Goal: Task Accomplishment & Management: Manage account settings

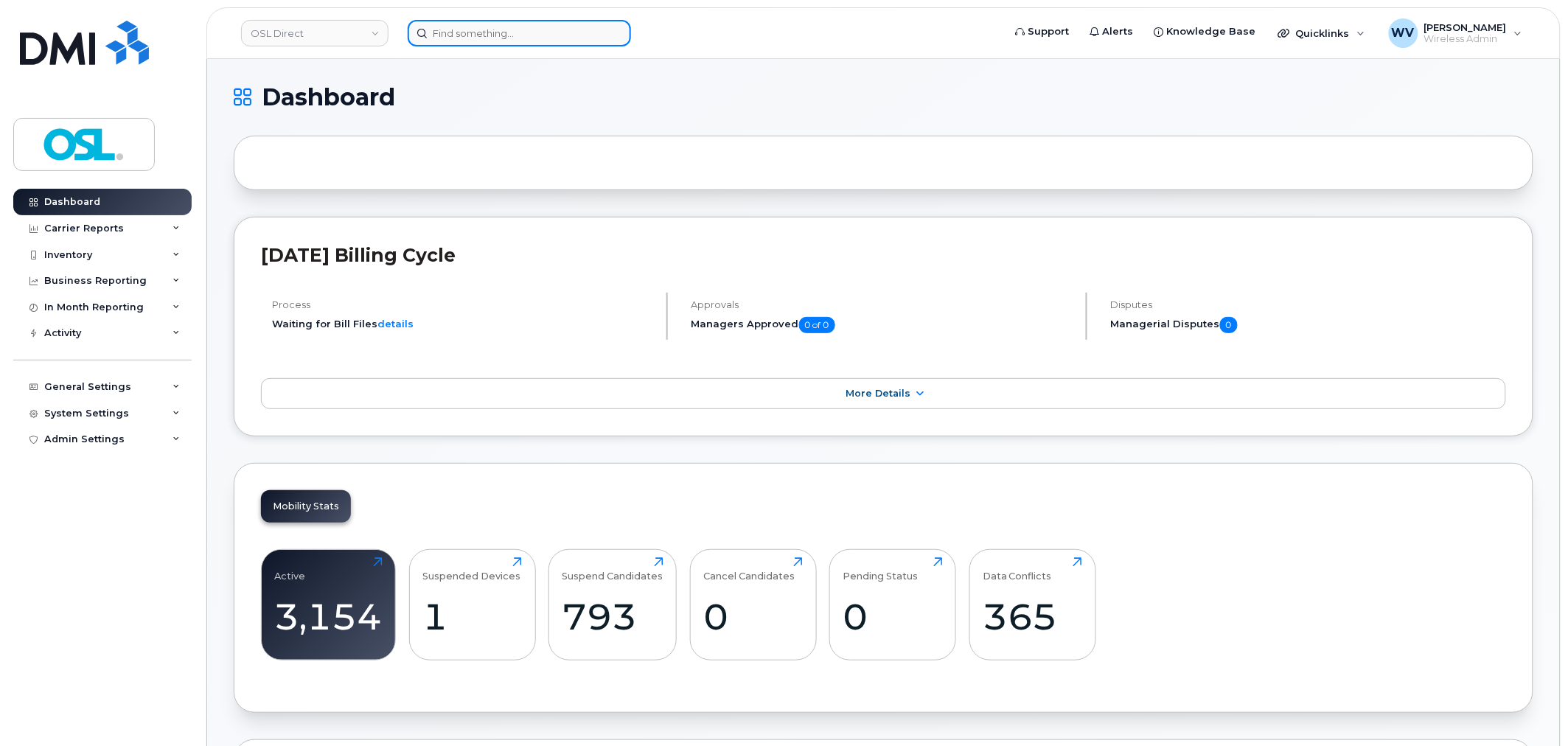
click at [510, 33] on input at bounding box center [519, 33] width 224 height 27
type input "v"
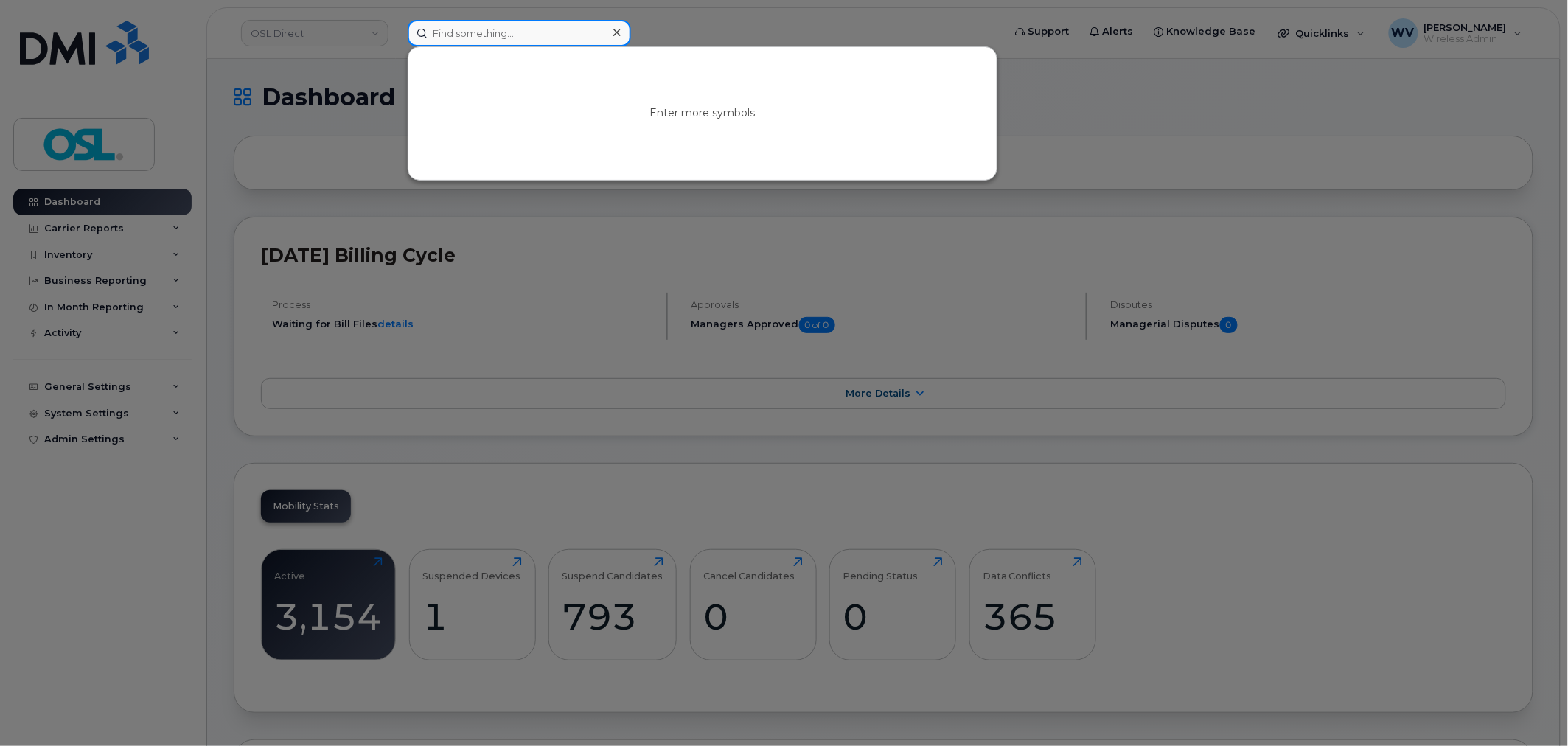
paste input "5814432086"
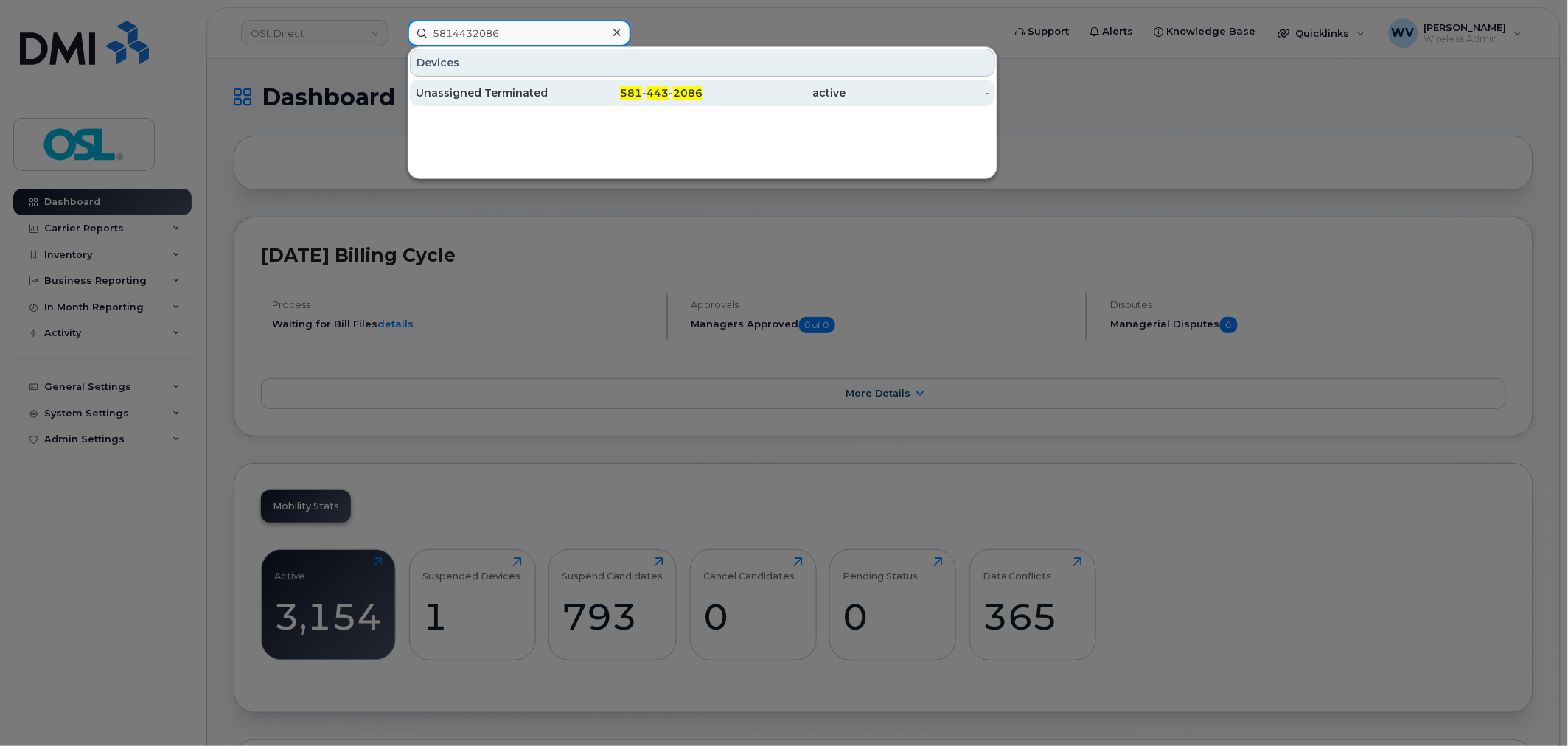
type input "5814432086"
click at [520, 99] on div "Unassigned Terminated" at bounding box center [487, 93] width 143 height 15
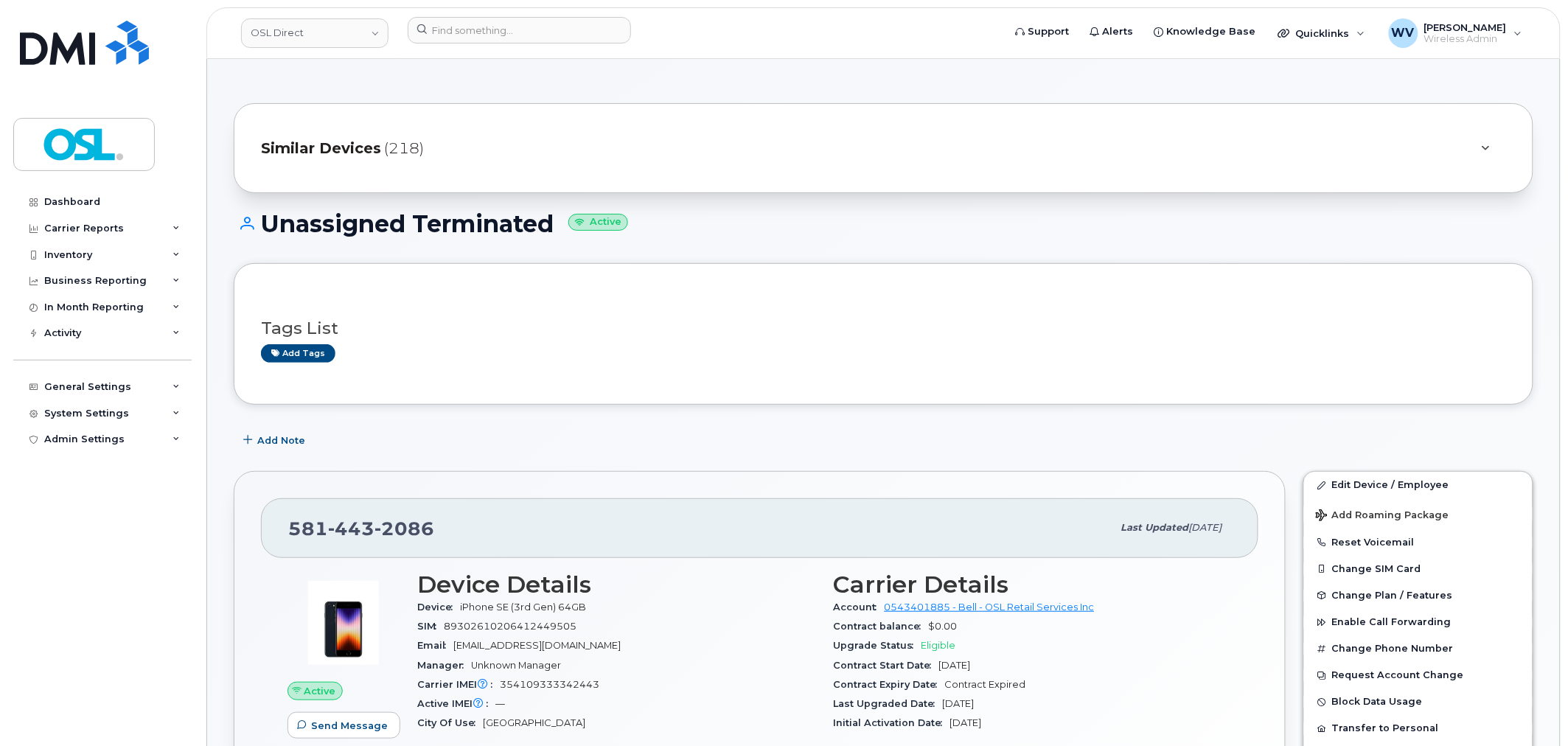
click at [311, 528] on span "581 443 2086" at bounding box center [361, 529] width 146 height 22
copy span "581 443 2086"
drag, startPoint x: 1360, startPoint y: 495, endPoint x: 1294, endPoint y: 231, distance: 272.1
click at [1360, 495] on link "Edit Device / Employee" at bounding box center [1417, 485] width 228 height 27
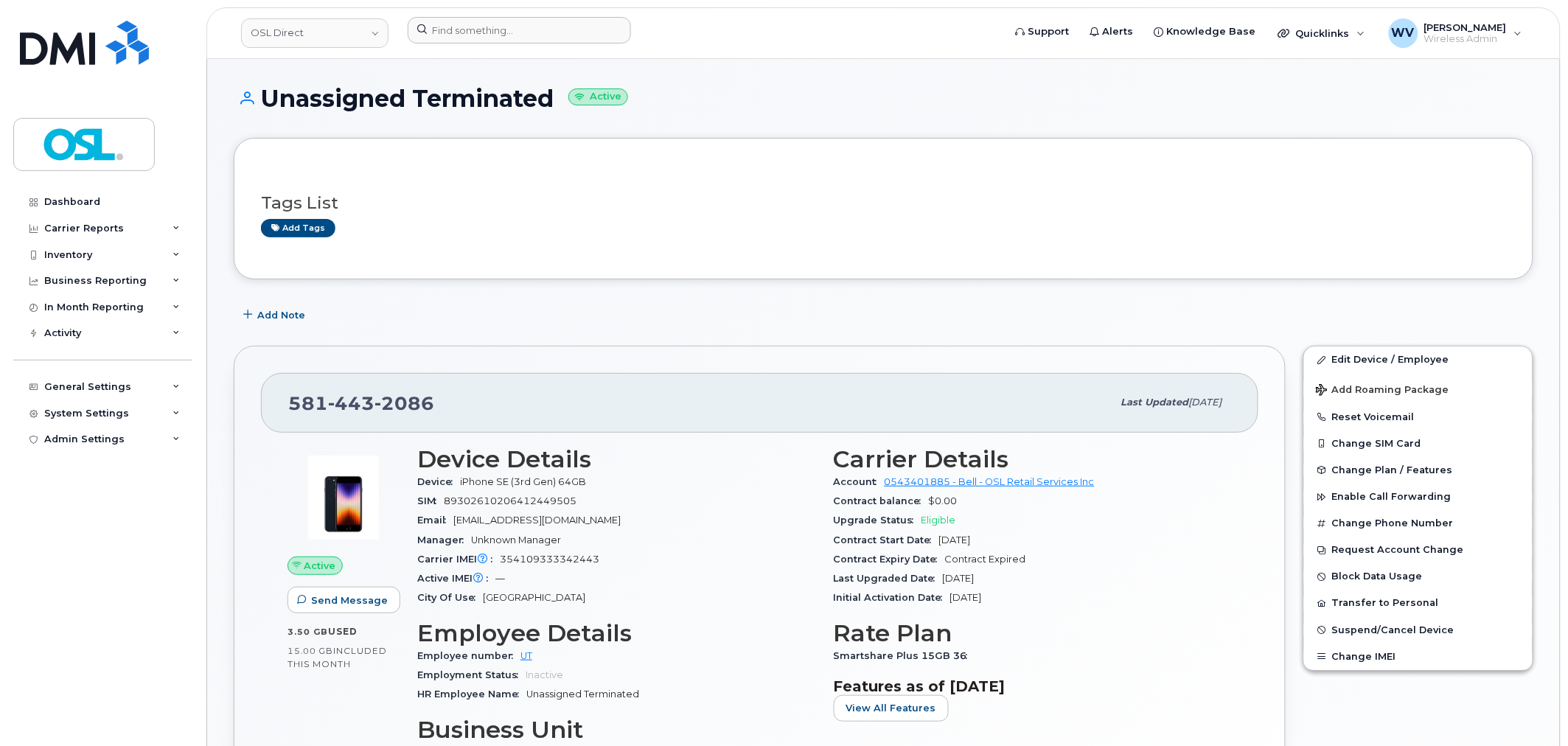
click at [502, 46] on div at bounding box center [700, 33] width 609 height 32
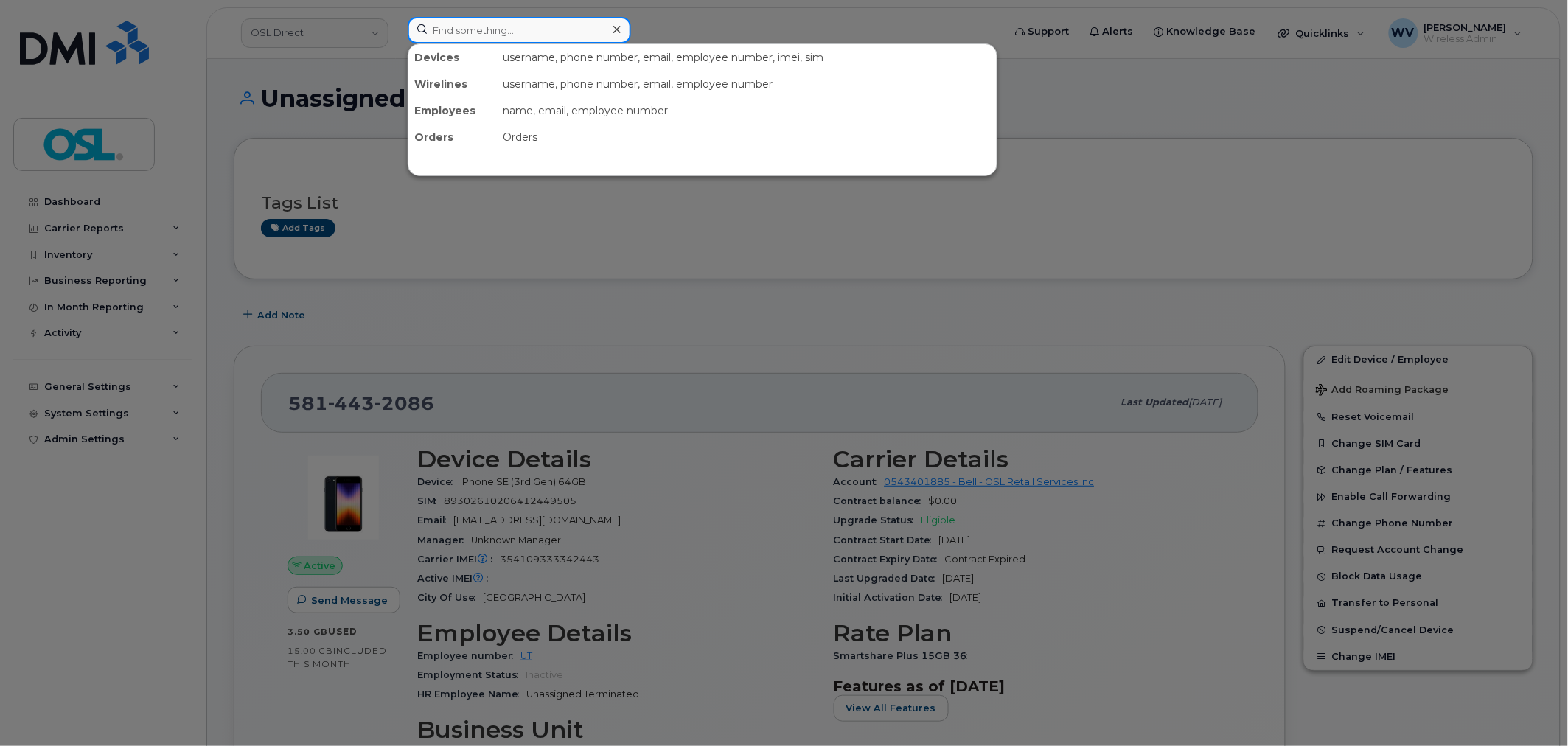
click at [500, 34] on input at bounding box center [519, 30] width 224 height 27
paste input "4163470489"
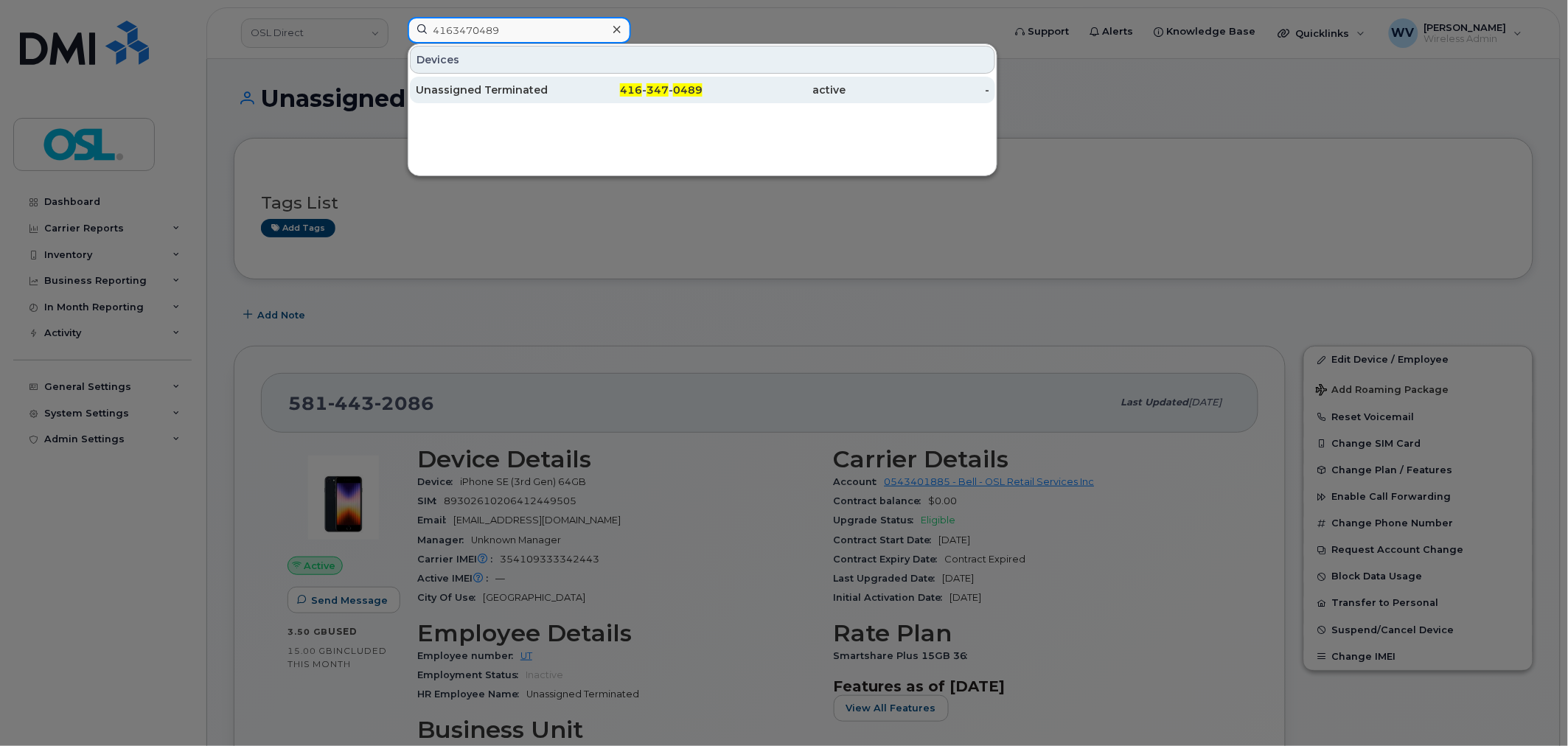
type input "4163470489"
click at [506, 96] on div "Unassigned Terminated" at bounding box center [487, 90] width 143 height 15
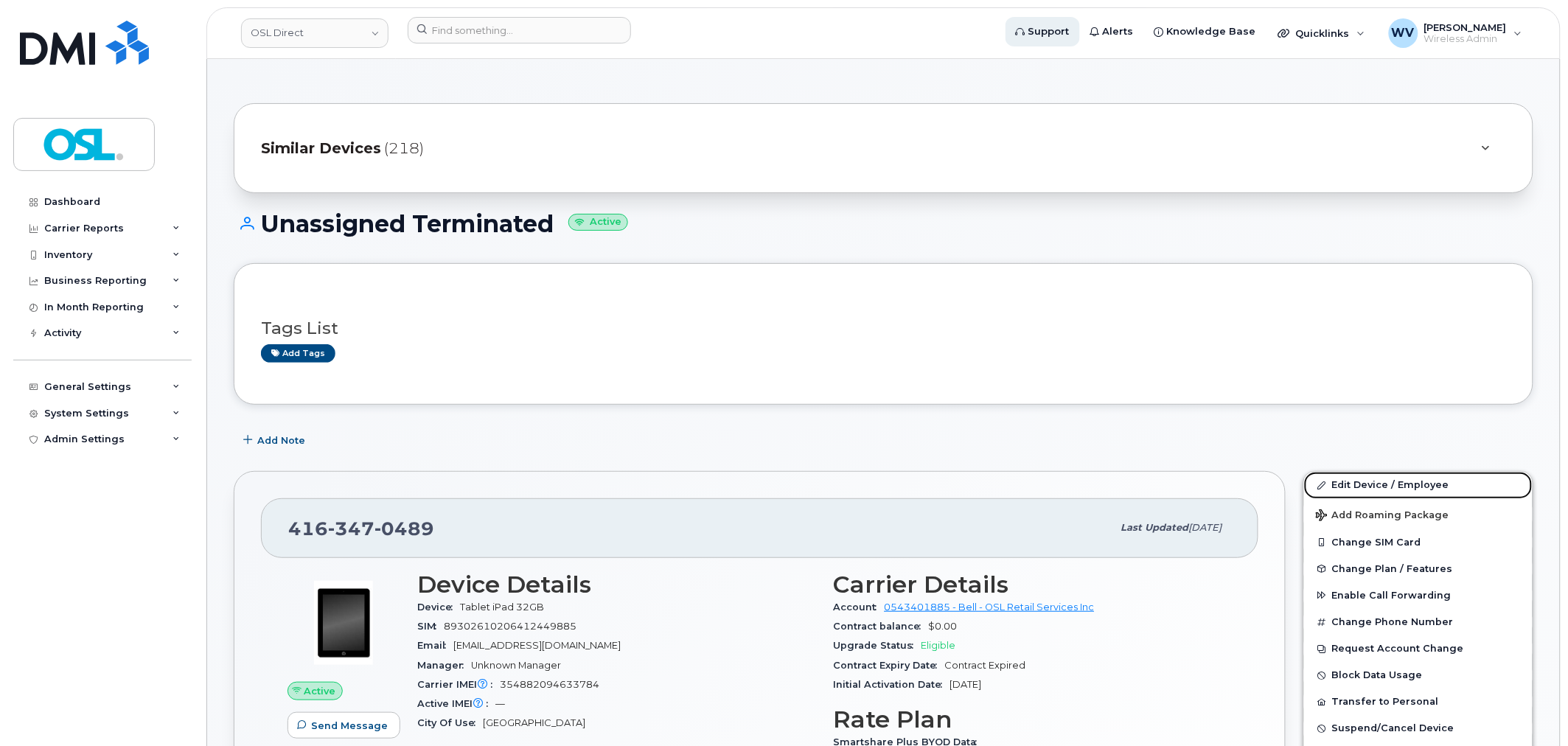
drag, startPoint x: 1409, startPoint y: 481, endPoint x: 1055, endPoint y: 31, distance: 572.6
click at [1409, 481] on link "Edit Device / Employee" at bounding box center [1417, 485] width 228 height 27
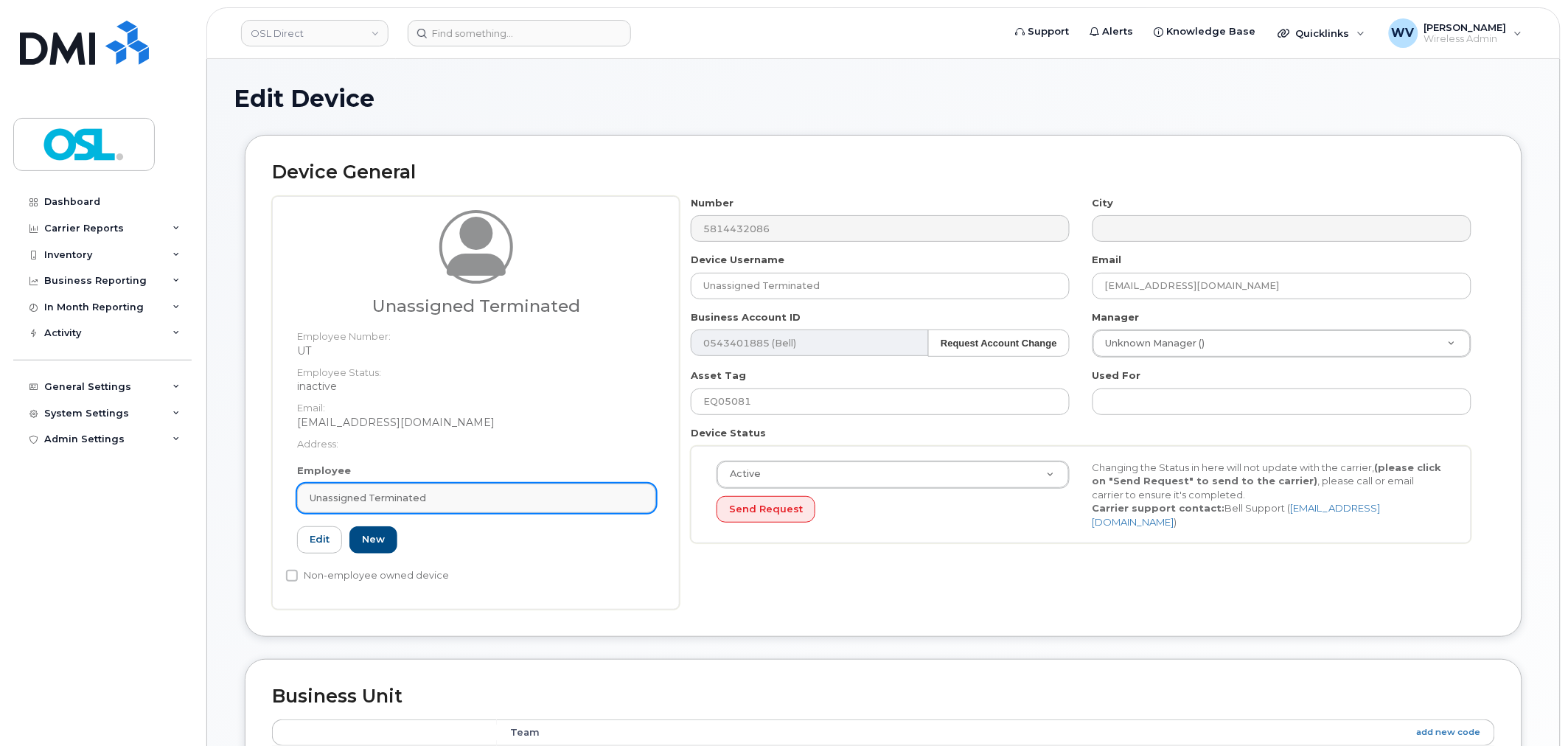
click at [373, 500] on span "Unassigned Terminated" at bounding box center [367, 498] width 117 height 14
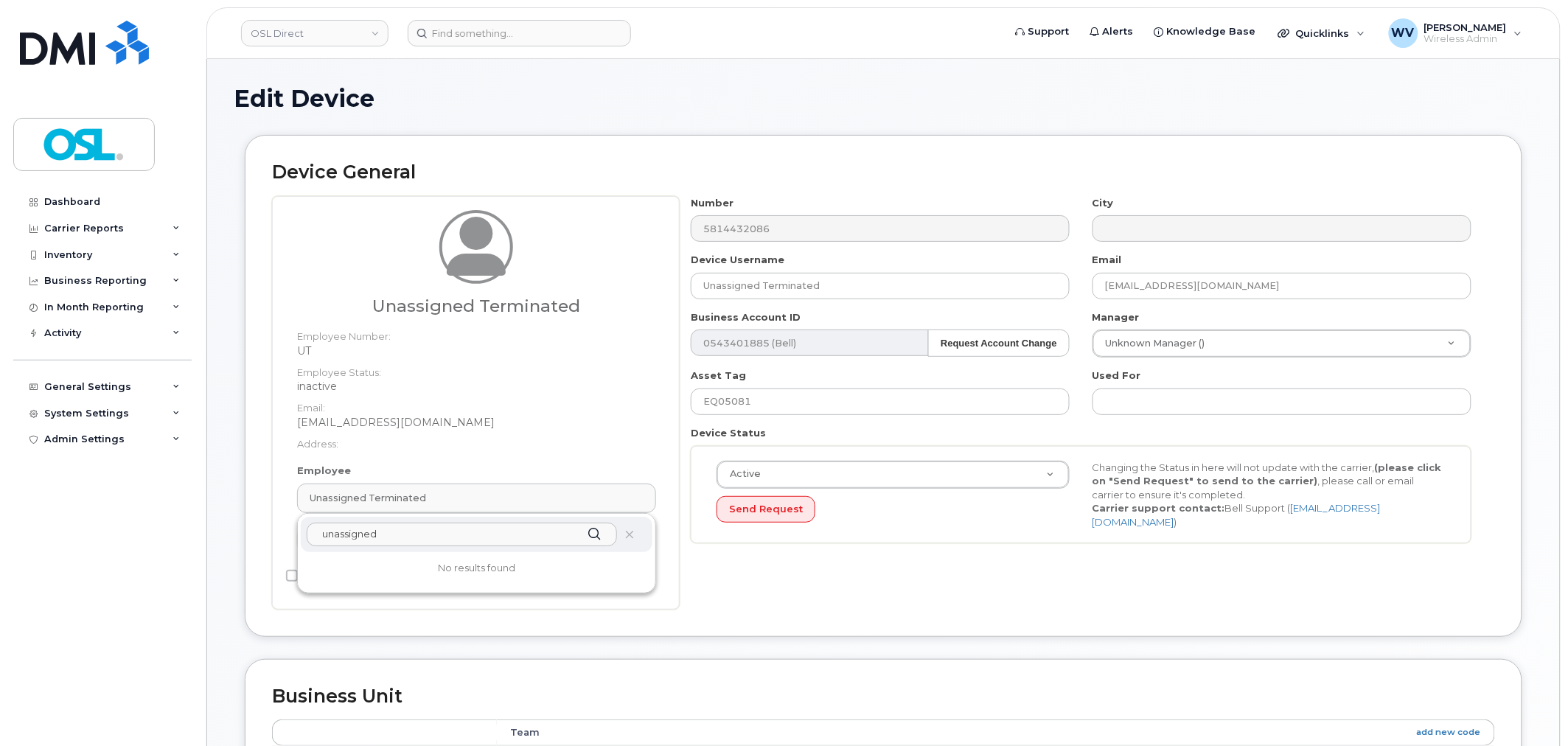
click at [390, 531] on input "unassigned" at bounding box center [461, 535] width 310 height 23
drag, startPoint x: 378, startPoint y: 534, endPoint x: 348, endPoint y: 536, distance: 30.1
click at [348, 536] on input "unassigned" at bounding box center [461, 535] width 310 height 23
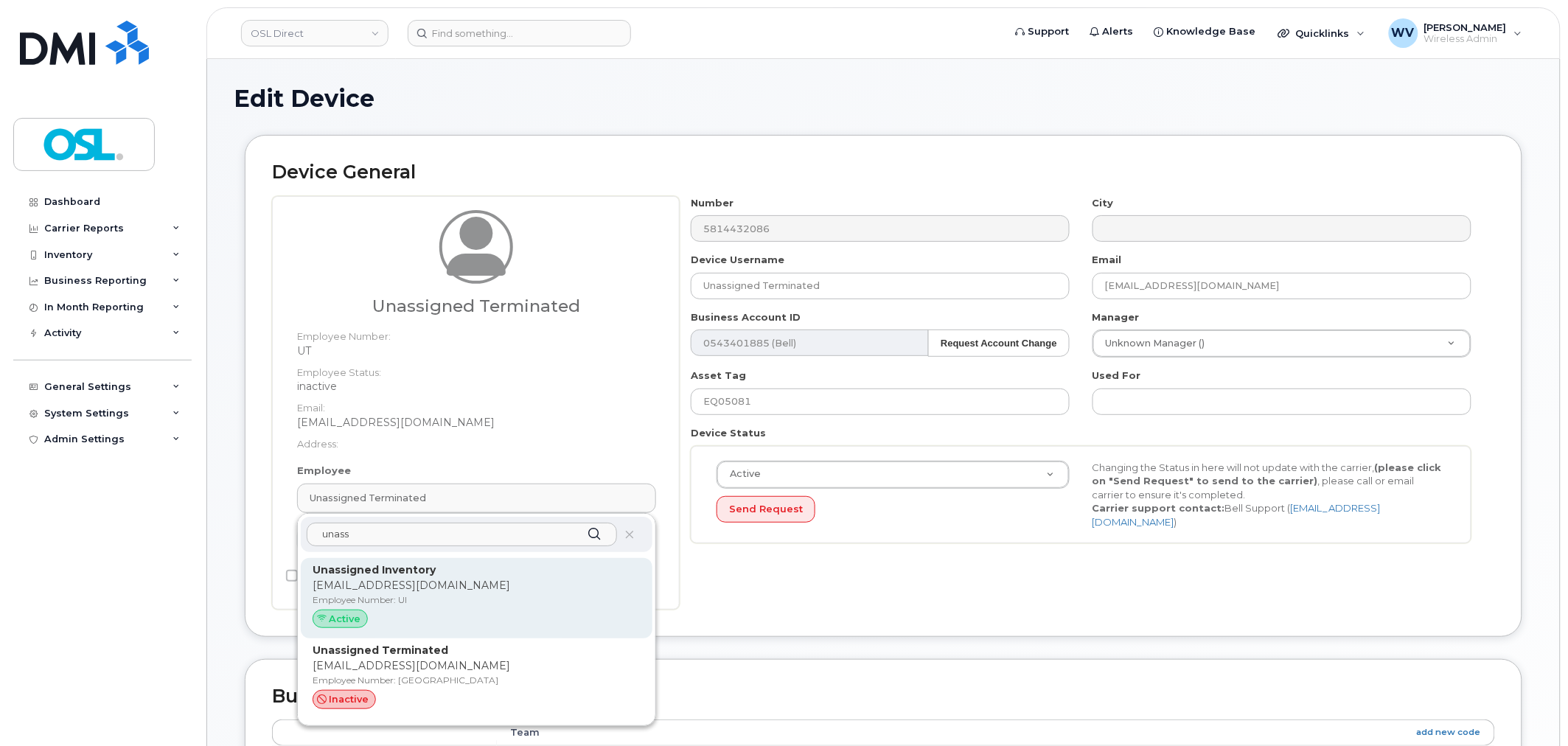
type input "unass"
click at [367, 578] on div "Unassigned Inventory support@osldirect.com Employee Number: UI Active" at bounding box center [477, 598] width 328 height 72
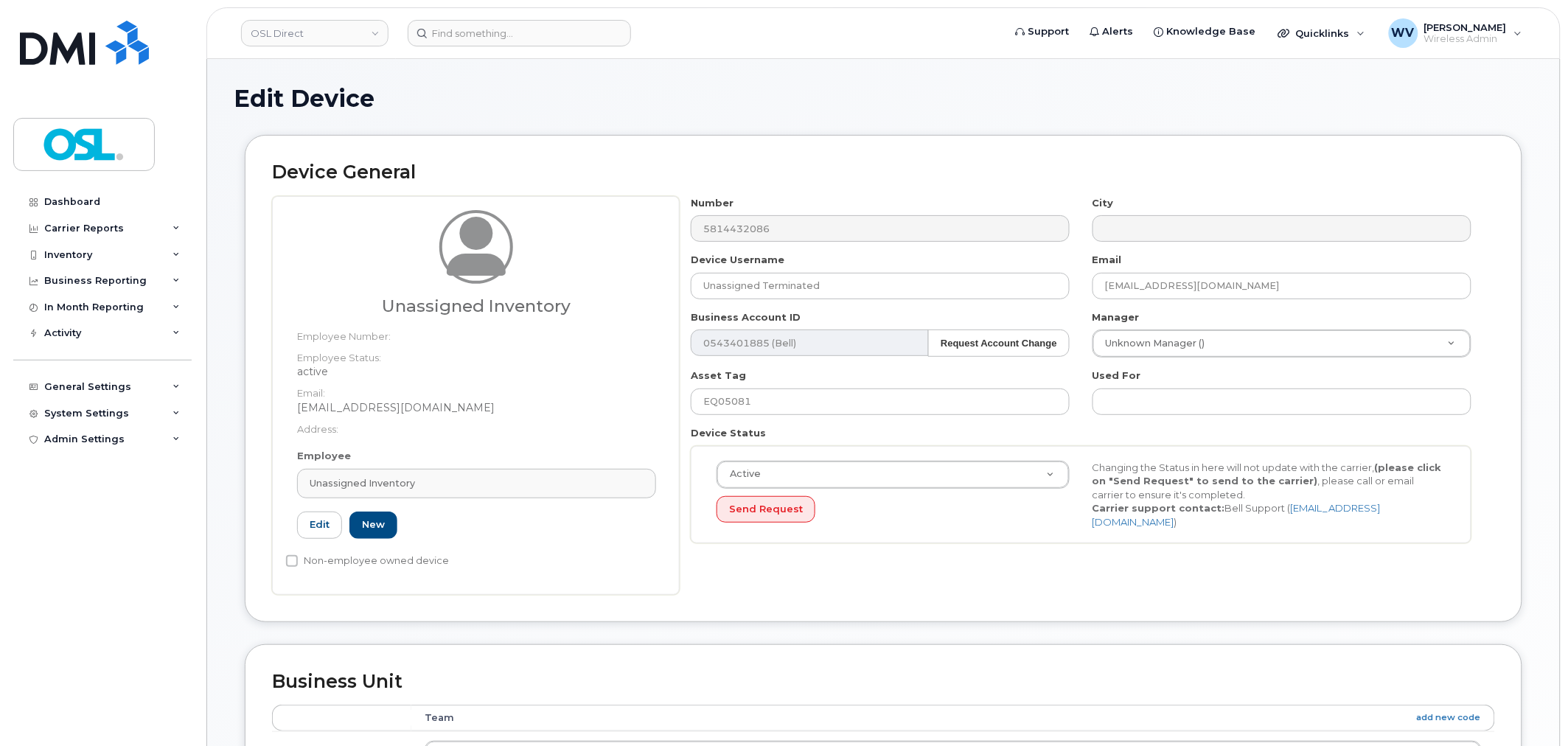
type input "UI"
type input "Unassigned Inventory"
type input "[EMAIL_ADDRESS][DOMAIN_NAME]"
type input "4724252"
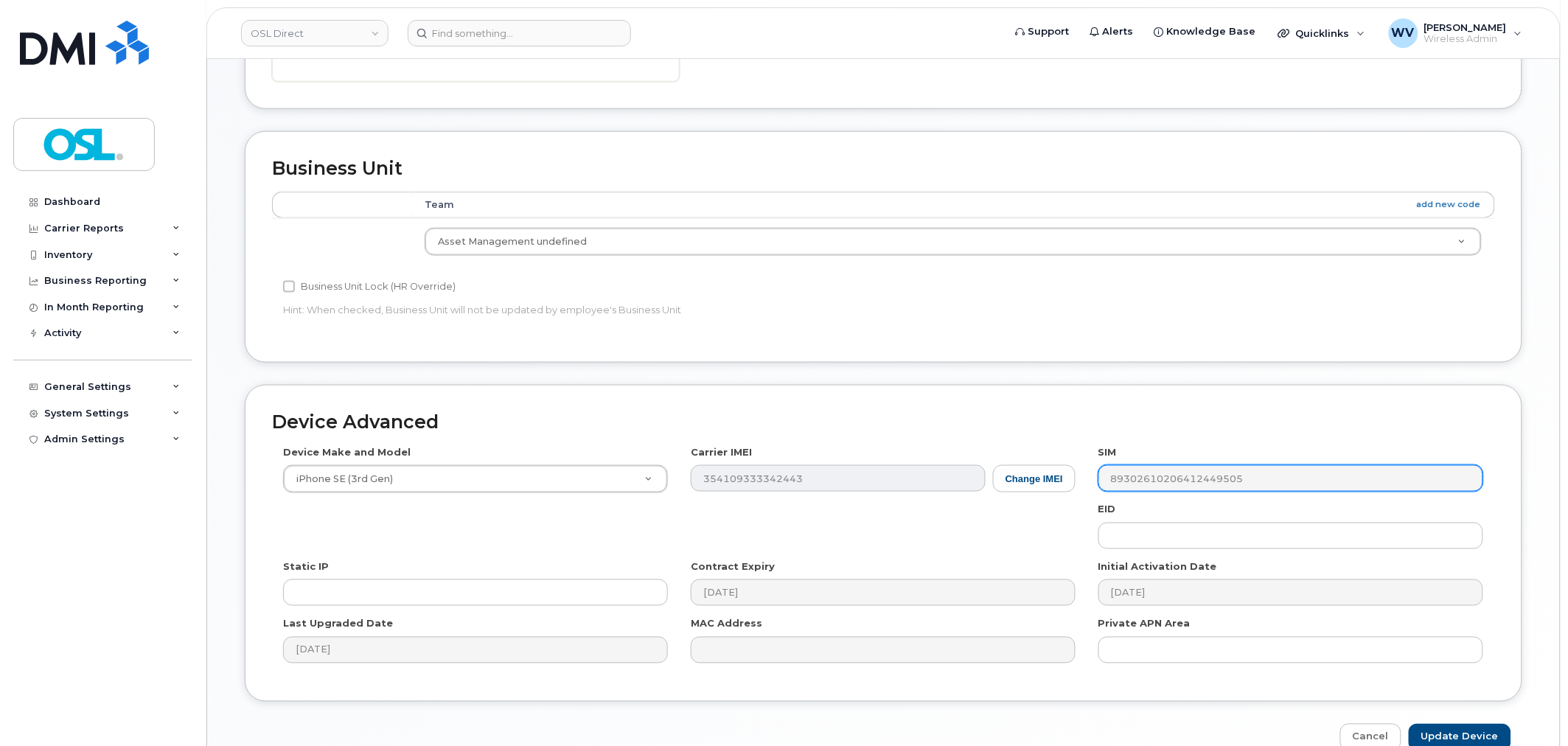
scroll to position [593, 0]
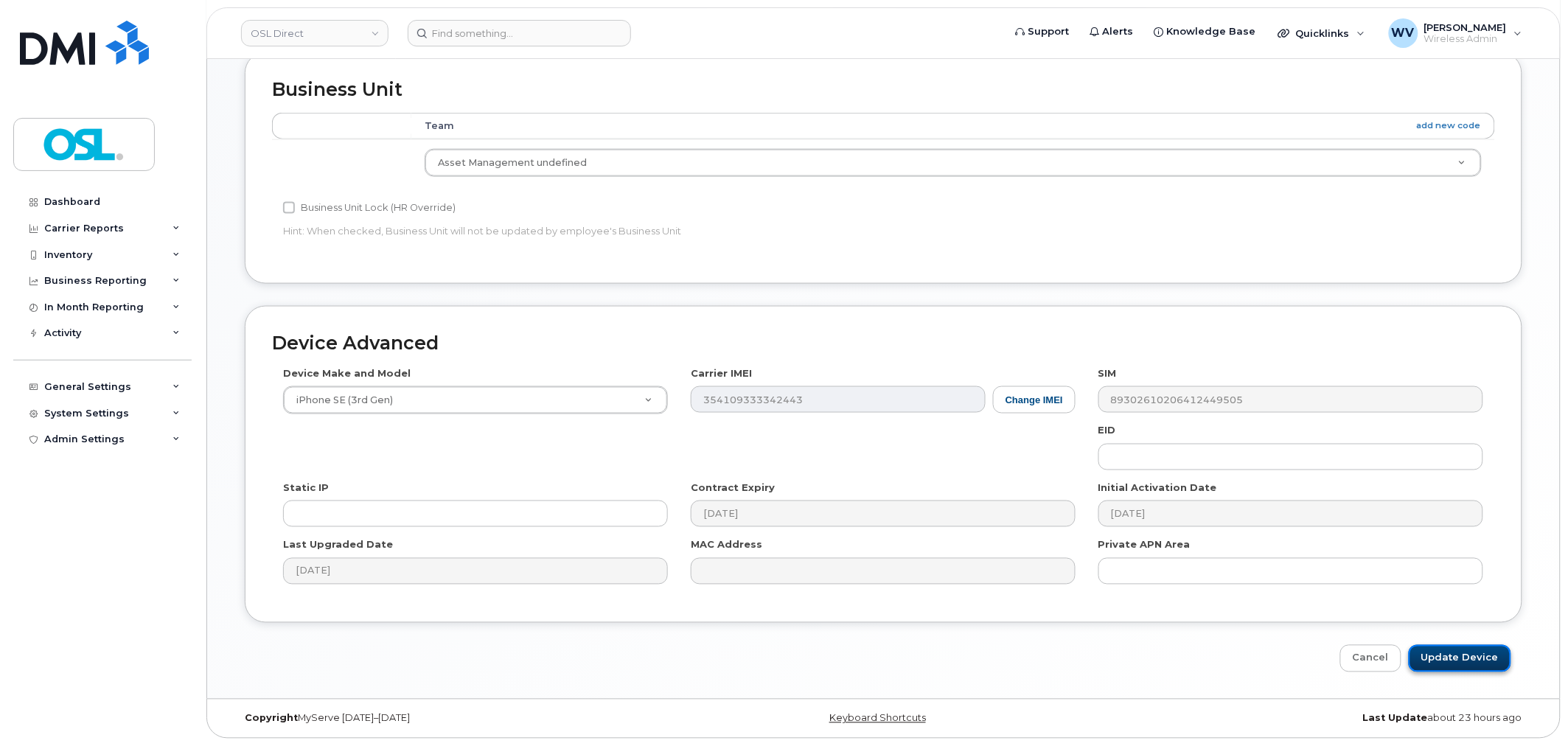
click at [1456, 658] on input "Update Device" at bounding box center [1459, 659] width 102 height 28
type input "Saving..."
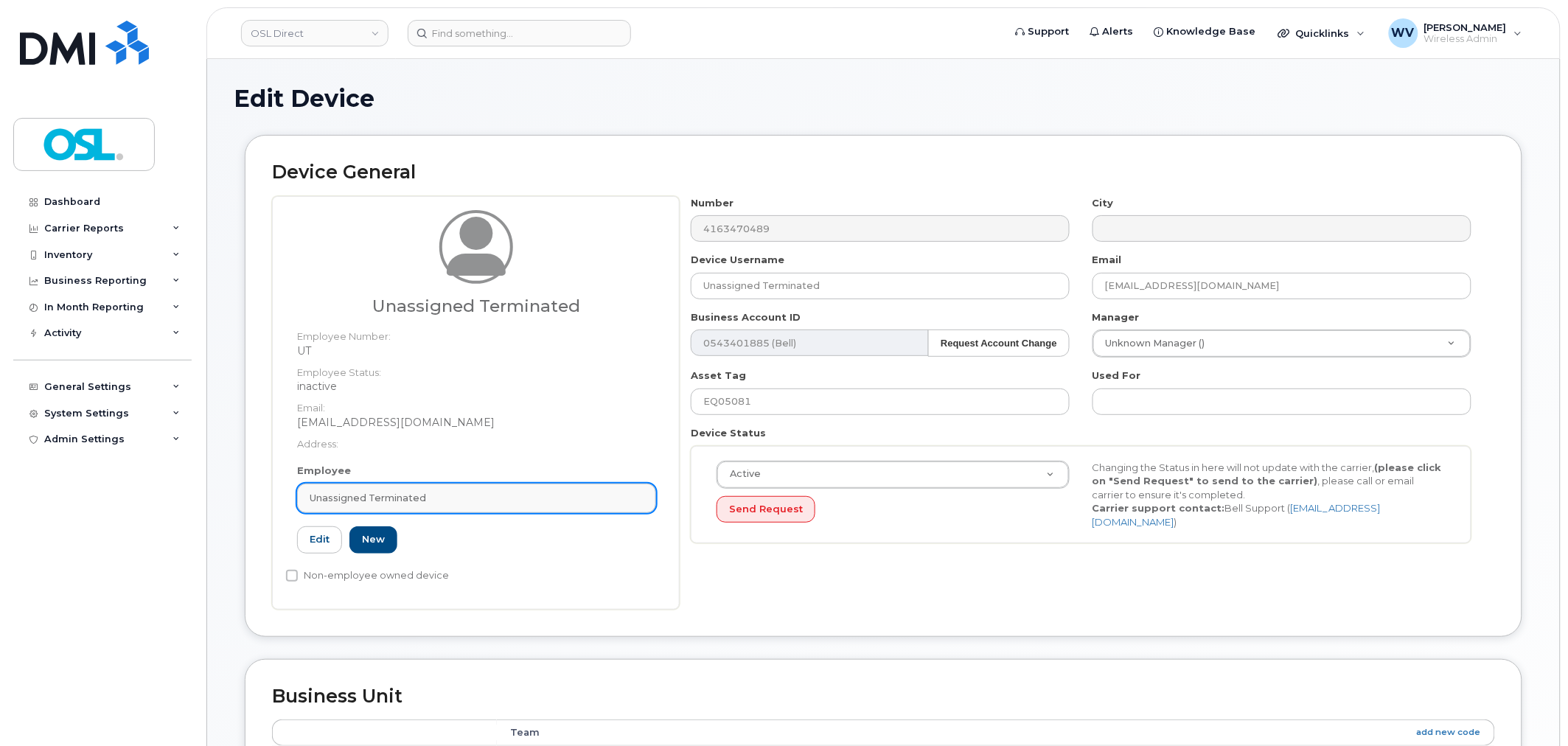
click at [448, 499] on div "Unassigned Terminated" at bounding box center [476, 498] width 334 height 14
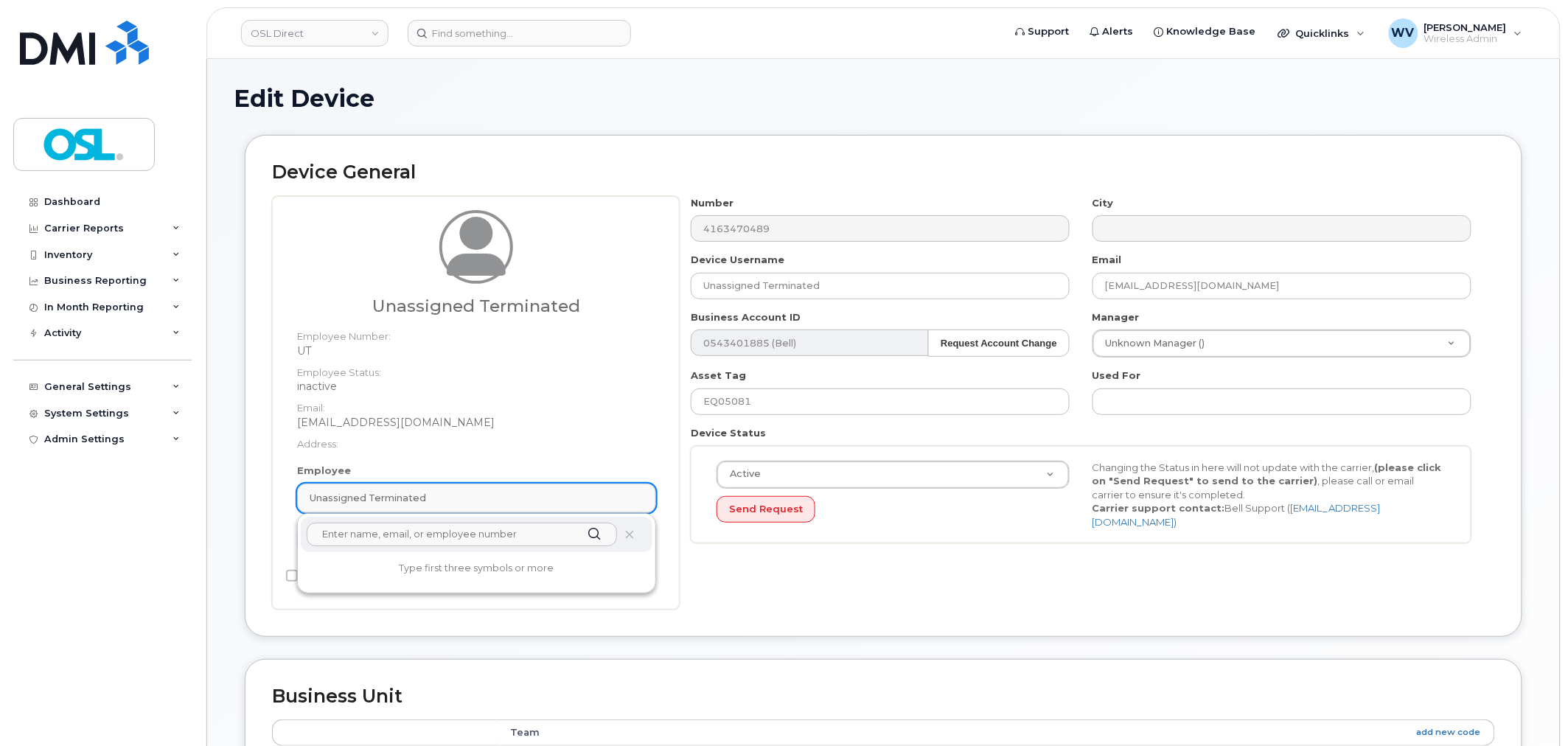
paste input "unass"
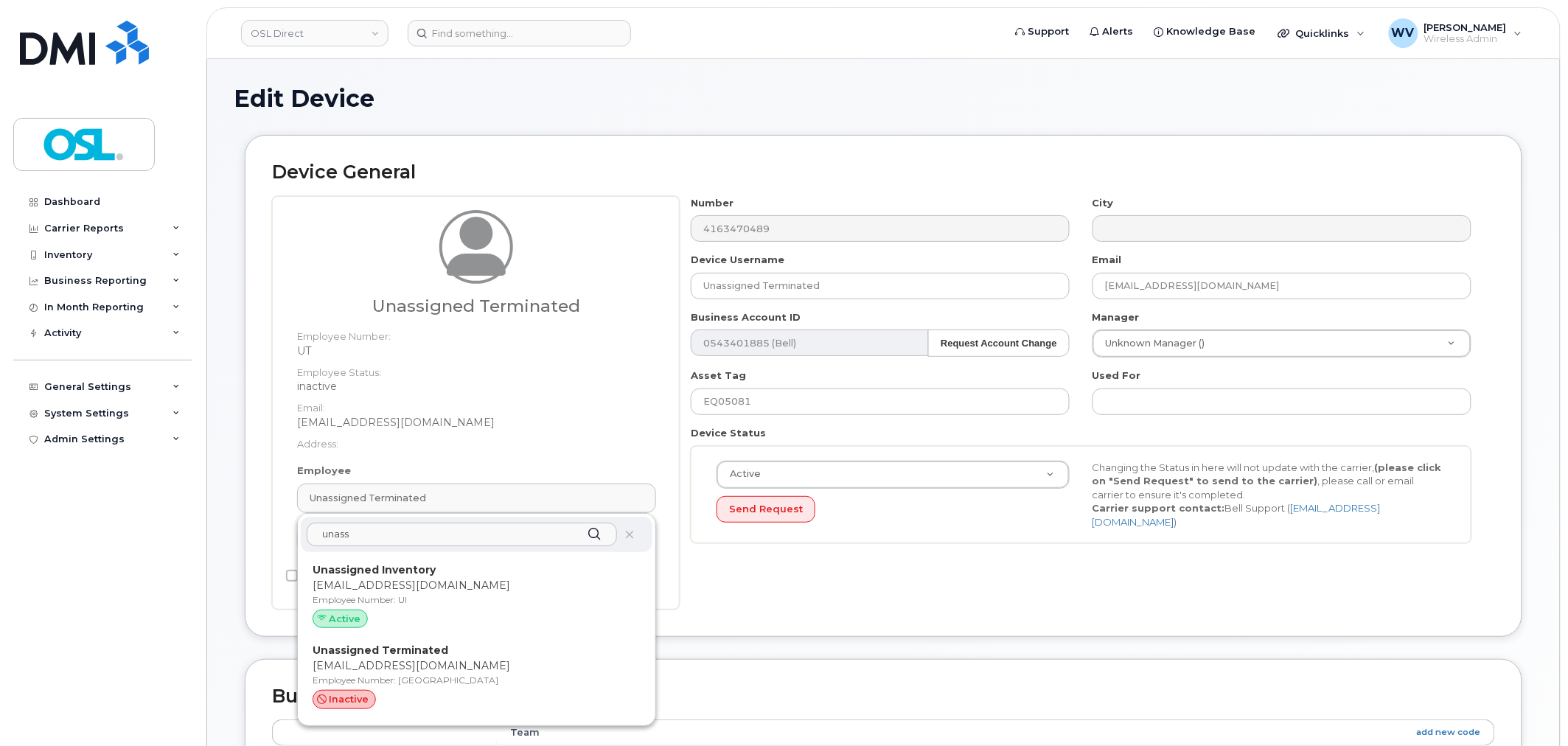
type input "unass"
click at [454, 585] on p "[EMAIL_ADDRESS][DOMAIN_NAME]" at bounding box center [477, 586] width 328 height 15
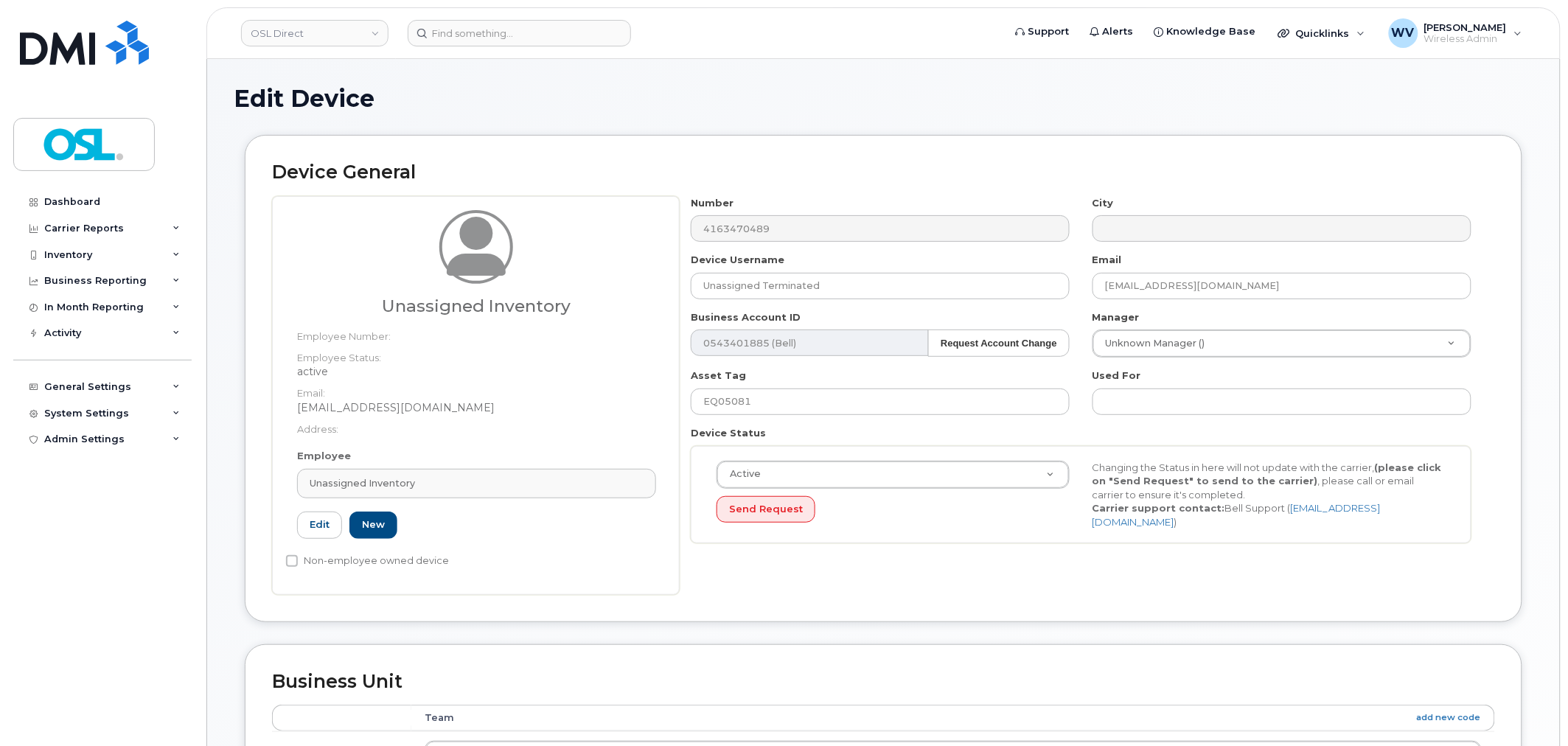
type input "UI"
type input "Unassigned Inventory"
type input "[EMAIL_ADDRESS][DOMAIN_NAME]"
type input "4724252"
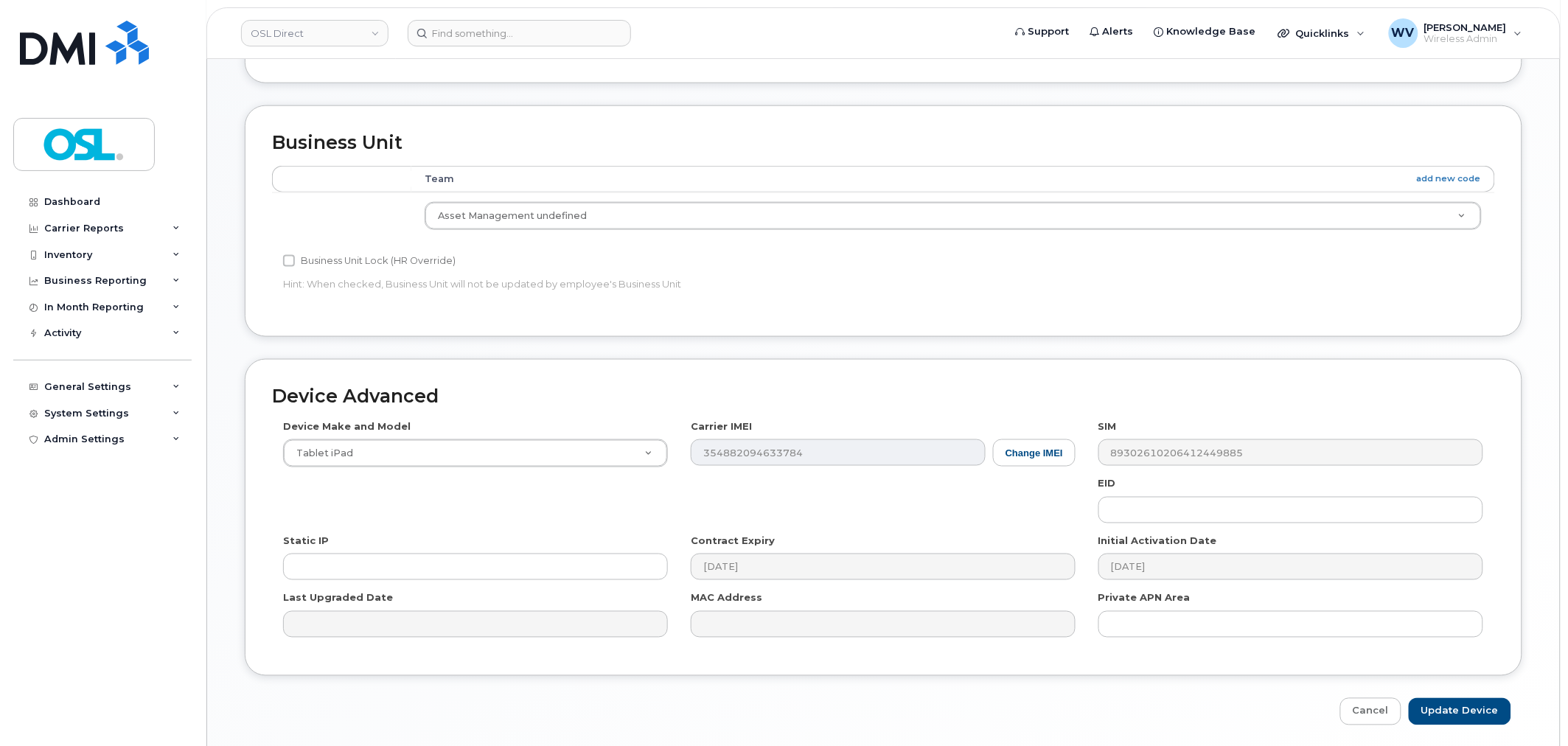
scroll to position [593, 0]
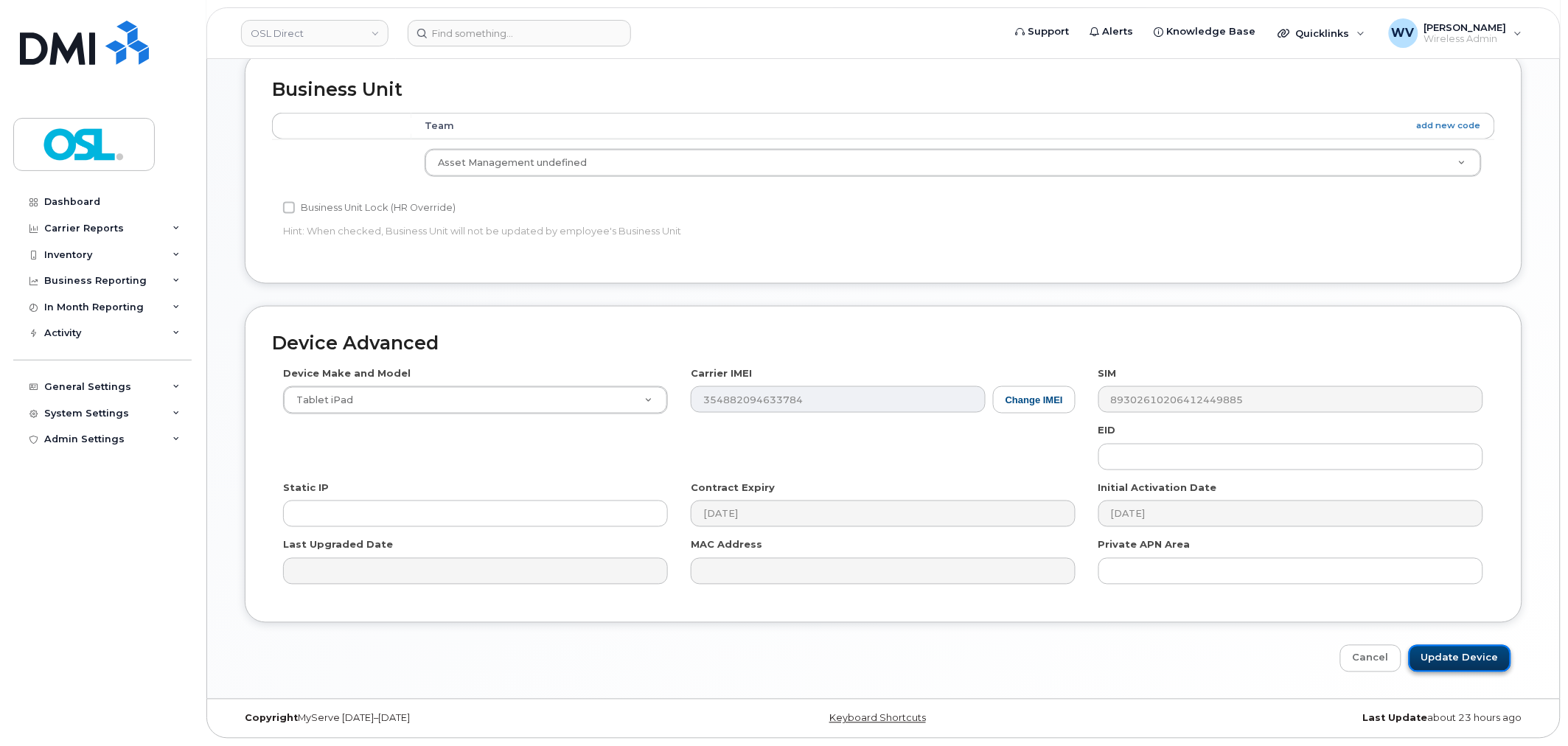
click at [1450, 654] on input "Update Device" at bounding box center [1459, 659] width 102 height 28
type input "Saving..."
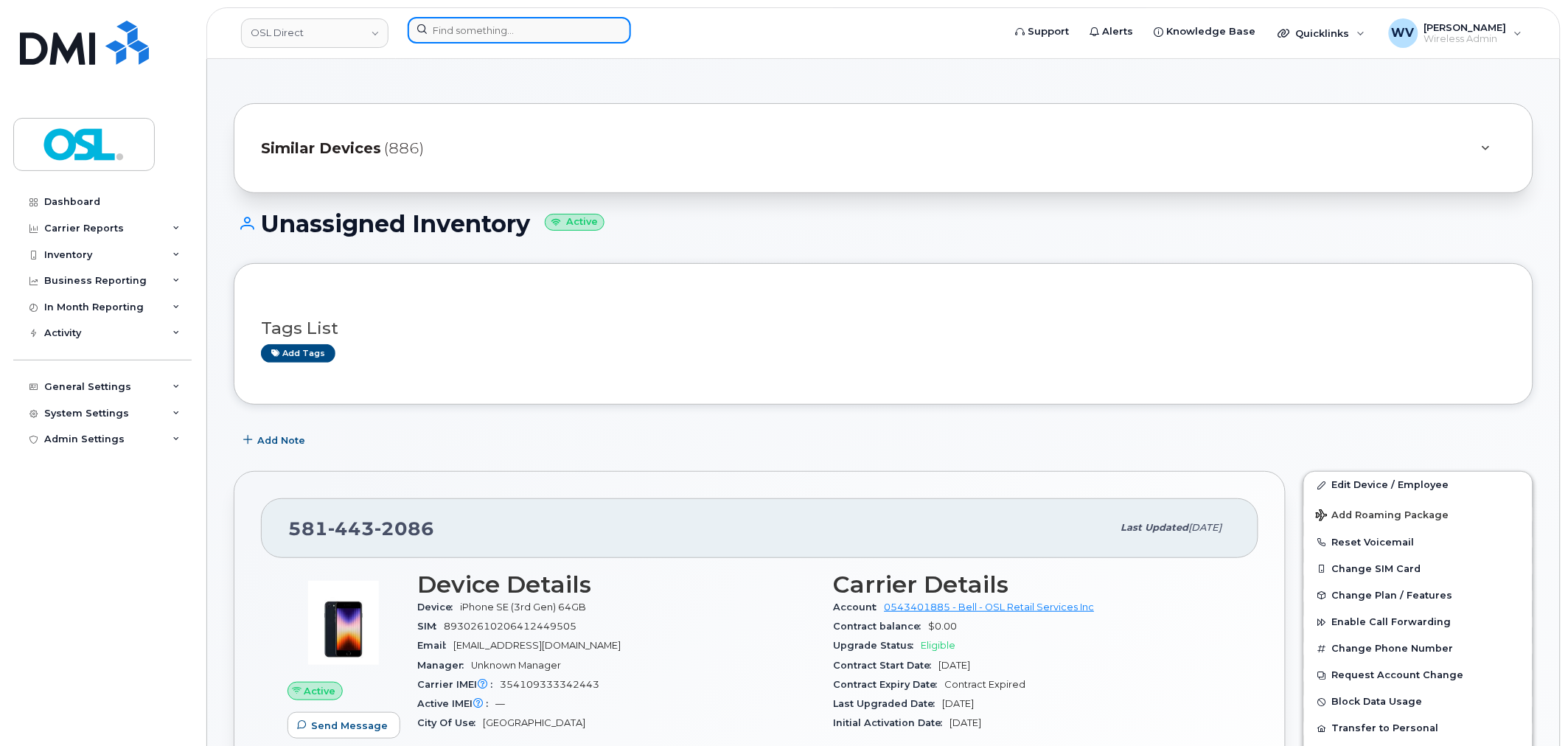
click at [527, 30] on input at bounding box center [519, 30] width 224 height 27
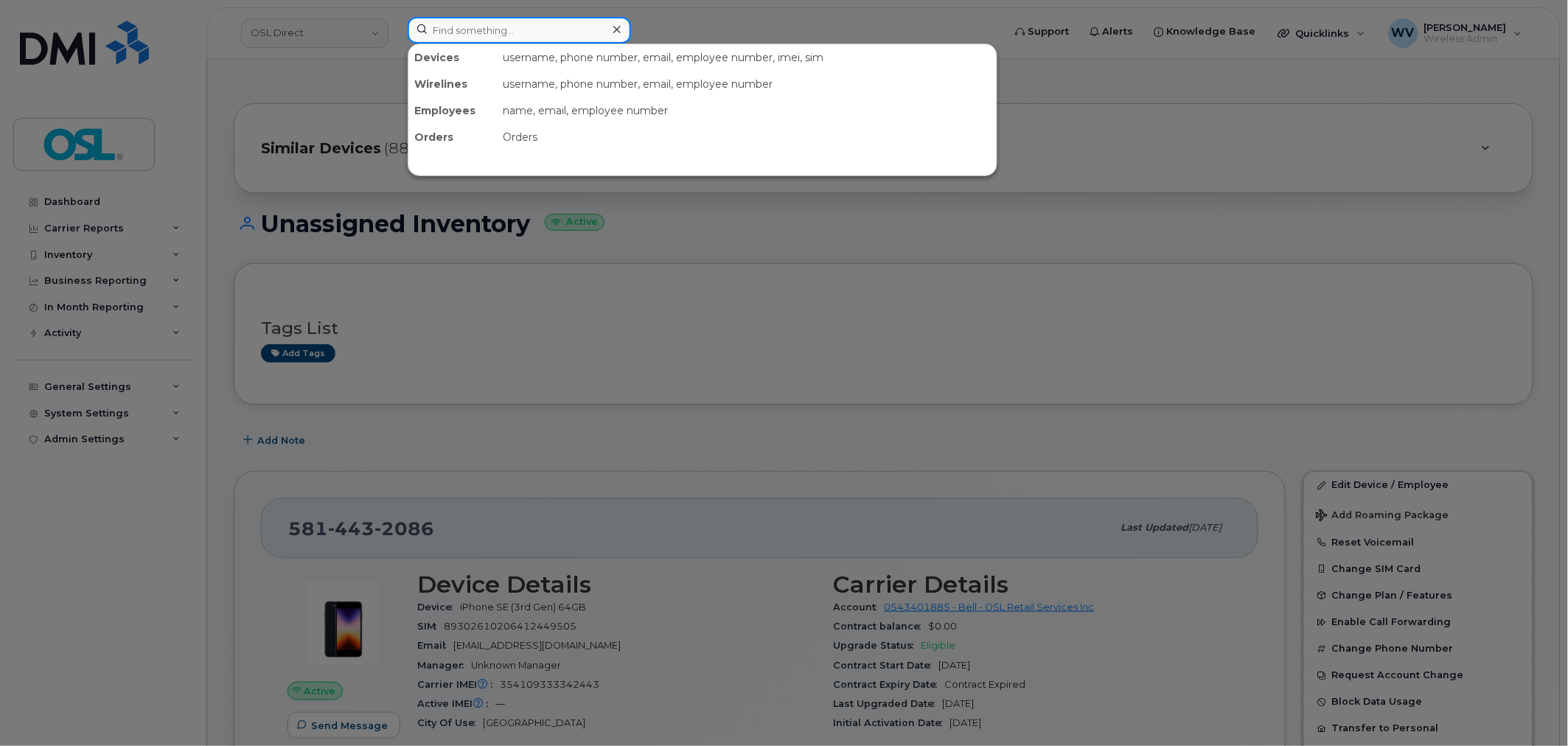
paste input "418928478"
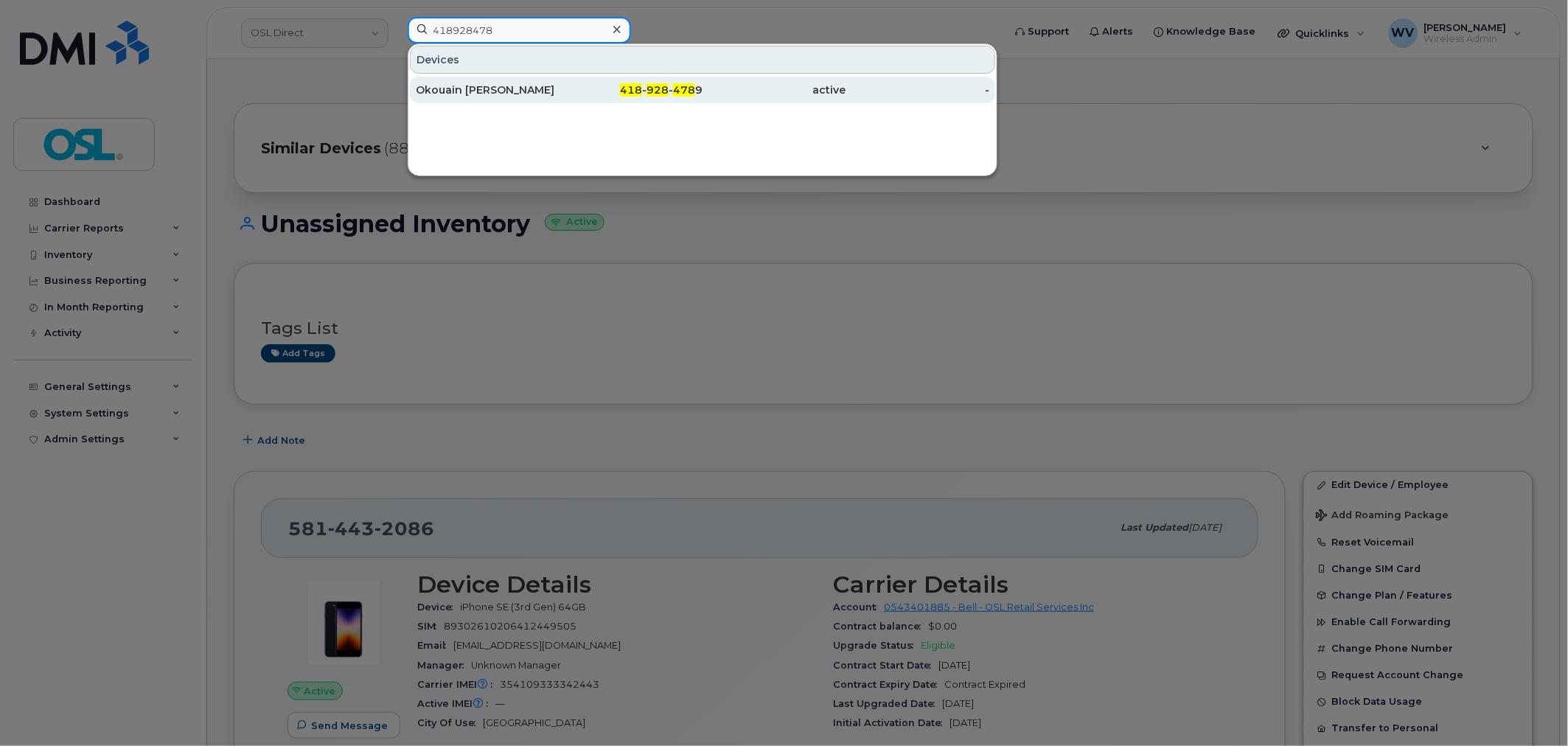
type input "418928478"
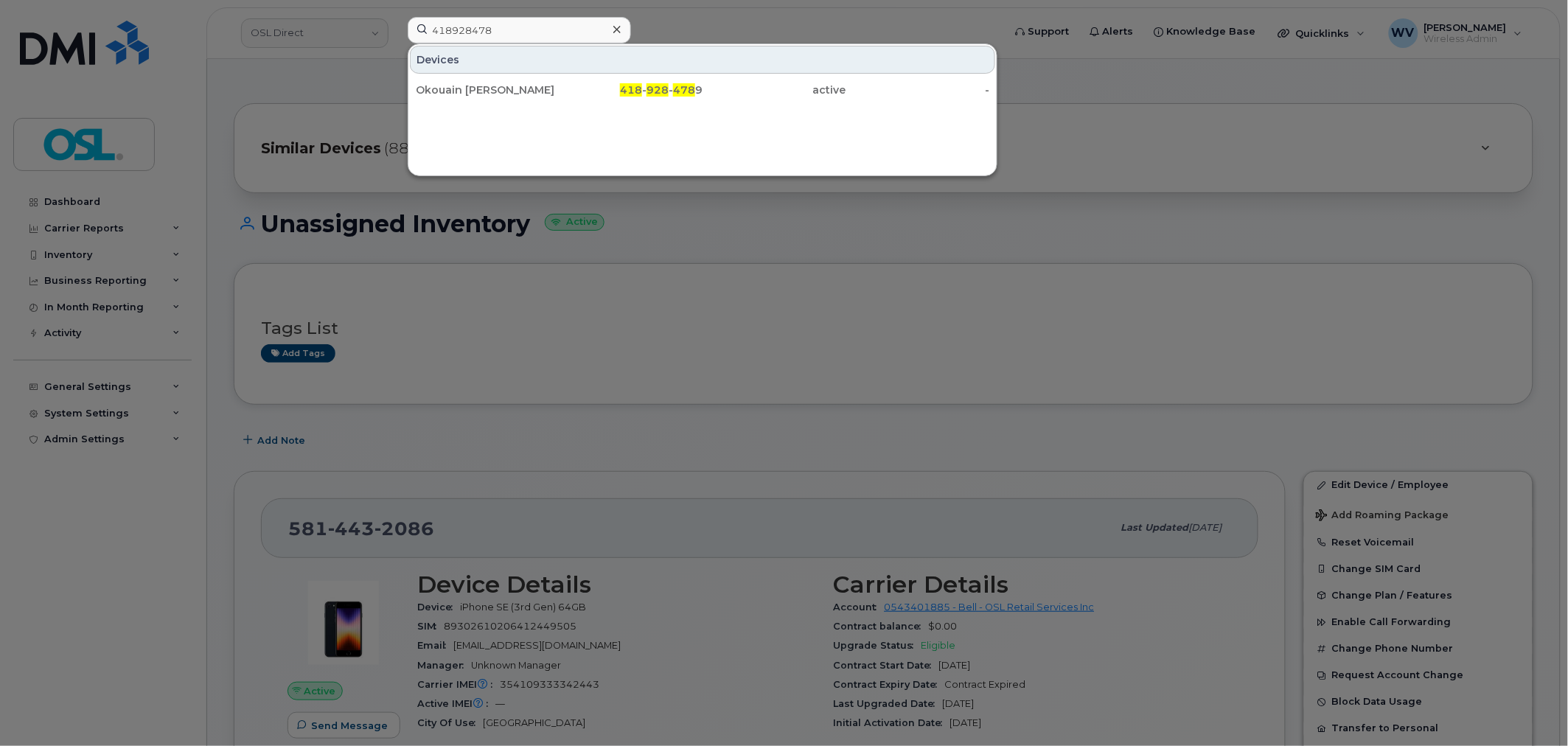
drag, startPoint x: 533, startPoint y: 88, endPoint x: 792, endPoint y: 4, distance: 272.3
click at [533, 88] on div "Okouain [PERSON_NAME]" at bounding box center [487, 90] width 143 height 15
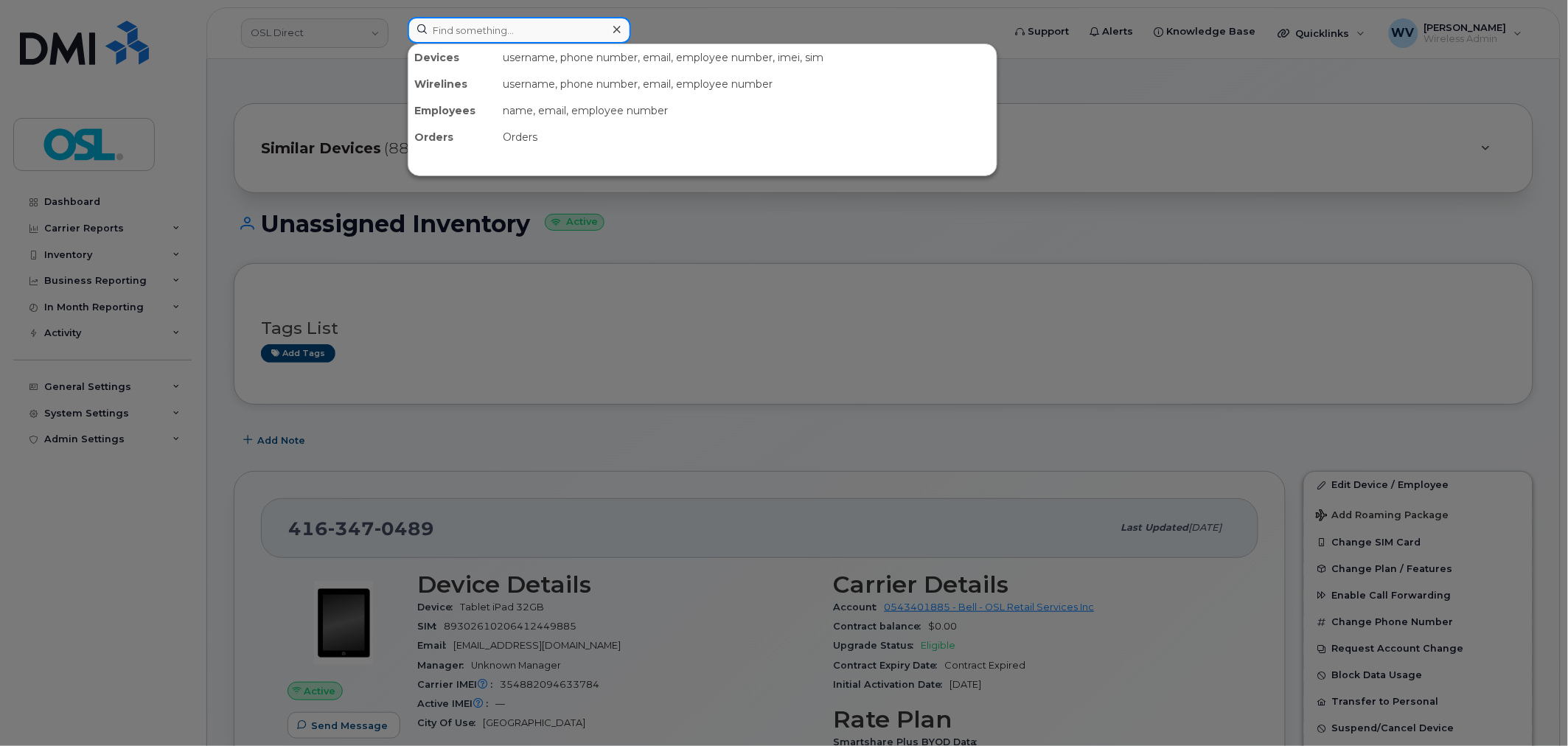
click at [578, 35] on input at bounding box center [519, 30] width 224 height 27
paste input "6475171034"
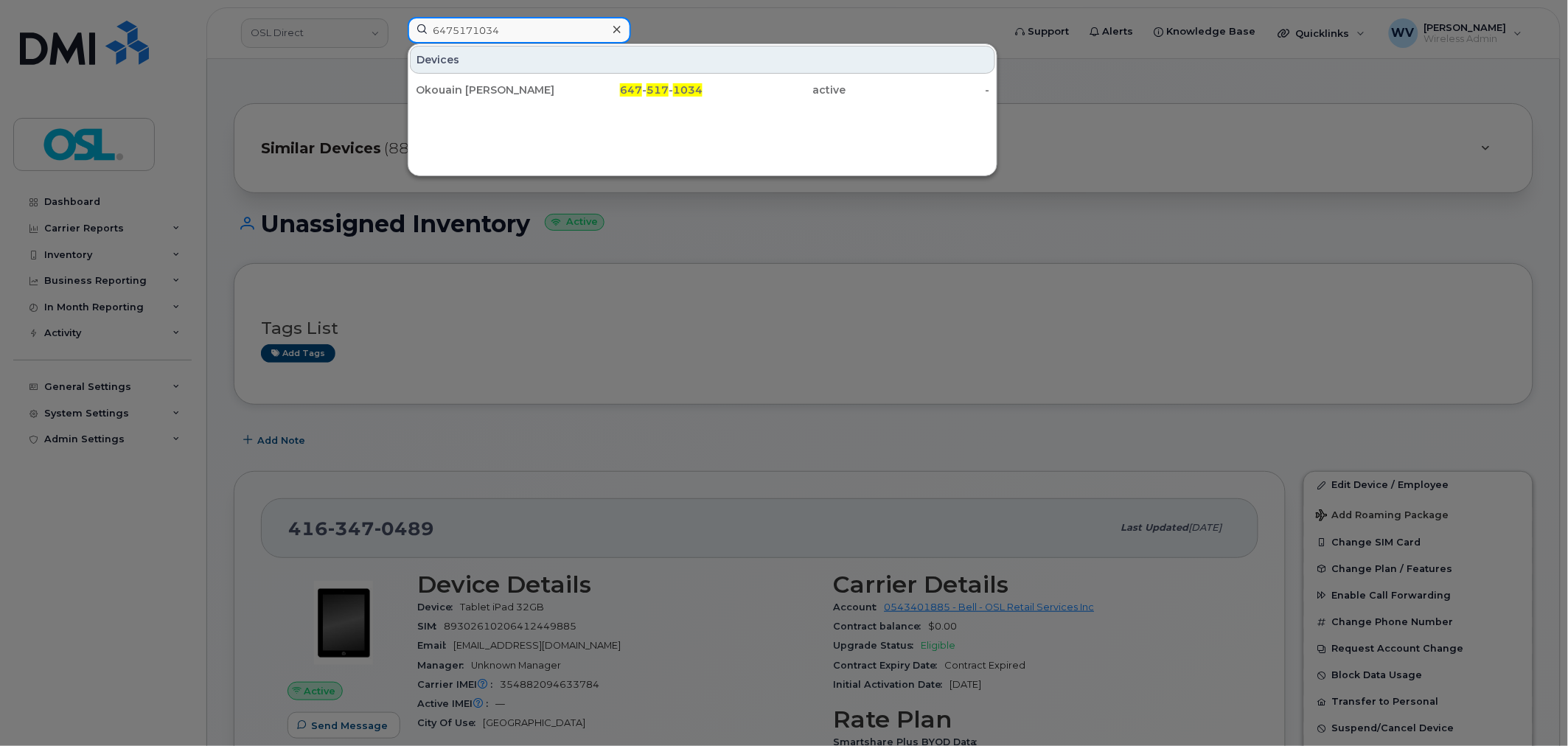
type input "6475171034"
drag, startPoint x: 534, startPoint y: 78, endPoint x: 834, endPoint y: 60, distance: 300.5
click at [527, 82] on div "Okouain [PERSON_NAME]" at bounding box center [487, 90] width 143 height 27
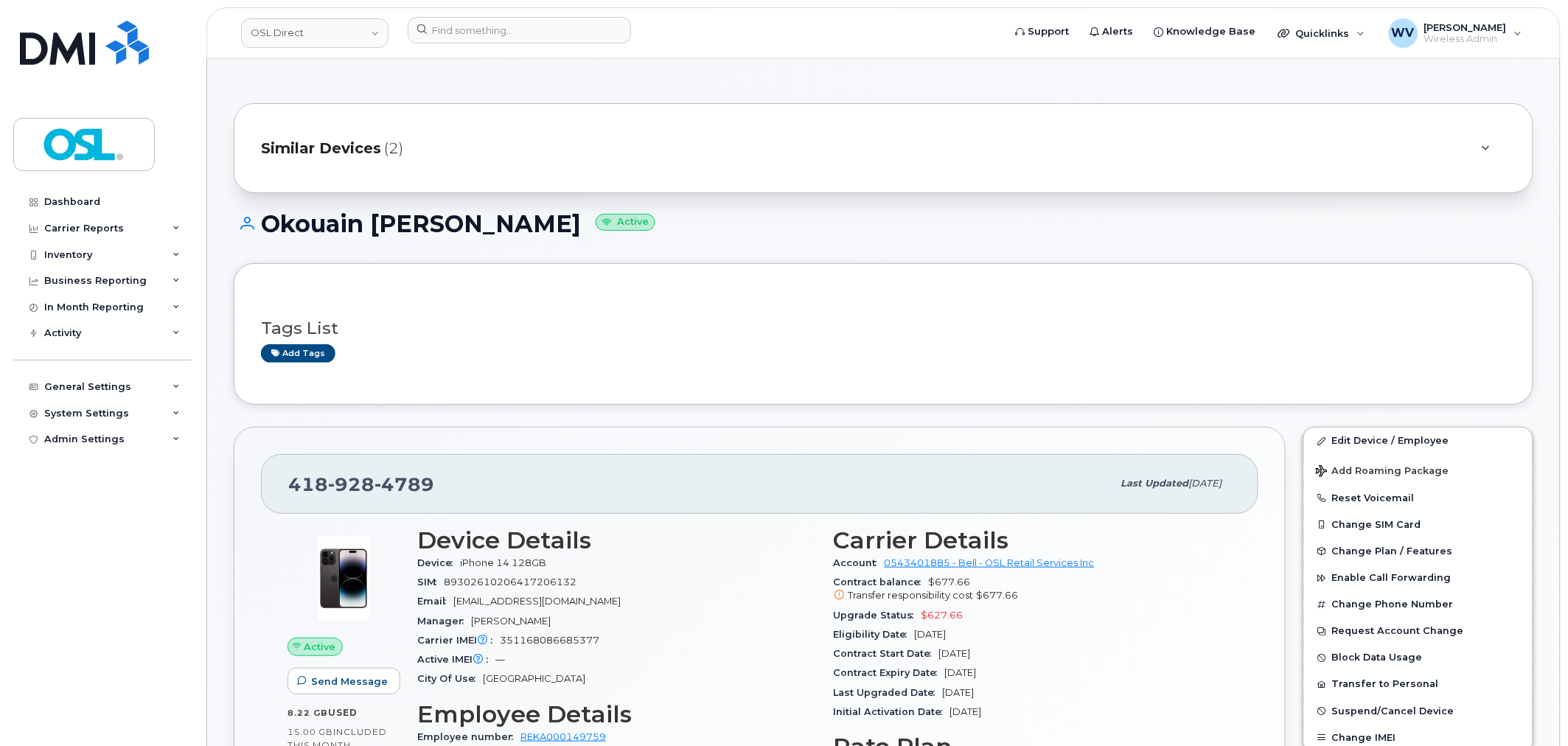
click at [347, 491] on span "928" at bounding box center [351, 484] width 46 height 22
copy span "[PHONE_NUMBER]"
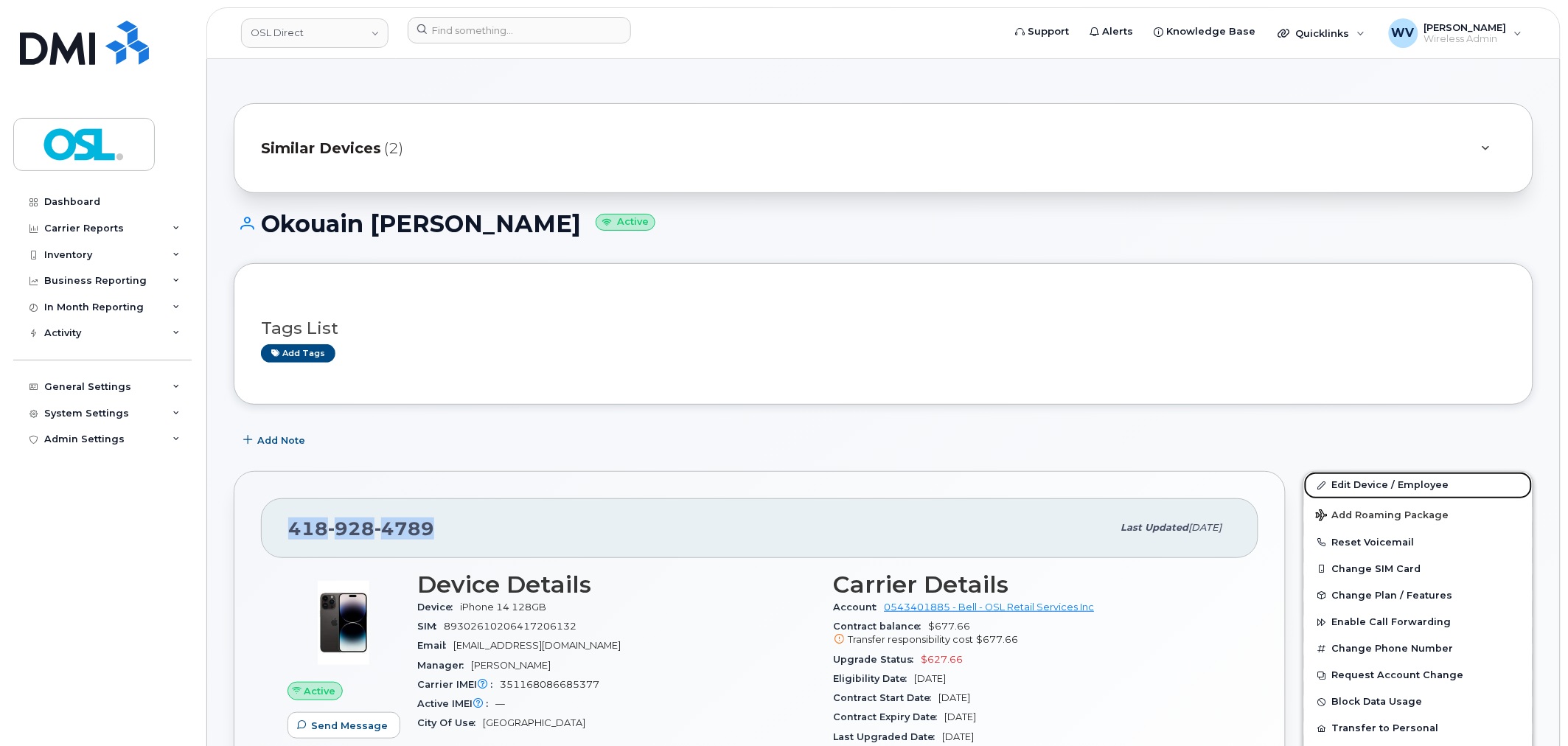
drag, startPoint x: 1320, startPoint y: 477, endPoint x: 1230, endPoint y: 57, distance: 429.5
click at [1320, 476] on link "Edit Device / Employee" at bounding box center [1417, 485] width 228 height 27
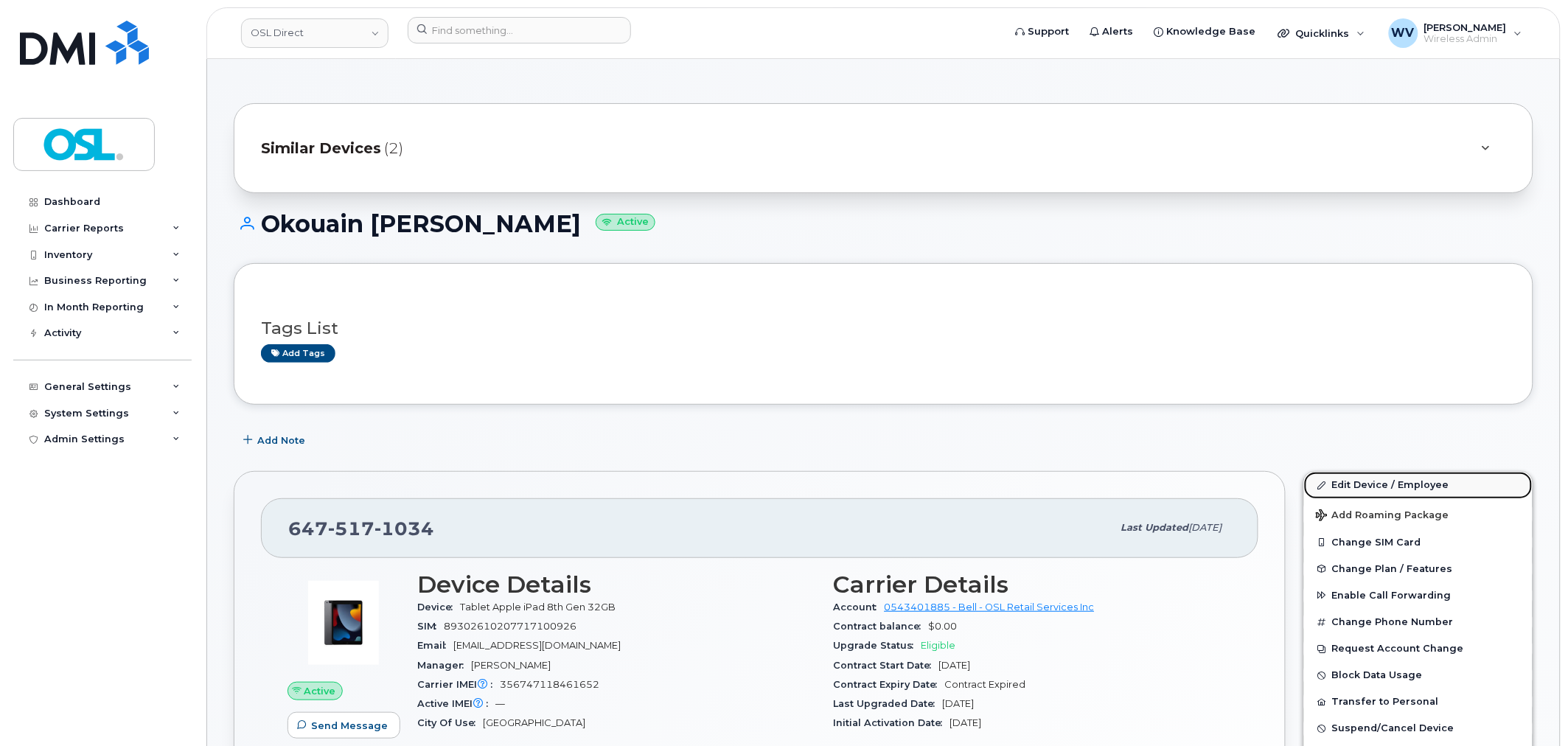
click at [1328, 484] on link "Edit Device / Employee" at bounding box center [1417, 485] width 228 height 27
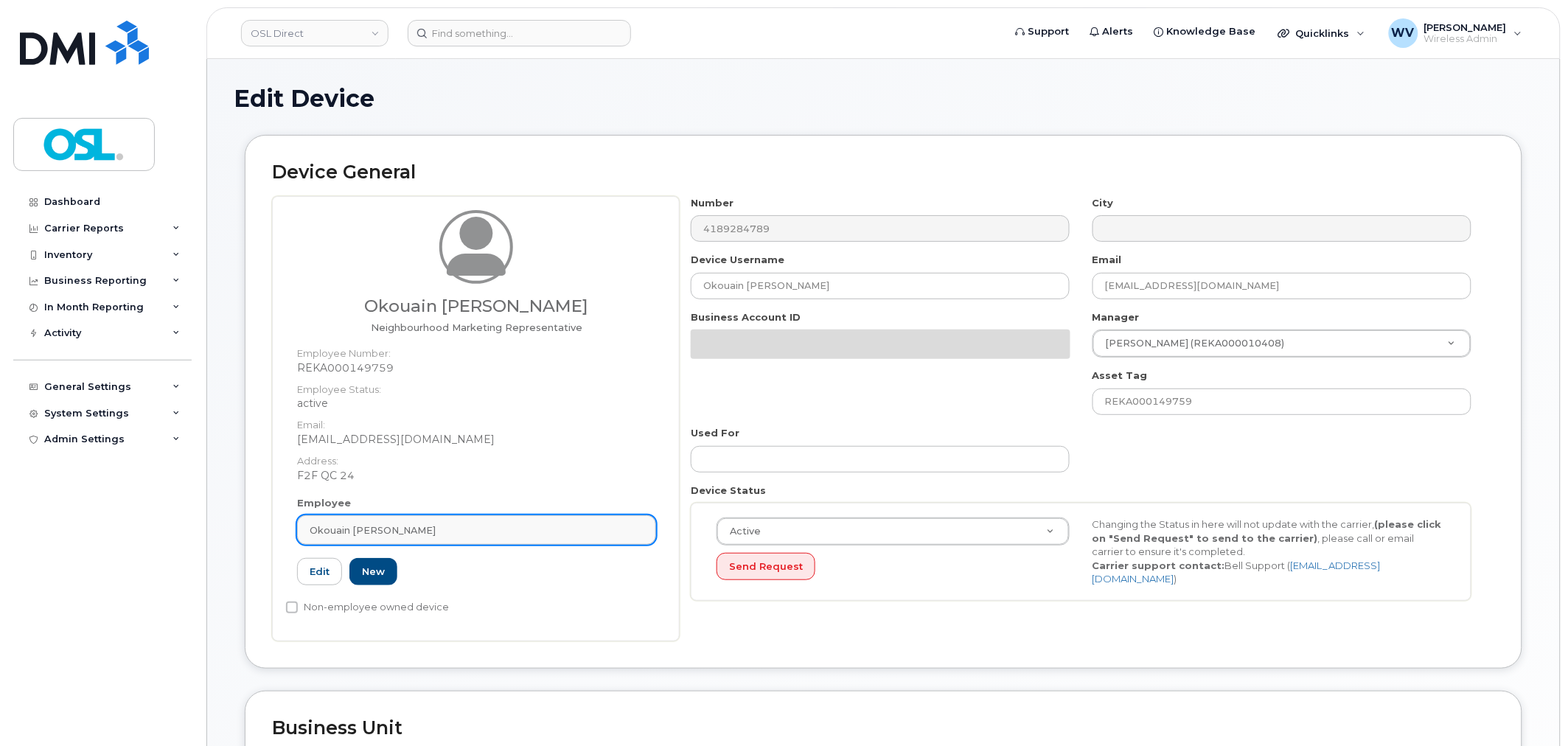
click at [450, 540] on link "Okouain [PERSON_NAME]" at bounding box center [476, 529] width 359 height 29
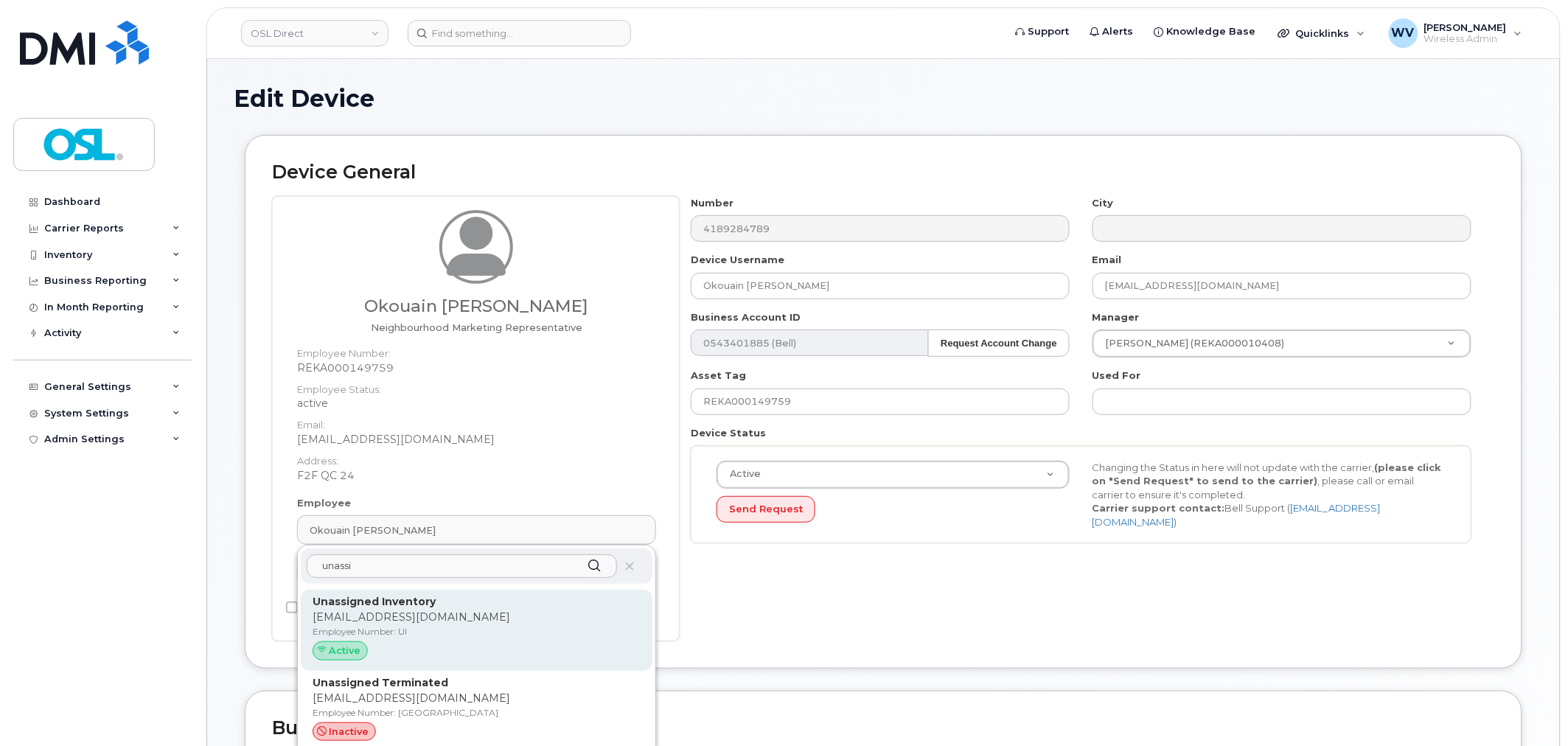
type input "unassi"
click at [437, 597] on p "Unassigned Inventory" at bounding box center [477, 602] width 328 height 15
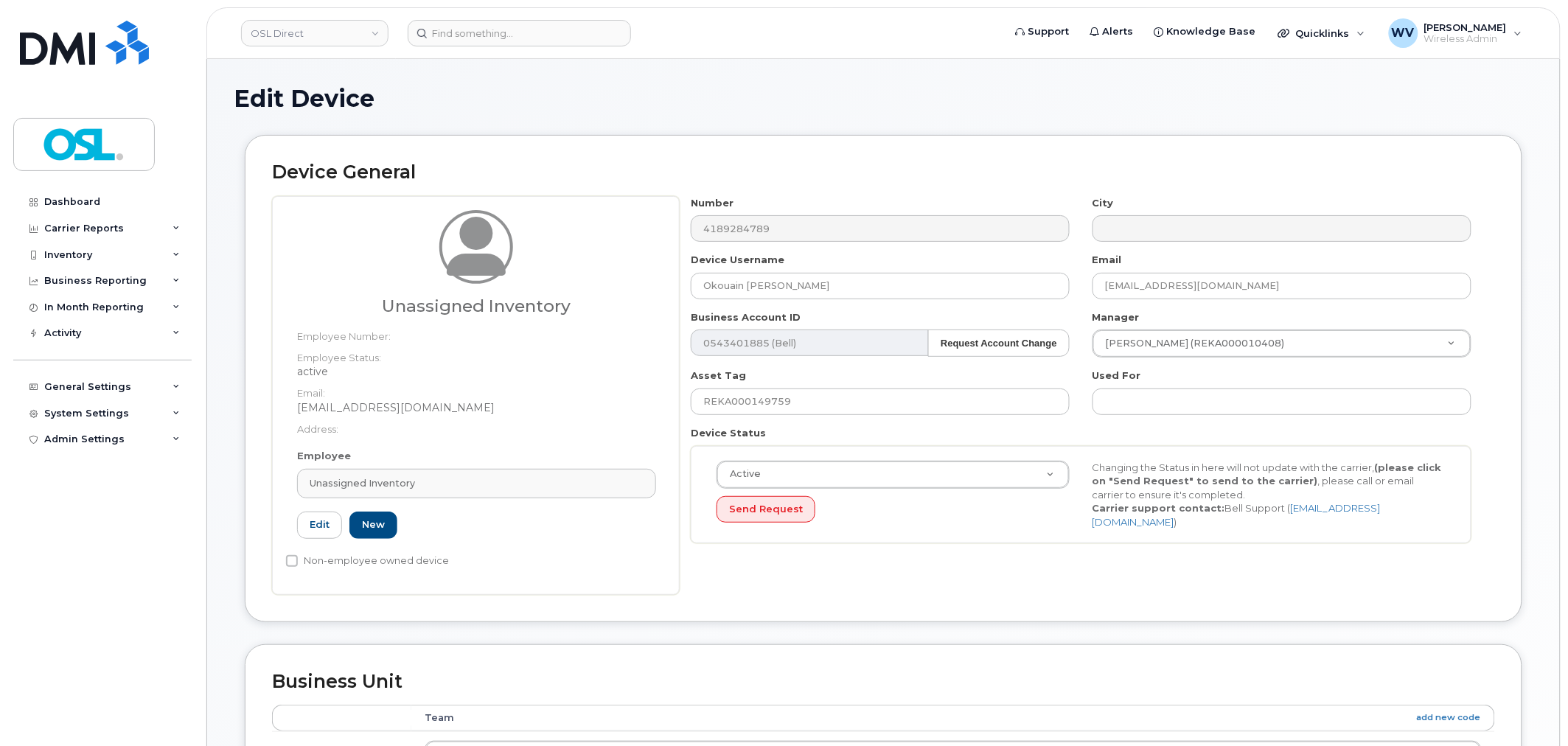
type input "UI"
type input "Unassigned Inventory"
type input "support@osldirect.com"
type input "4724252"
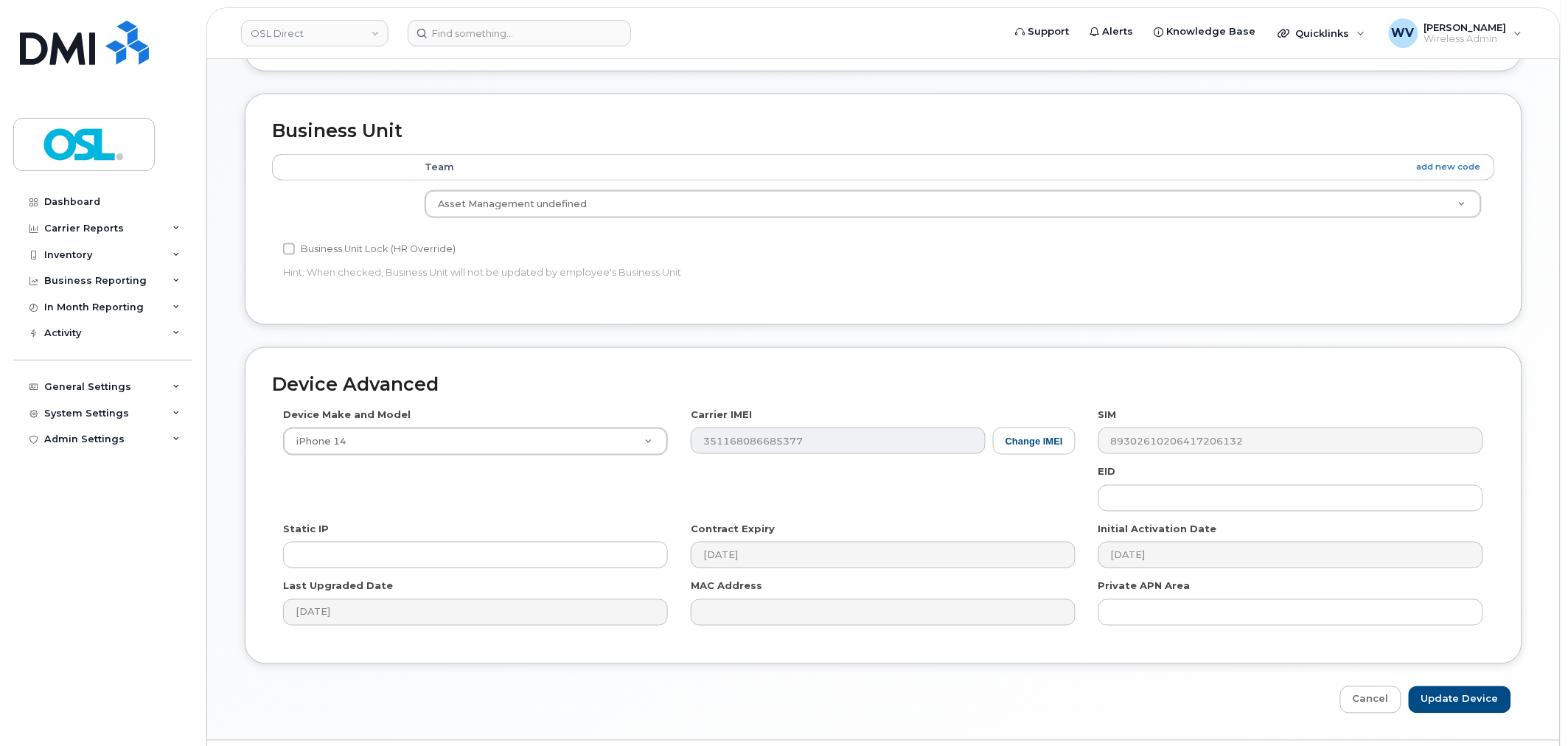
scroll to position [593, 0]
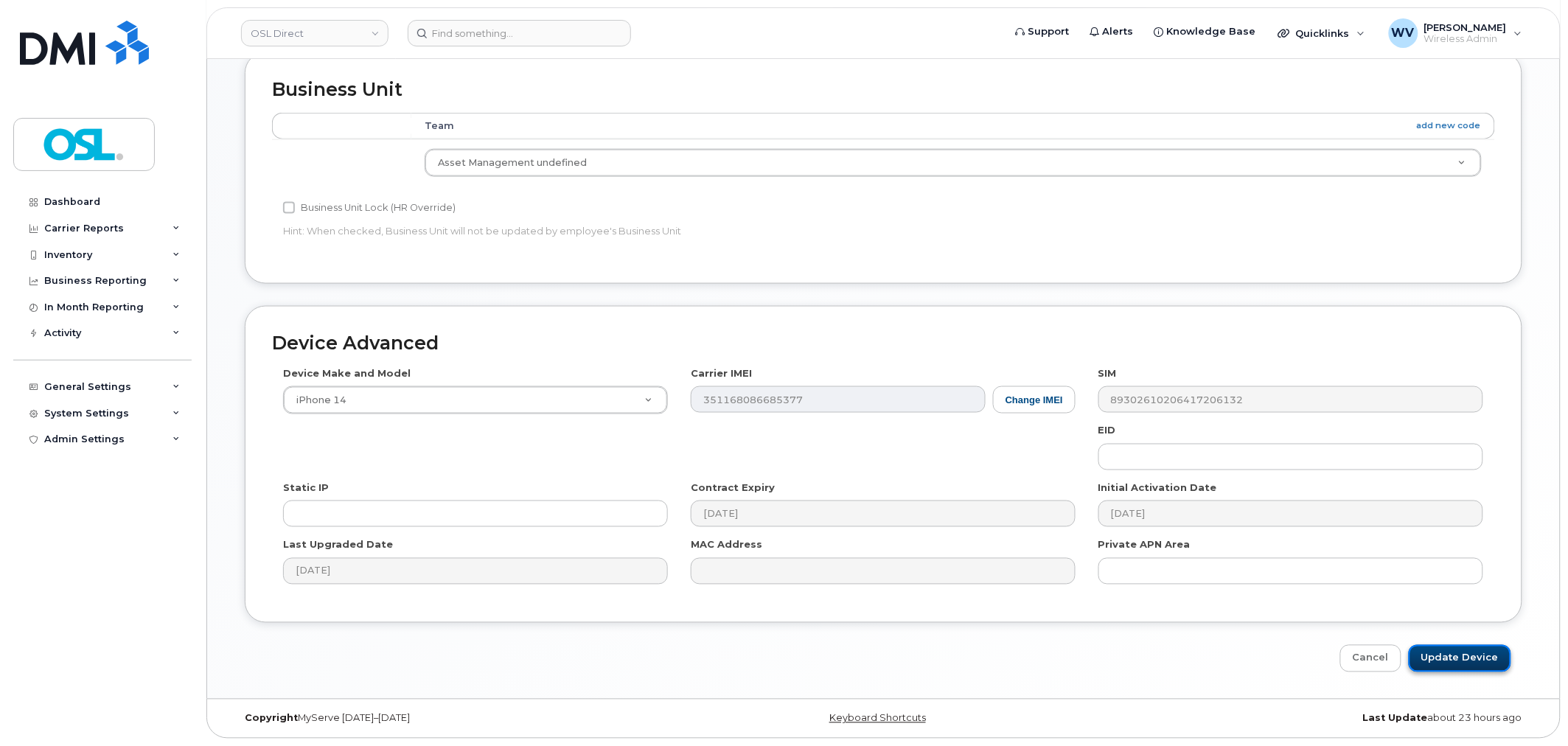
click at [1441, 668] on input "Update Device" at bounding box center [1459, 659] width 102 height 28
type input "Saving..."
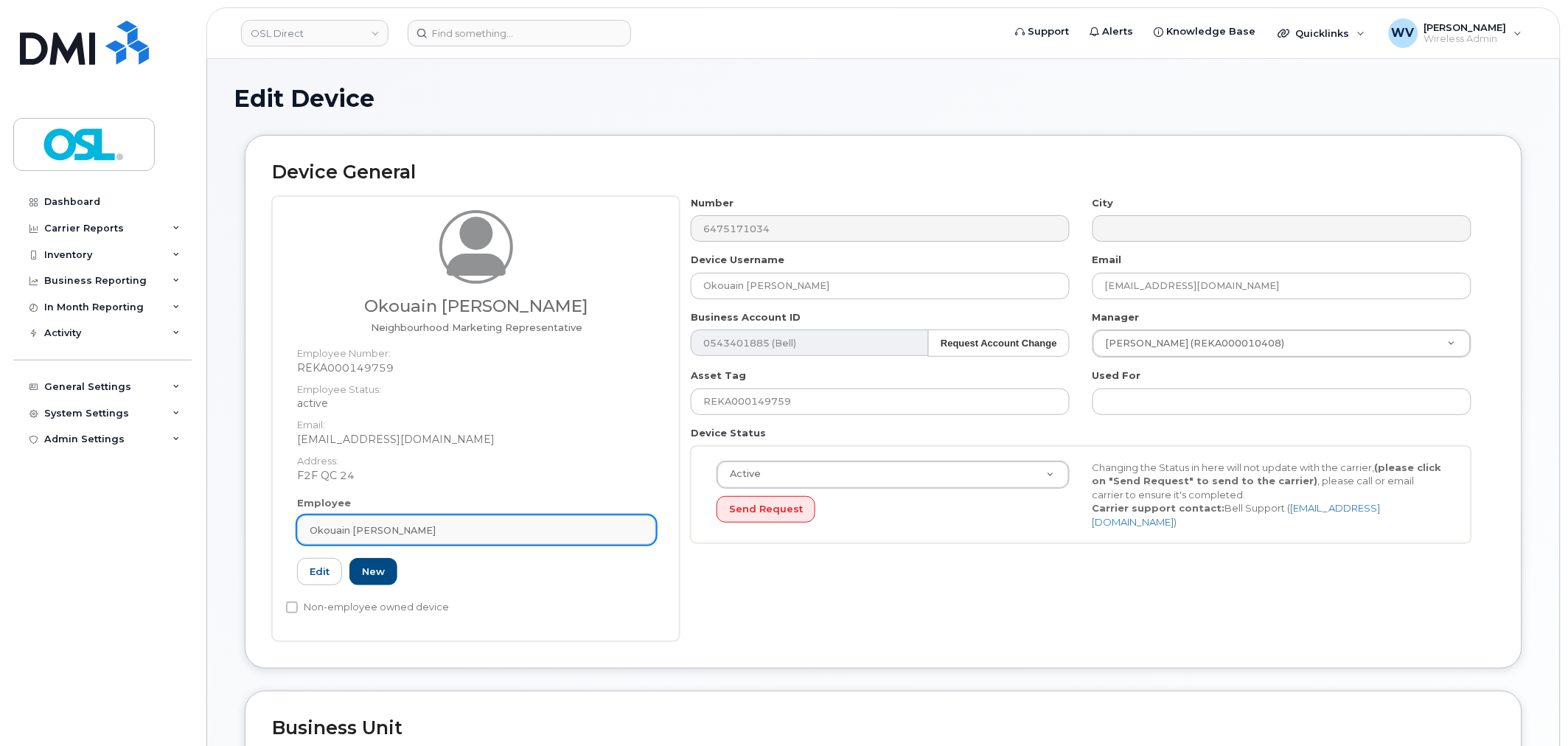
click at [376, 532] on span "Okouain [PERSON_NAME]" at bounding box center [372, 530] width 126 height 14
paste input "unassi"
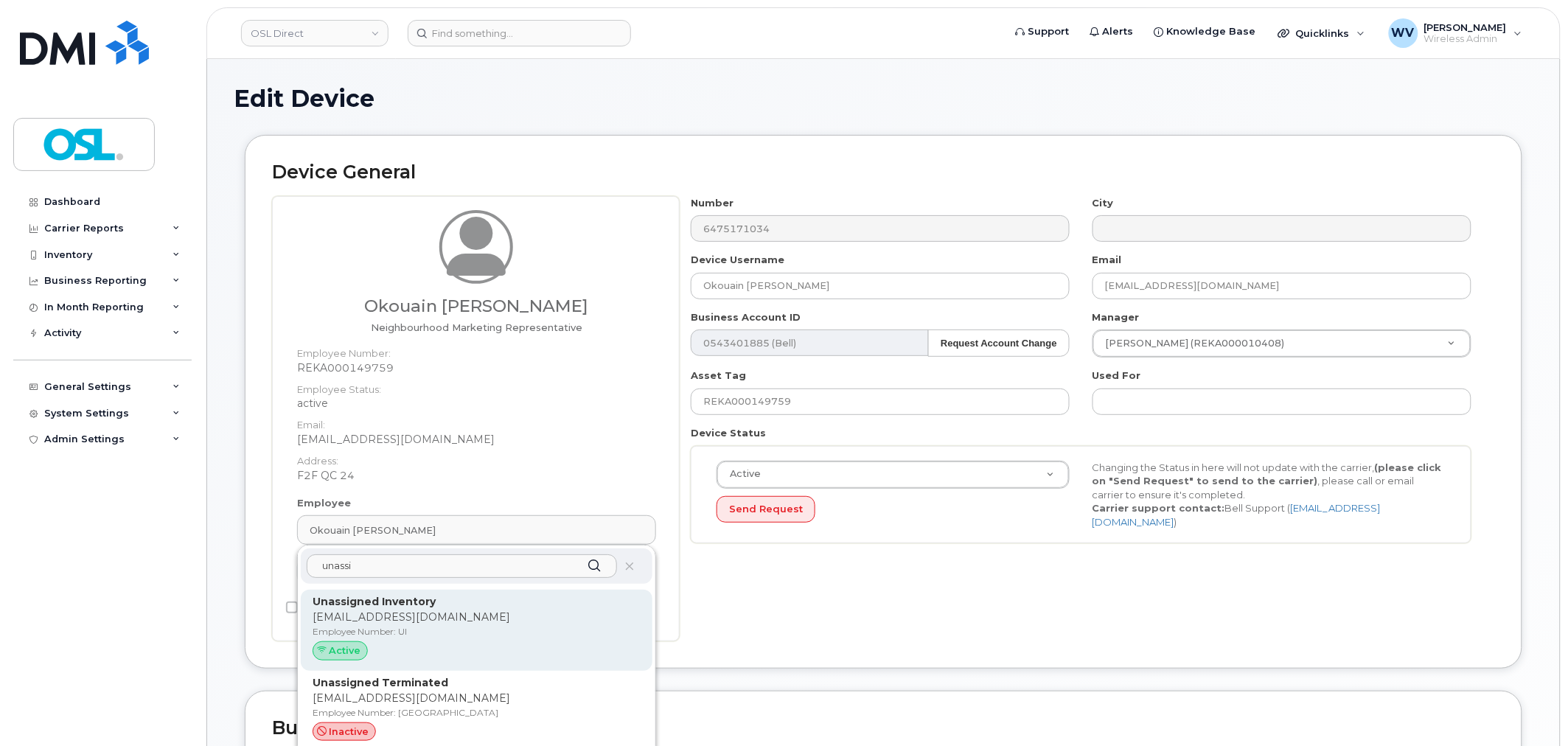
type input "unassi"
click at [388, 605] on strong "Unassigned Inventory" at bounding box center [374, 602] width 123 height 13
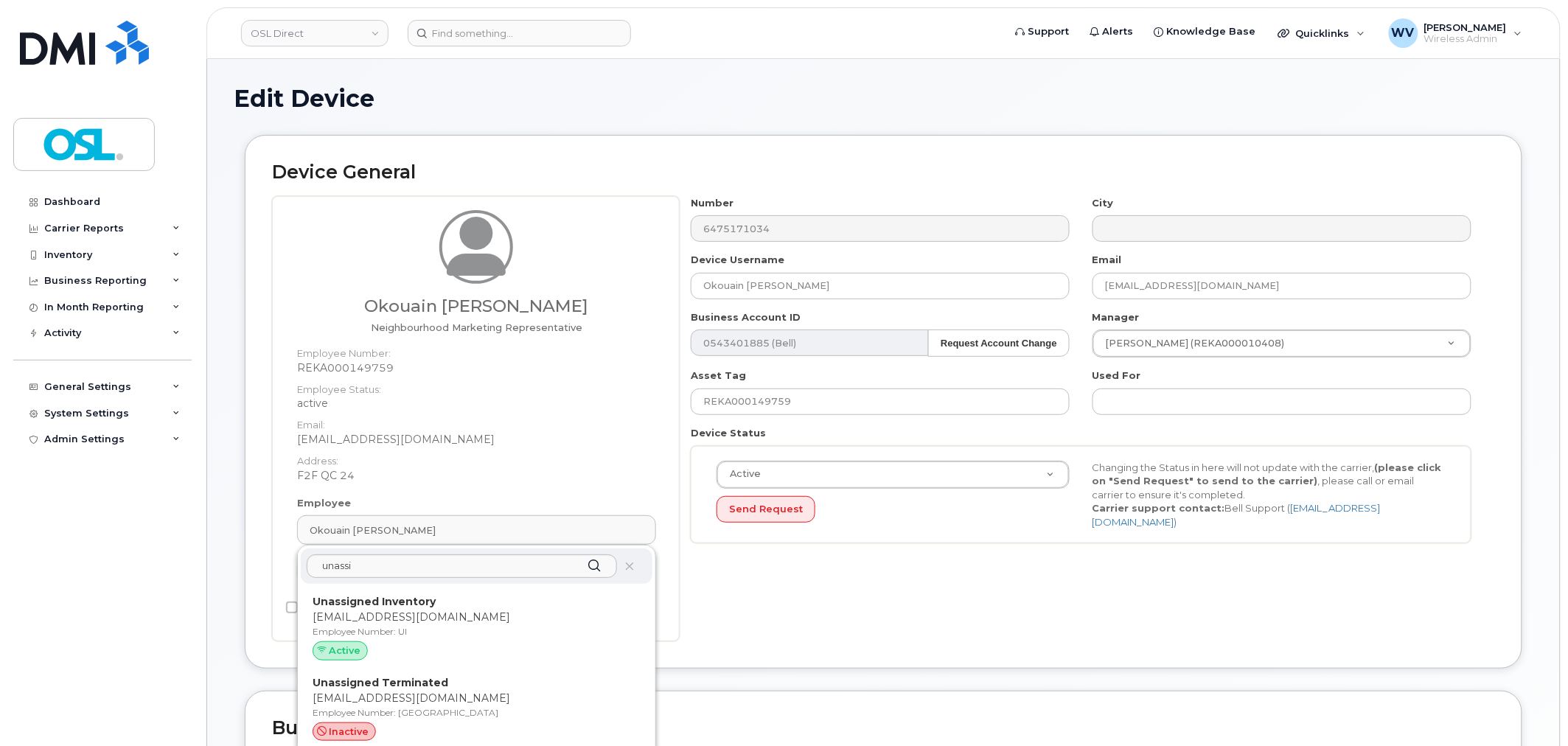
type input "UI"
type input "Unassigned Inventory"
type input "[EMAIL_ADDRESS][DOMAIN_NAME]"
type input "4724252"
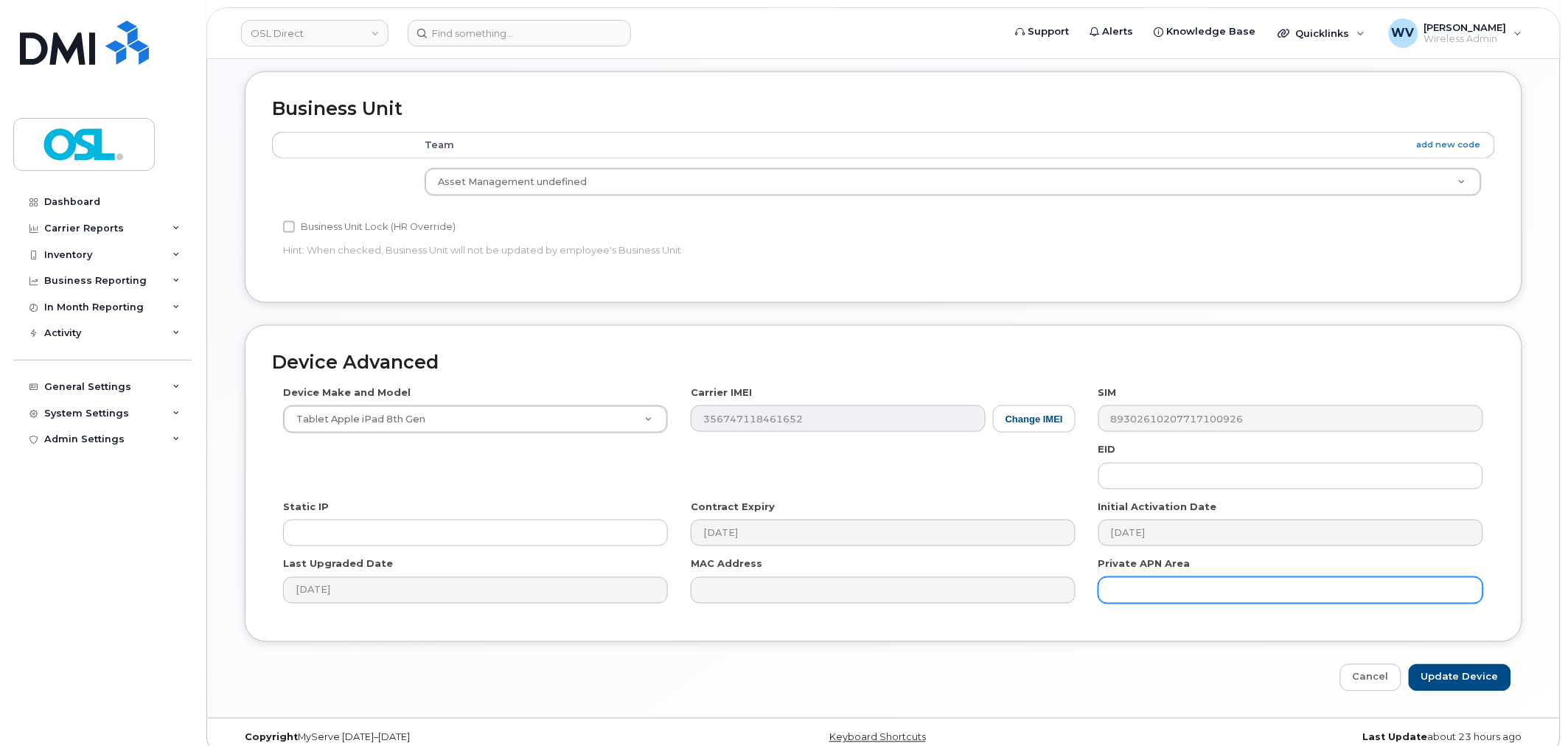
scroll to position [593, 0]
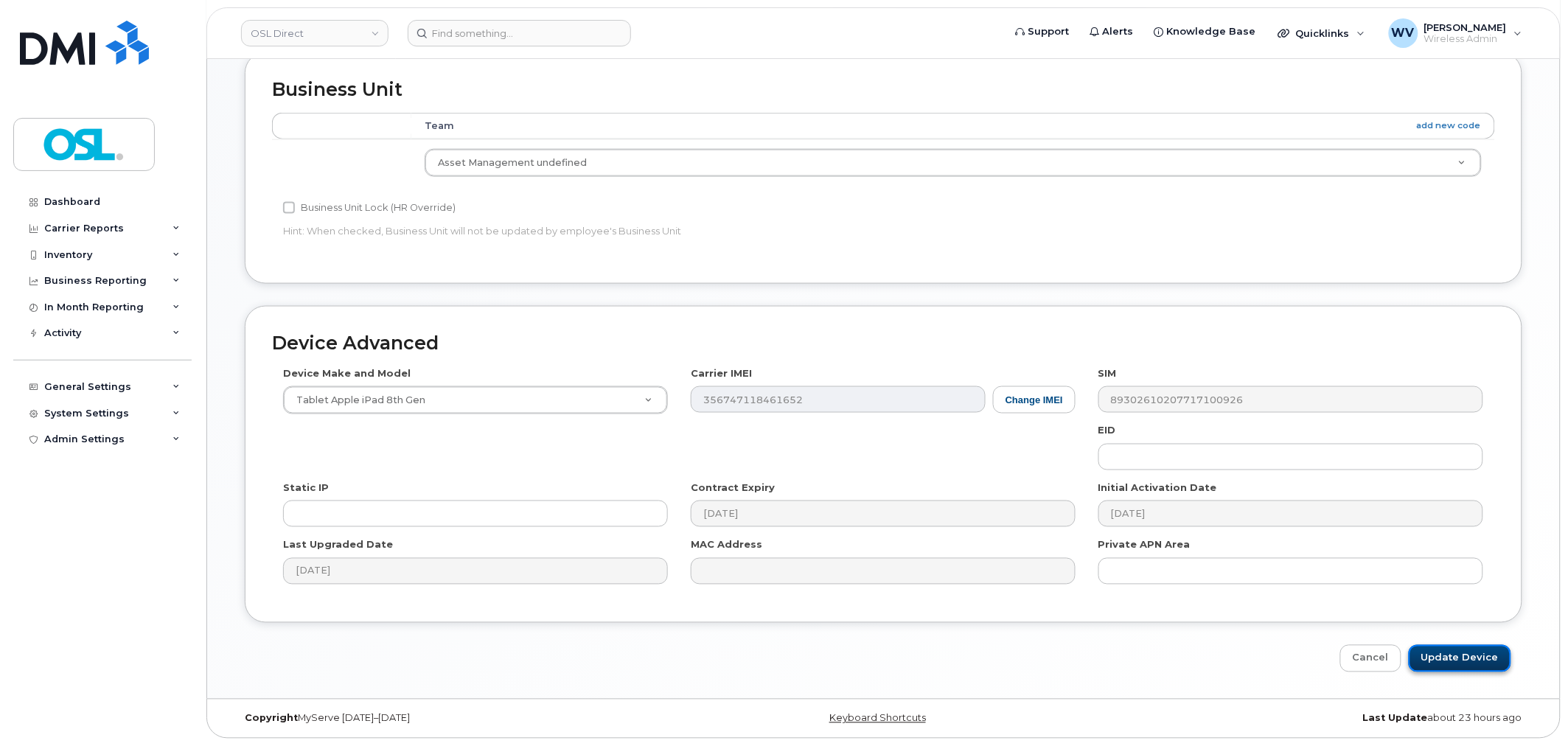
click at [1449, 650] on input "Update Device" at bounding box center [1459, 659] width 102 height 28
type input "Saving..."
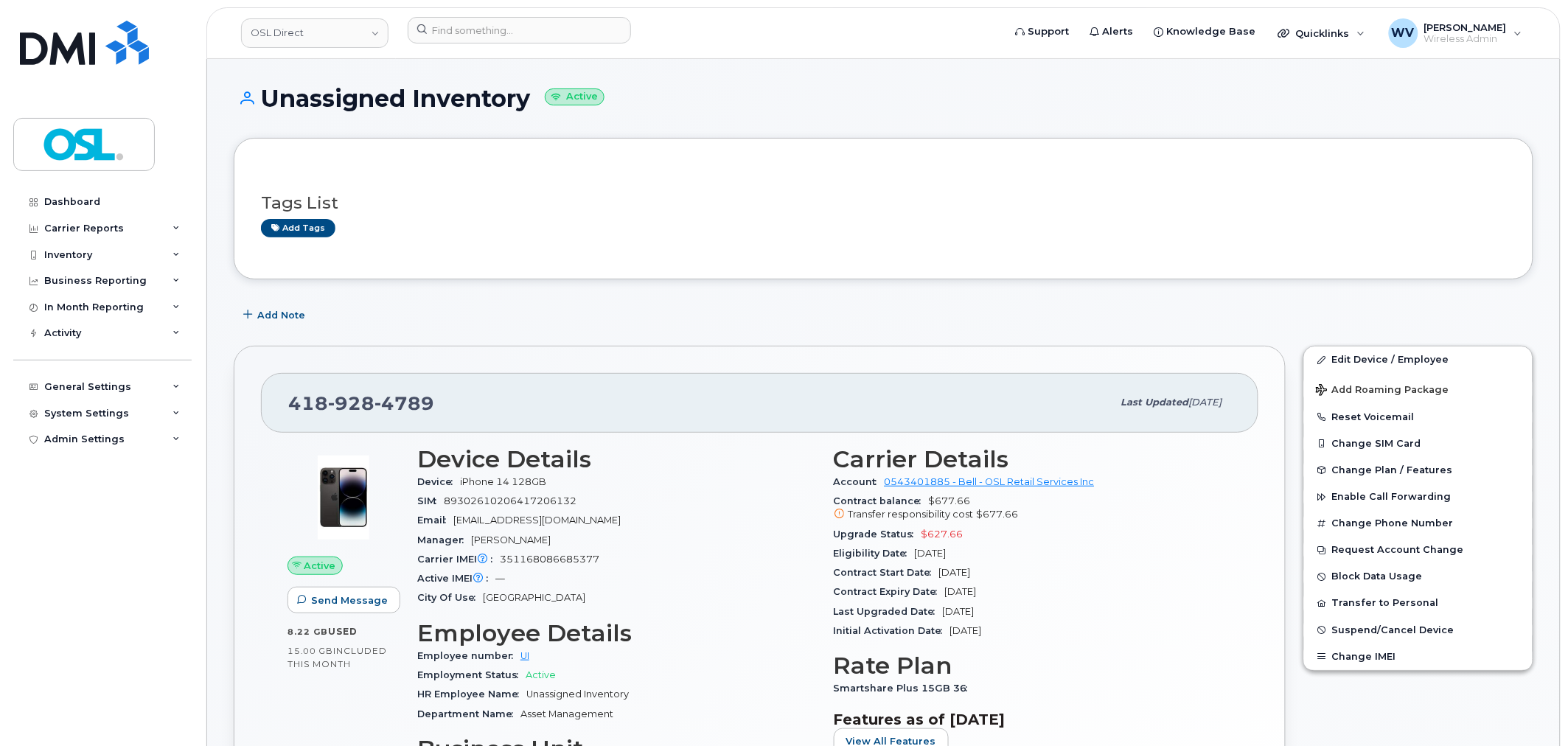
drag, startPoint x: 333, startPoint y: 414, endPoint x: 748, endPoint y: 378, distance: 416.6
click at [748, 378] on div "[PHONE_NUMBER] Last updated [DATE]" at bounding box center [759, 403] width 997 height 59
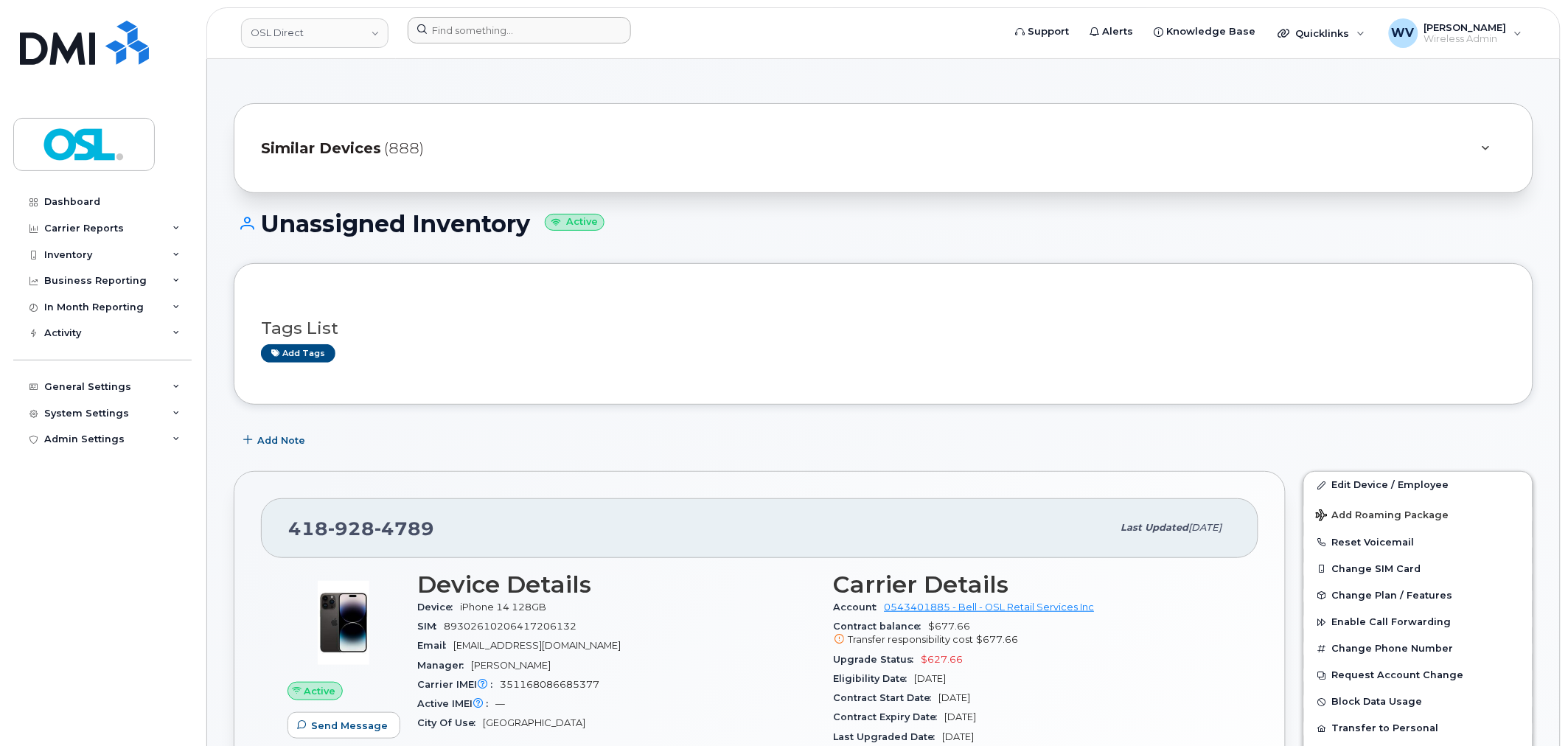
click at [435, 45] on div at bounding box center [700, 33] width 609 height 32
click at [446, 40] on input at bounding box center [519, 30] width 224 height 27
paste input "4165228376"
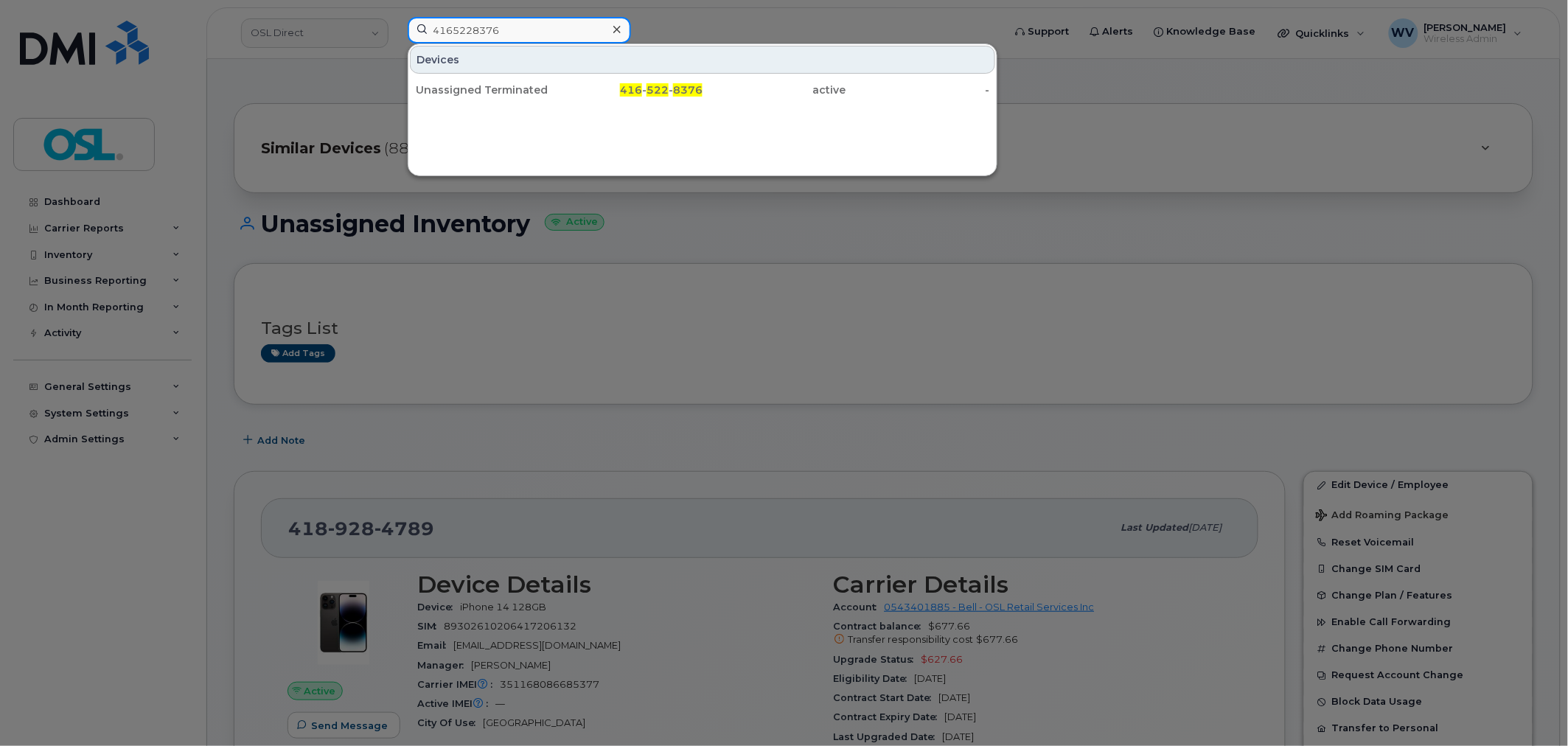
type input "4165228376"
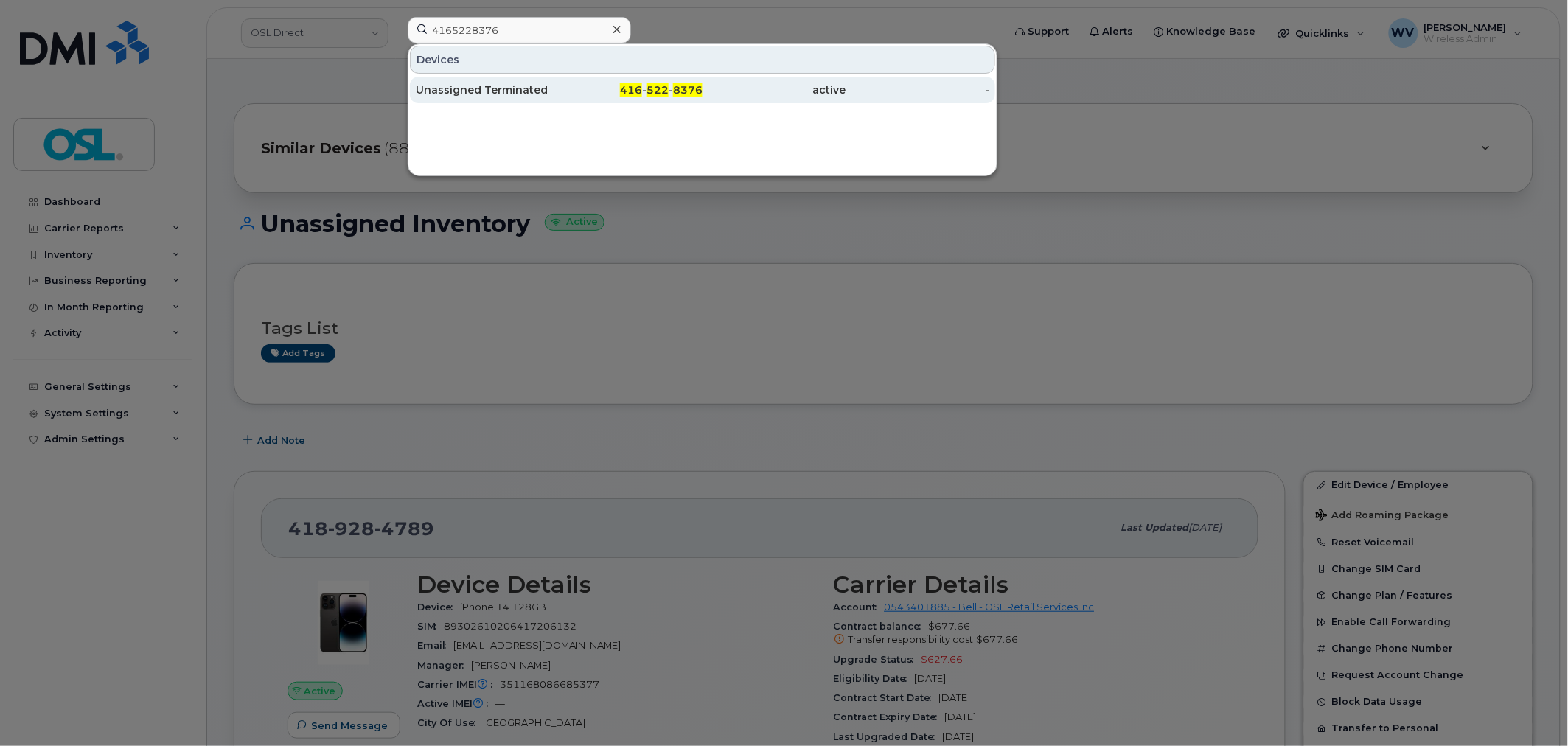
drag, startPoint x: 488, startPoint y: 83, endPoint x: 497, endPoint y: 91, distance: 12.0
click at [495, 91] on div "Unassigned Terminated" at bounding box center [487, 90] width 143 height 15
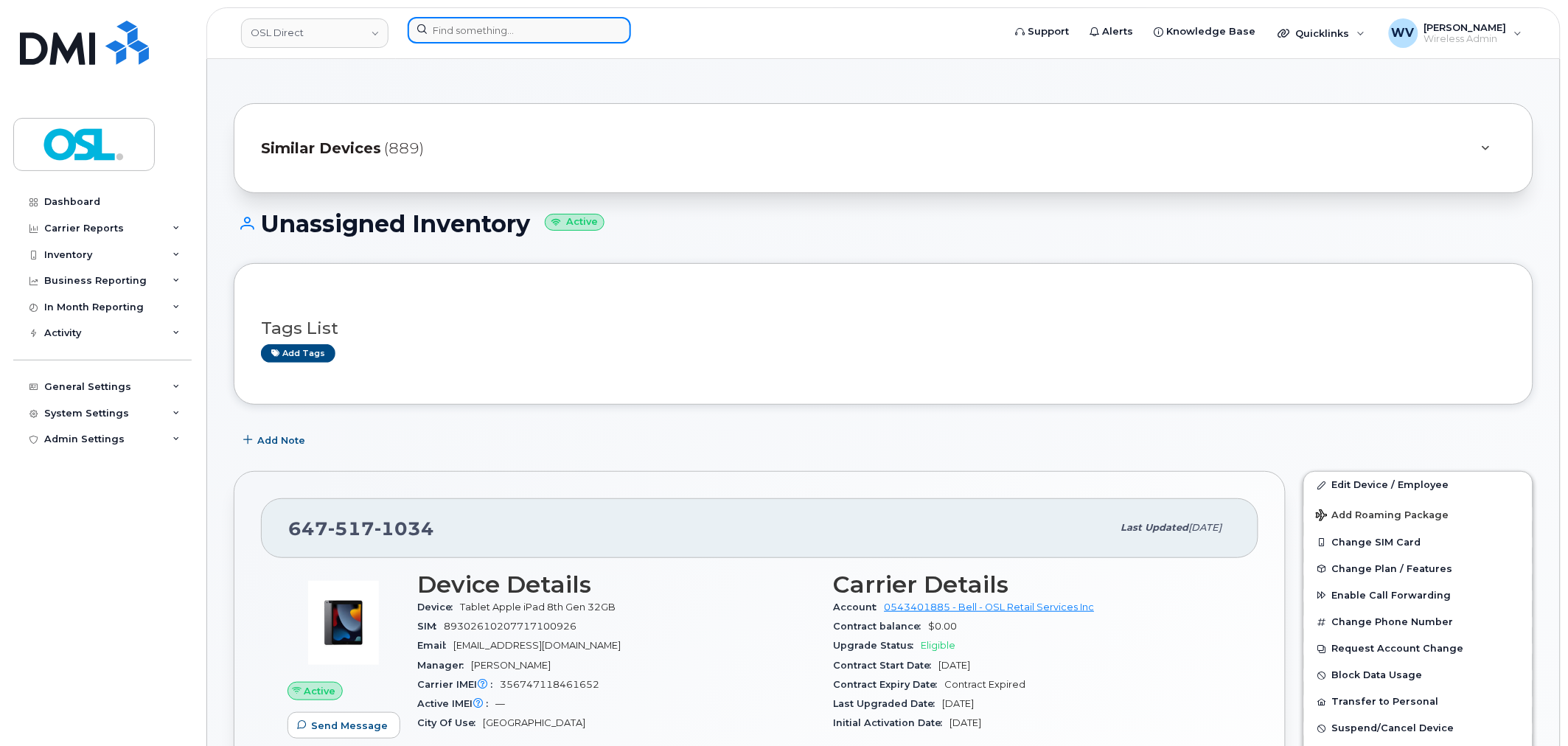
click at [581, 17] on input at bounding box center [519, 30] width 224 height 27
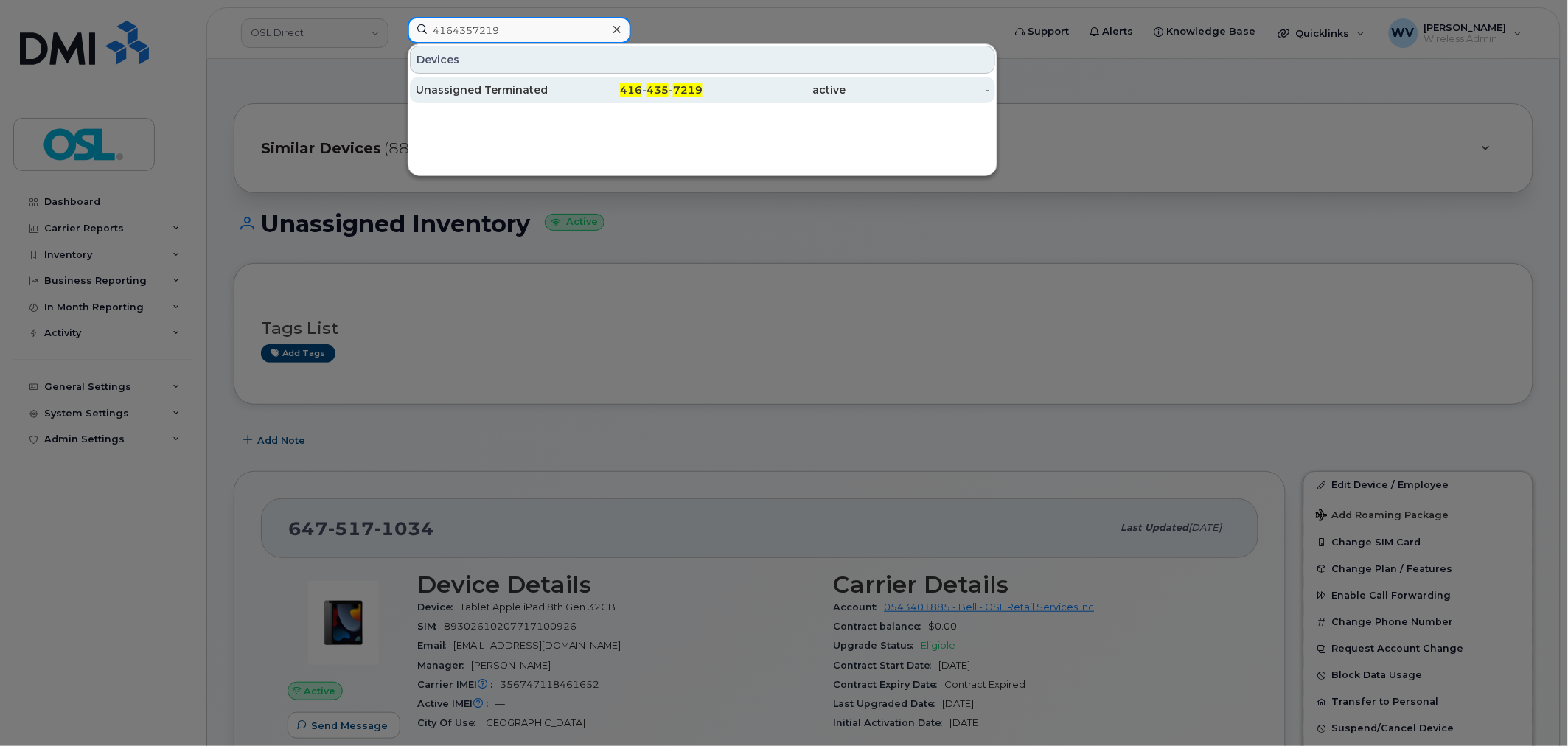
type input "4164357219"
click at [615, 93] on div "416 - 435 - 7219" at bounding box center [631, 90] width 143 height 15
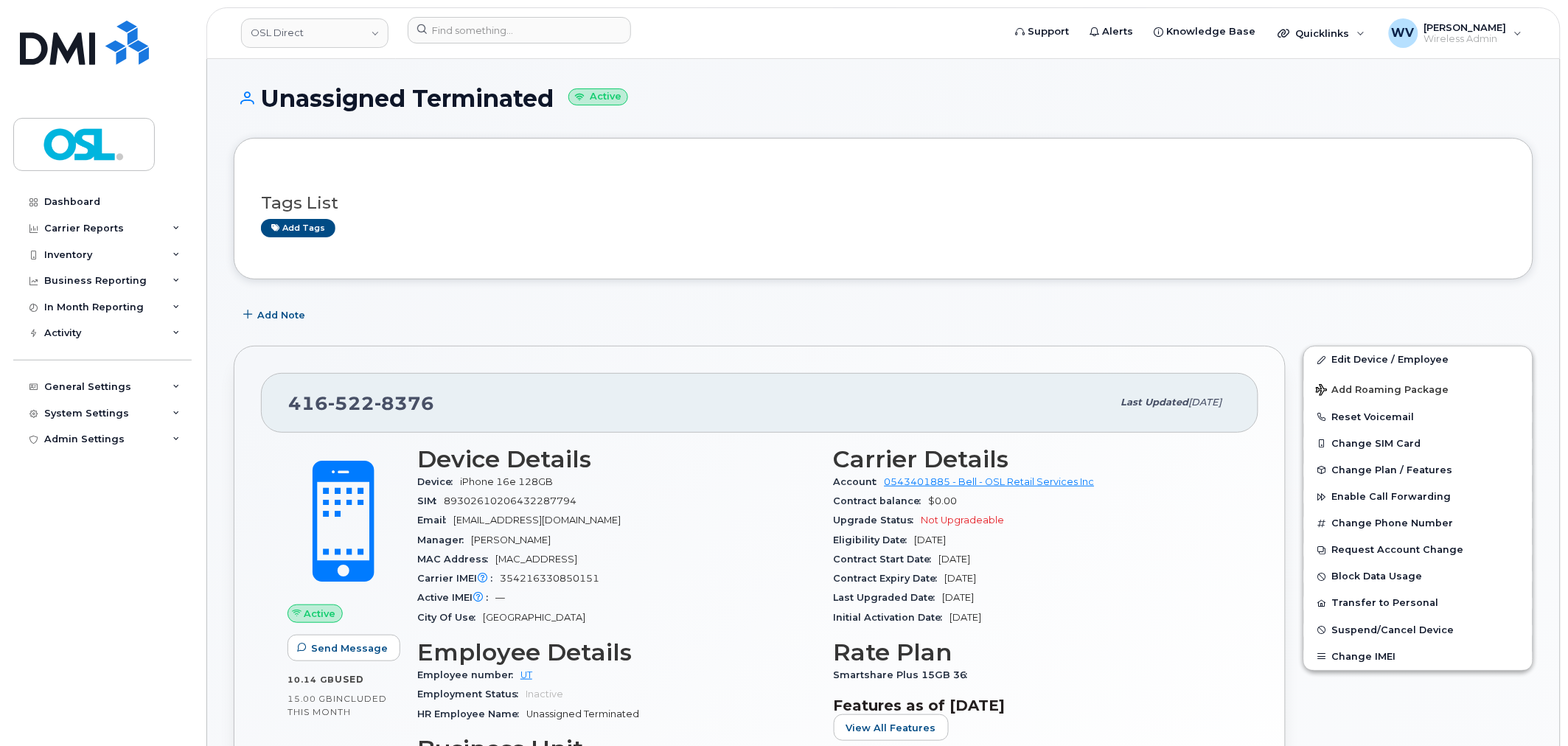
click at [366, 409] on span "522" at bounding box center [351, 403] width 46 height 22
copy span "[PHONE_NUMBER]"
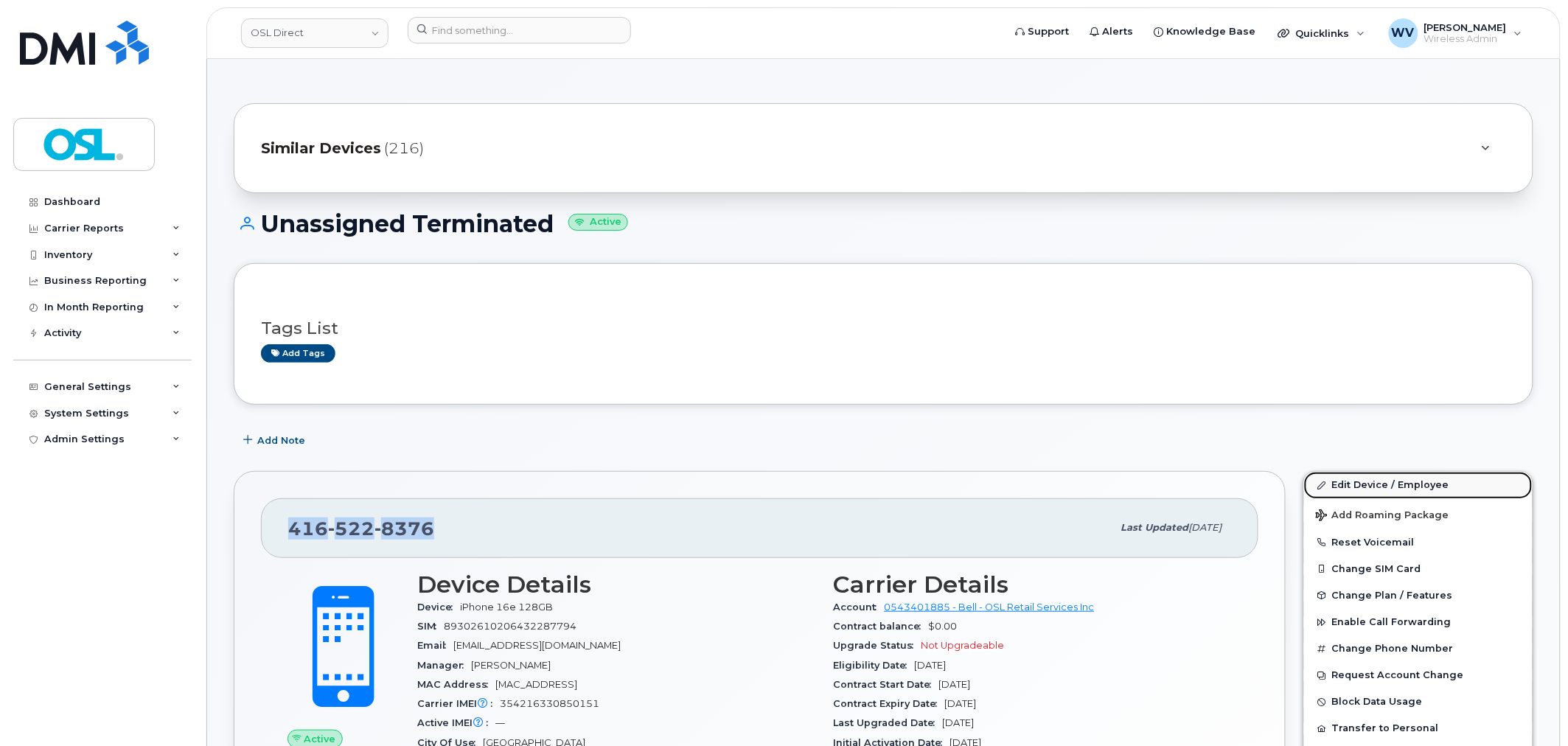
click at [1335, 484] on link "Edit Device / Employee" at bounding box center [1417, 485] width 228 height 27
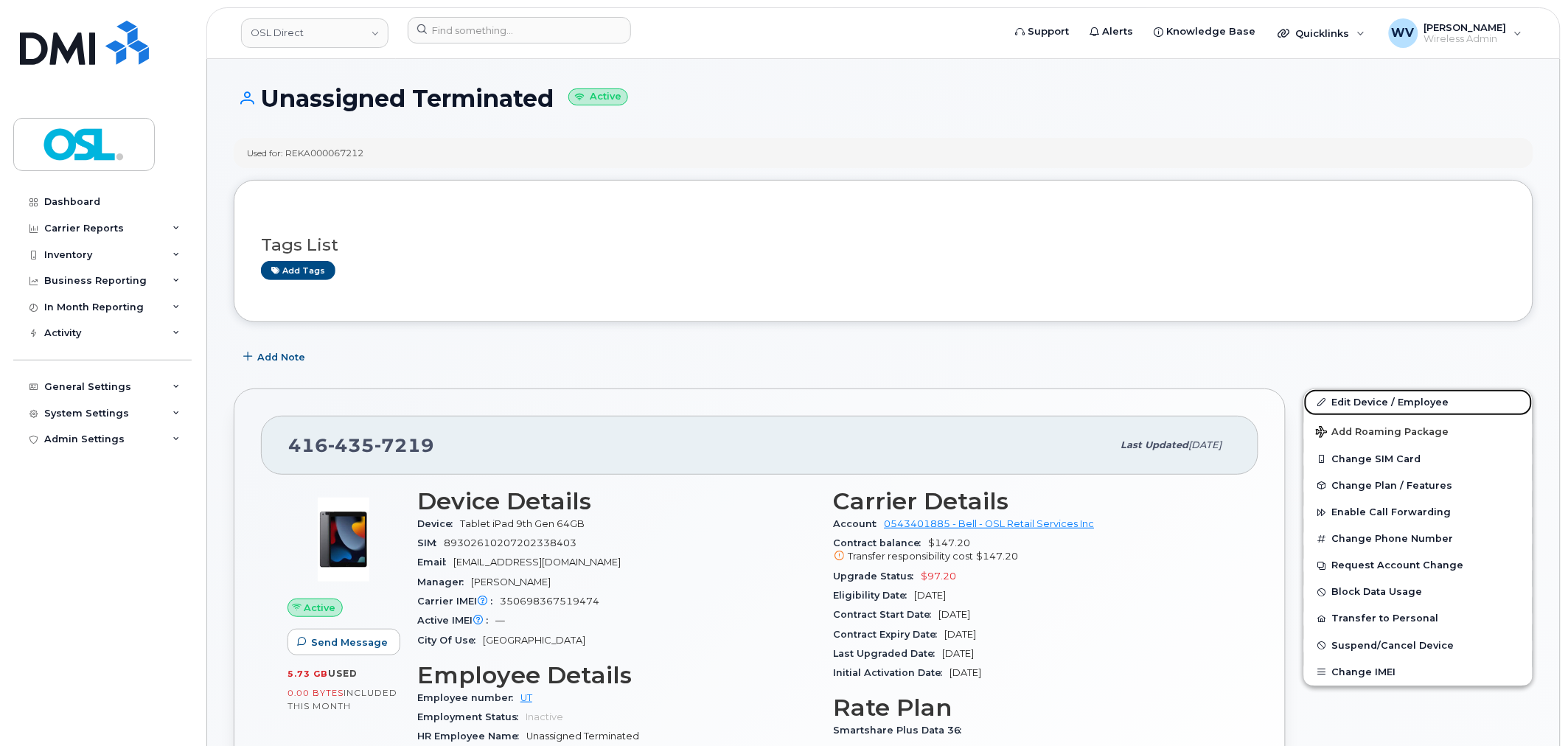
drag, startPoint x: 1368, startPoint y: 398, endPoint x: 1108, endPoint y: 9, distance: 467.9
click at [1368, 398] on link "Edit Device / Employee" at bounding box center [1417, 403] width 228 height 27
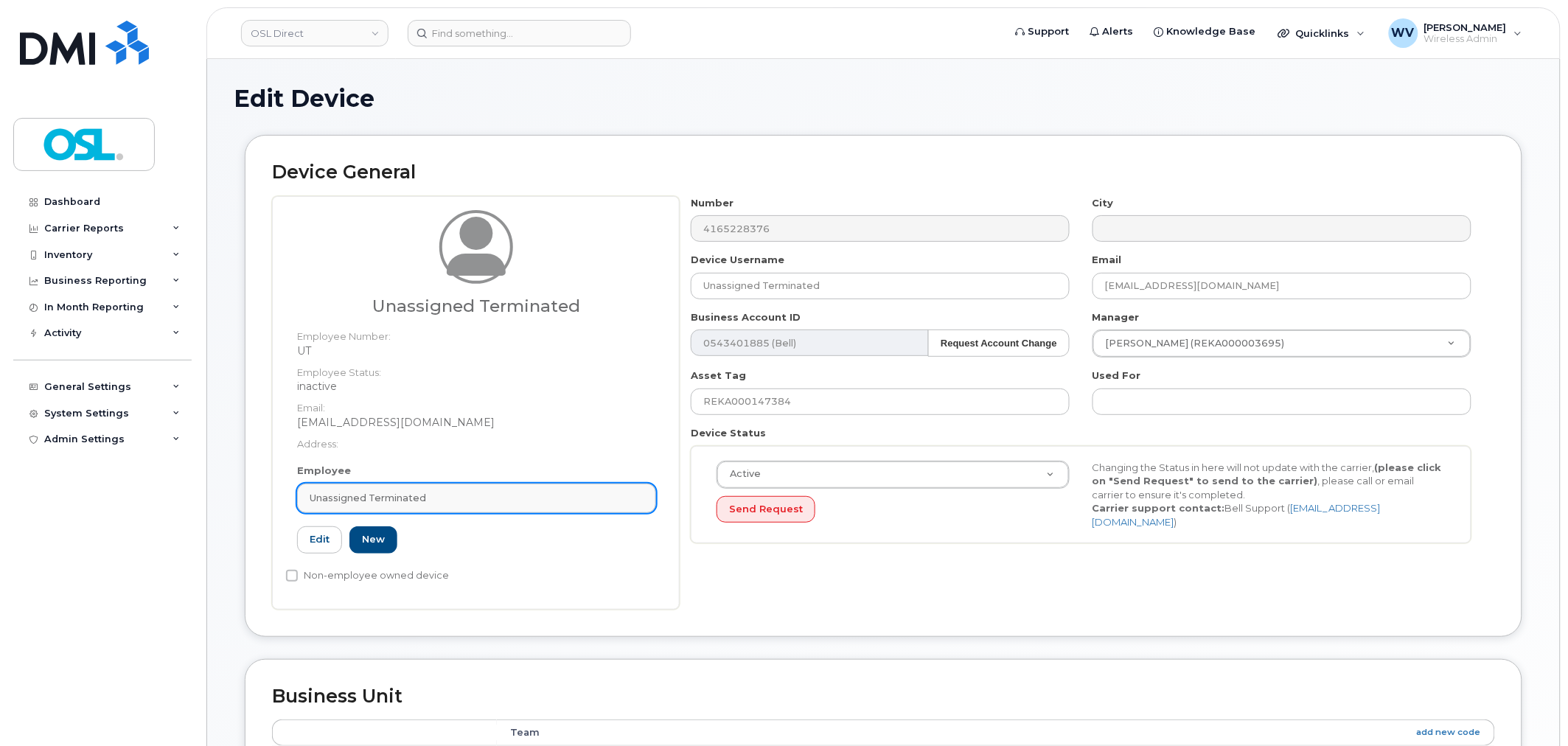
click at [416, 492] on span "Unassigned Terminated" at bounding box center [367, 498] width 117 height 14
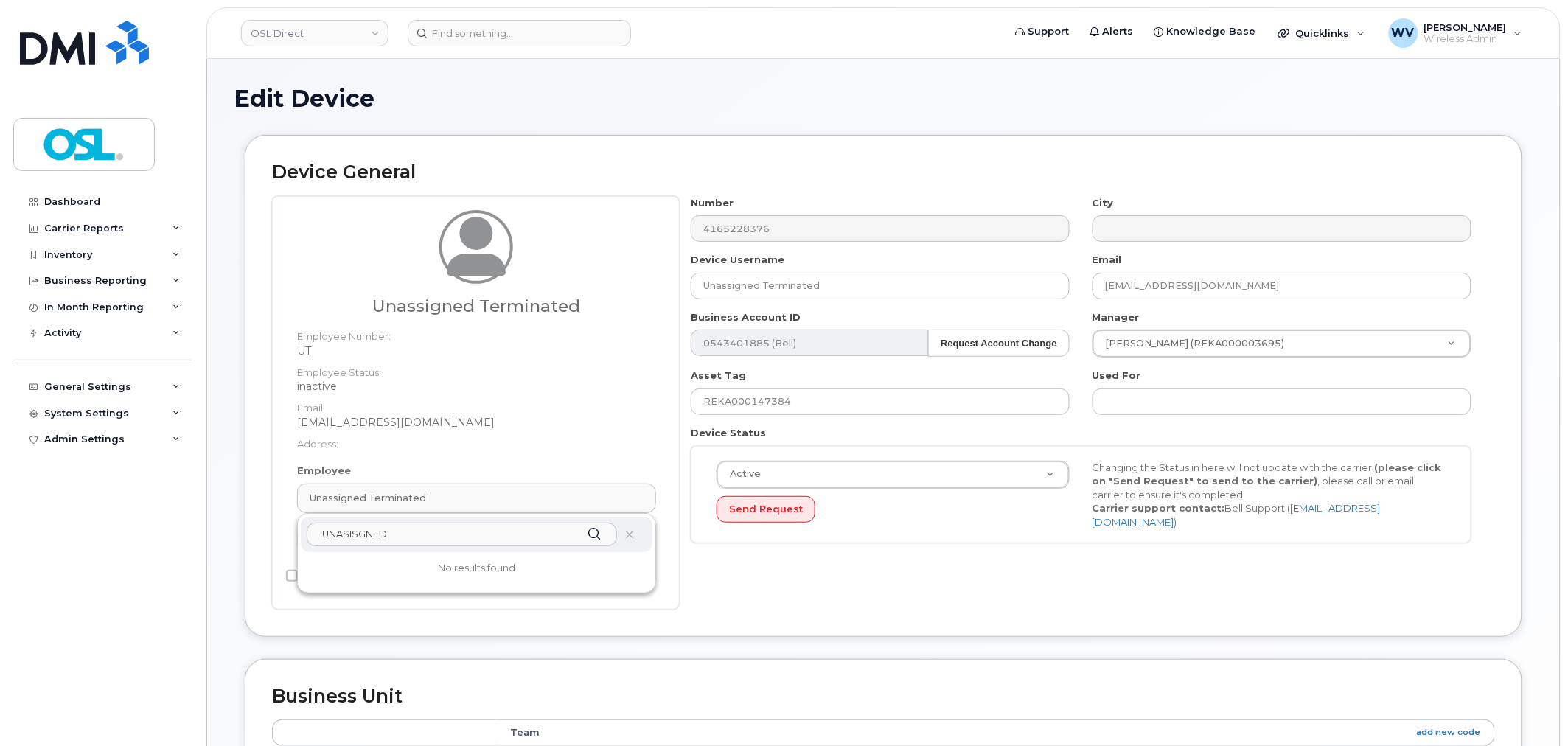
drag, startPoint x: 410, startPoint y: 539, endPoint x: 340, endPoint y: 533, distance: 70.3
click at [340, 533] on input "UNASISGNED" at bounding box center [461, 535] width 310 height 23
click at [462, 533] on input "UNASISGNED" at bounding box center [461, 535] width 310 height 23
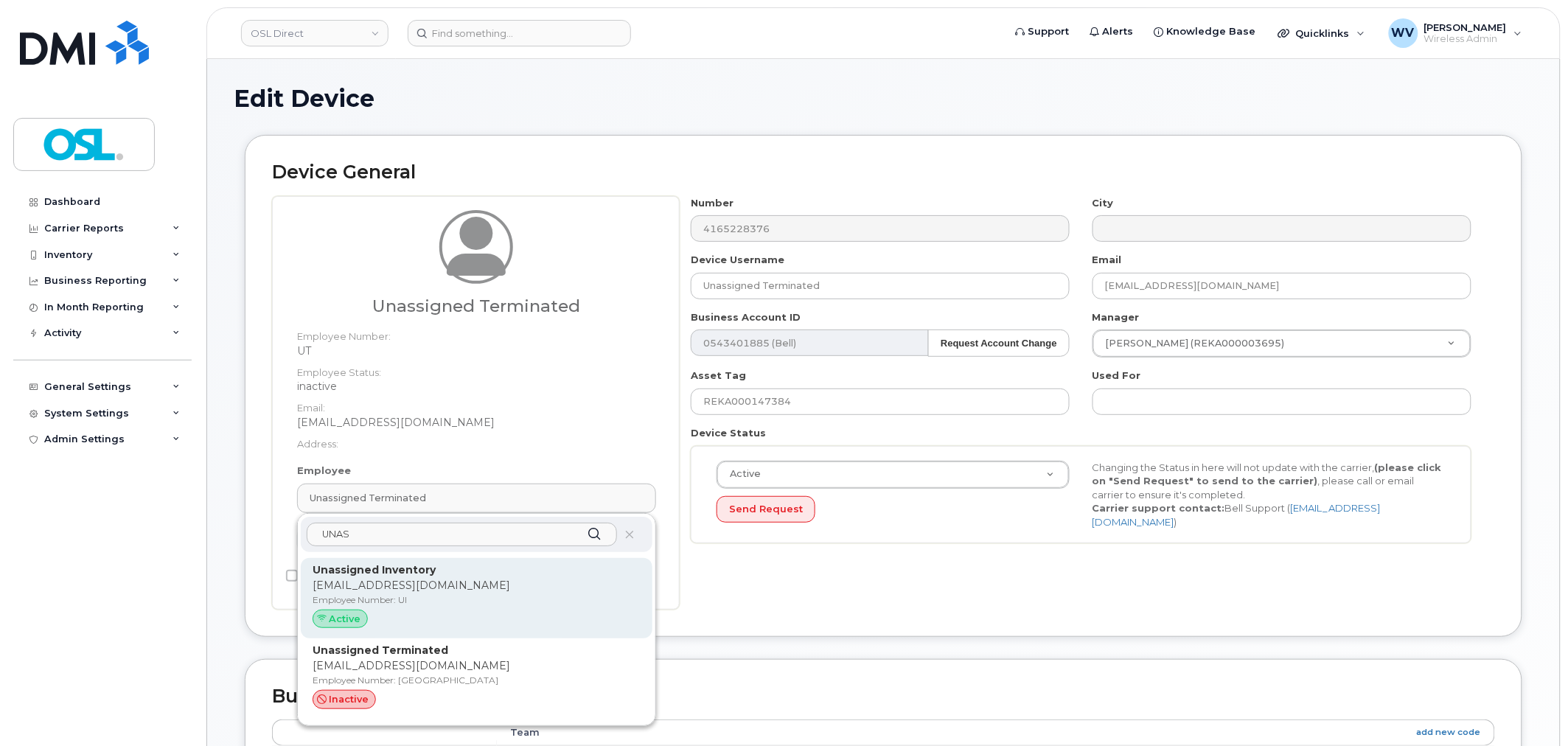
type input "UNAS"
click at [461, 565] on p "Unassigned Inventory" at bounding box center [477, 570] width 328 height 15
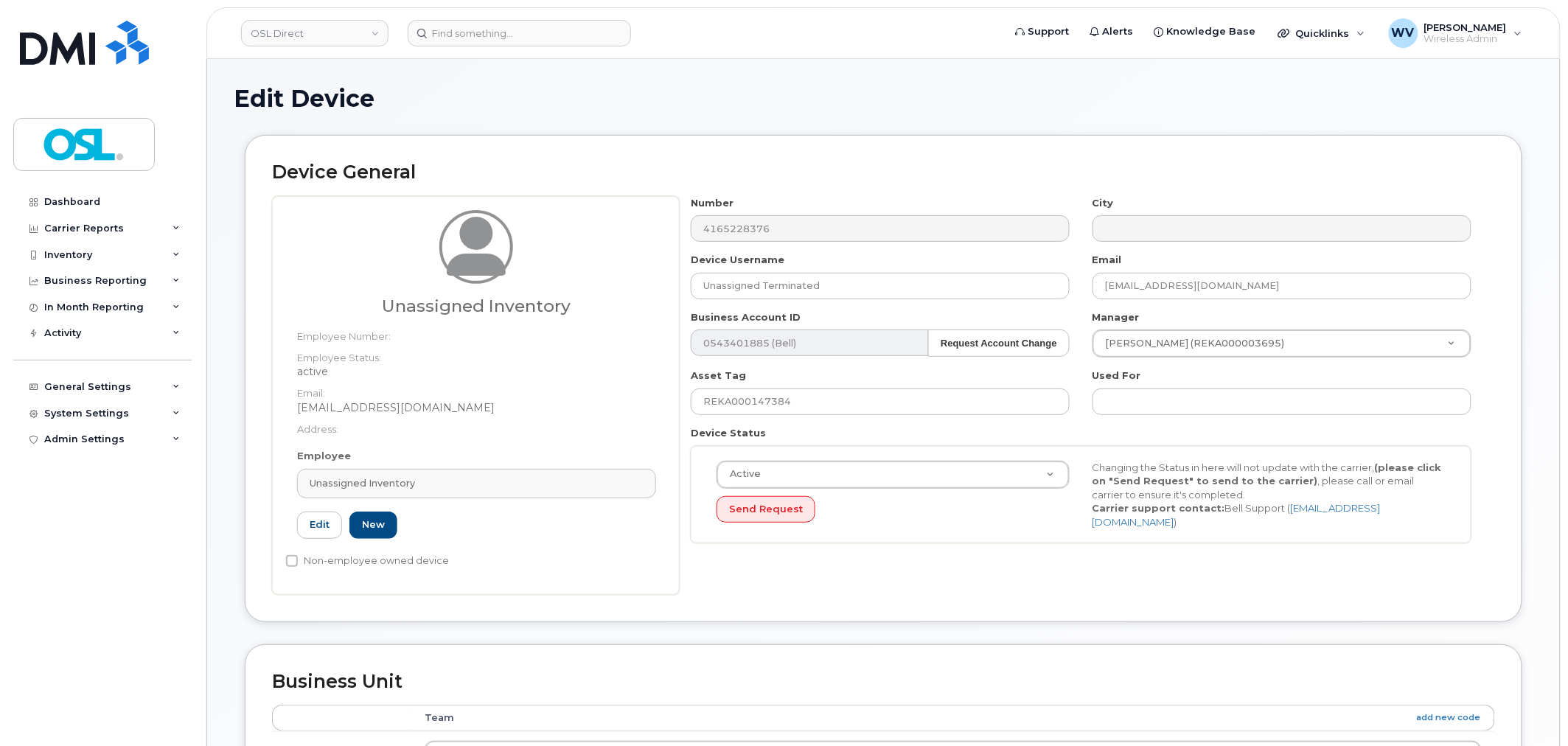
type input "UI"
type input "Unassigned Inventory"
type input "[EMAIL_ADDRESS][DOMAIN_NAME]"
type input "4724252"
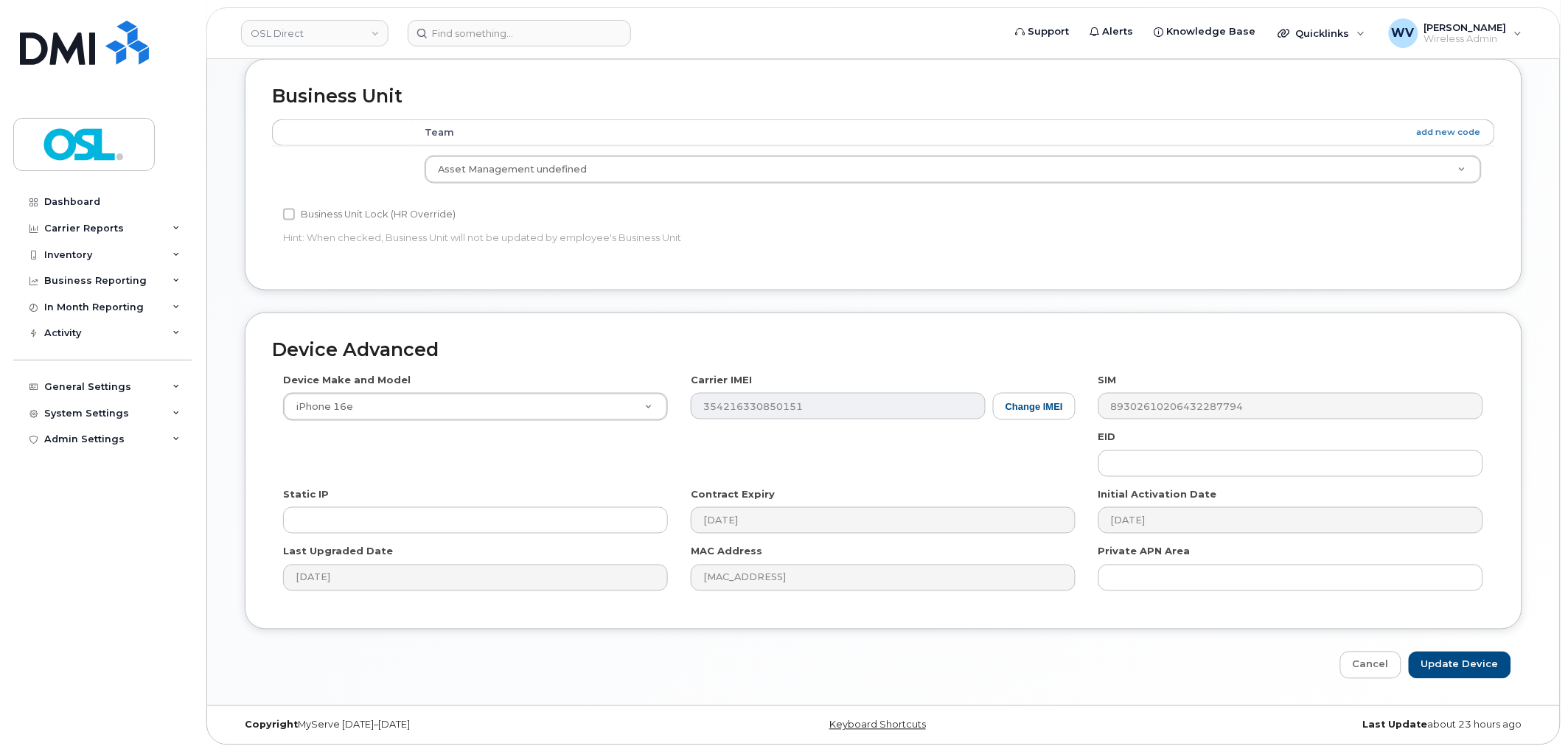
scroll to position [593, 0]
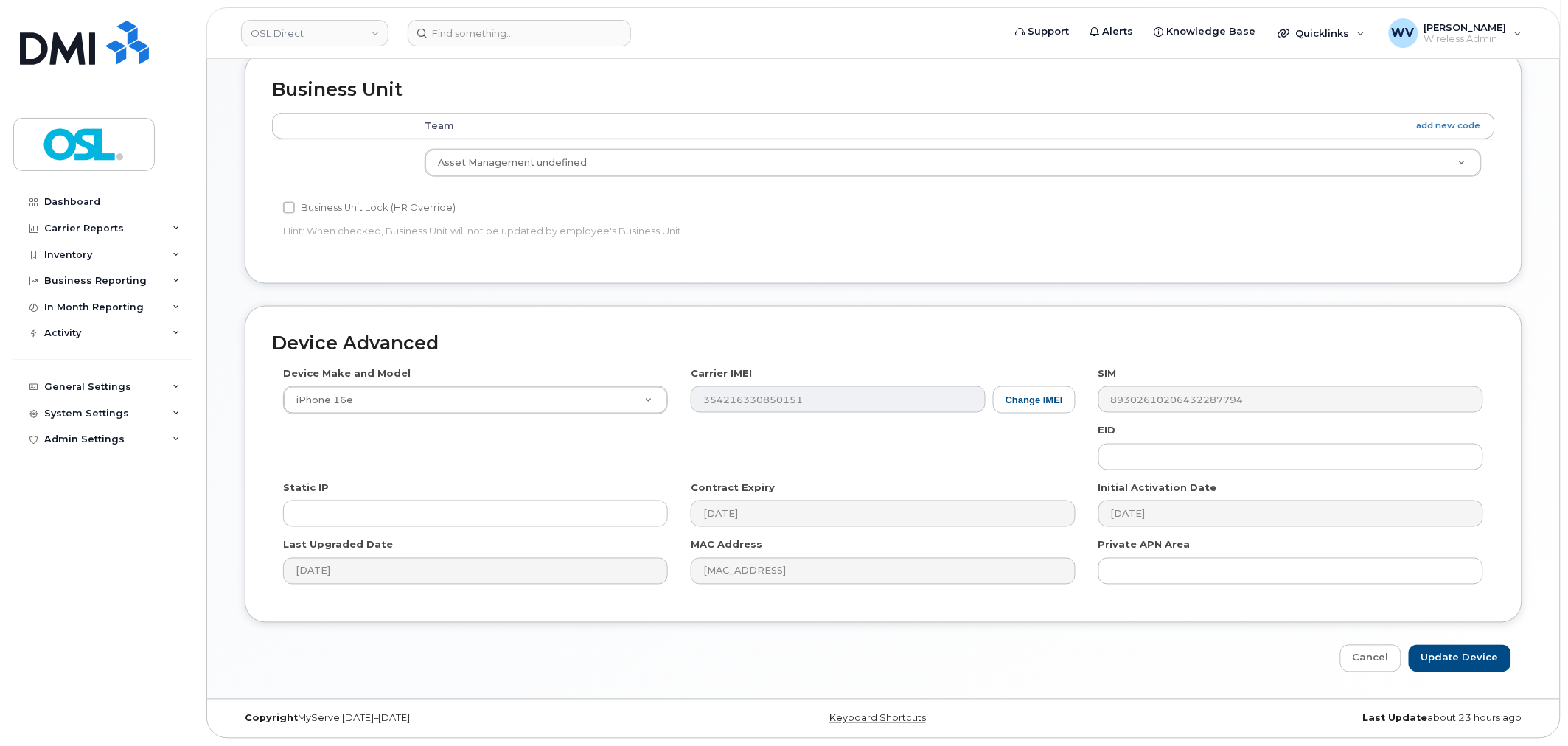
click at [1474, 644] on div "Device Advanced Device Make and Model iPhone 16e Android TCL 502 Watch Apple Wa…" at bounding box center [883, 488] width 1299 height 366
click at [1475, 654] on input "Update Device" at bounding box center [1459, 659] width 102 height 28
type input "Saving..."
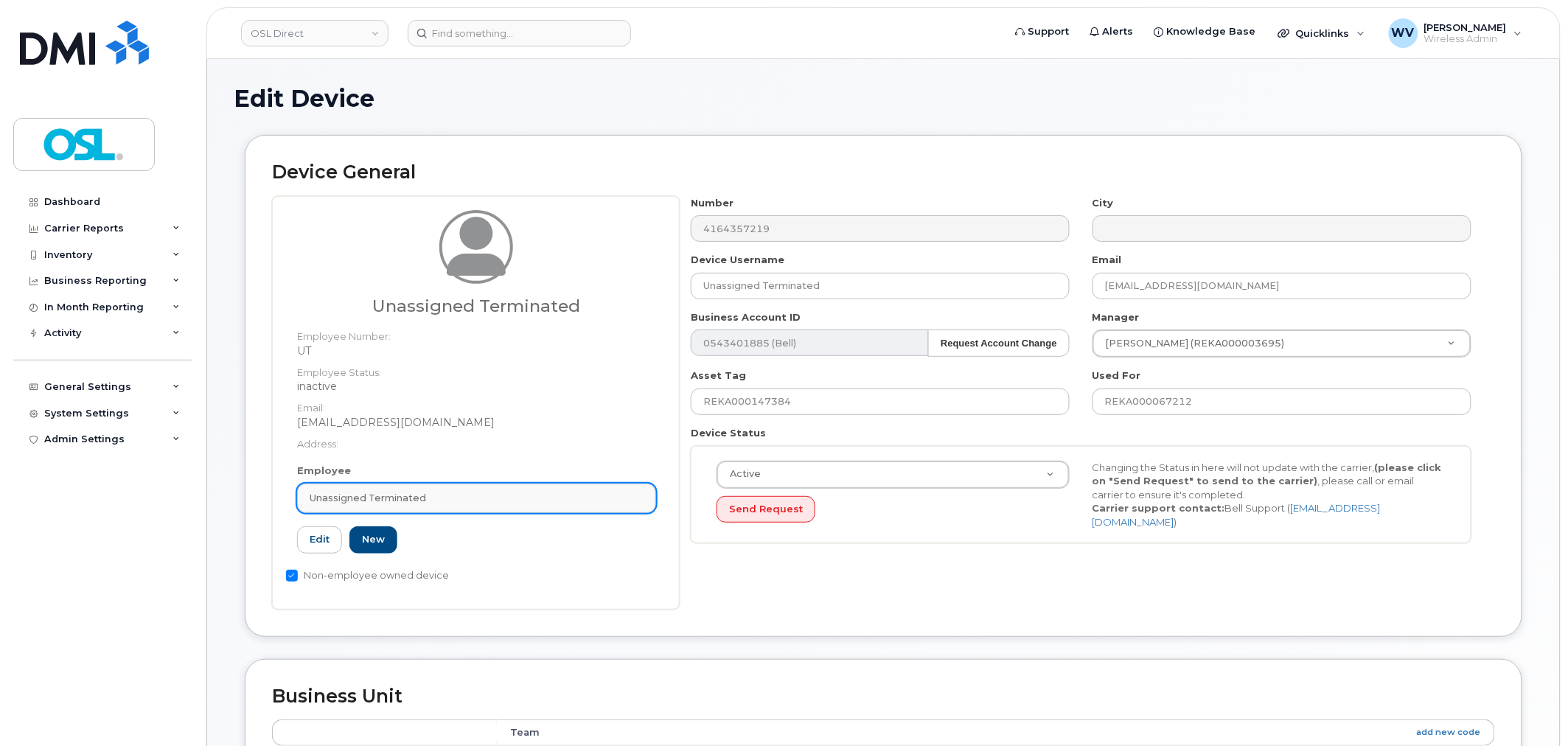
click at [386, 505] on link "Unassigned Terminated" at bounding box center [476, 498] width 359 height 29
paste input "UNAS"
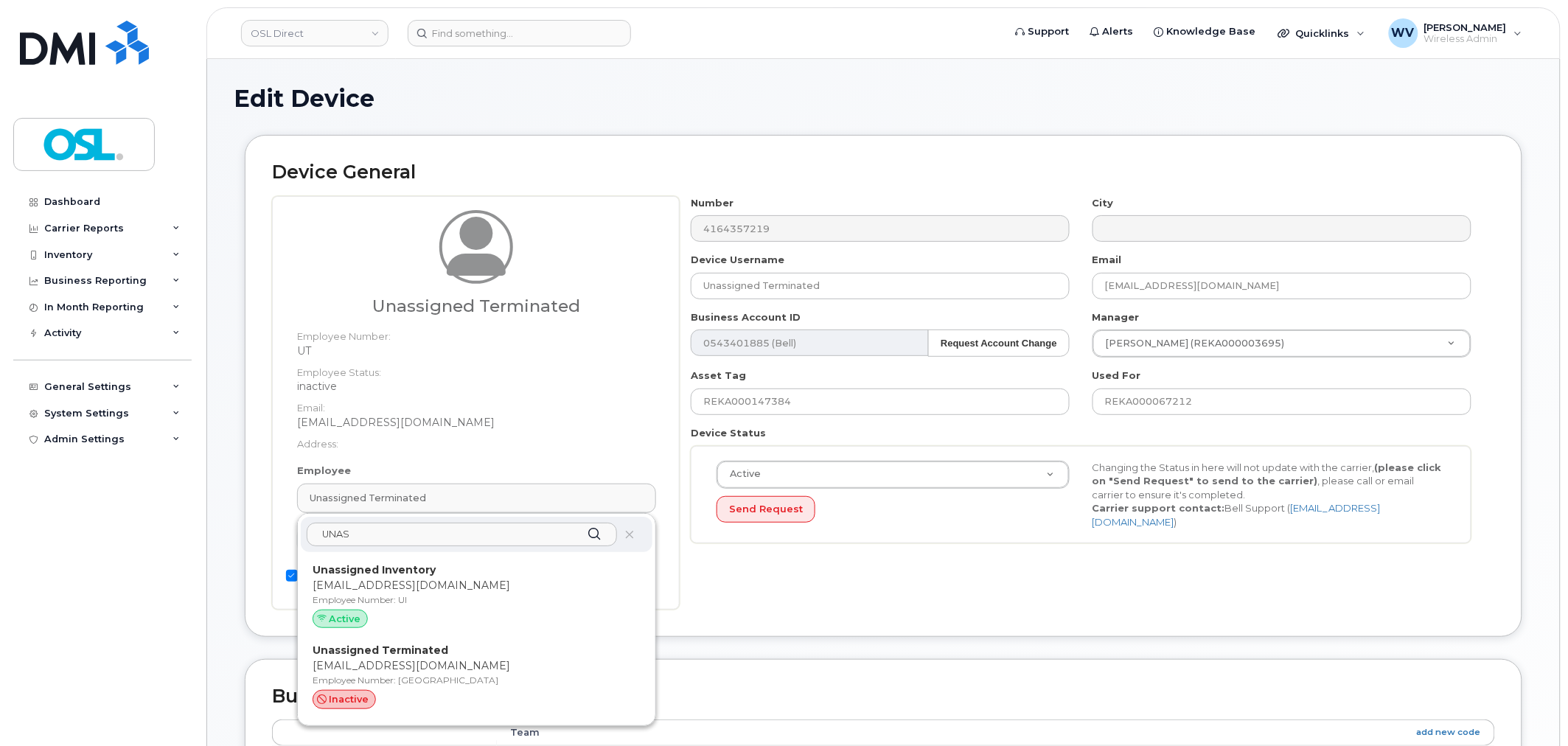
type input "UNAS"
click at [423, 568] on strong "Unassigned Inventory" at bounding box center [374, 570] width 123 height 13
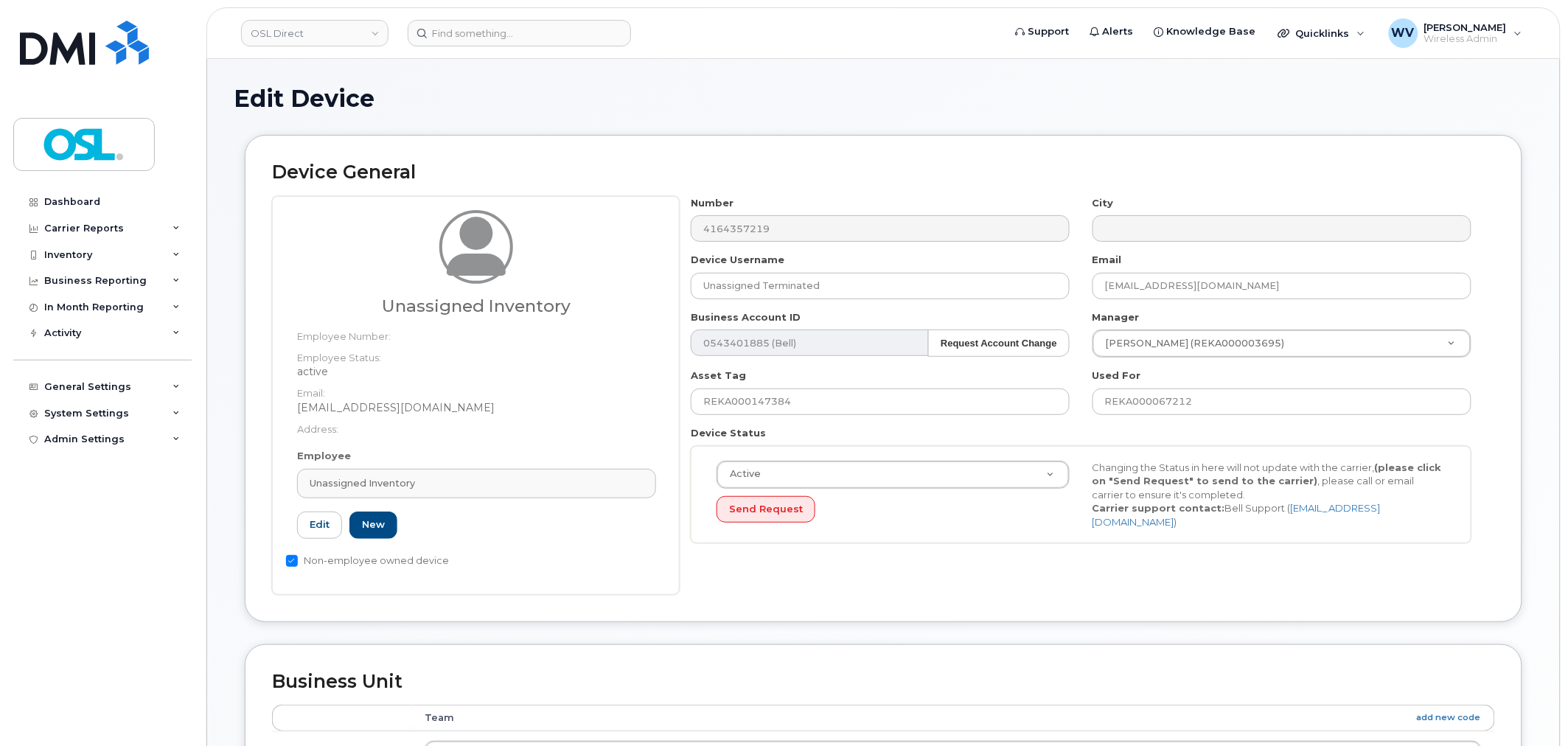
type input "UI"
type input "Unassigned Inventory"
type input "[EMAIL_ADDRESS][DOMAIN_NAME]"
type input "4724252"
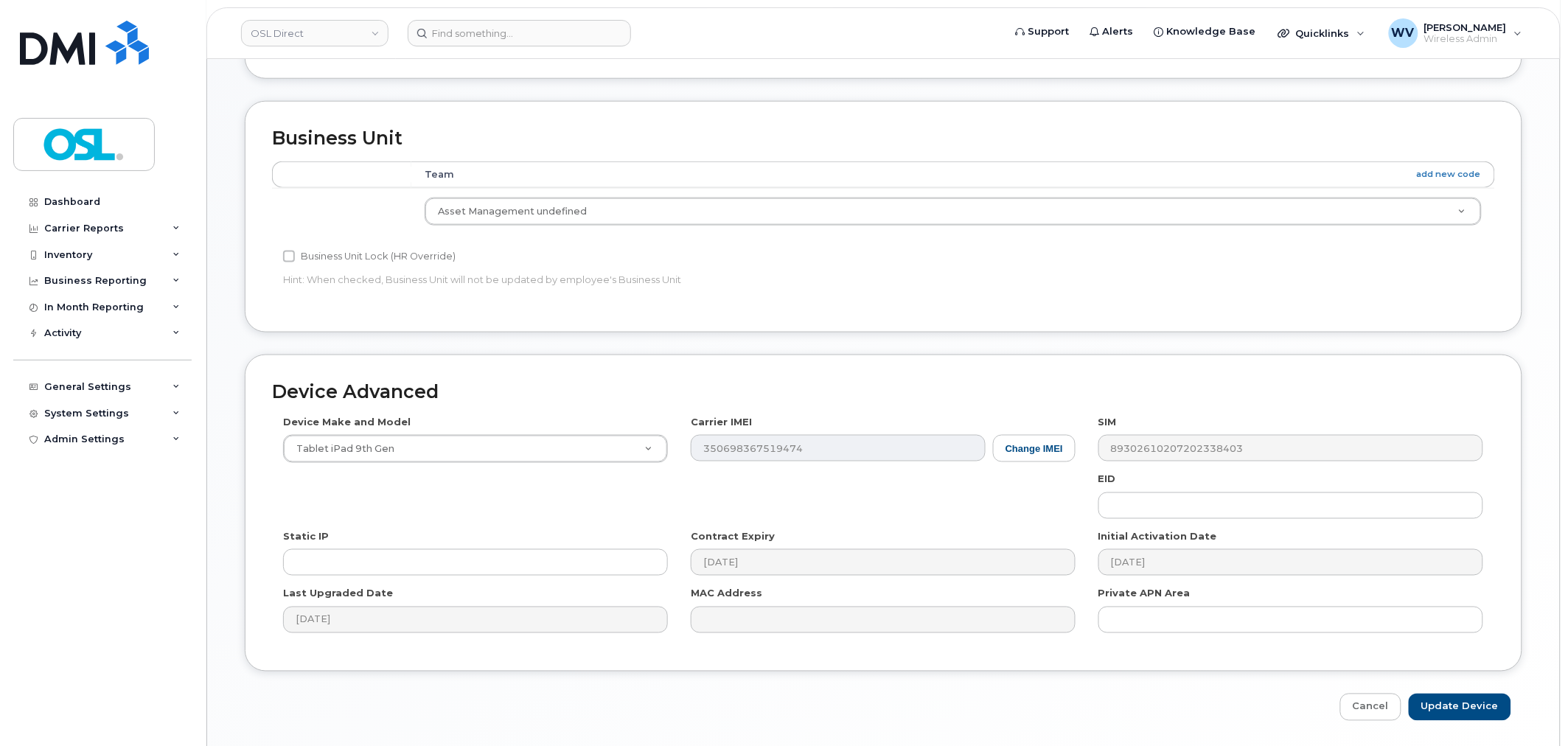
scroll to position [593, 0]
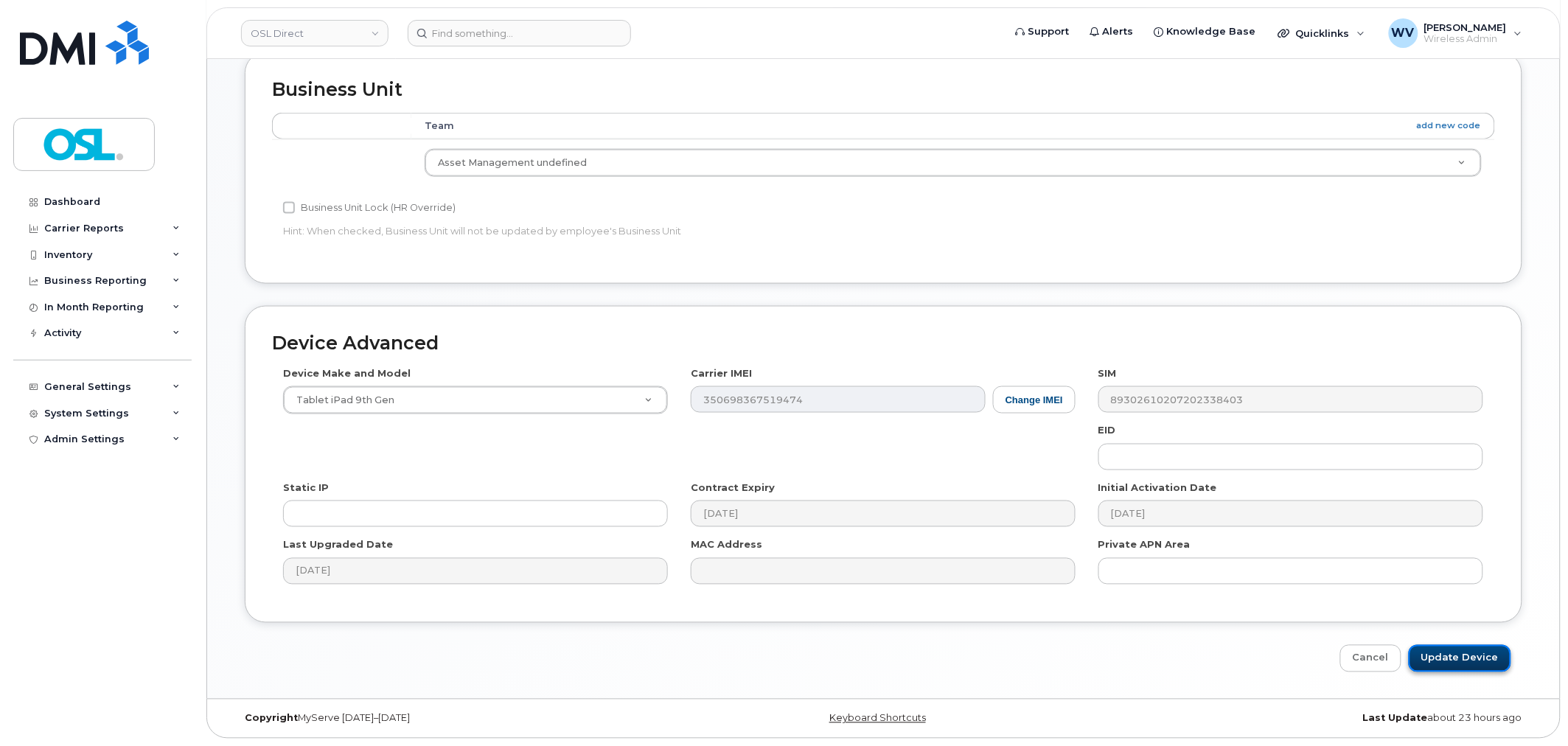
click at [1499, 646] on input "Update Device" at bounding box center [1459, 659] width 102 height 28
type input "Saving..."
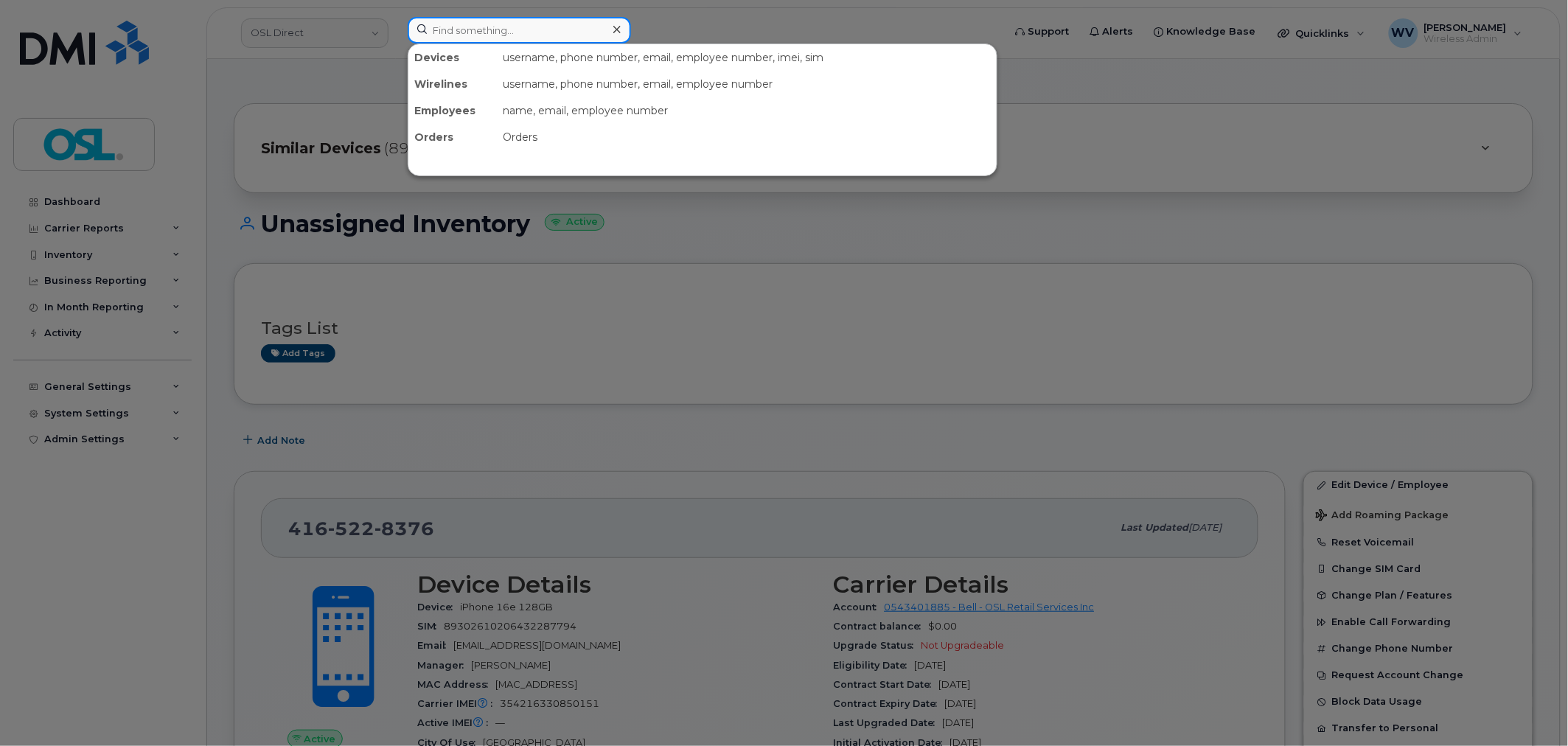
click at [467, 28] on input at bounding box center [519, 30] width 224 height 27
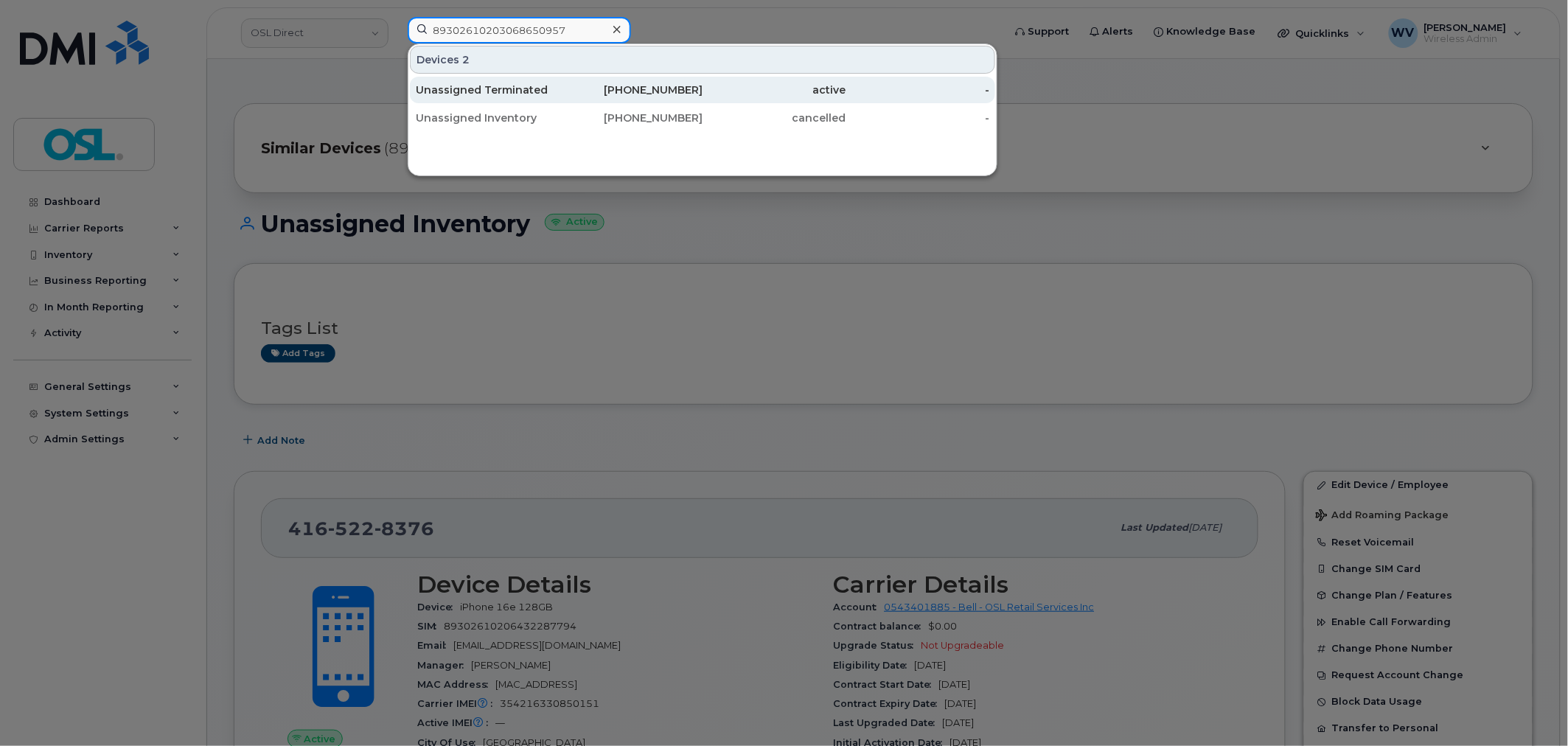
type input "89302610203068650957"
click at [536, 87] on div "Unassigned Terminated" at bounding box center [487, 90] width 143 height 15
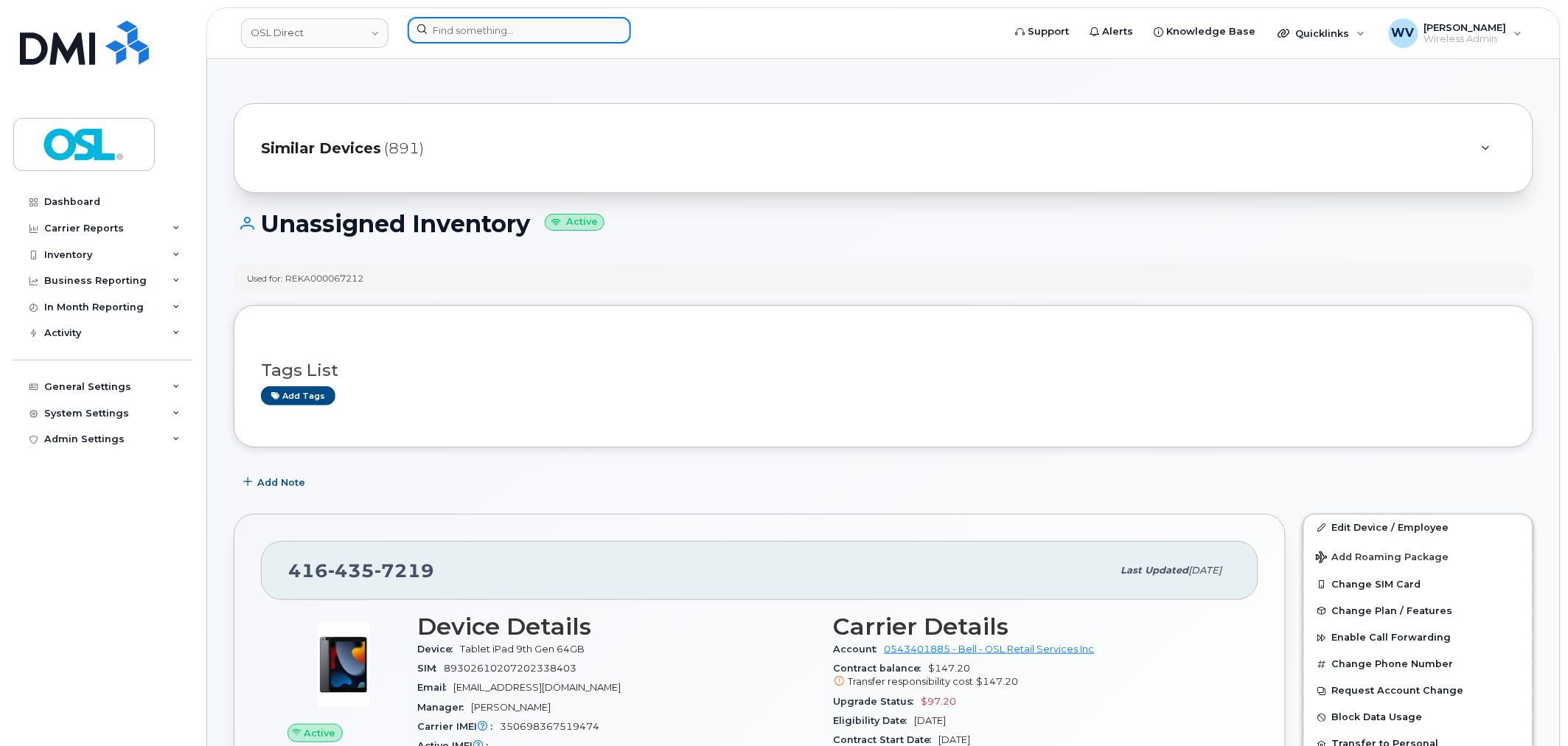
click at [461, 33] on input at bounding box center [519, 30] width 224 height 27
paste input "4165705538"
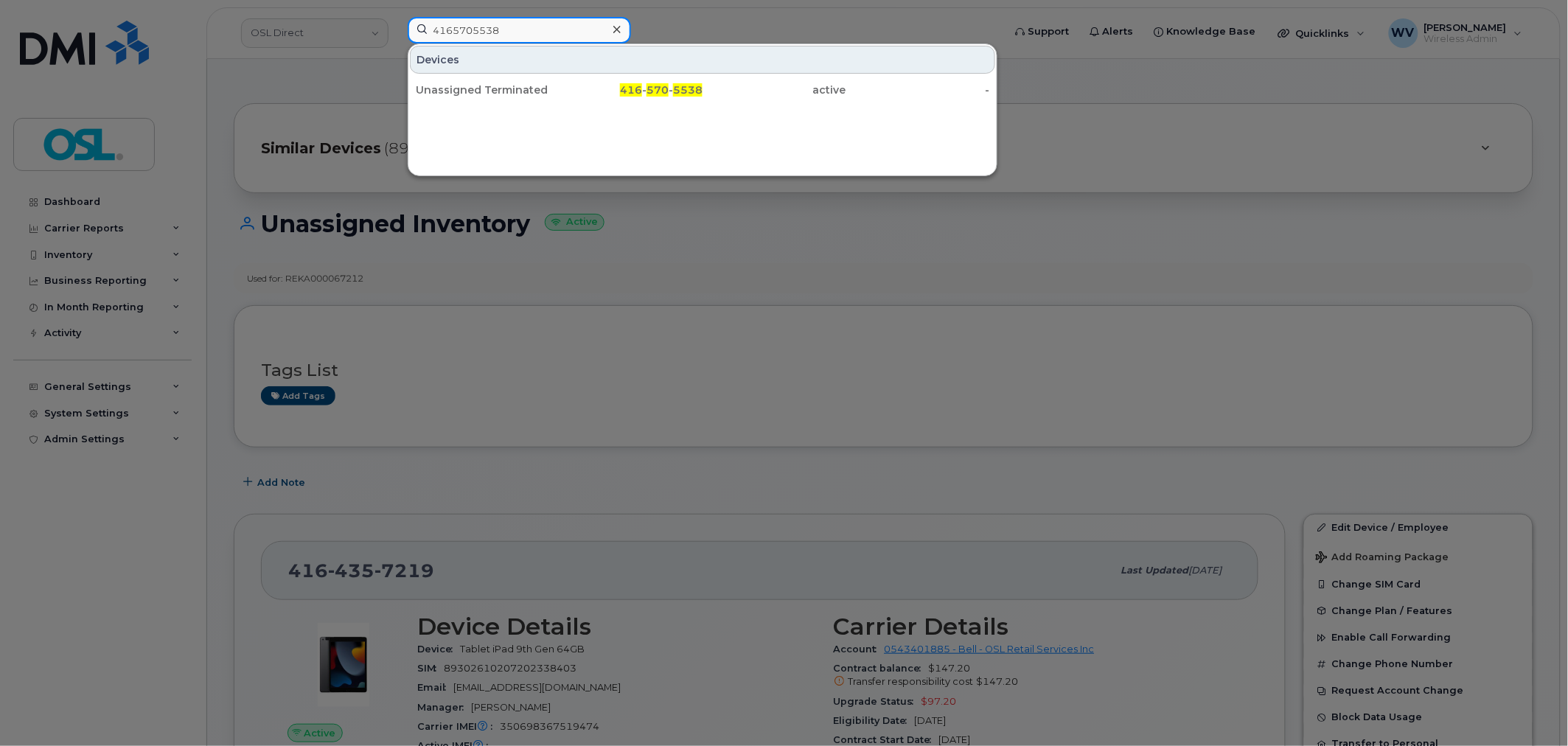
type input "4165705538"
drag, startPoint x: 503, startPoint y: 85, endPoint x: 641, endPoint y: 57, distance: 140.8
click at [514, 86] on div "Unassigned Terminated" at bounding box center [487, 90] width 143 height 15
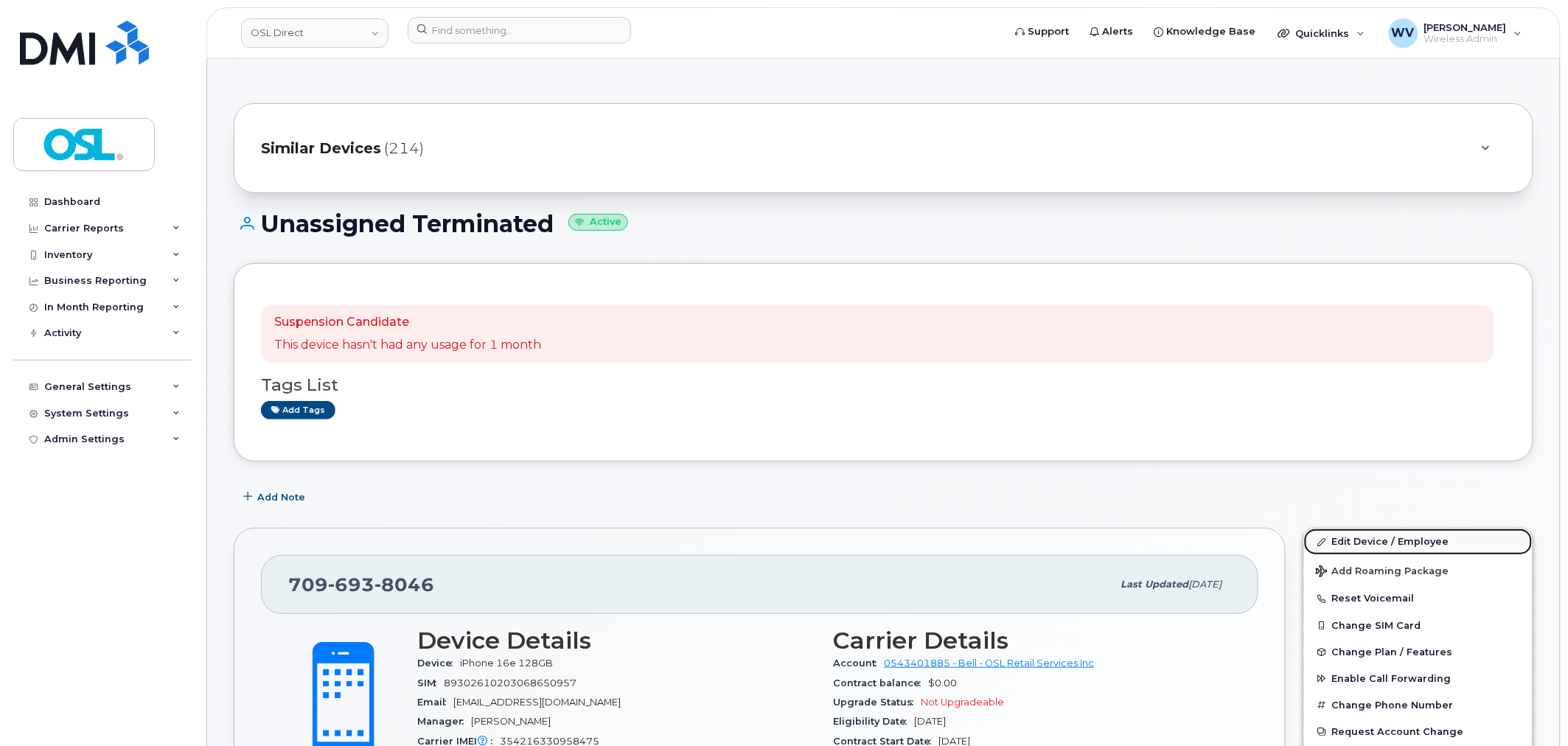
click at [1375, 547] on link "Edit Device / Employee" at bounding box center [1417, 542] width 228 height 27
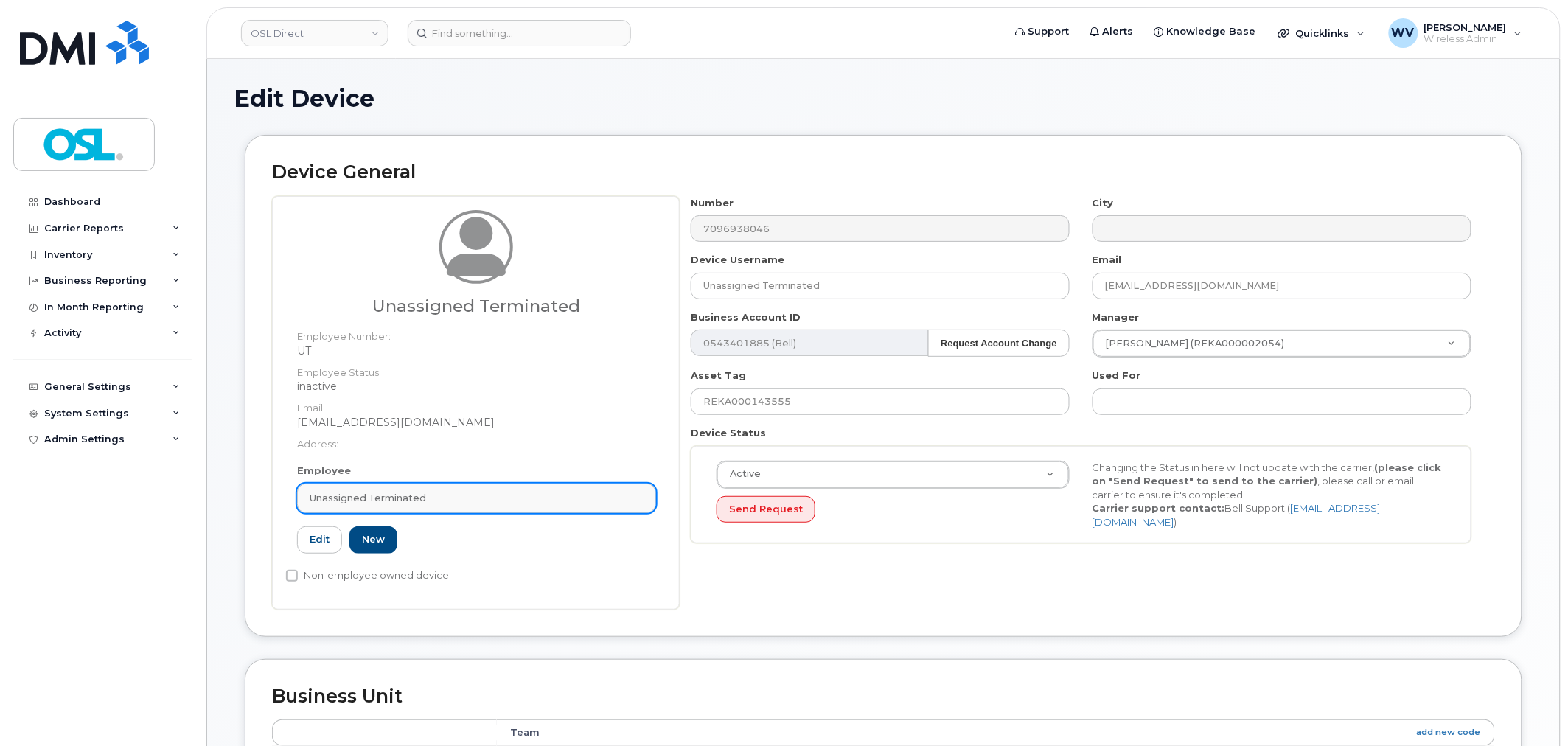
click at [436, 487] on link "Unassigned Terminated" at bounding box center [476, 498] width 359 height 29
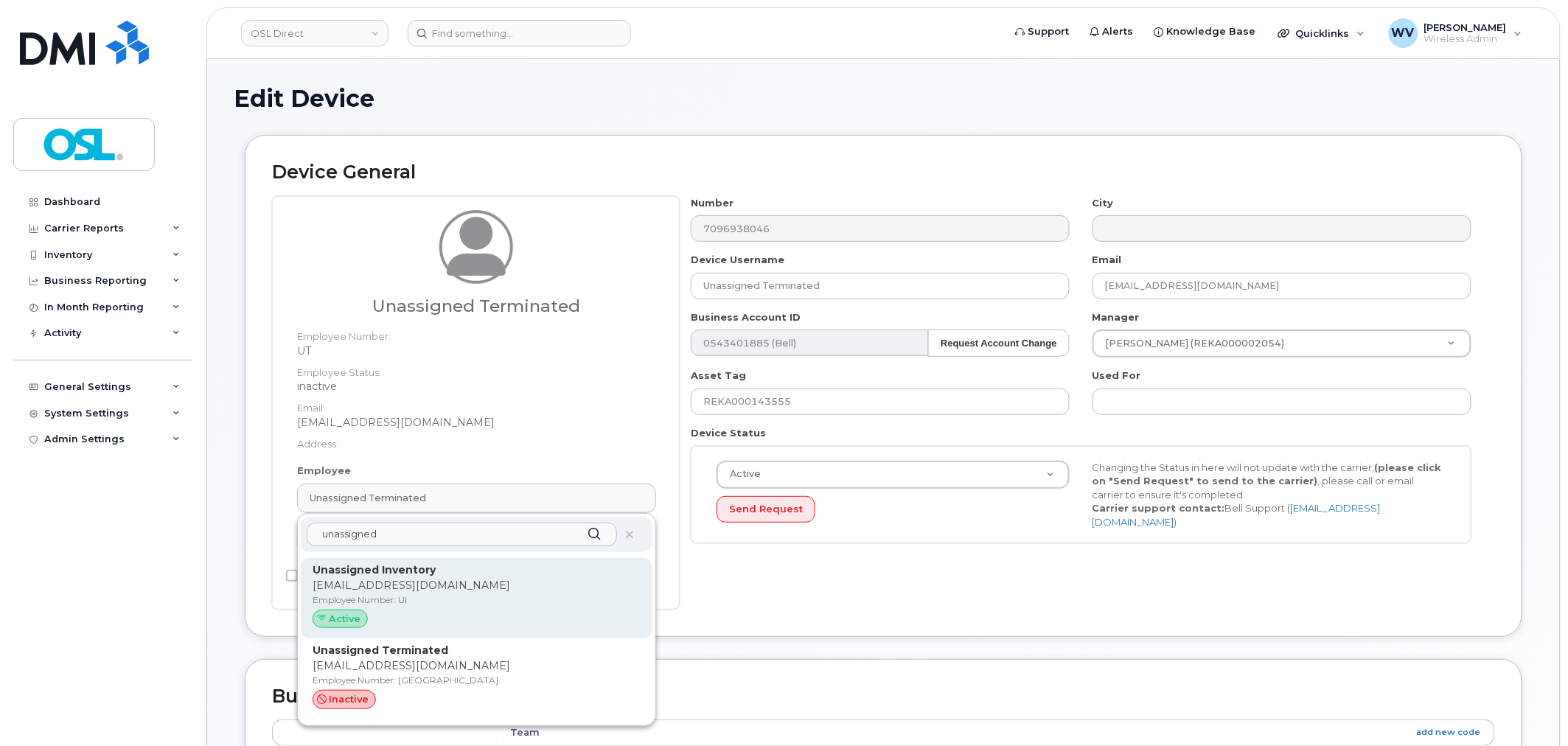
type input "unassigned"
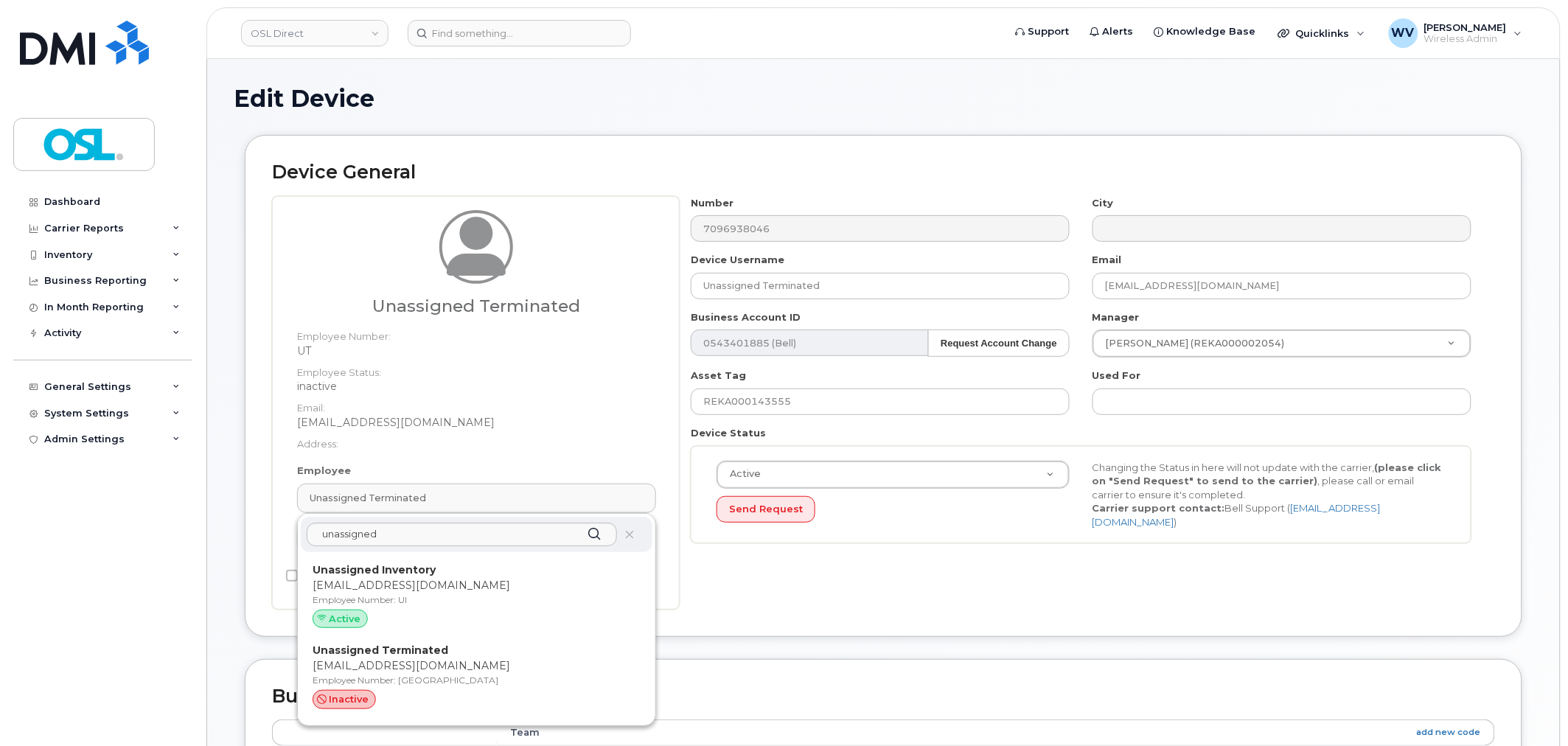
drag, startPoint x: 476, startPoint y: 559, endPoint x: 853, endPoint y: 59, distance: 626.2
click at [478, 562] on div "Unassigned Inventory support@osldirect.com Employee Number: UI Active" at bounding box center [477, 598] width 352 height 81
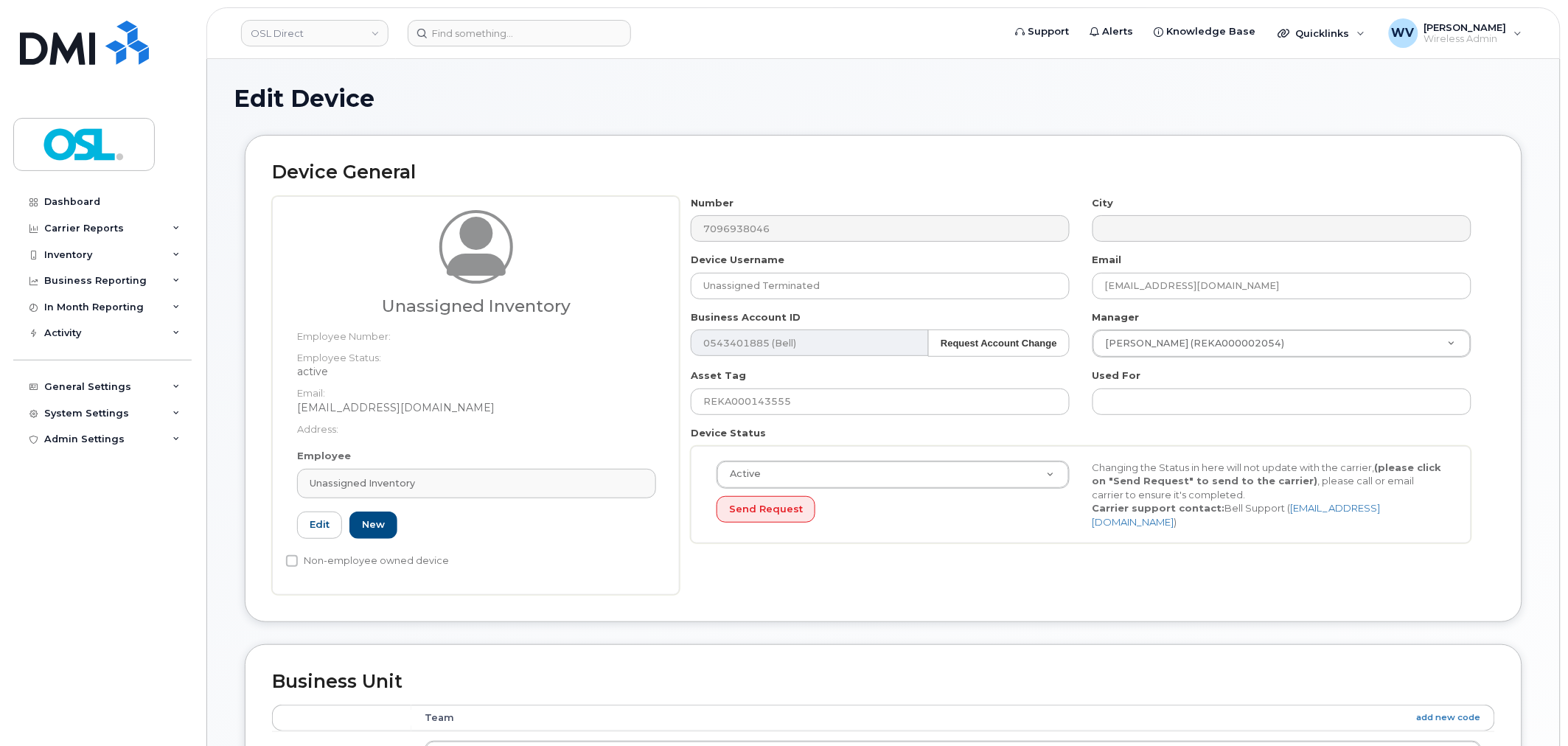
type input "Unassigned Inventory"
type input "[EMAIL_ADDRESS][DOMAIN_NAME]"
type input "4724252"
type input "UI"
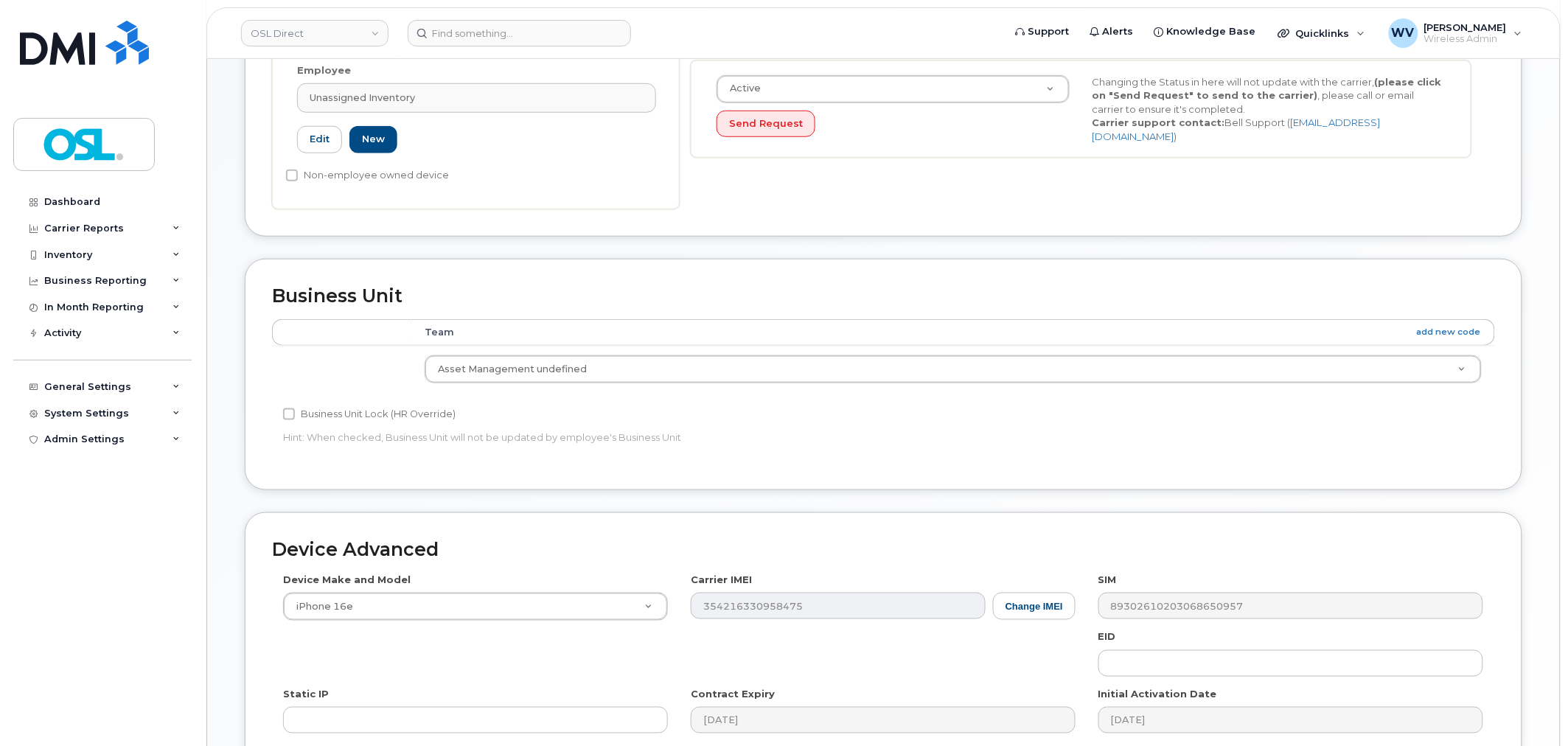
scroll to position [593, 0]
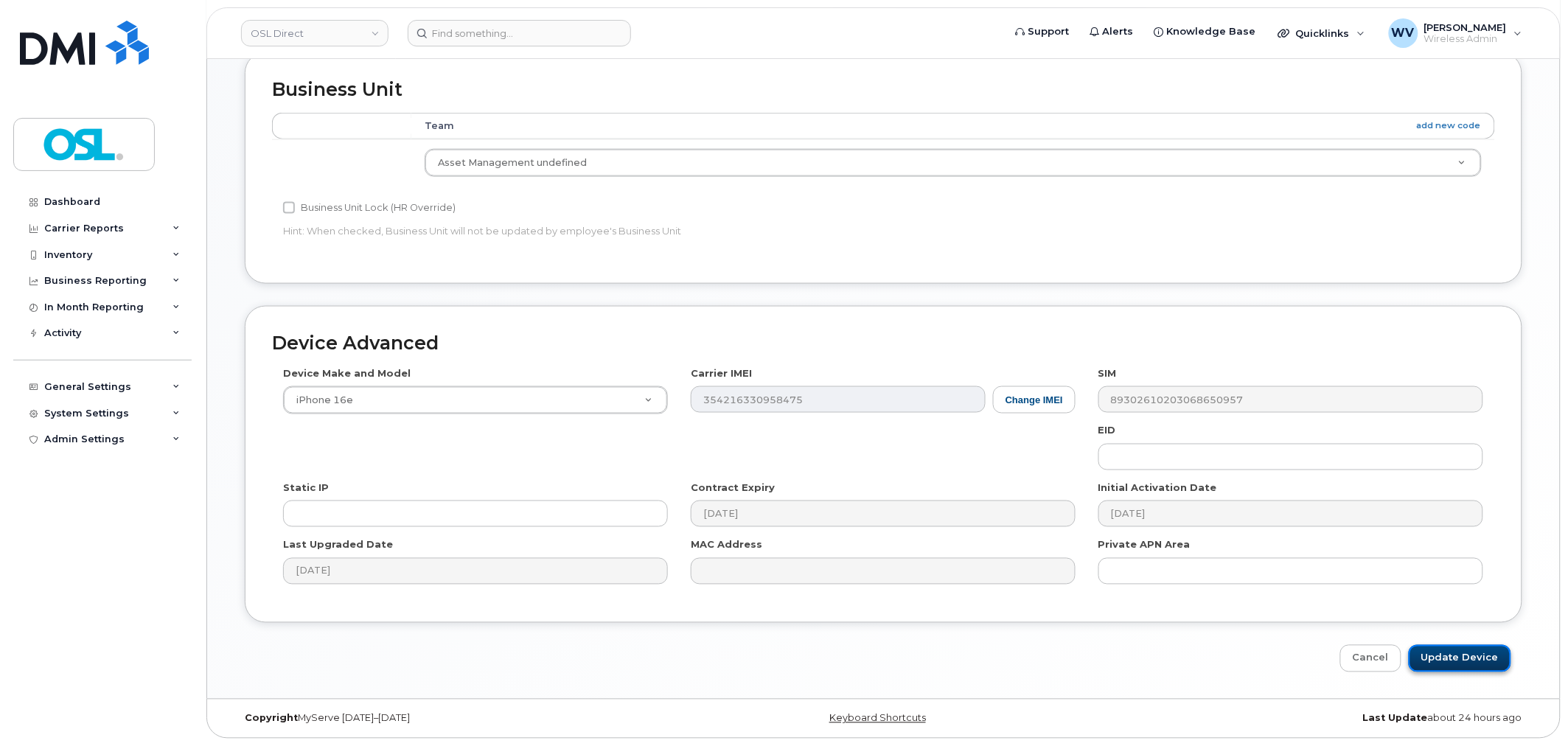
click at [1465, 649] on input "Update Device" at bounding box center [1459, 659] width 102 height 28
type input "Saving..."
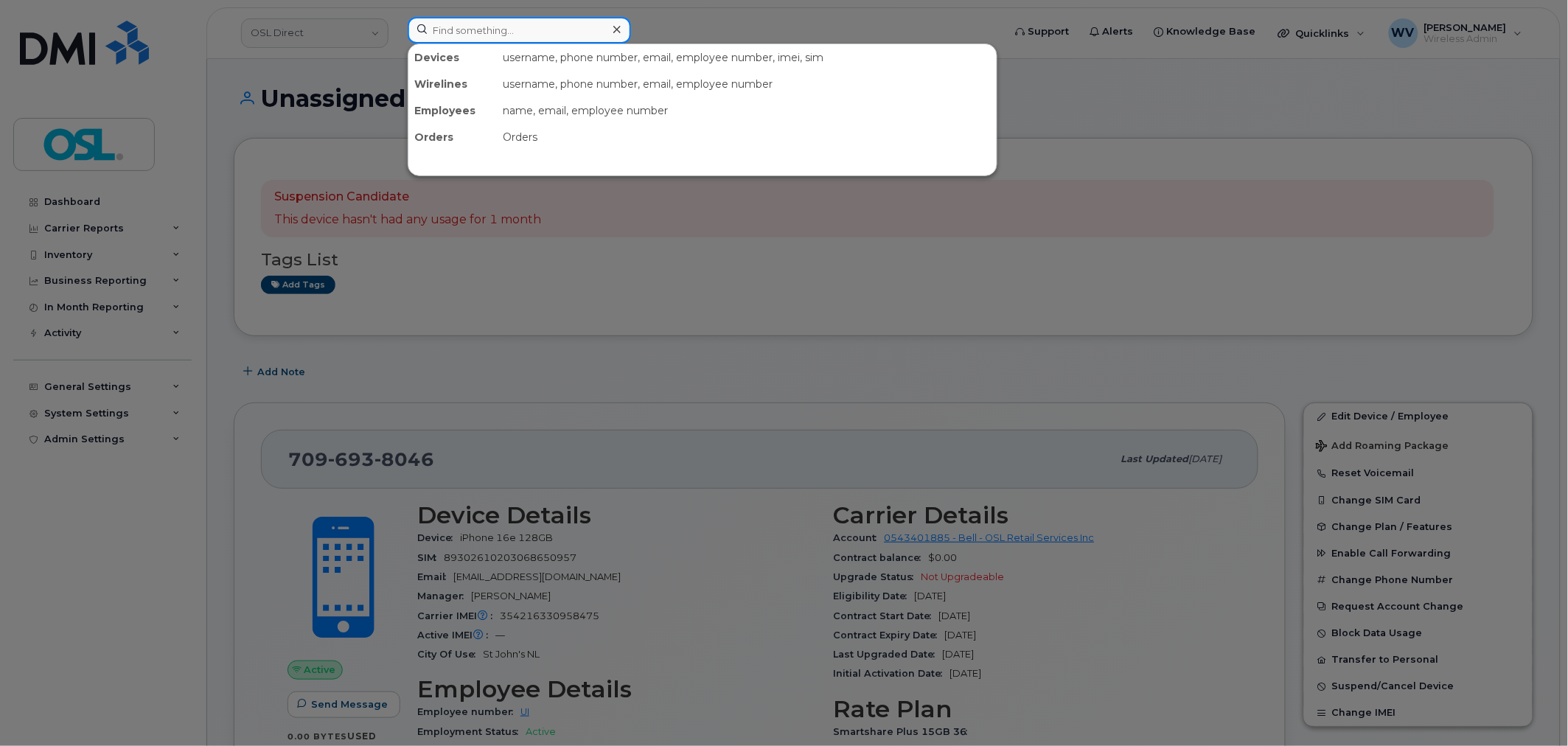
click at [505, 32] on input at bounding box center [519, 30] width 224 height 27
paste input "6475281006"
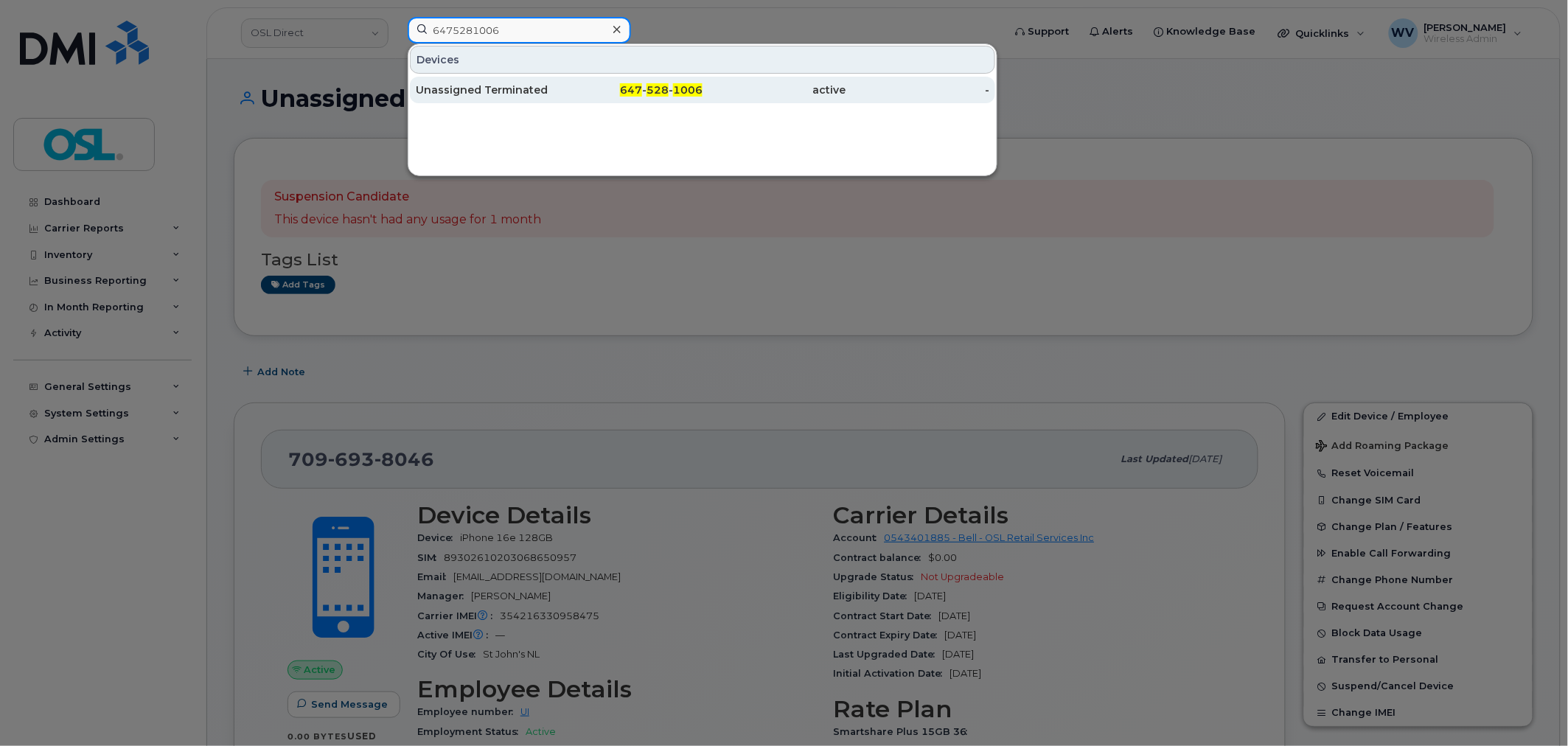
type input "6475281006"
click at [528, 86] on div "Unassigned Terminated" at bounding box center [487, 90] width 143 height 15
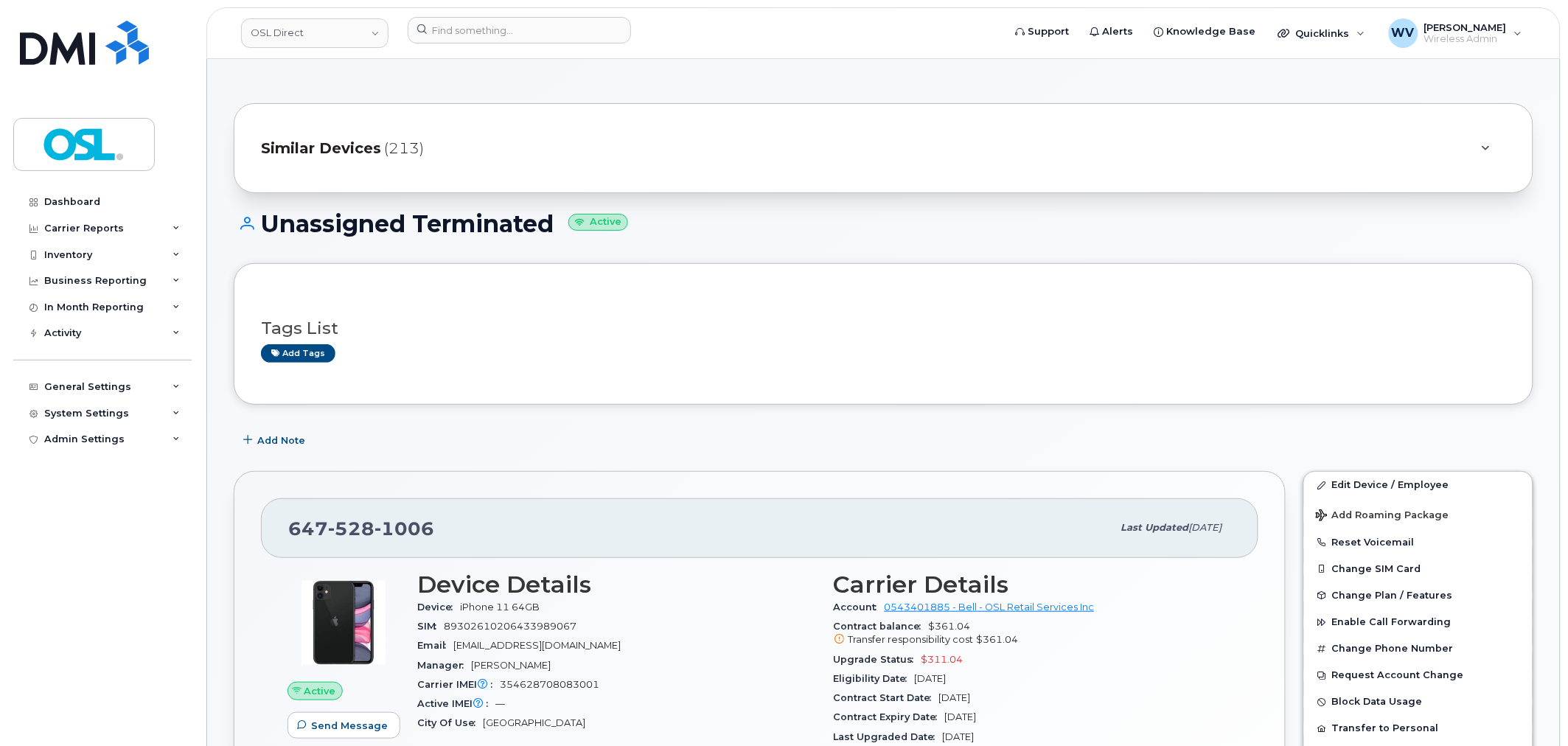
click at [421, 548] on div "647 528 1006 Last updated Sep 08, 2025" at bounding box center [759, 528] width 997 height 59
click at [408, 535] on span "1006" at bounding box center [404, 529] width 60 height 22
copy span "[PHONE_NUMBER]"
click at [1332, 483] on link "Edit Device / Employee" at bounding box center [1417, 485] width 228 height 27
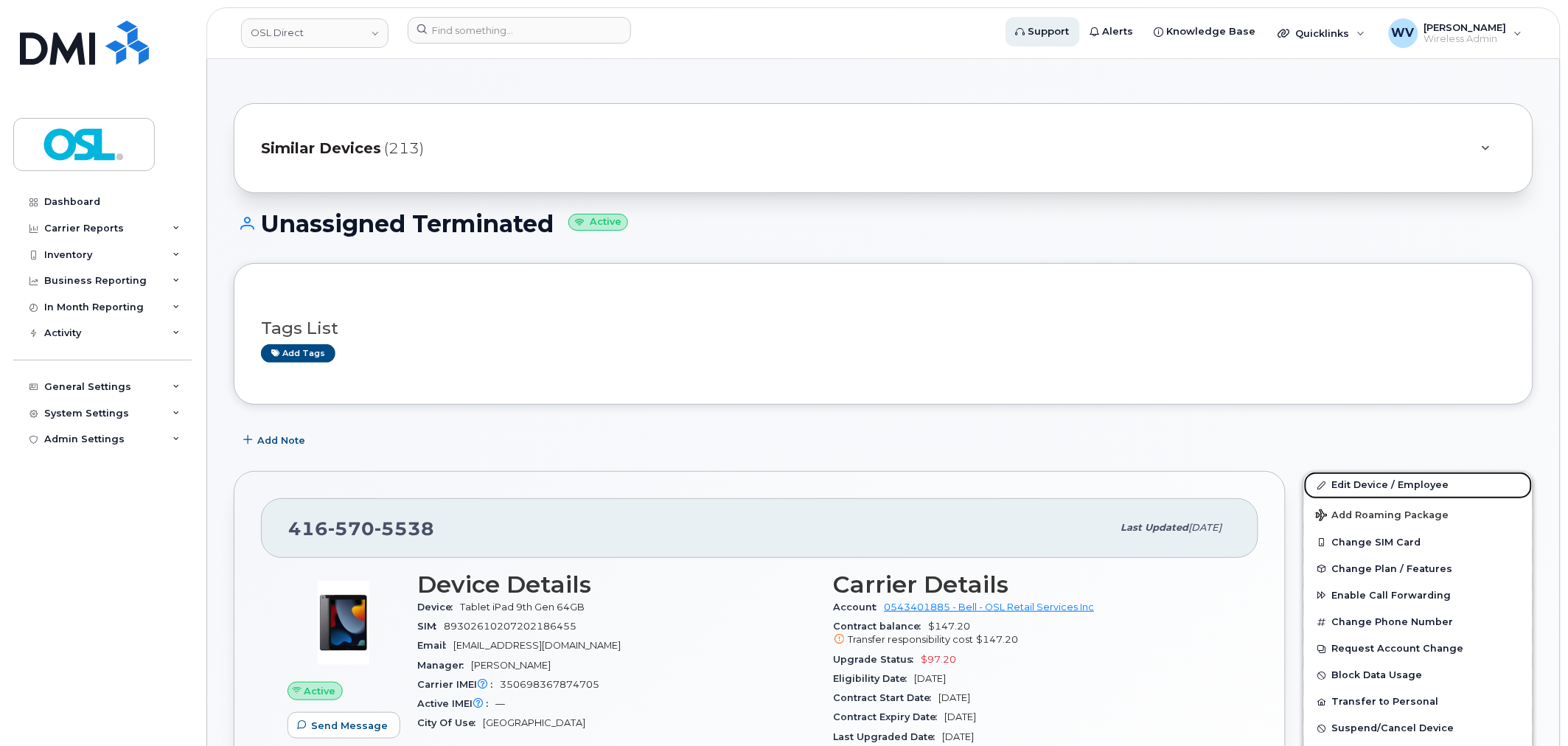
drag, startPoint x: 1398, startPoint y: 476, endPoint x: 1079, endPoint y: 45, distance: 536.2
click at [1398, 476] on link "Edit Device / Employee" at bounding box center [1417, 485] width 228 height 27
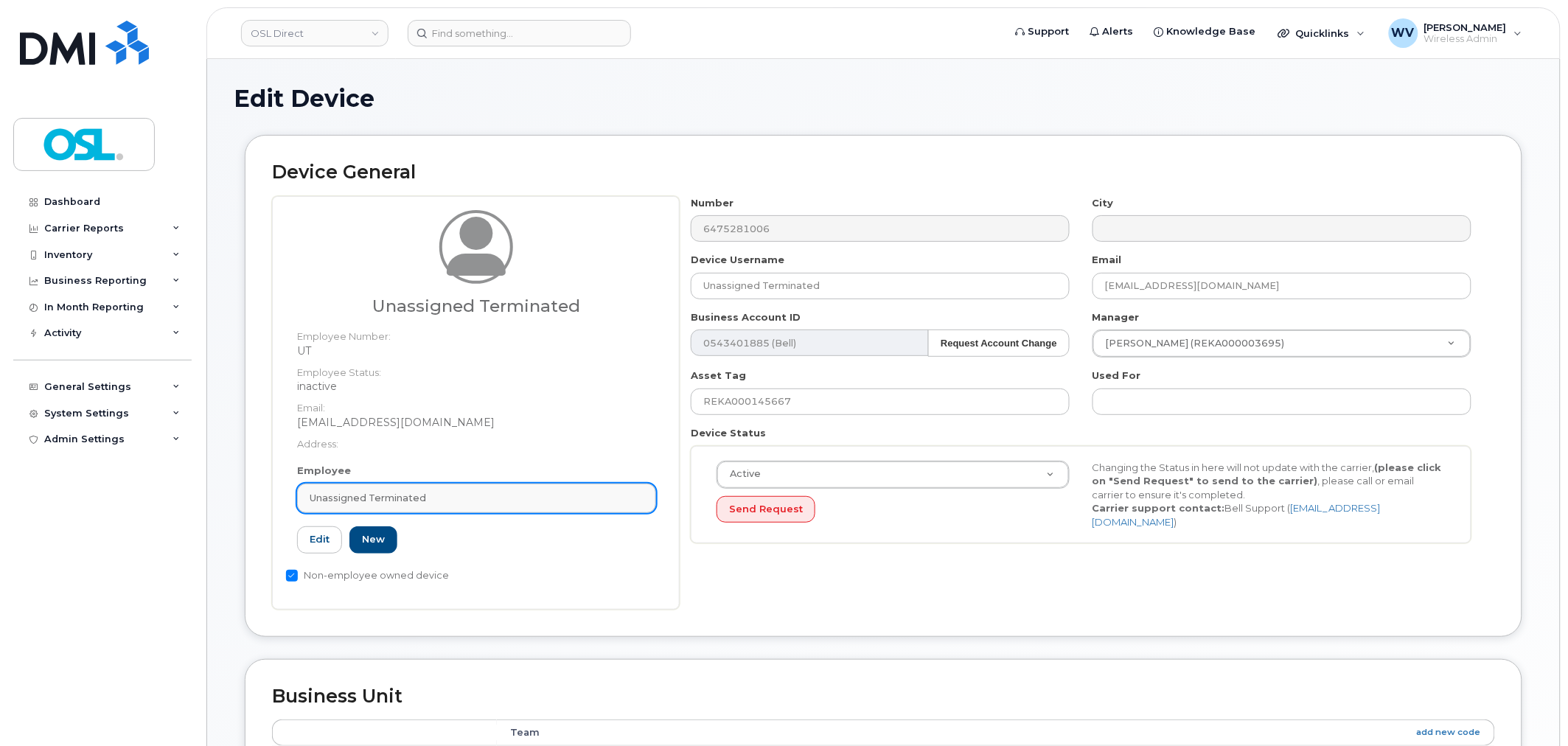
click at [410, 488] on link "Unassigned Terminated" at bounding box center [476, 498] width 359 height 29
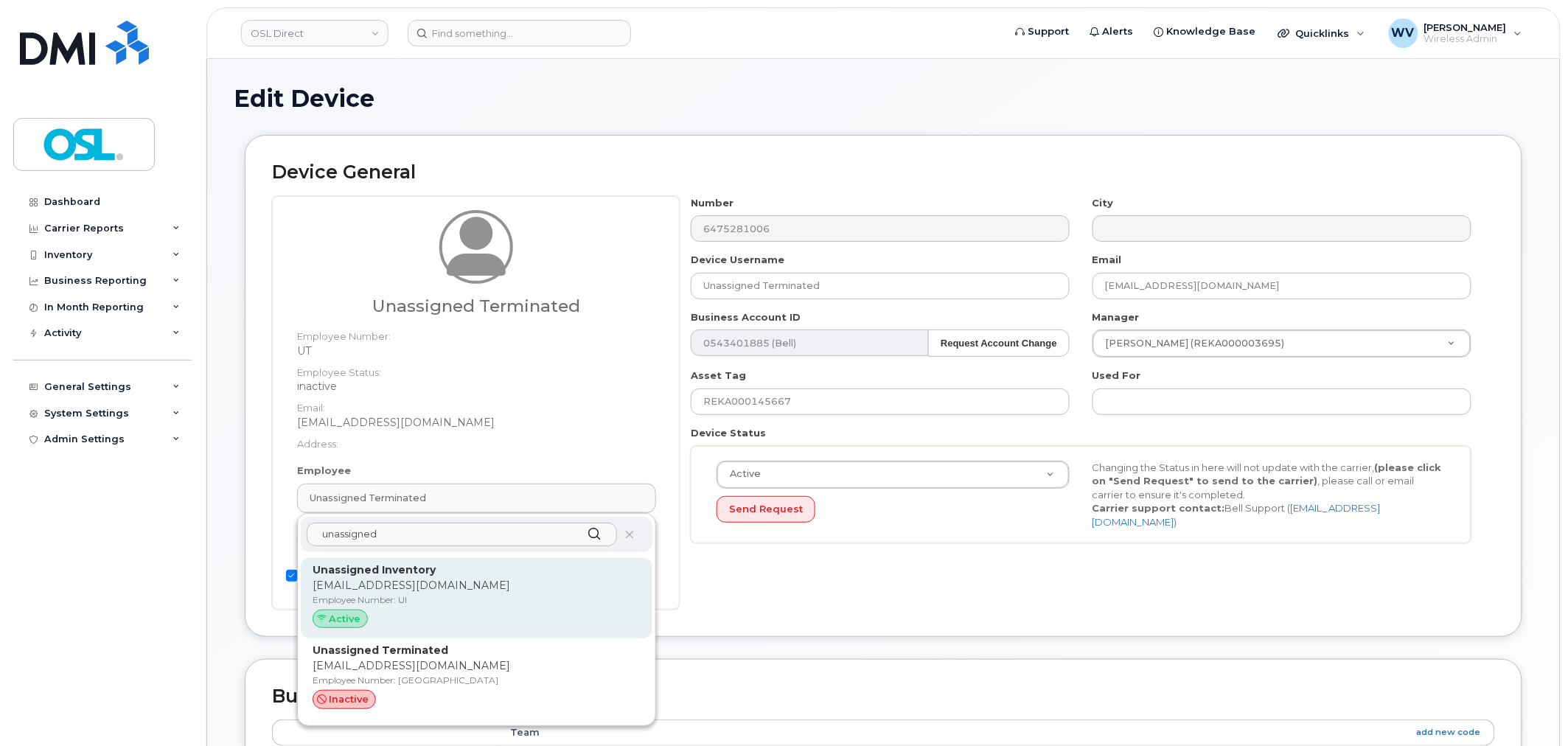
type input "unassigned"
click at [395, 570] on strong "Unassigned Inventory" at bounding box center [374, 570] width 123 height 13
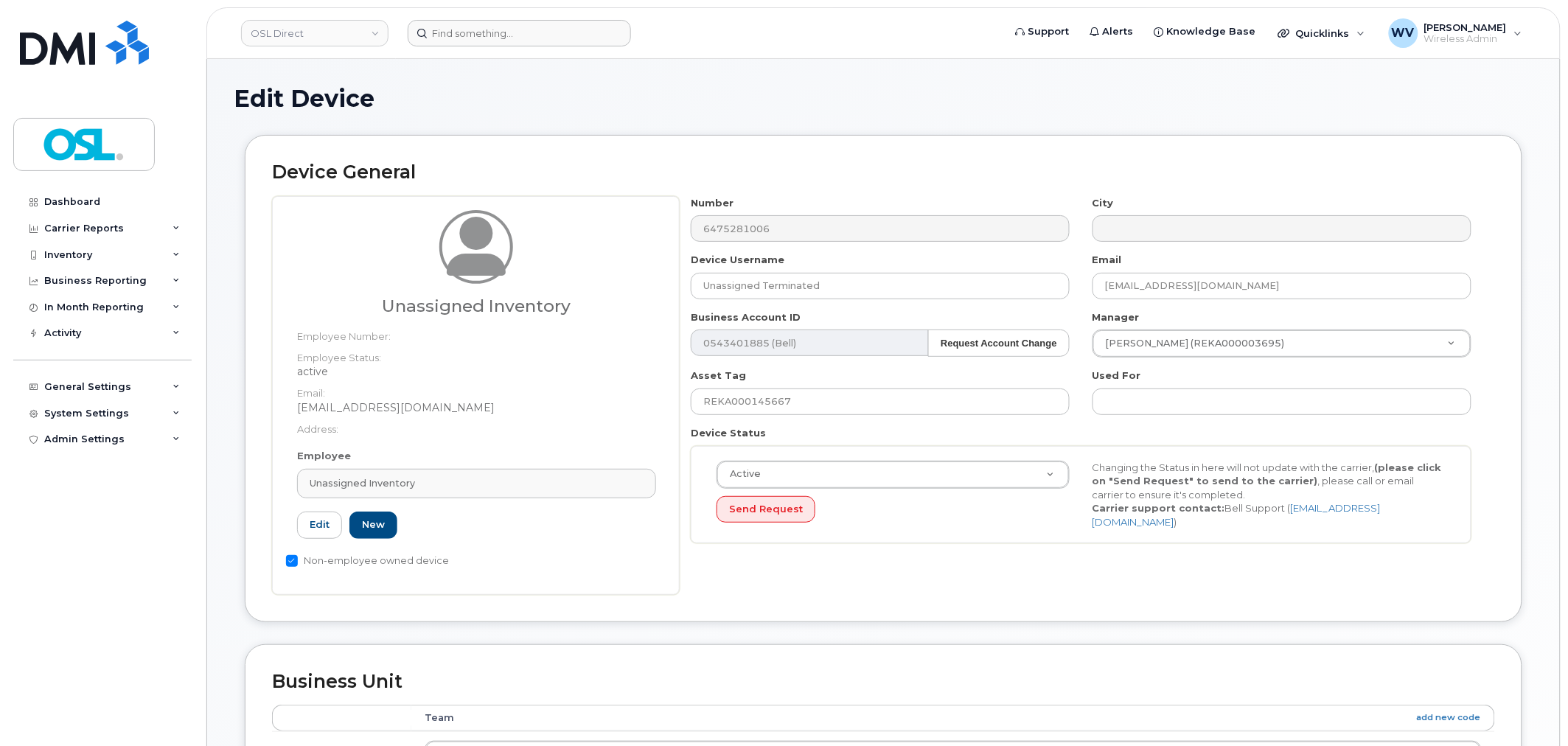
type input "UI"
type input "Unassigned Inventory"
type input "[EMAIL_ADDRESS][DOMAIN_NAME]"
type input "4724252"
click at [863, 53] on header "OSL Direct Support Alerts Knowledge Base Quicklinks Suspend / Cancel Device Cha…" at bounding box center [884, 33] width 1354 height 52
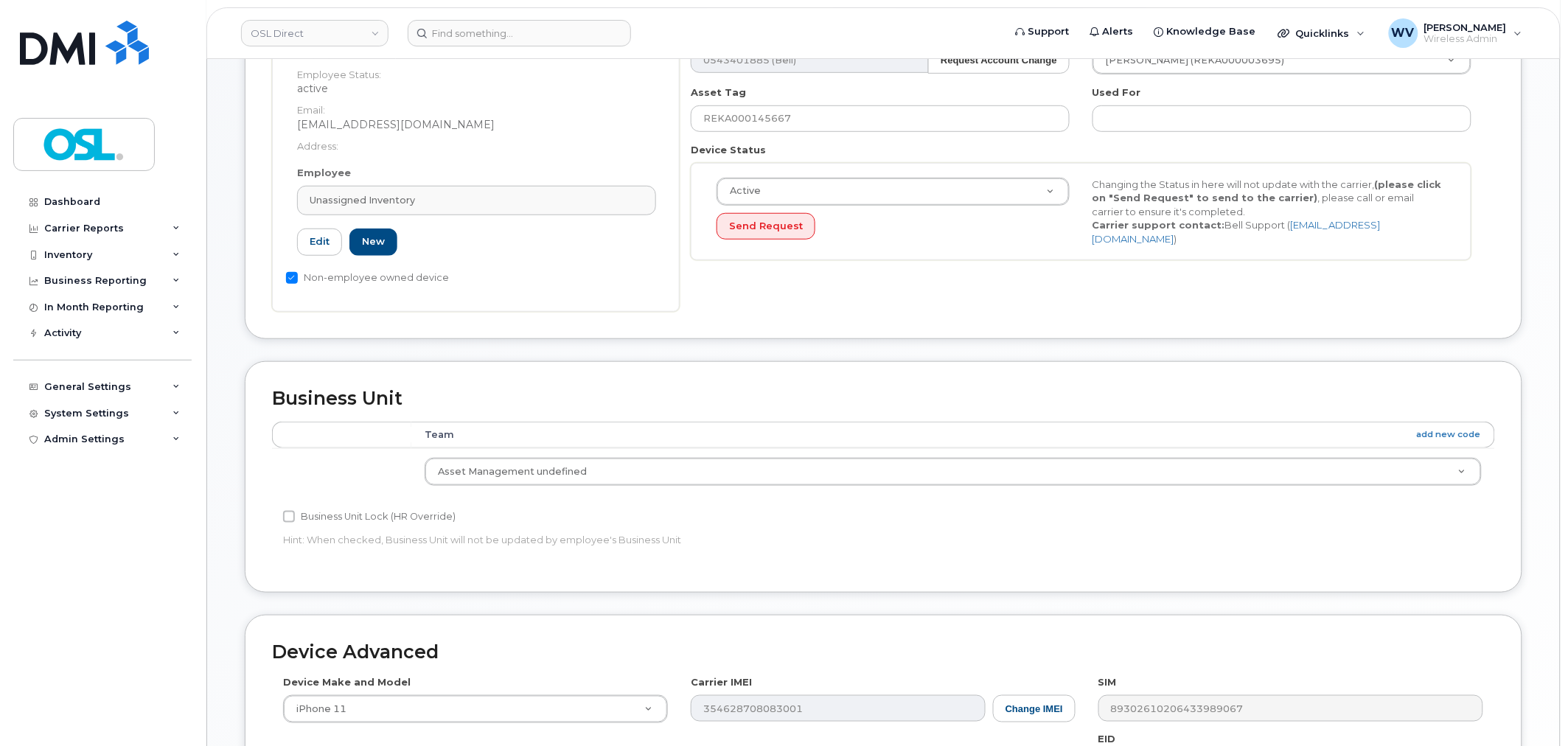
scroll to position [593, 0]
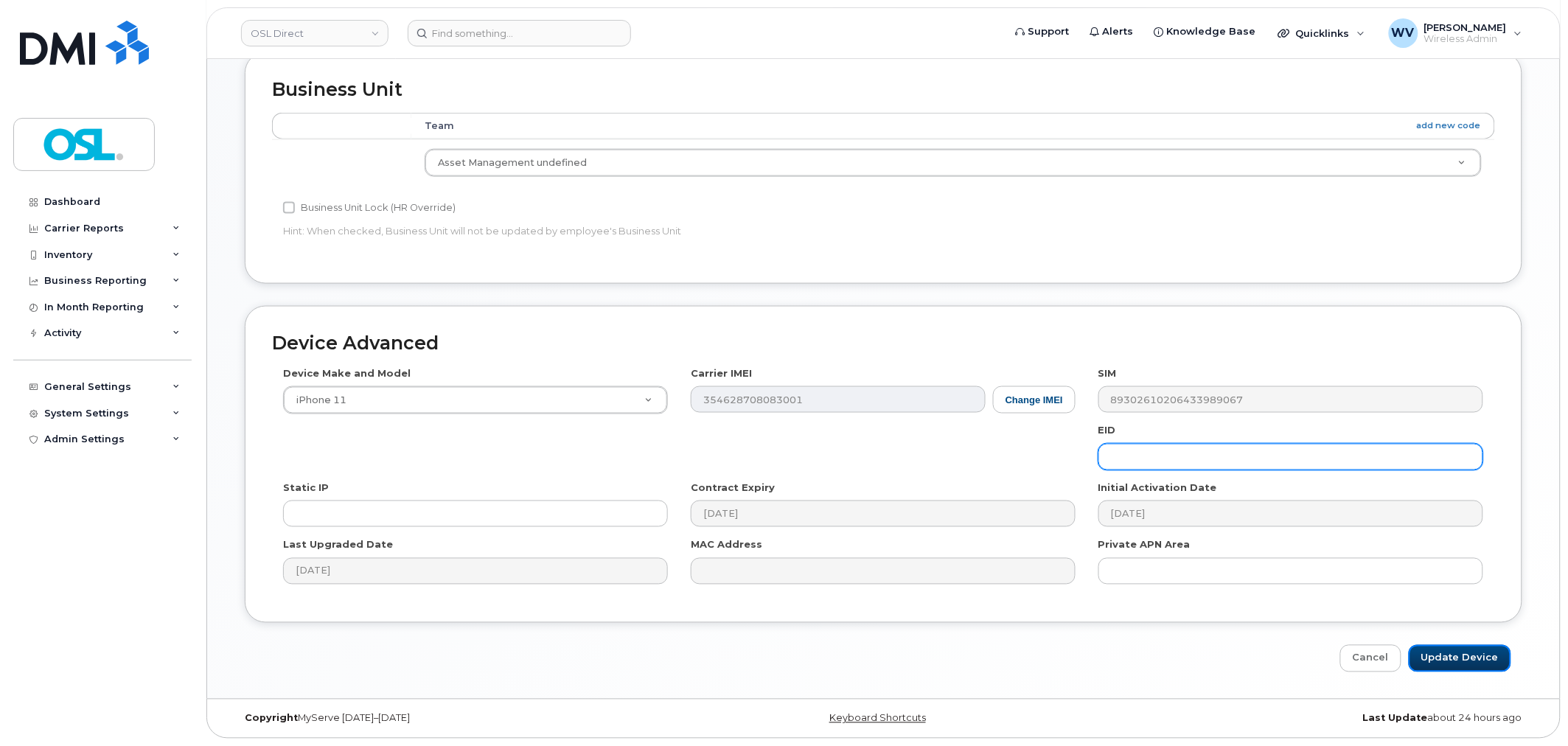
drag, startPoint x: 1464, startPoint y: 660, endPoint x: 1357, endPoint y: 469, distance: 218.9
click at [1464, 660] on input "Update Device" at bounding box center [1459, 659] width 102 height 28
type input "Saving..."
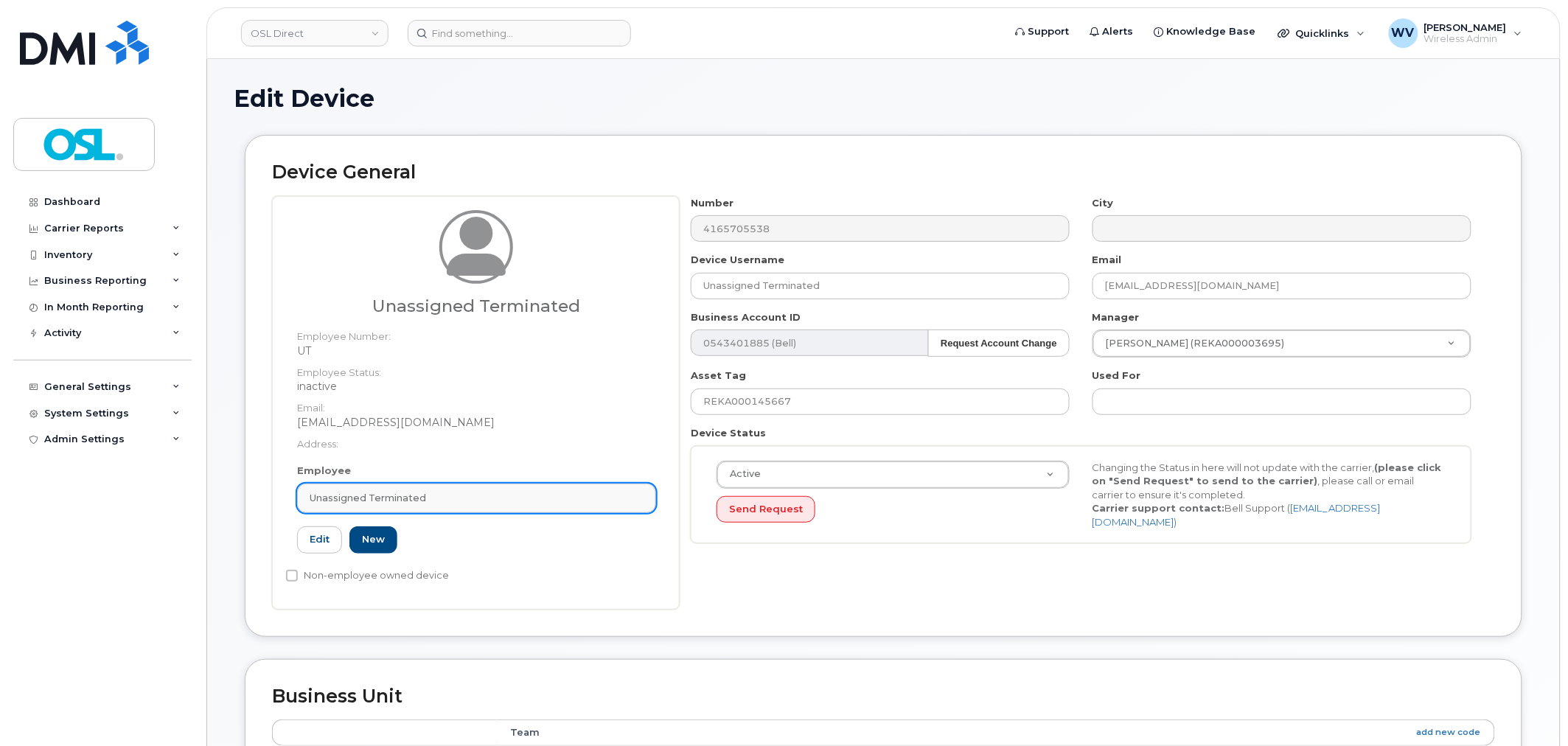
click at [418, 500] on span "Unassigned Terminated" at bounding box center [367, 498] width 117 height 14
paste input "unassigned"
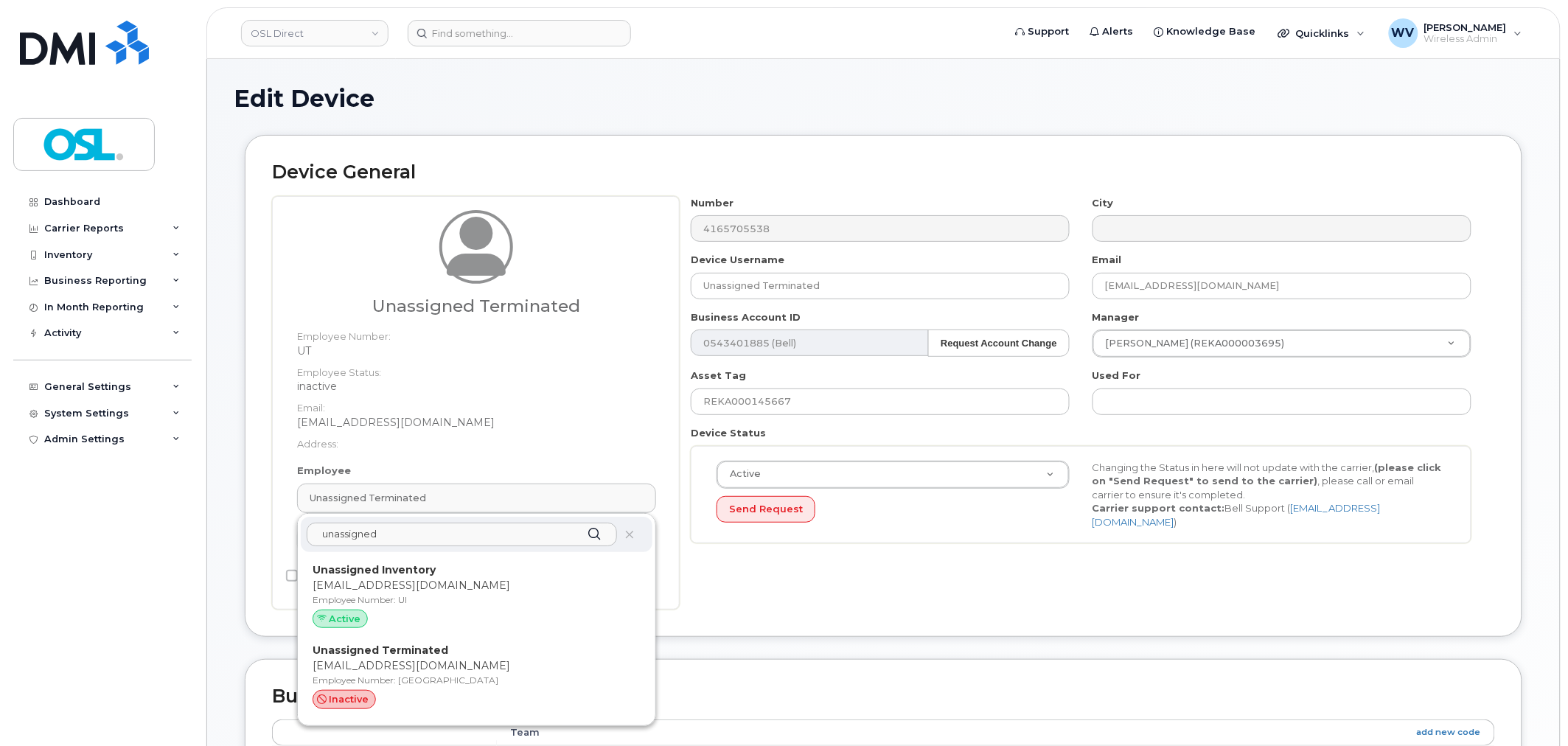
type input "unassigned"
click at [423, 570] on strong "Unassigned Inventory" at bounding box center [374, 570] width 123 height 13
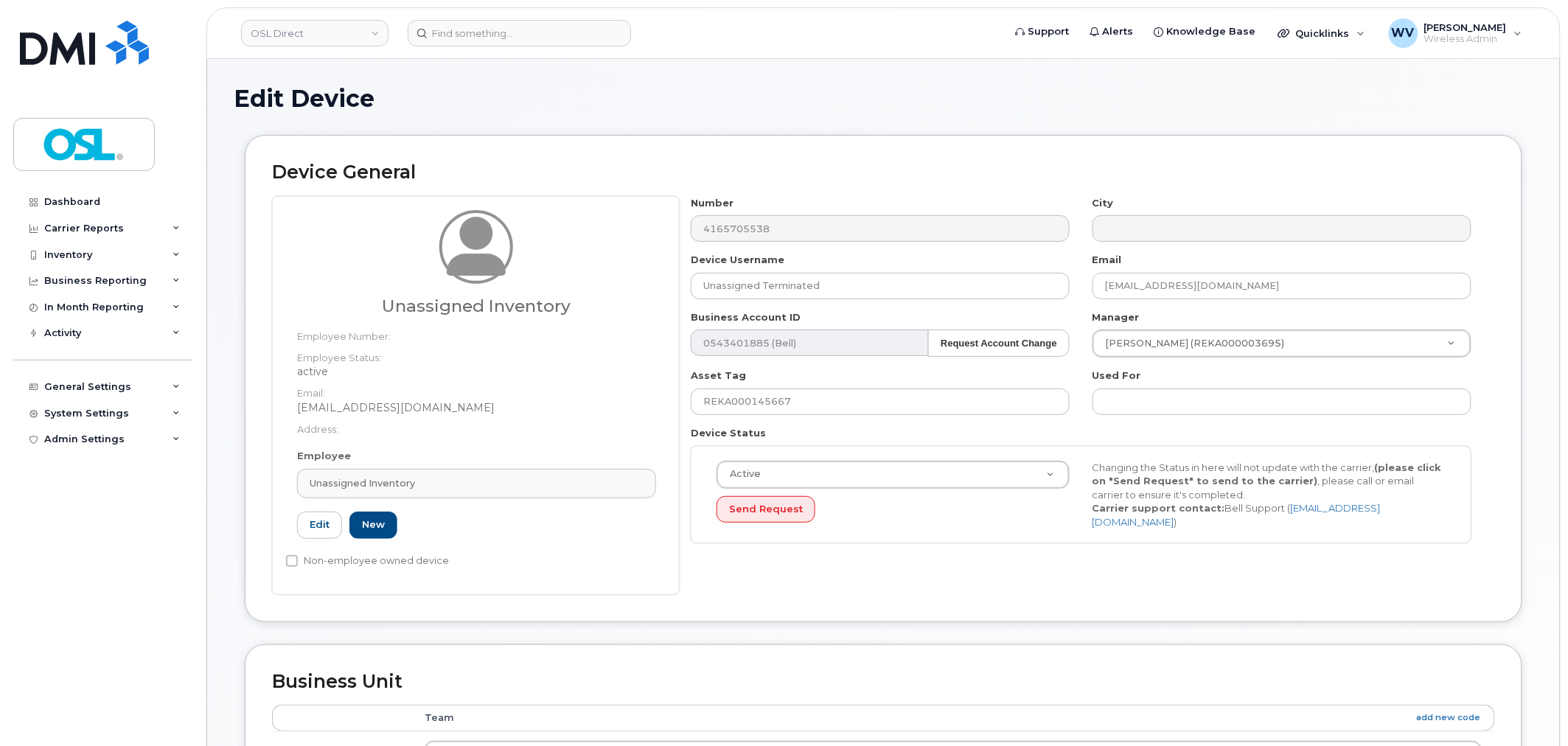
type input "UI"
type input "Unassigned Inventory"
type input "[EMAIL_ADDRESS][DOMAIN_NAME]"
type input "4724252"
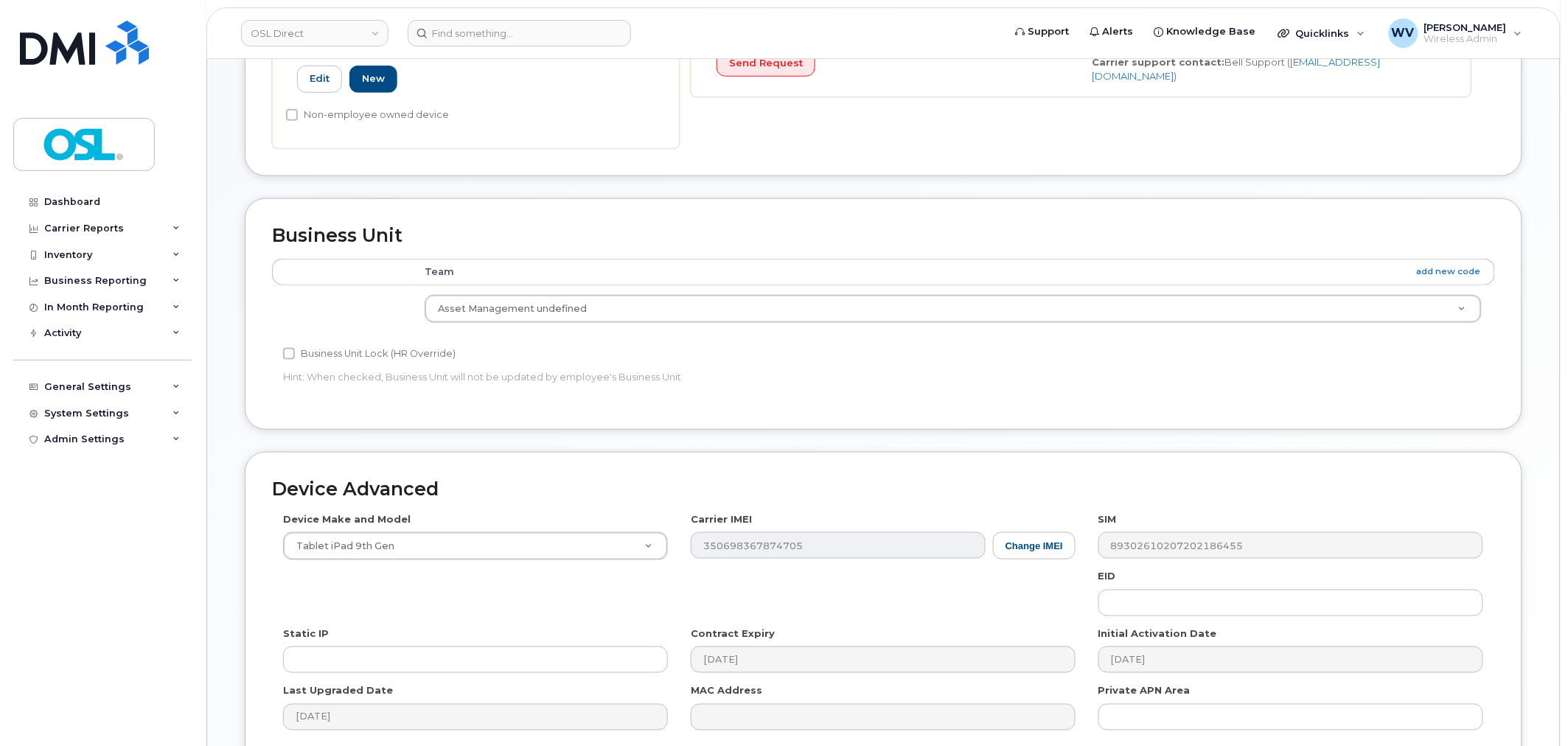
scroll to position [593, 0]
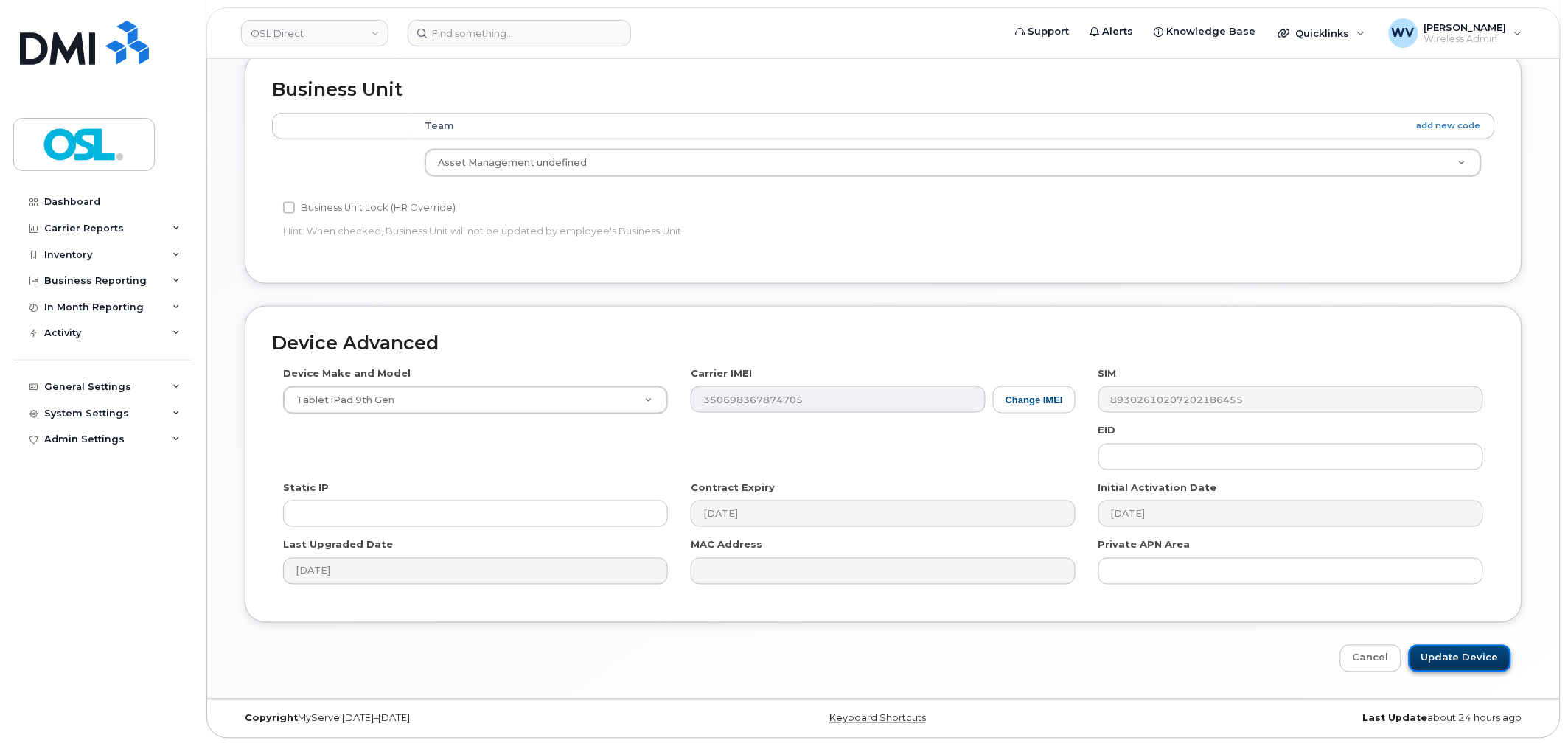
click at [1490, 651] on input "Update Device" at bounding box center [1459, 659] width 102 height 28
type input "Saving..."
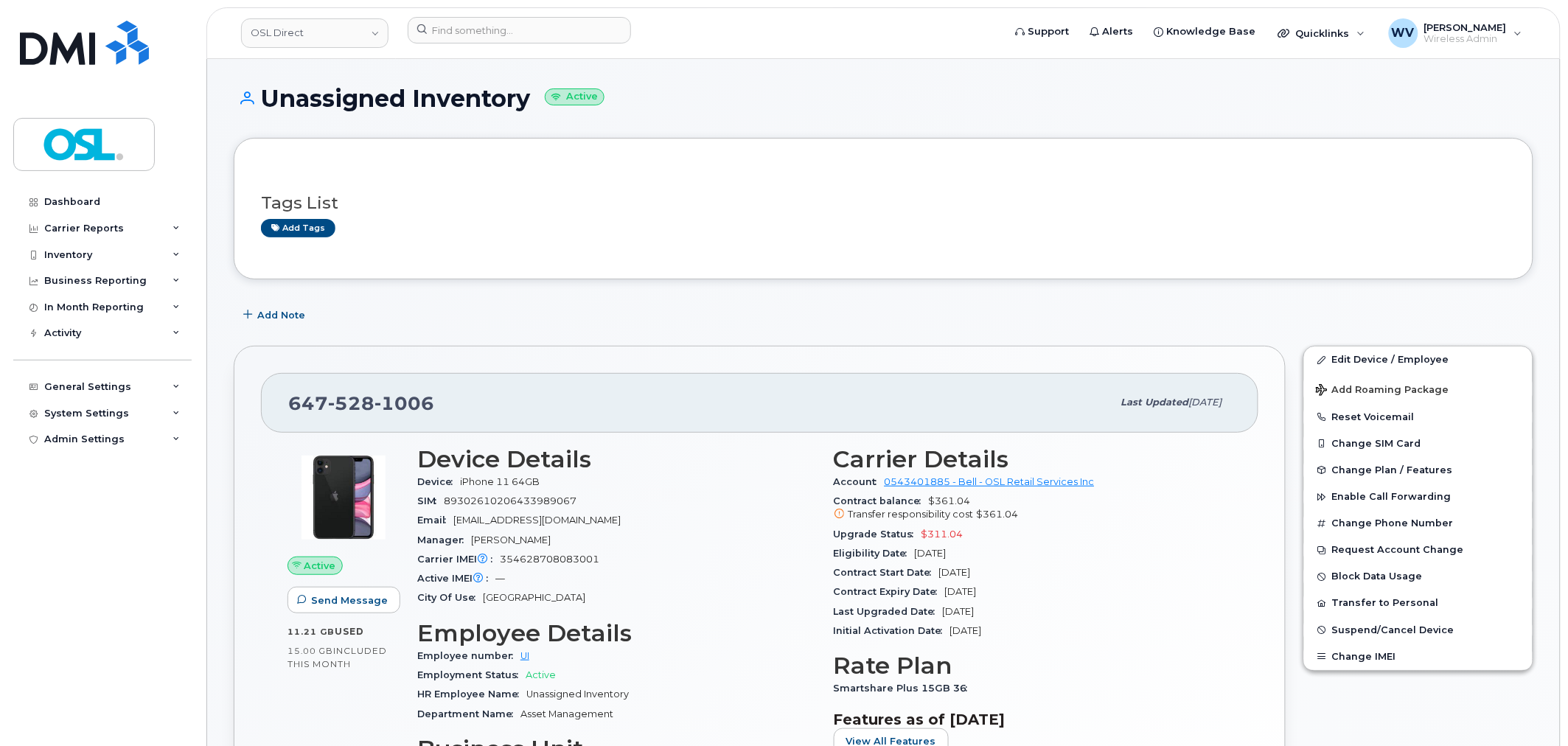
click at [347, 403] on span "528" at bounding box center [351, 403] width 46 height 22
copy span "[PHONE_NUMBER]"
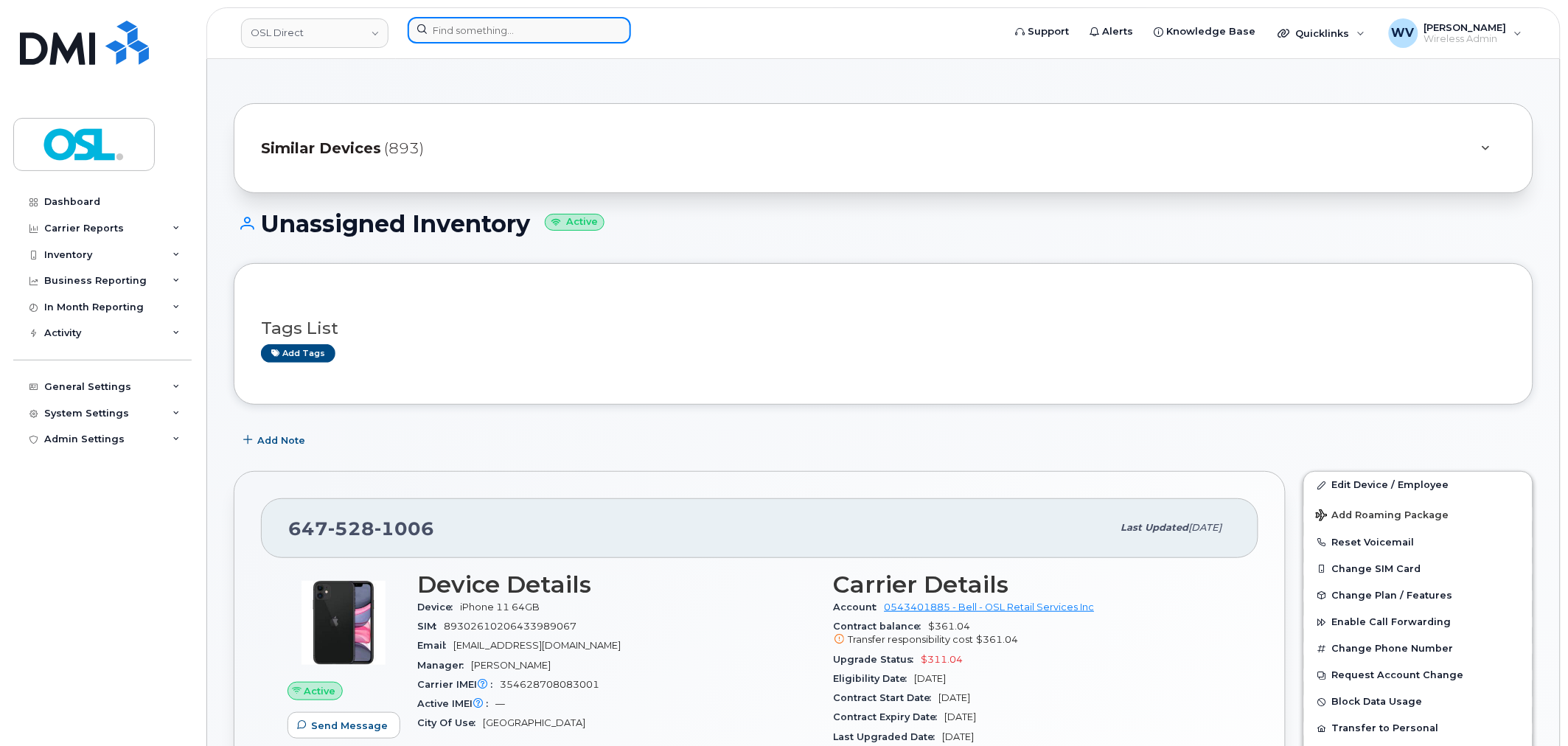
click at [487, 32] on input at bounding box center [519, 30] width 224 height 27
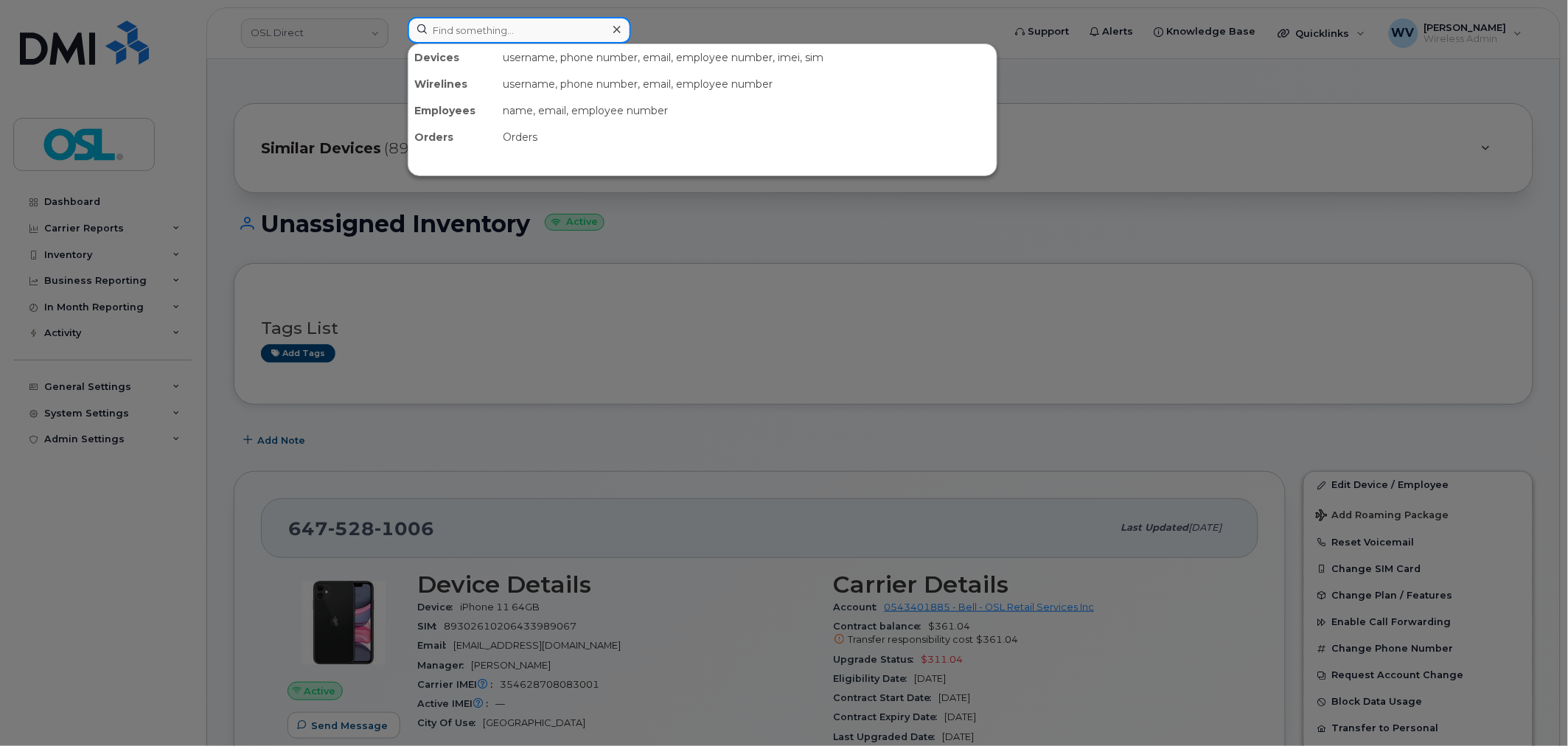
paste input "4165802016"
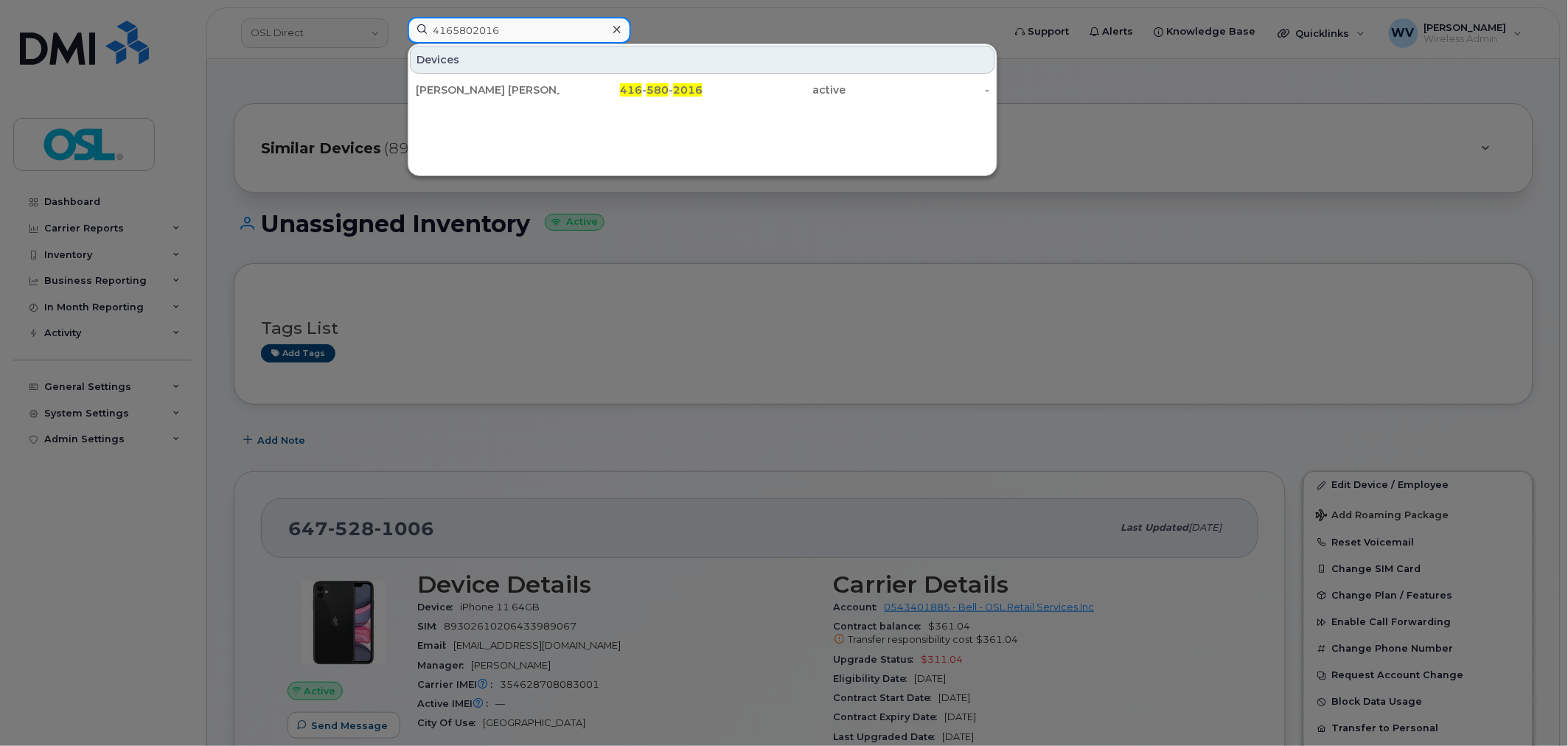
type input "4165802016"
drag, startPoint x: 494, startPoint y: 107, endPoint x: 690, endPoint y: 12, distance: 217.8
click at [495, 98] on div "[PERSON_NAME] [PERSON_NAME]" at bounding box center [487, 90] width 143 height 27
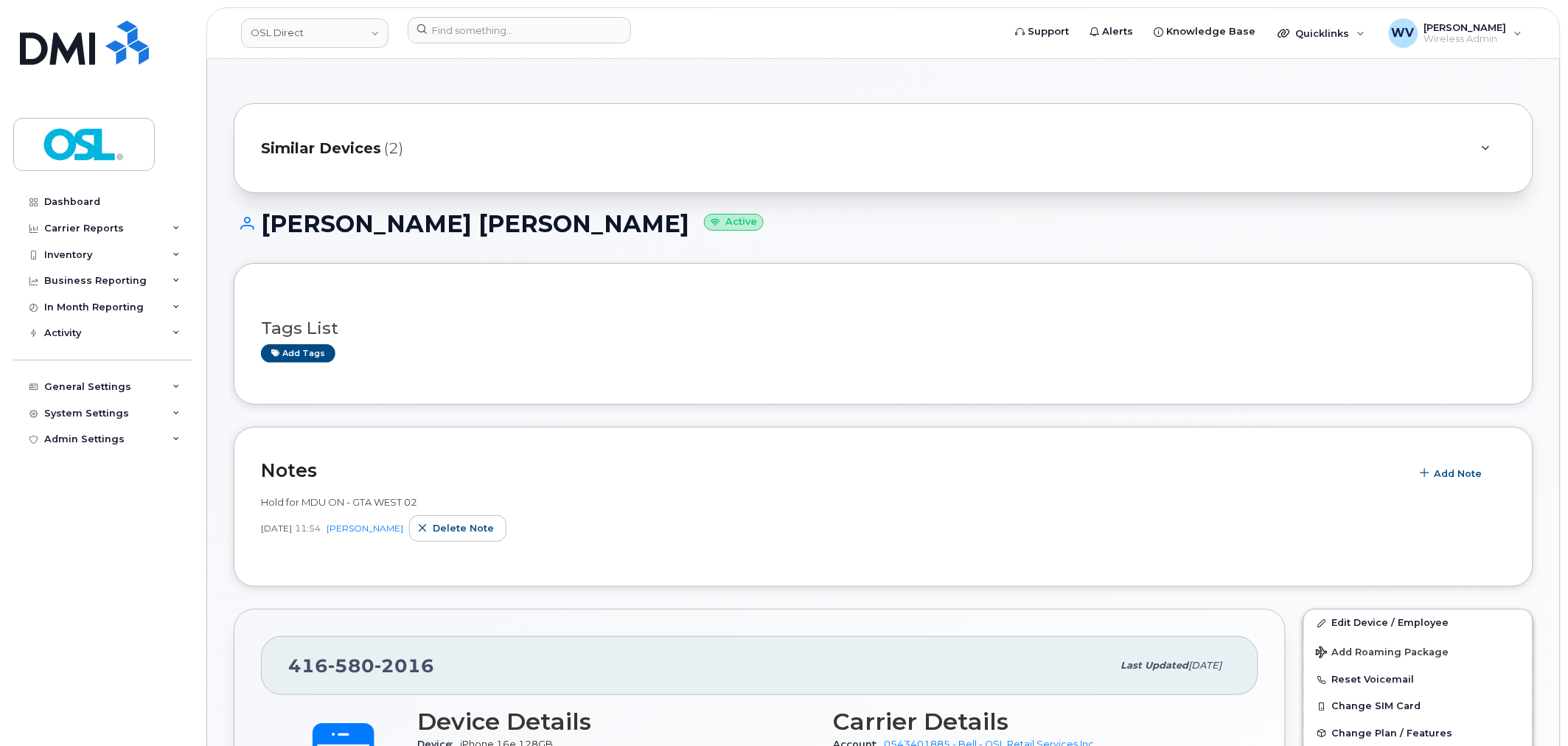
click at [411, 664] on span "2016" at bounding box center [404, 666] width 60 height 22
click at [410, 664] on span "2016" at bounding box center [404, 666] width 60 height 22
copy span "[PHONE_NUMBER]"
click at [1419, 625] on link "Edit Device / Employee" at bounding box center [1417, 623] width 228 height 27
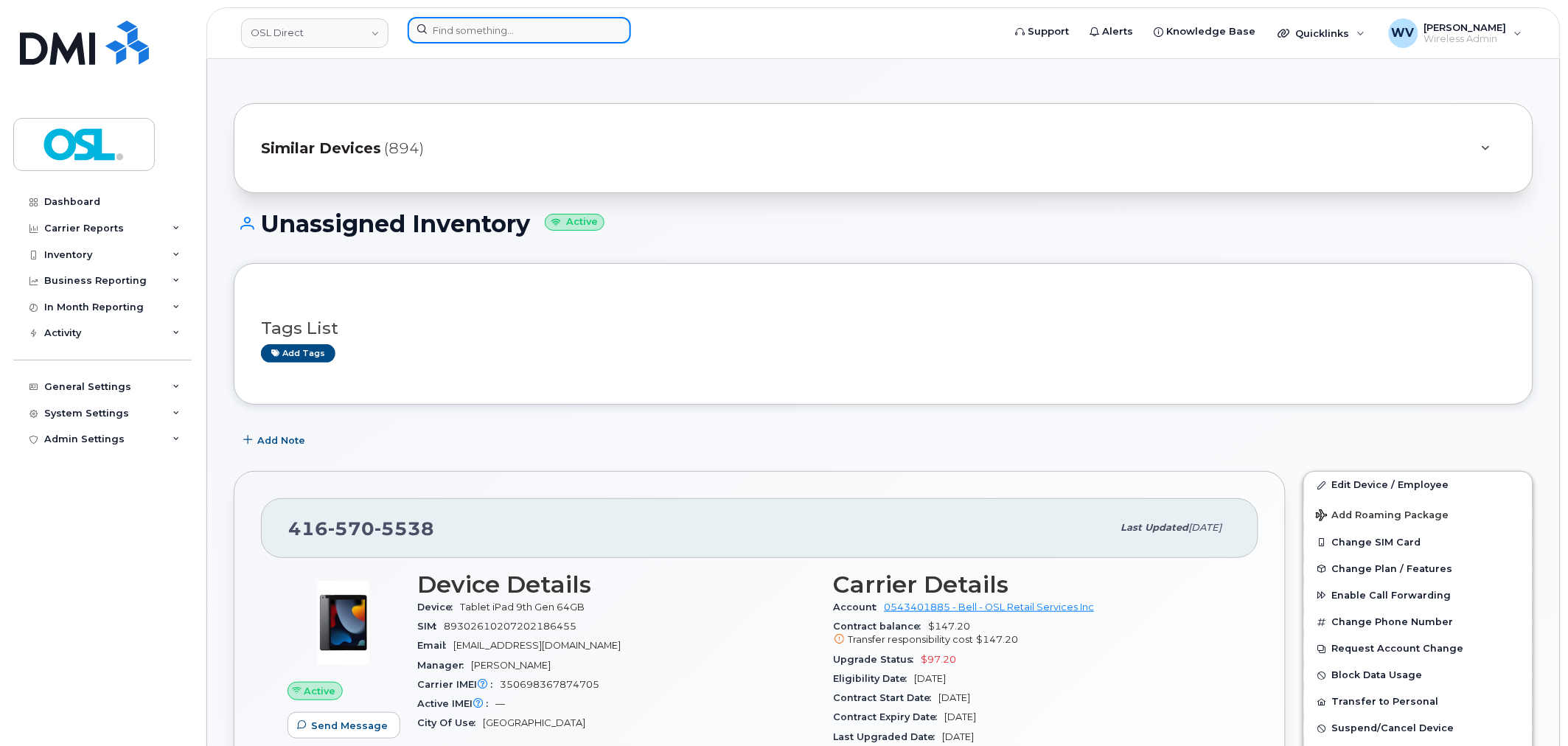
click at [520, 28] on input at bounding box center [519, 30] width 224 height 27
paste input "4374334543"
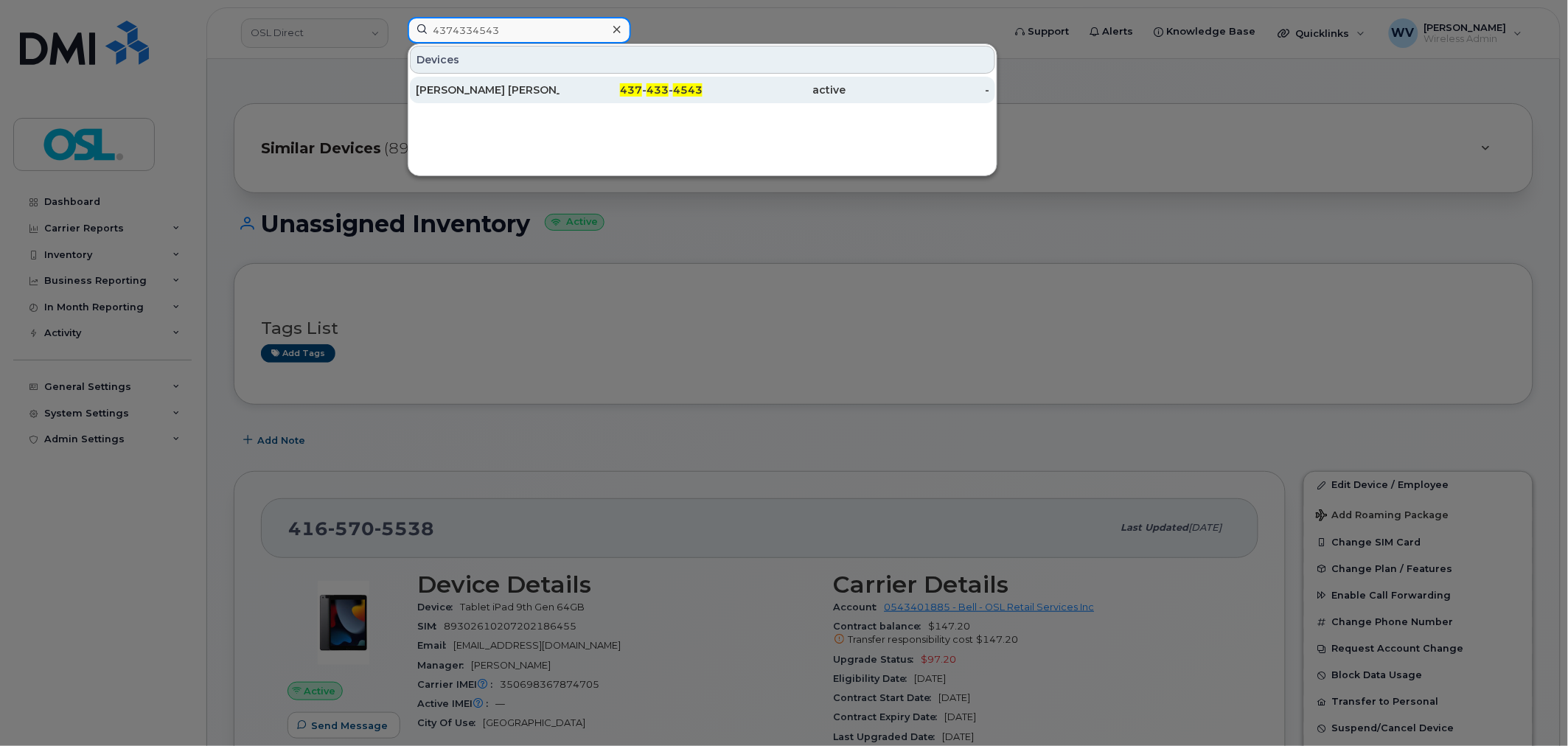
type input "4374334543"
click at [491, 96] on div "Shraddha Shraddha" at bounding box center [487, 90] width 143 height 15
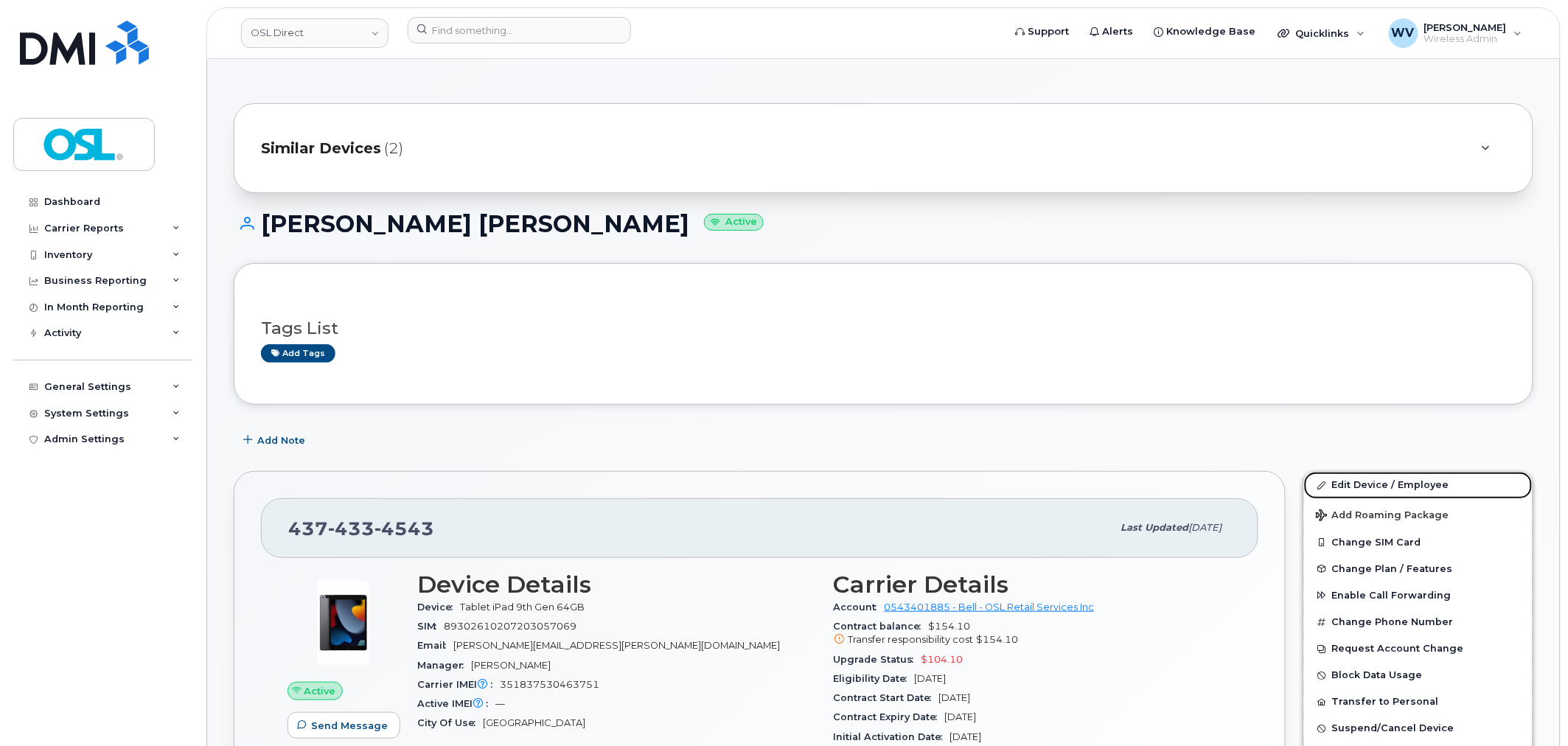
click at [1349, 485] on link "Edit Device / Employee" at bounding box center [1417, 485] width 228 height 27
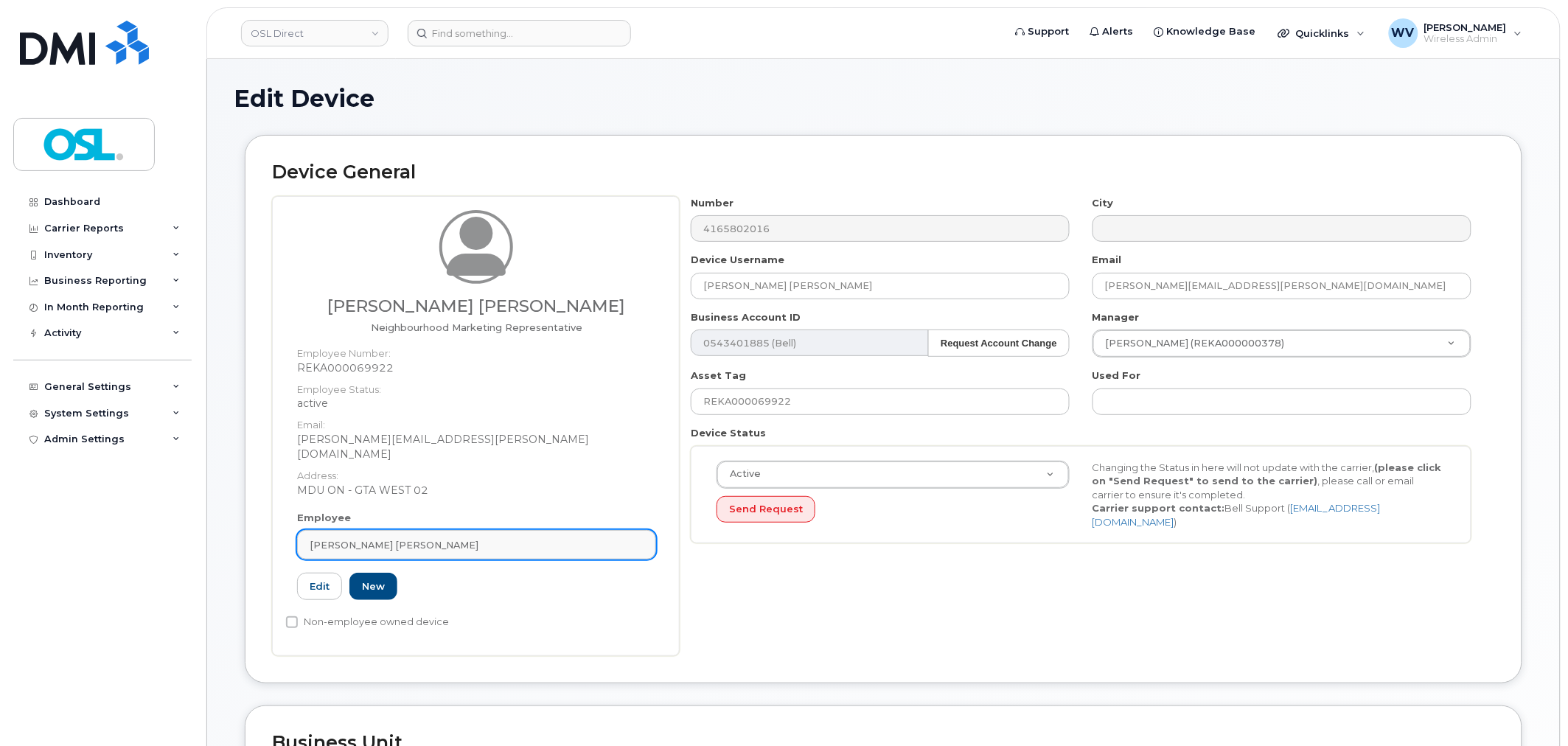
click at [439, 538] on div "[PERSON_NAME] [PERSON_NAME]" at bounding box center [476, 545] width 334 height 14
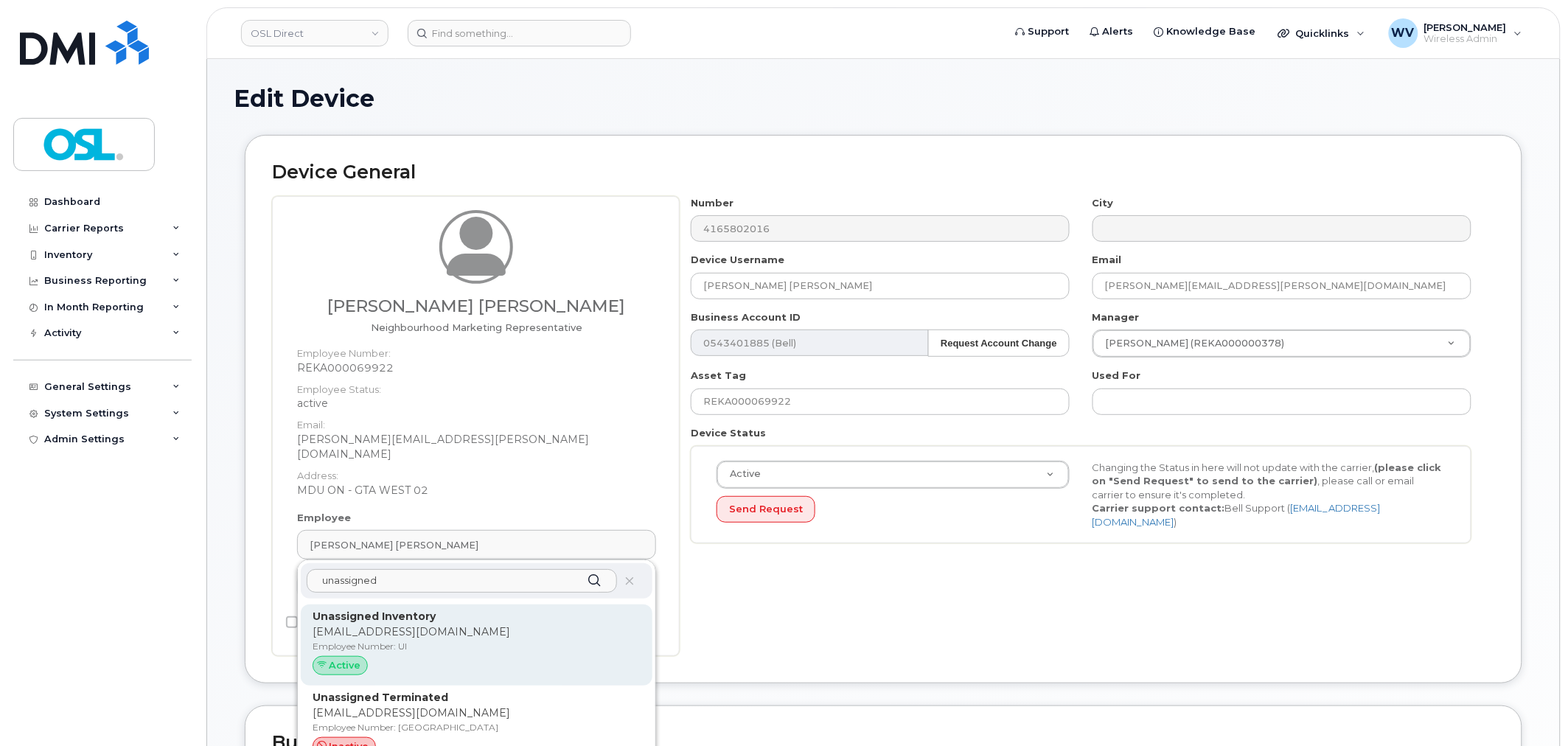
type input "unassigned"
click at [484, 609] on p "Unassigned Inventory" at bounding box center [477, 616] width 328 height 15
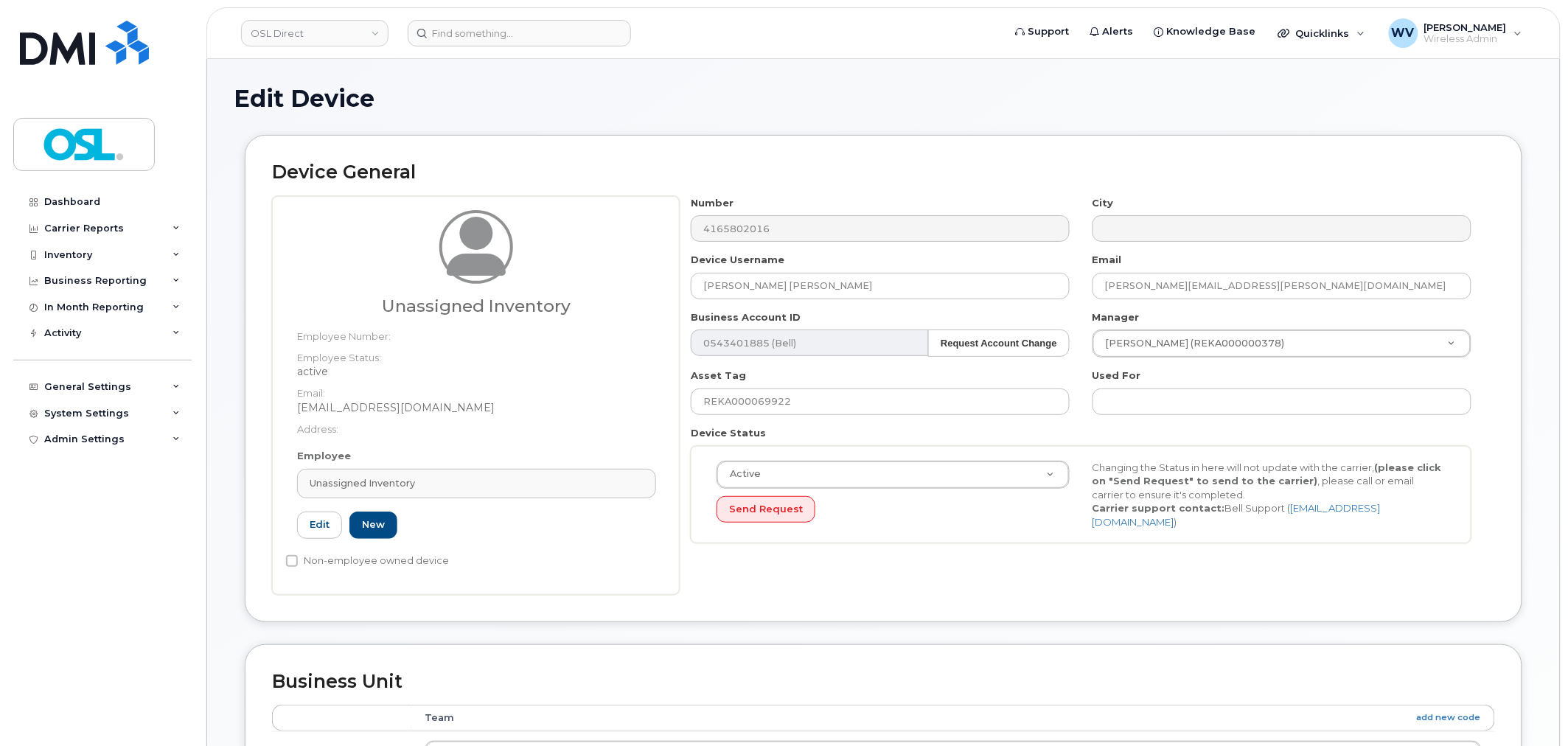
type input "UI"
type input "Unassigned Inventory"
type input "[EMAIL_ADDRESS][DOMAIN_NAME]"
type input "4724252"
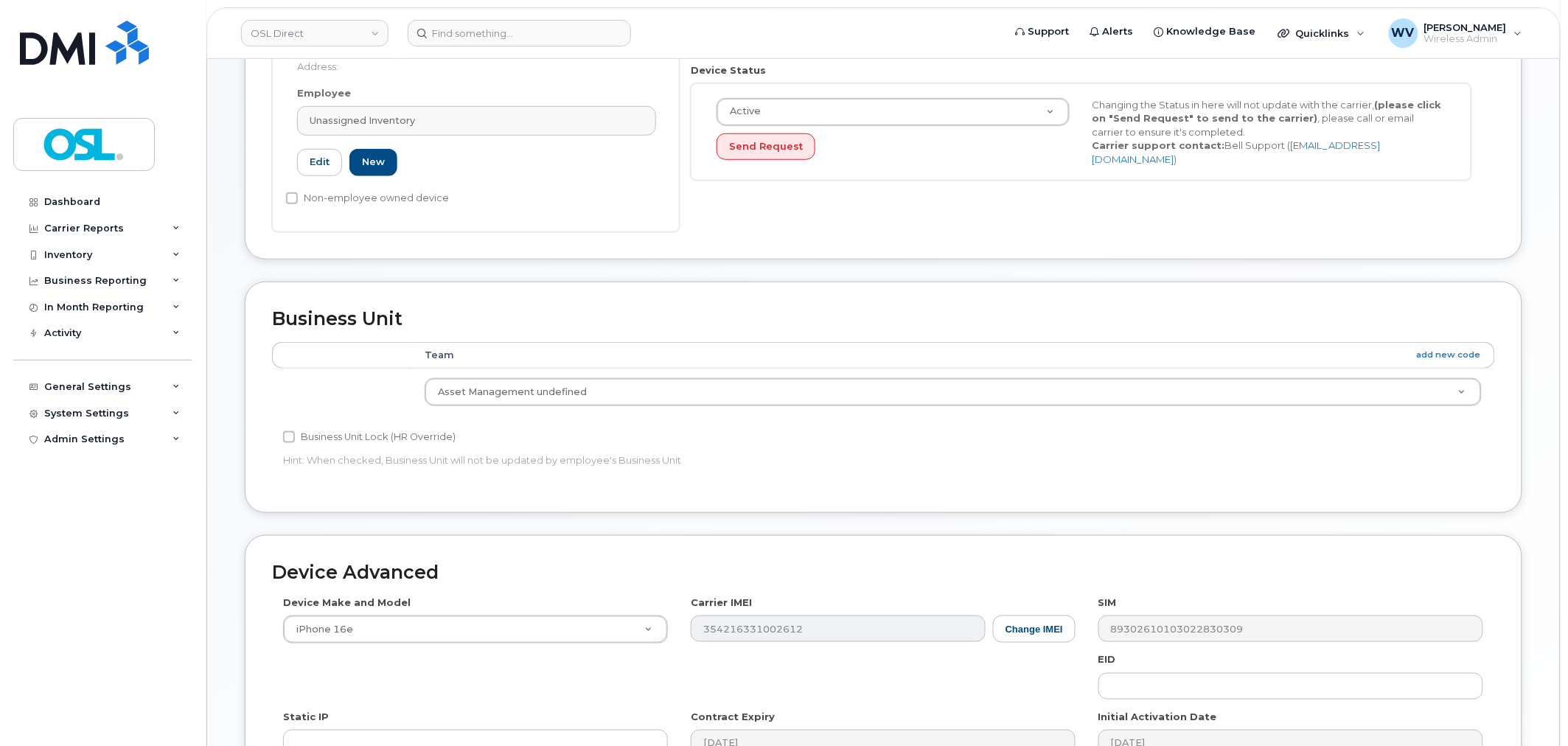
scroll to position [593, 0]
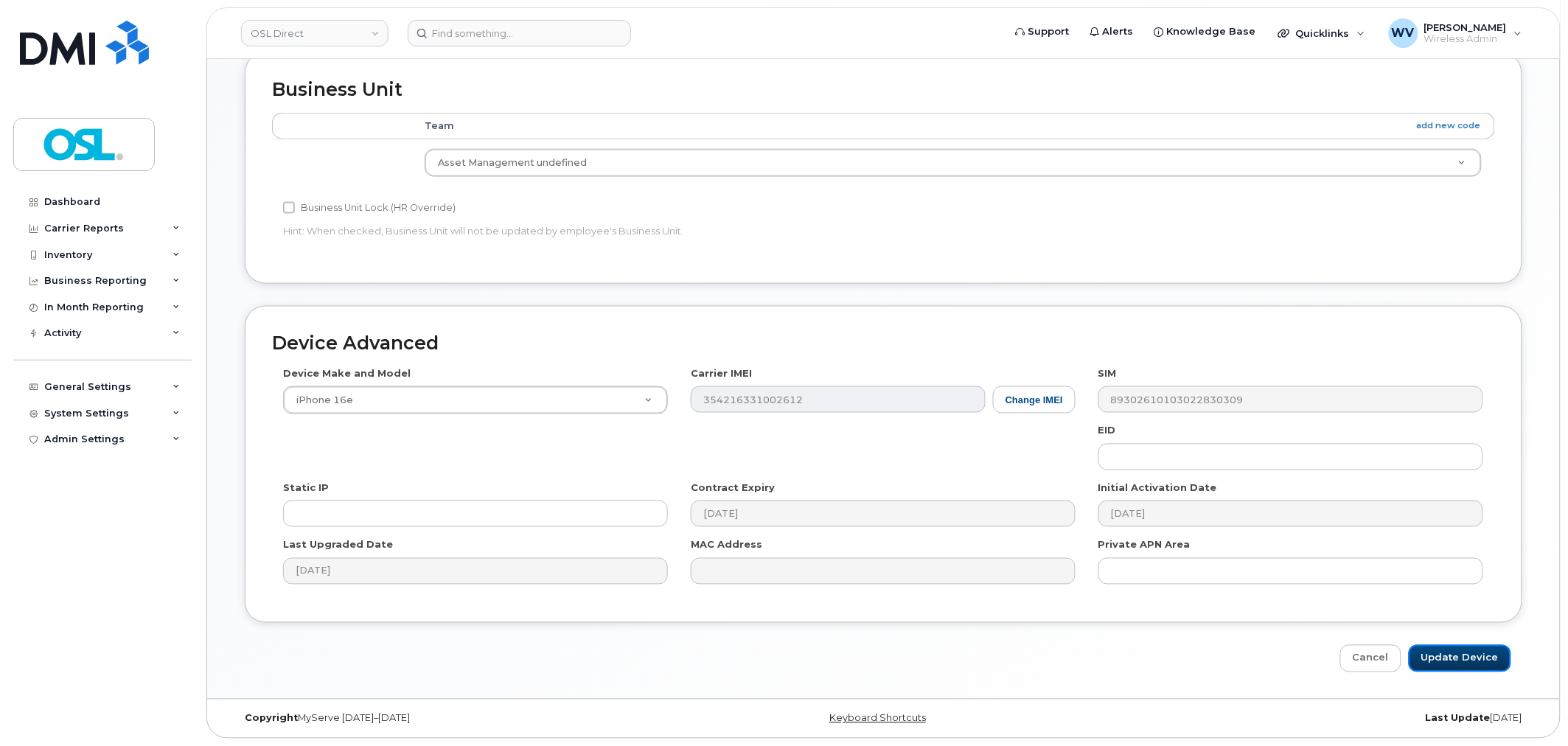
drag, startPoint x: 1499, startPoint y: 669, endPoint x: 1425, endPoint y: 536, distance: 152.2
click at [1499, 669] on input "Update Device" at bounding box center [1459, 659] width 102 height 28
type input "Saving..."
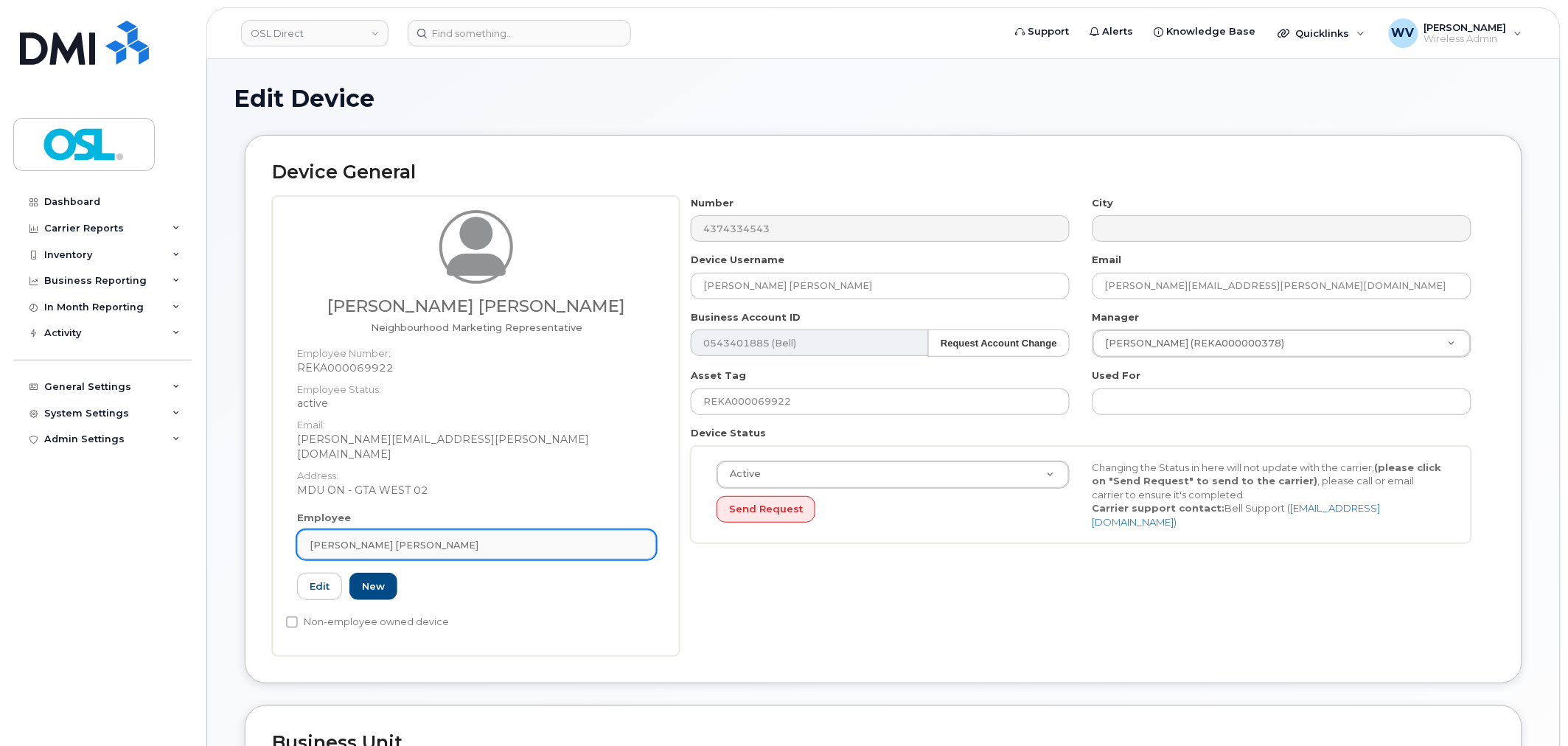
click at [495, 538] on div "[PERSON_NAME] [PERSON_NAME]" at bounding box center [476, 545] width 334 height 14
paste input "unassigned"
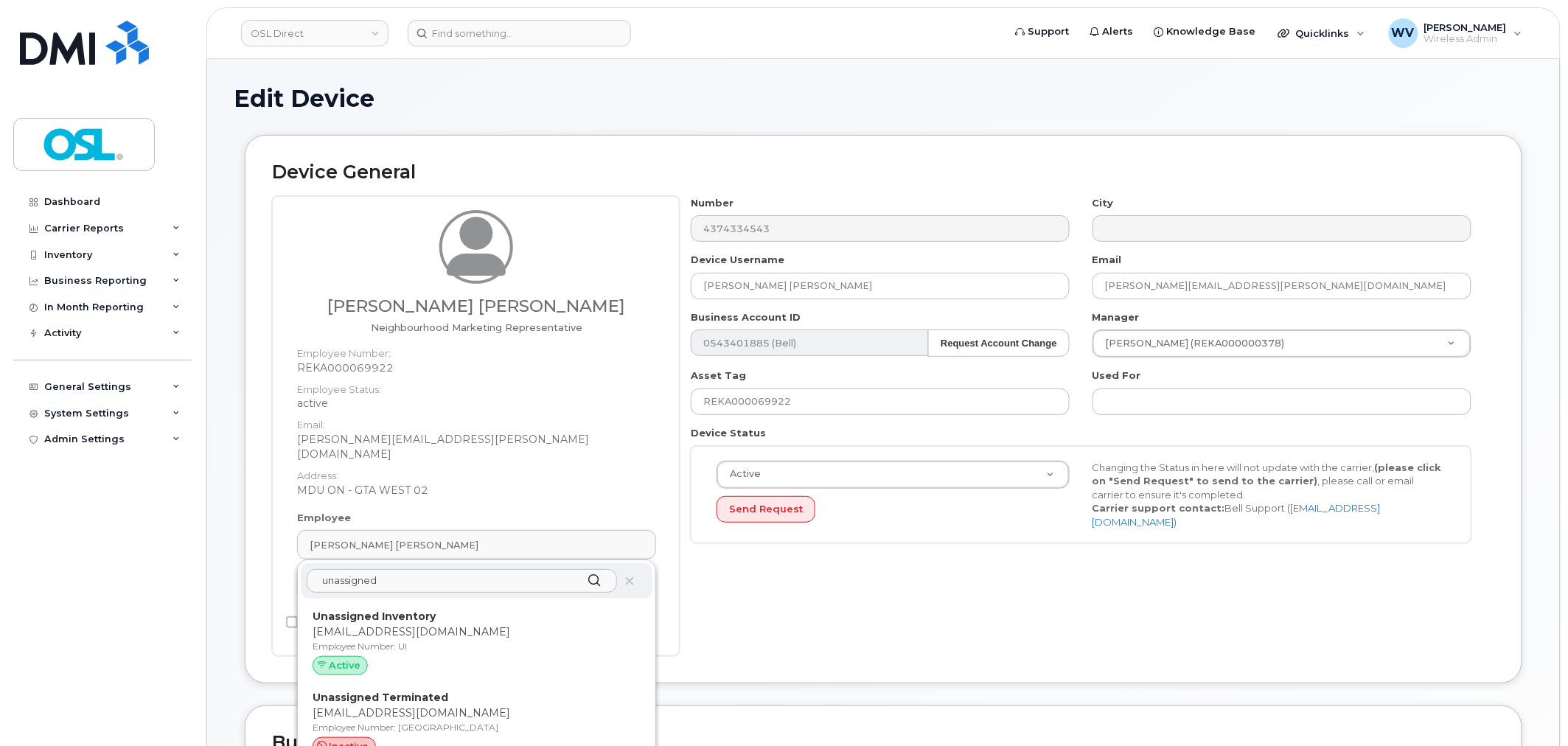
type input "unassigned"
click at [451, 587] on div "unassigned Unassigned Inventory support@osldirect.com Employee Number: UI Activ…" at bounding box center [476, 666] width 357 height 211
click at [454, 625] on p "[EMAIL_ADDRESS][DOMAIN_NAME]" at bounding box center [477, 632] width 328 height 15
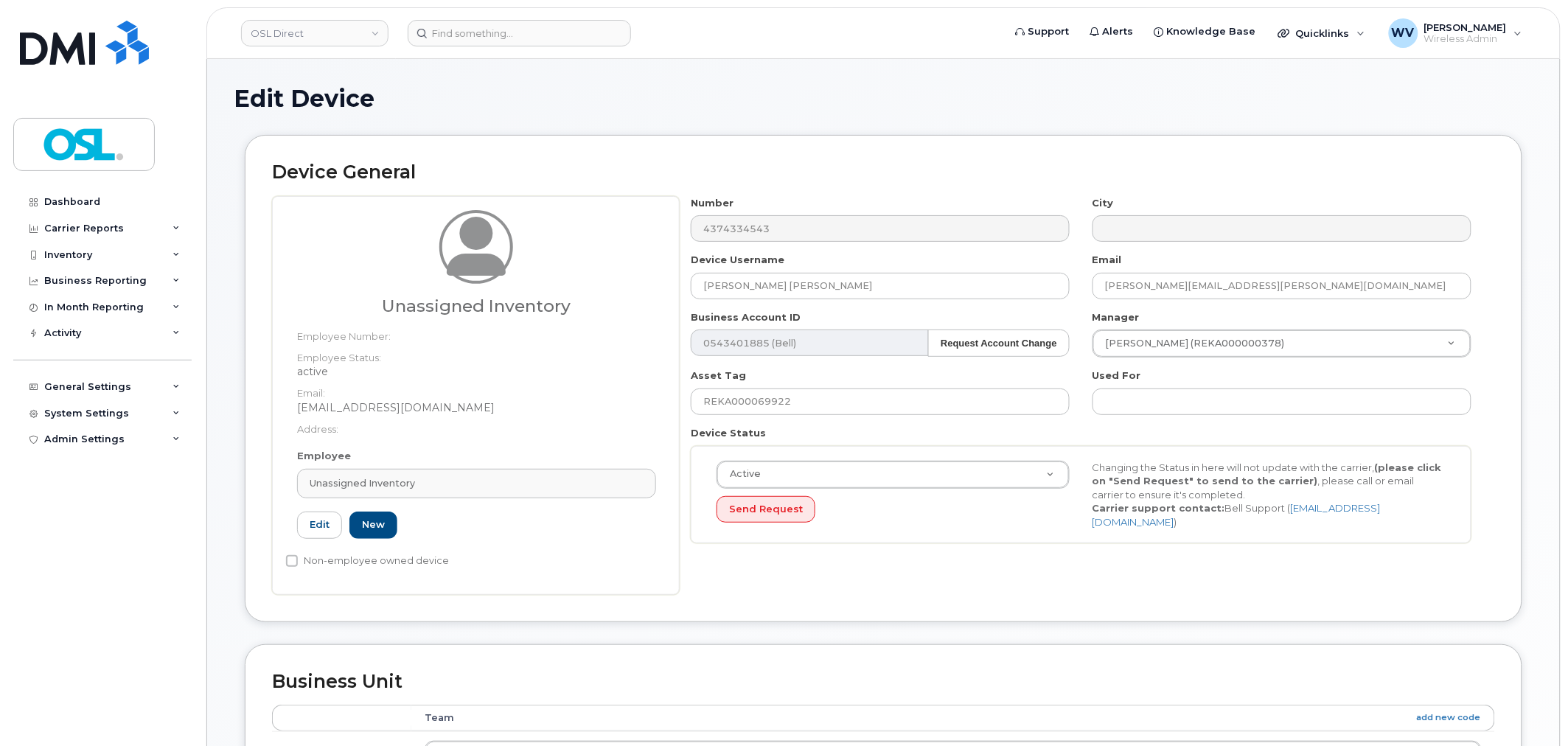
type input "UI"
type input "Unassigned Inventory"
type input "[EMAIL_ADDRESS][DOMAIN_NAME]"
type input "4724252"
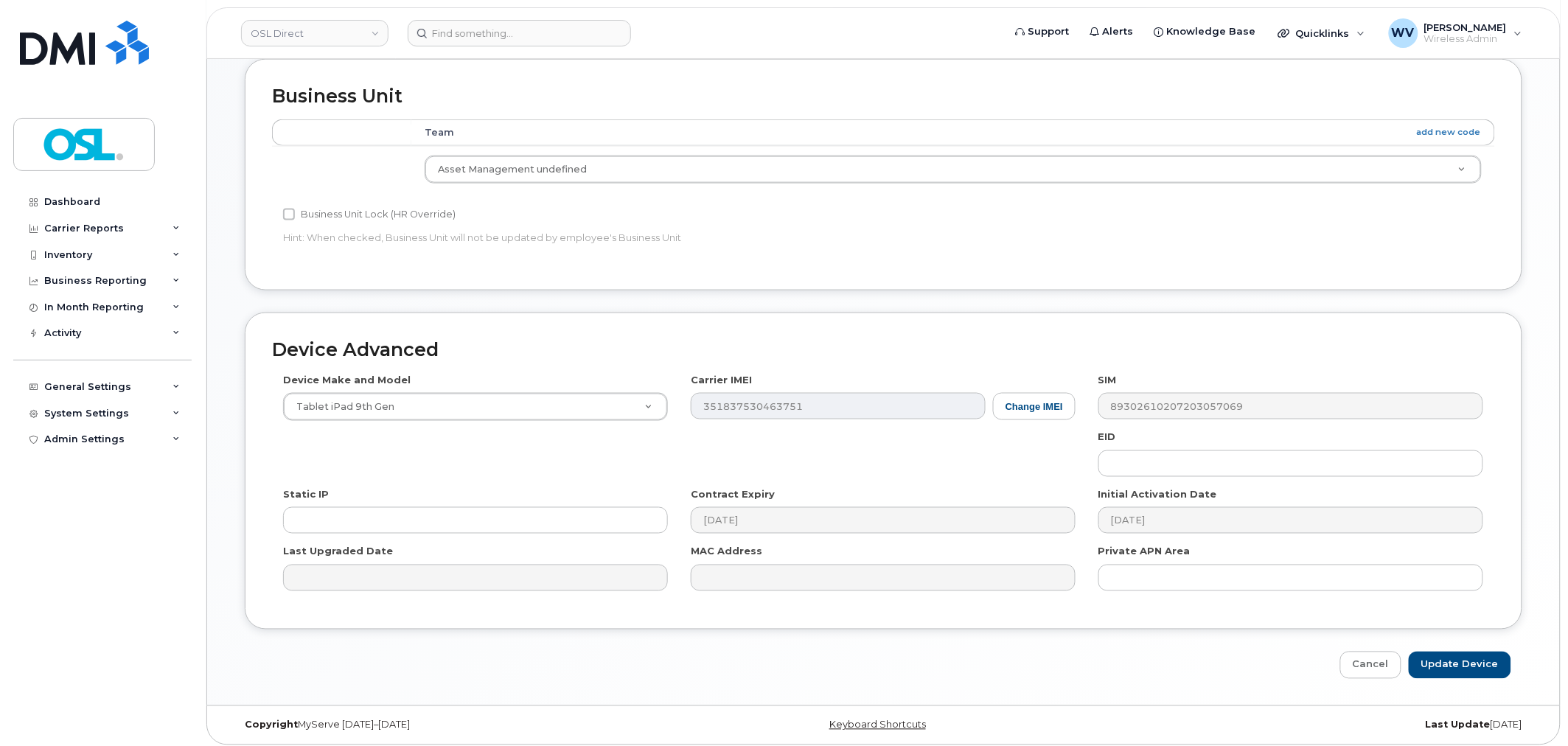
scroll to position [593, 0]
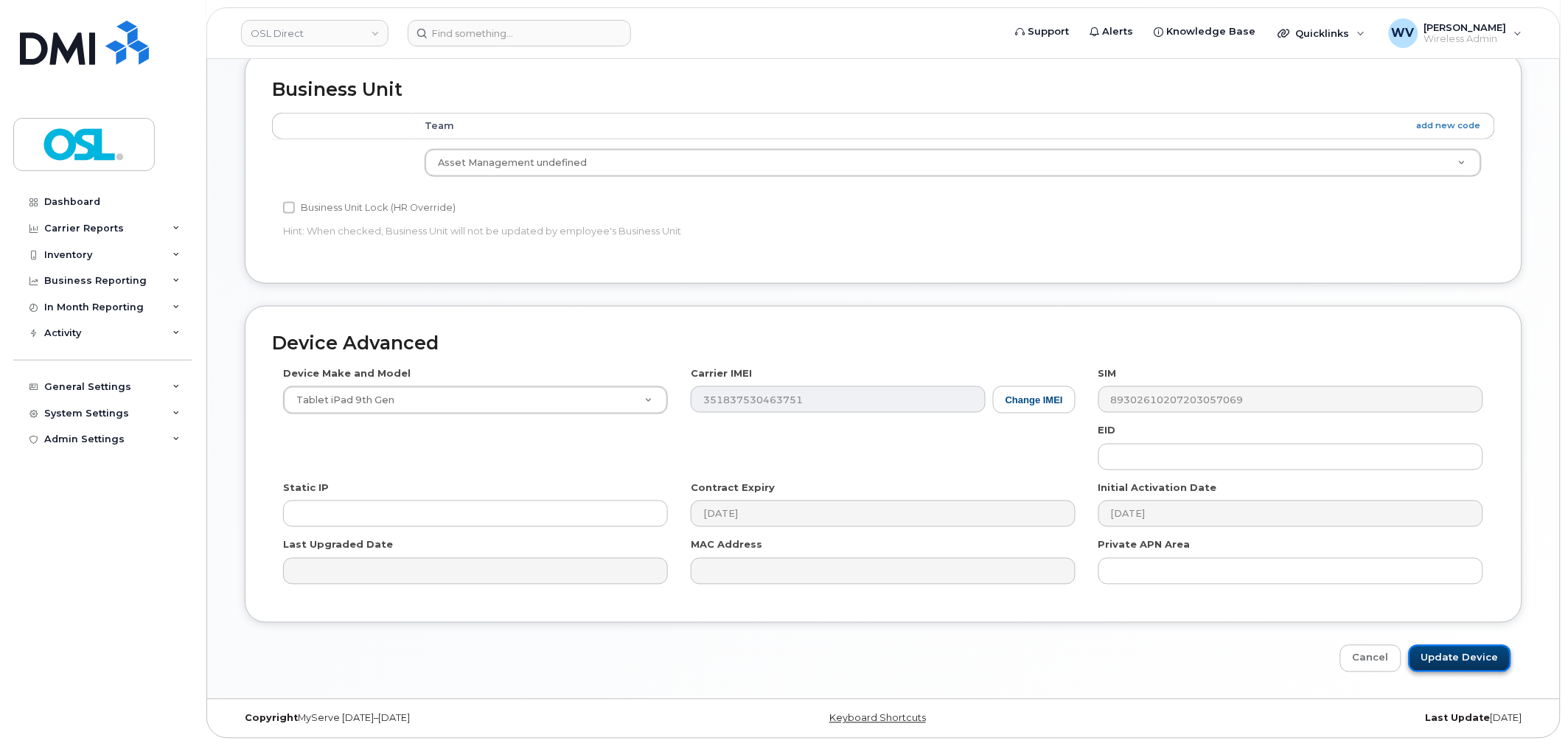
click at [1450, 661] on input "Update Device" at bounding box center [1459, 659] width 102 height 28
type input "Saving..."
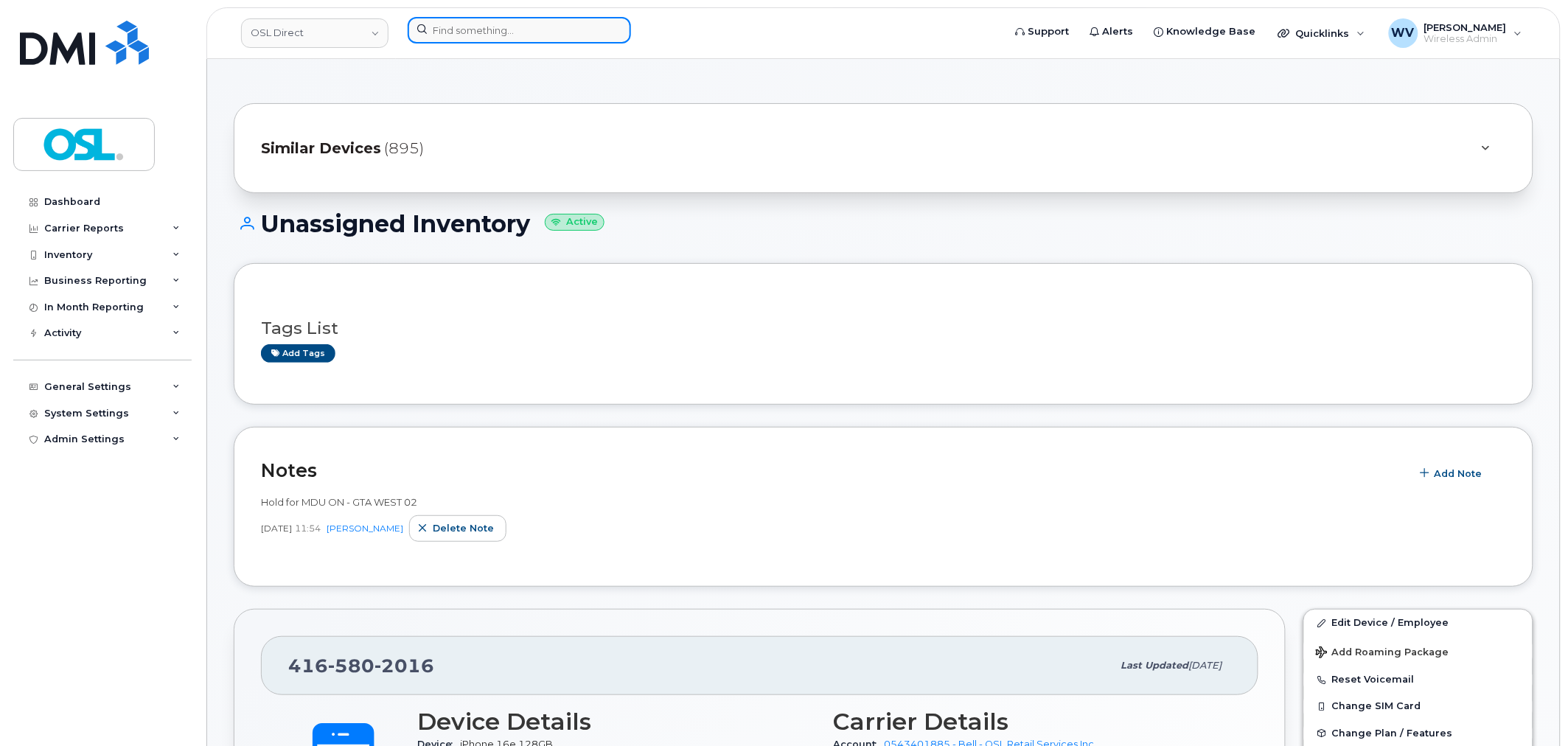
click at [535, 32] on input at bounding box center [519, 30] width 224 height 27
paste input "3435430684"
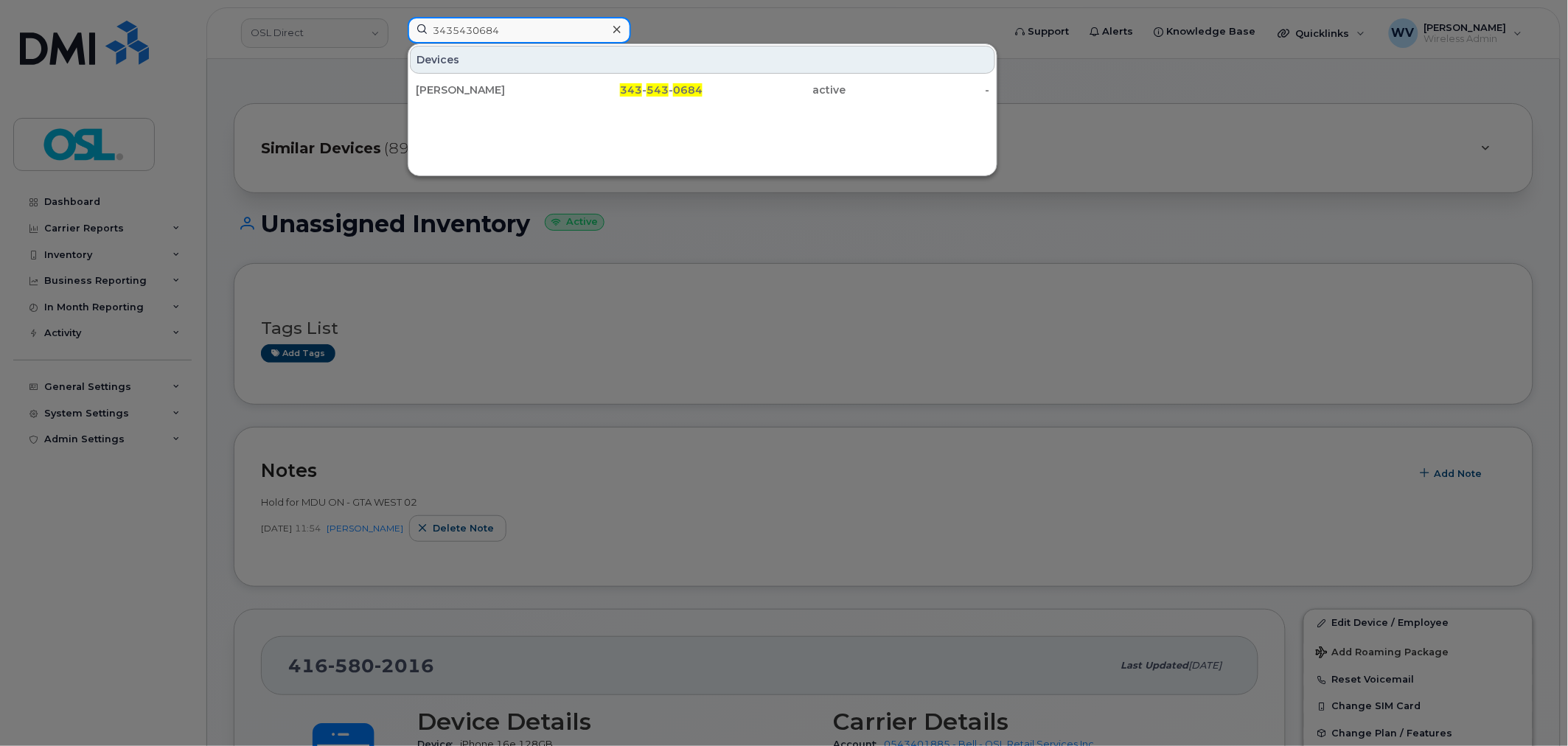
type input "3435430684"
drag, startPoint x: 535, startPoint y: 75, endPoint x: 691, endPoint y: 6, distance: 170.6
click at [535, 92] on div "[PERSON_NAME]" at bounding box center [487, 90] width 143 height 15
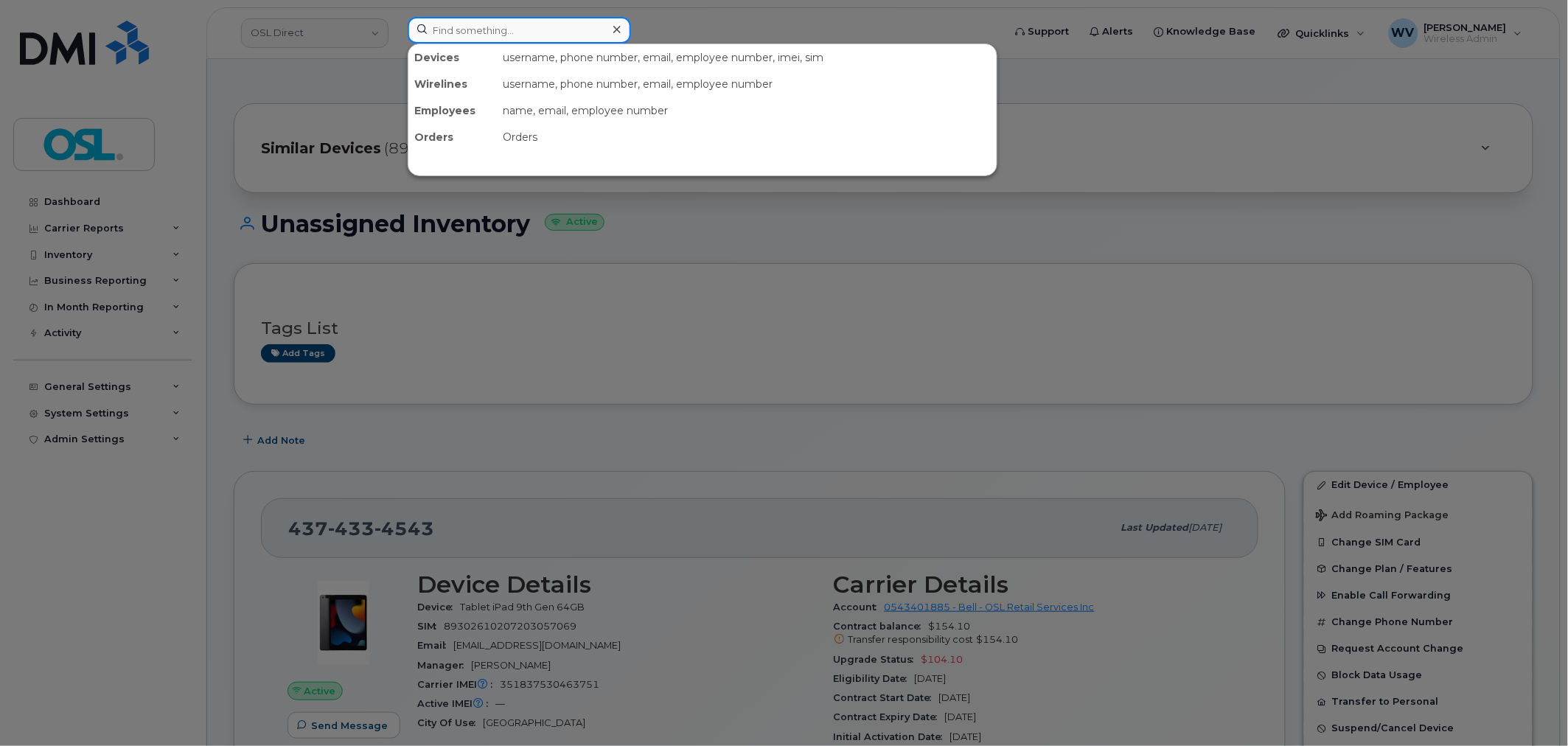
click at [540, 31] on input at bounding box center [519, 30] width 224 height 27
paste input "6472290842"
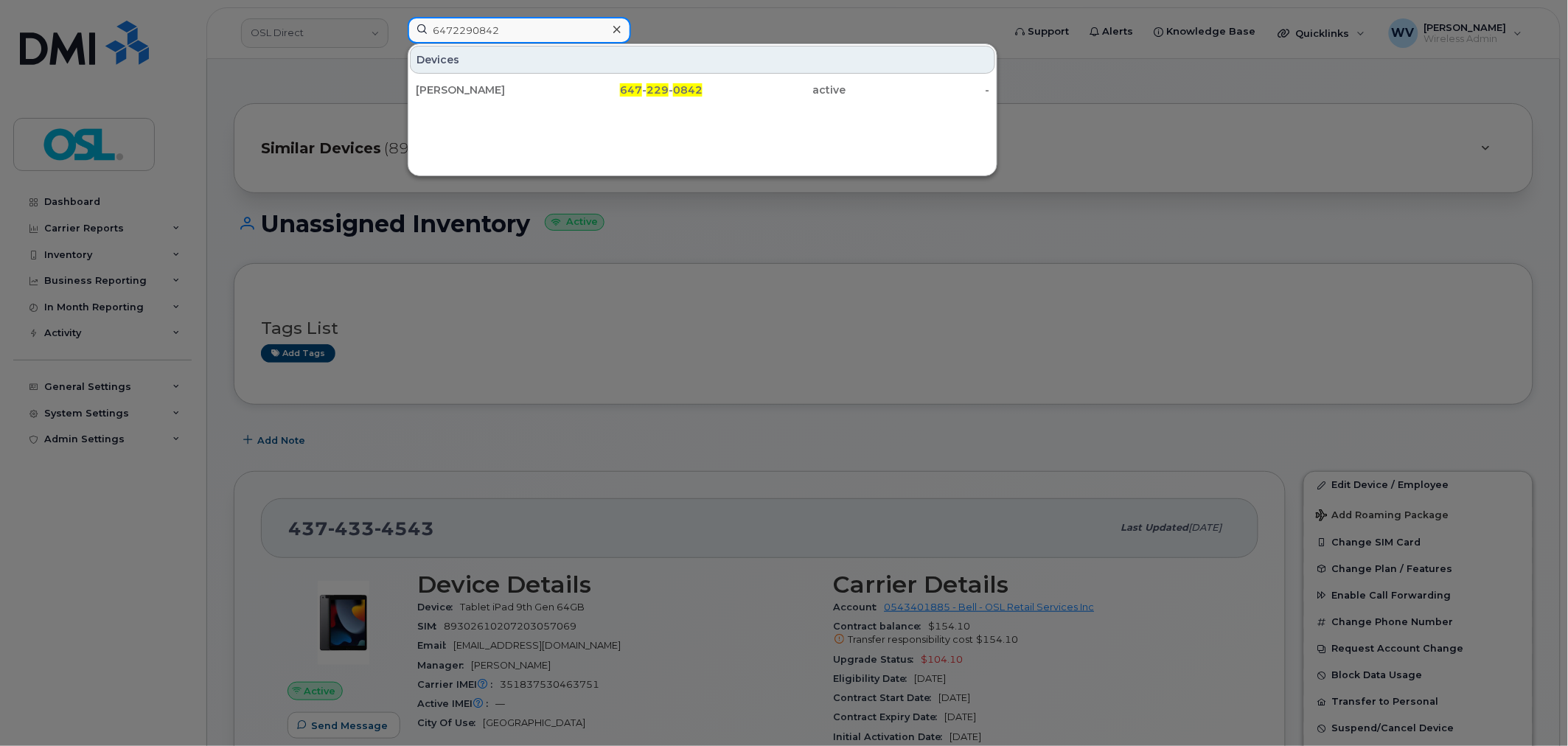
type input "6472290842"
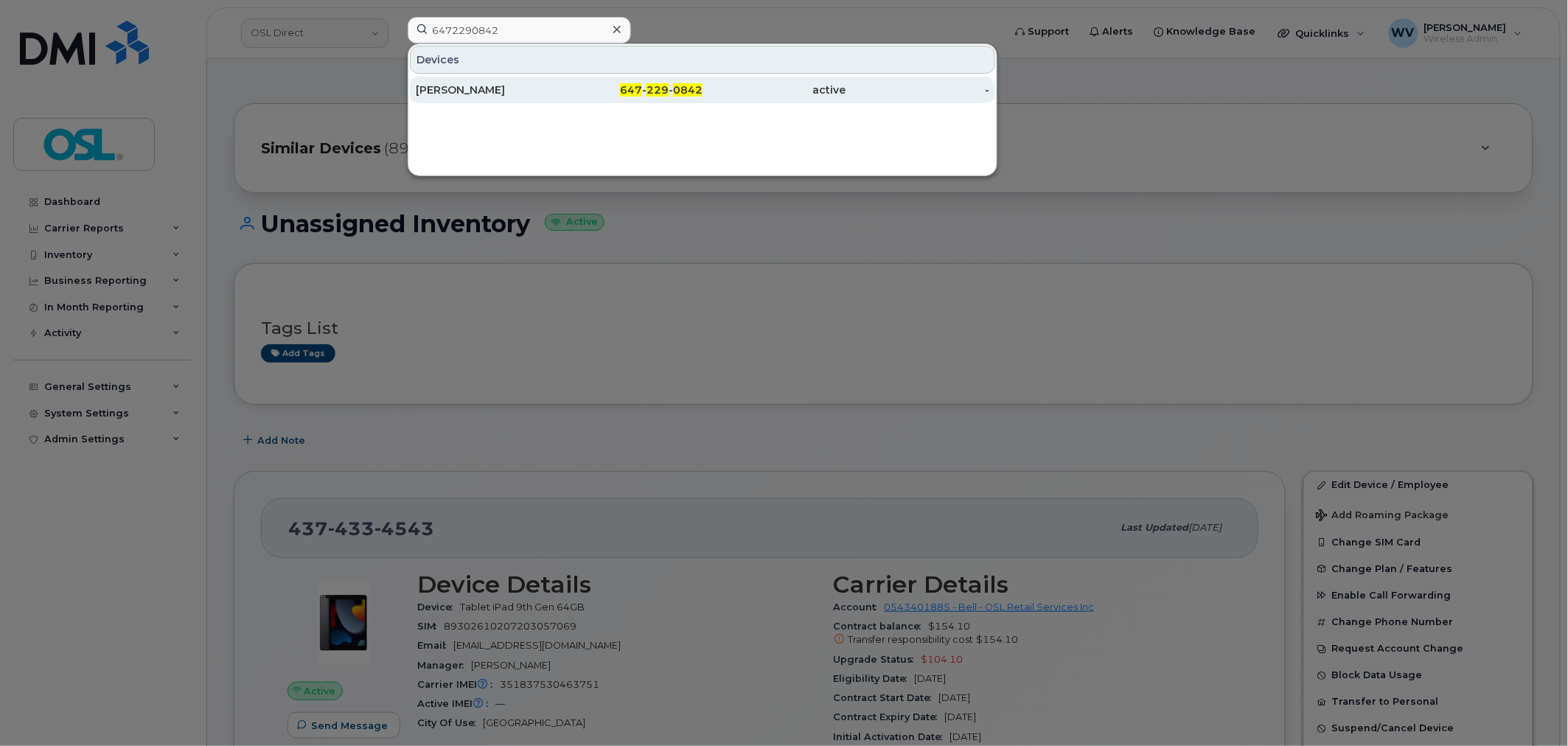
drag, startPoint x: 523, startPoint y: 61, endPoint x: 519, endPoint y: 85, distance: 24.3
click at [516, 85] on div "[PERSON_NAME]" at bounding box center [487, 90] width 143 height 15
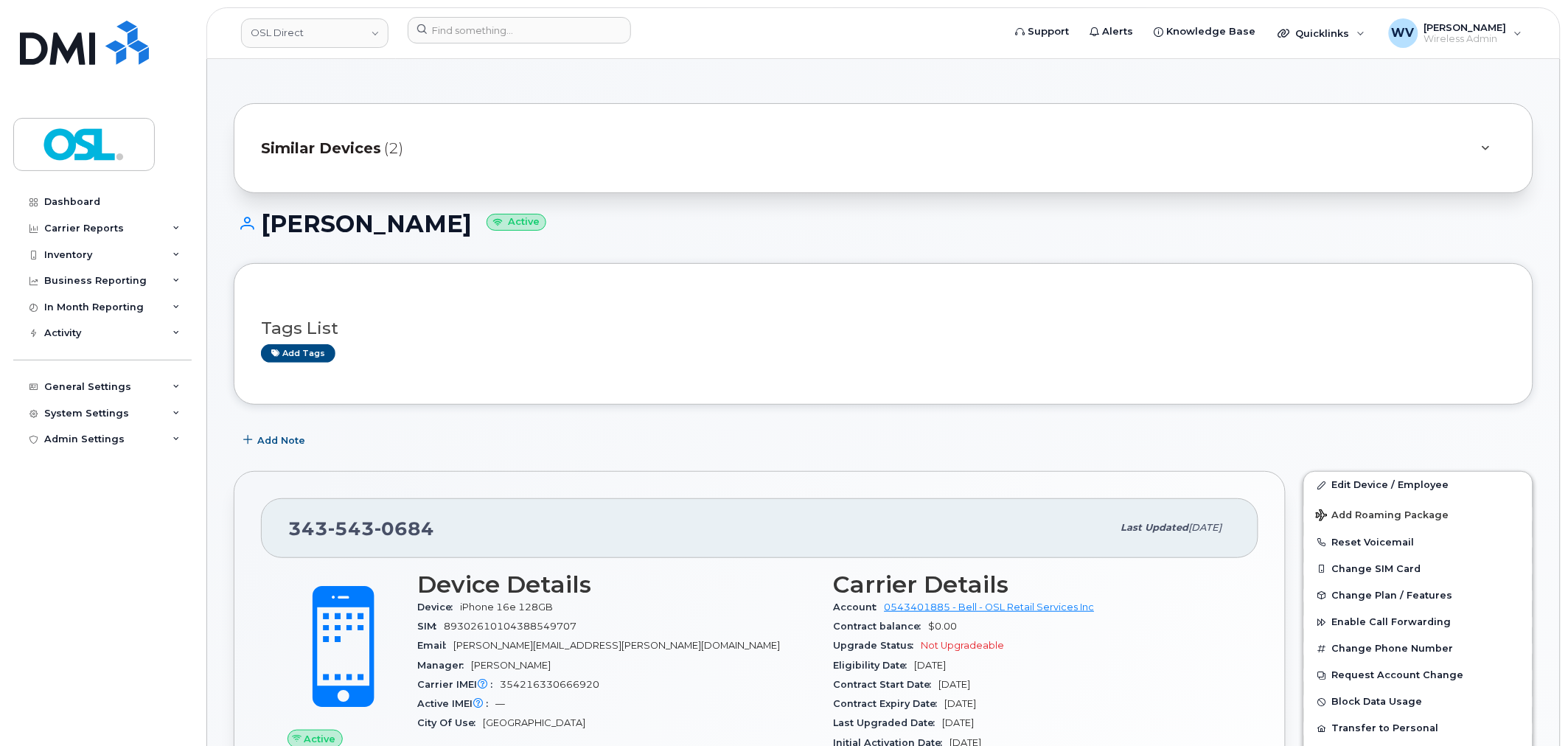
click at [374, 519] on span "0684" at bounding box center [404, 529] width 60 height 22
copy span "343 543 0684"
drag, startPoint x: 1359, startPoint y: 480, endPoint x: 1188, endPoint y: 52, distance: 460.9
click at [1359, 480] on link "Edit Device / Employee" at bounding box center [1417, 485] width 228 height 27
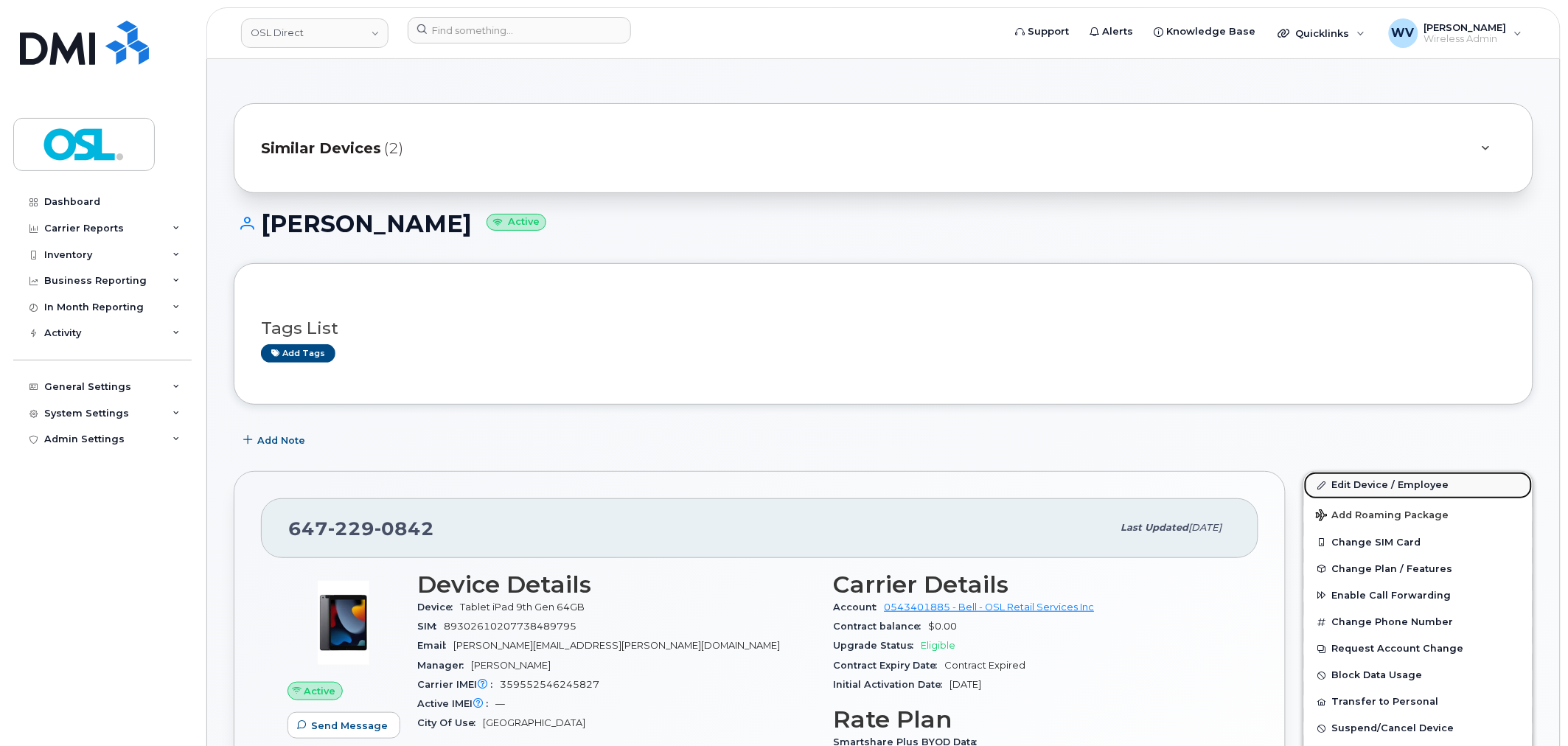
click at [1332, 492] on link "Edit Device / Employee" at bounding box center [1417, 485] width 228 height 27
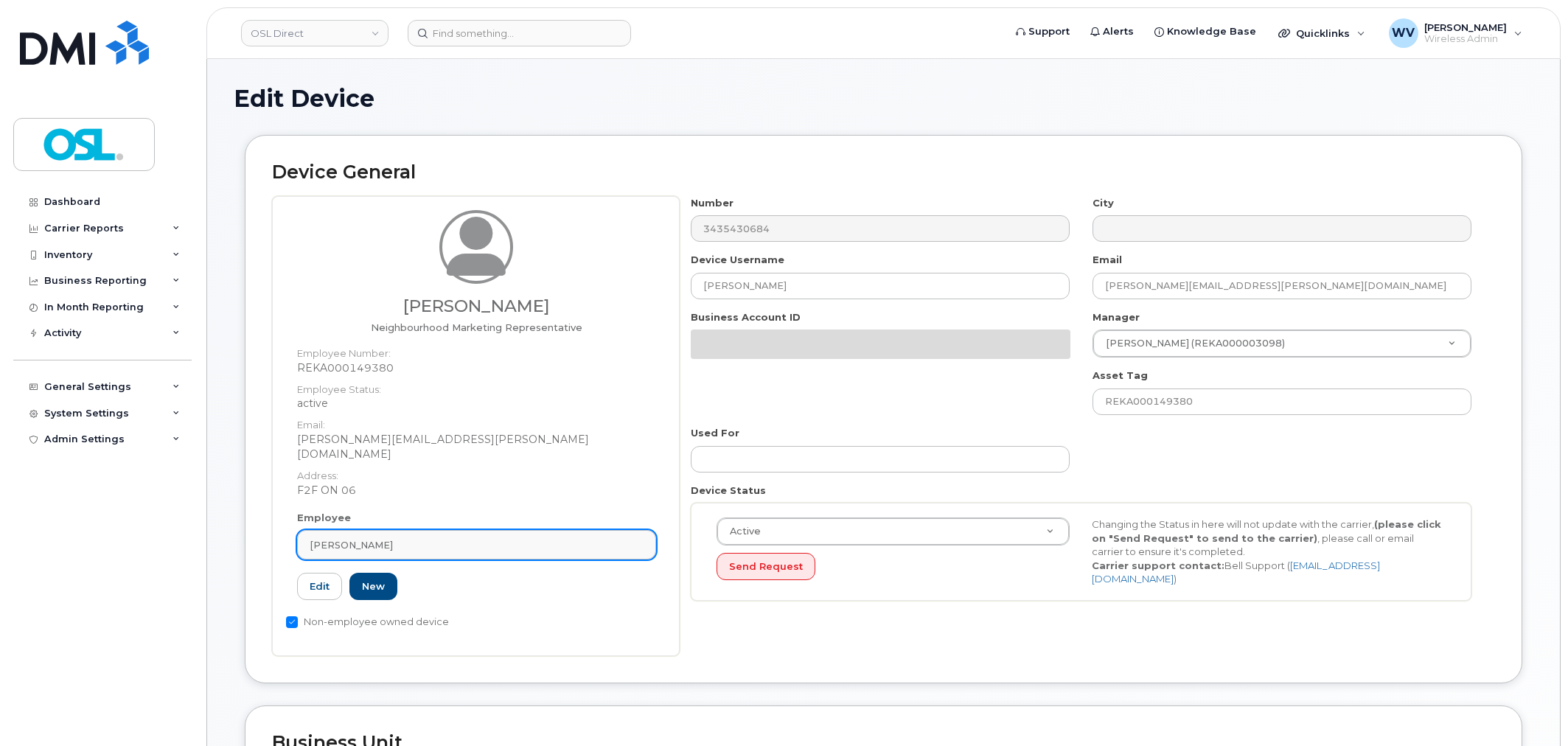
click at [444, 538] on div "[PERSON_NAME]" at bounding box center [476, 545] width 334 height 14
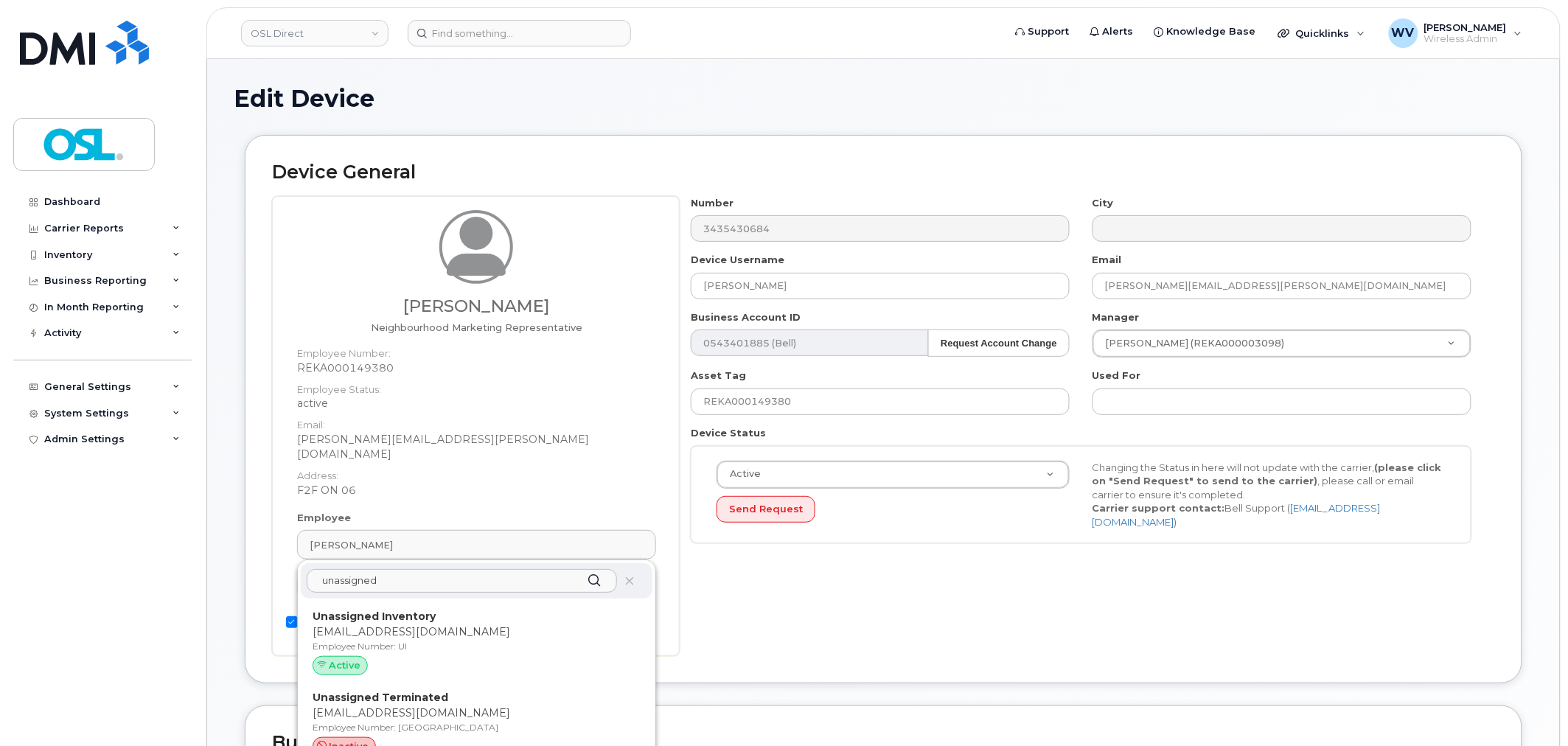
type input "unassigned"
click at [364, 609] on div "Unassigned Inventory support@osldirect.com Employee Number: UI Active" at bounding box center [477, 644] width 328 height 72
type input "UI"
type input "Unassigned Inventory"
type input "[EMAIL_ADDRESS][DOMAIN_NAME]"
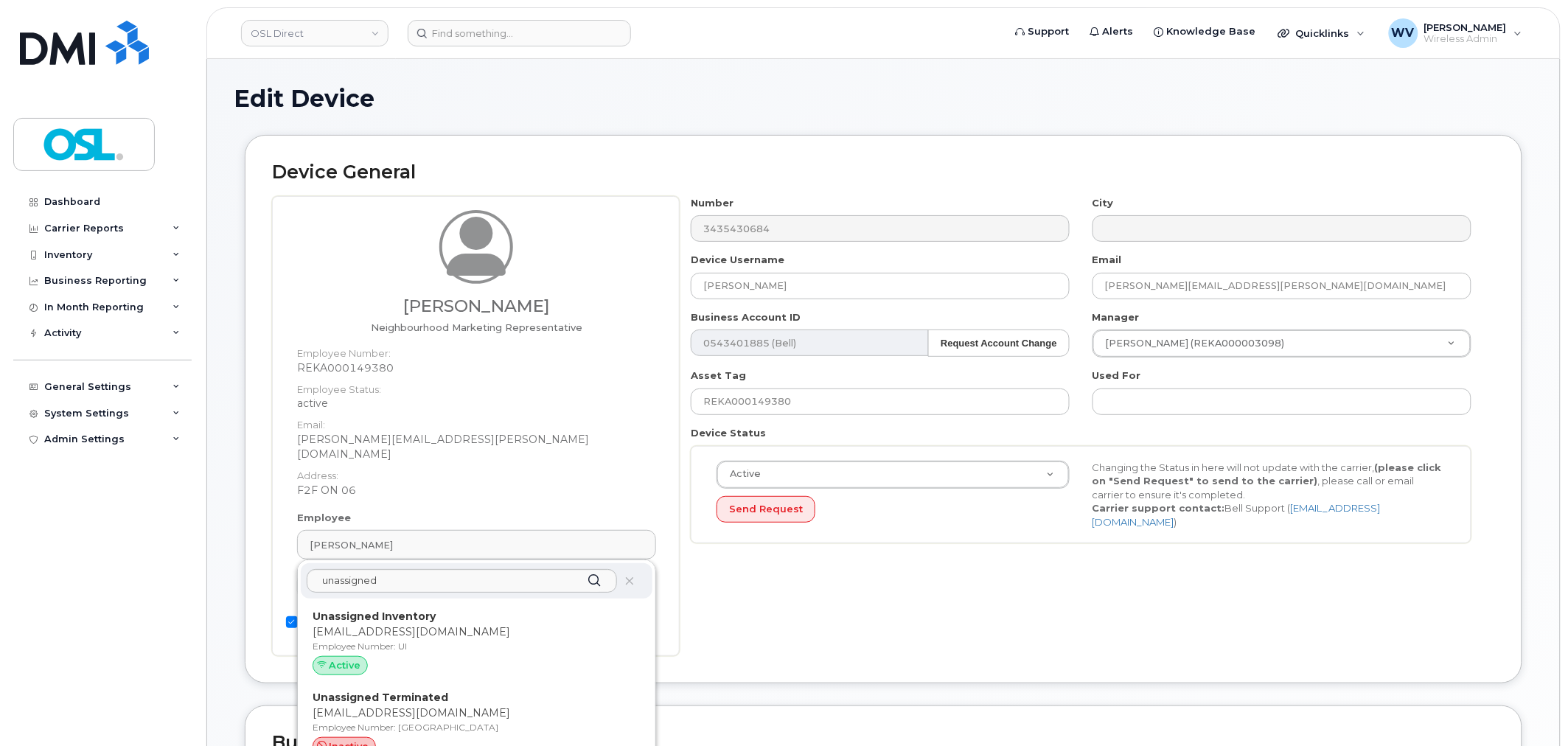
type input "4724252"
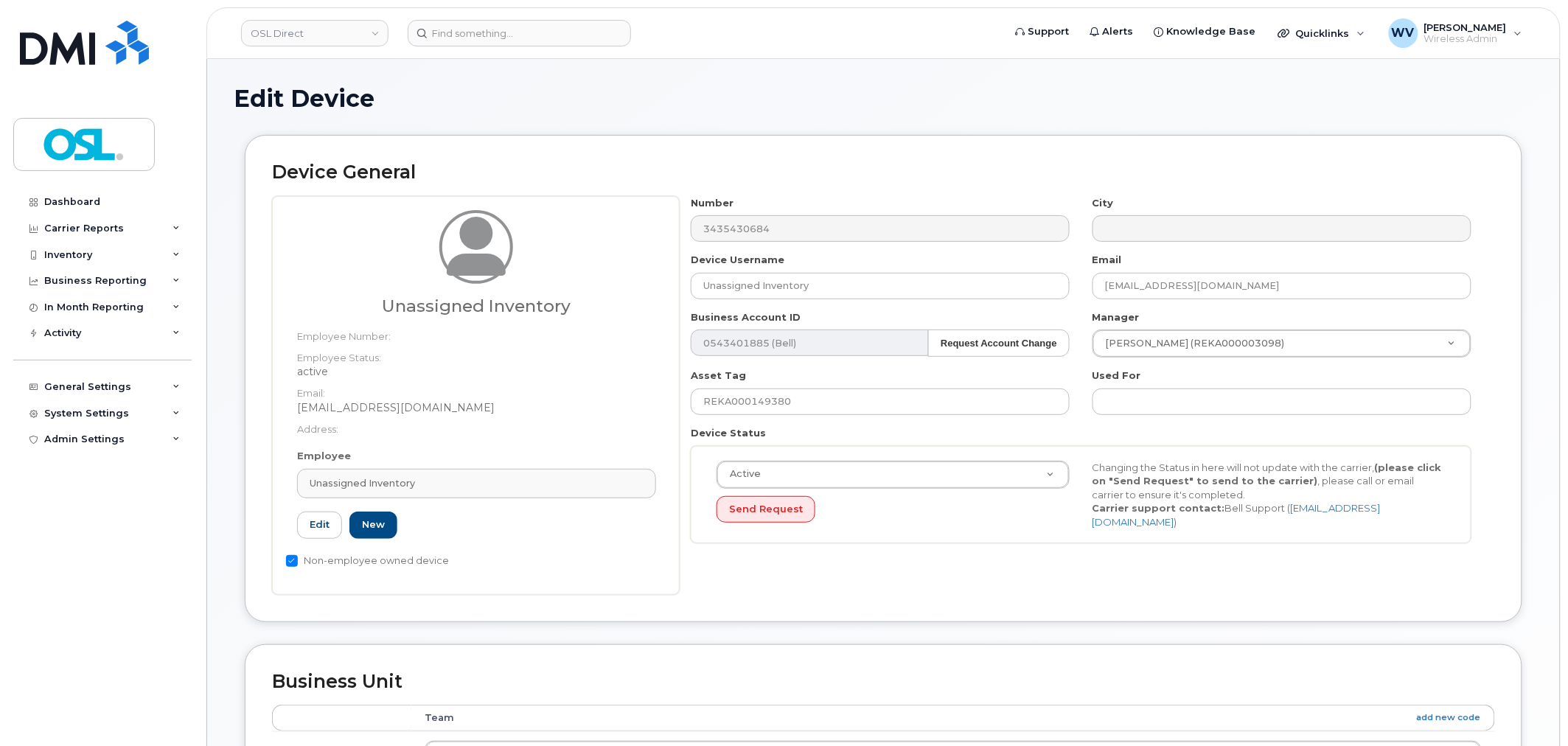
scroll to position [593, 0]
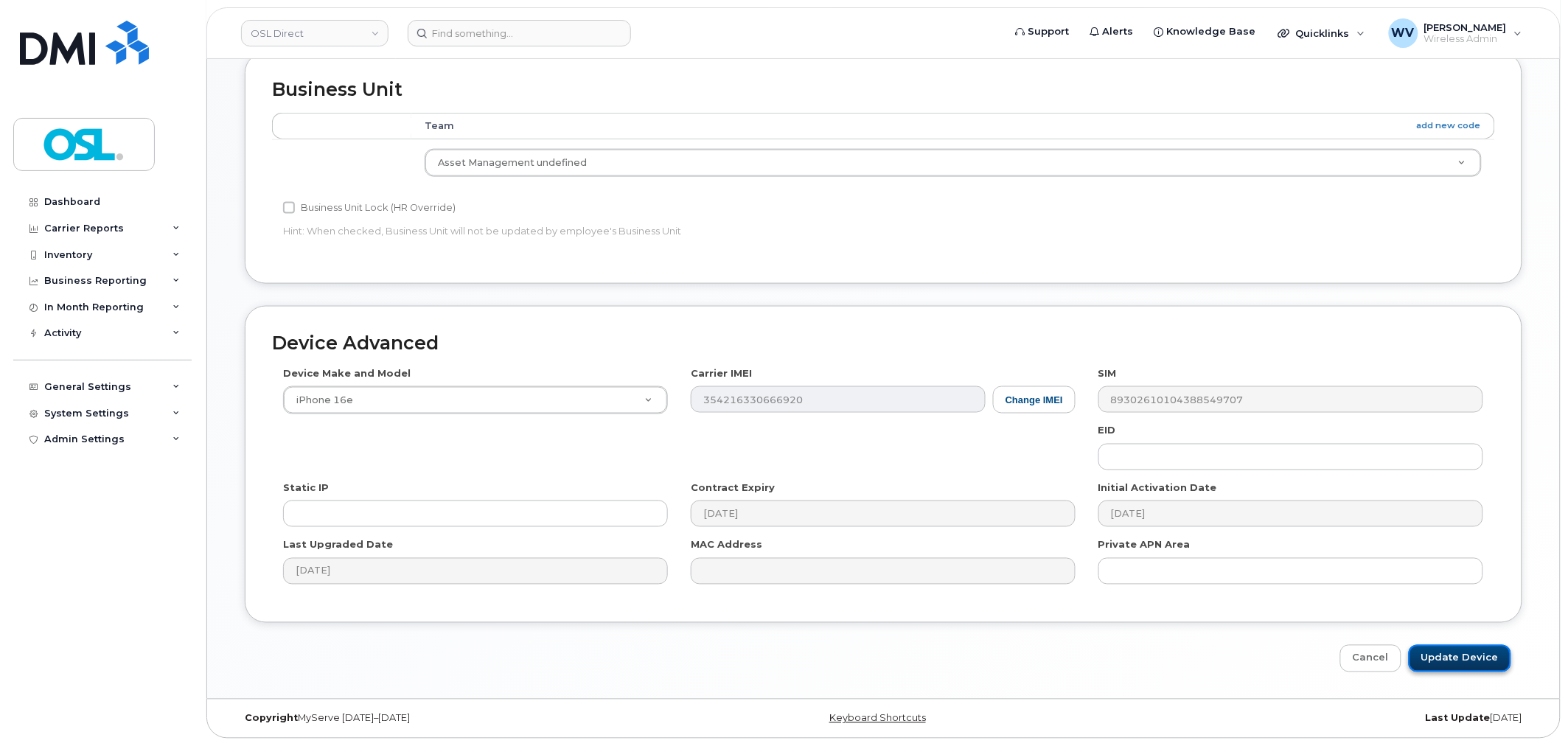
click at [1505, 668] on input "Update Device" at bounding box center [1459, 659] width 102 height 28
type input "Saving..."
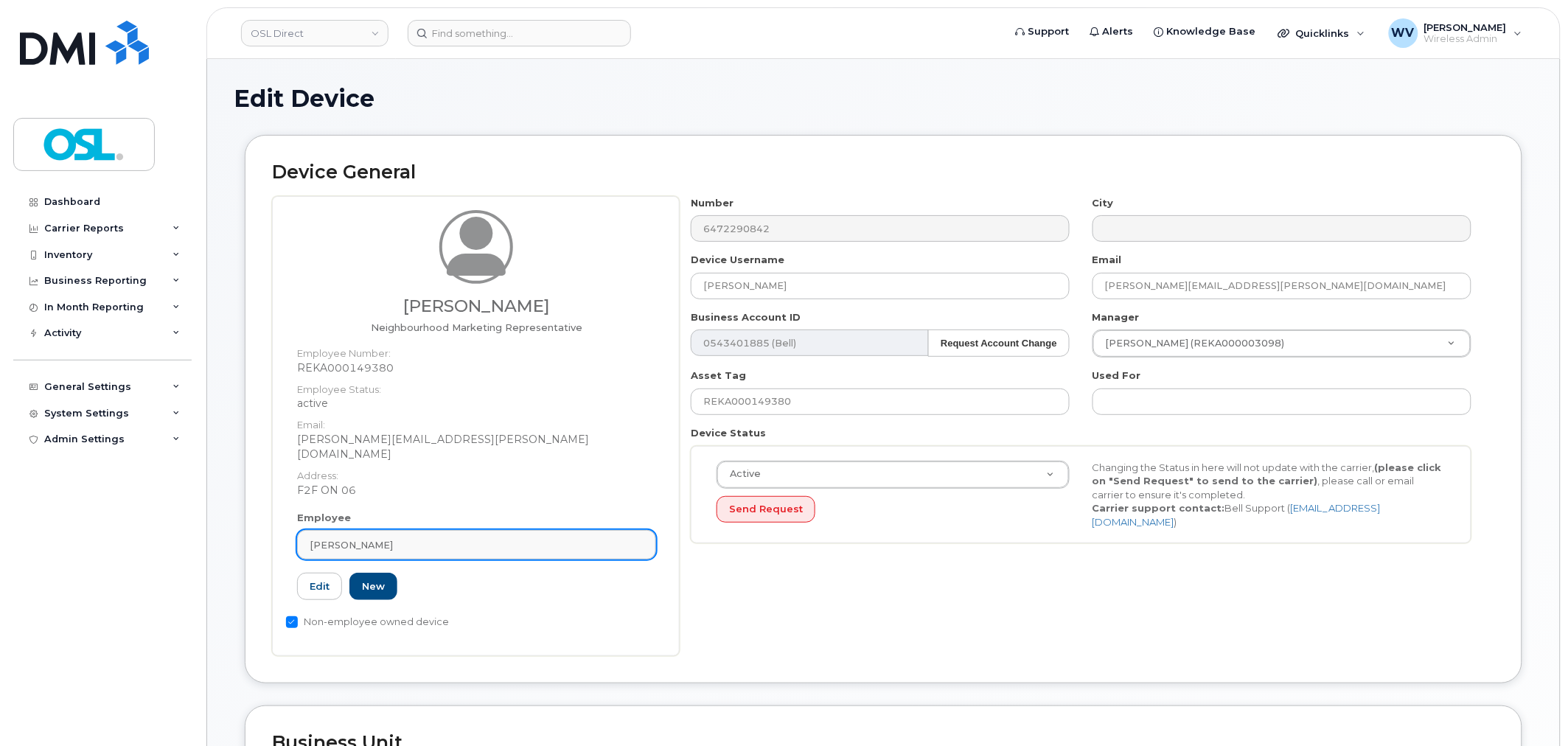
click at [402, 538] on div "[PERSON_NAME]" at bounding box center [476, 545] width 334 height 14
paste input "unassigned"
type input "unassigned"
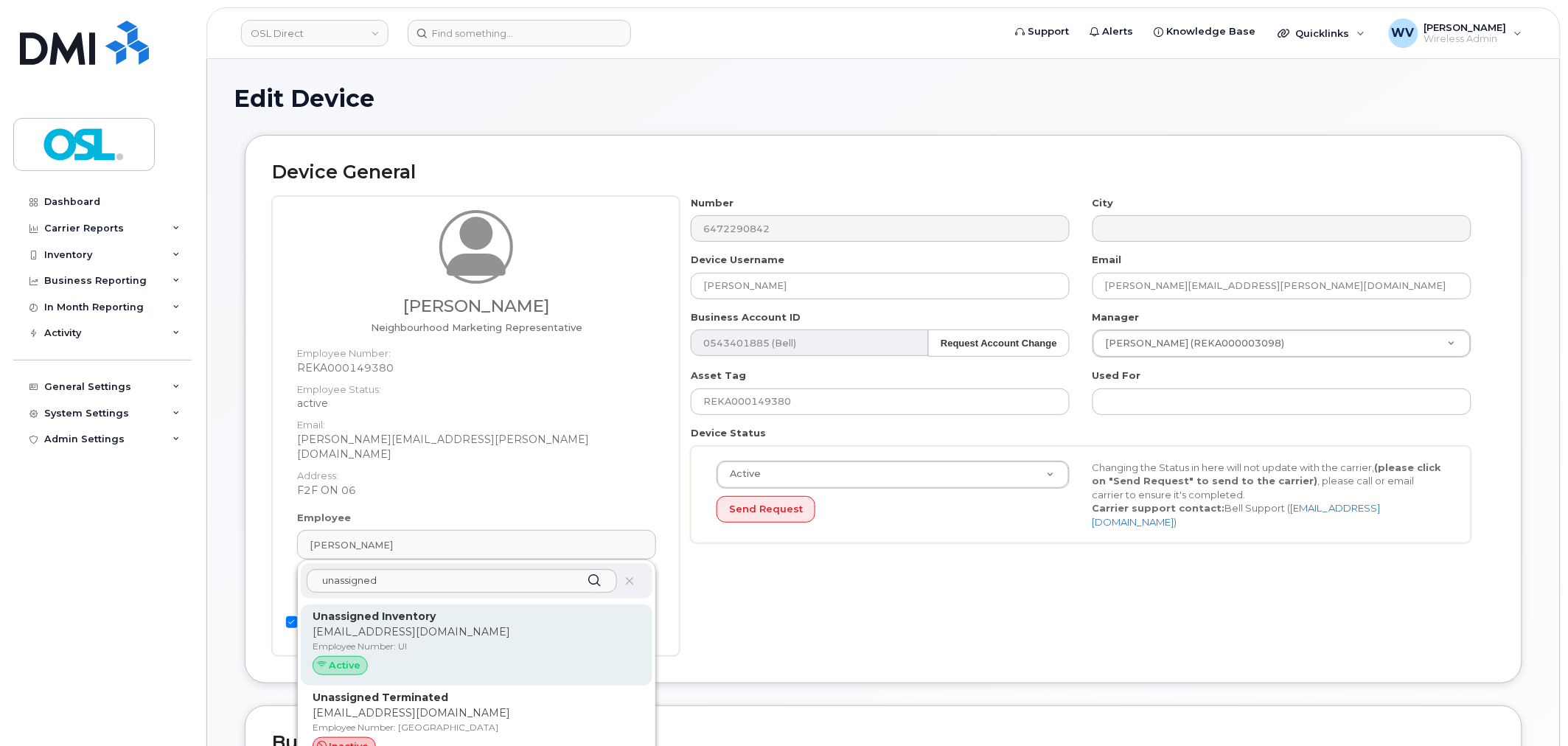
click at [437, 604] on div "Unassigned Inventory [EMAIL_ADDRESS][DOMAIN_NAME] Employee Number: UI Active" at bounding box center [477, 644] width 352 height 81
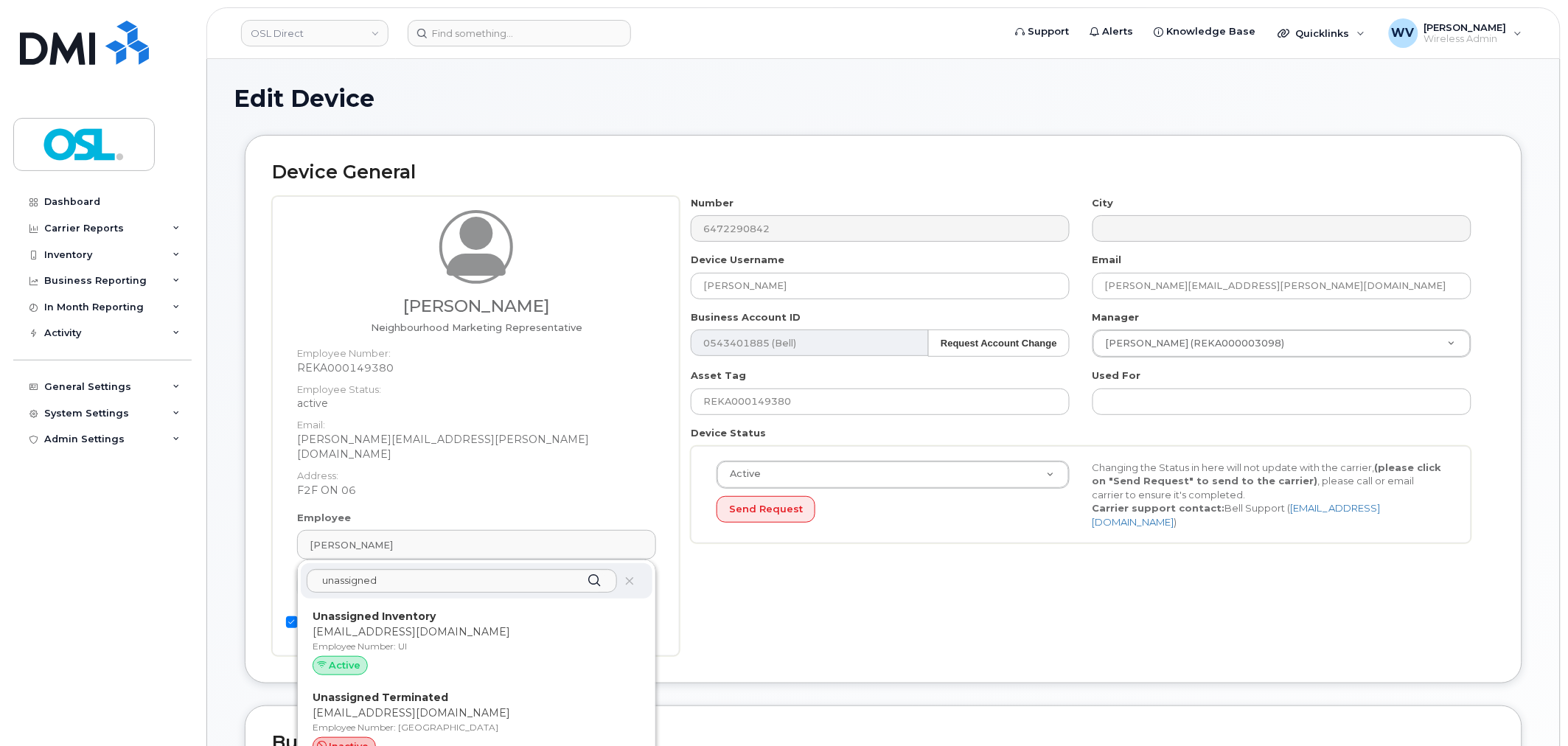
type input "UI"
type input "Unassigned Inventory"
type input "[EMAIL_ADDRESS][DOMAIN_NAME]"
type input "4724252"
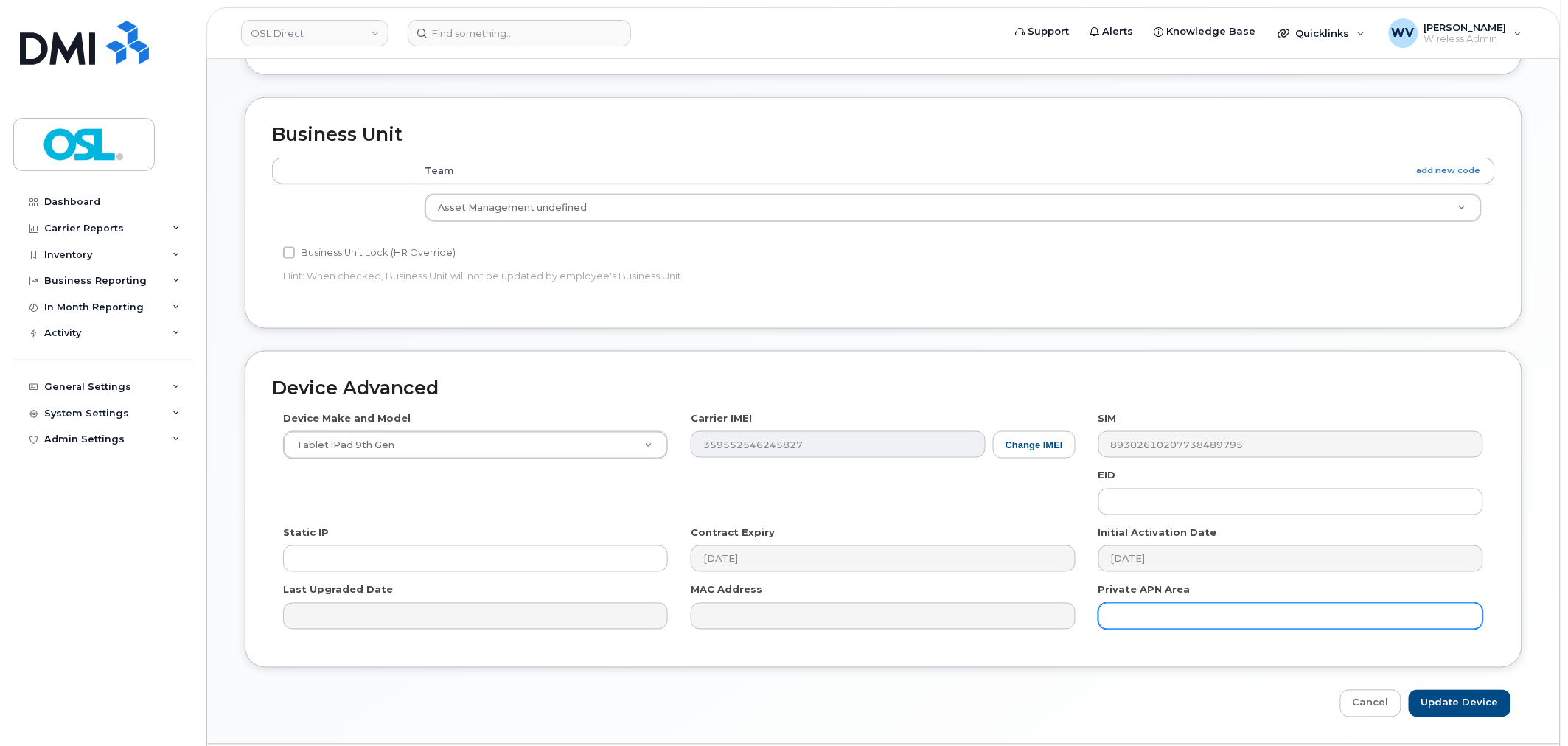
scroll to position [593, 0]
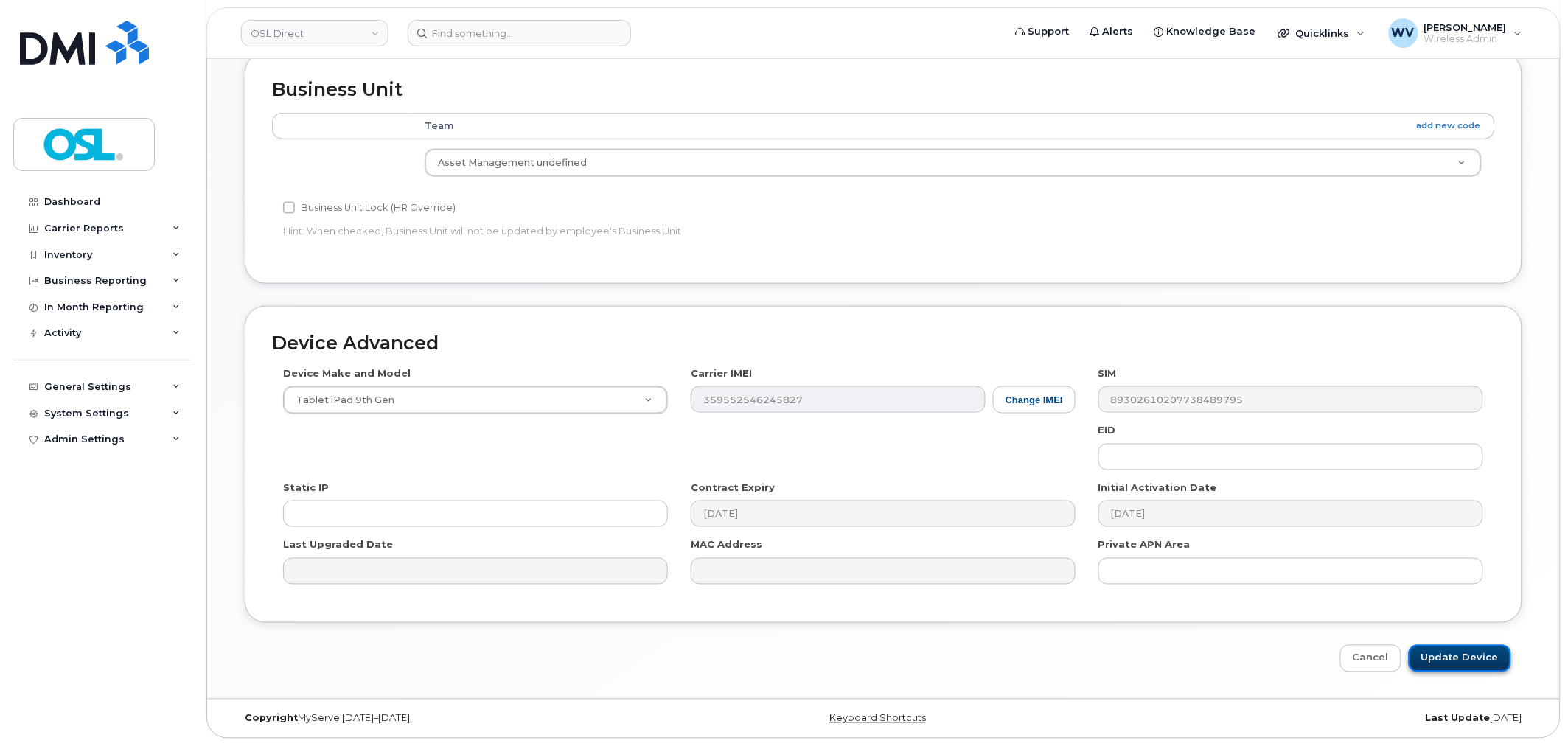
click at [1445, 668] on input "Update Device" at bounding box center [1459, 659] width 102 height 28
type input "Saving..."
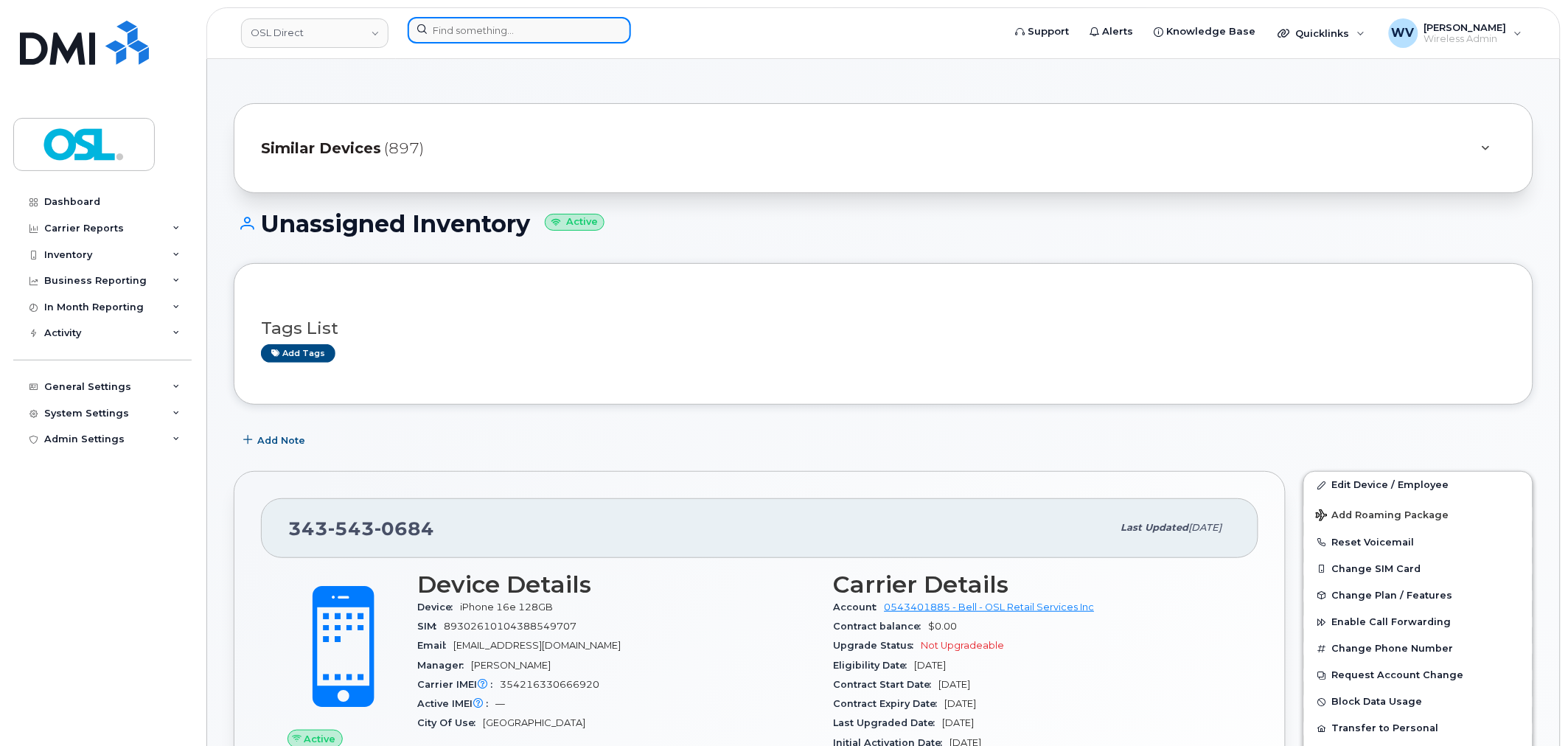
click at [600, 27] on input at bounding box center [519, 30] width 224 height 27
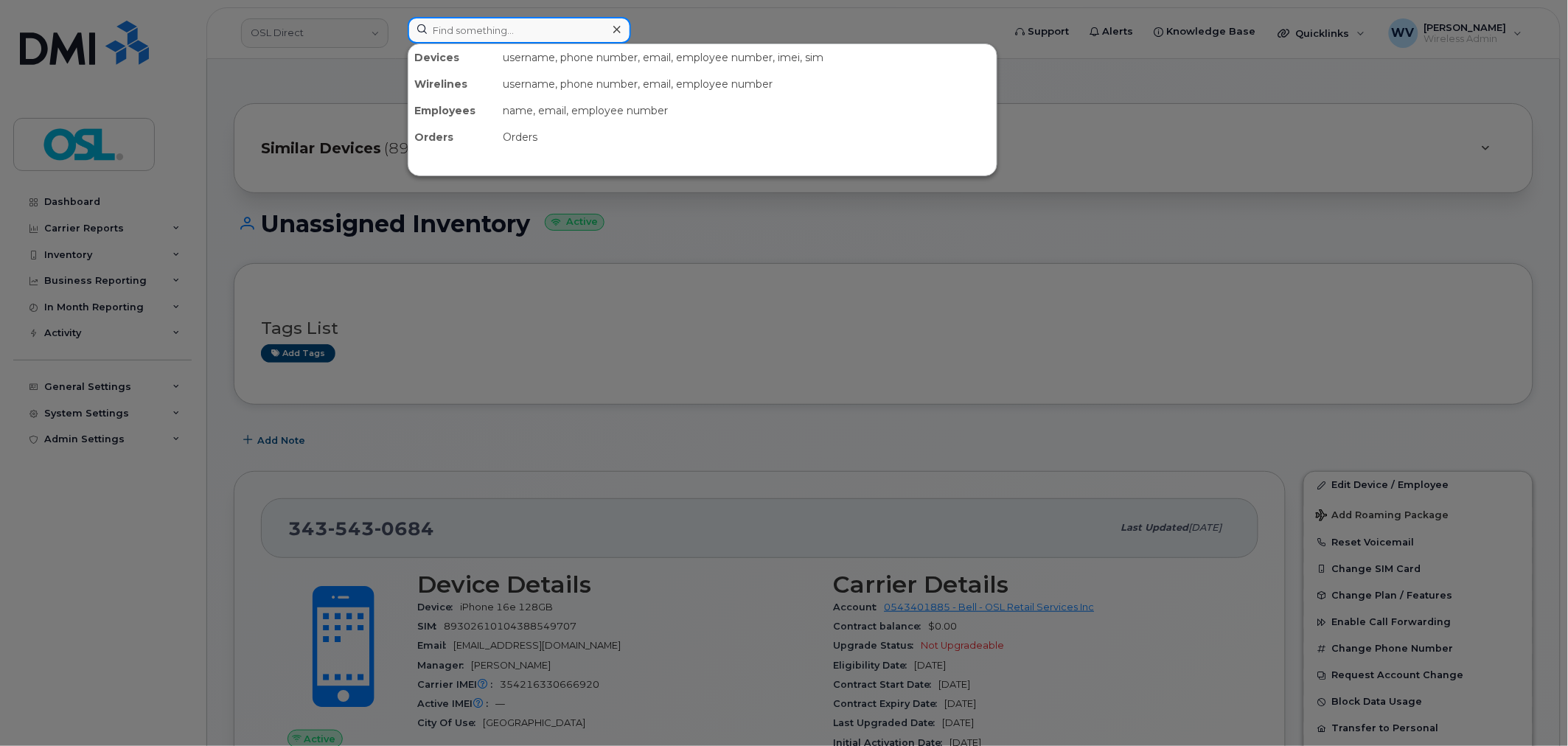
paste input "8195292353"
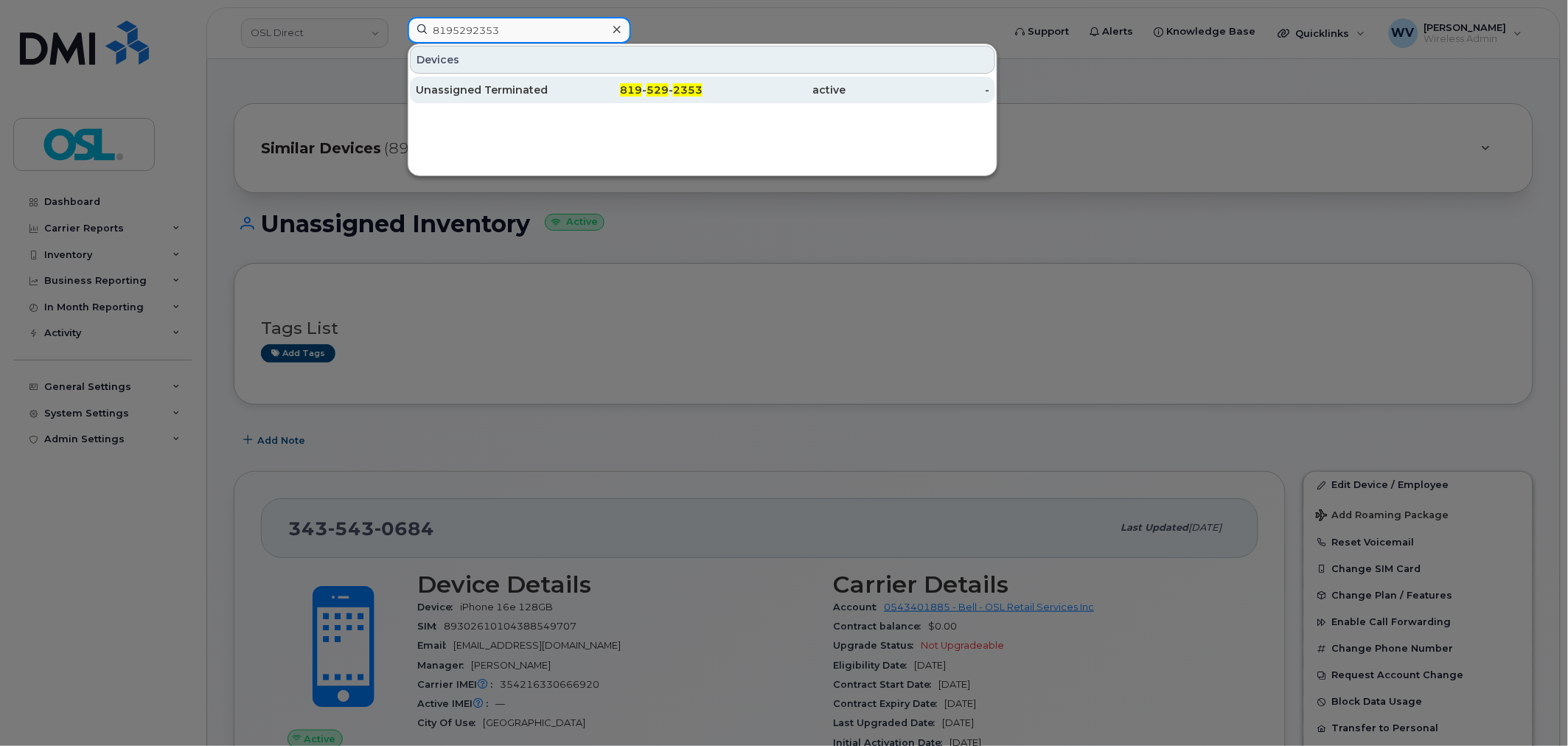
type input "8195292353"
click at [540, 87] on div "Unassigned Terminated" at bounding box center [487, 90] width 143 height 15
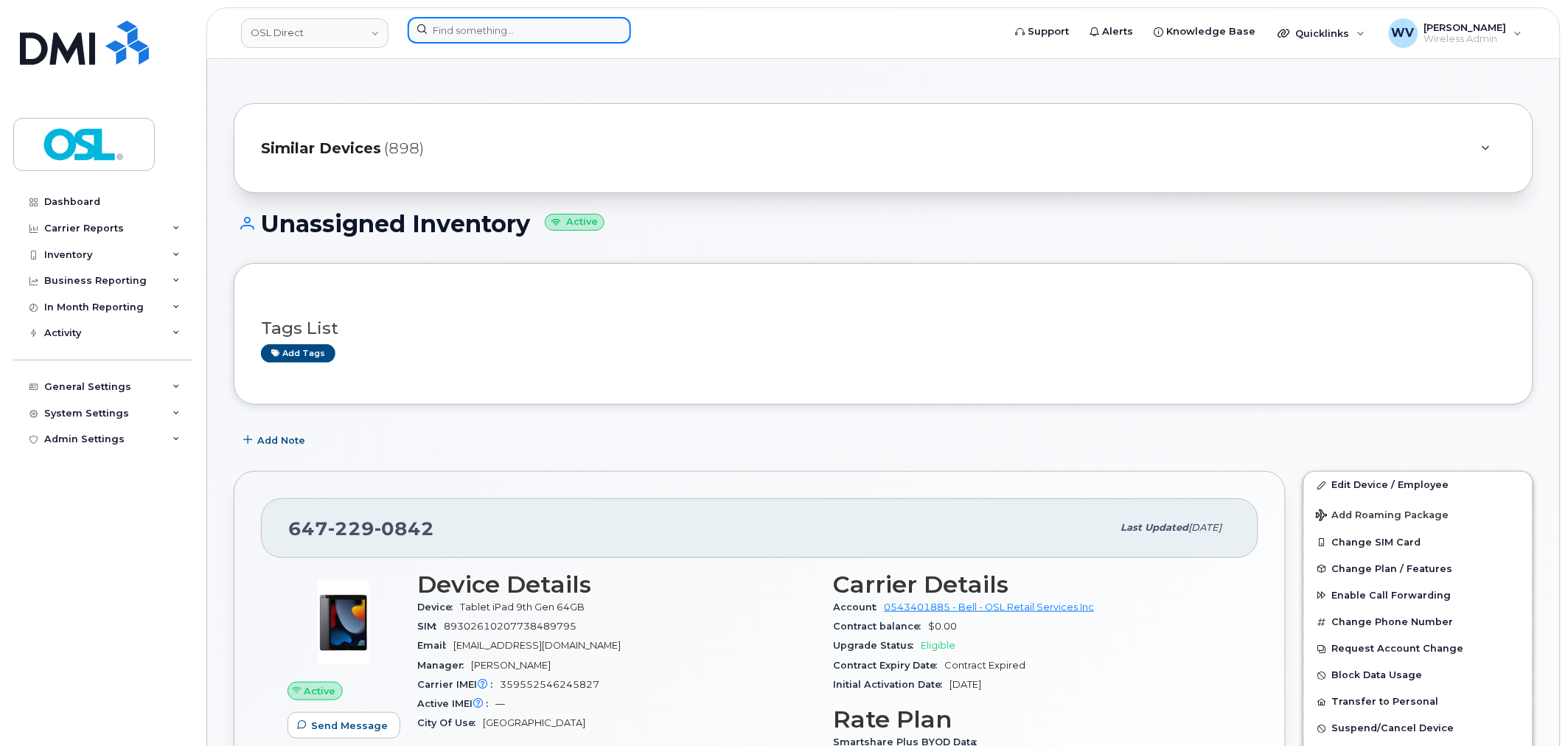
paste input "709685687"
click at [550, 26] on input at bounding box center [519, 30] width 224 height 27
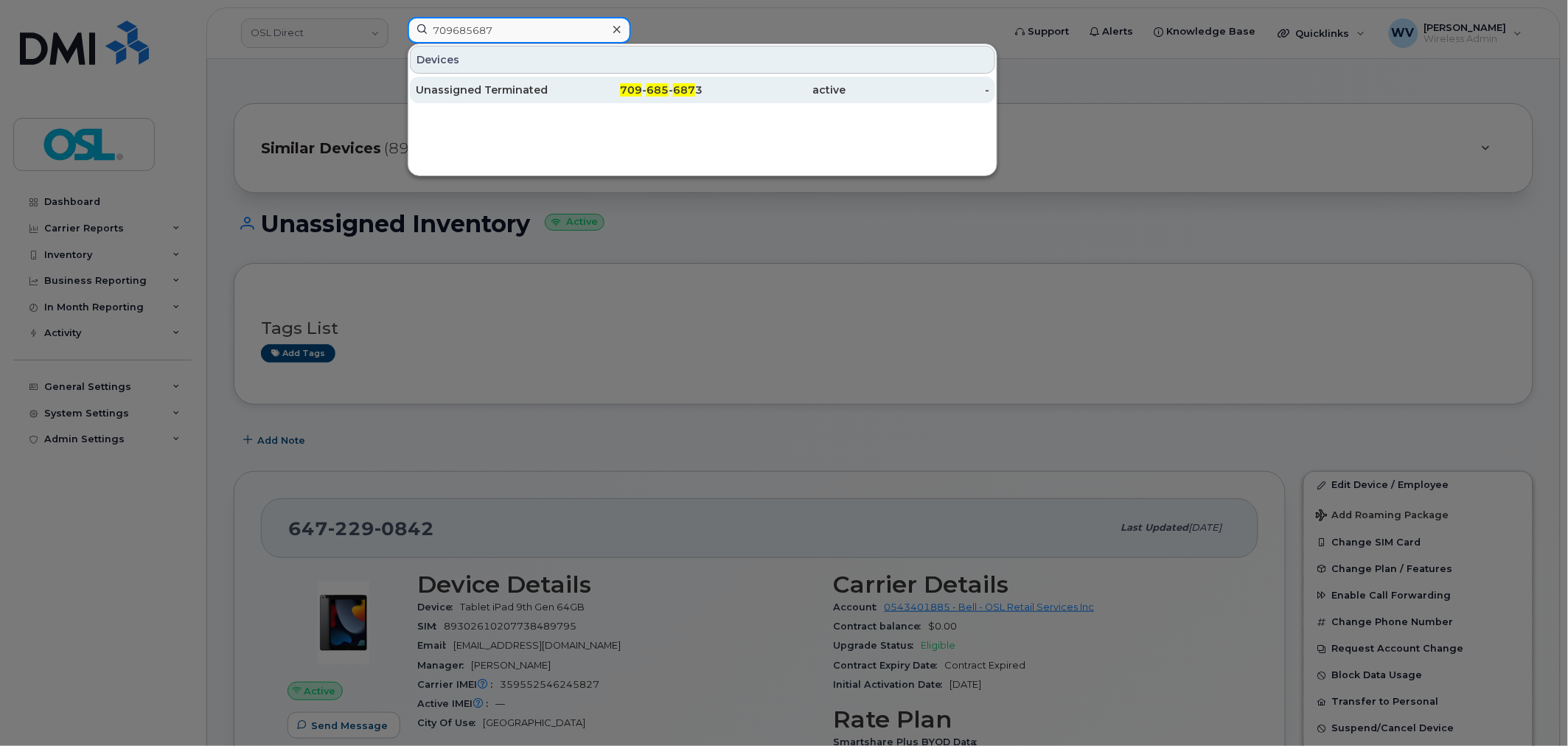
type input "709685687"
click at [526, 78] on div "Unassigned Terminated" at bounding box center [487, 90] width 143 height 27
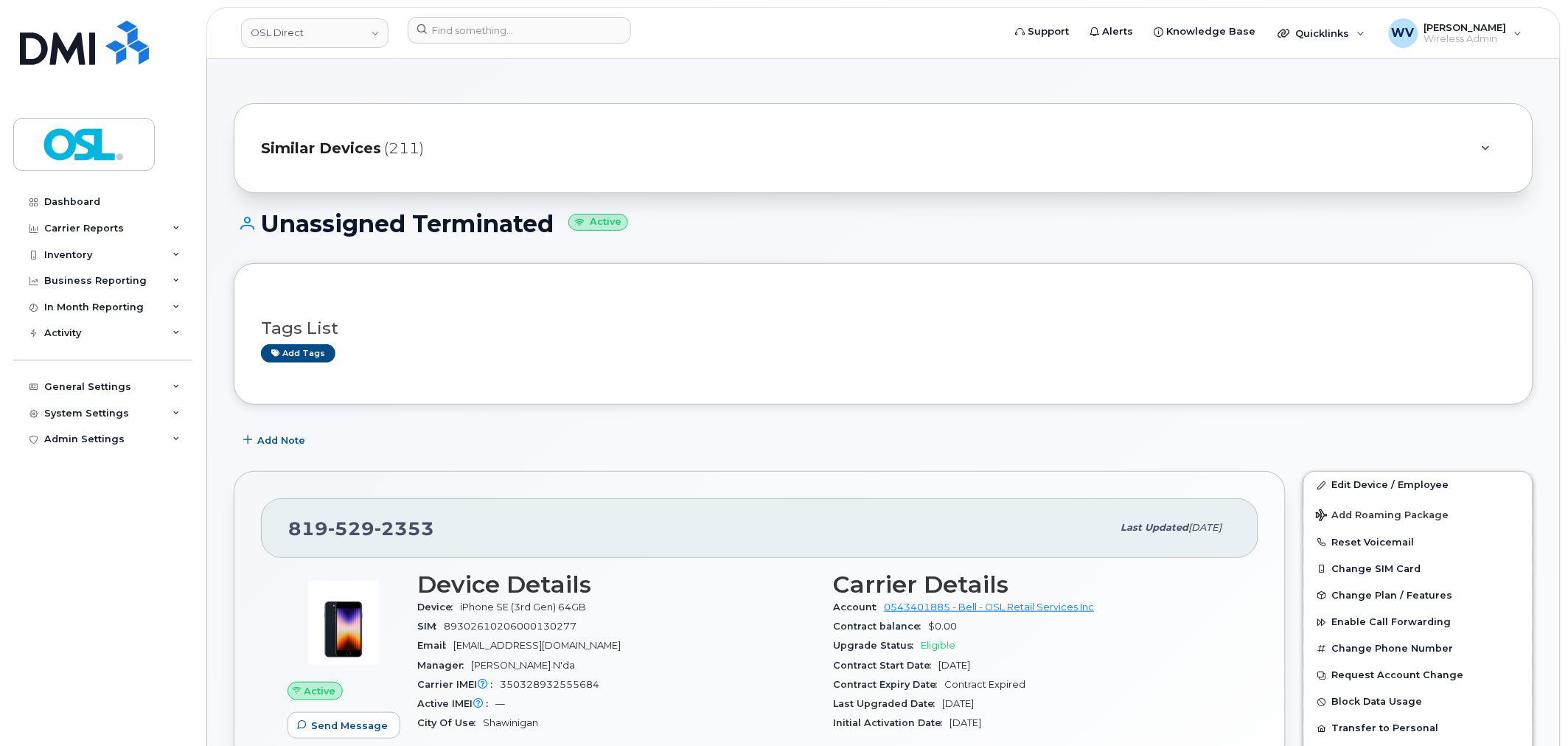
click at [398, 529] on span "2353" at bounding box center [404, 529] width 60 height 22
copy span "819 529 2353"
click at [1358, 484] on link "Edit Device / Employee" at bounding box center [1417, 485] width 228 height 27
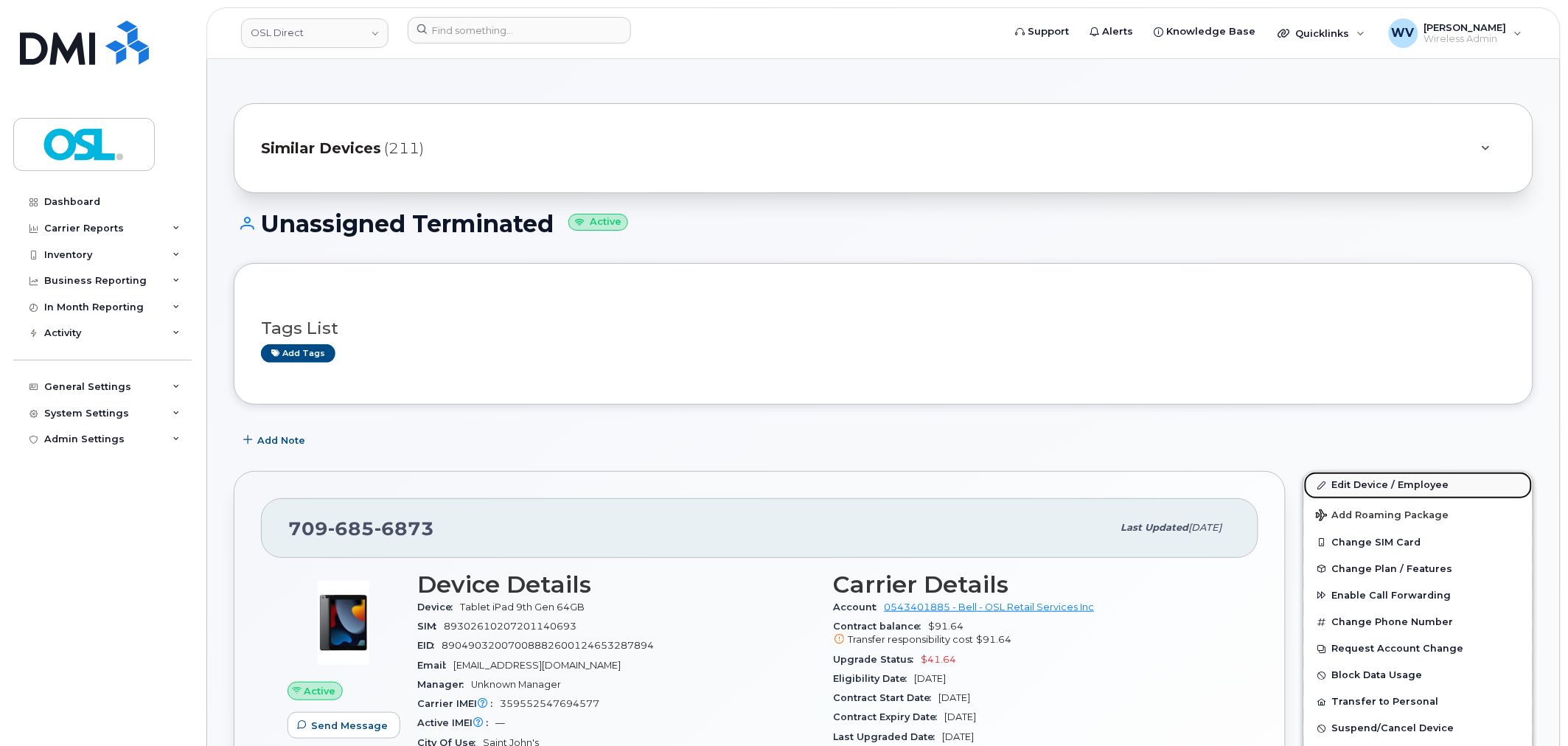
click at [1368, 484] on link "Edit Device / Employee" at bounding box center [1417, 485] width 228 height 27
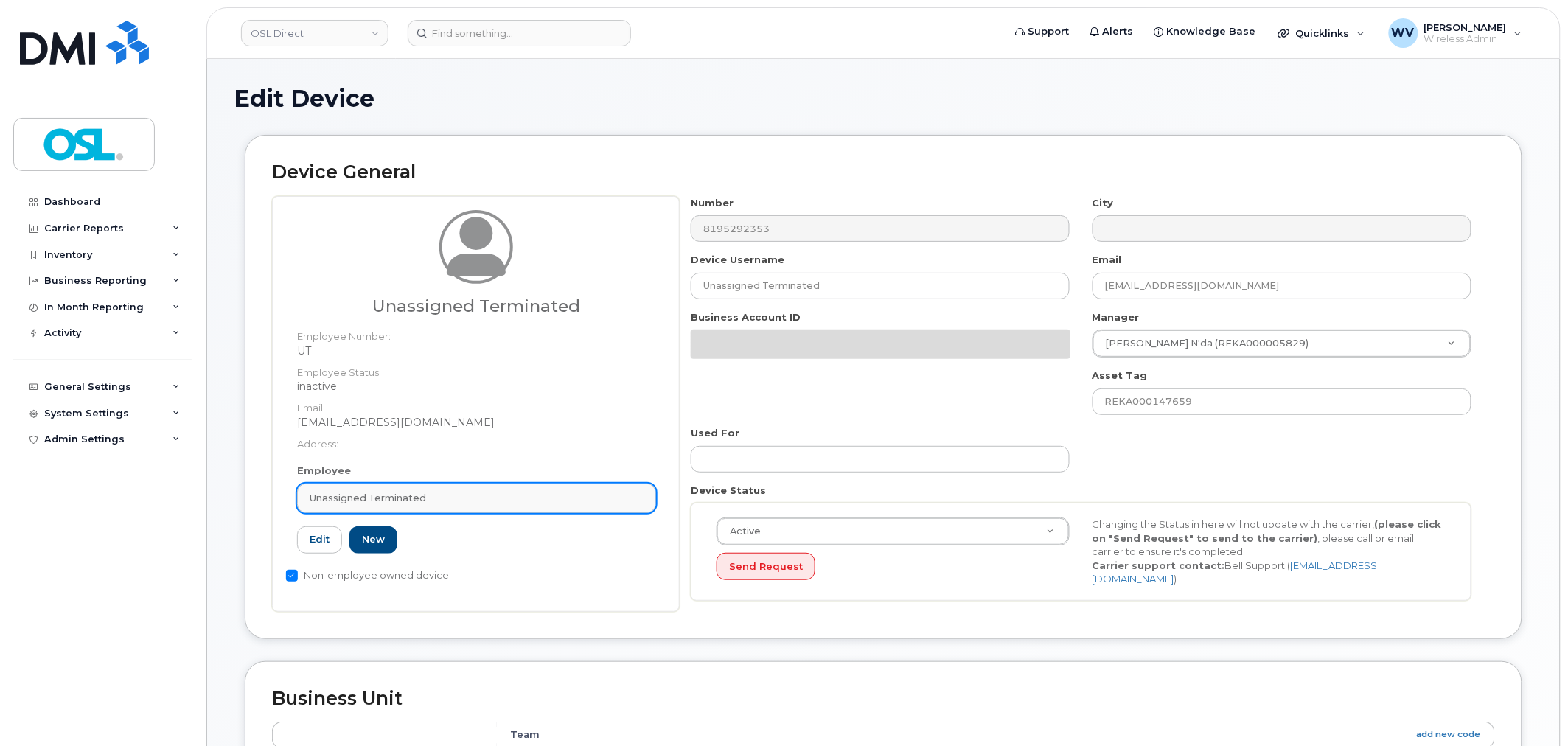
click at [468, 512] on link "Unassigned Terminated" at bounding box center [476, 498] width 359 height 29
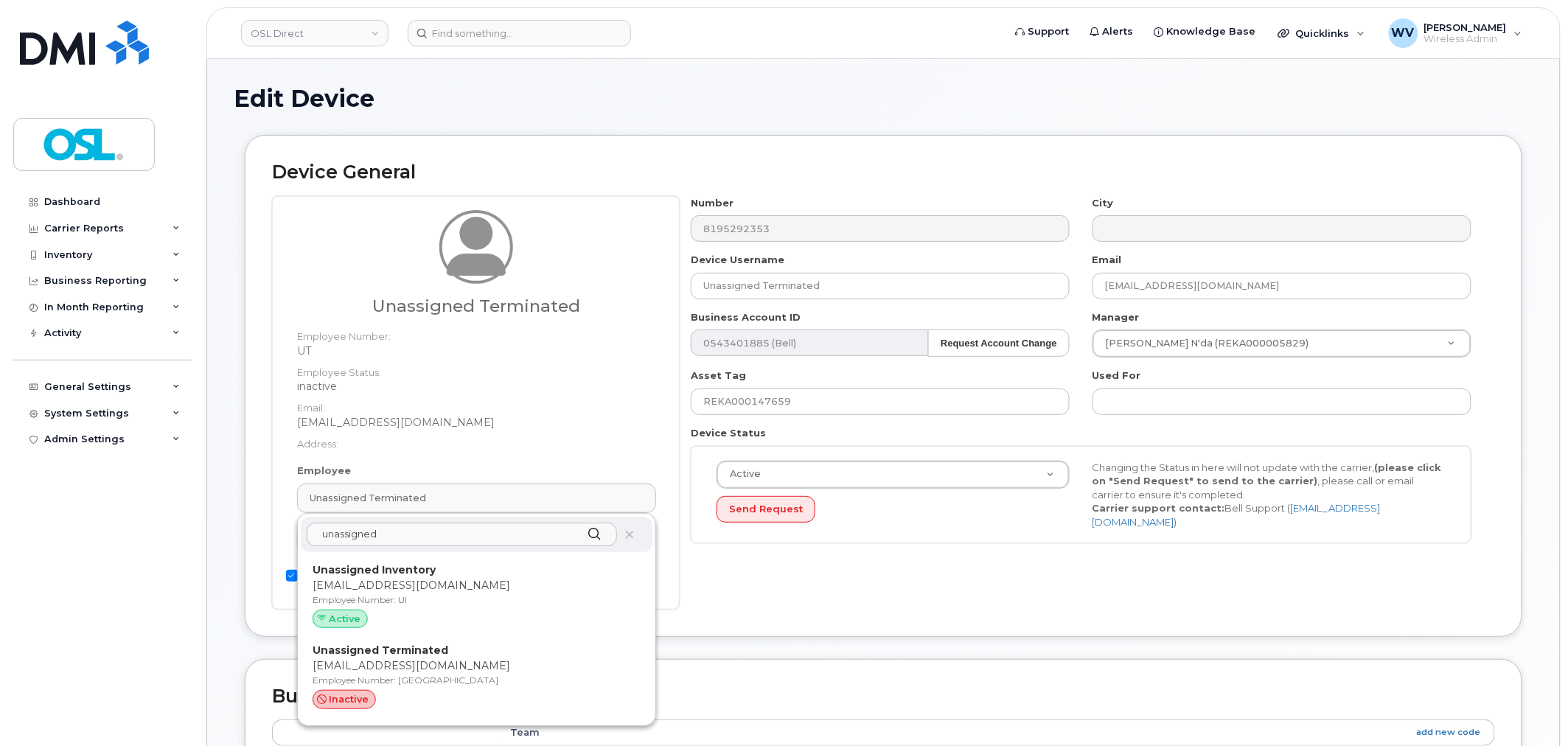
type input "unassigned"
click at [444, 576] on p "Unassigned Inventory" at bounding box center [477, 570] width 328 height 15
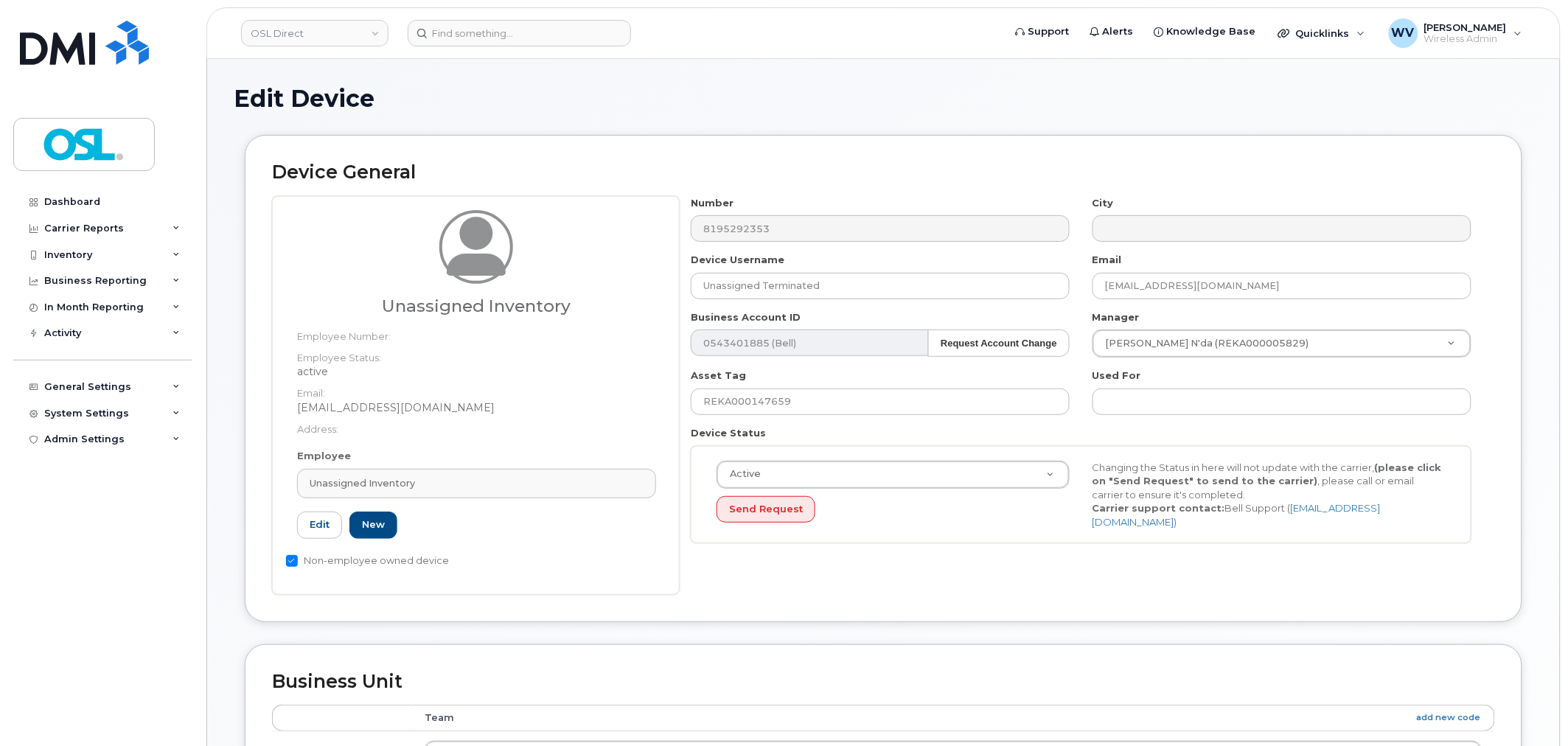
type input "UI"
type input "Unassigned Inventory"
type input "[EMAIL_ADDRESS][DOMAIN_NAME]"
type input "4724252"
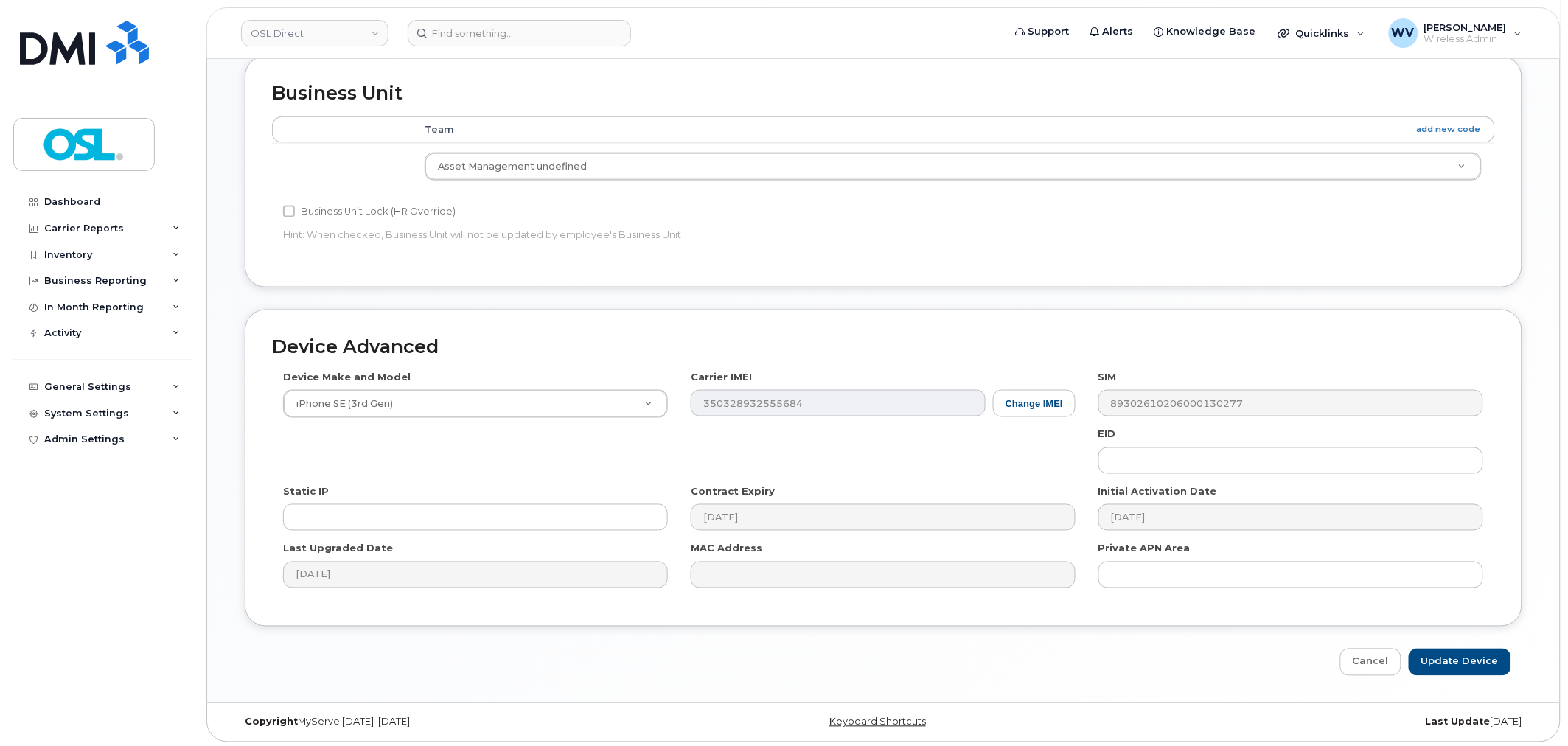
scroll to position [593, 0]
click at [1471, 657] on input "Update Device" at bounding box center [1459, 659] width 102 height 28
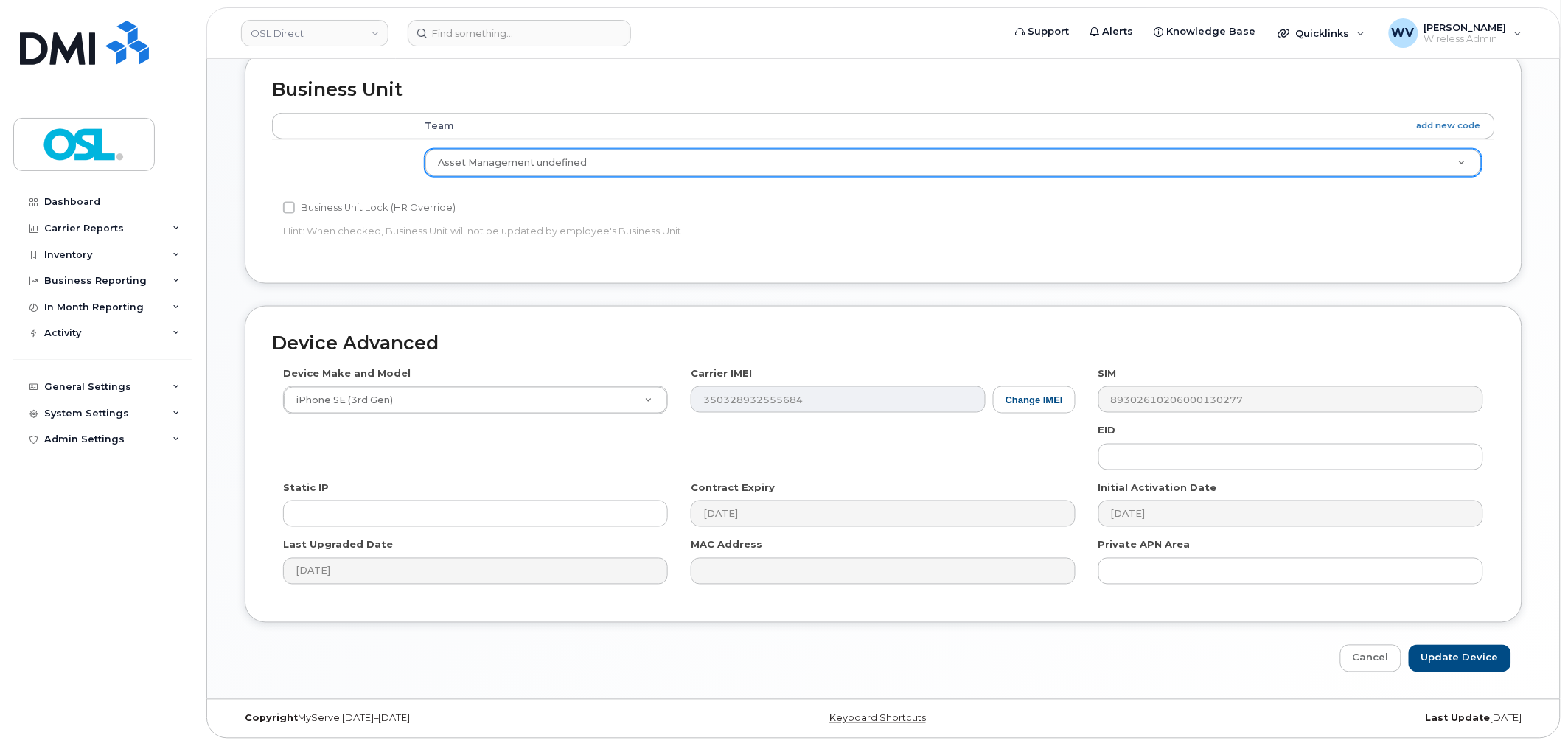
type input "Saving..."
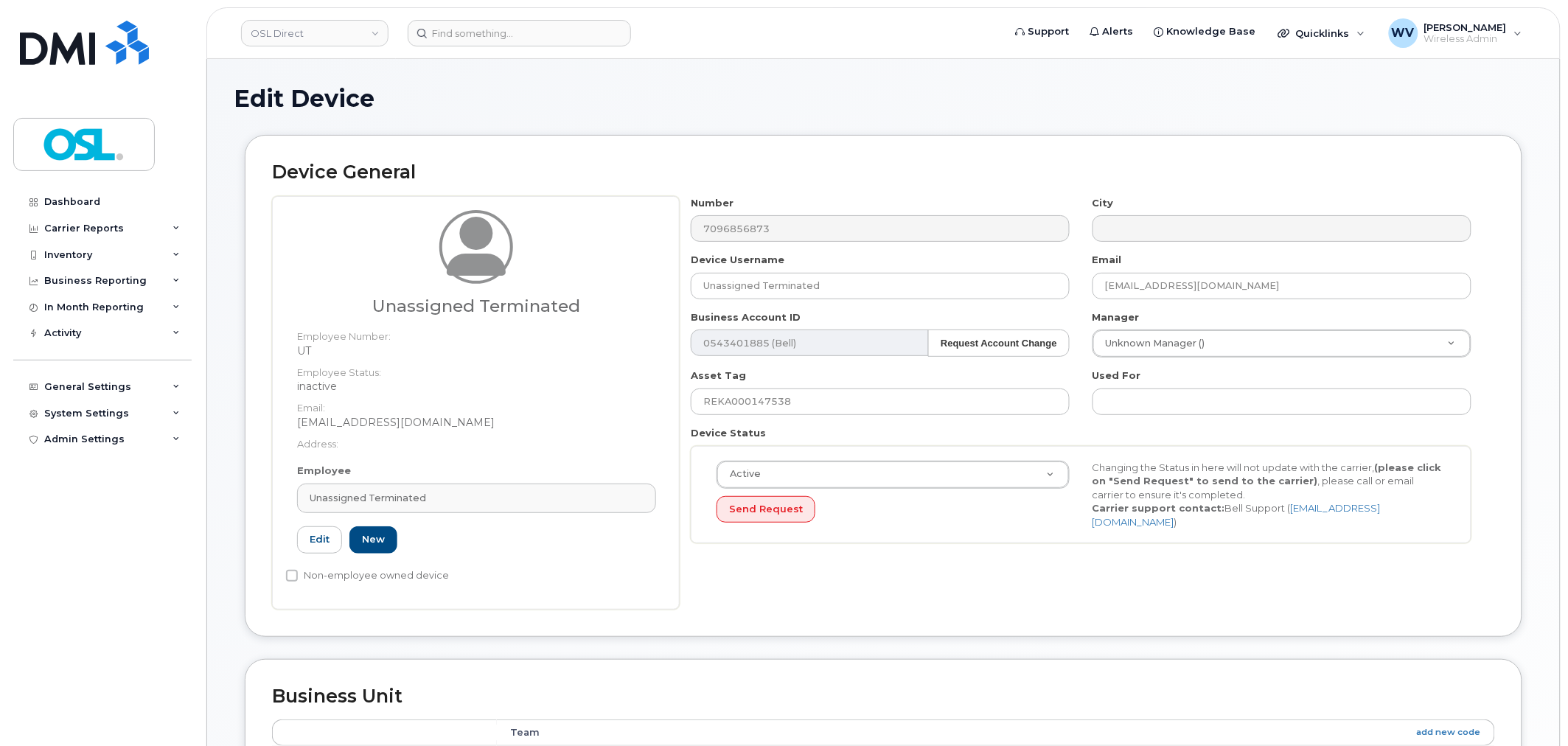
click at [437, 513] on div "Employee Unassigned Terminated Type first three symbols or more UT Edit New" at bounding box center [477, 514] width 381 height 102
click at [438, 510] on link "Unassigned Terminated" at bounding box center [476, 498] width 359 height 29
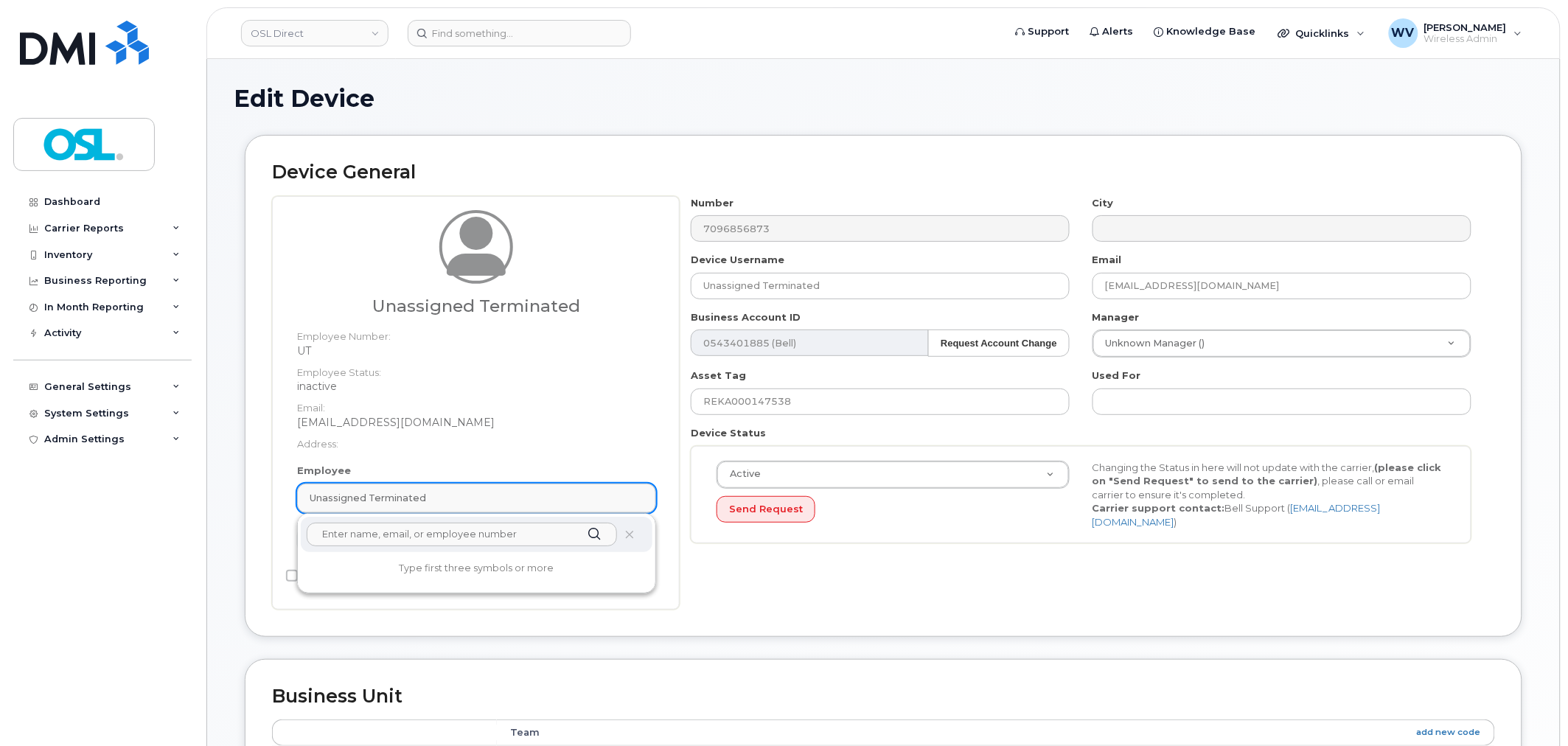
paste input "unassigned"
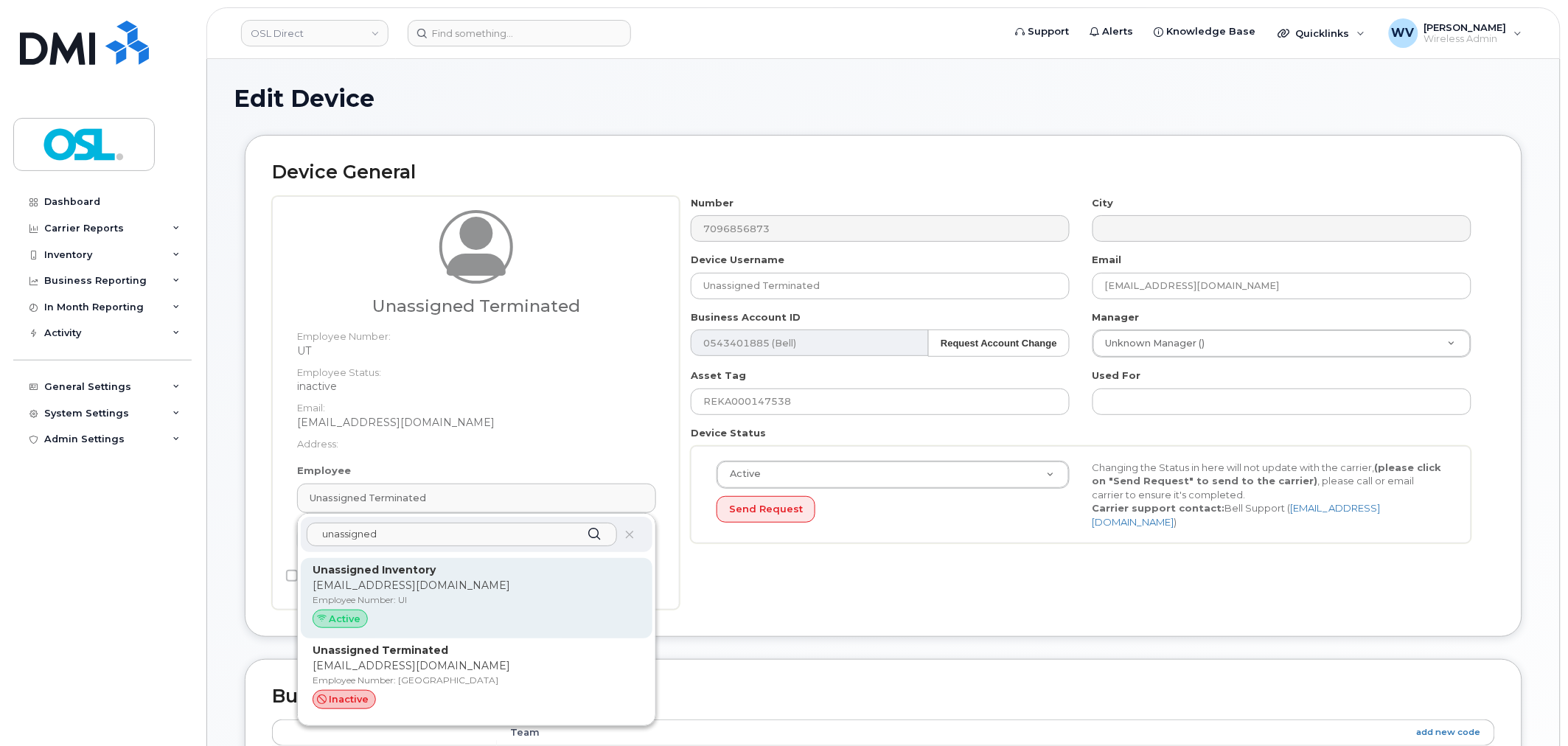
type input "unassigned"
click at [437, 597] on p "Employee Number: UI" at bounding box center [477, 600] width 328 height 13
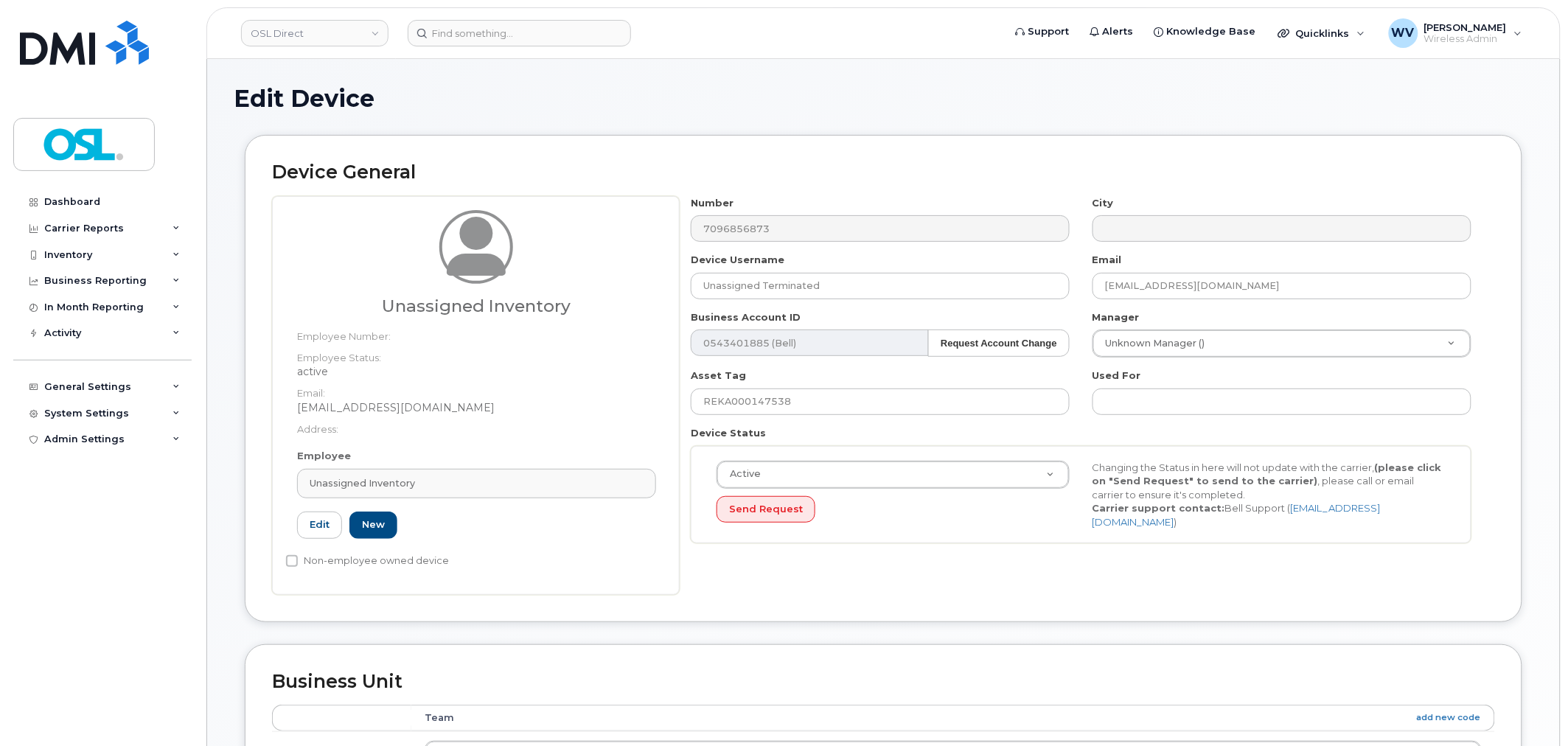
type input "UI"
type input "Unassigned Inventory"
type input "[EMAIL_ADDRESS][DOMAIN_NAME]"
type input "4724252"
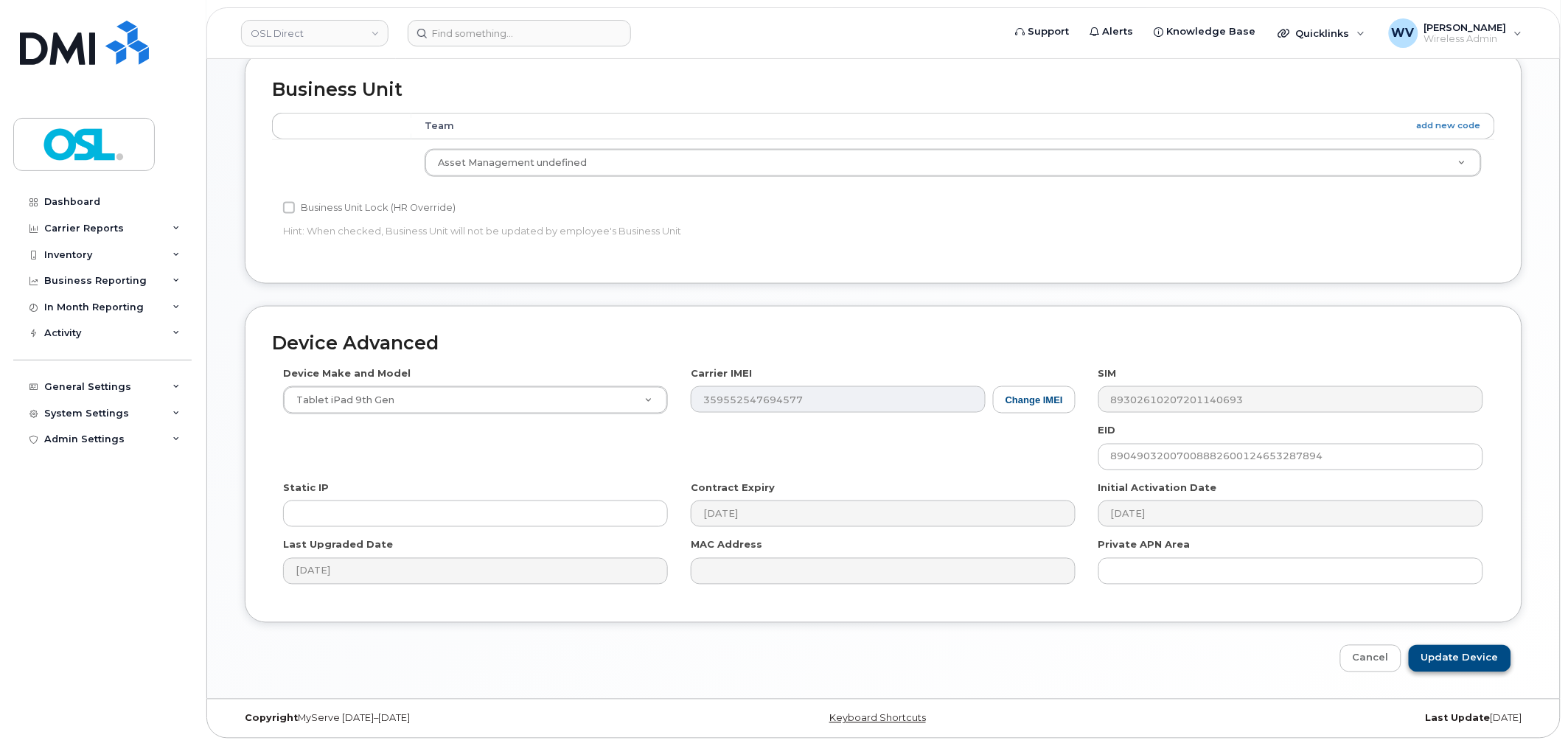
scroll to position [593, 0]
drag, startPoint x: 1490, startPoint y: 651, endPoint x: 1384, endPoint y: 383, distance: 288.2
click at [1490, 651] on input "Update Device" at bounding box center [1459, 659] width 102 height 28
type input "Saving..."
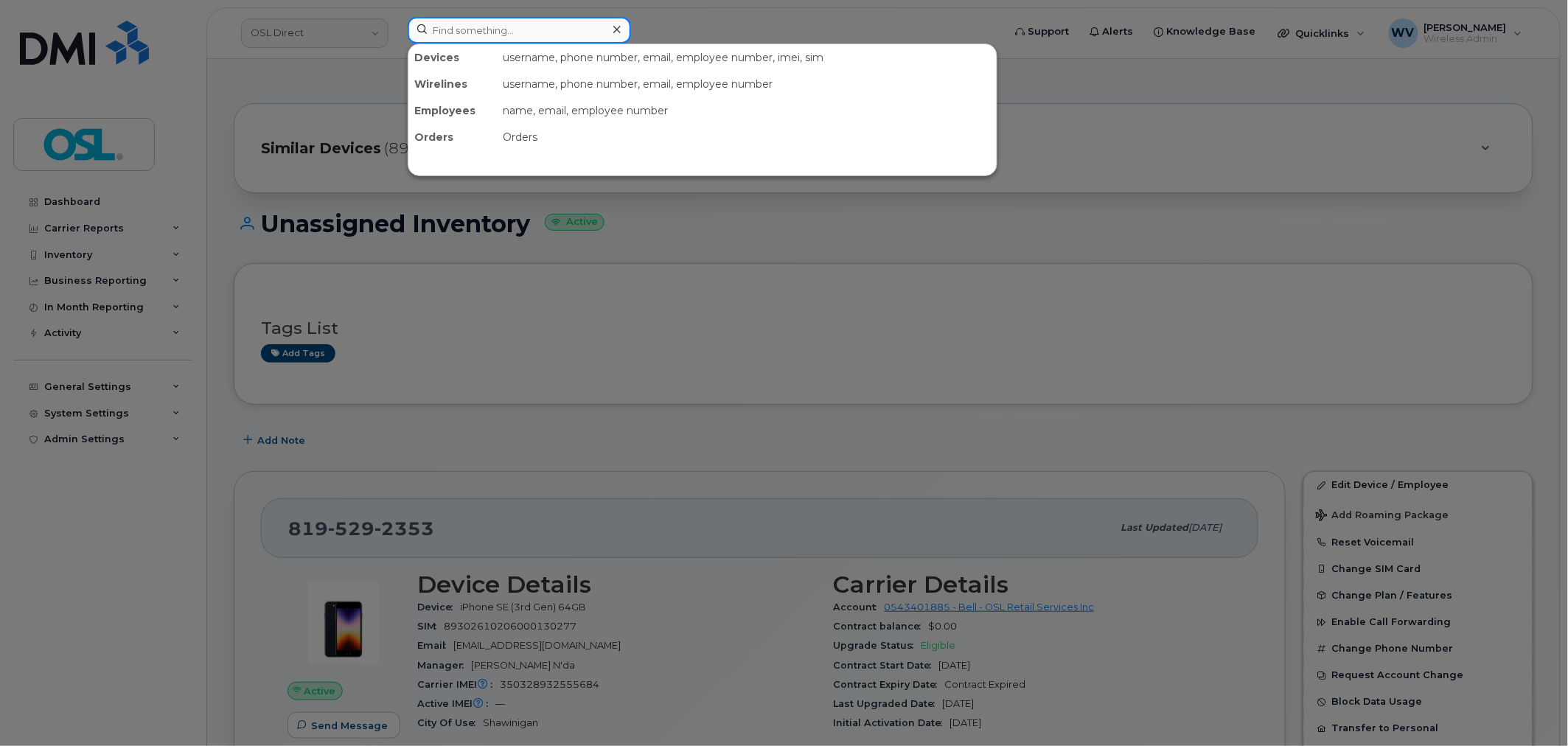
click at [465, 30] on input at bounding box center [519, 30] width 224 height 27
paste input "8195789246"
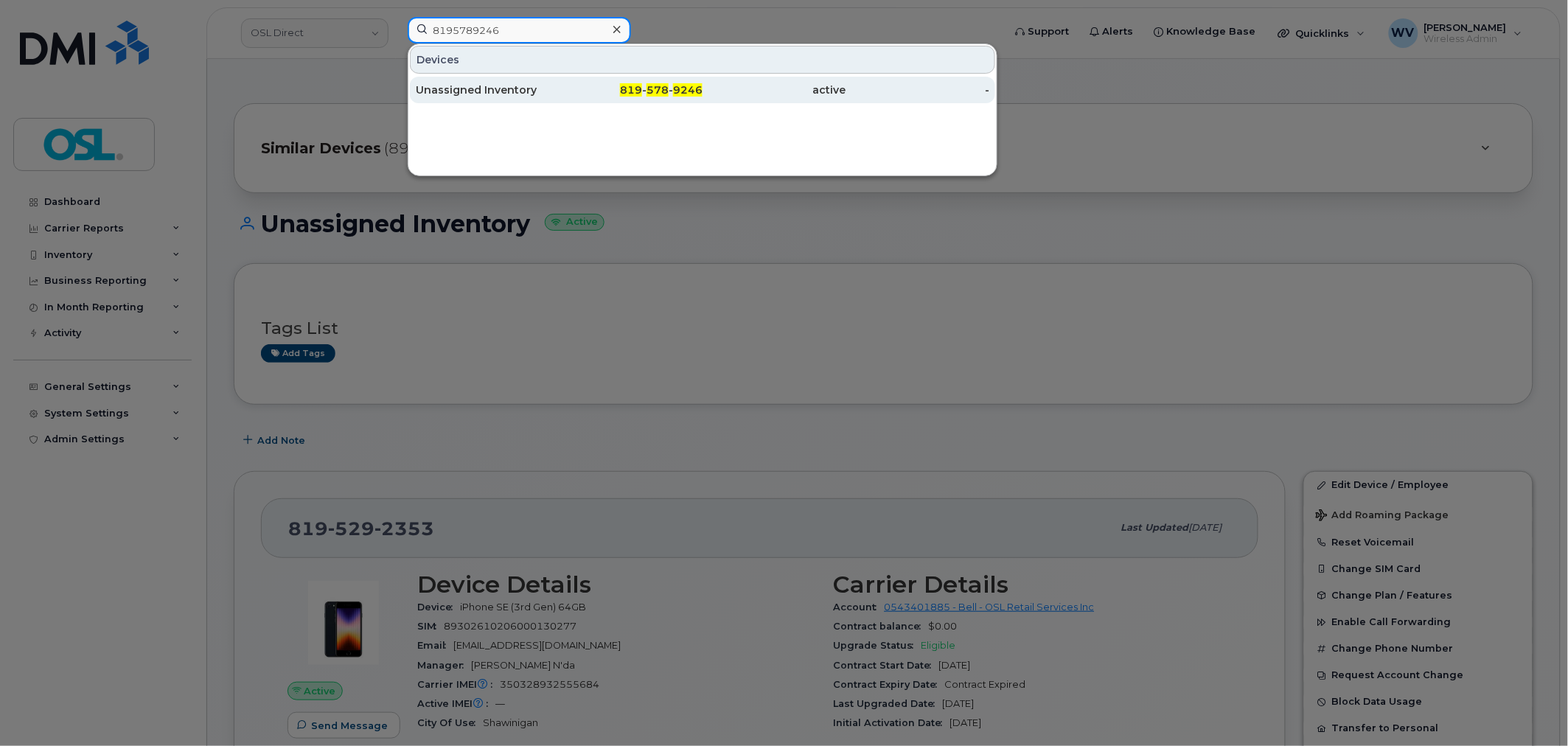
type input "8195789246"
click at [500, 83] on div "Unassigned Inventory" at bounding box center [487, 90] width 143 height 15
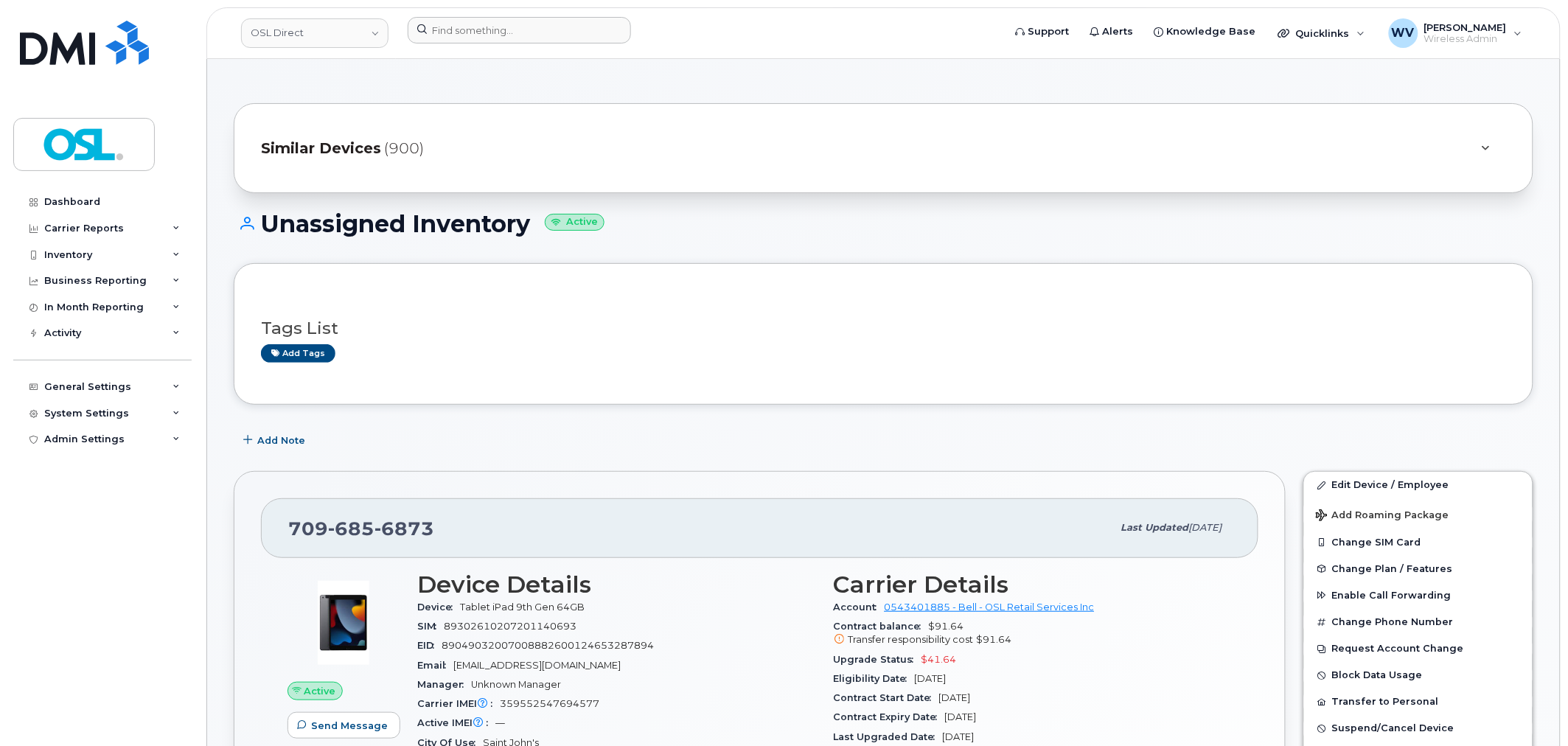
click at [498, 45] on div at bounding box center [700, 33] width 609 height 32
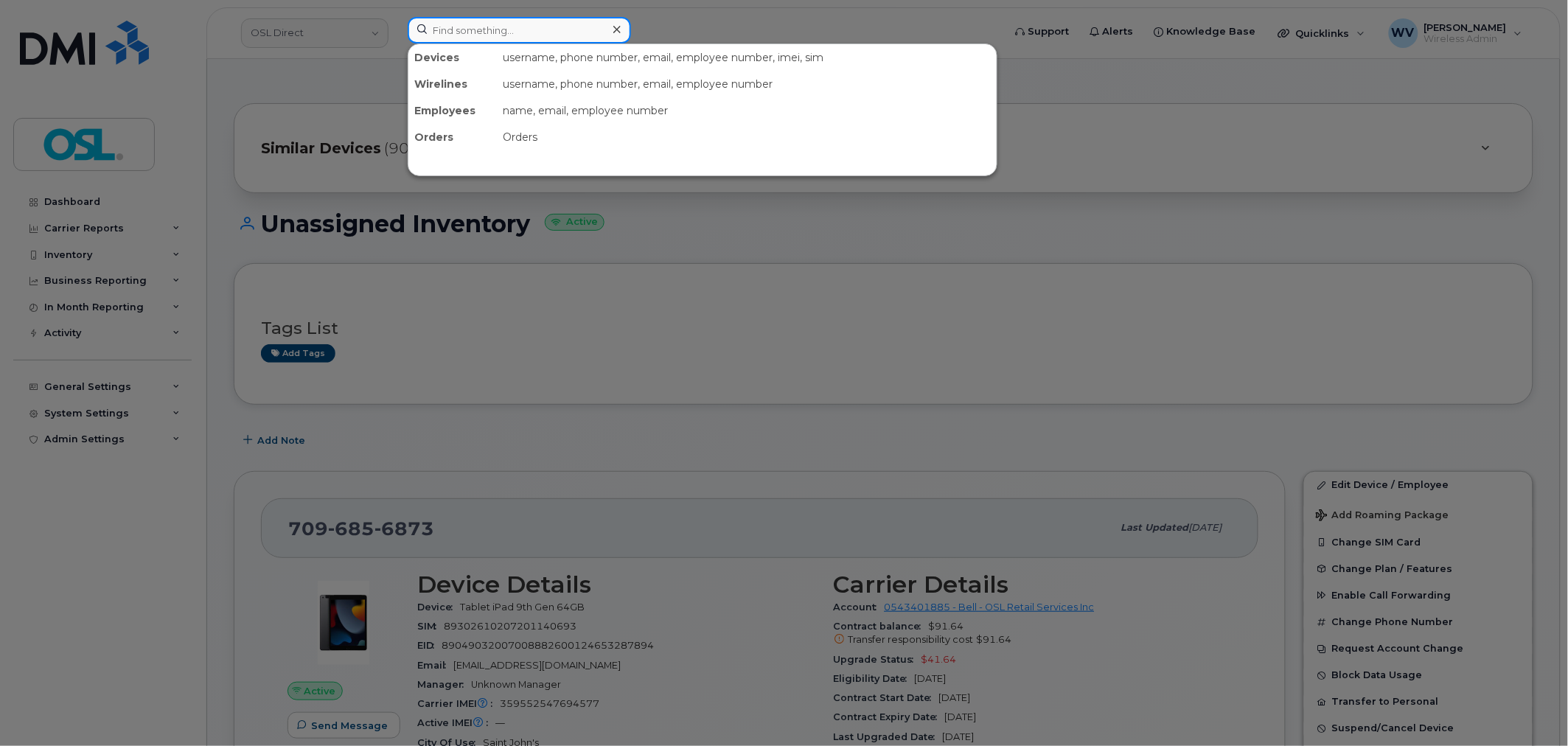
click at [506, 26] on input at bounding box center [519, 30] width 224 height 27
paste input "6472259496"
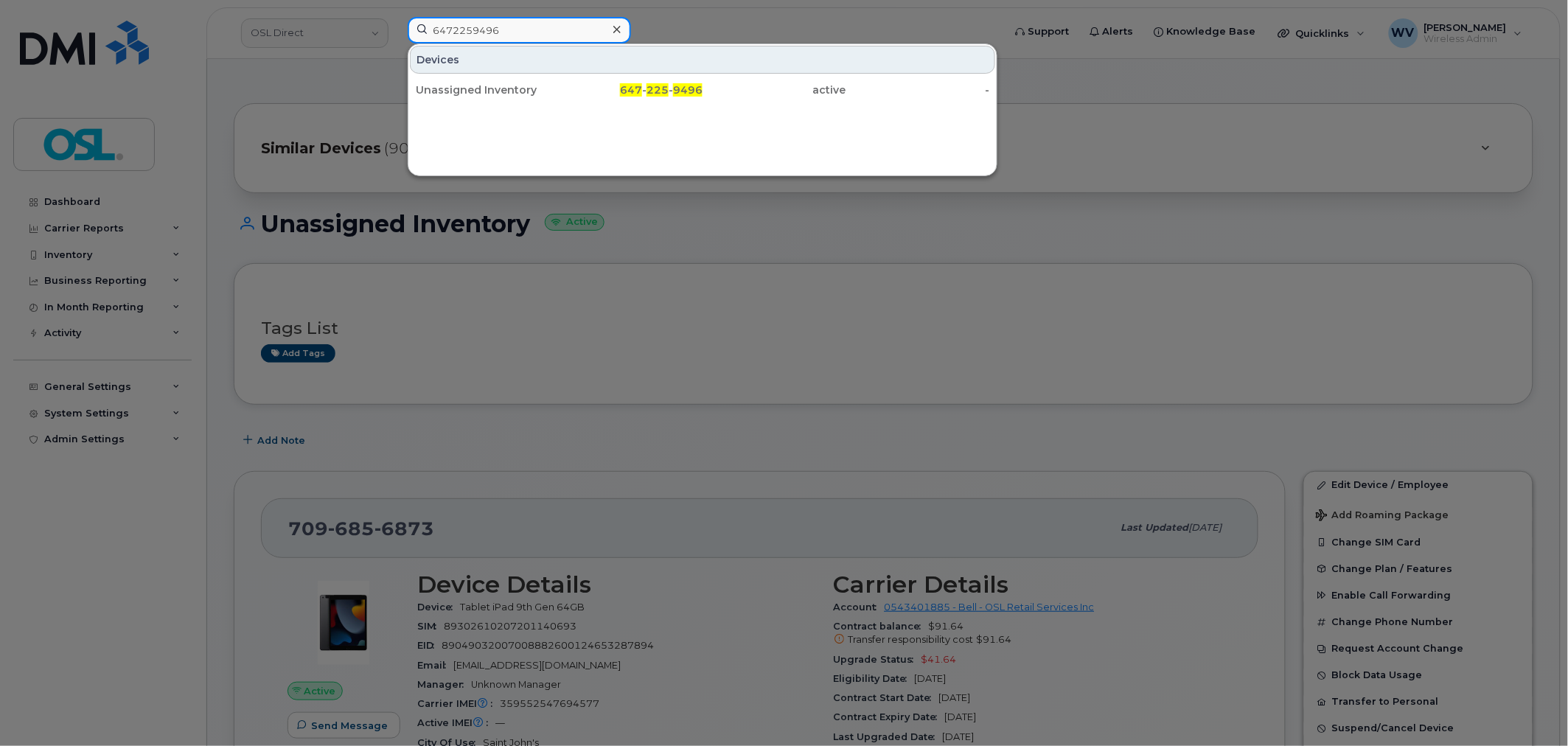
type input "6472259496"
drag, startPoint x: 510, startPoint y: 90, endPoint x: 756, endPoint y: 20, distance: 255.8
click at [510, 92] on div "Unassigned Inventory" at bounding box center [487, 90] width 143 height 15
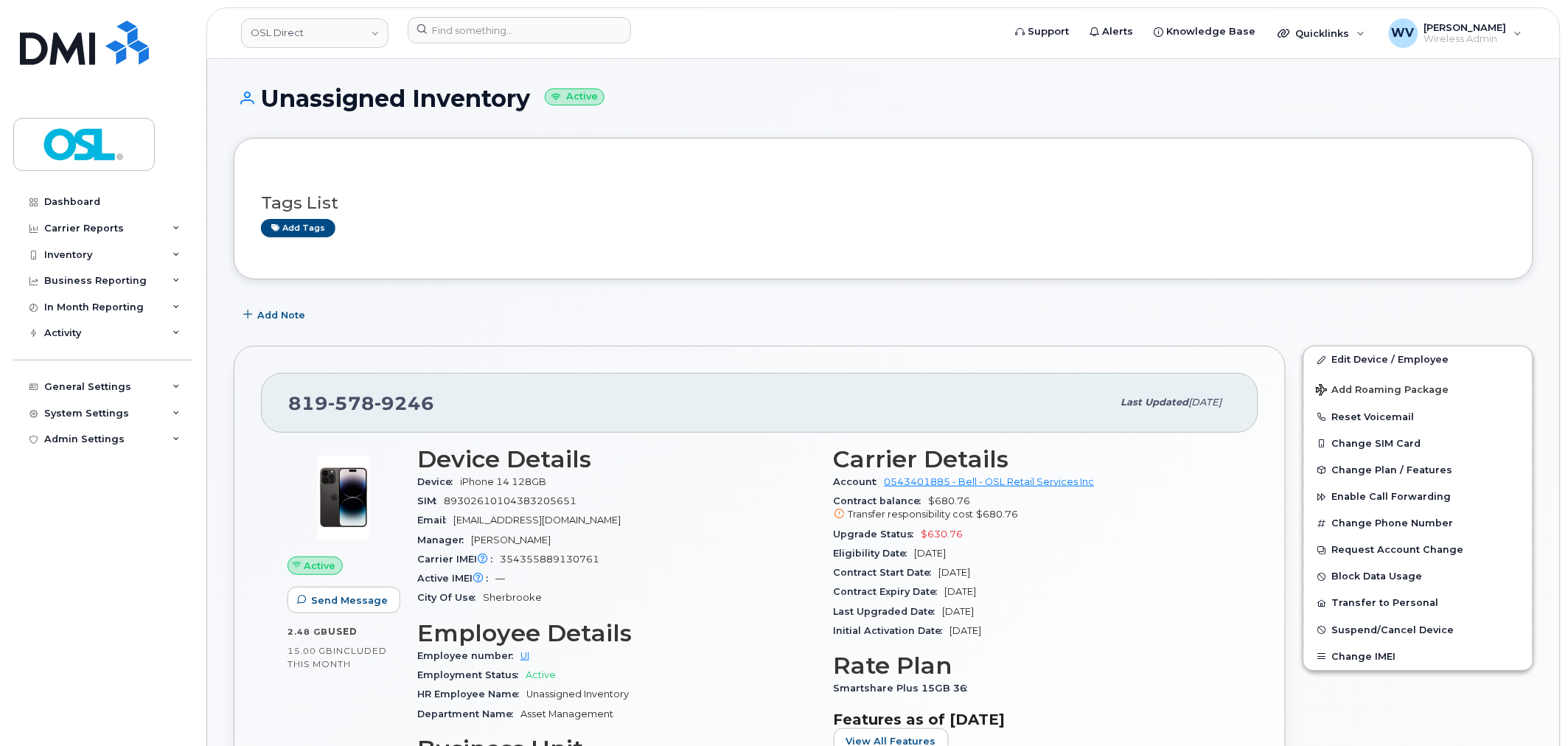
click at [400, 403] on span "9246" at bounding box center [404, 403] width 60 height 22
copy span "[PHONE_NUMBER]"
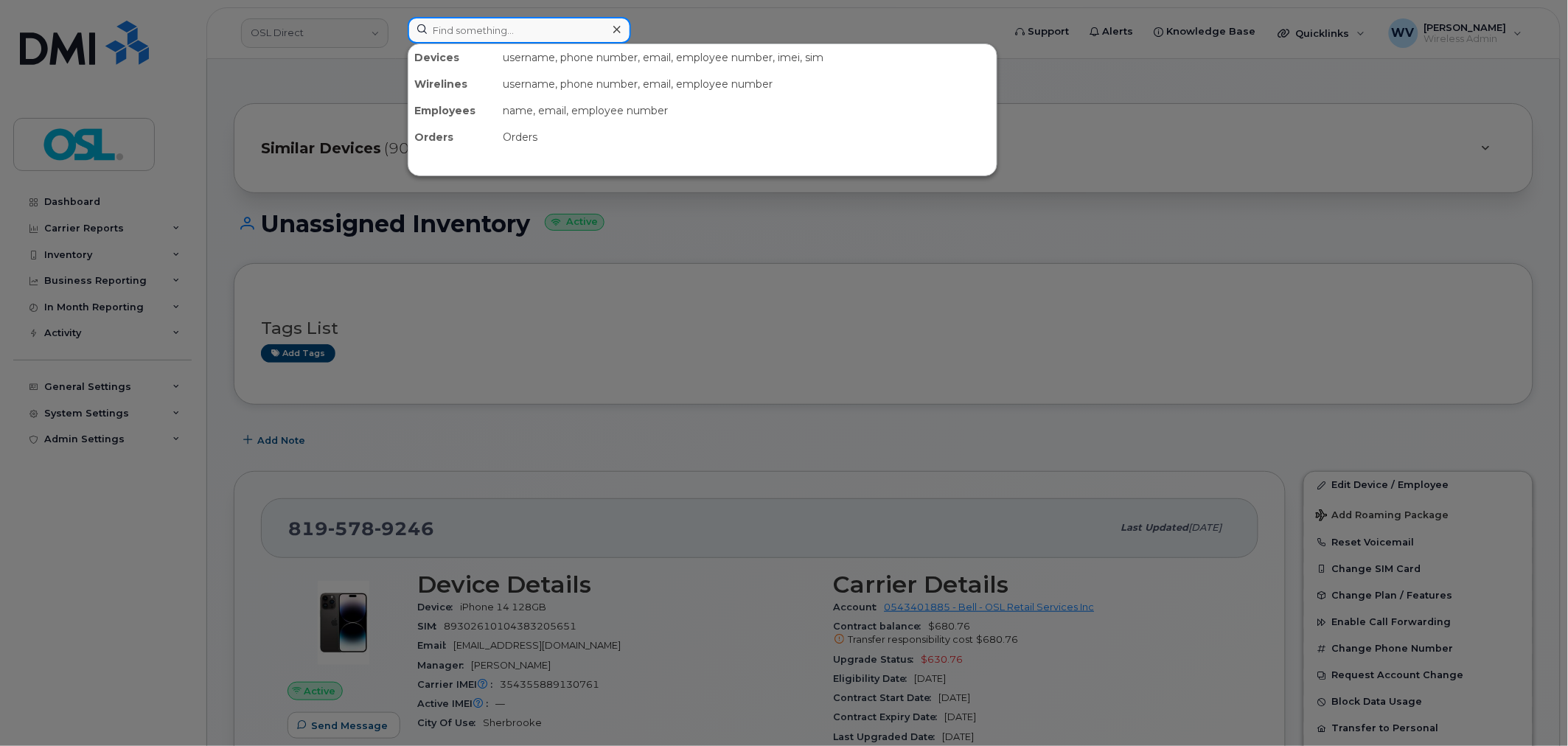
click at [499, 28] on input at bounding box center [519, 30] width 224 height 27
paste input "5144047675"
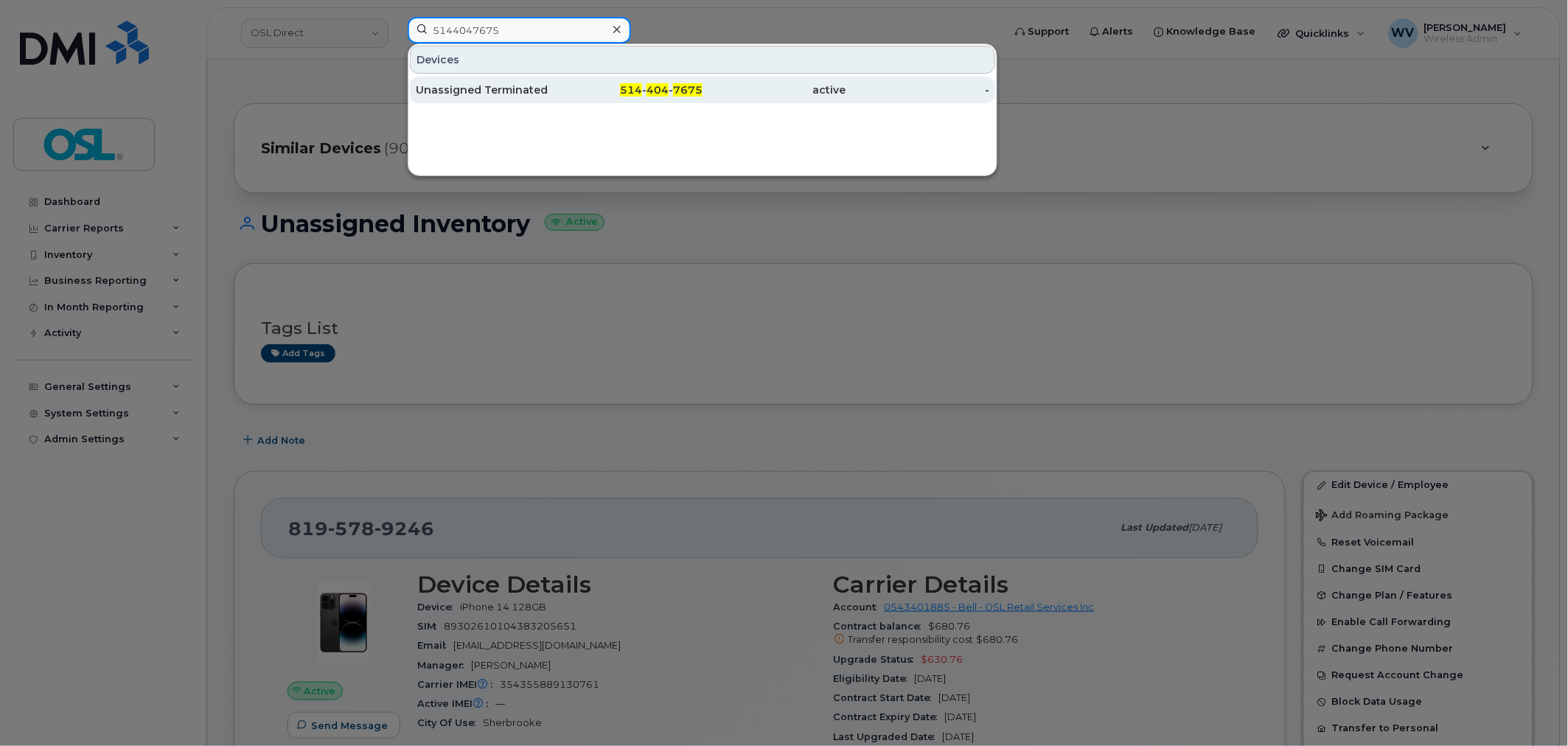
type input "5144047675"
click at [561, 89] on div "514 - 404 - 7675" at bounding box center [631, 90] width 143 height 15
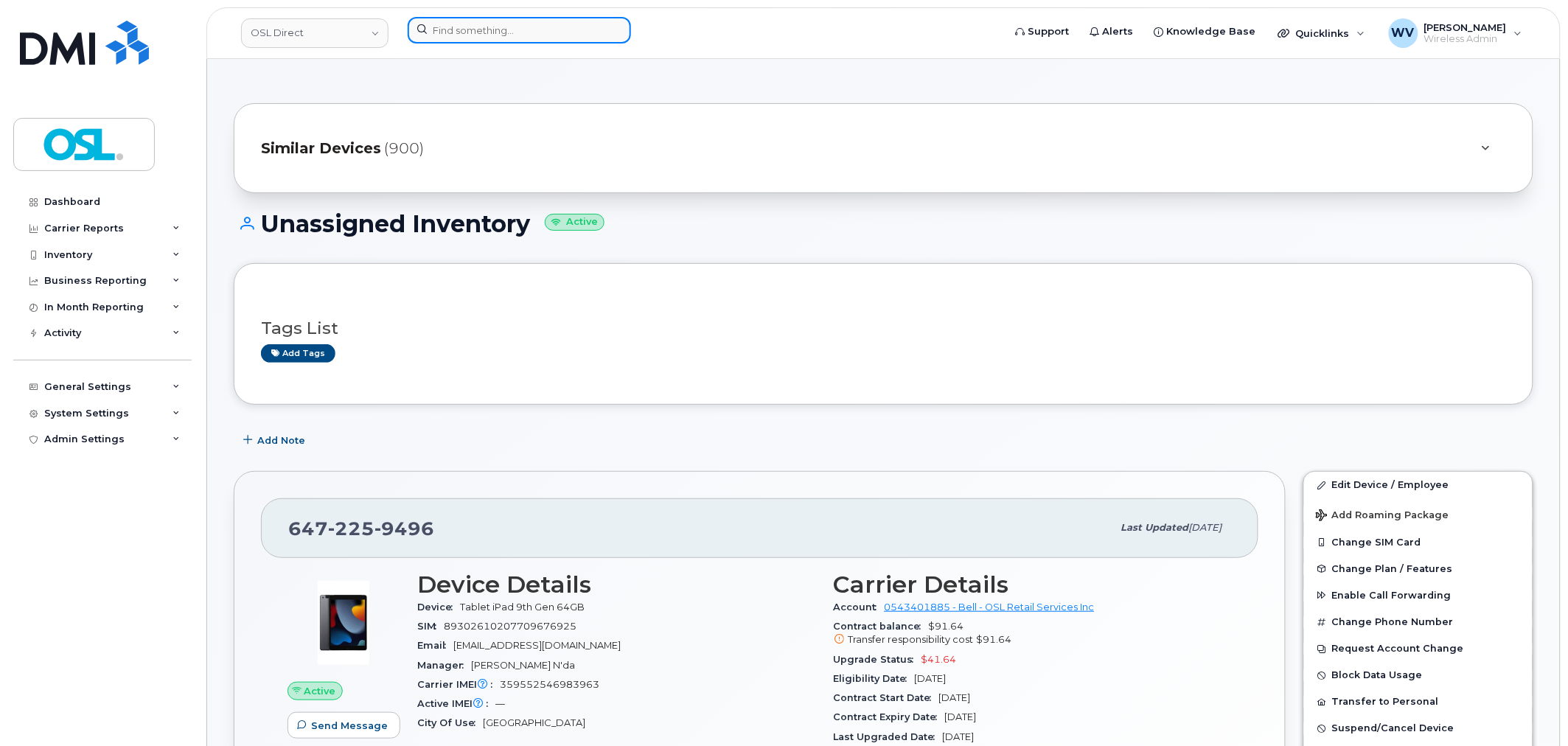
click at [552, 30] on input at bounding box center [519, 30] width 224 height 27
paste input "4163465160"
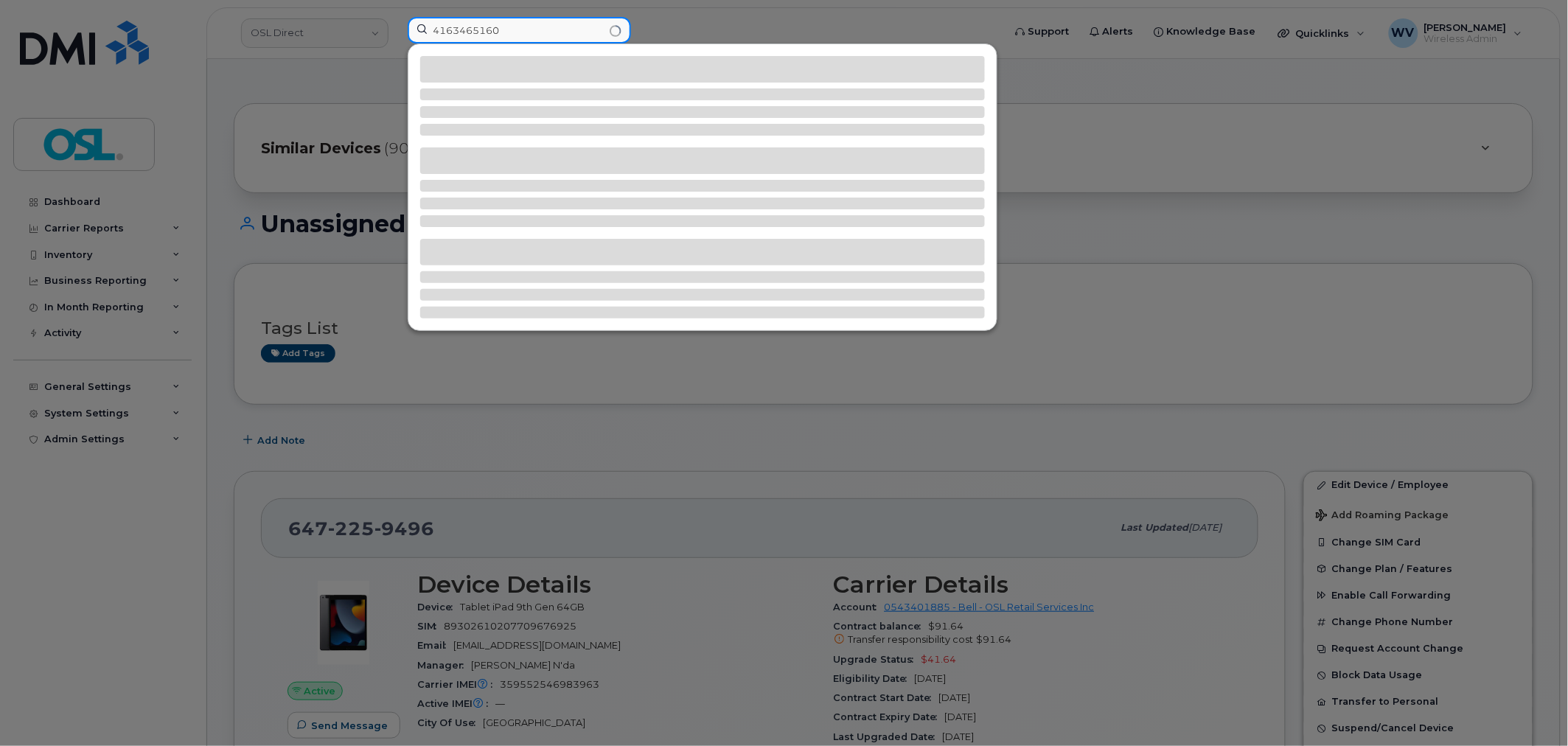
type input "4163465160"
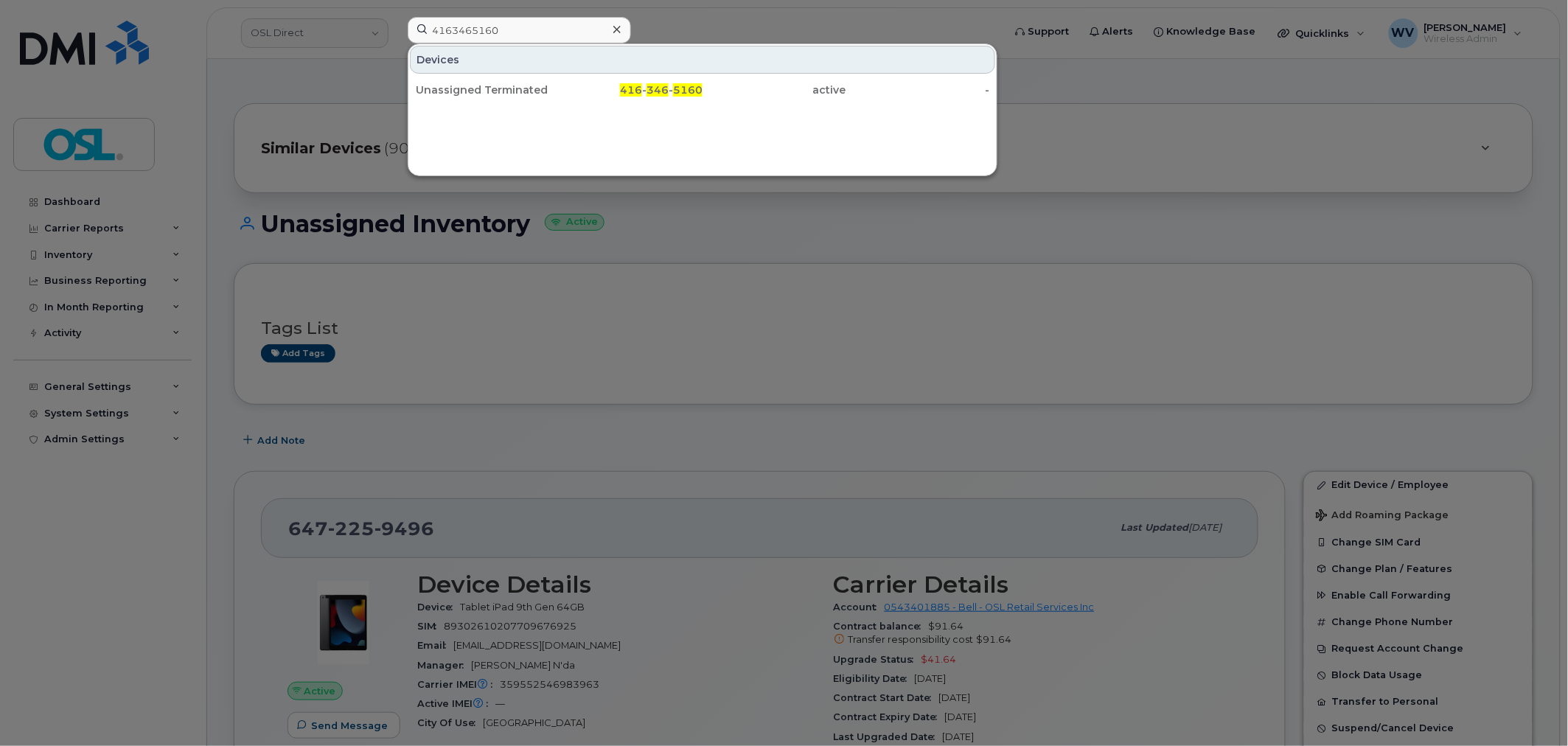
click at [532, 91] on div "Unassigned Terminated" at bounding box center [487, 90] width 143 height 15
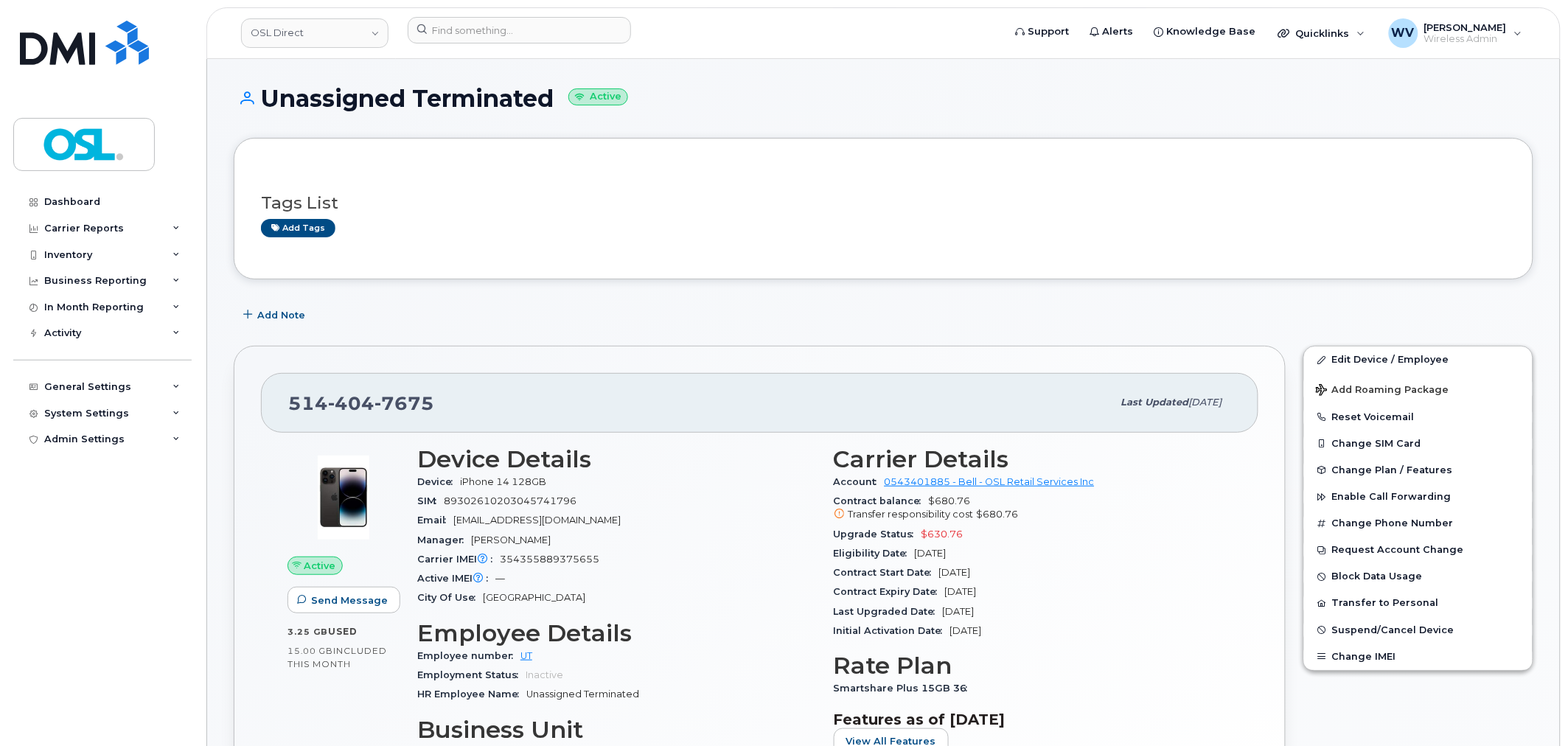
click at [407, 387] on div "514 404 7675 Last updated Sep 10, 2025" at bounding box center [759, 403] width 997 height 59
click at [403, 395] on span "7675" at bounding box center [404, 403] width 60 height 22
copy span "514 404 7675"
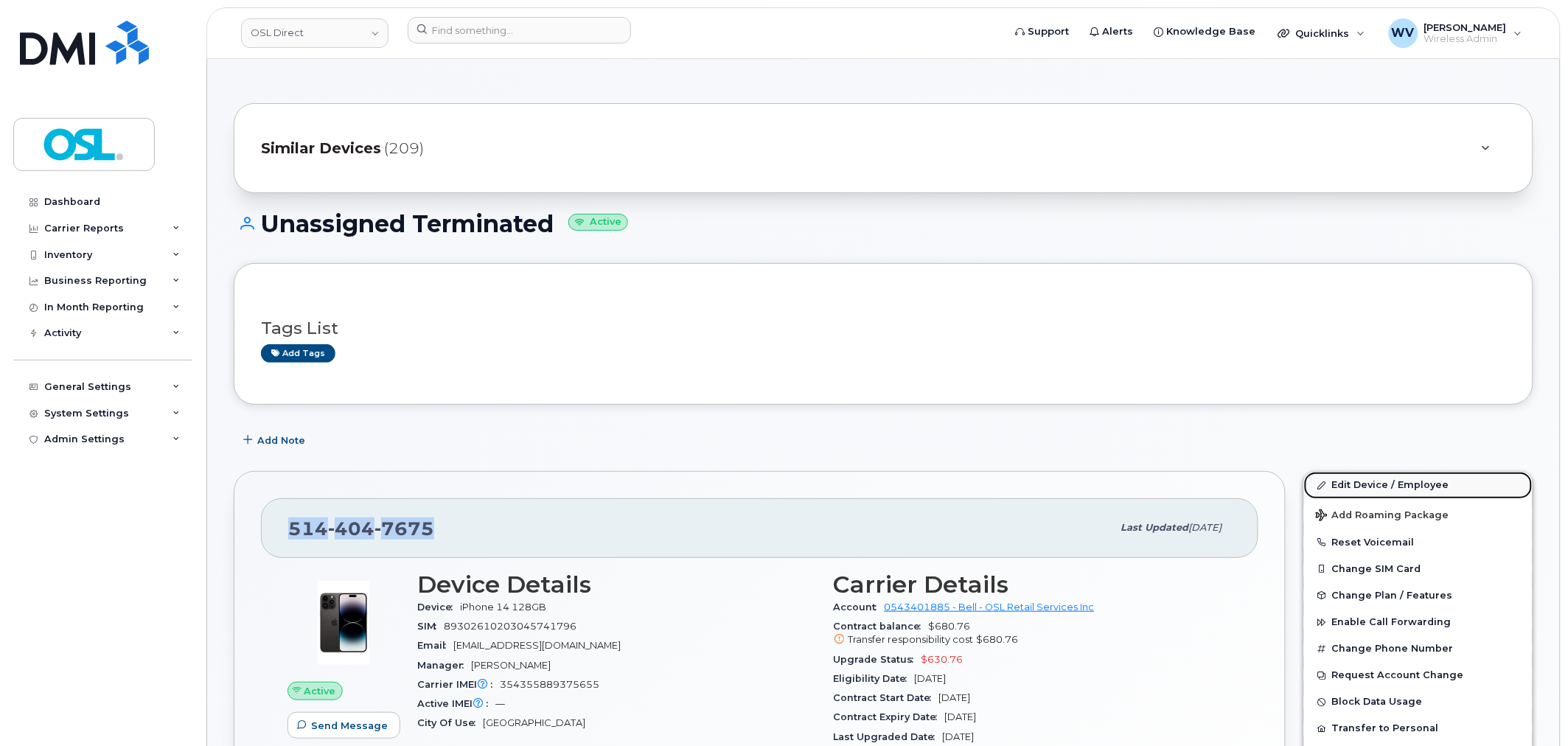
click at [1323, 484] on icon at bounding box center [1321, 485] width 8 height 8
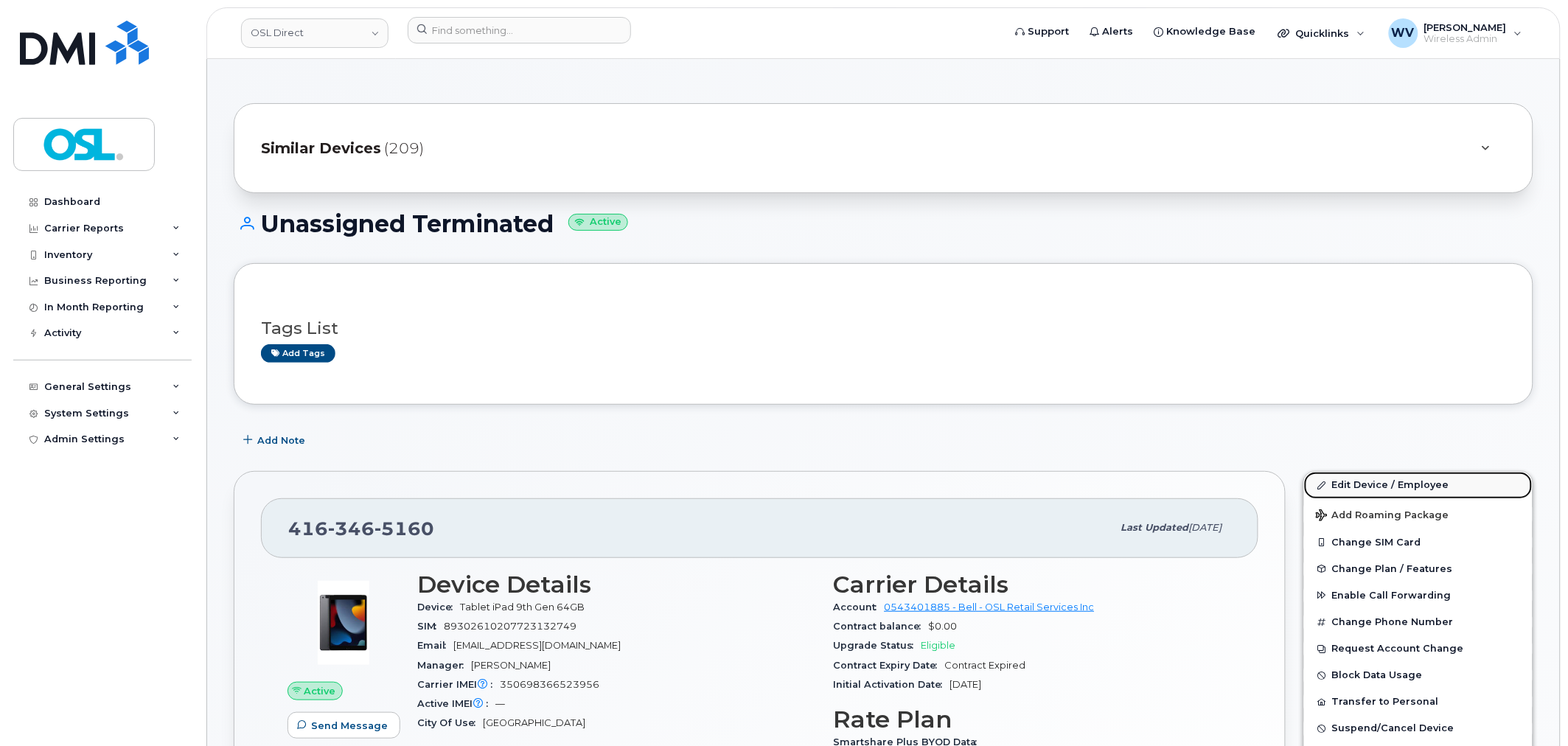
click at [1406, 488] on link "Edit Device / Employee" at bounding box center [1417, 485] width 228 height 27
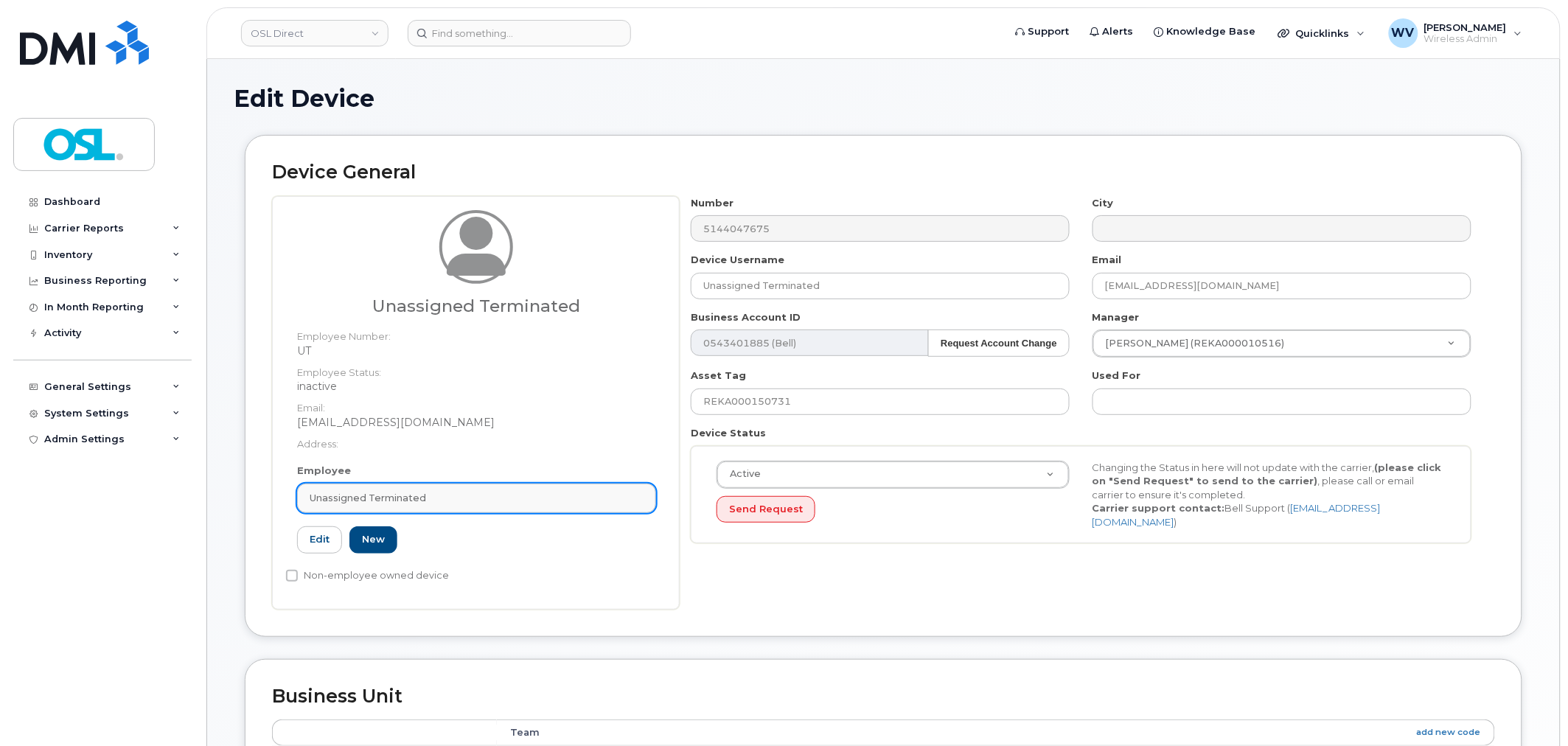
click at [433, 502] on div "Unassigned Terminated" at bounding box center [476, 498] width 334 height 14
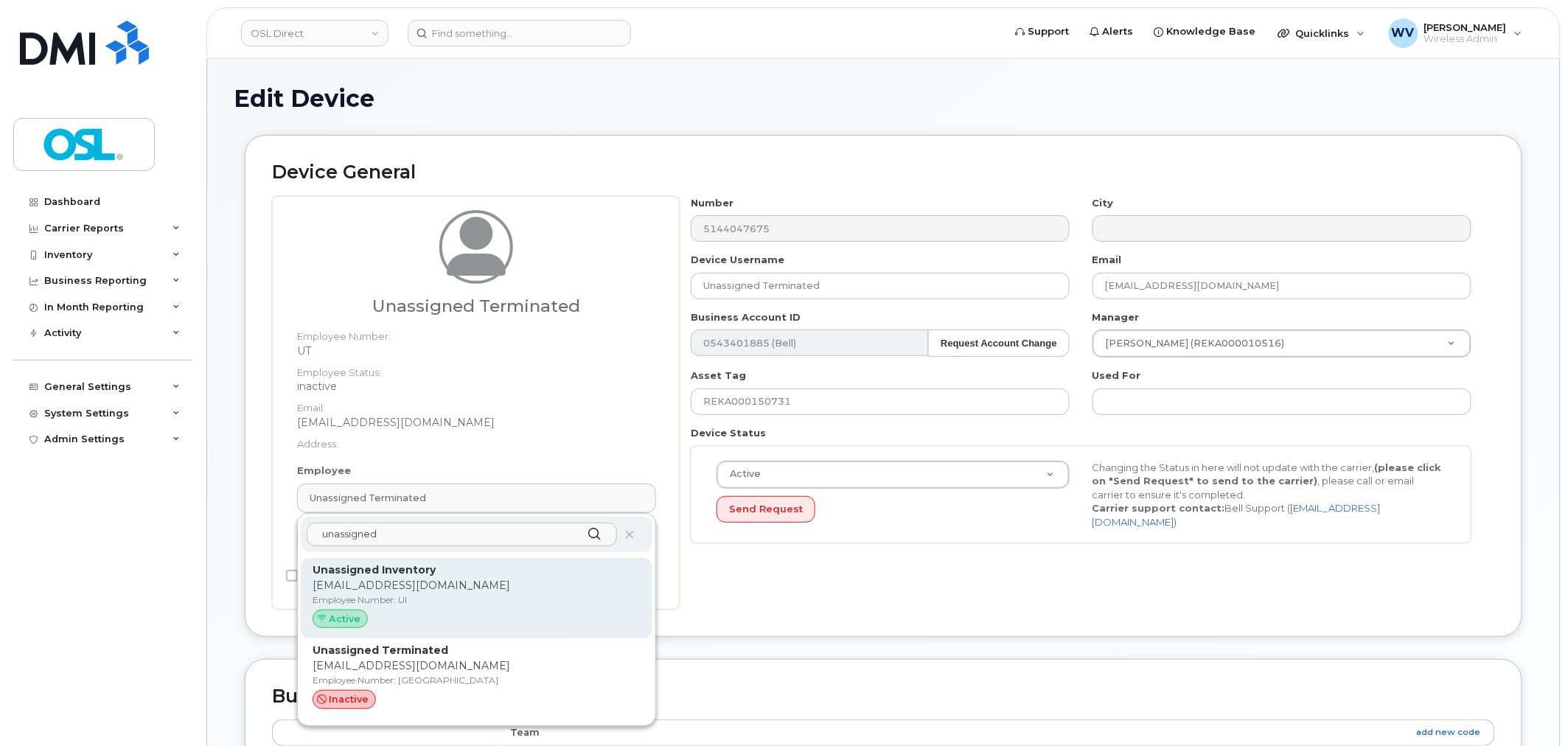
type input "unassigned"
click at [461, 575] on p "Unassigned Inventory" at bounding box center [477, 570] width 328 height 15
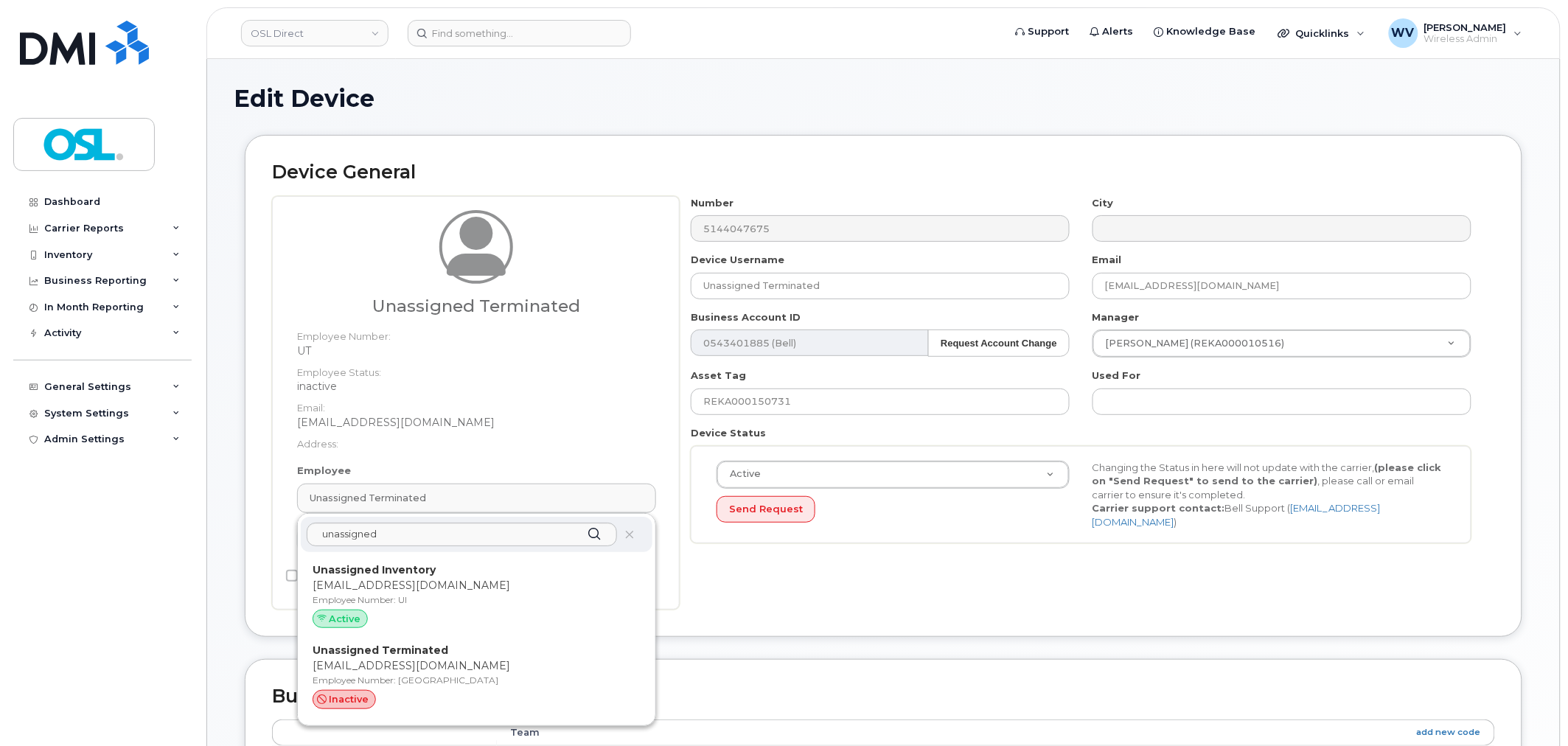
type input "UI"
type input "Unassigned Inventory"
type input "[EMAIL_ADDRESS][DOMAIN_NAME]"
type input "4724252"
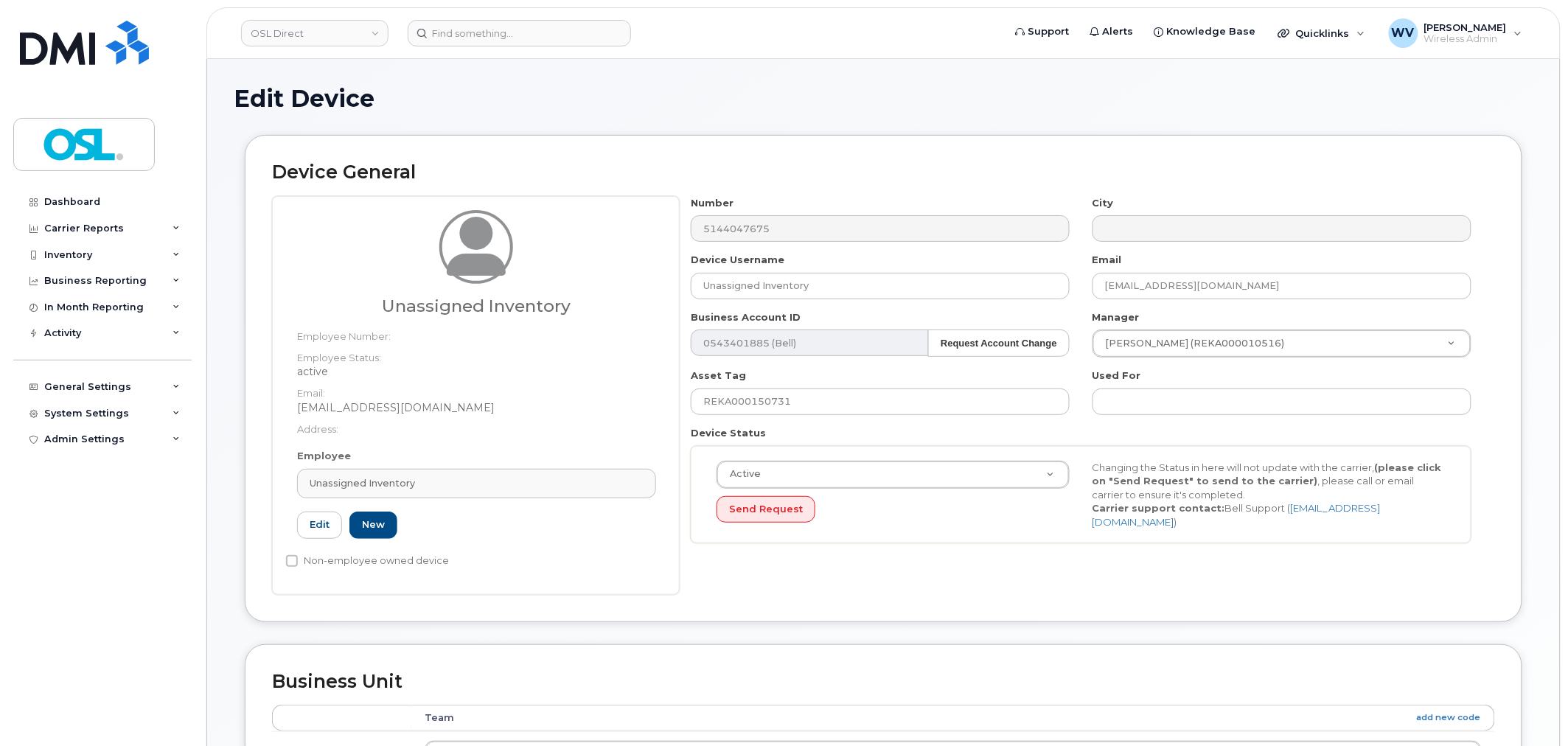
scroll to position [593, 0]
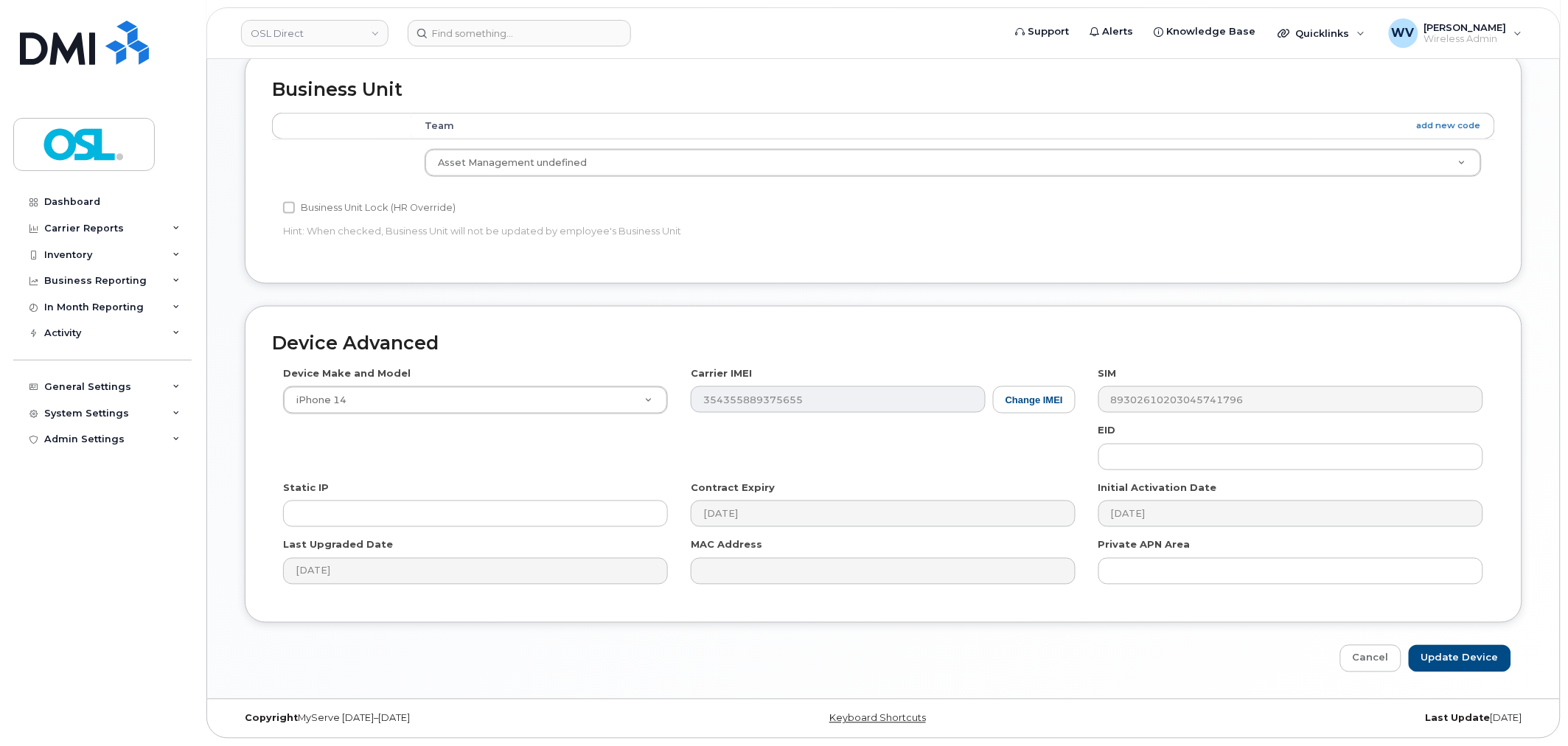
click at [1441, 644] on div "Device Advanced Device Make and Model iPhone 14 Android TCL 502 Watch Apple Wat…" at bounding box center [883, 488] width 1299 height 366
click at [1445, 644] on div "Device Advanced Device Make and Model iPhone 14 Android TCL 502 Watch Apple Wat…" at bounding box center [883, 488] width 1299 height 366
click at [1443, 660] on input "Update Device" at bounding box center [1459, 659] width 102 height 28
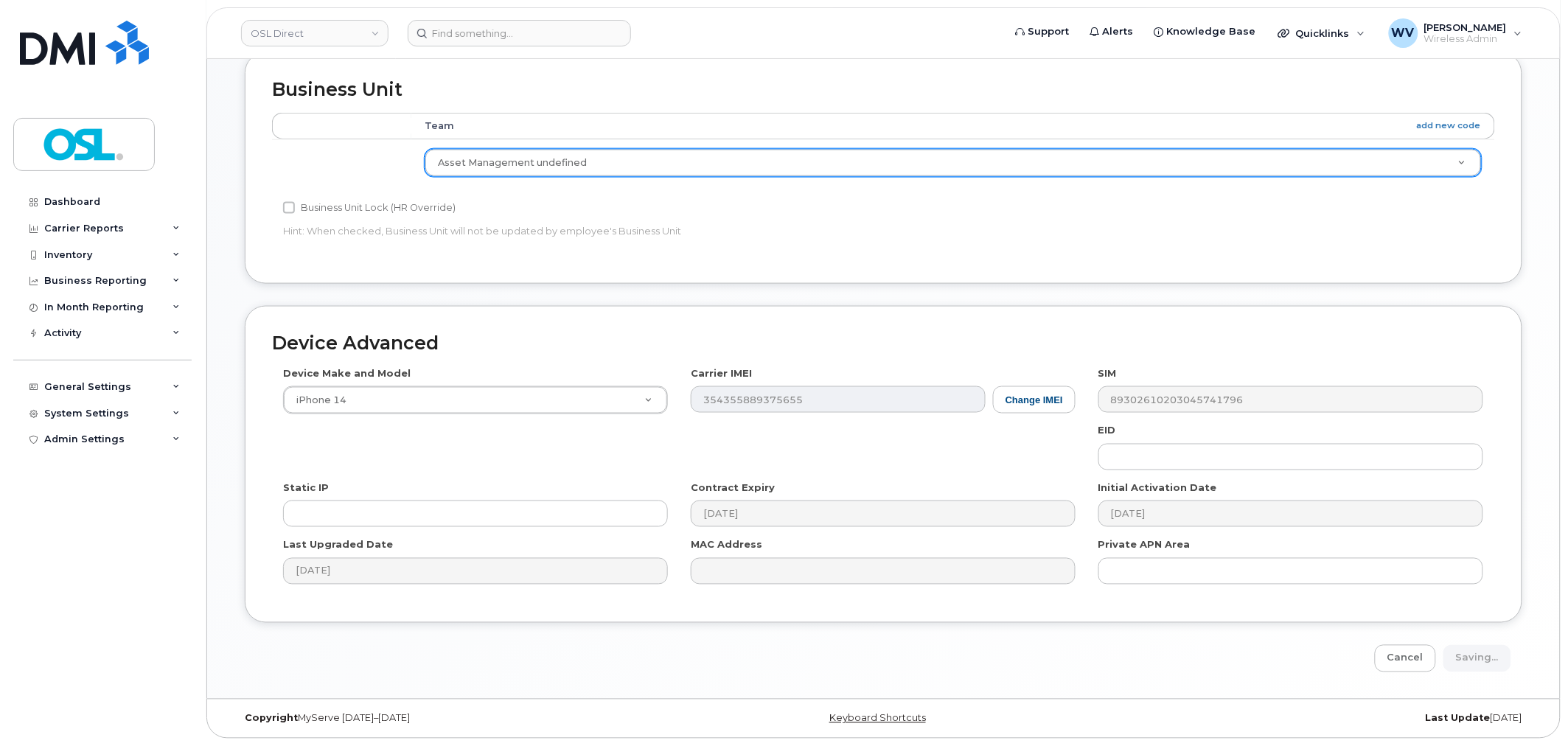
type input "Saving..."
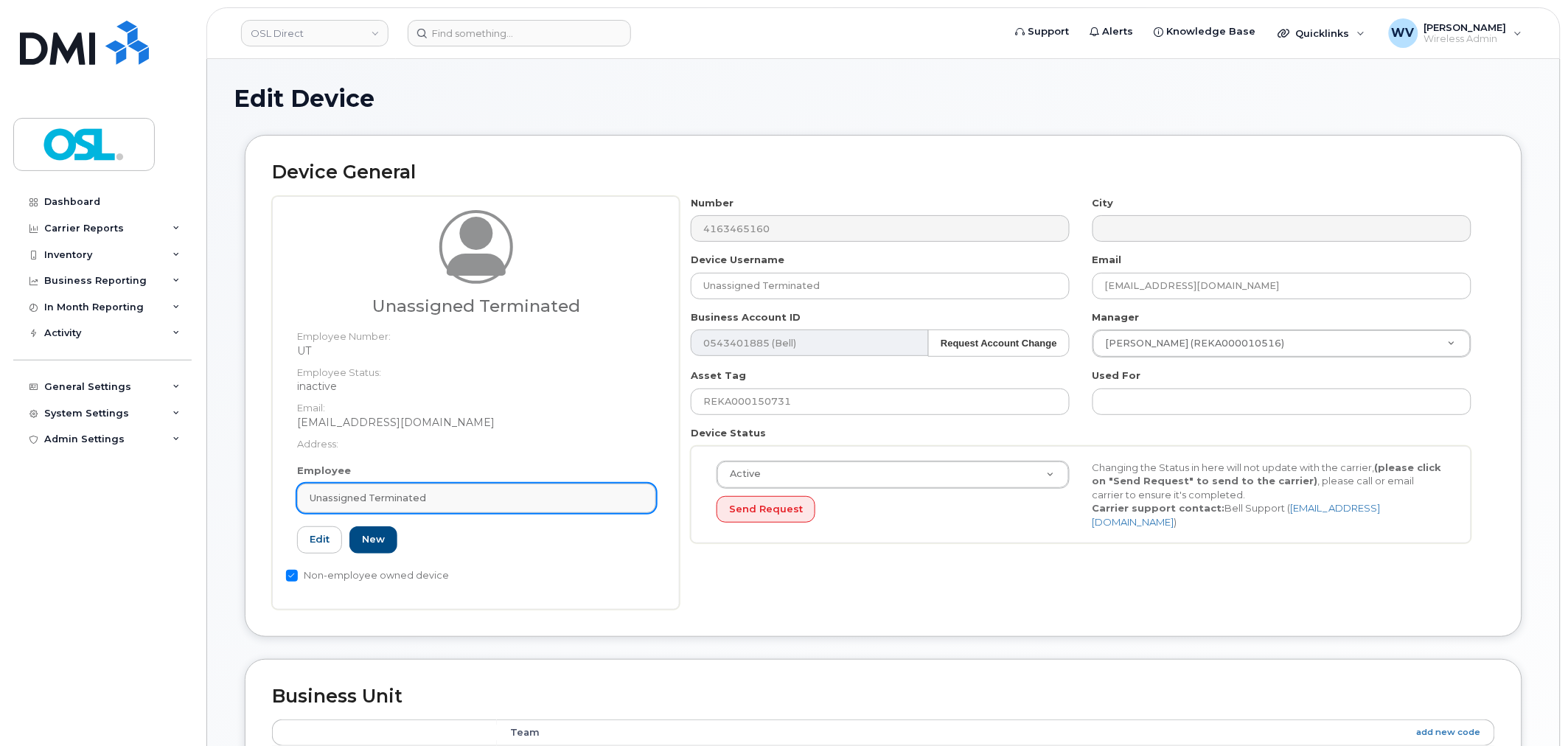
click at [382, 511] on link "Unassigned Terminated" at bounding box center [476, 498] width 359 height 29
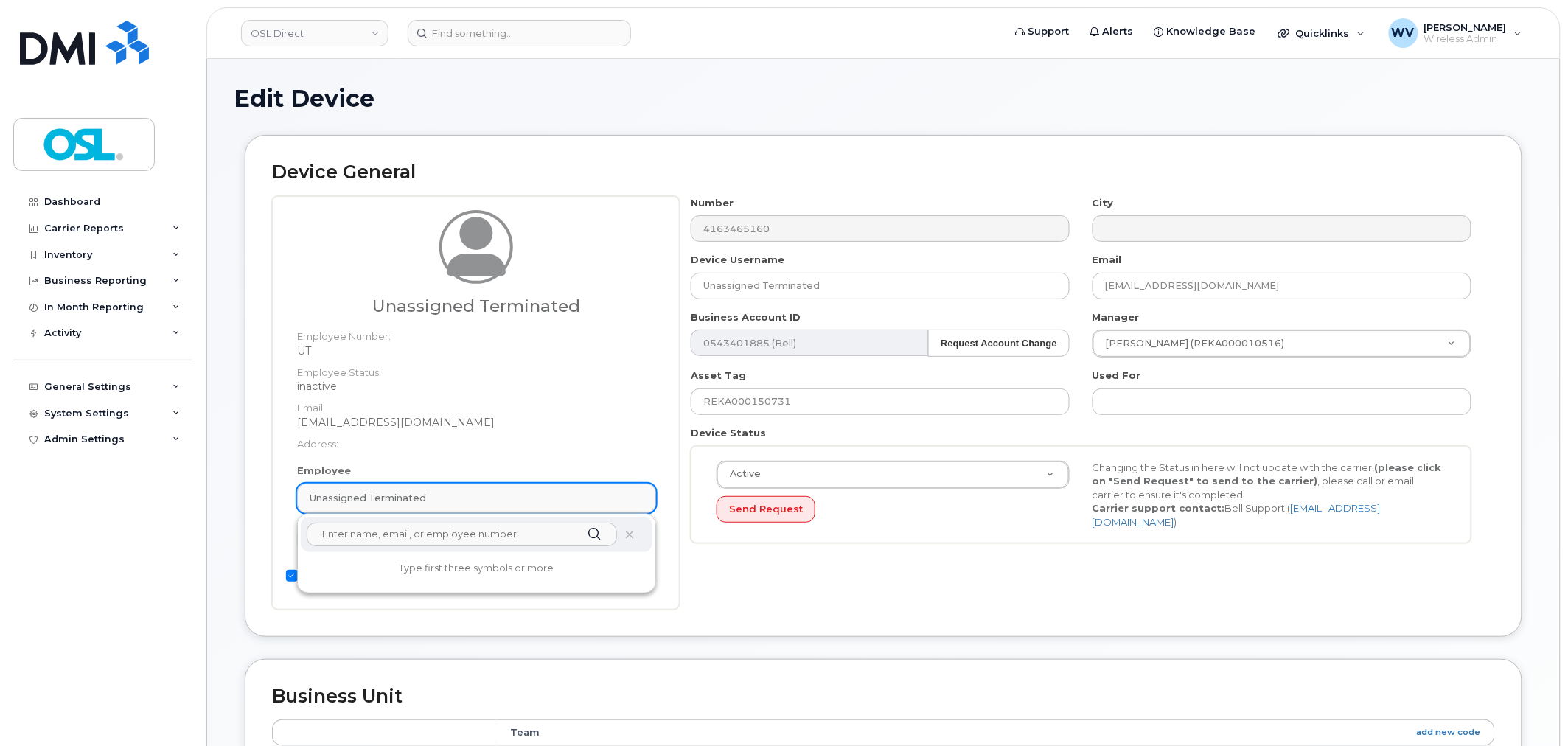
paste input "unassigned"
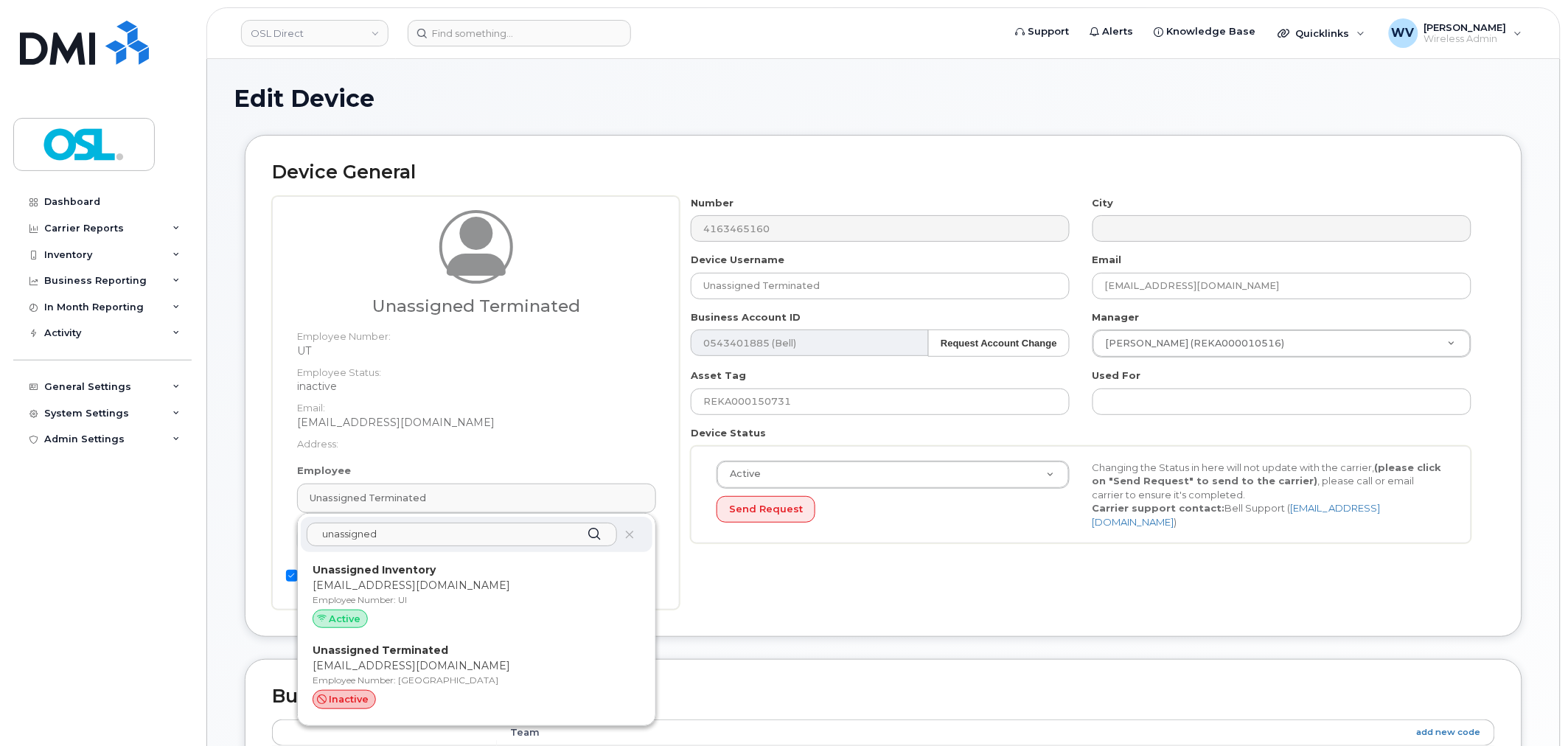
type input "unassigned"
click at [416, 575] on strong "Unassigned Inventory" at bounding box center [374, 570] width 123 height 13
type input "UI"
type input "Unassigned Inventory"
type input "[EMAIL_ADDRESS][DOMAIN_NAME]"
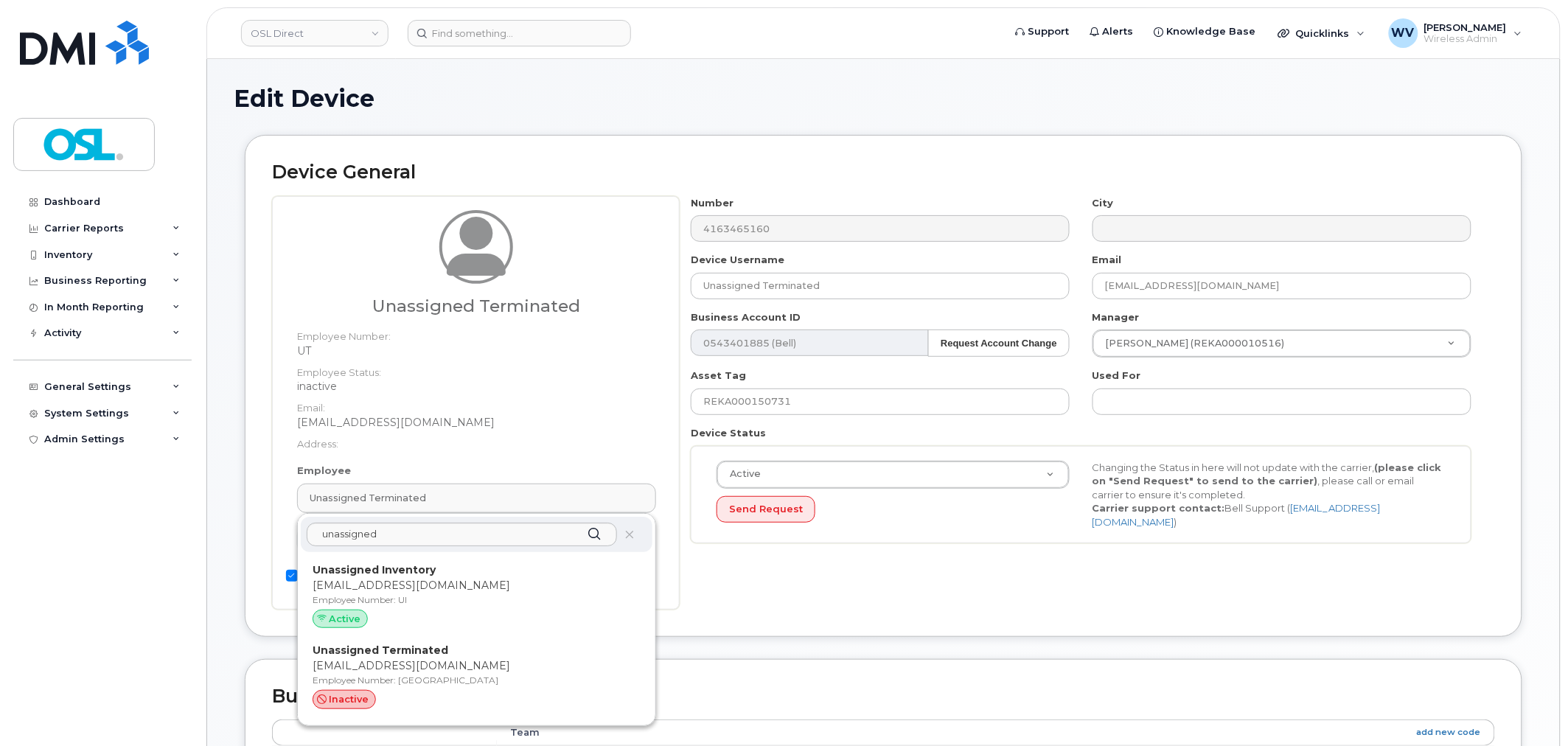
type input "4724252"
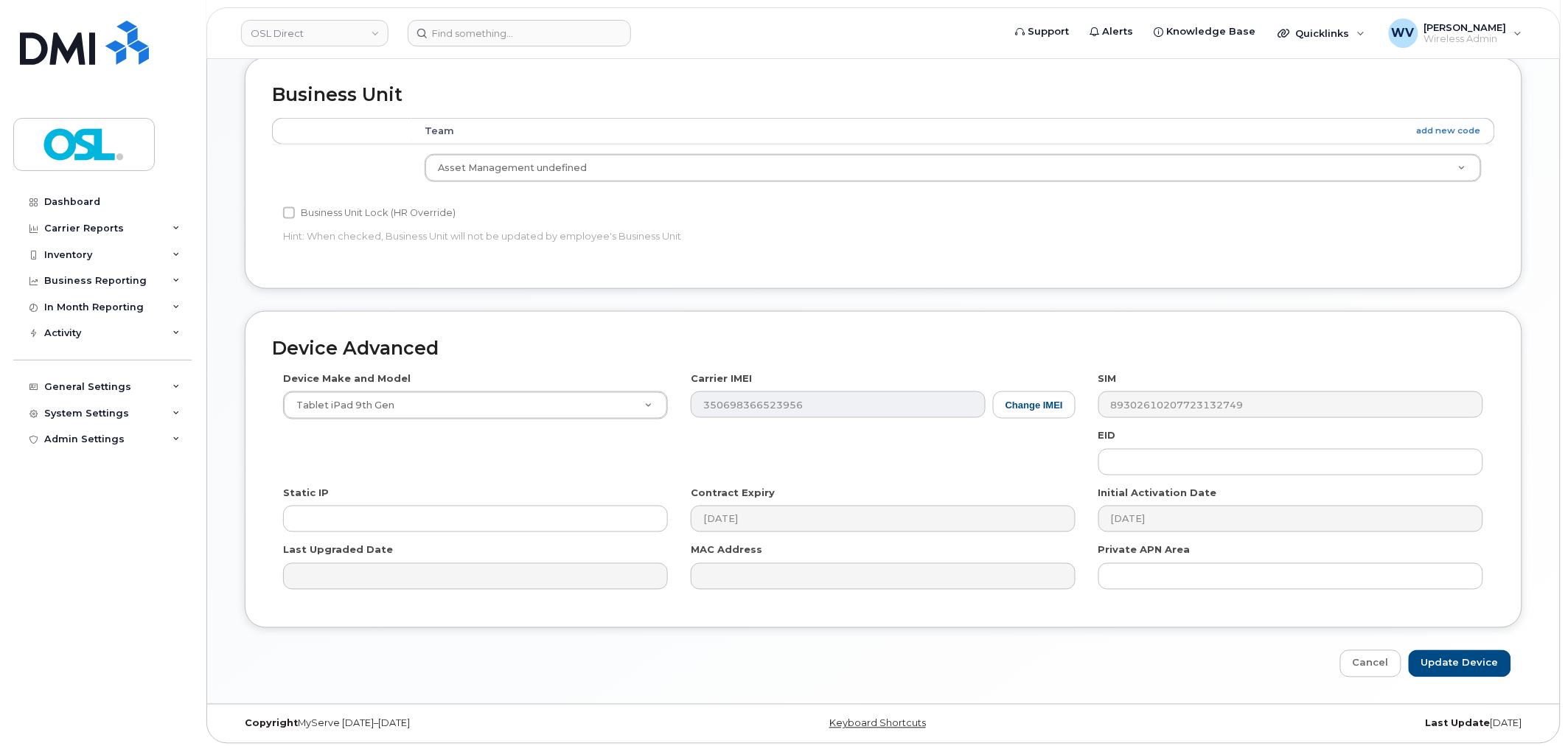
scroll to position [593, 0]
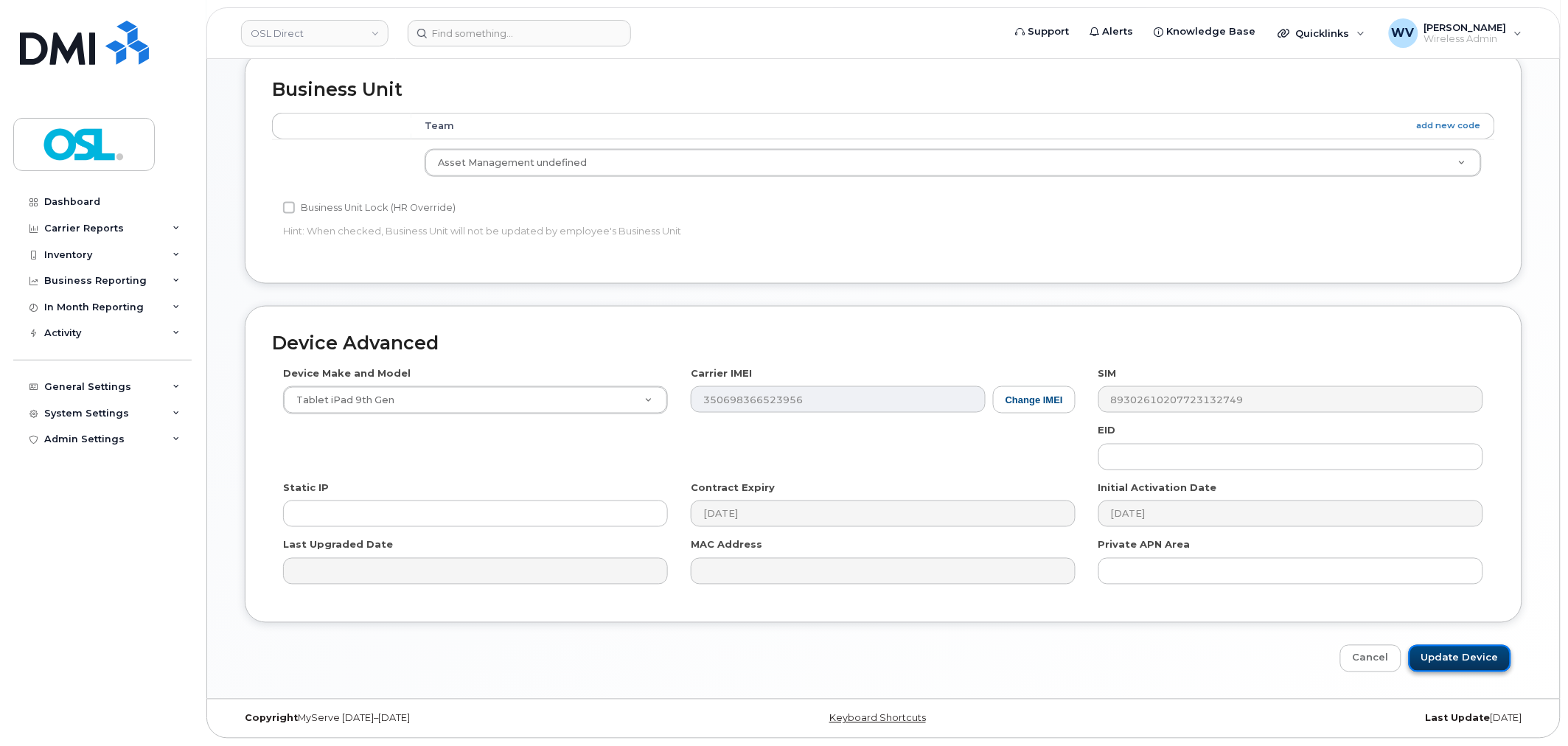
click at [1491, 653] on input "Update Device" at bounding box center [1459, 659] width 102 height 28
type input "Saving..."
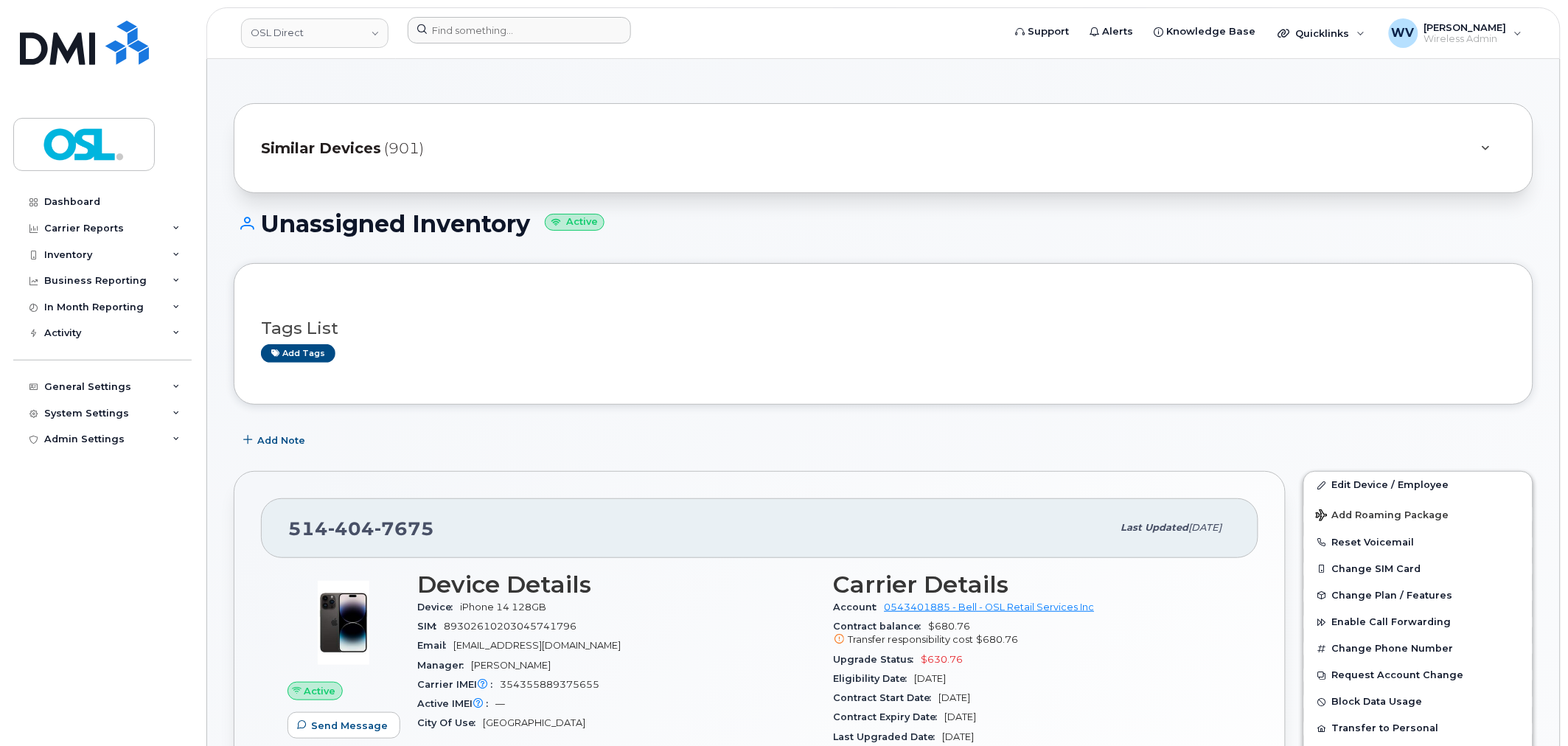
click at [514, 47] on div at bounding box center [700, 33] width 609 height 32
click at [512, 32] on input at bounding box center [519, 30] width 224 height 27
paste input "9027175182"
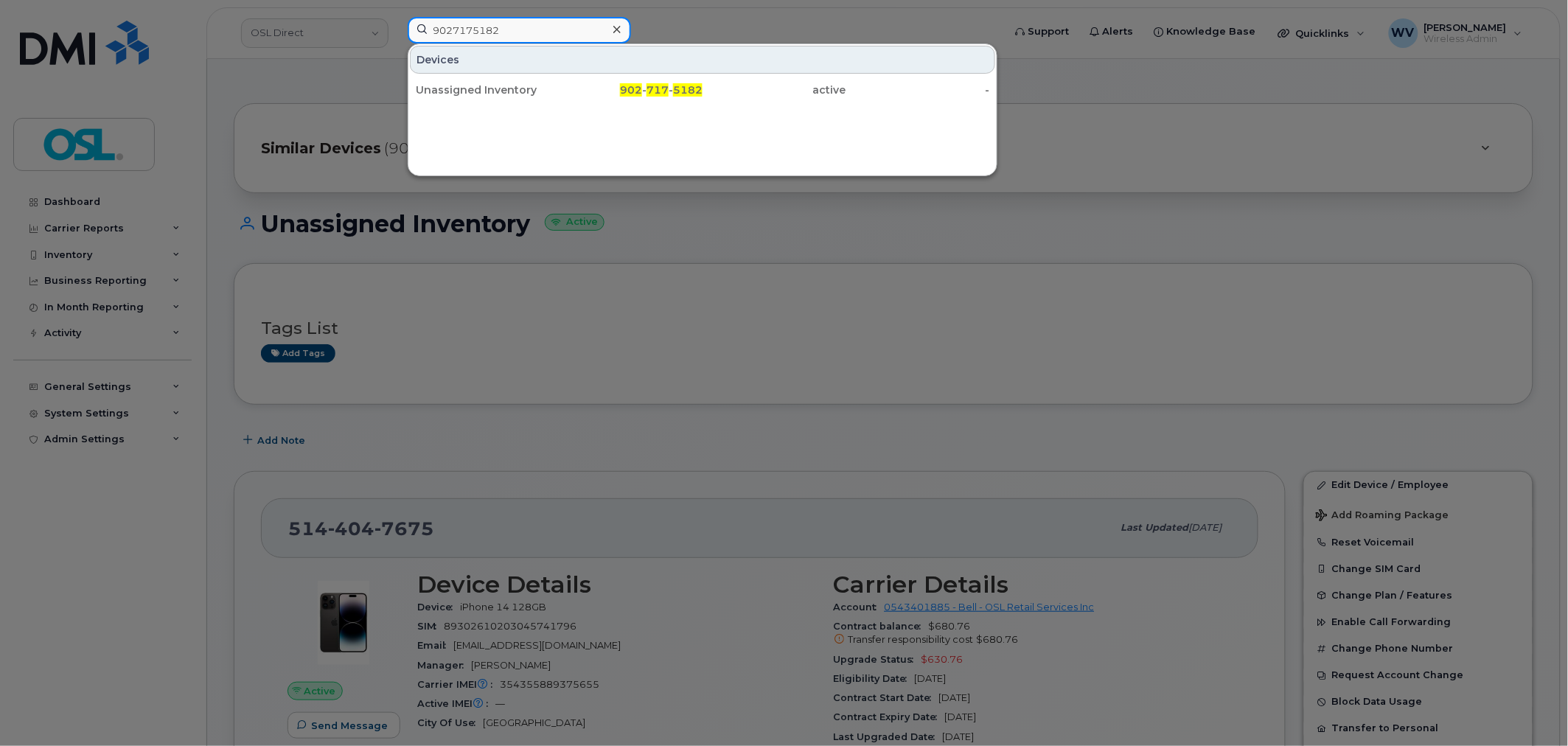
type input "9027175182"
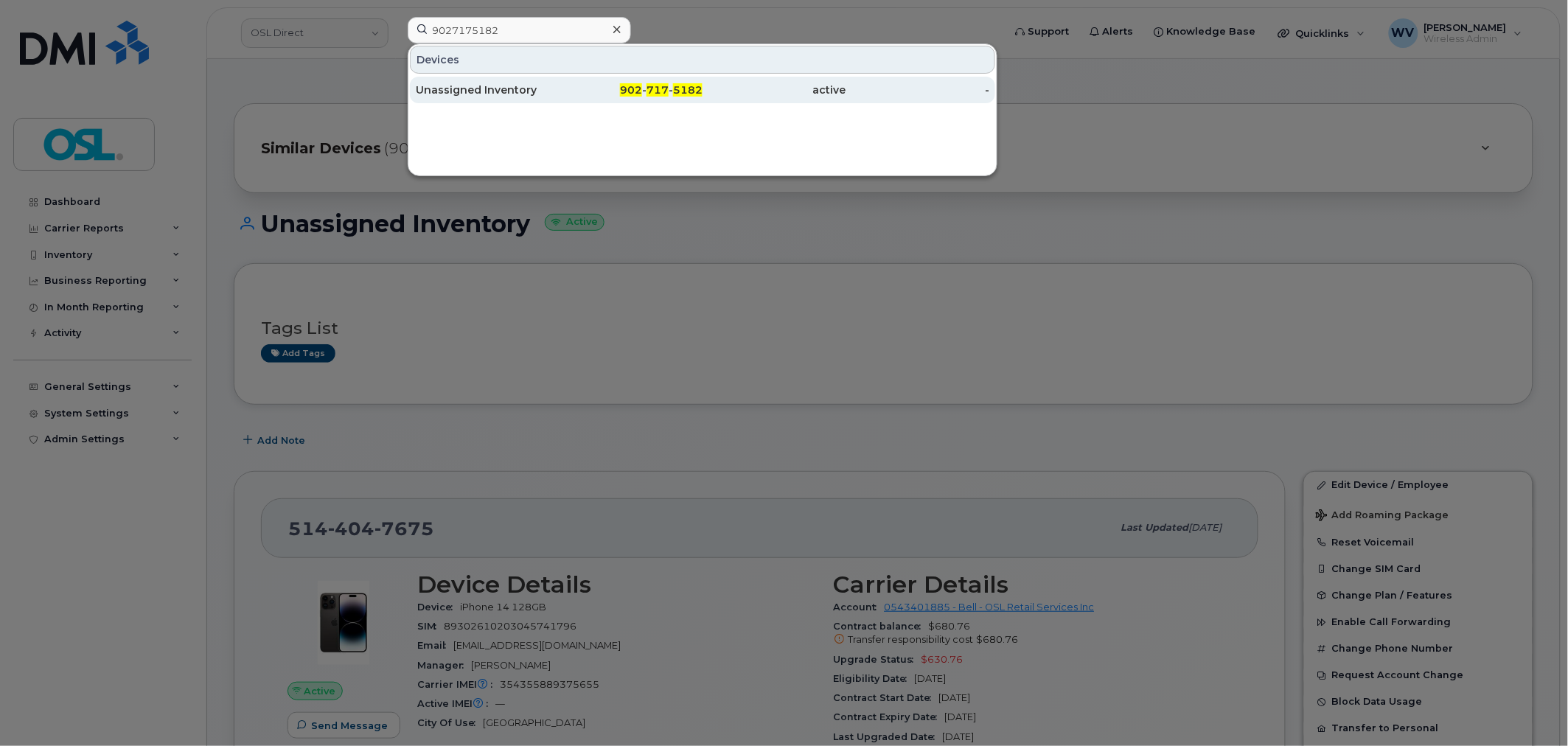
drag, startPoint x: 527, startPoint y: 90, endPoint x: 583, endPoint y: 78, distance: 57.3
click at [527, 92] on div "Unassigned Inventory" at bounding box center [487, 90] width 143 height 15
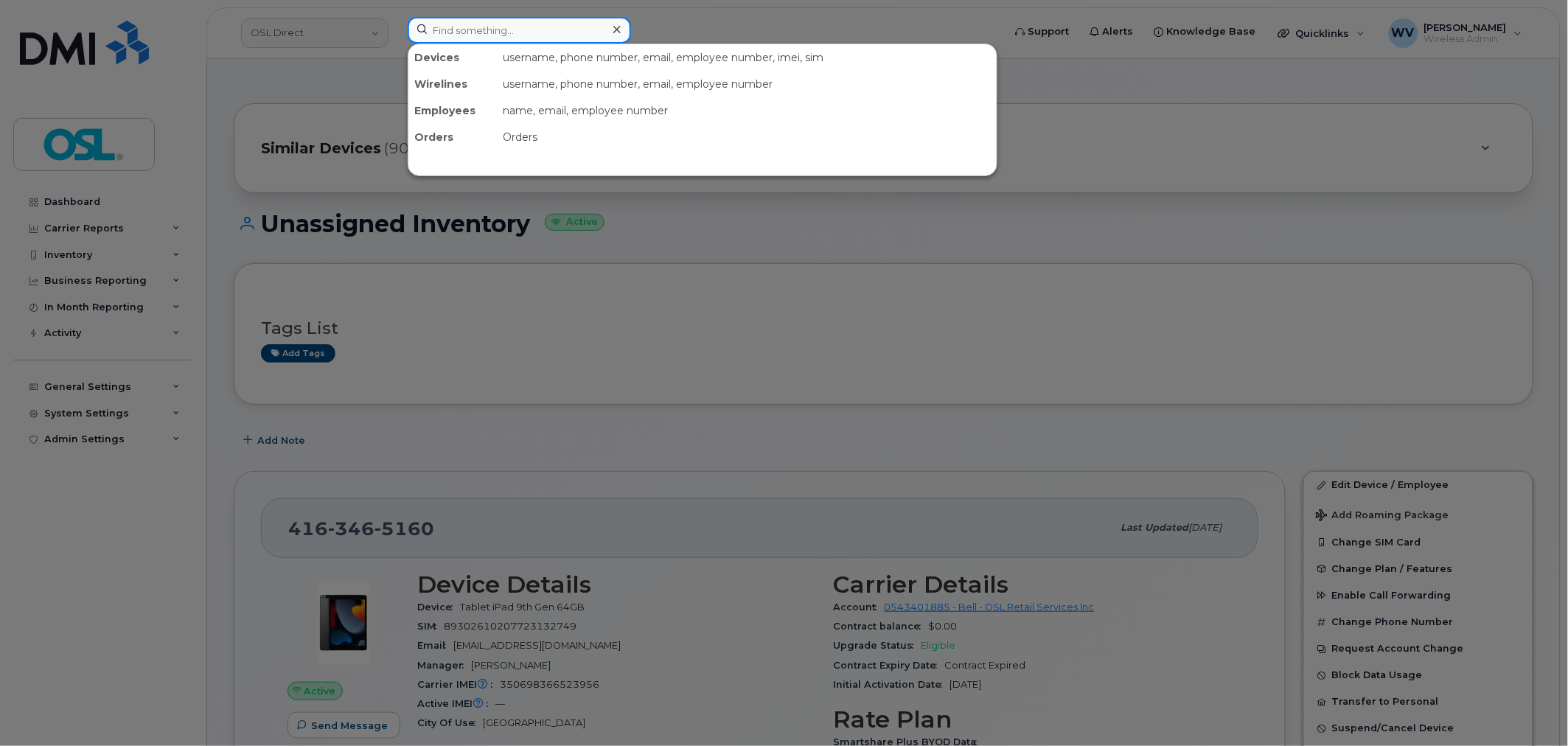
click at [545, 19] on input at bounding box center [519, 30] width 224 height 27
paste input "7053514251"
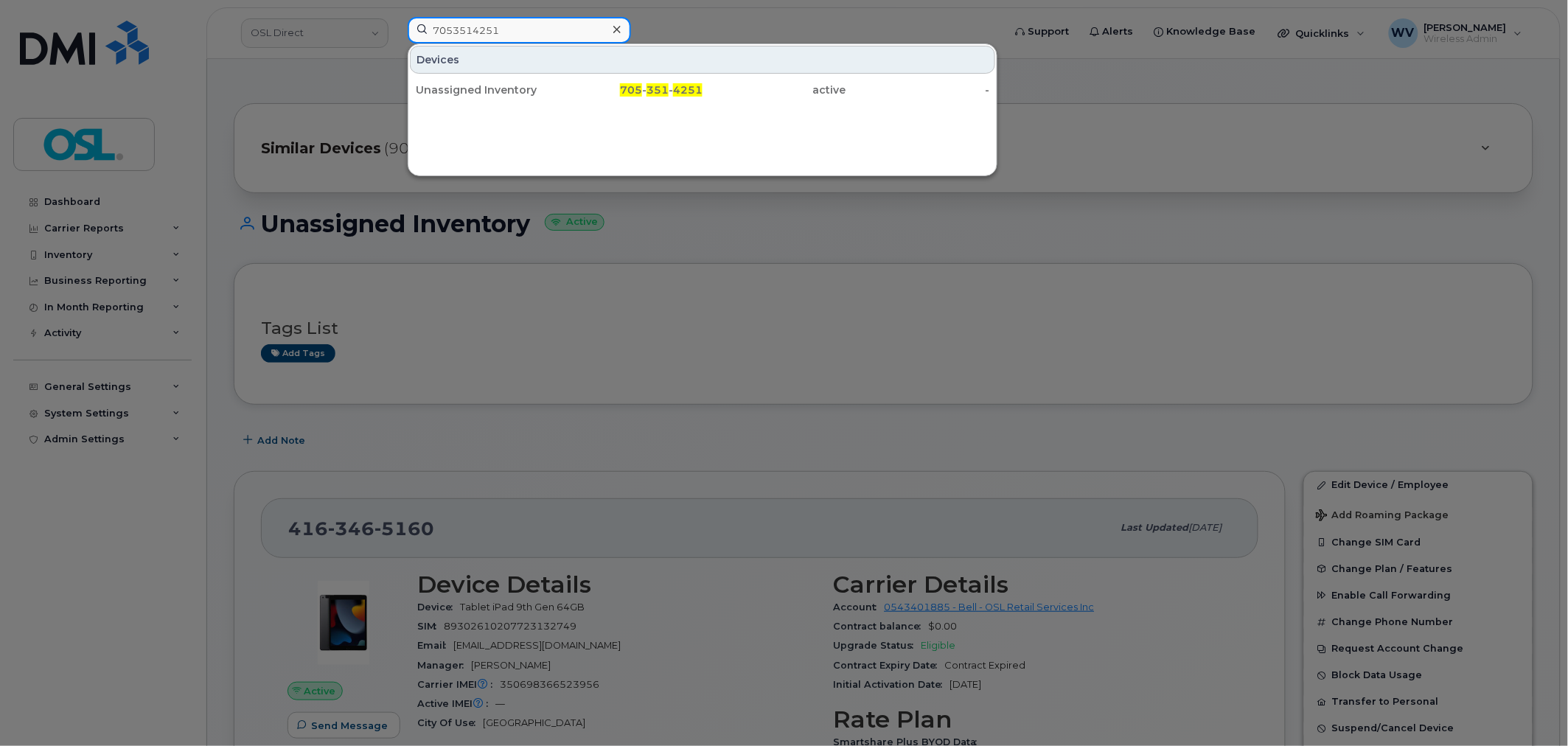
type input "7053514251"
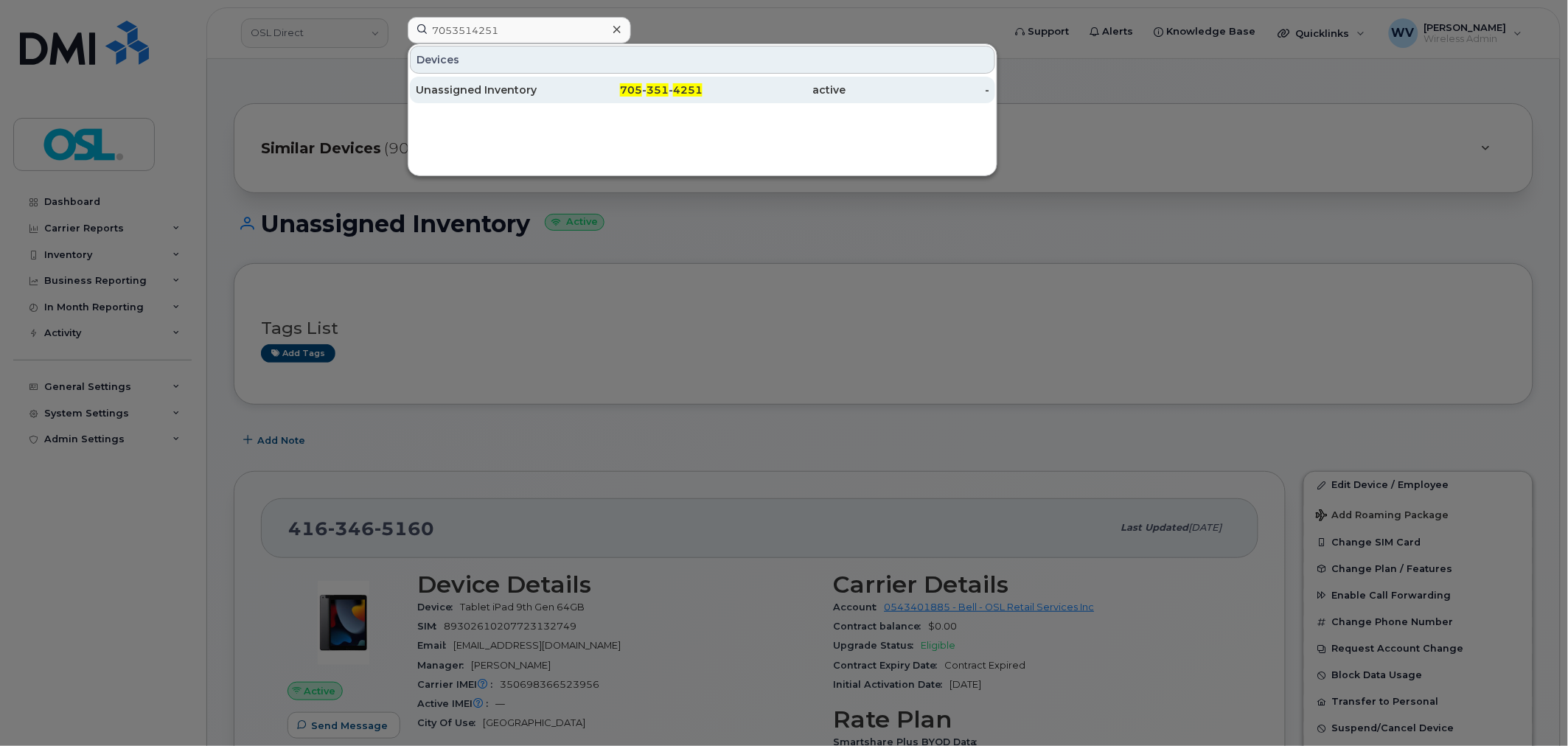
click at [535, 81] on div "Unassigned Inventory" at bounding box center [487, 90] width 143 height 27
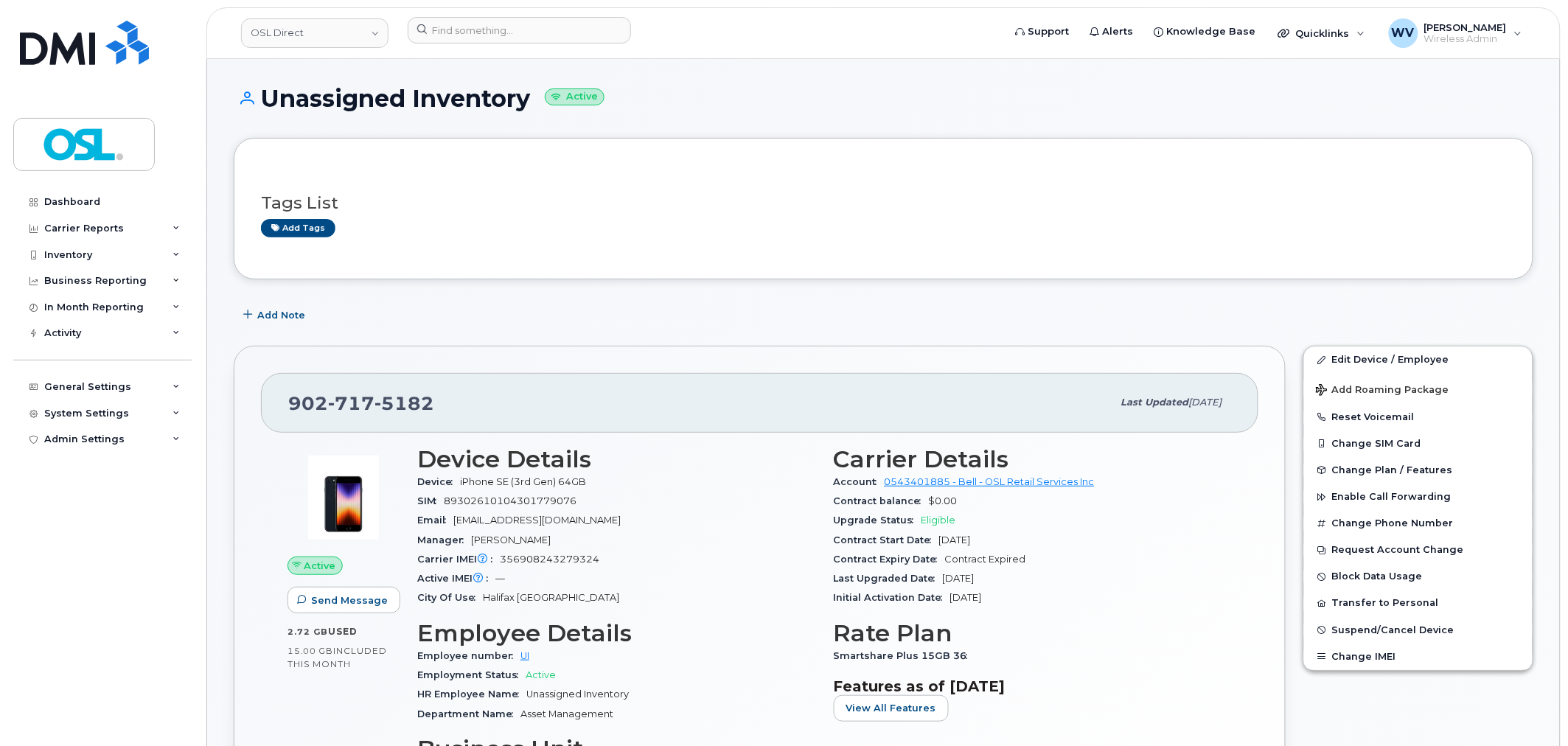
click at [388, 406] on span "5182" at bounding box center [404, 403] width 60 height 22
copy span "[PHONE_NUMBER]"
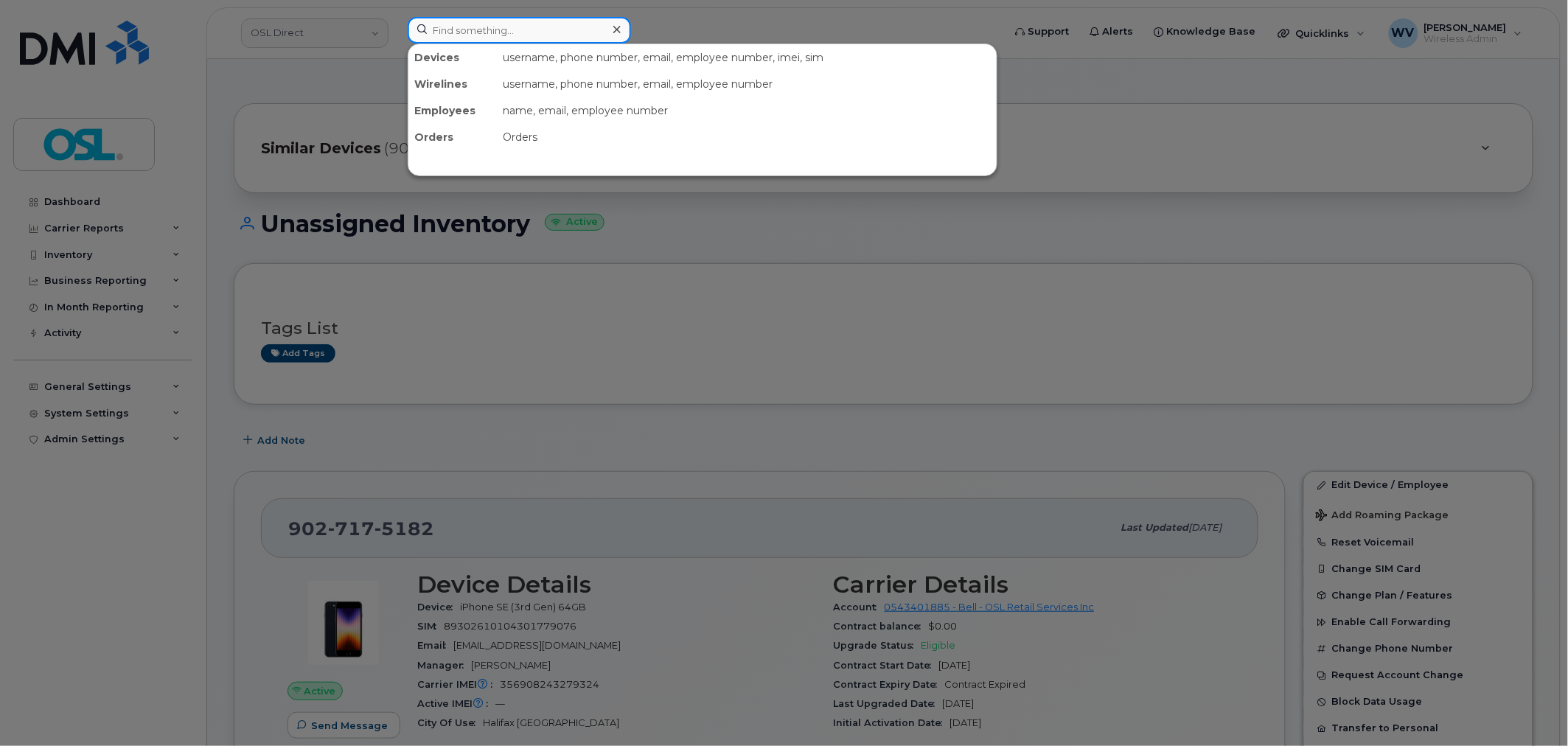
click at [568, 32] on input at bounding box center [519, 30] width 224 height 27
type input "v"
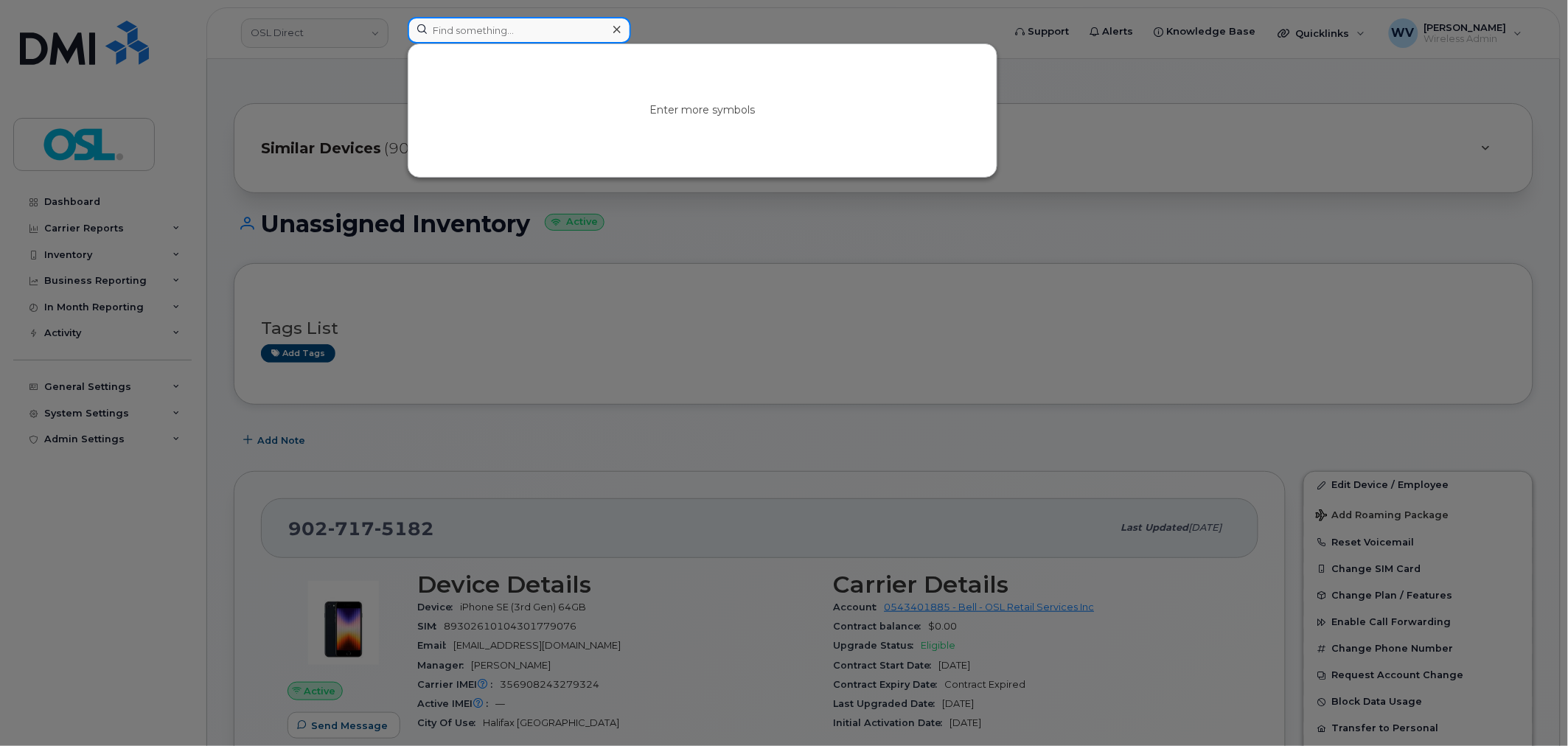
paste input "4313367217"
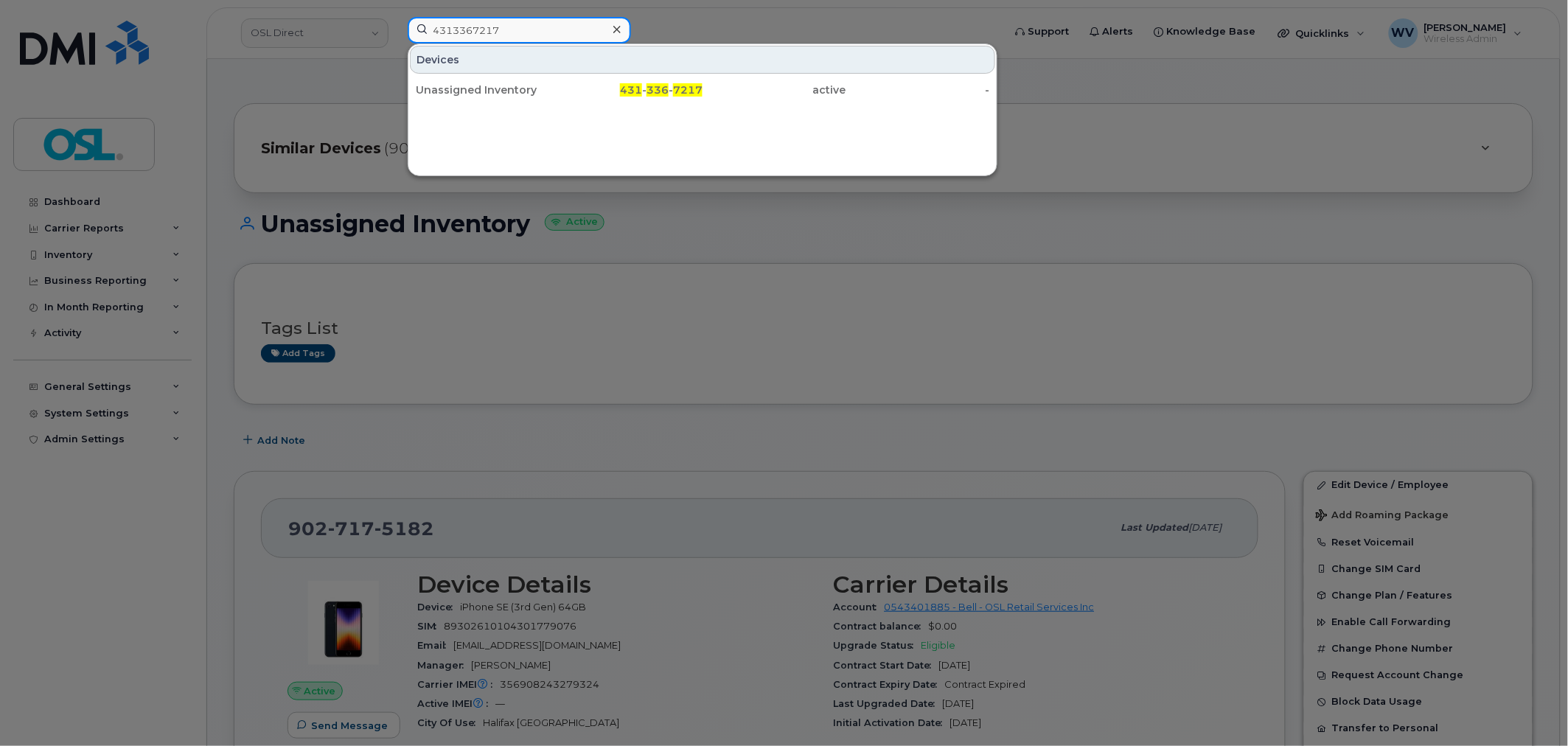
type input "4313367217"
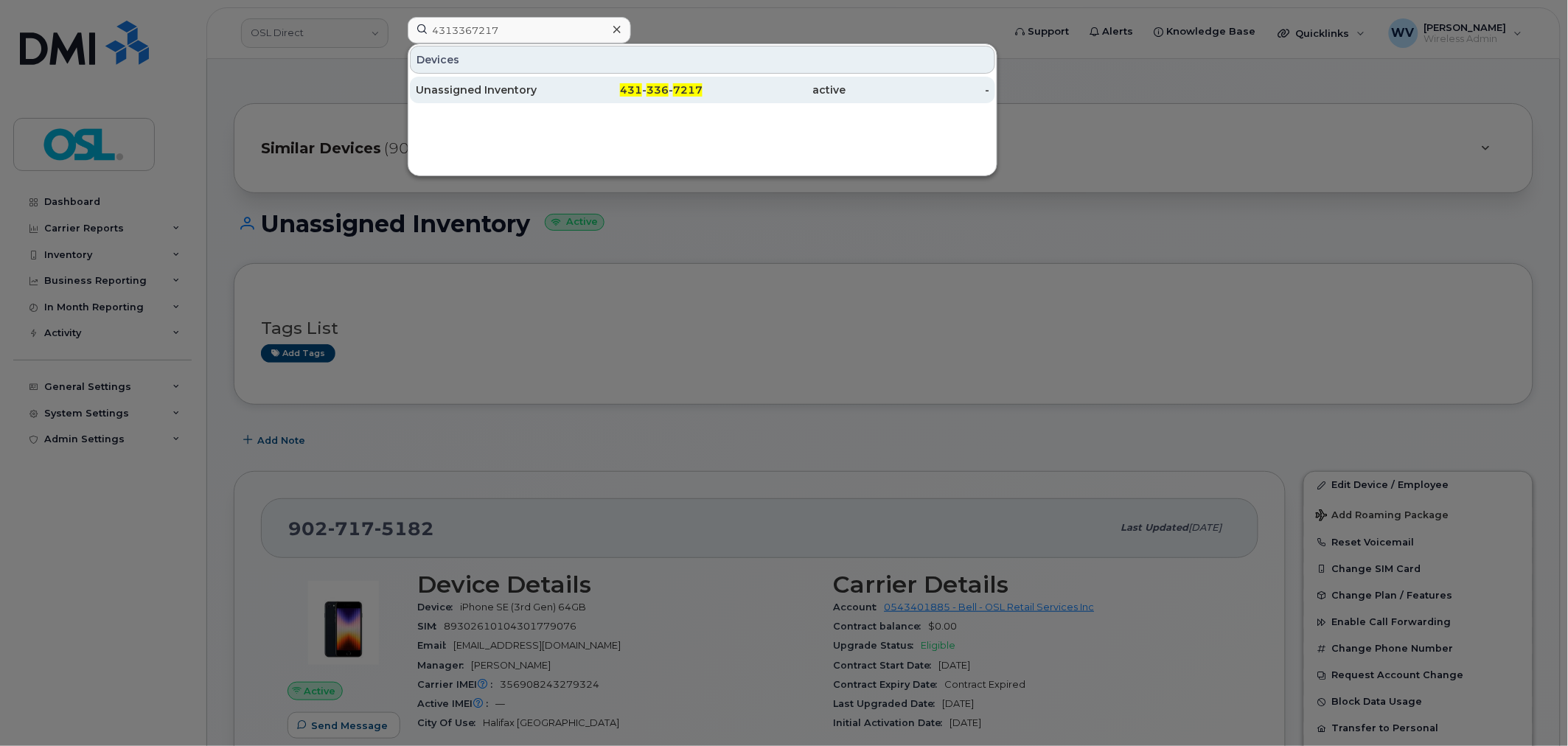
click at [573, 86] on div "431 - 336 - 7217" at bounding box center [631, 90] width 143 height 15
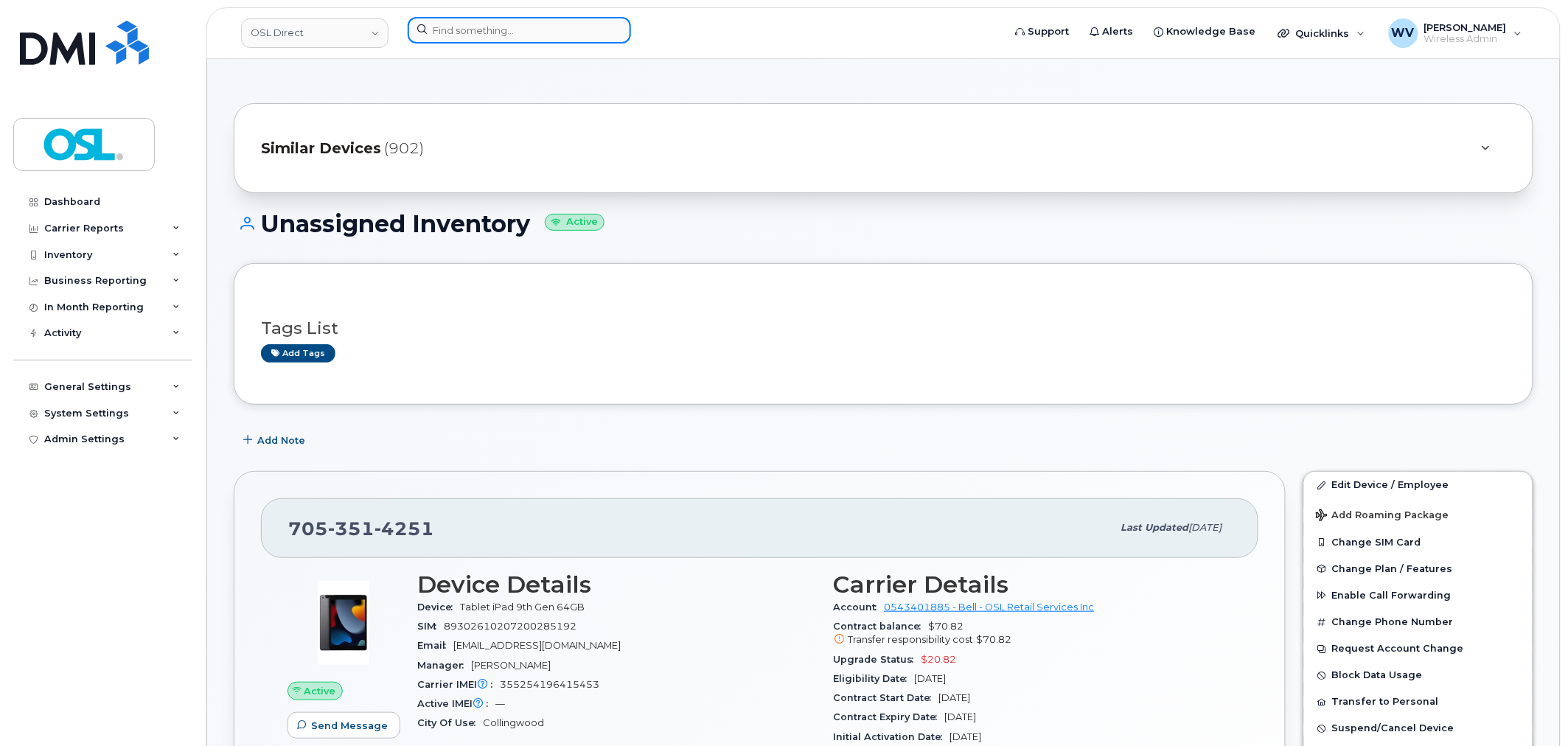
click at [491, 40] on input at bounding box center [519, 30] width 224 height 27
paste input "4169964583"
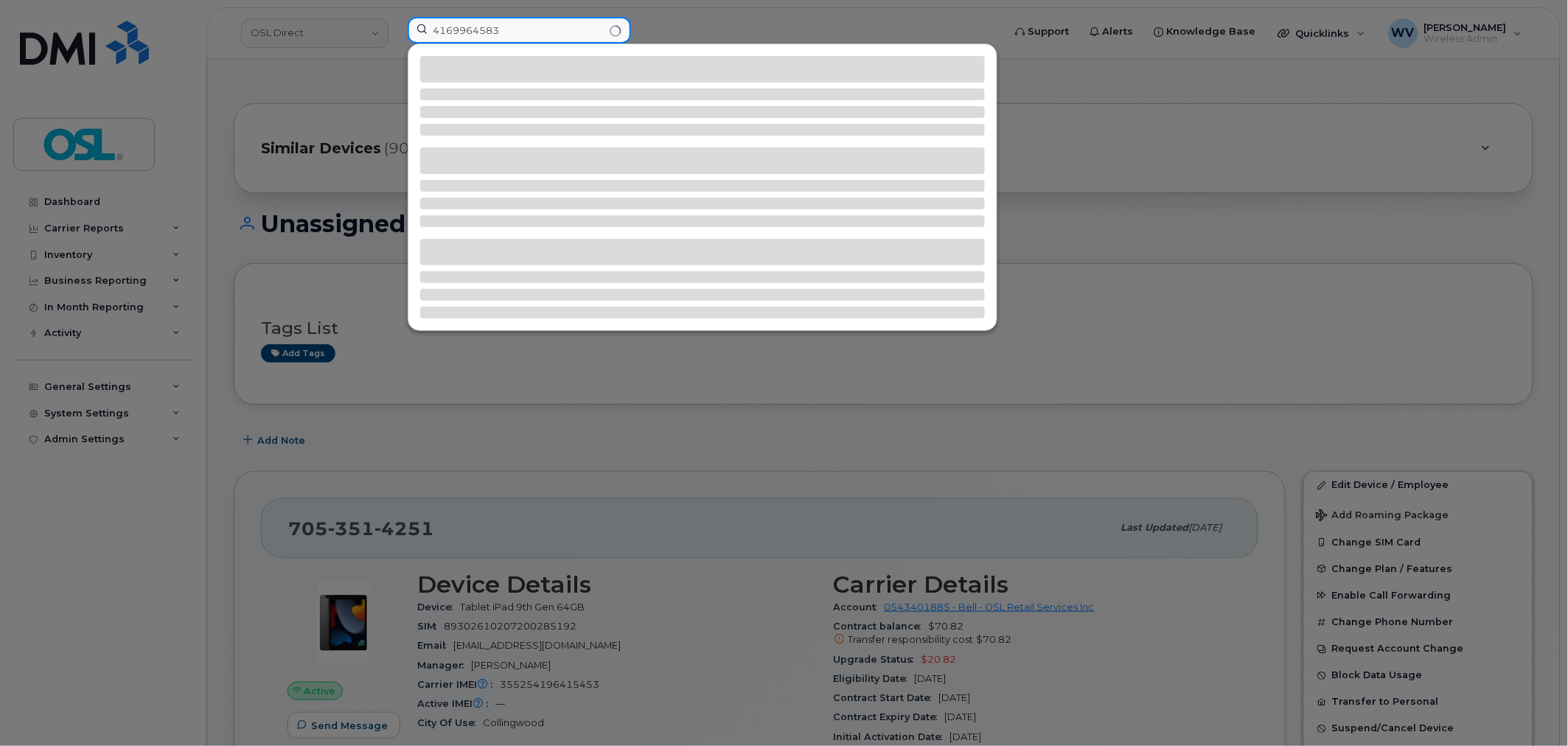
type input "4169964583"
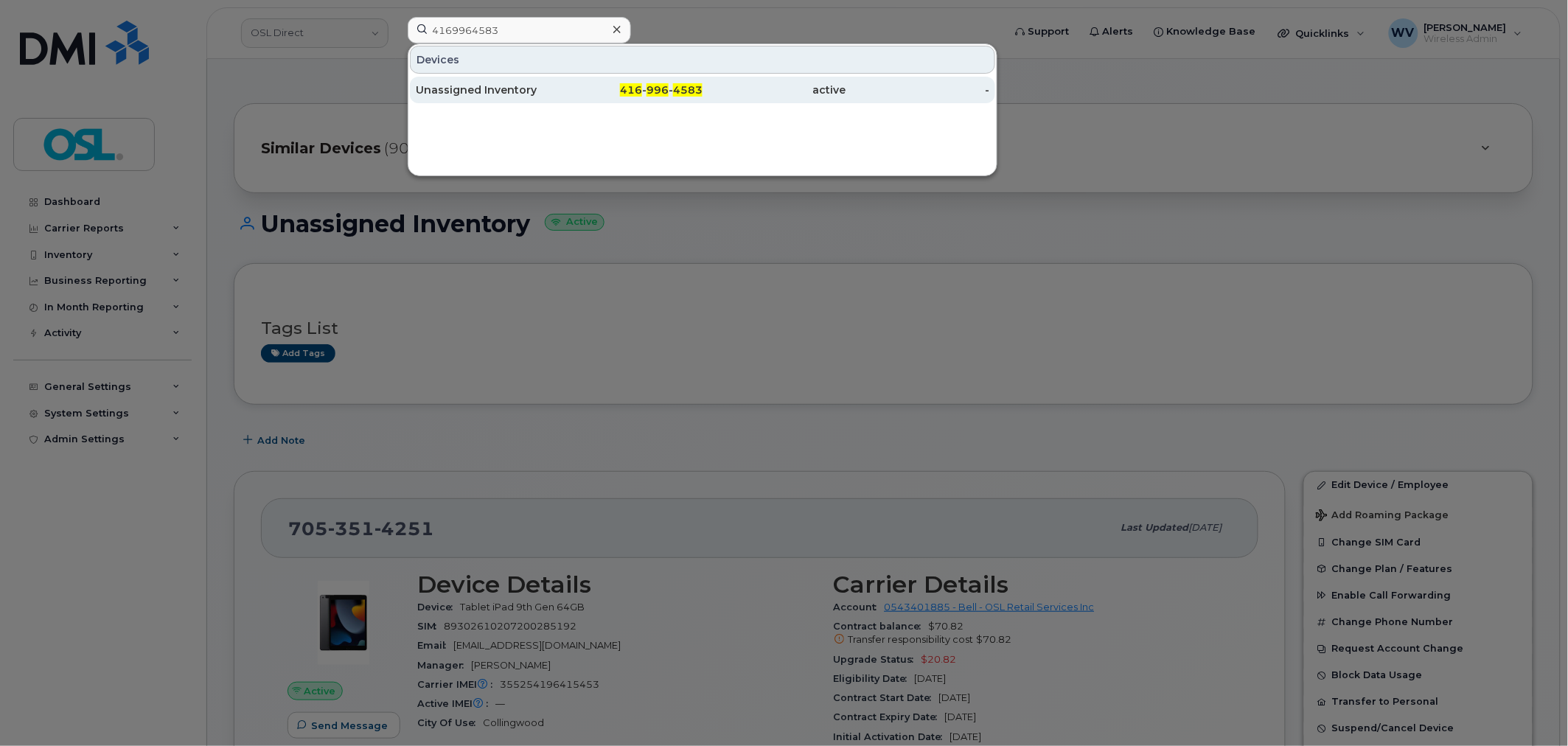
click at [597, 92] on div "416 - 996 - 4583" at bounding box center [631, 90] width 143 height 15
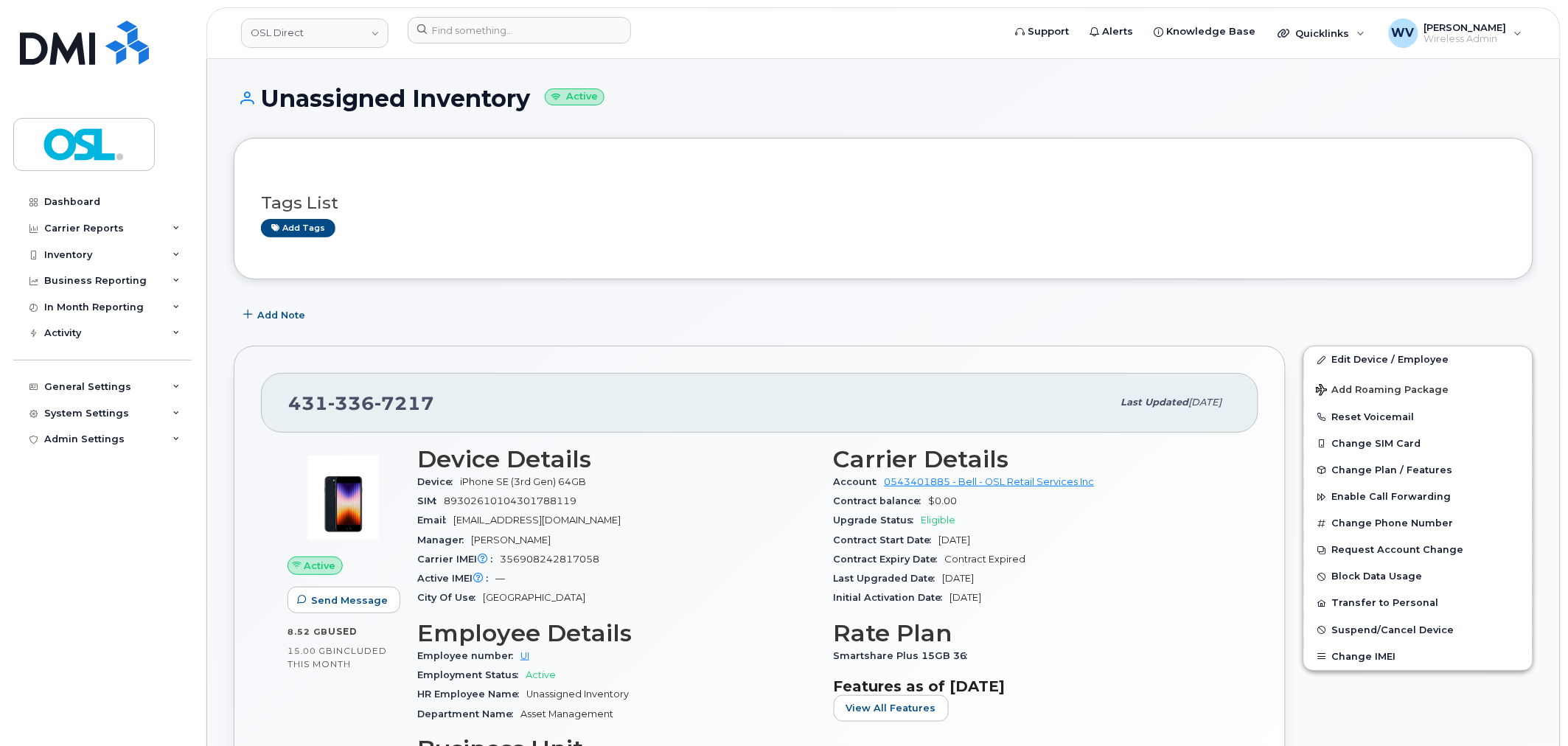
click at [893, 243] on div "Tags List Add tags" at bounding box center [883, 209] width 1245 height 87
click at [380, 399] on span "7217" at bounding box center [404, 403] width 60 height 22
copy span "431 336 7217"
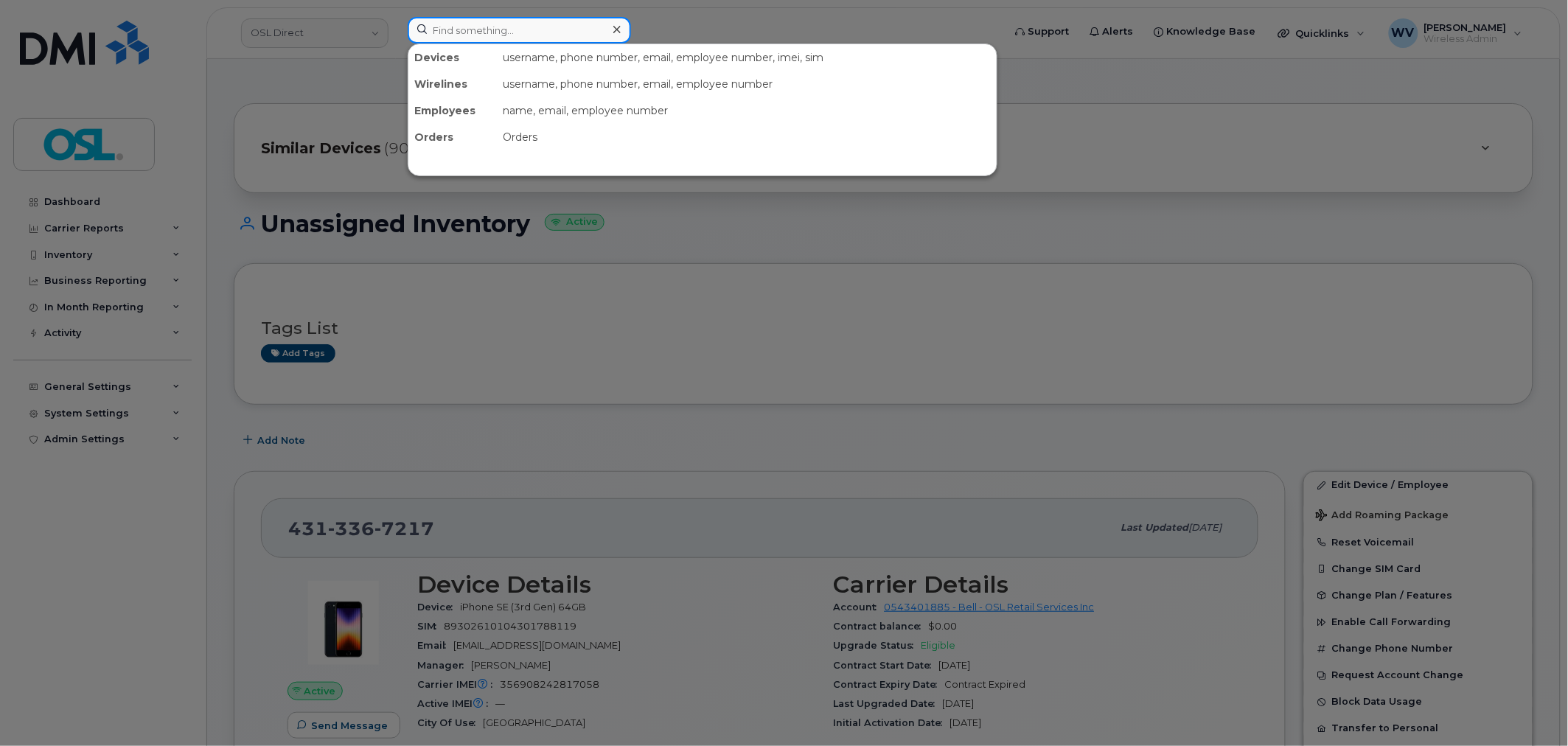
click at [516, 28] on input at bounding box center [519, 30] width 224 height 27
paste input "4384689592"
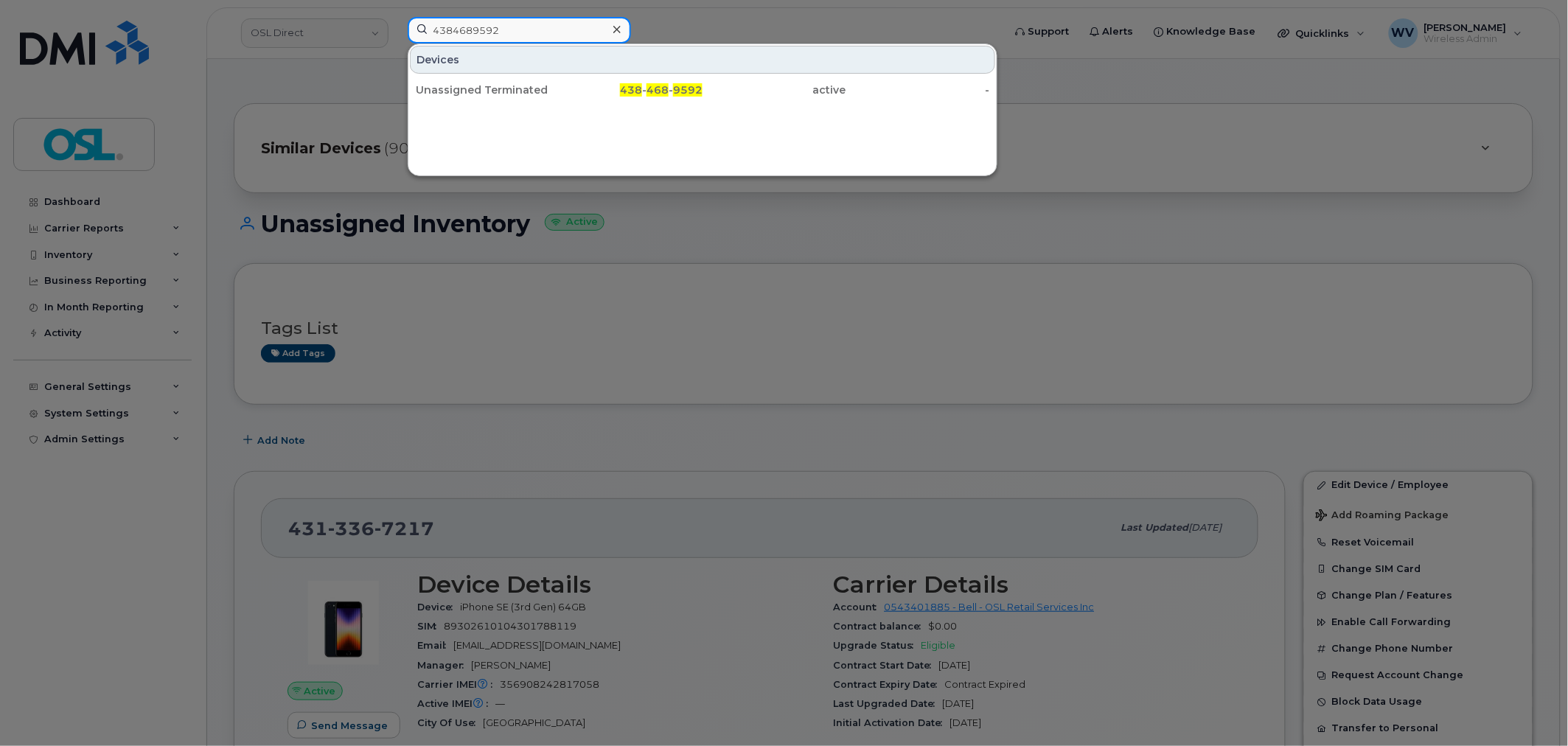
type input "4384689592"
drag, startPoint x: 511, startPoint y: 92, endPoint x: 646, endPoint y: 2, distance: 162.2
click at [511, 92] on div "Unassigned Terminated" at bounding box center [487, 90] width 143 height 15
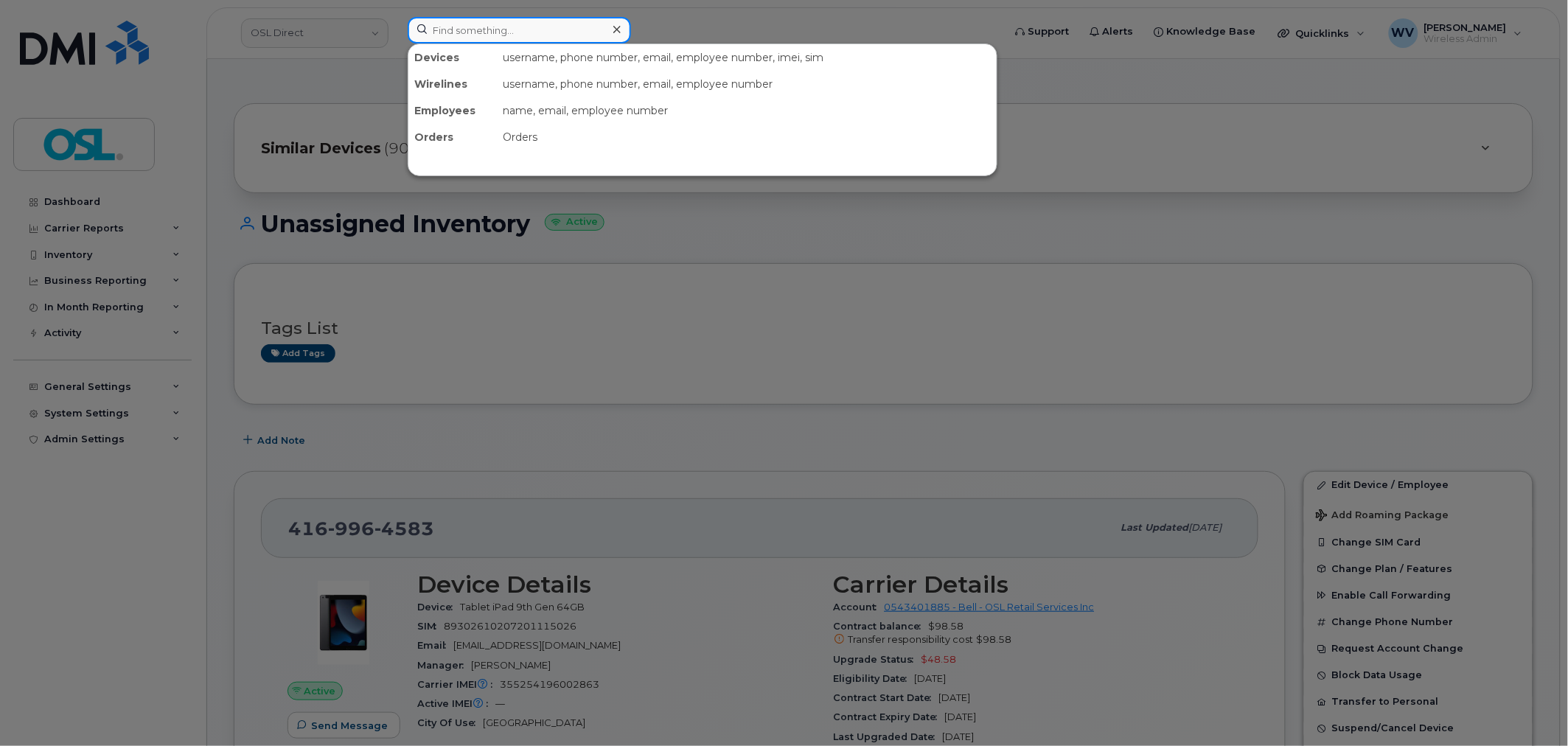
click at [470, 22] on input at bounding box center [519, 30] width 224 height 27
paste input "4165236178"
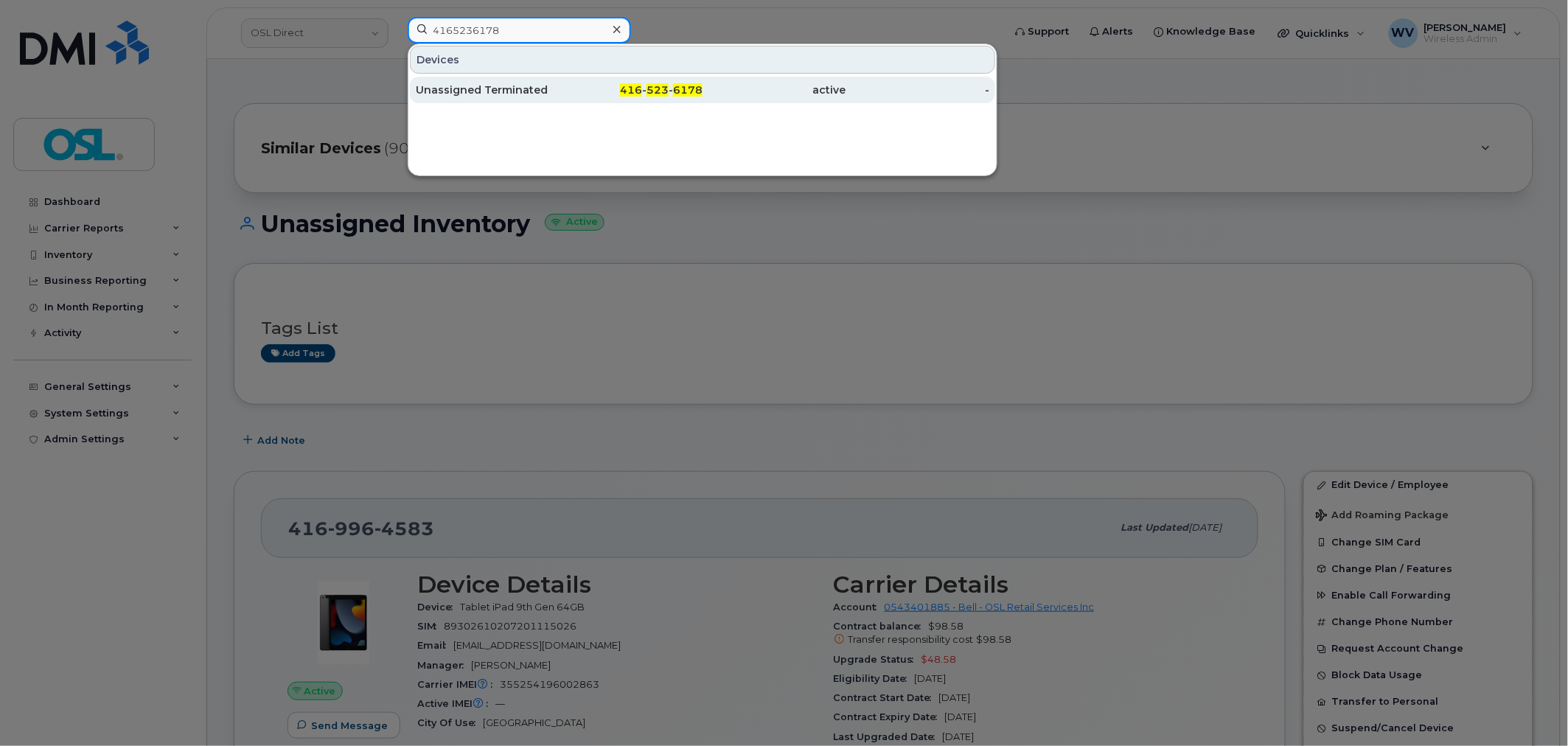
type input "4165236178"
drag, startPoint x: 495, startPoint y: 86, endPoint x: 506, endPoint y: 87, distance: 11.0
click at [495, 86] on div "Unassigned Terminated" at bounding box center [487, 90] width 143 height 15
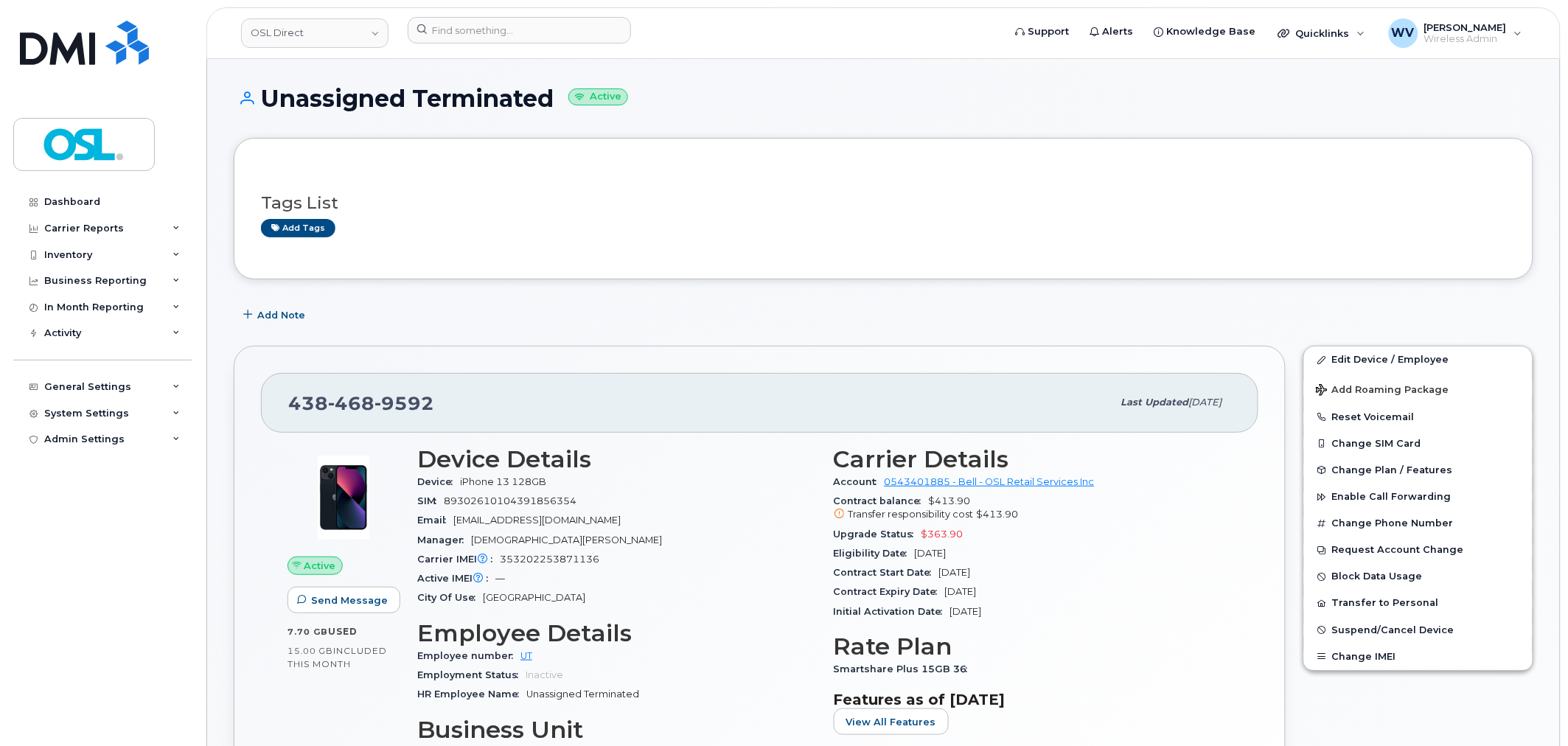
click at [414, 409] on span "9592" at bounding box center [404, 403] width 60 height 22
click at [415, 409] on span "9592" at bounding box center [404, 403] width 60 height 22
copy span "438 468 9592"
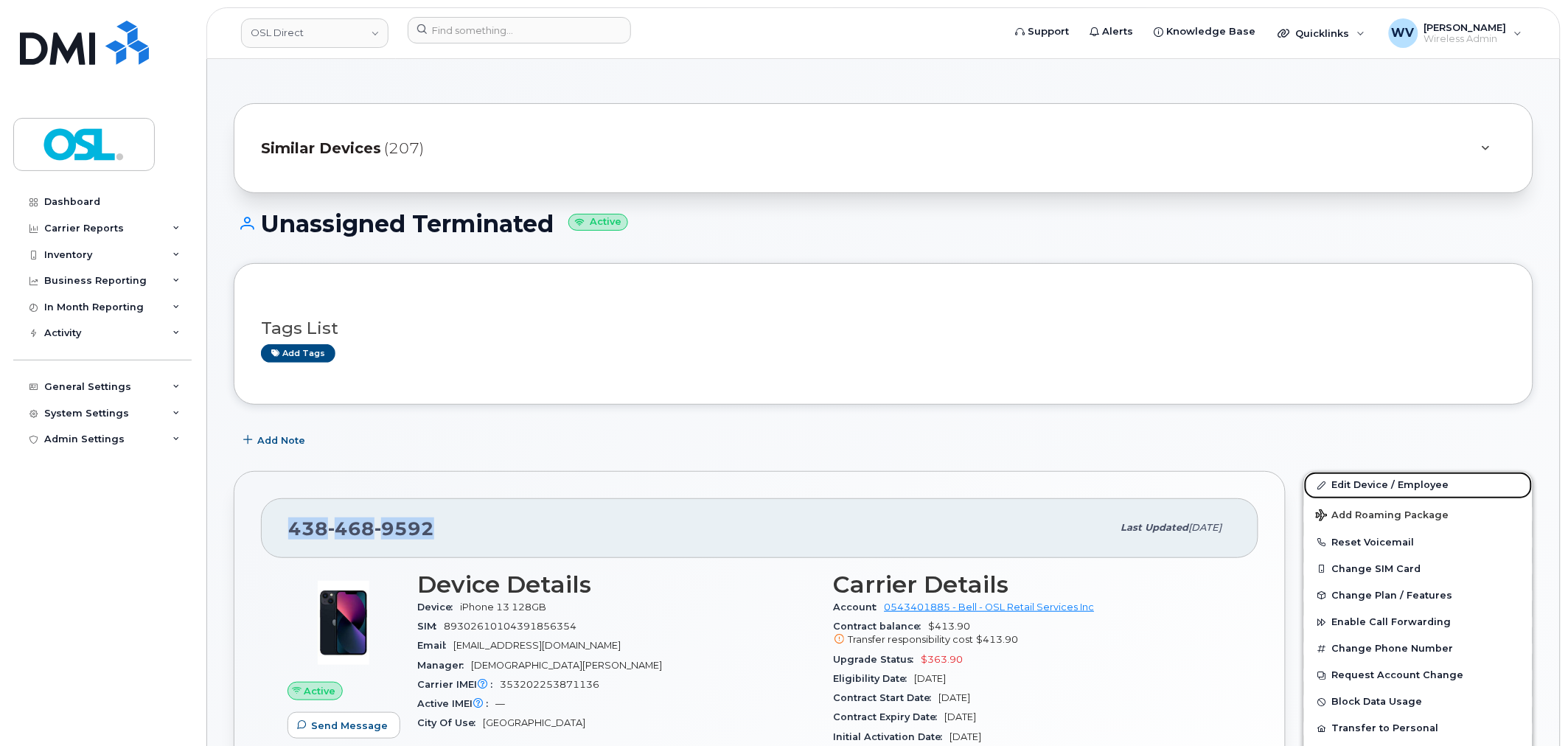
click at [1361, 480] on link "Edit Device / Employee" at bounding box center [1417, 485] width 228 height 27
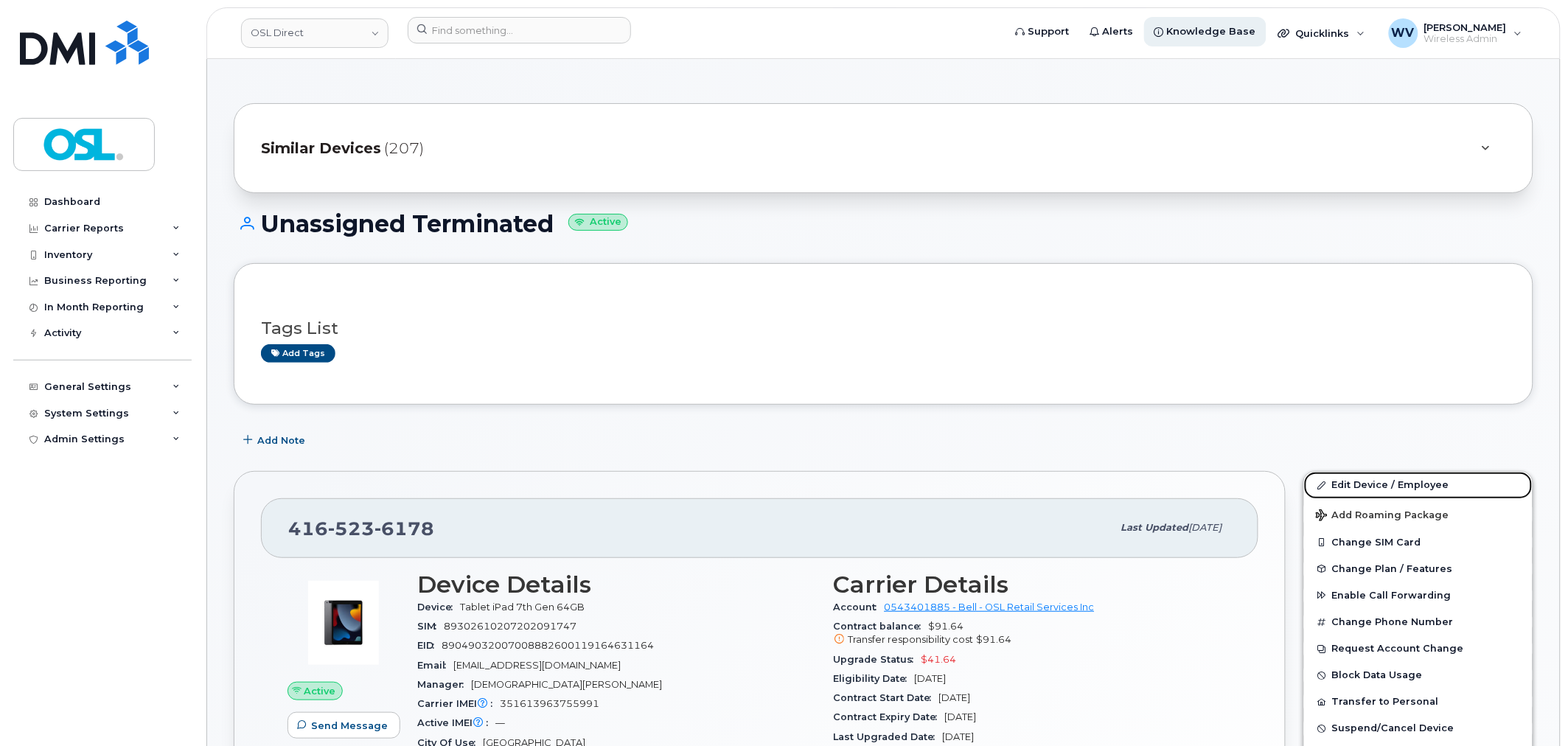
drag, startPoint x: 1406, startPoint y: 488, endPoint x: 1204, endPoint y: 43, distance: 488.7
click at [1406, 488] on link "Edit Device / Employee" at bounding box center [1417, 485] width 228 height 27
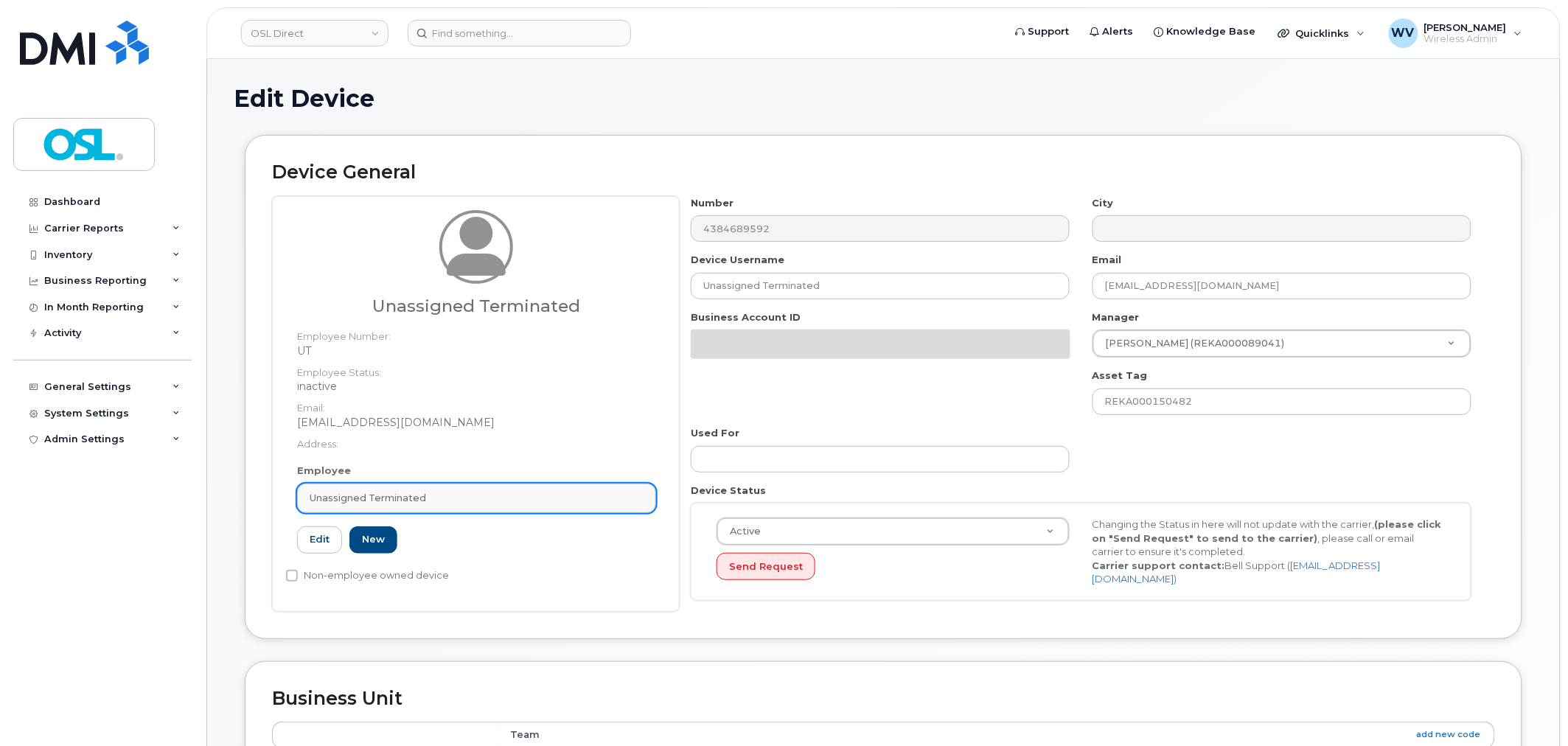
click at [423, 504] on span "Unassigned Terminated" at bounding box center [367, 498] width 117 height 14
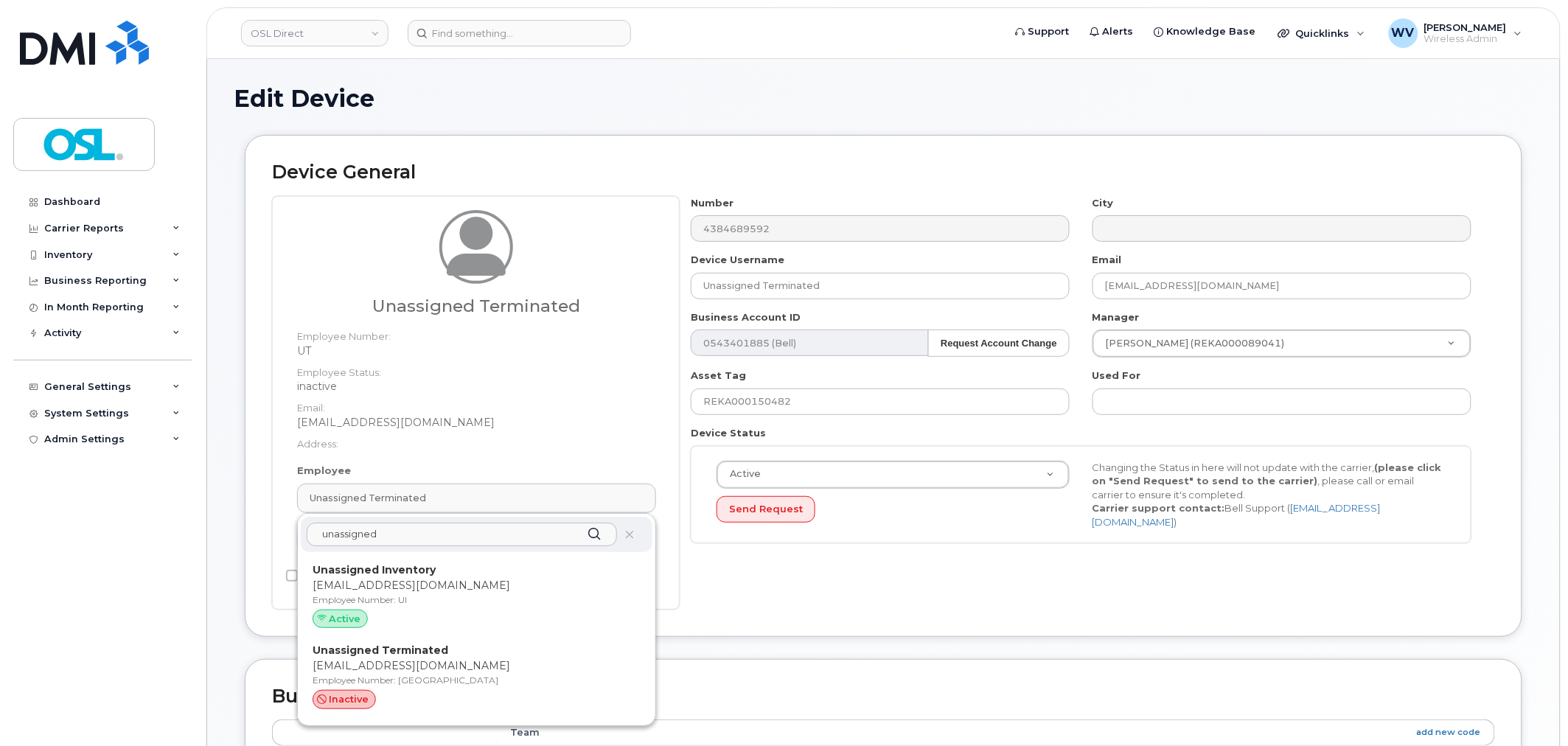
type input "unassigned"
click at [431, 570] on p "Unassigned Inventory" at bounding box center [477, 570] width 328 height 15
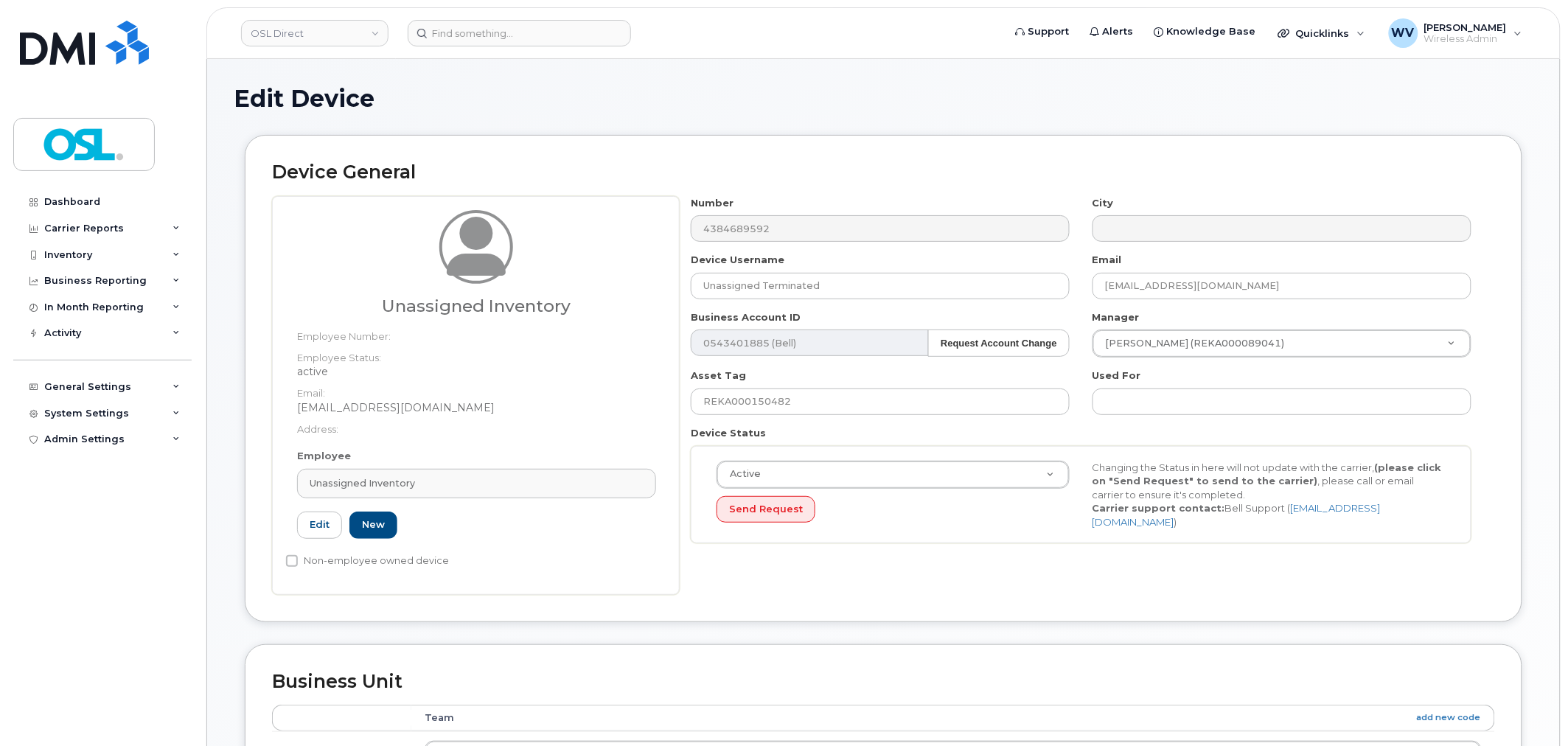
type input "Unassigned Inventory"
type input "[EMAIL_ADDRESS][DOMAIN_NAME]"
type input "4724252"
type input "UI"
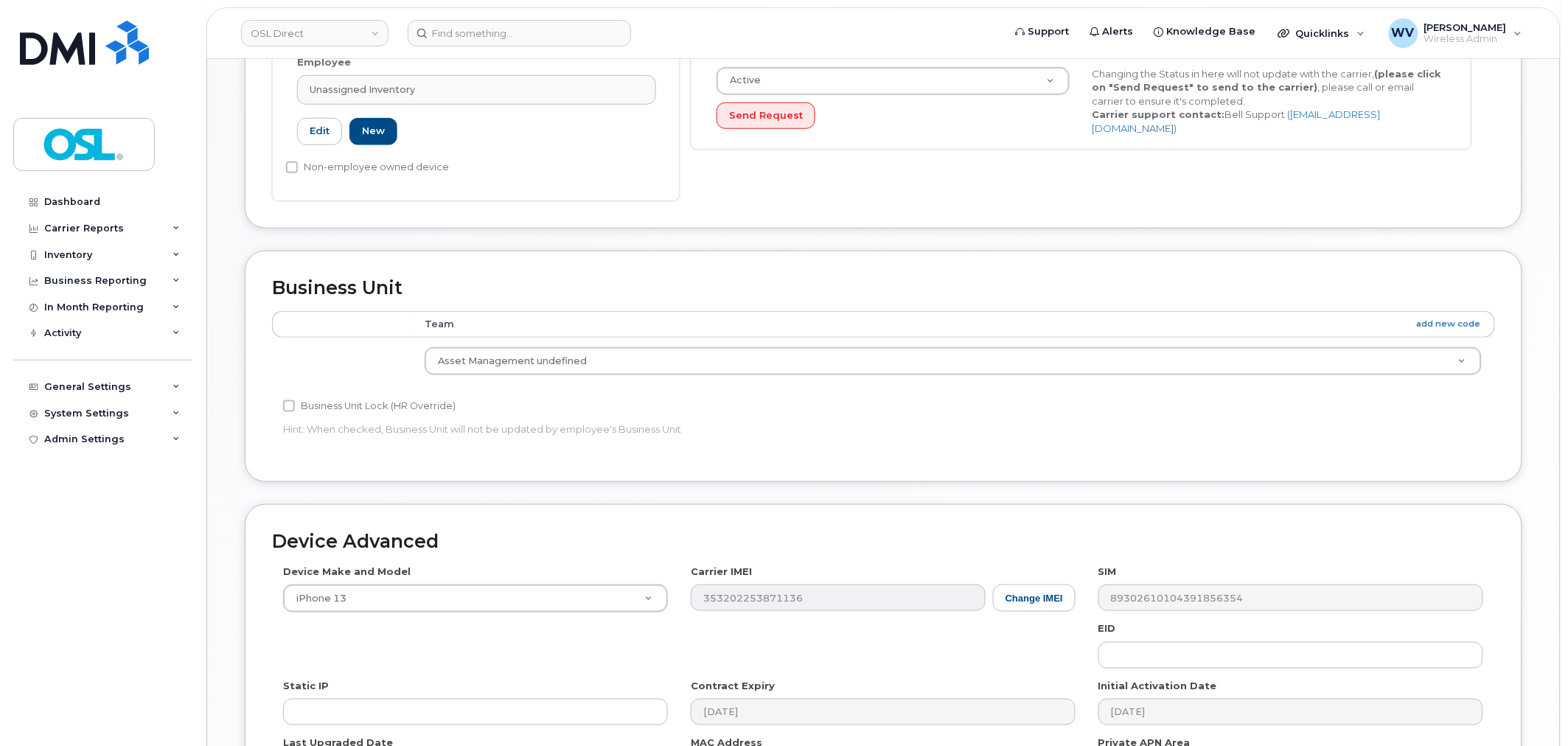
scroll to position [593, 0]
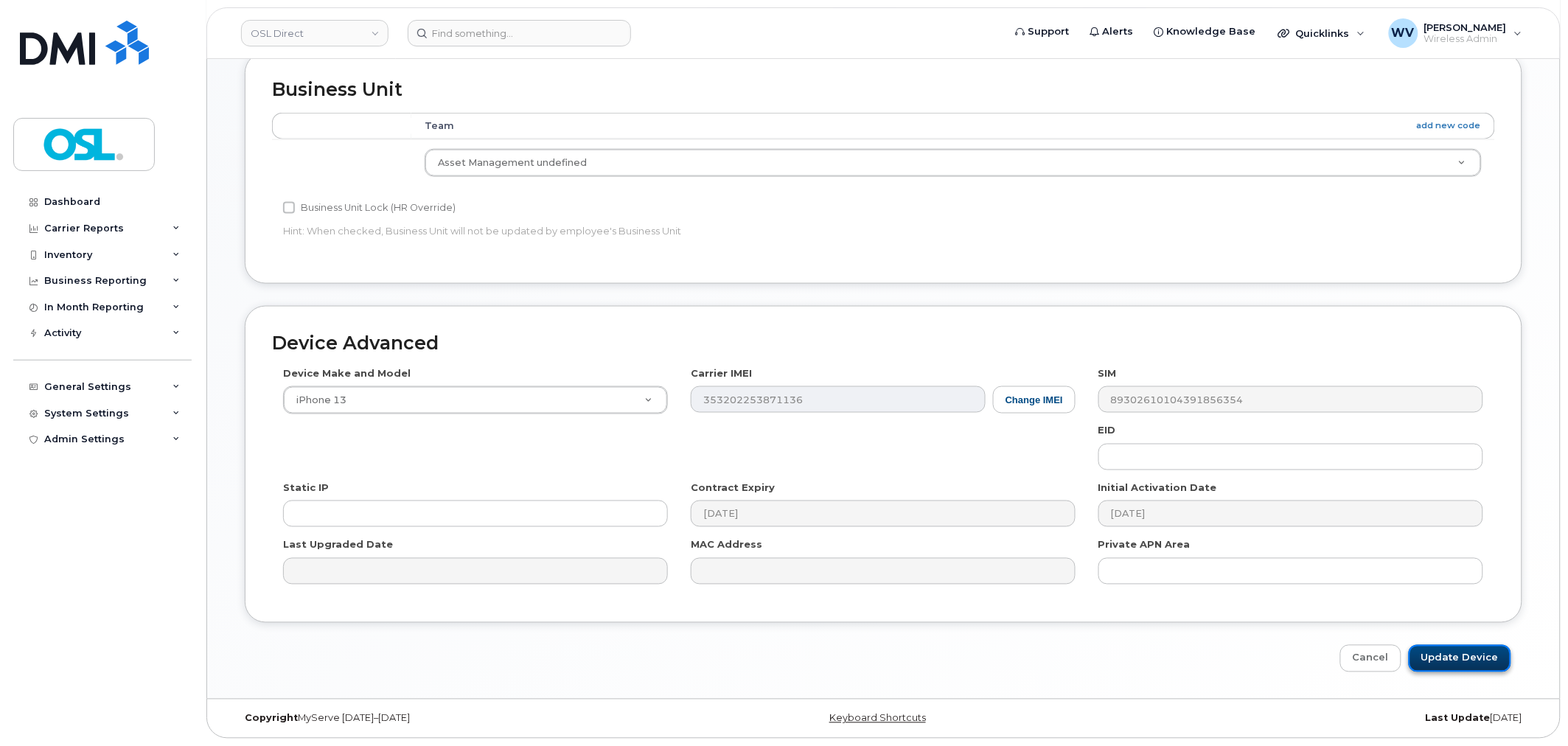
click at [1452, 651] on input "Update Device" at bounding box center [1459, 659] width 102 height 28
type input "Saving..."
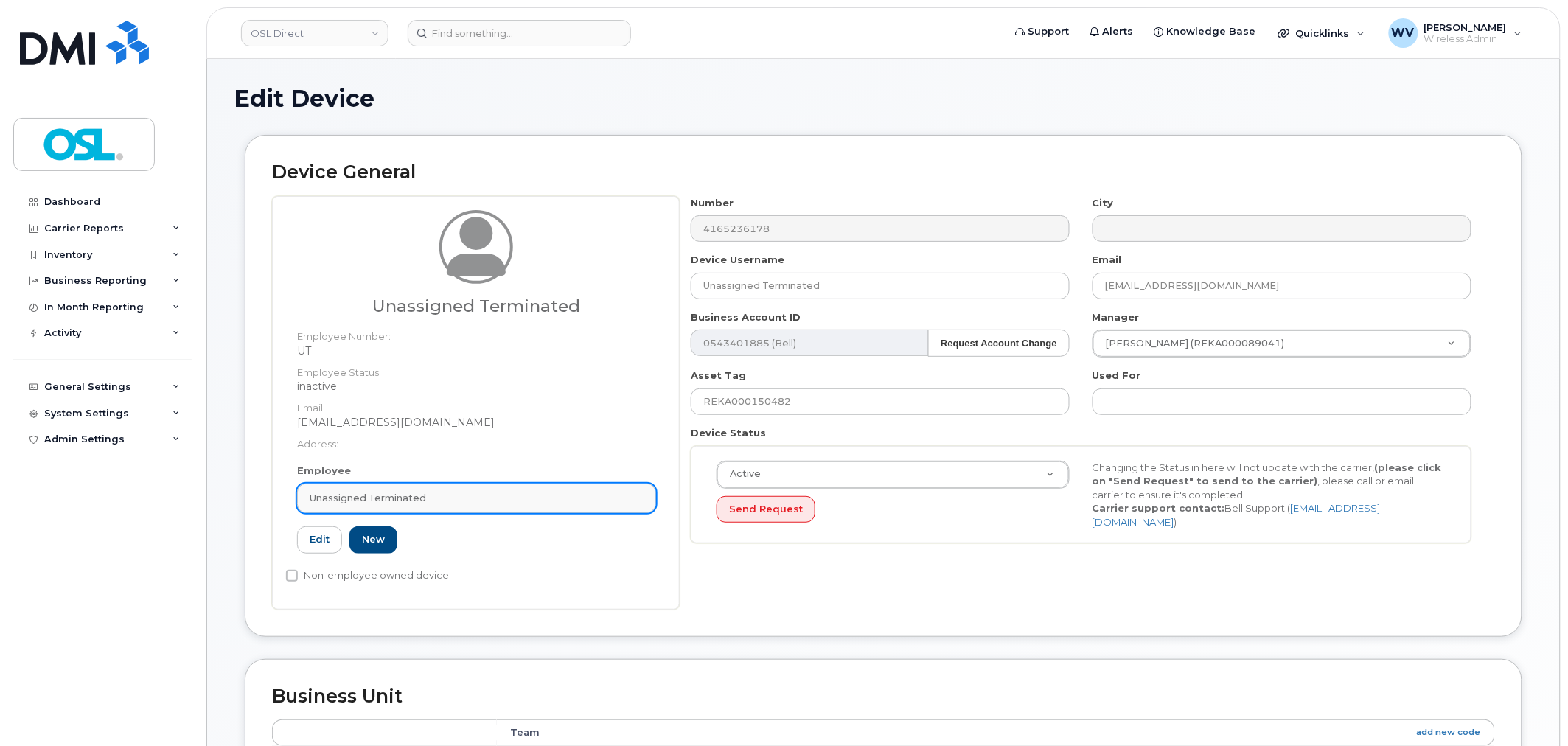
click at [485, 496] on div "Unassigned Terminated" at bounding box center [476, 498] width 334 height 14
paste input "unassigned"
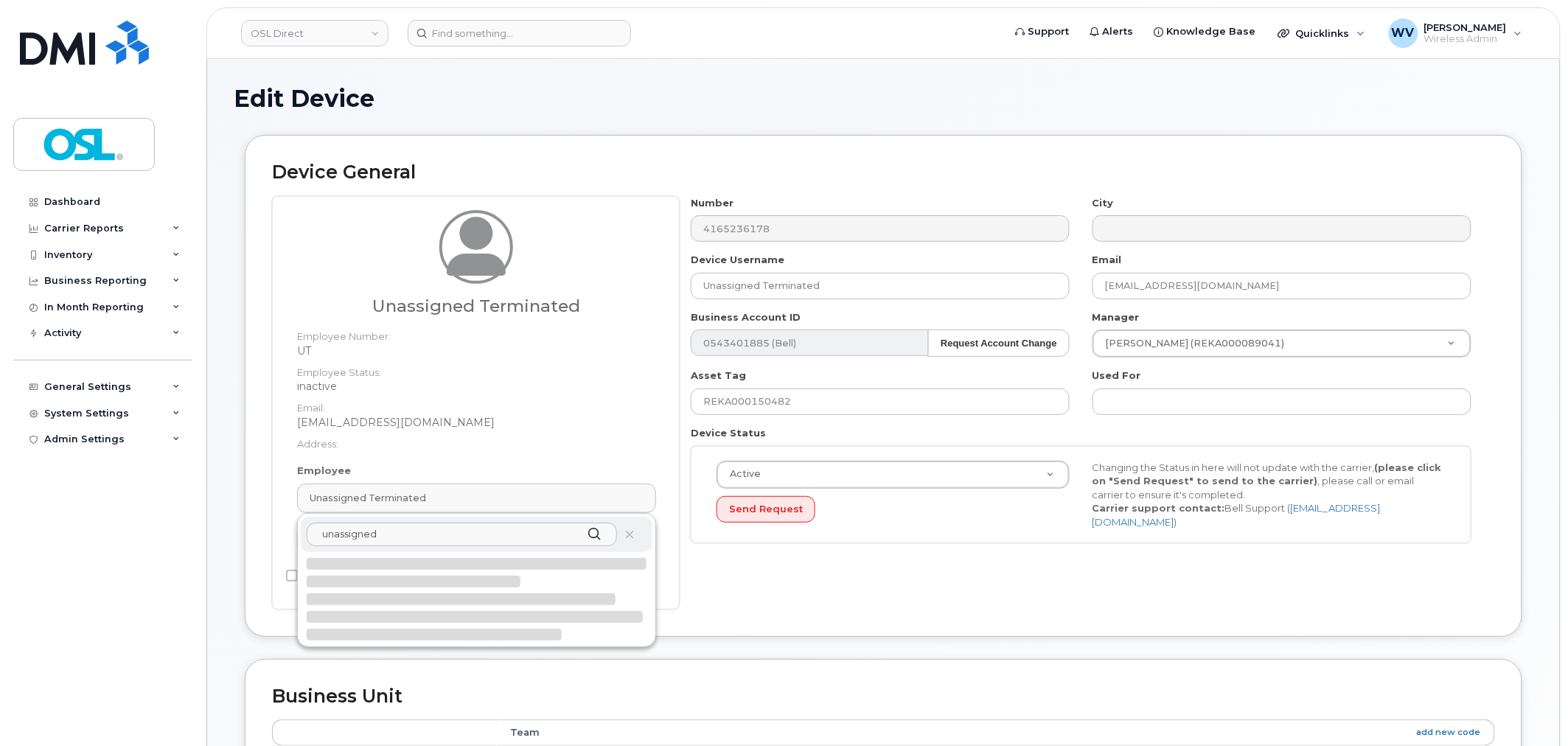
type input "unassigned"
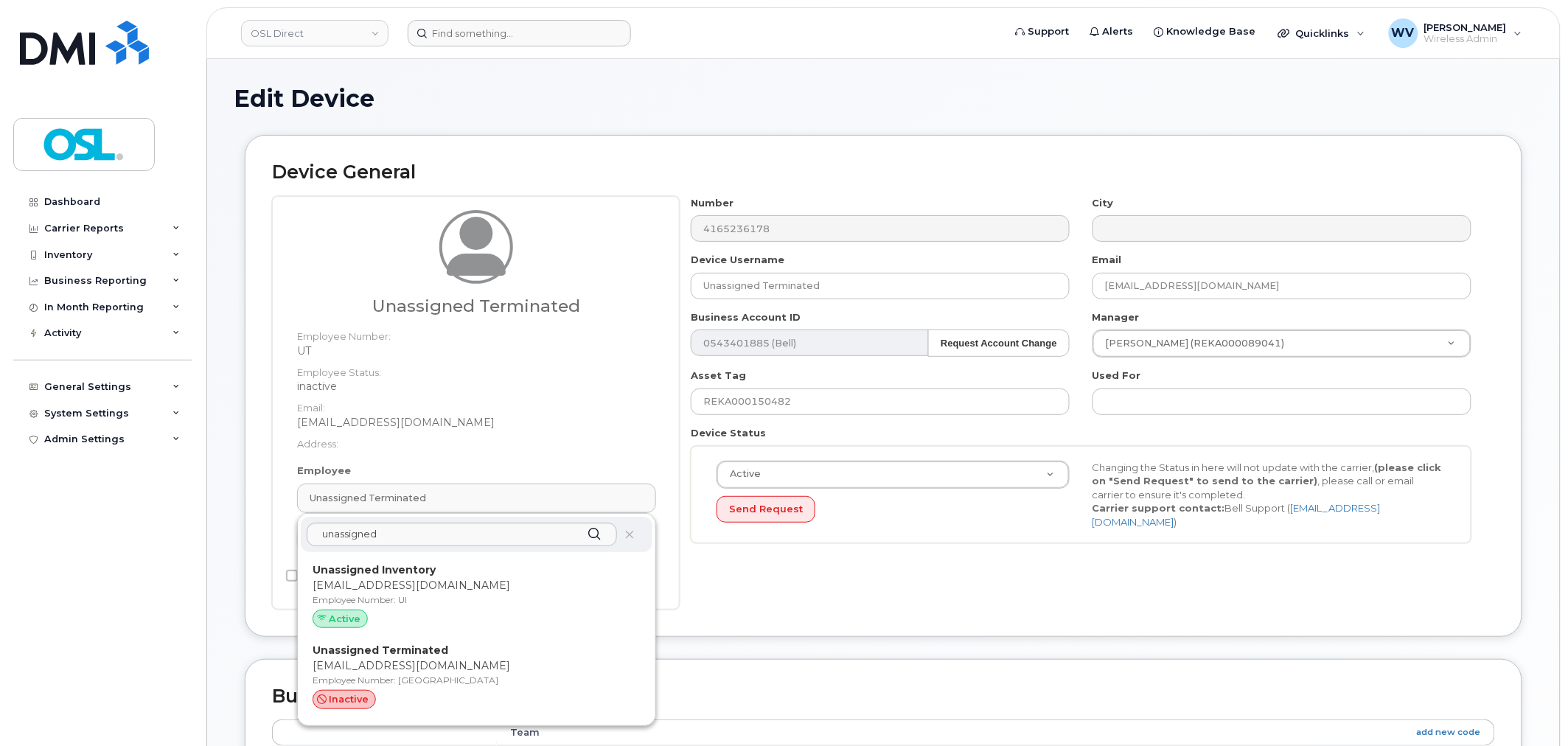
drag, startPoint x: 416, startPoint y: 570, endPoint x: 855, endPoint y: 45, distance: 684.4
click at [386, 604] on p "Employee Number: UI" at bounding box center [477, 600] width 328 height 13
type input "UI"
type input "Unassigned Inventory"
type input "[EMAIL_ADDRESS][DOMAIN_NAME]"
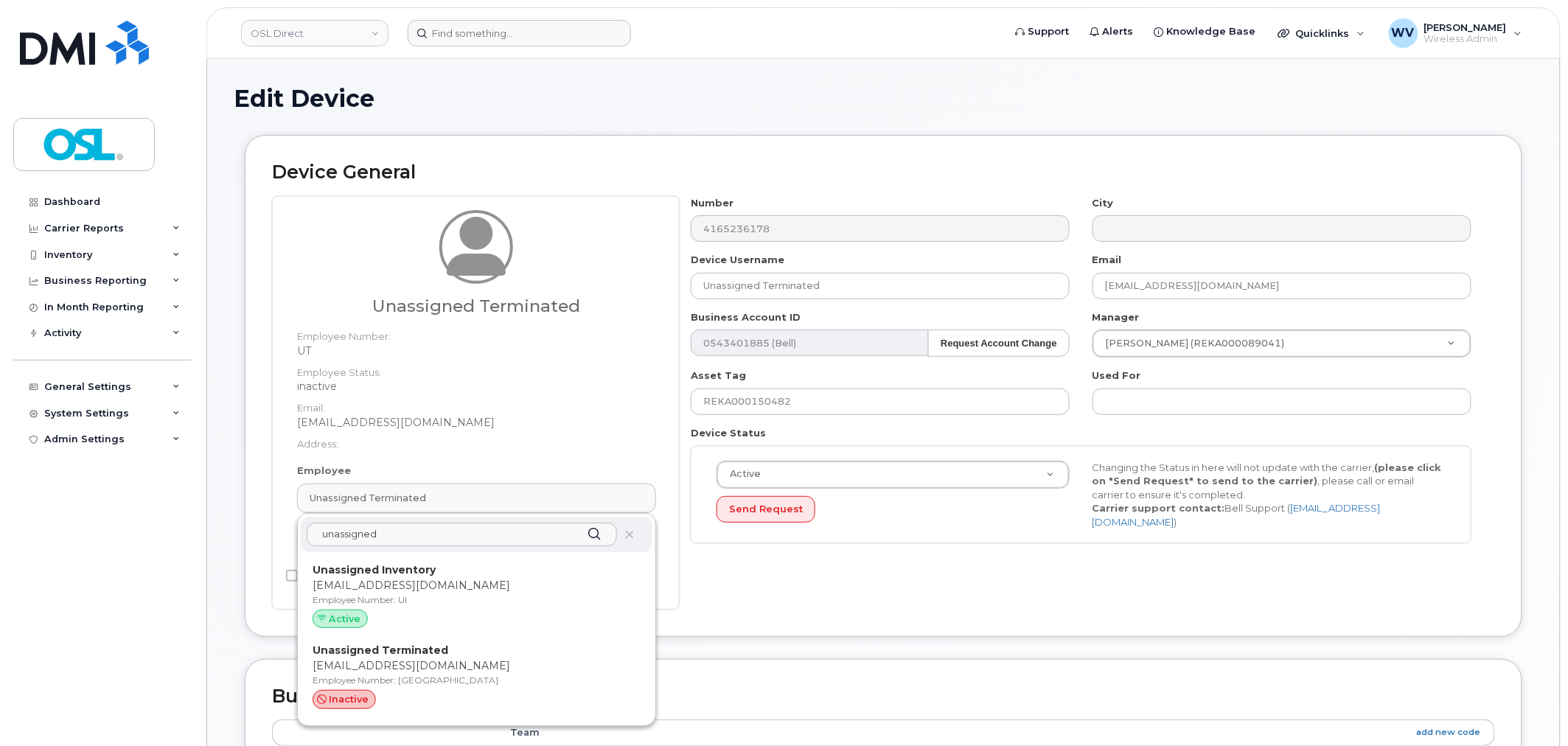
type input "4724252"
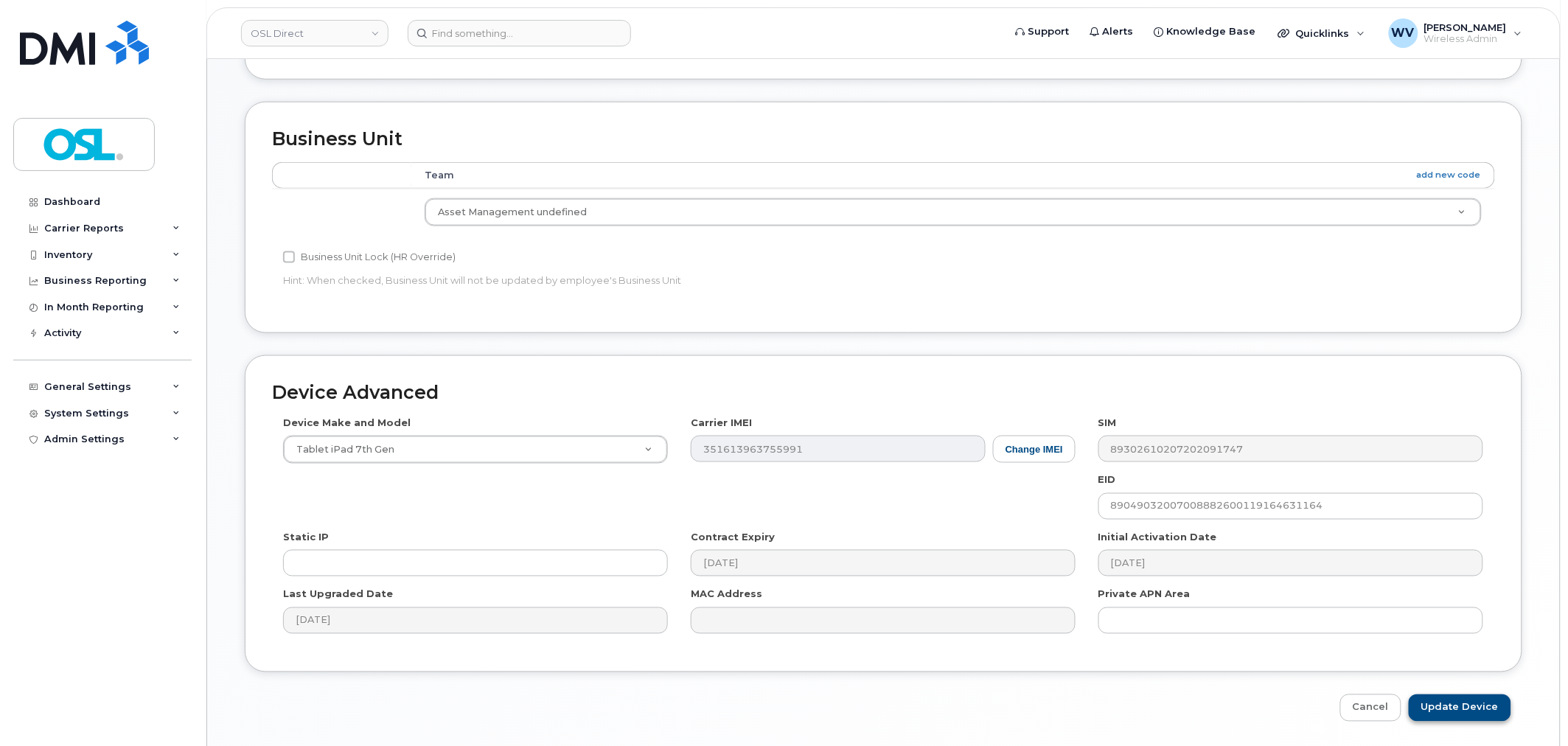
scroll to position [593, 0]
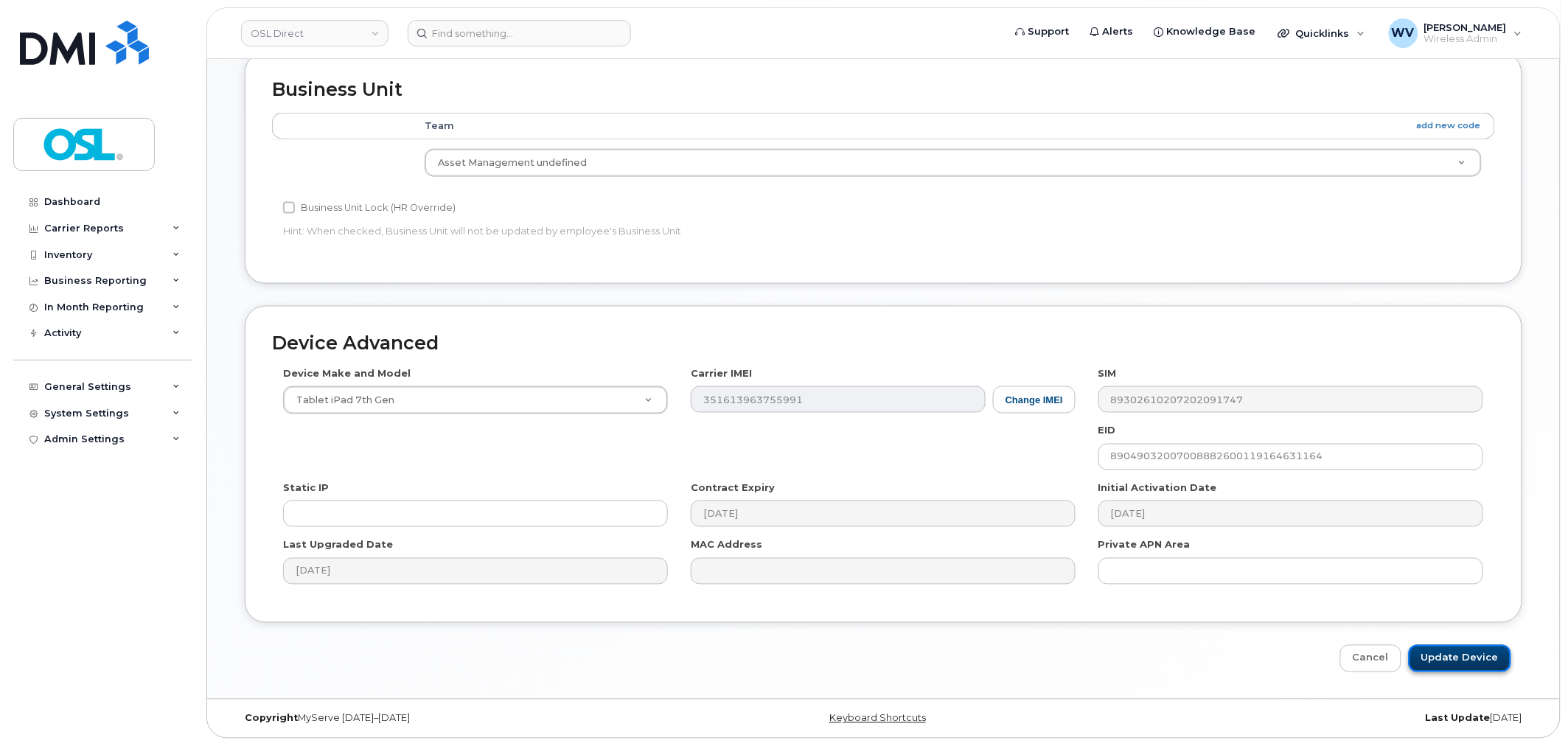
click at [1455, 658] on input "Update Device" at bounding box center [1459, 659] width 102 height 28
type input "Saving..."
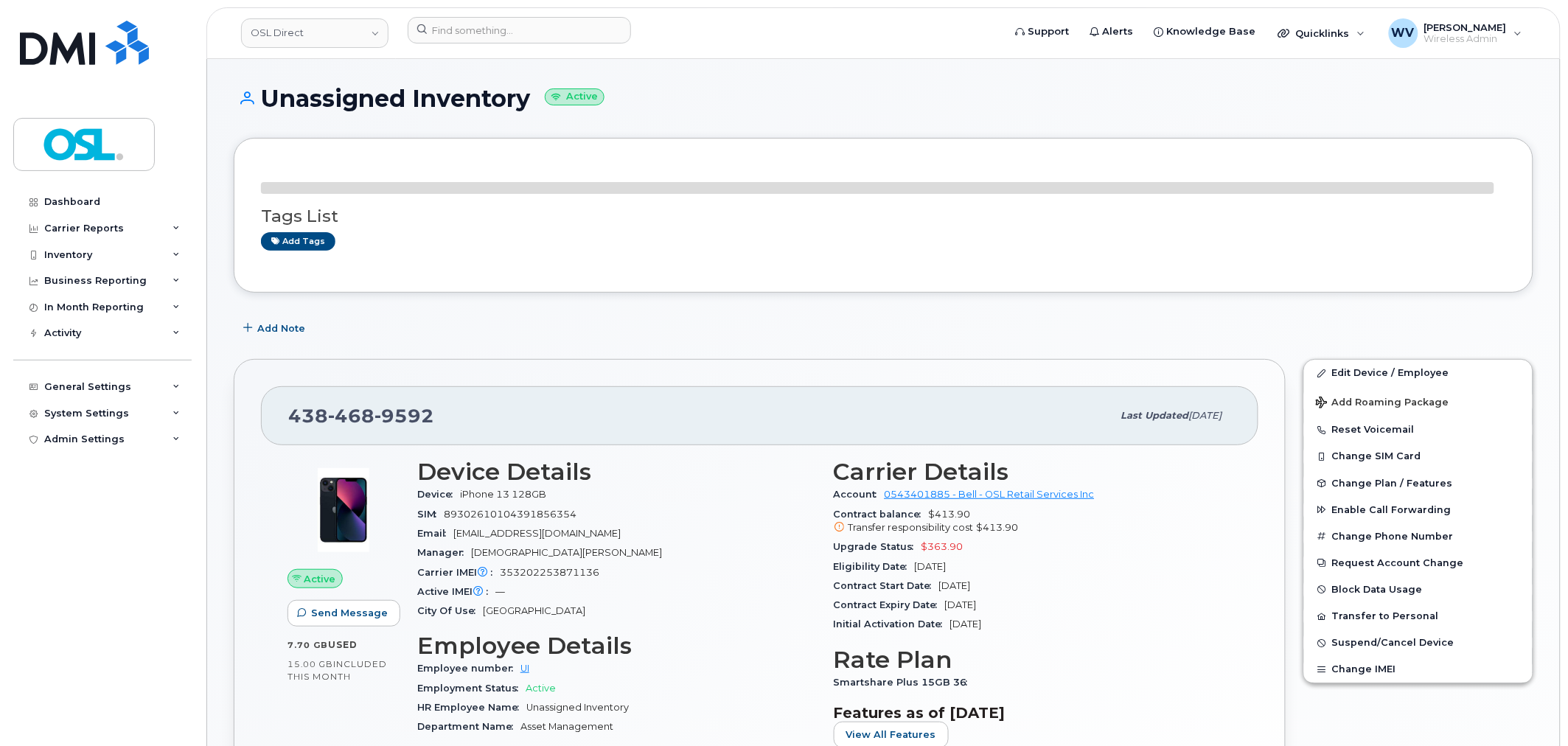
click at [349, 417] on span "468" at bounding box center [351, 415] width 46 height 22
click at [348, 417] on span "468" at bounding box center [351, 415] width 46 height 22
copy span "[PHONE_NUMBER]"
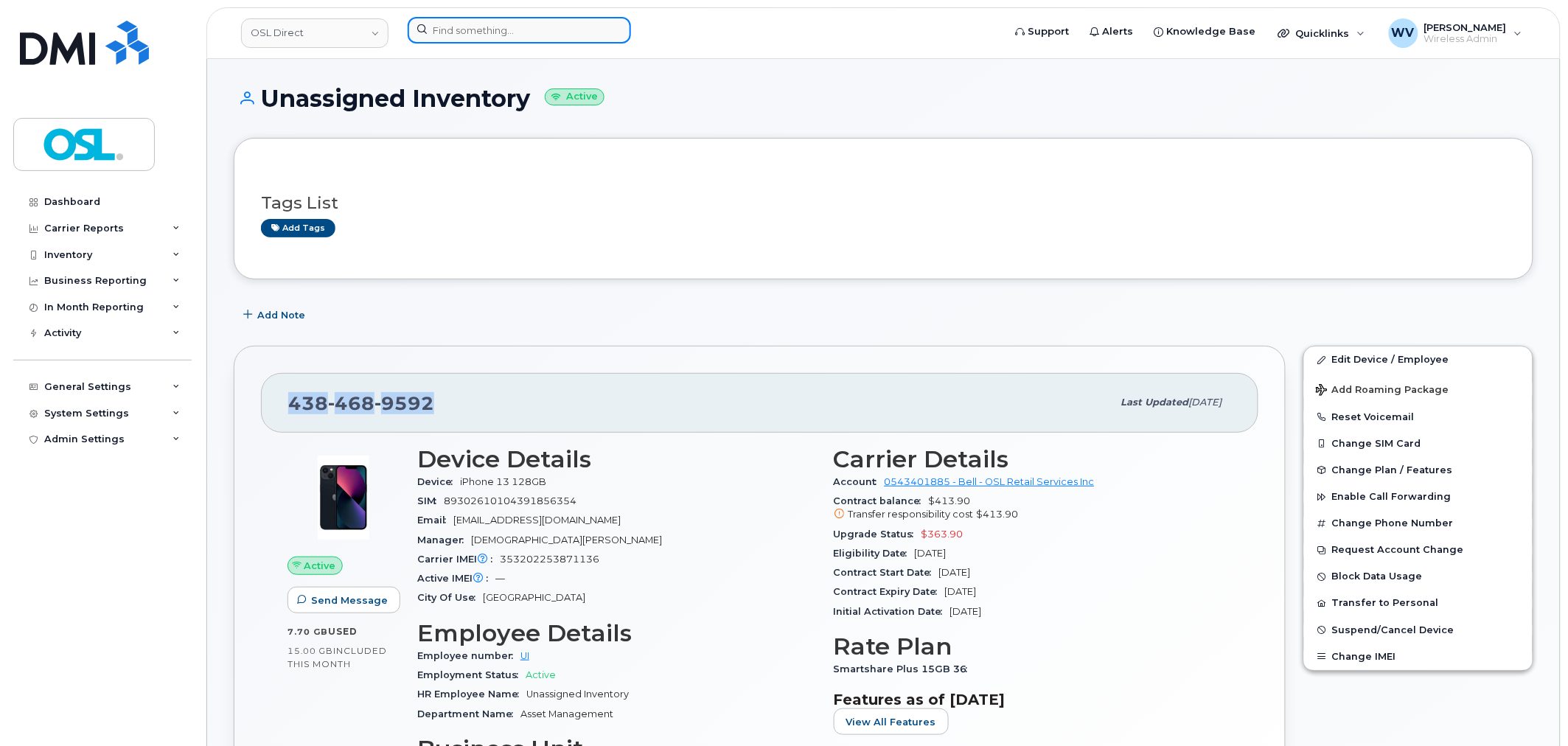
click at [510, 32] on input at bounding box center [519, 30] width 224 height 27
paste input "4164338532"
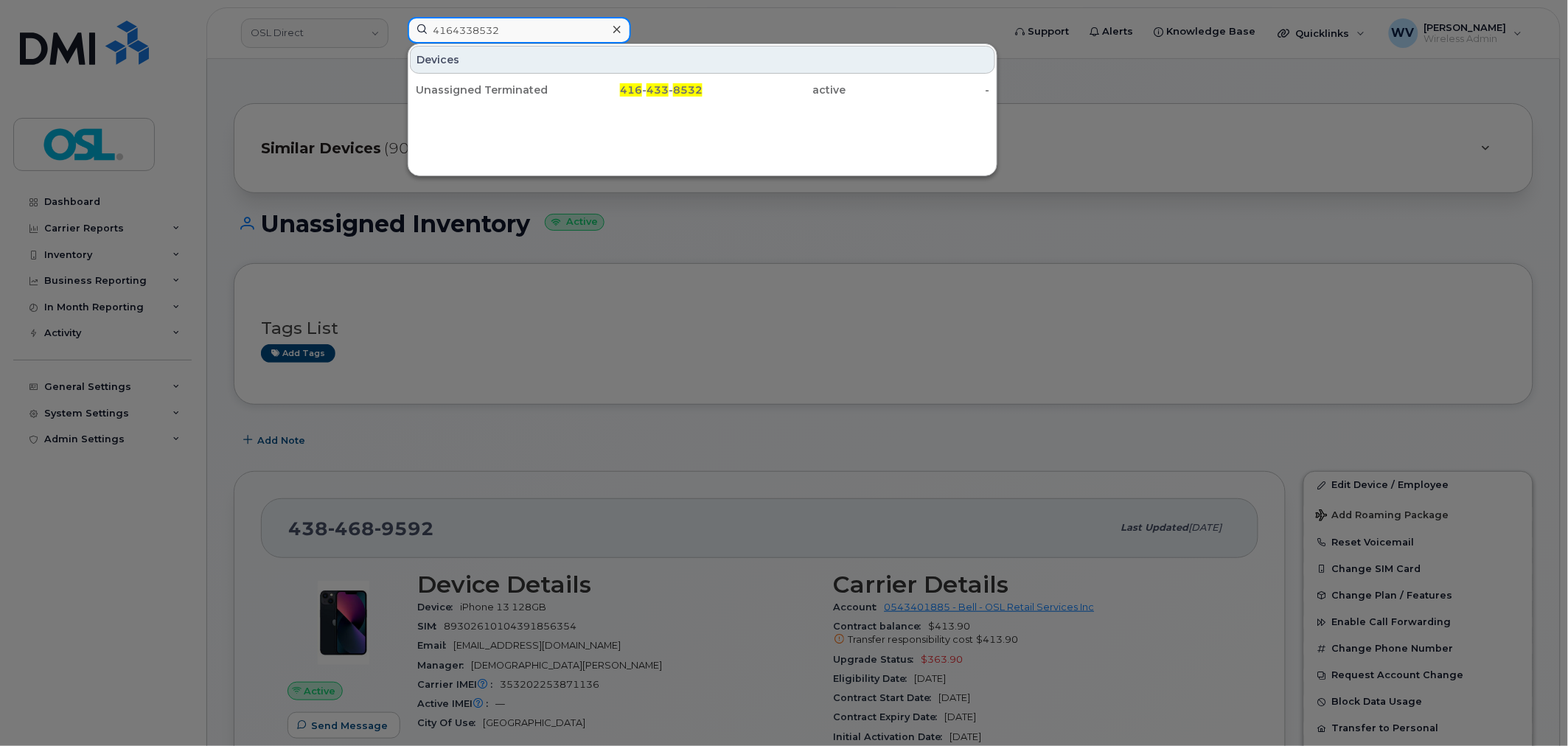
type input "4164338532"
drag, startPoint x: 510, startPoint y: 41, endPoint x: 698, endPoint y: 6, distance: 191.2
click at [519, 93] on div "Unassigned Terminated" at bounding box center [487, 90] width 143 height 15
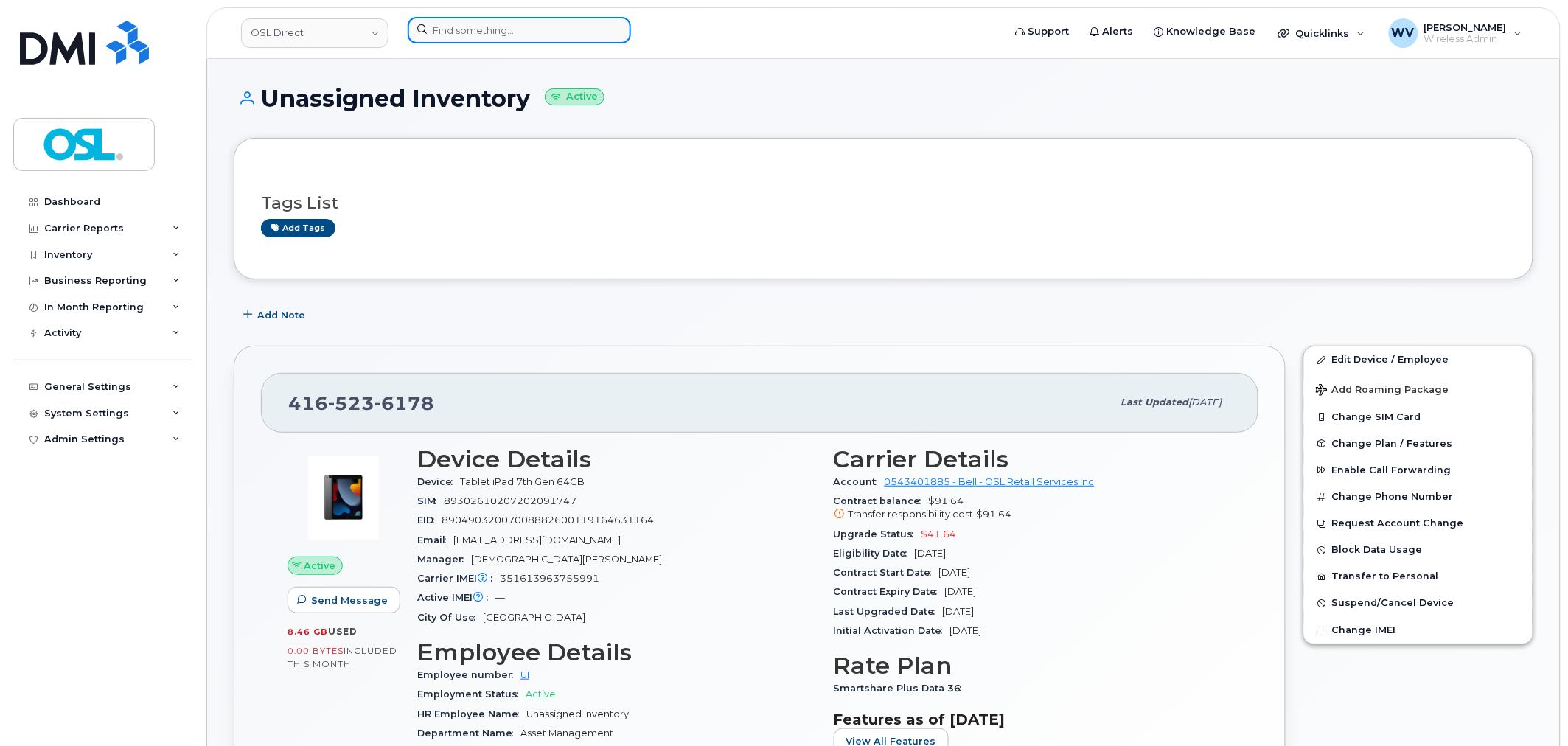
click at [519, 40] on input at bounding box center [519, 30] width 224 height 27
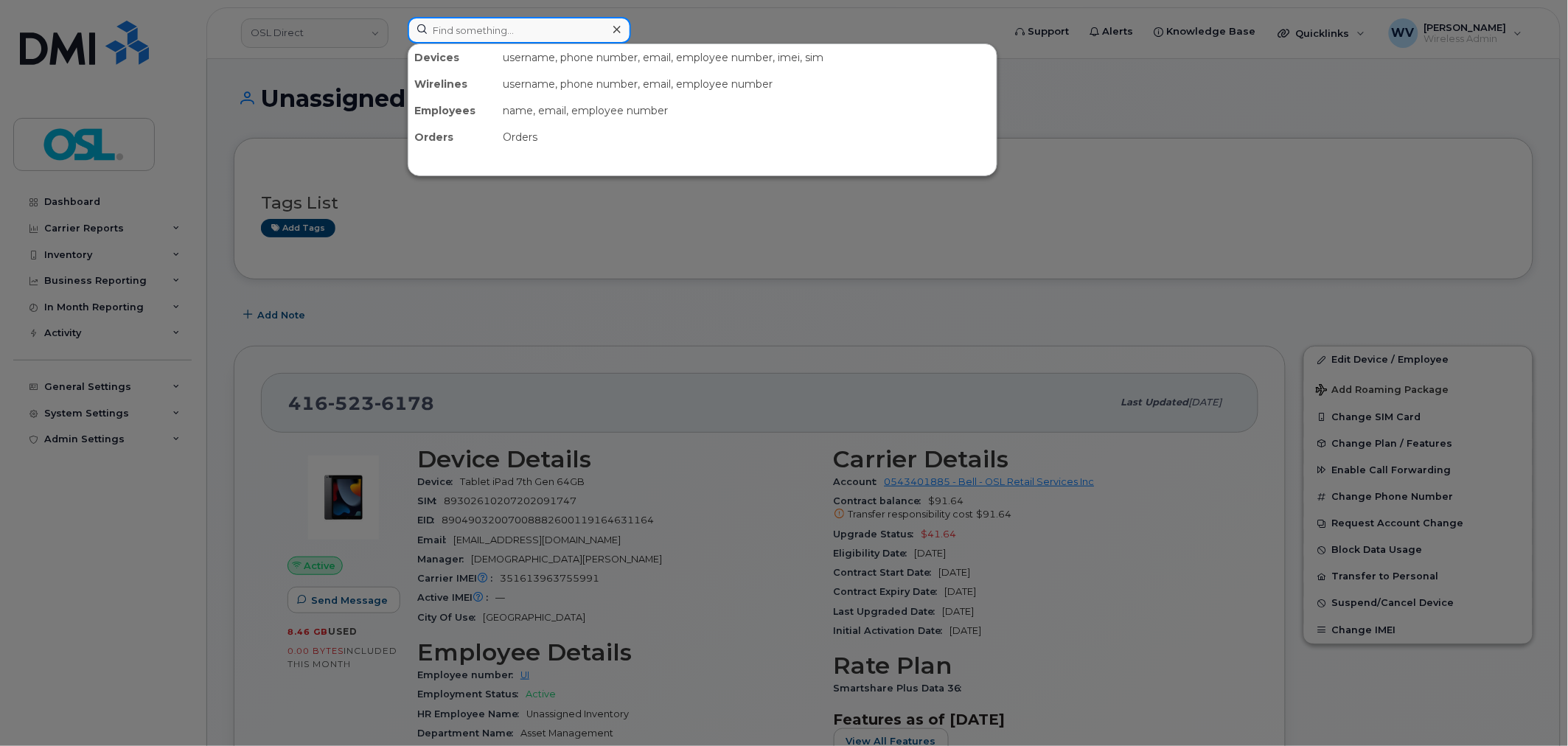
paste input "6475486241"
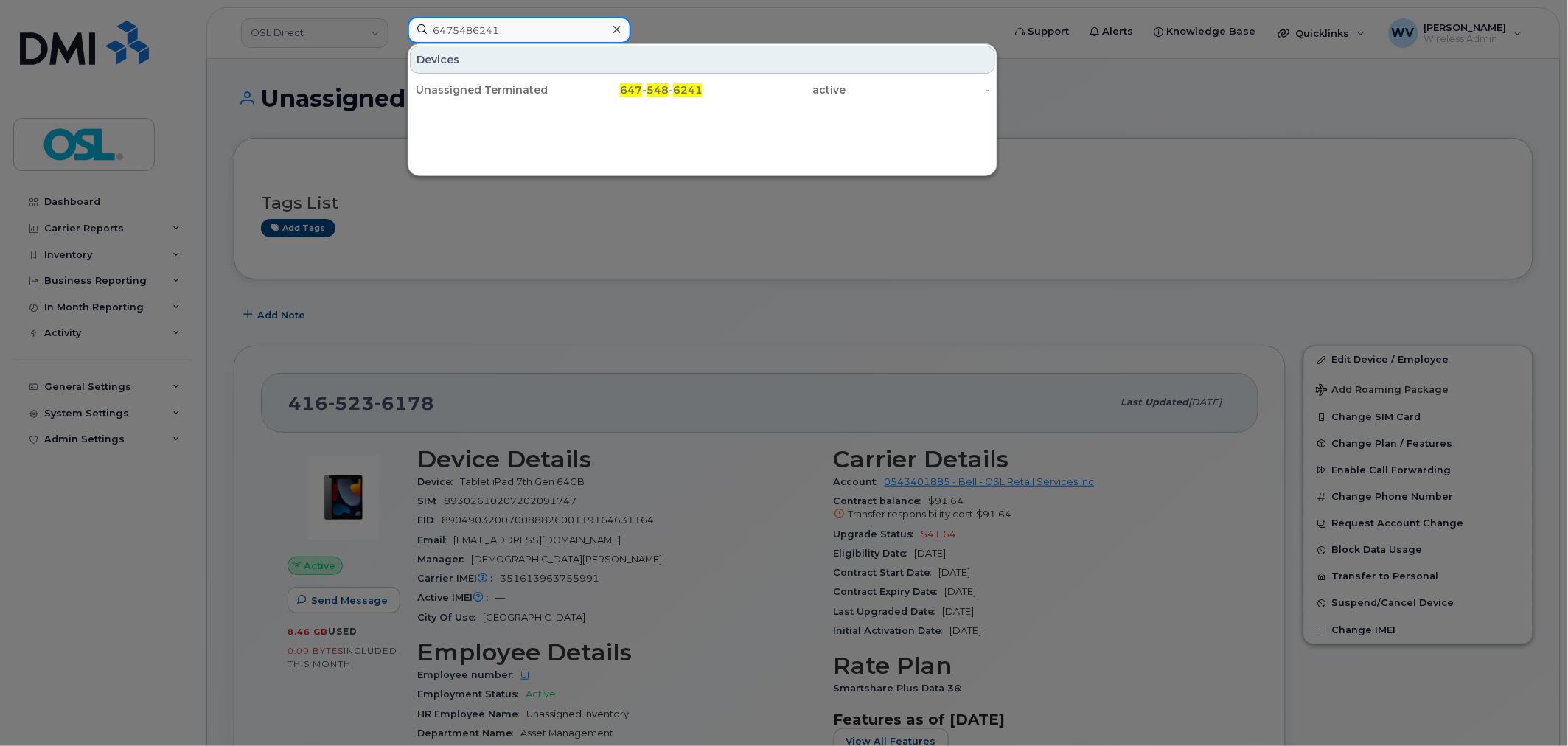
type input "6475486241"
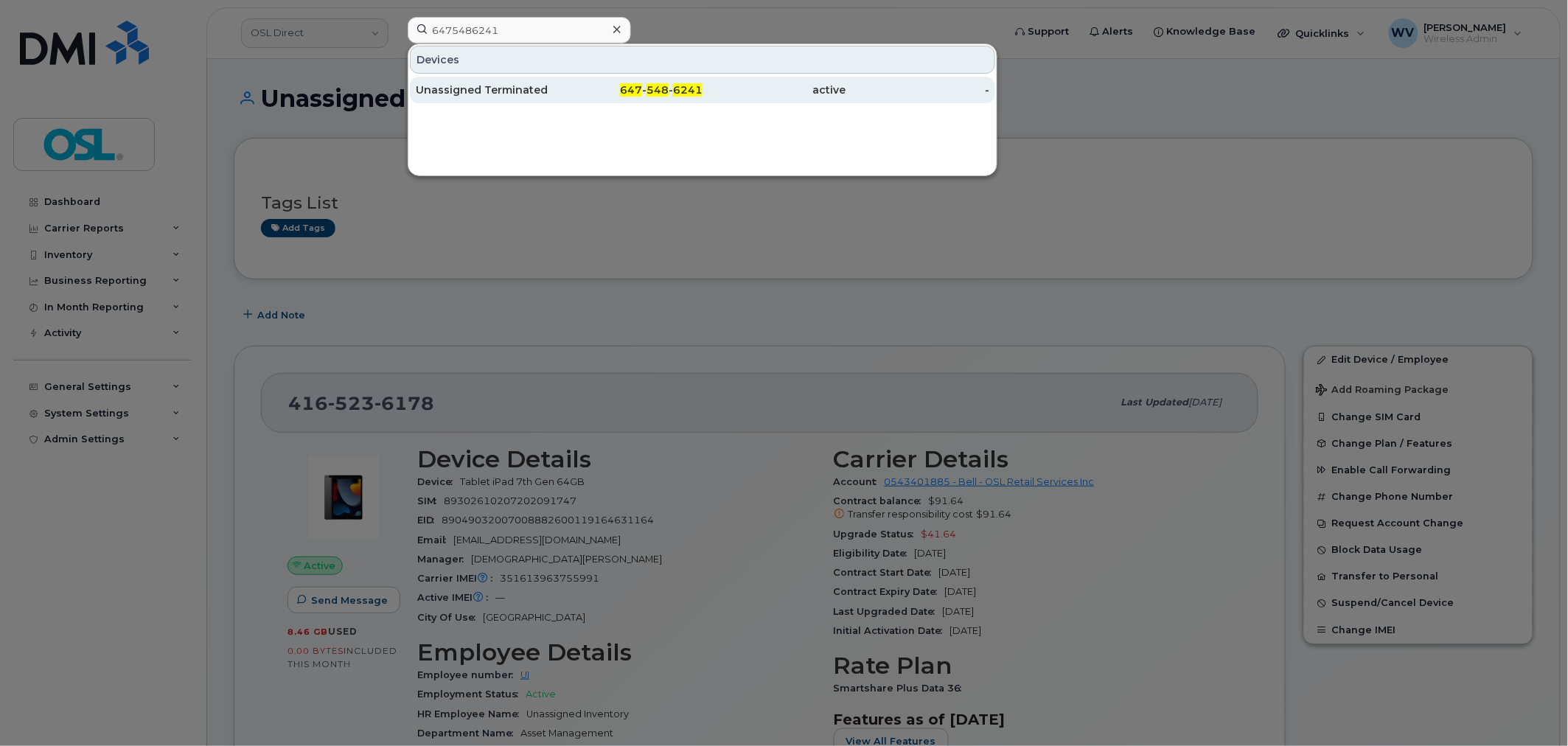
click at [510, 86] on div "Unassigned Terminated" at bounding box center [487, 90] width 143 height 15
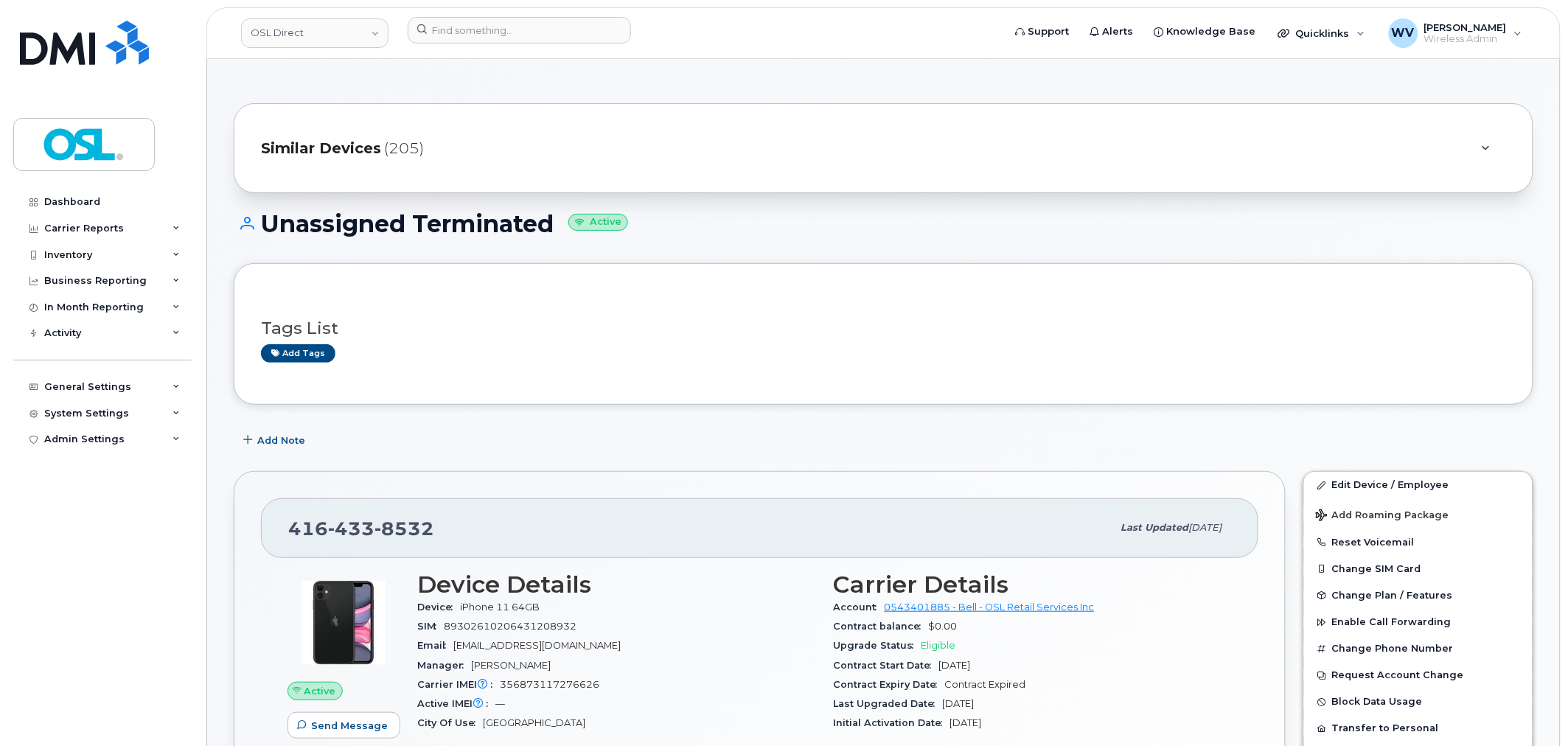
click at [380, 518] on span "8532" at bounding box center [404, 529] width 60 height 22
copy span "416 433 8532"
click at [1339, 485] on link "Edit Device / Employee" at bounding box center [1417, 485] width 228 height 27
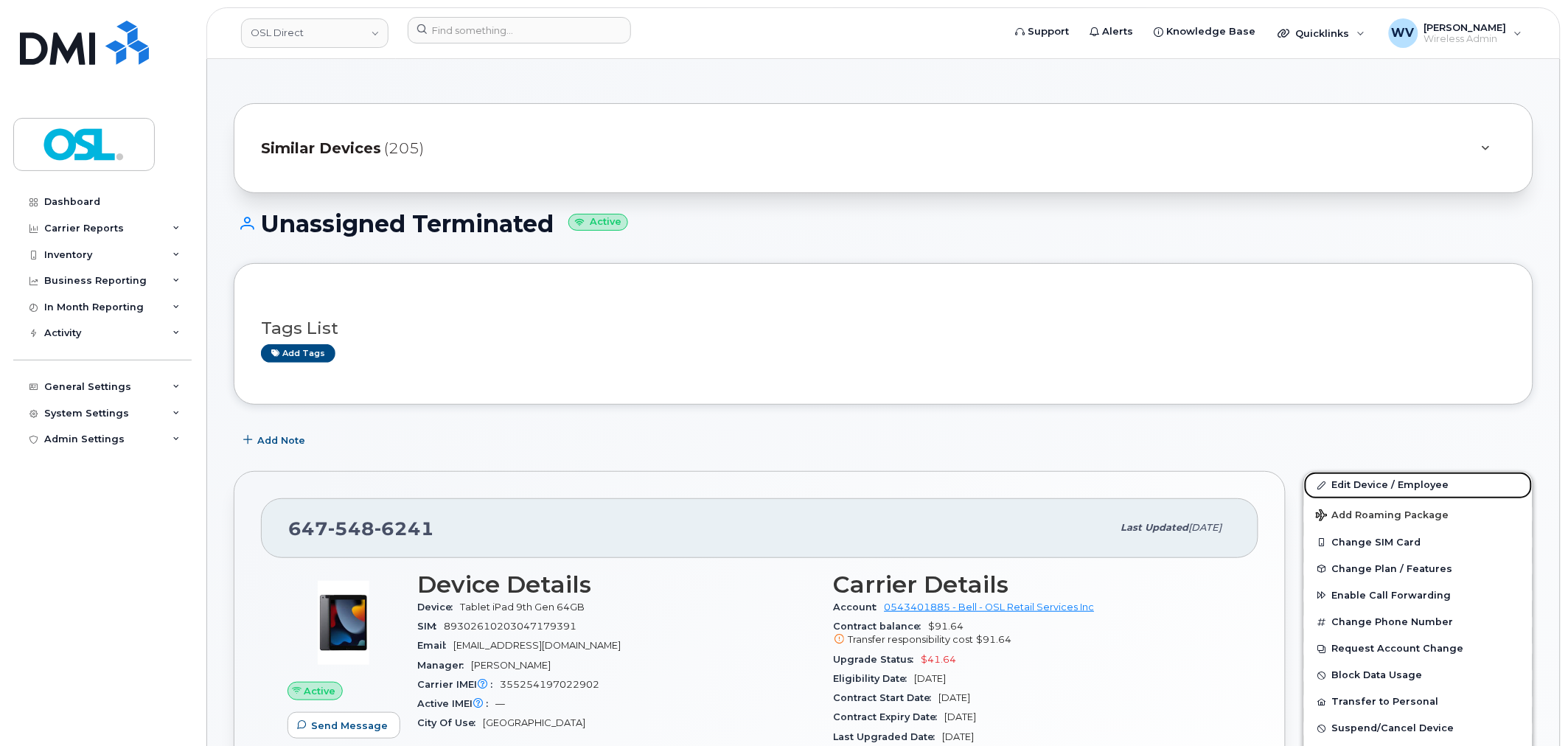
click at [1347, 488] on link "Edit Device / Employee" at bounding box center [1417, 485] width 228 height 27
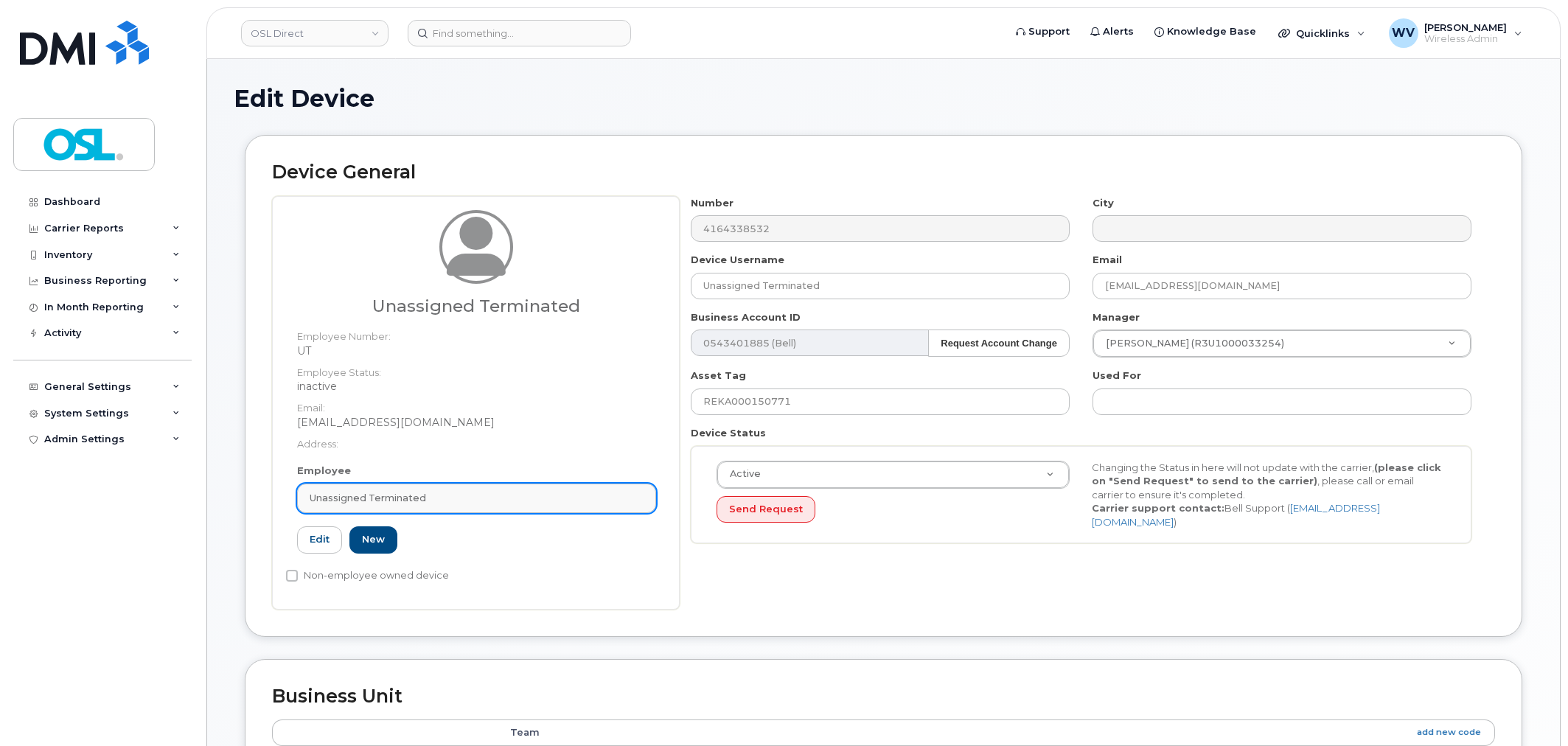
drag, startPoint x: 0, startPoint y: 0, endPoint x: 455, endPoint y: 503, distance: 678.3
click at [454, 516] on div "Employee Unassigned Terminated Type first three symbols or more UT Edit New" at bounding box center [477, 514] width 381 height 102
click at [455, 503] on div "Unassigned Terminated" at bounding box center [476, 498] width 334 height 14
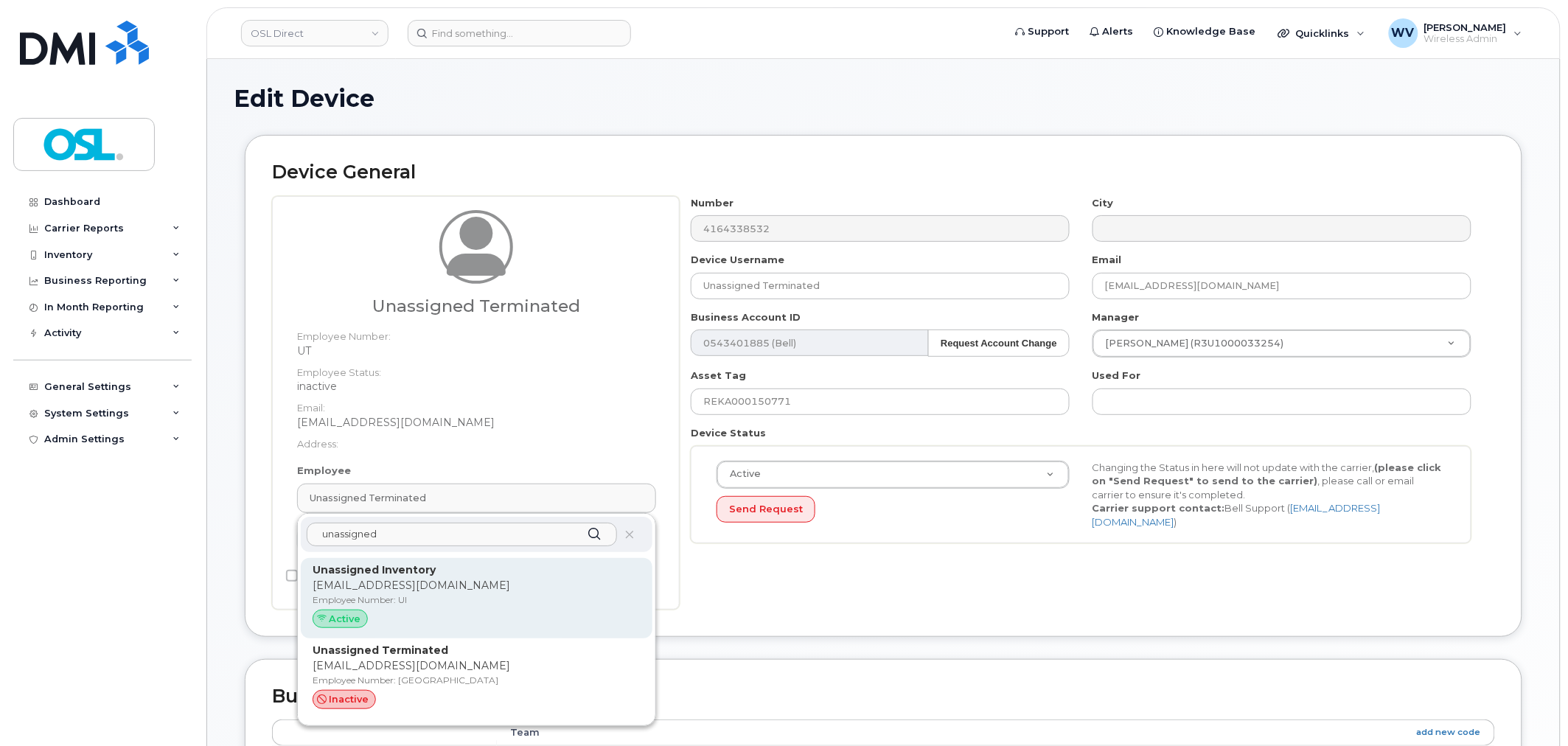
type input "unassigned"
click at [438, 570] on p "Unassigned Inventory" at bounding box center [477, 570] width 328 height 15
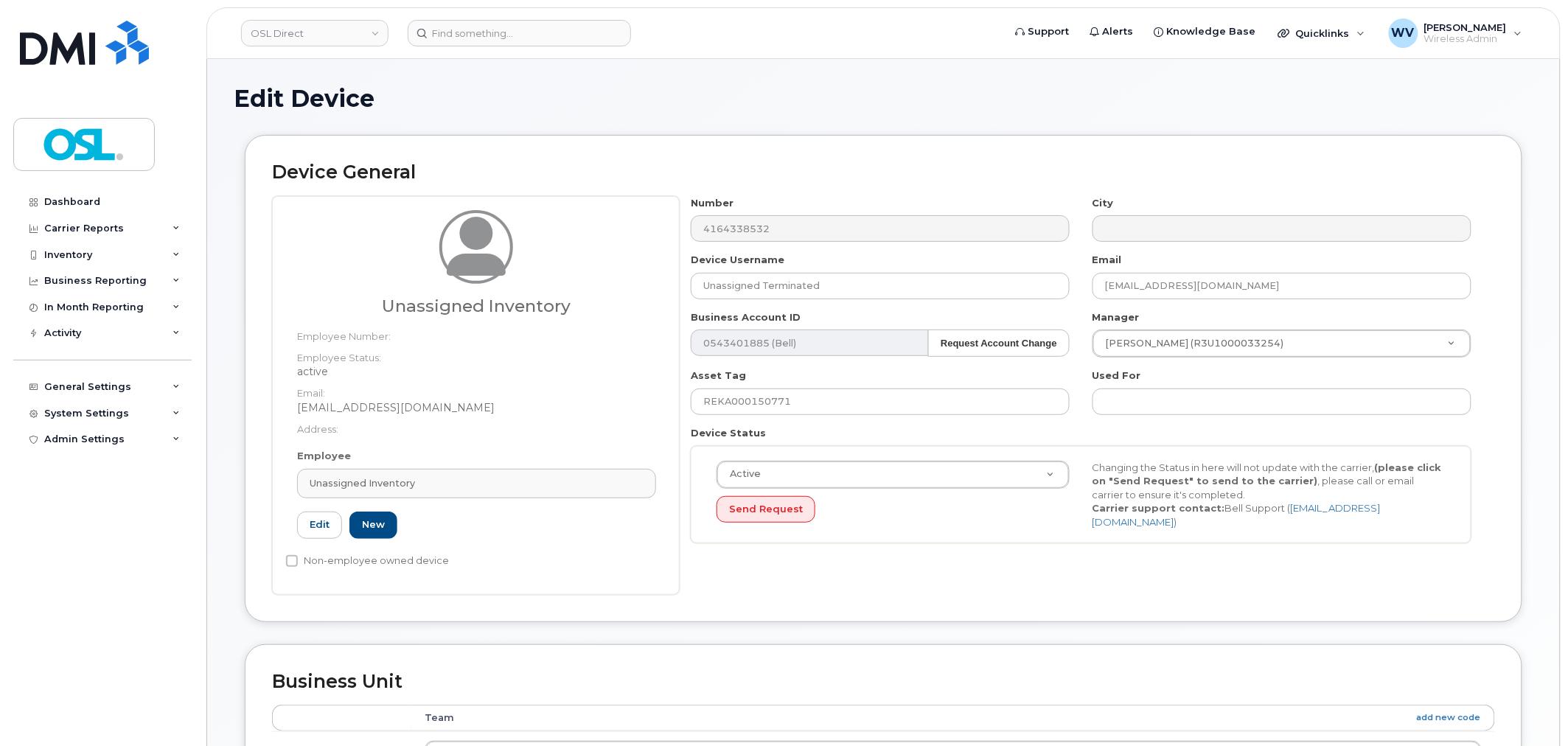
type input "UI"
type input "Unassigned Inventory"
type input "[EMAIL_ADDRESS][DOMAIN_NAME]"
type input "4724252"
click at [858, 65] on div "Edit Device Device General Unassigned Inventory Employee Number: Employee Statu…" at bounding box center [883, 675] width 1352 height 1232
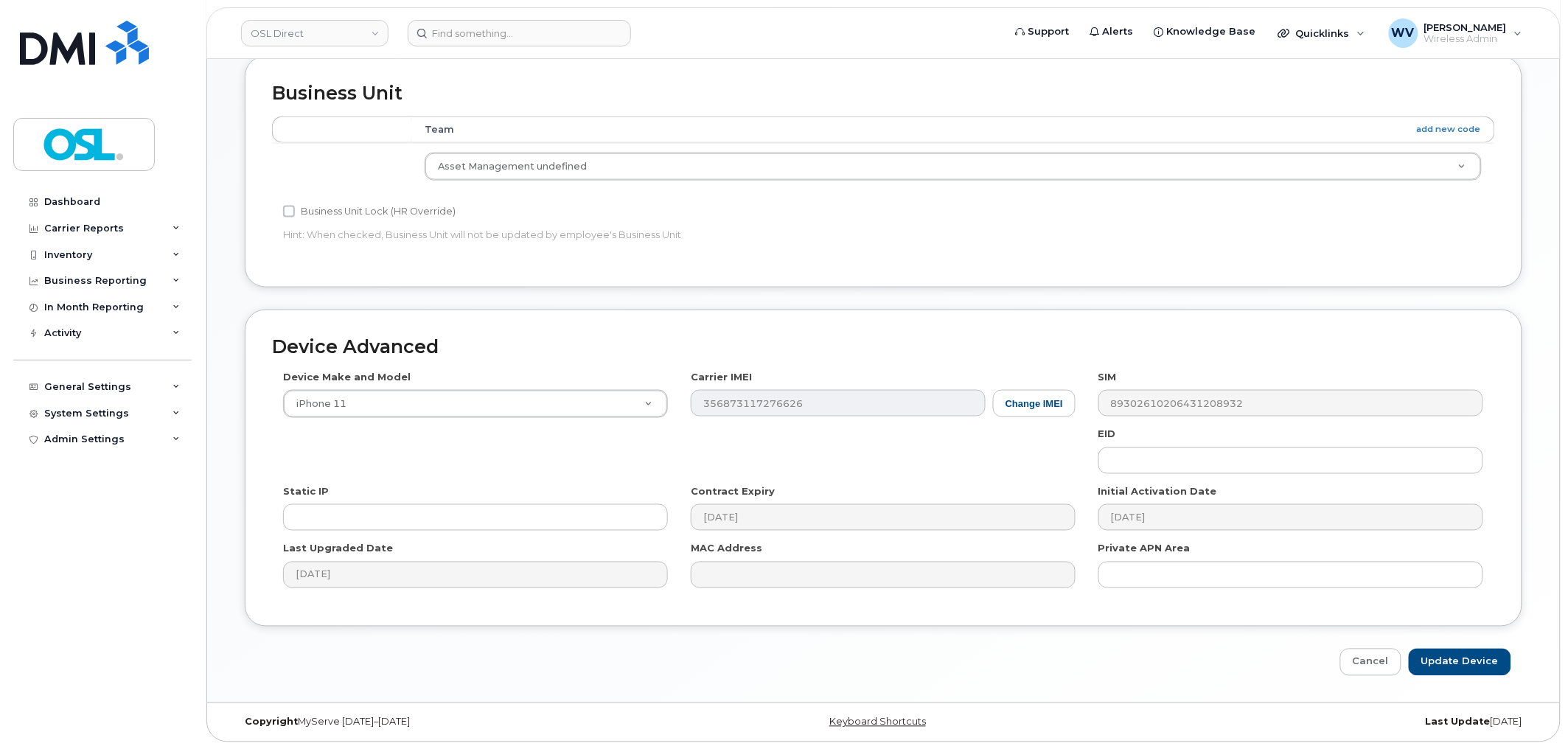
scroll to position [593, 0]
click at [1435, 653] on input "Update Device" at bounding box center [1459, 659] width 102 height 28
type input "Saving..."
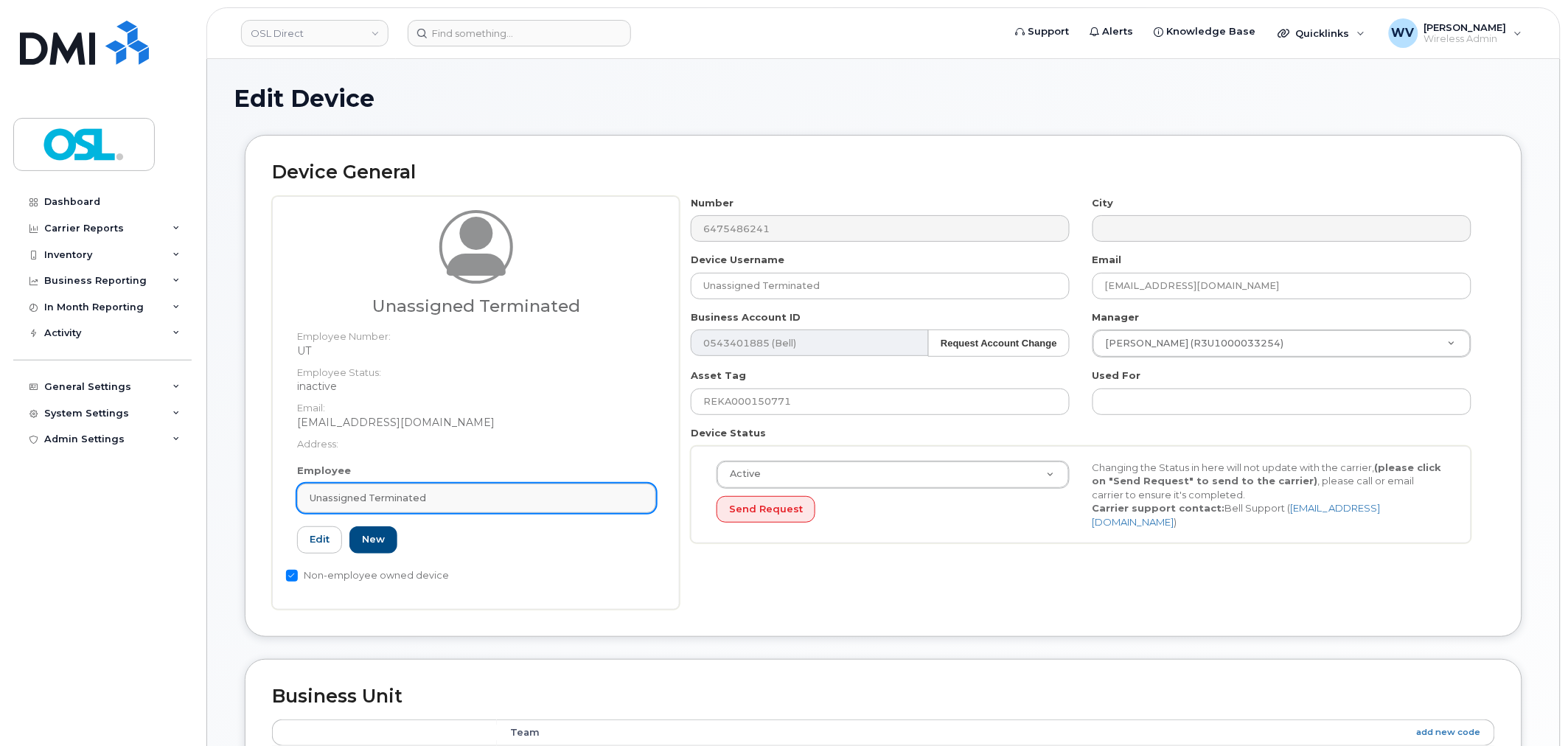
click at [484, 497] on div "Unassigned Terminated" at bounding box center [476, 498] width 334 height 14
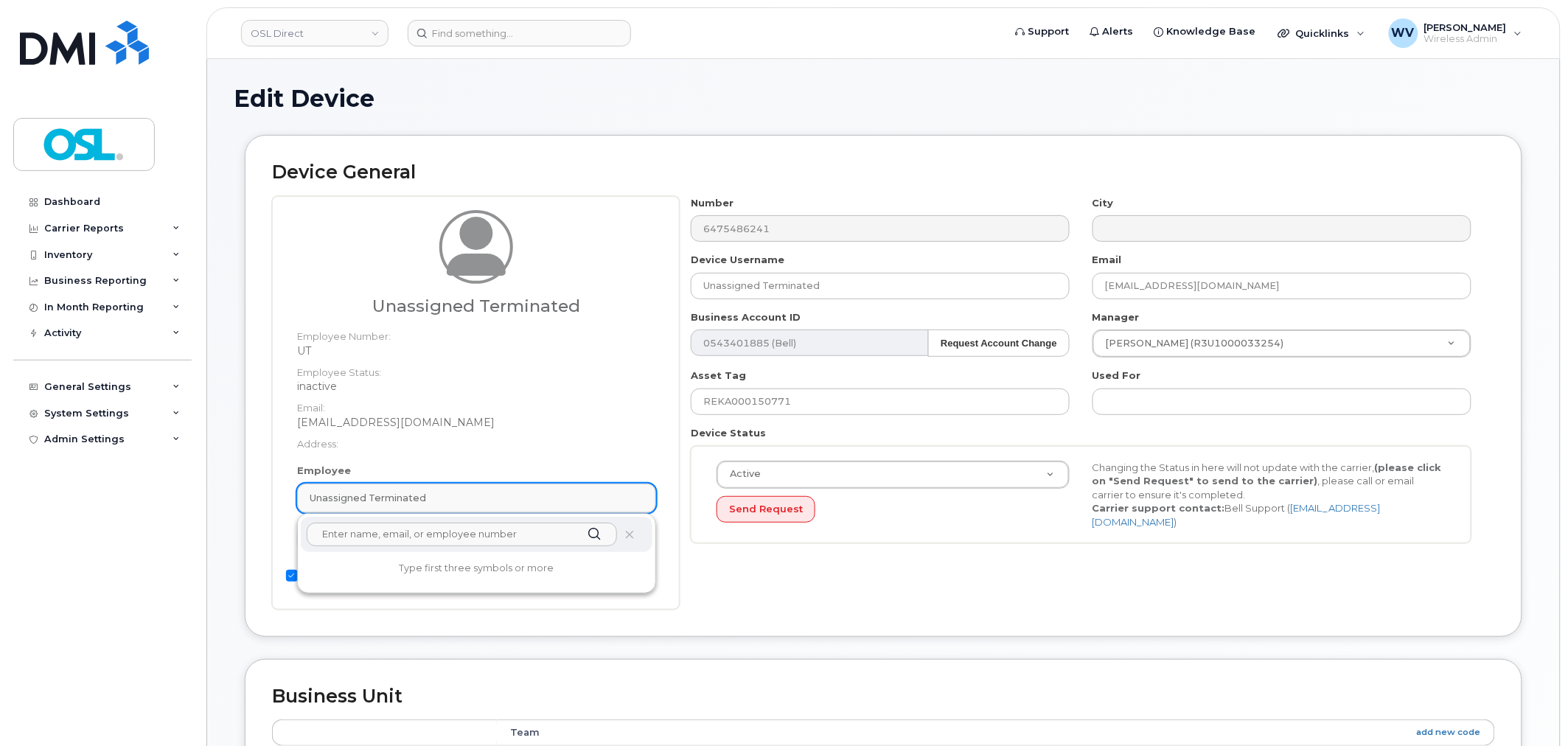
paste input "unassigned"
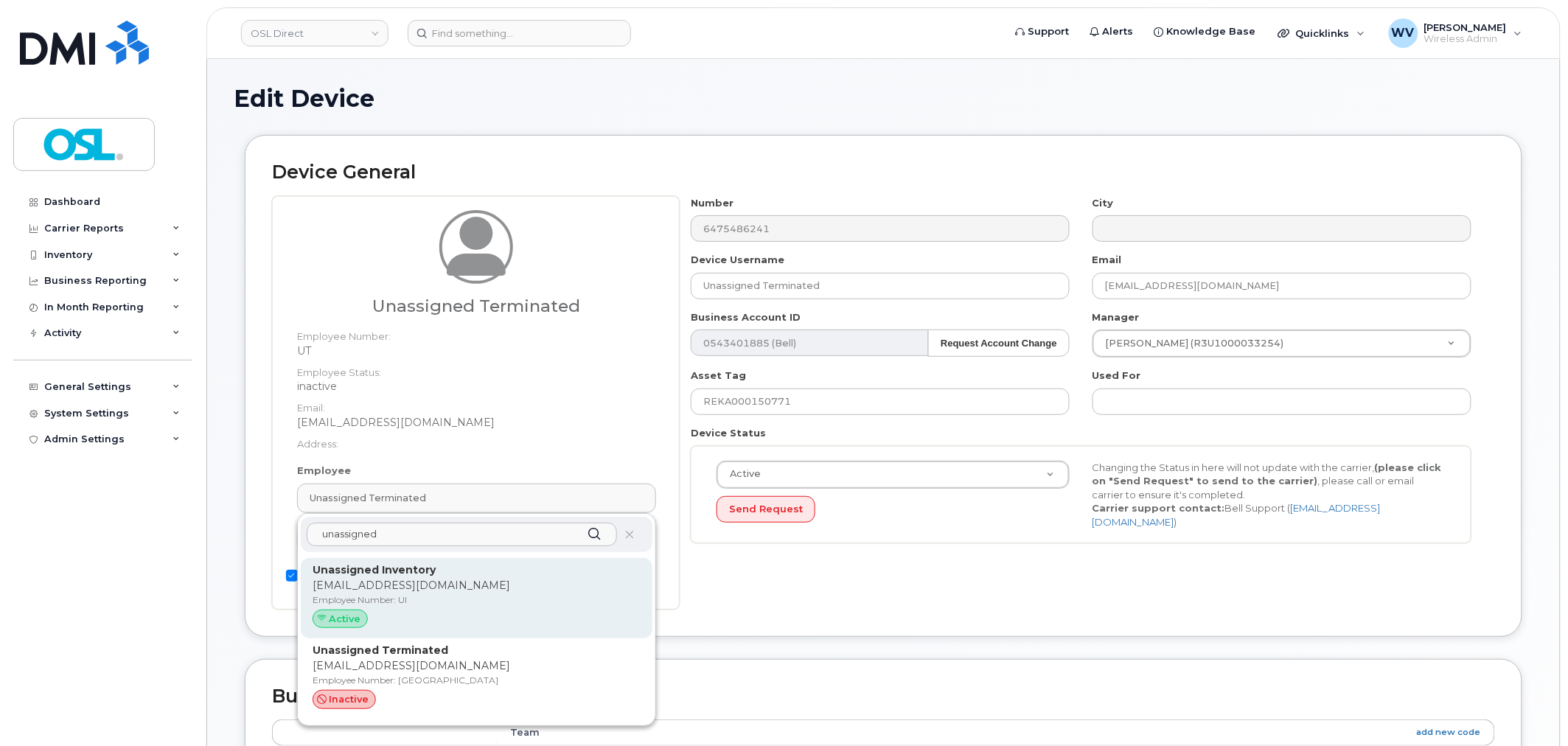
type input "unassigned"
click at [442, 575] on p "Unassigned Inventory" at bounding box center [477, 570] width 328 height 15
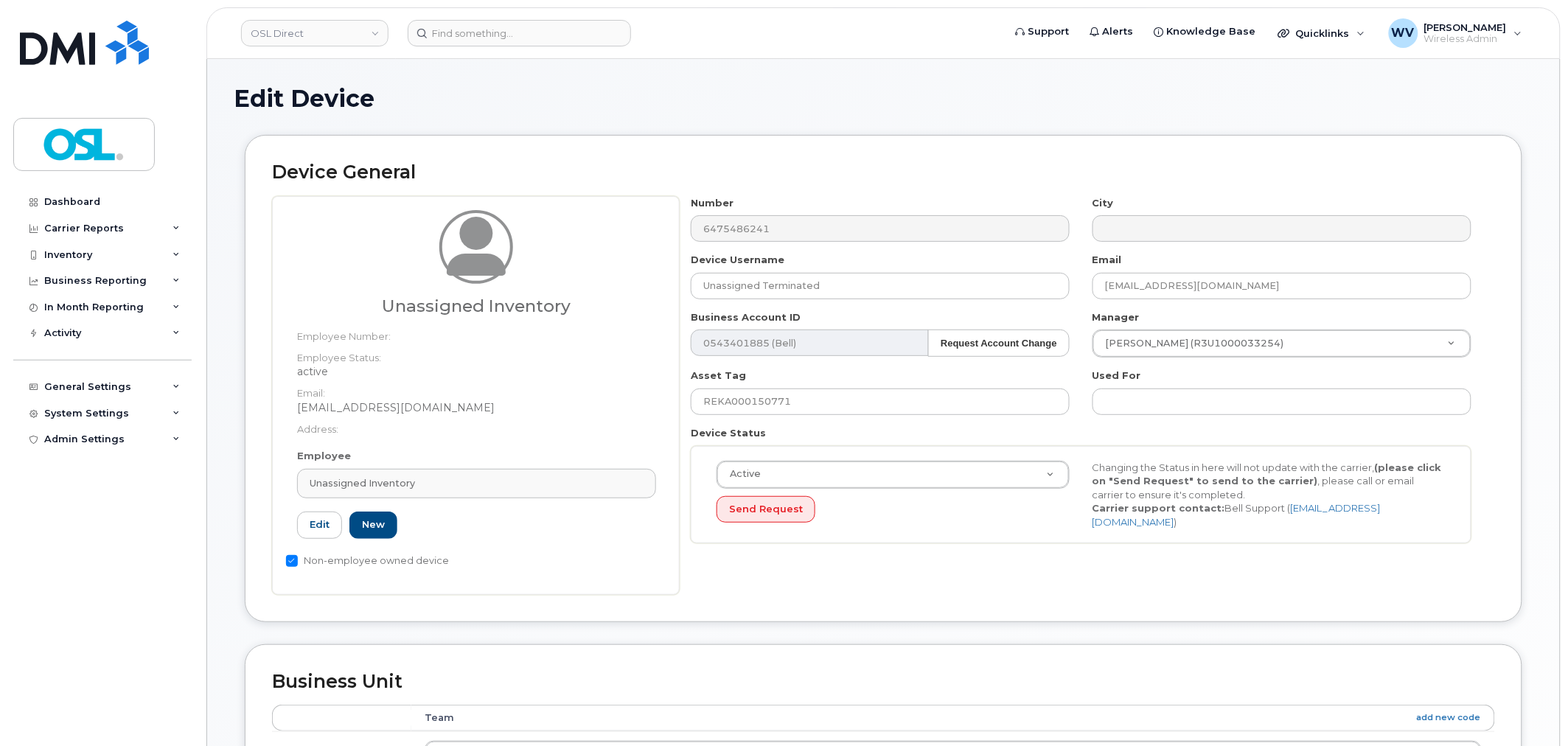
type input "UI"
type input "Unassigned Inventory"
type input "[EMAIL_ADDRESS][DOMAIN_NAME]"
type input "4724252"
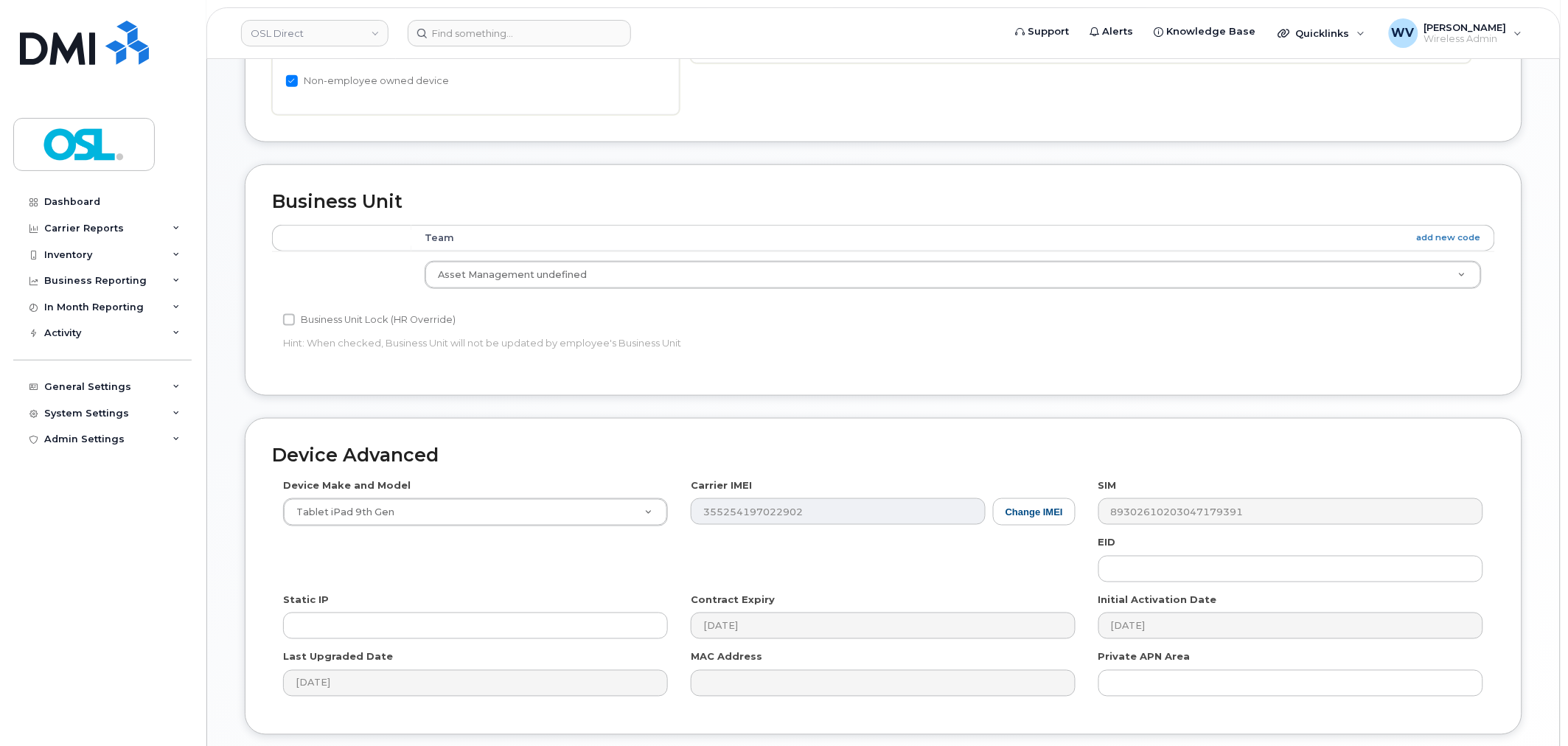
scroll to position [511, 0]
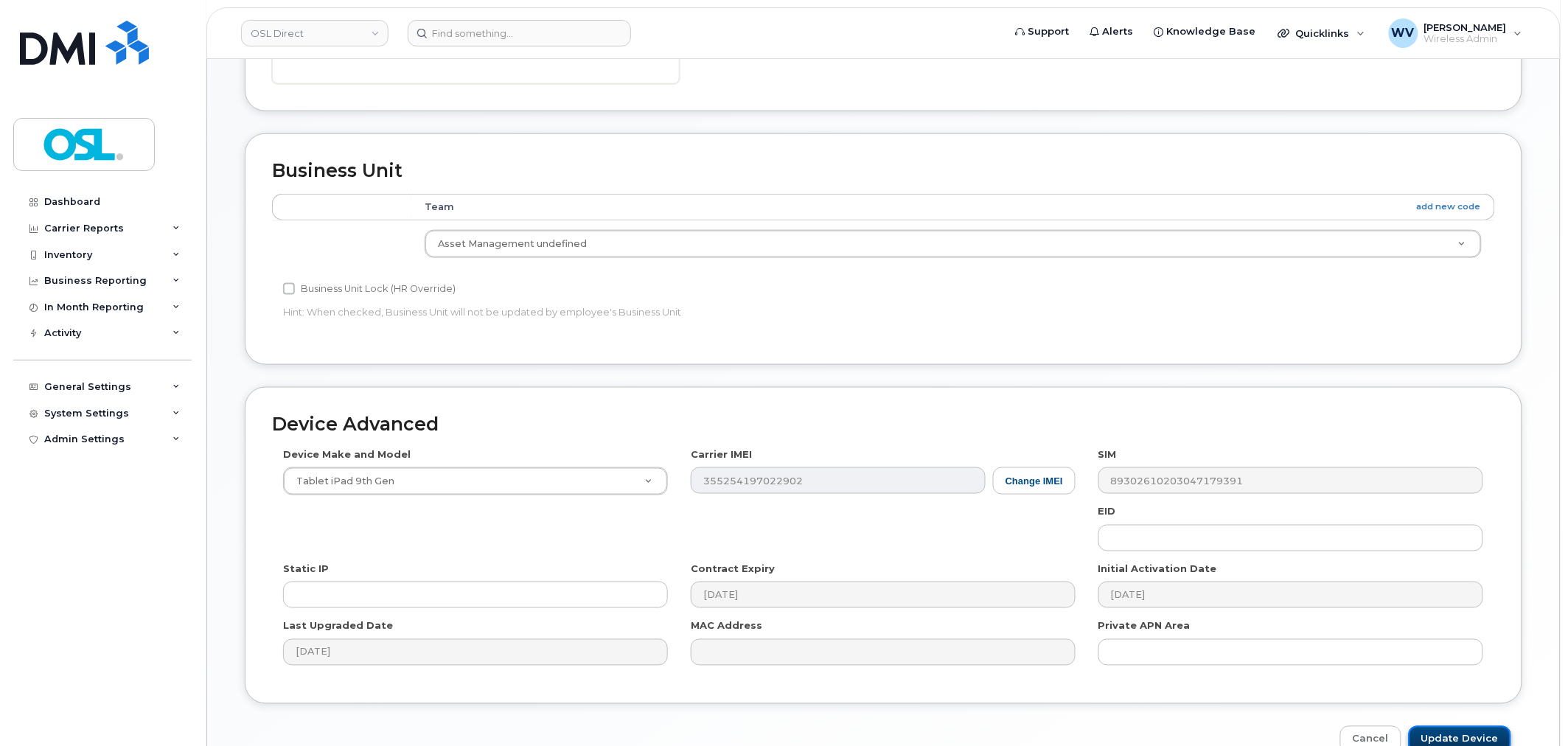
click at [1445, 732] on input "Update Device" at bounding box center [1459, 740] width 102 height 28
type input "Saving..."
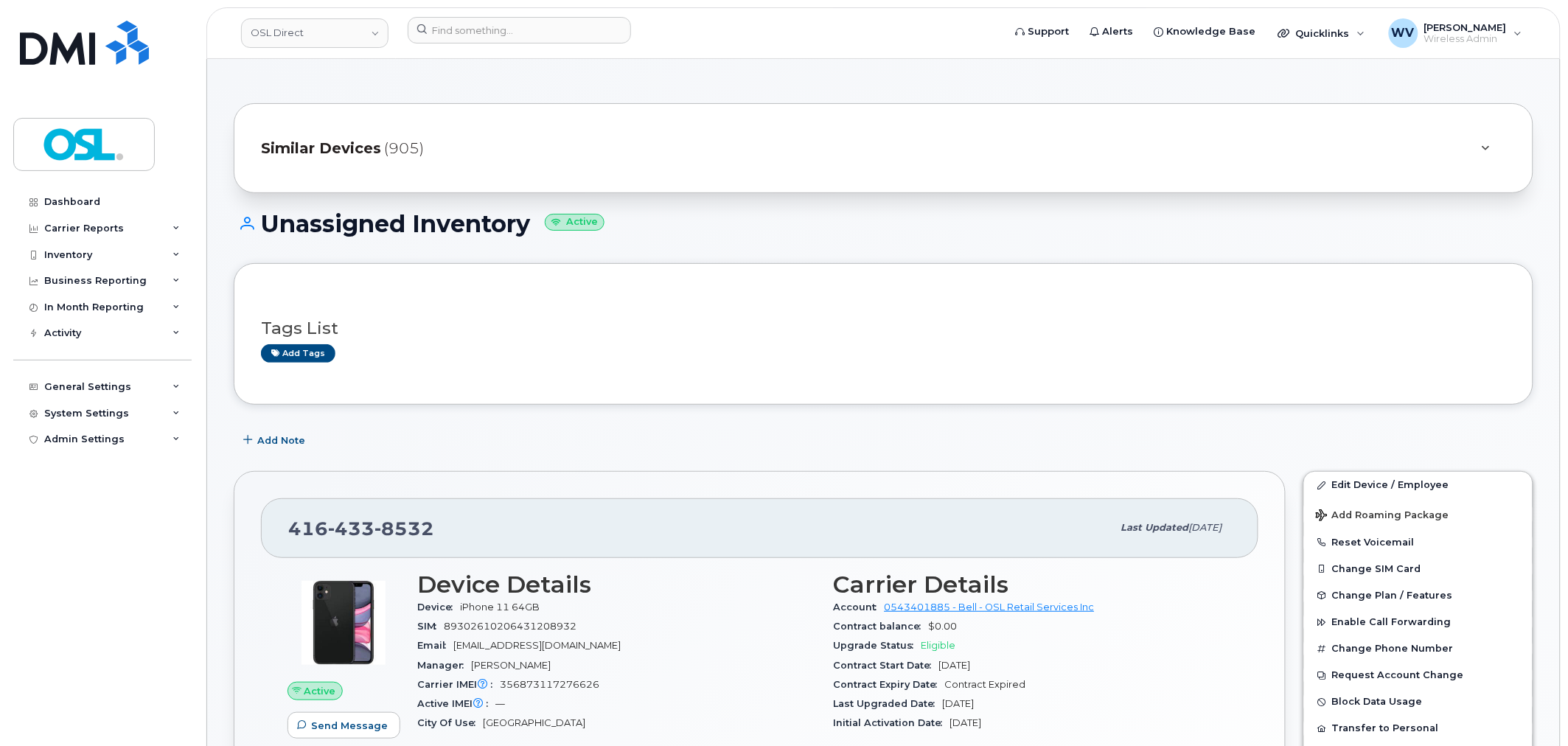
click at [361, 523] on span "433" at bounding box center [351, 529] width 46 height 22
copy span "[PHONE_NUMBER]"
click at [556, 29] on input at bounding box center [519, 30] width 224 height 27
paste input "4185802519"
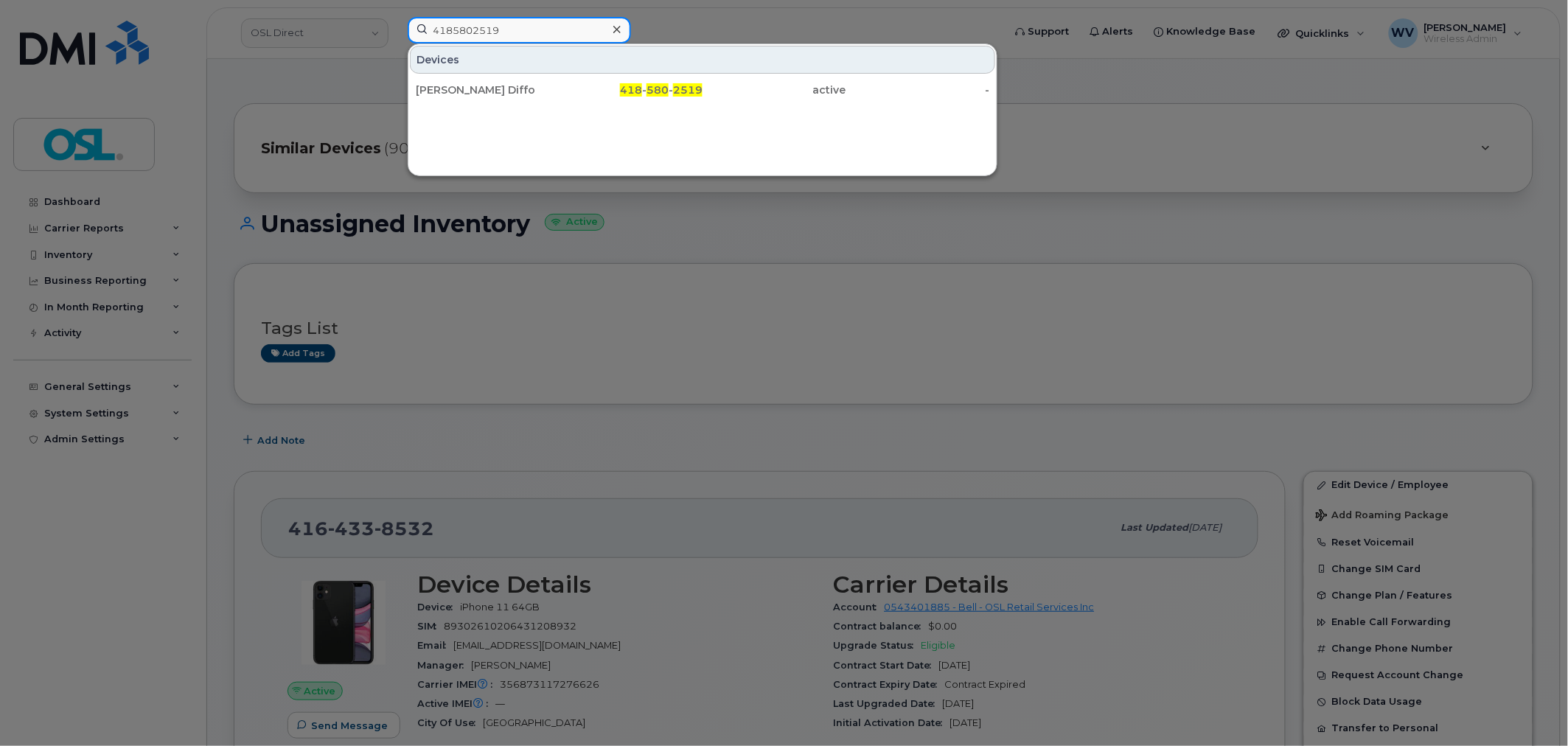
type input "4185802519"
drag, startPoint x: 546, startPoint y: 79, endPoint x: 659, endPoint y: 12, distance: 131.4
click at [545, 92] on div "[PERSON_NAME] Diffo" at bounding box center [487, 90] width 143 height 15
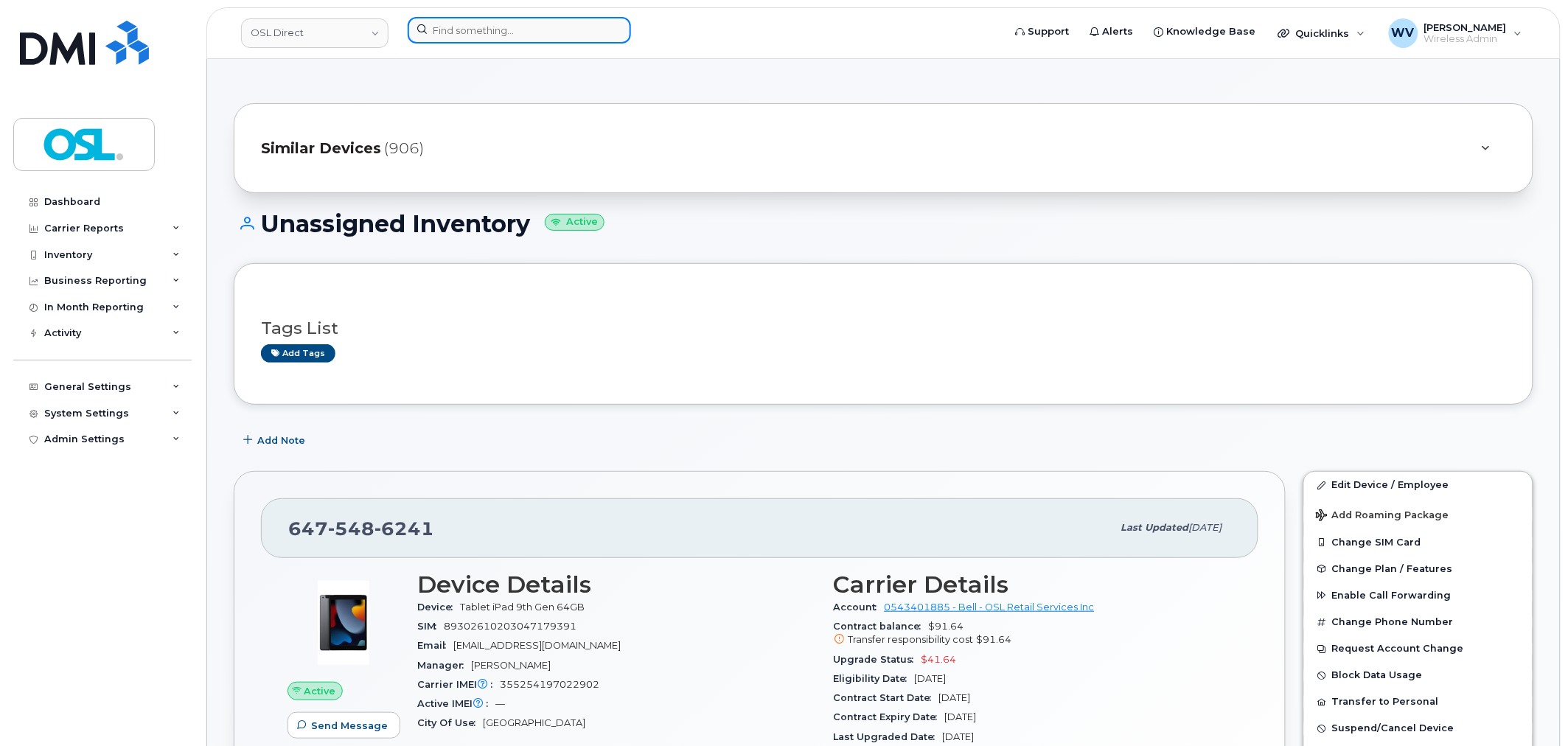
click at [538, 35] on input at bounding box center [519, 30] width 224 height 27
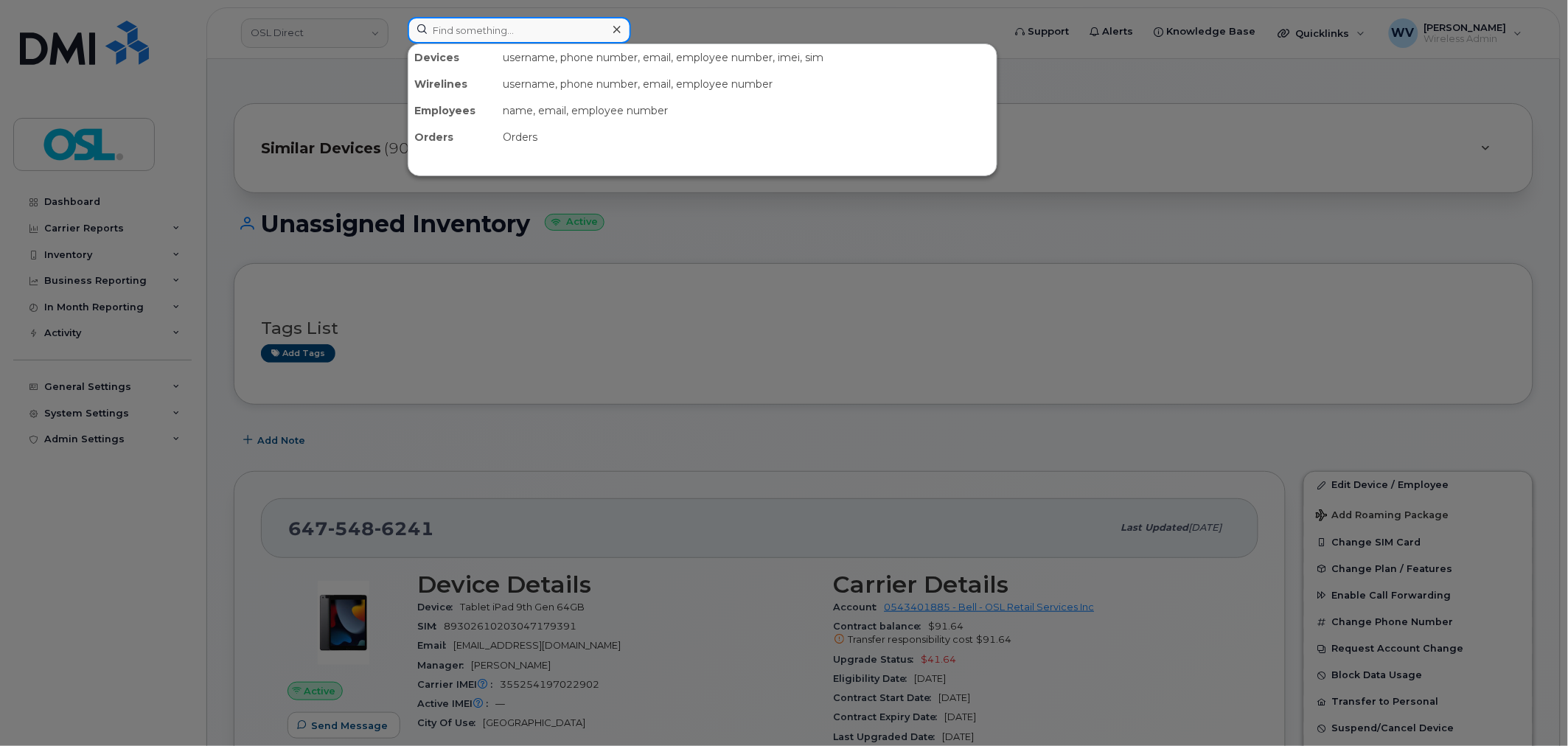
paste input "4165920657"
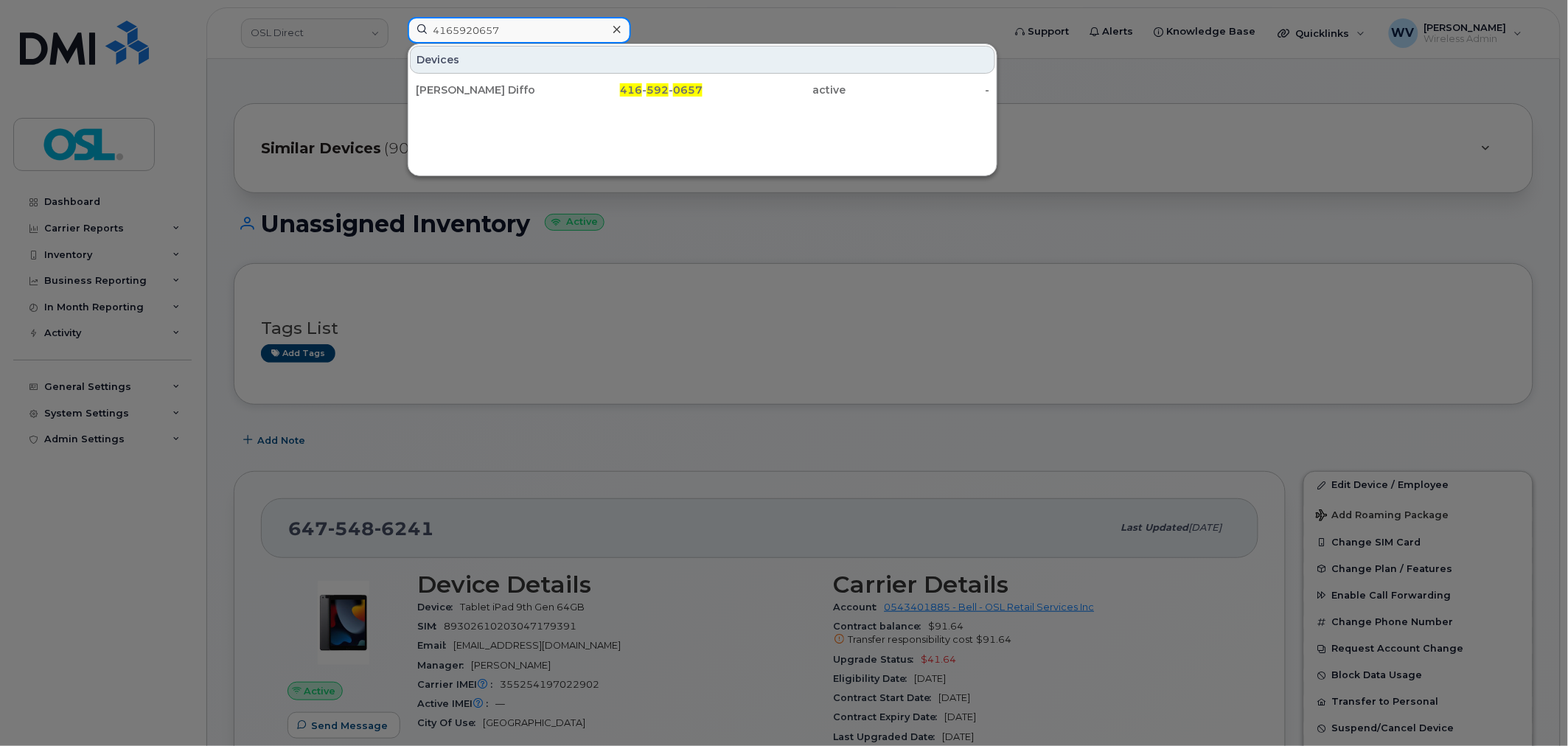
type input "4165920657"
drag, startPoint x: 521, startPoint y: 85, endPoint x: 690, endPoint y: 12, distance: 184.1
click at [519, 92] on div "[PERSON_NAME] Diffo" at bounding box center [487, 90] width 143 height 15
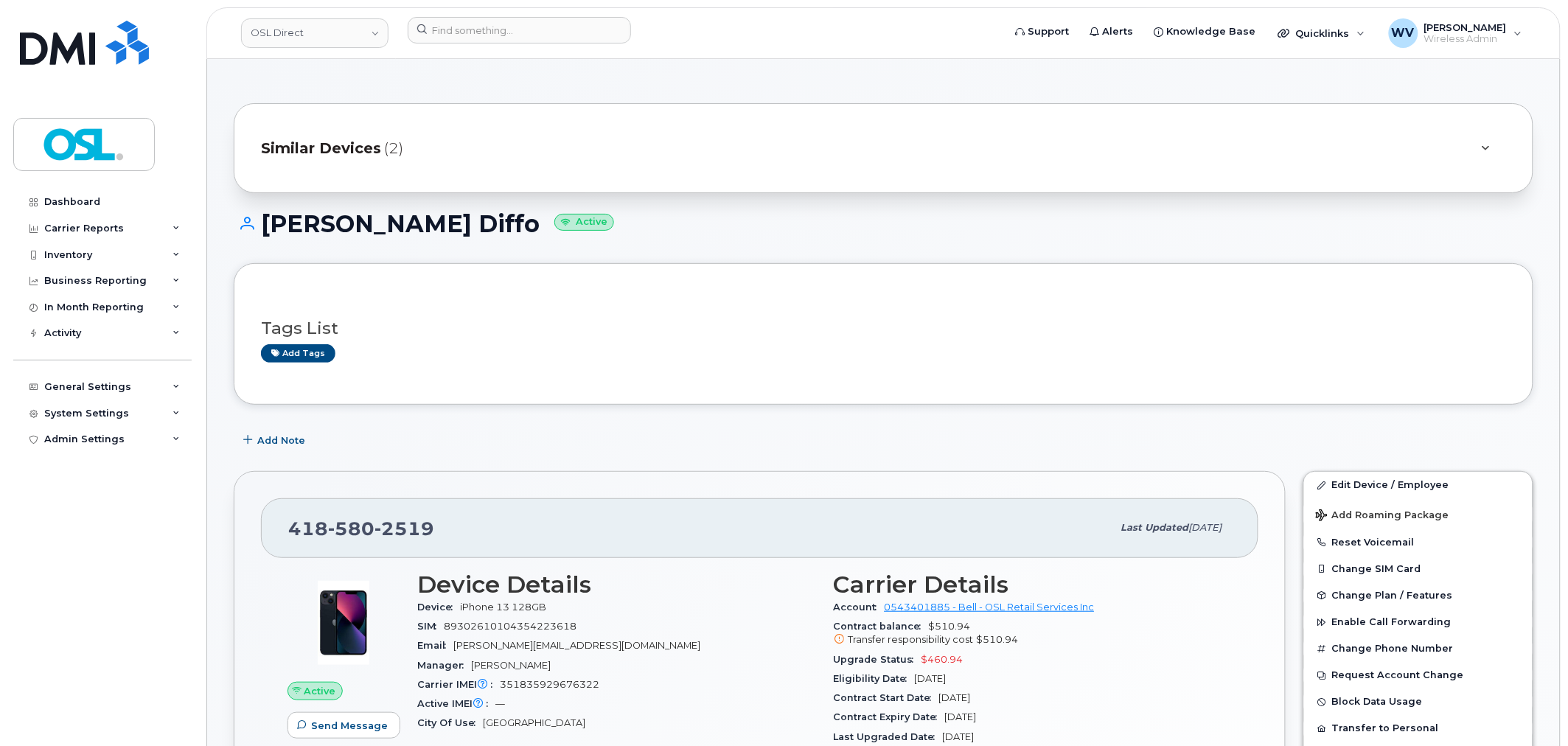
click at [361, 541] on div "418 580 2519" at bounding box center [699, 528] width 824 height 31
copy span "418 580 2519"
drag, startPoint x: 1352, startPoint y: 487, endPoint x: 1140, endPoint y: 3, distance: 528.4
click at [1352, 487] on link "Edit Device / Employee" at bounding box center [1417, 485] width 228 height 27
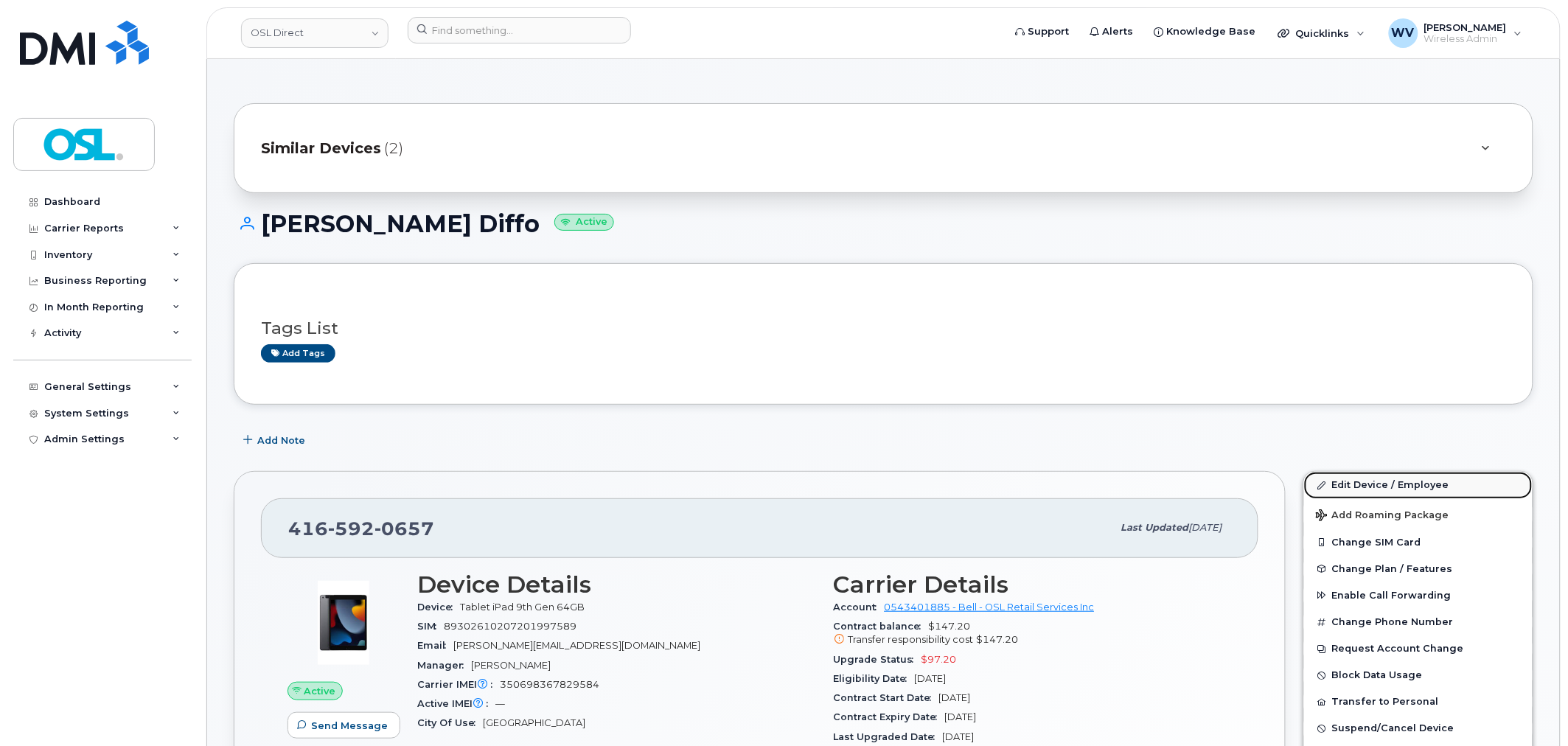
drag, startPoint x: 1353, startPoint y: 484, endPoint x: 1128, endPoint y: 4, distance: 530.1
click at [1353, 484] on link "Edit Device / Employee" at bounding box center [1417, 485] width 228 height 27
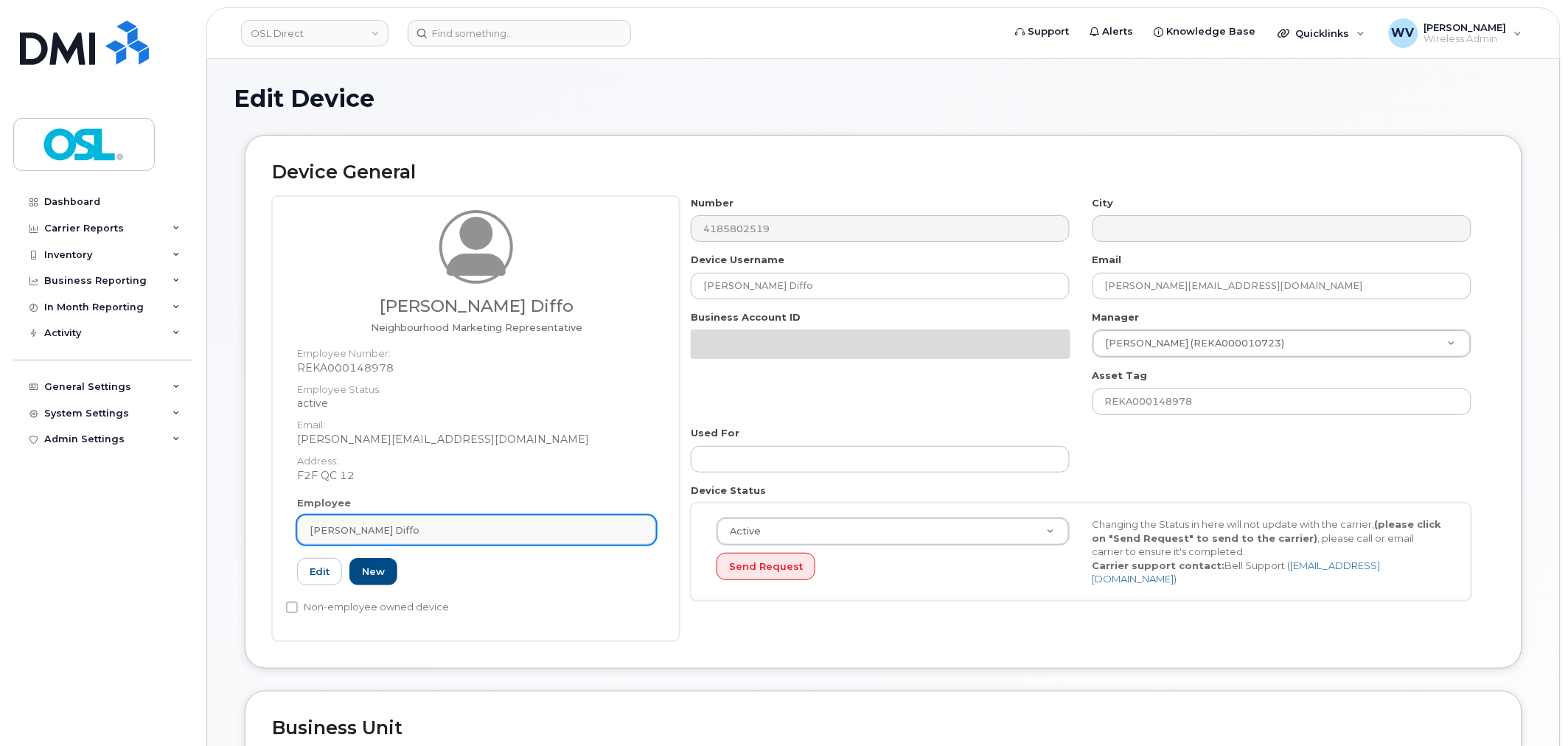
click at [503, 526] on div "[PERSON_NAME] Diffo" at bounding box center [476, 530] width 334 height 14
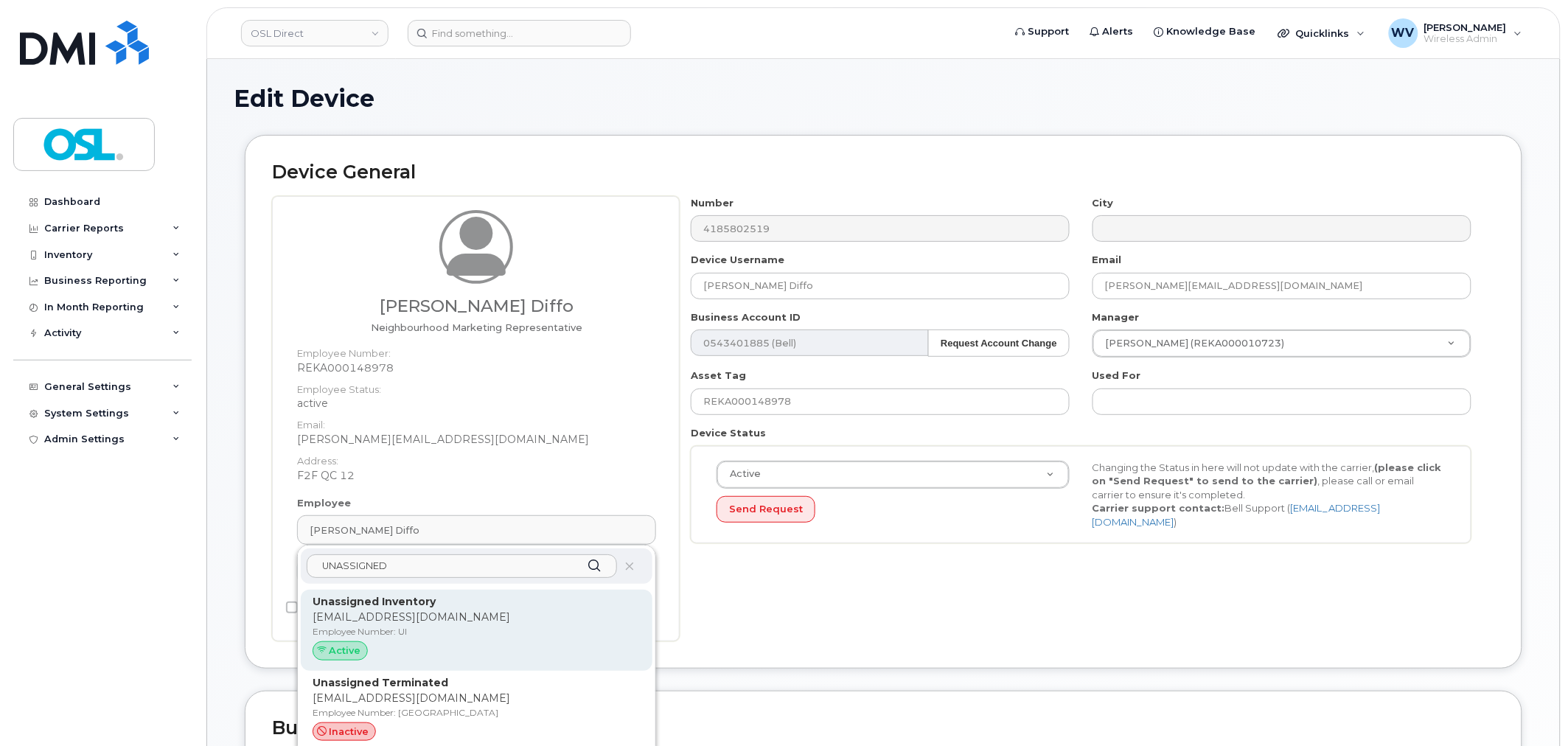
type input "UNASSIGNED"
click at [494, 609] on div "Unassigned Inventory support@osldirect.com Employee Number: UI Active" at bounding box center [477, 630] width 328 height 72
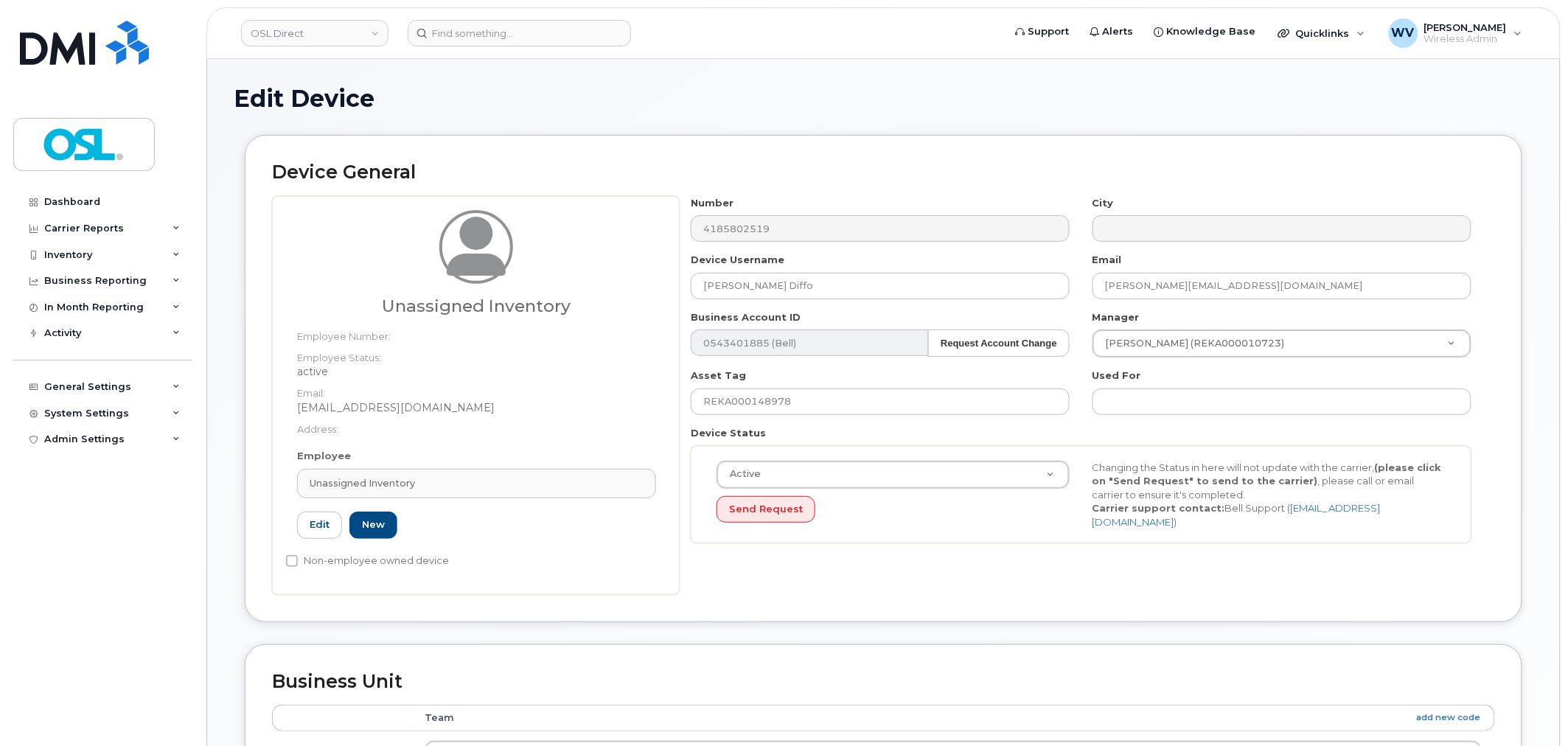
type input "UI"
type input "Unassigned Inventory"
type input "[EMAIL_ADDRESS][DOMAIN_NAME]"
type input "4724252"
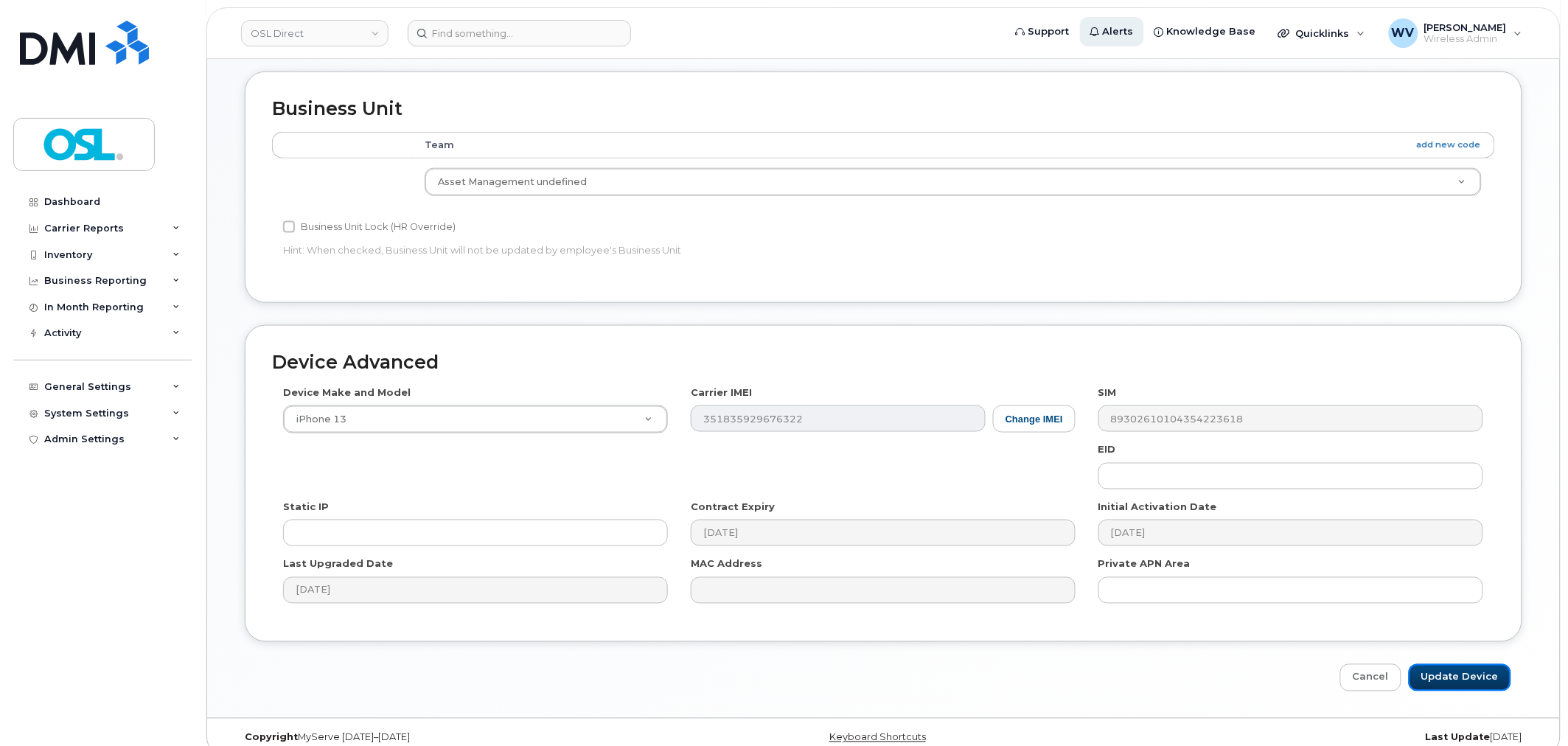
drag, startPoint x: 1442, startPoint y: 680, endPoint x: 1163, endPoint y: 38, distance: 700.0
click at [1443, 680] on input "Update Device" at bounding box center [1459, 677] width 102 height 28
type input "Saving..."
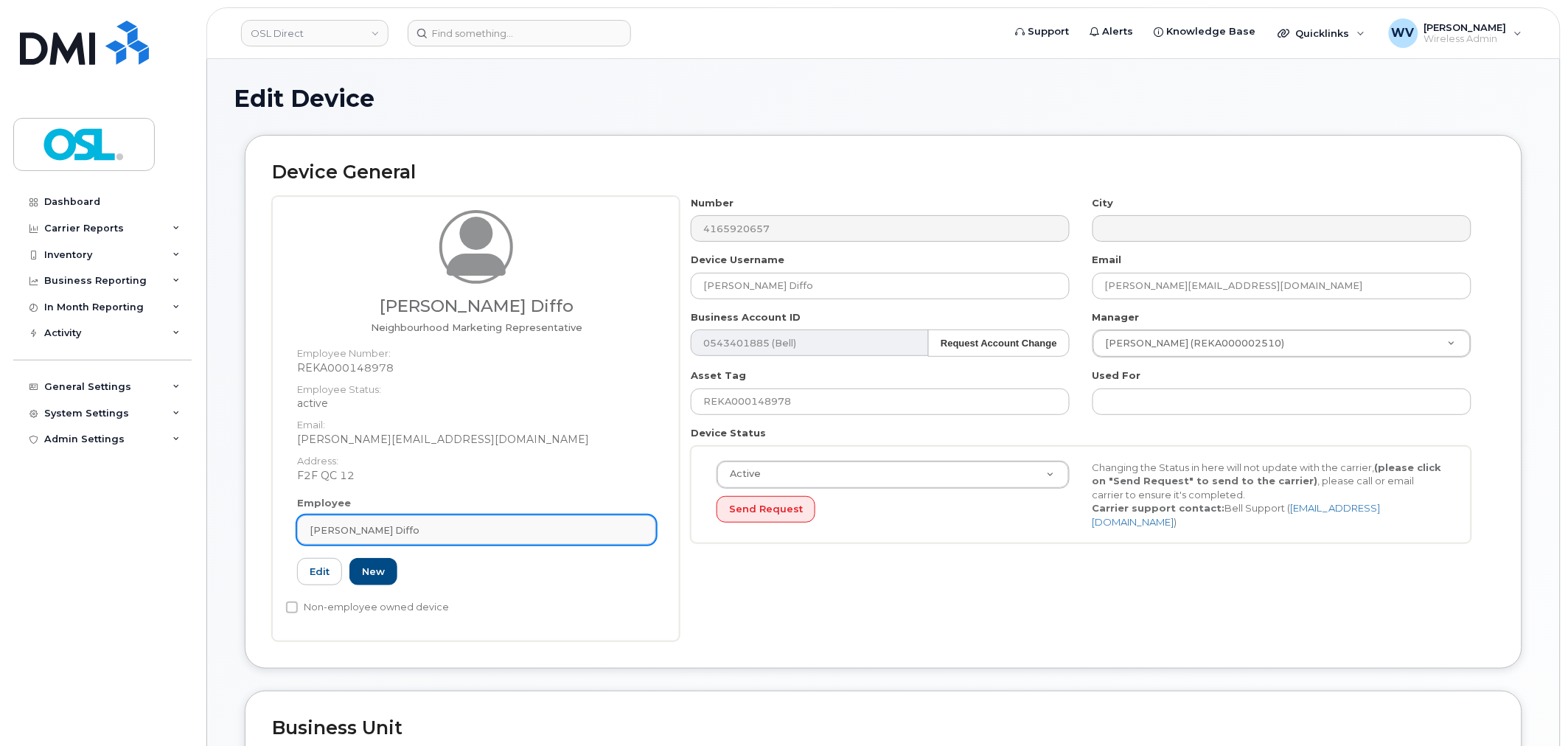
click at [367, 527] on span "[PERSON_NAME] Diffo" at bounding box center [363, 530] width 110 height 14
paste input "UNASSIGNED"
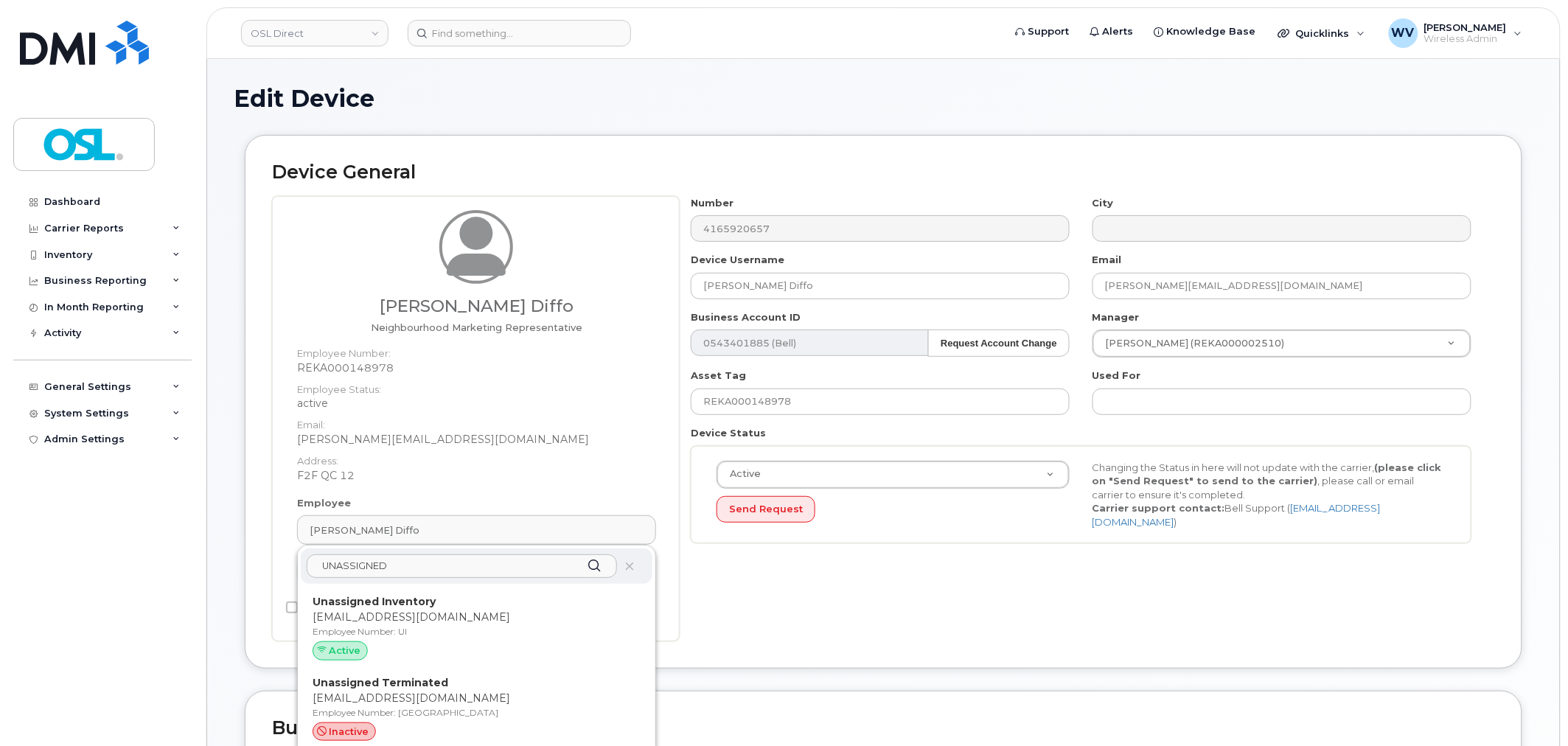
click at [418, 569] on input "UNASSIGNED" at bounding box center [461, 566] width 310 height 23
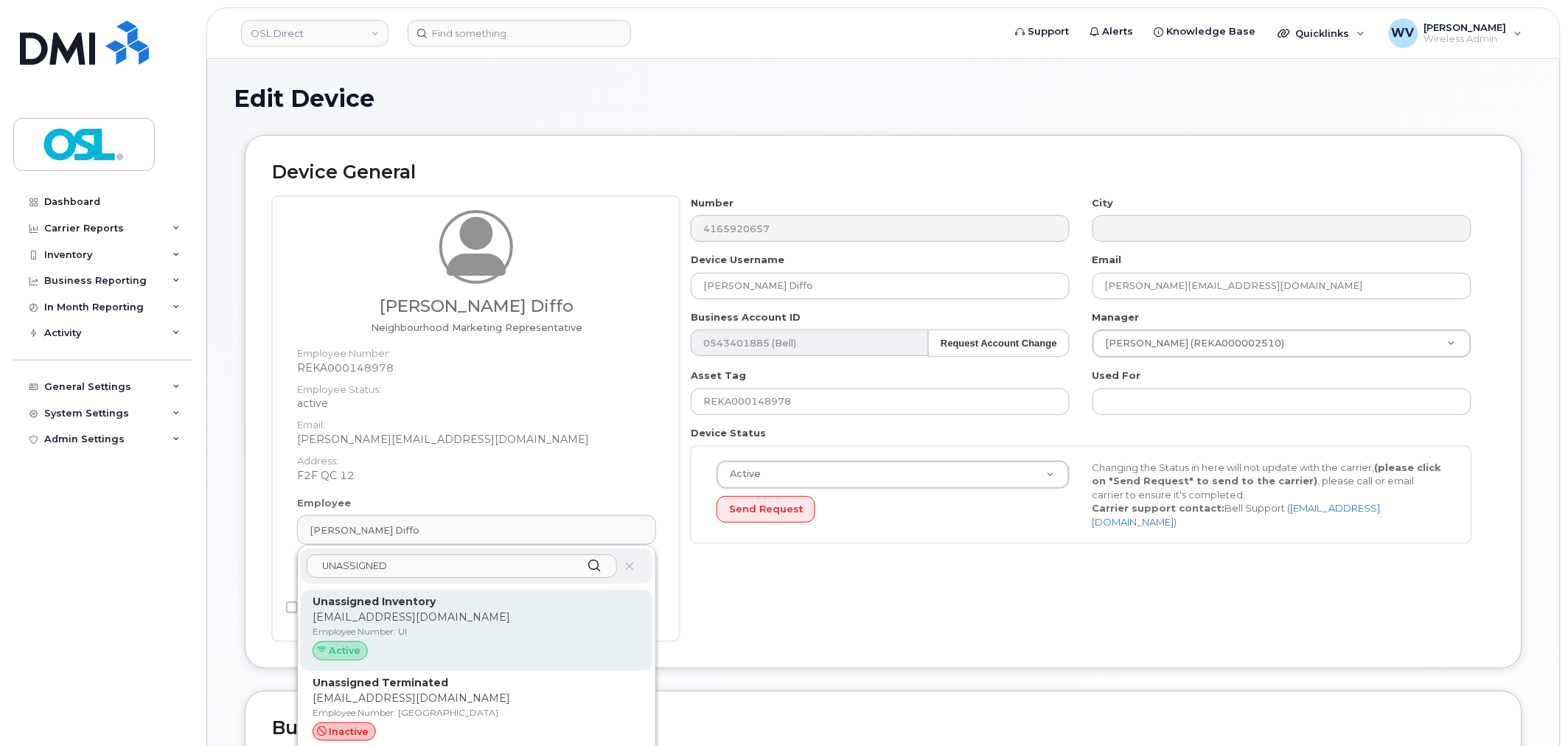
type input "UNASSIGNED"
click at [424, 612] on p "[EMAIL_ADDRESS][DOMAIN_NAME]" at bounding box center [477, 617] width 328 height 15
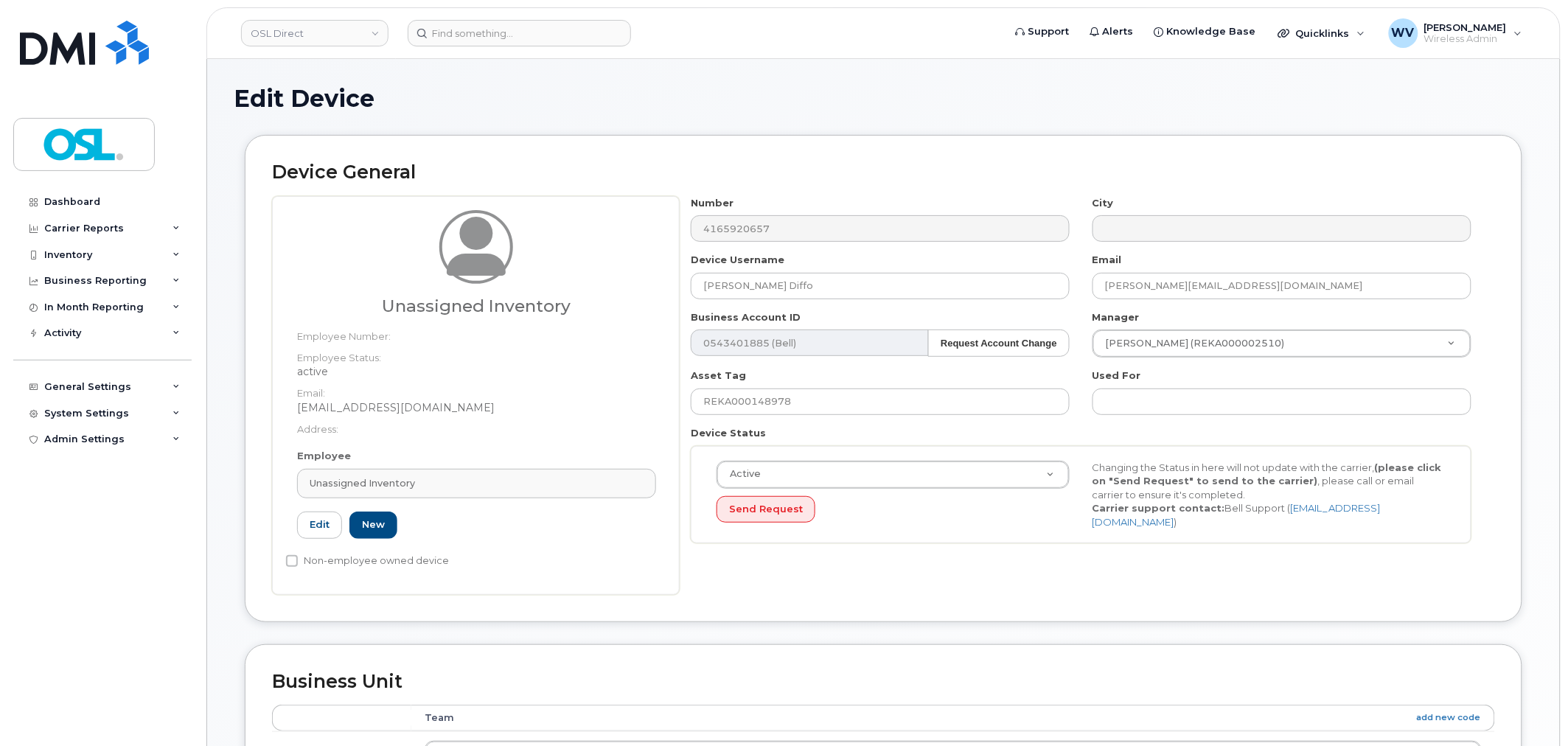
type input "UI"
type input "Unassigned Inventory"
type input "[EMAIL_ADDRESS][DOMAIN_NAME]"
type input "4724252"
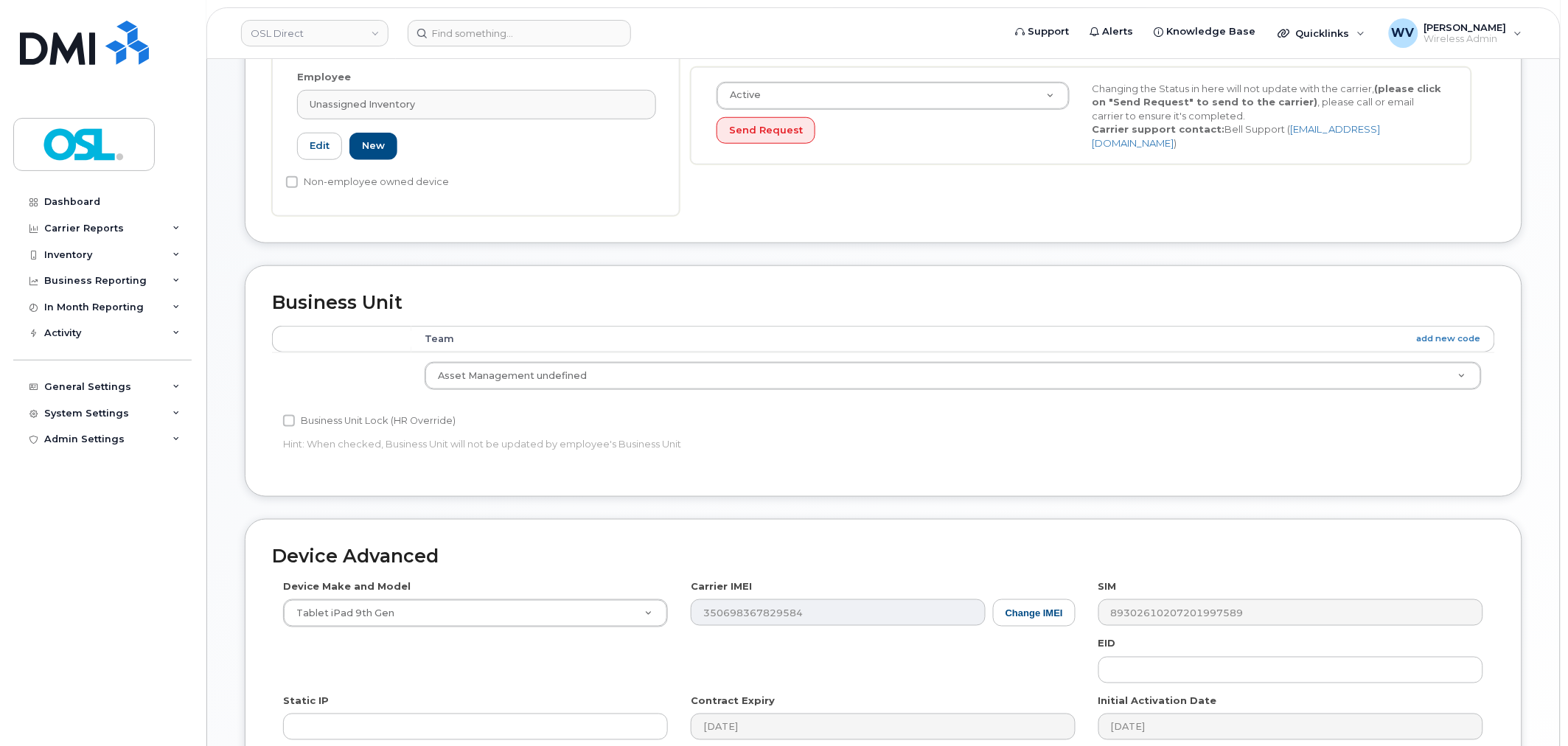
scroll to position [593, 0]
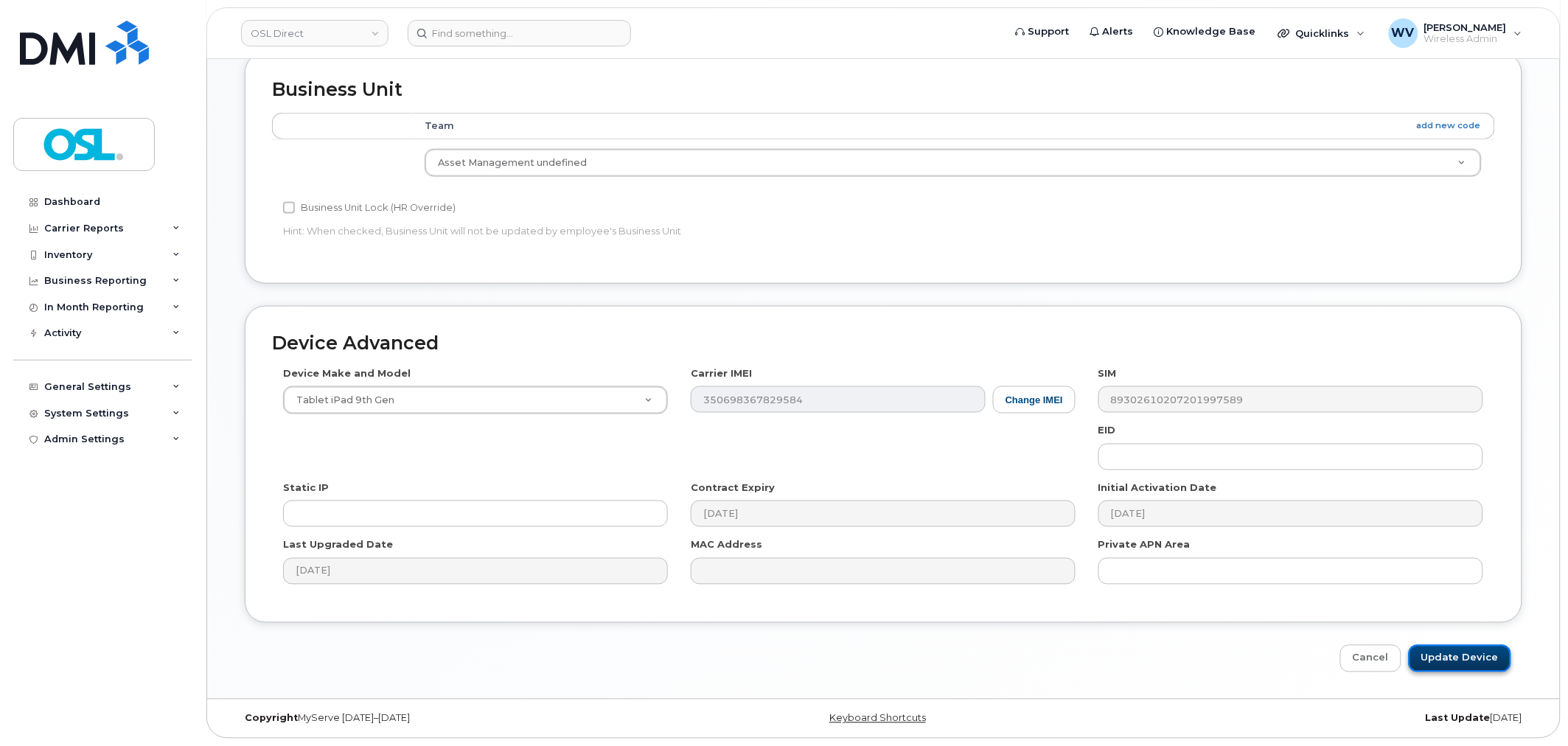
click at [1479, 672] on input "Update Device" at bounding box center [1459, 659] width 102 height 28
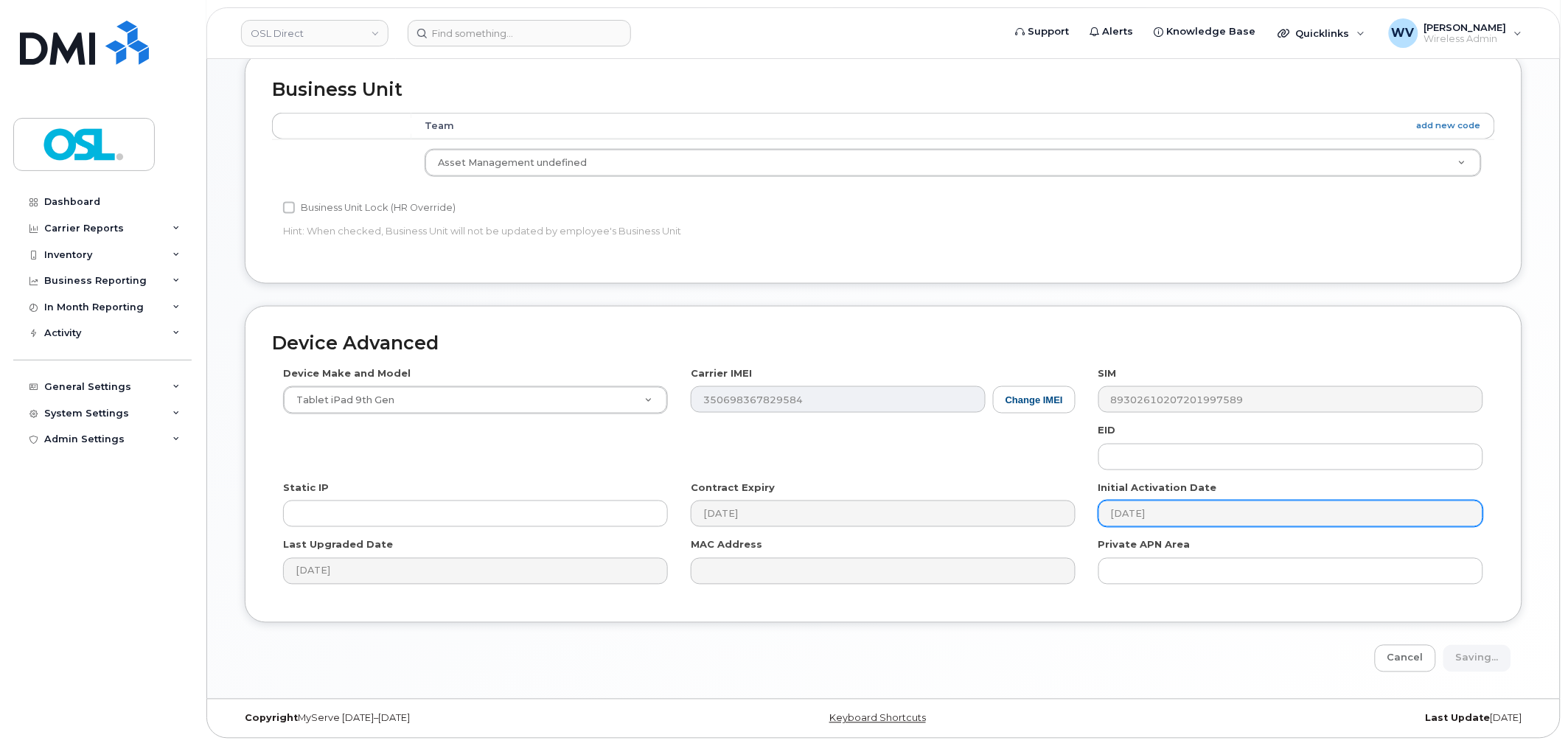
type input "Saving..."
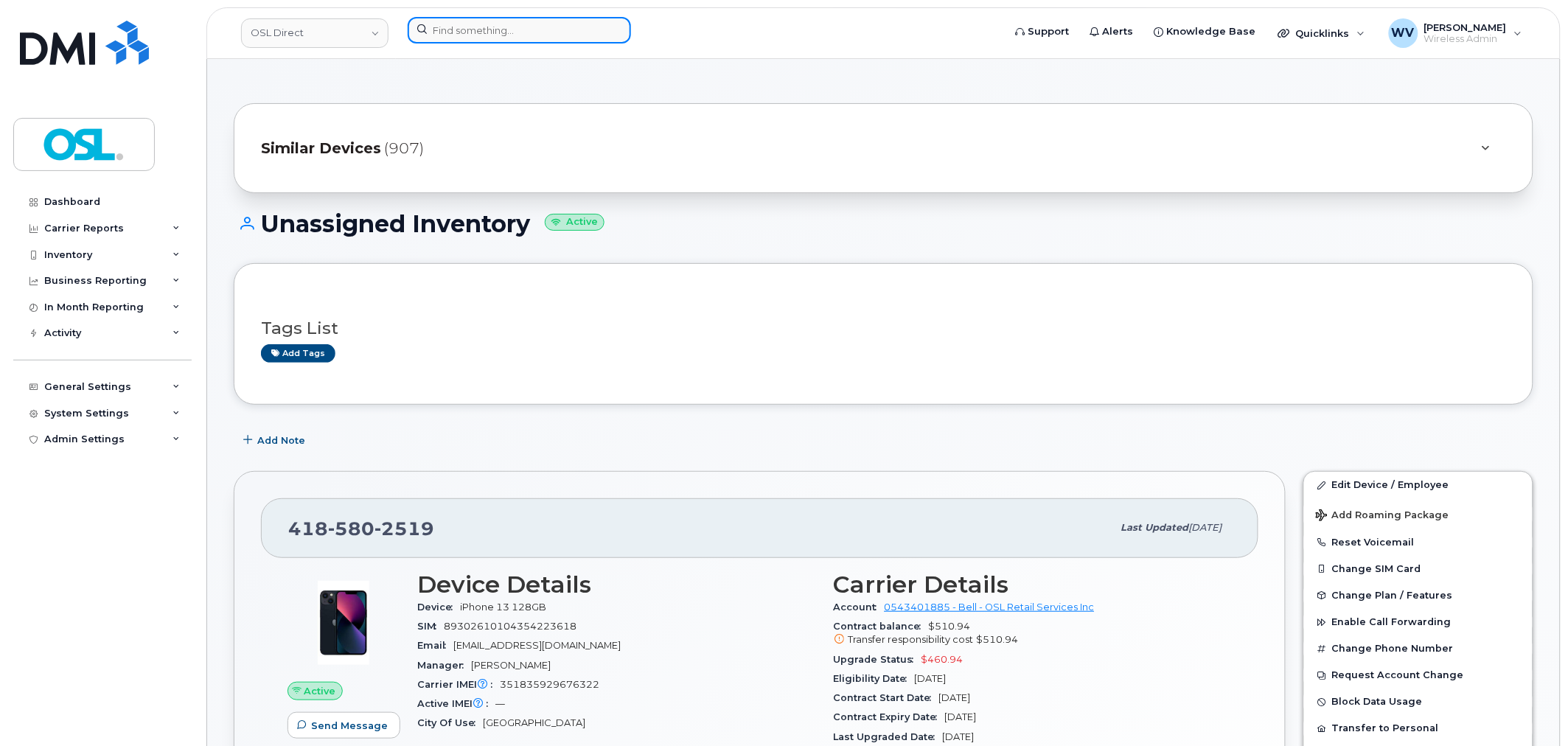
click at [535, 27] on input at bounding box center [519, 30] width 224 height 27
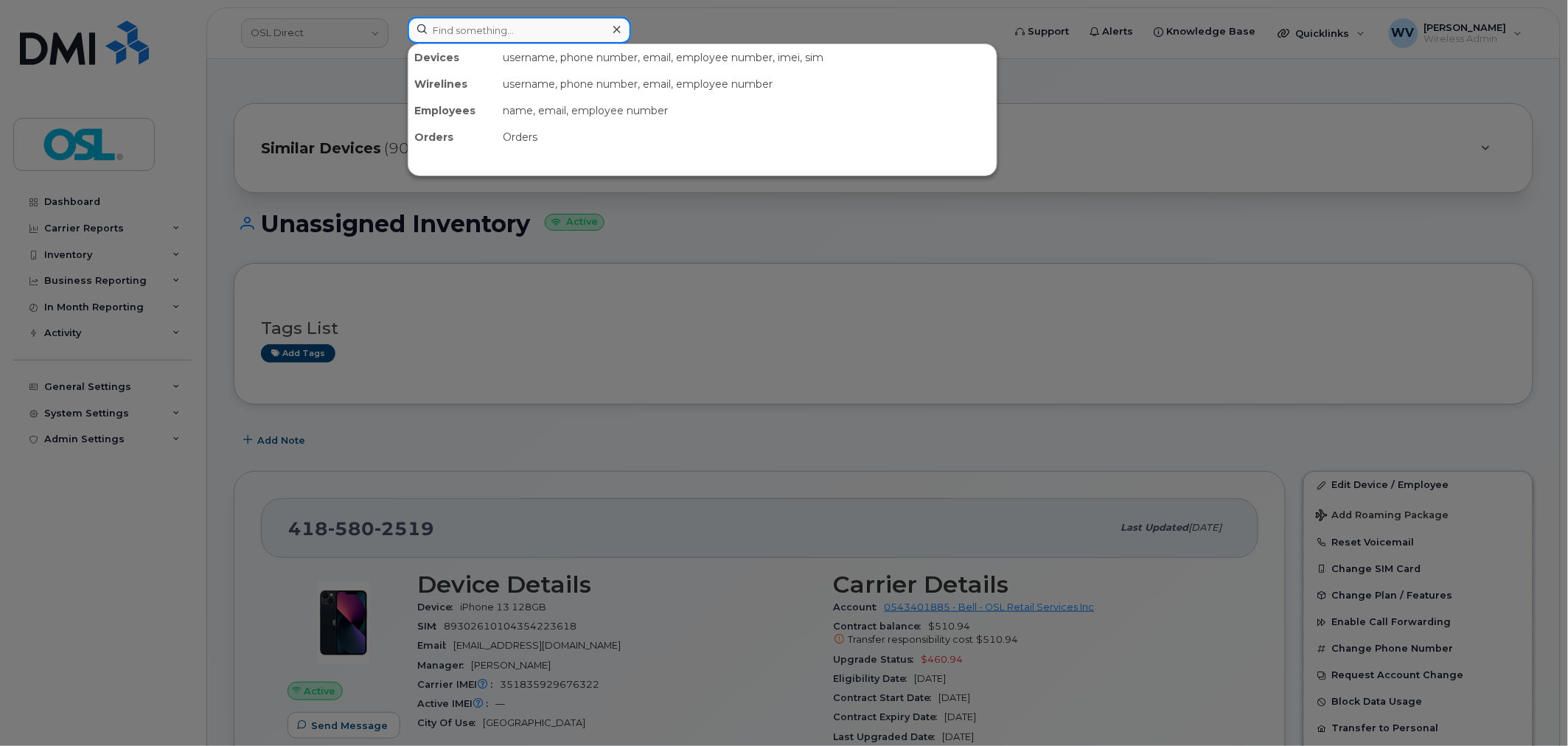
paste input "6474446672"
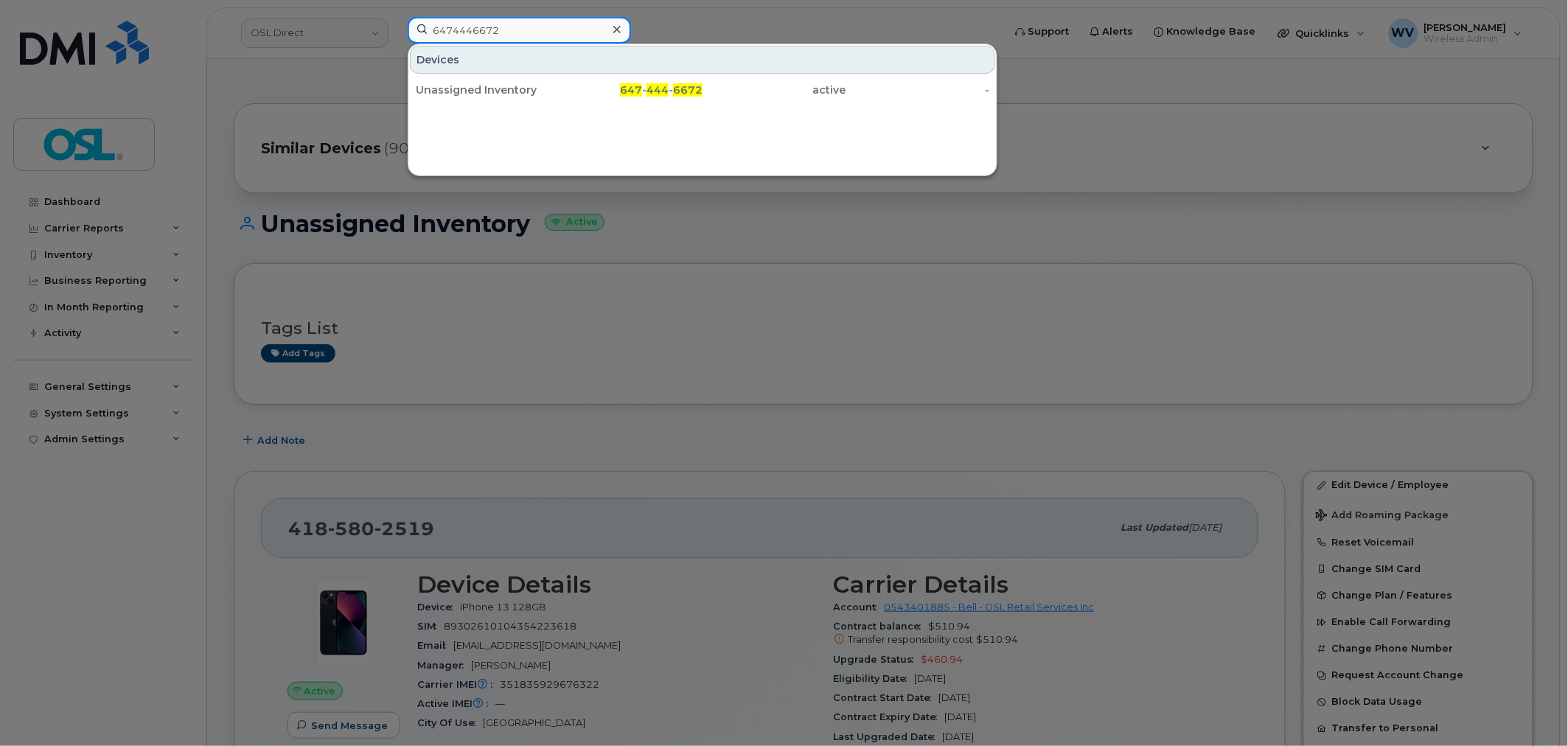
type input "6474446672"
drag, startPoint x: 539, startPoint y: 86, endPoint x: 629, endPoint y: 2, distance: 123.1
click at [539, 90] on div "Unassigned Inventory" at bounding box center [487, 90] width 143 height 15
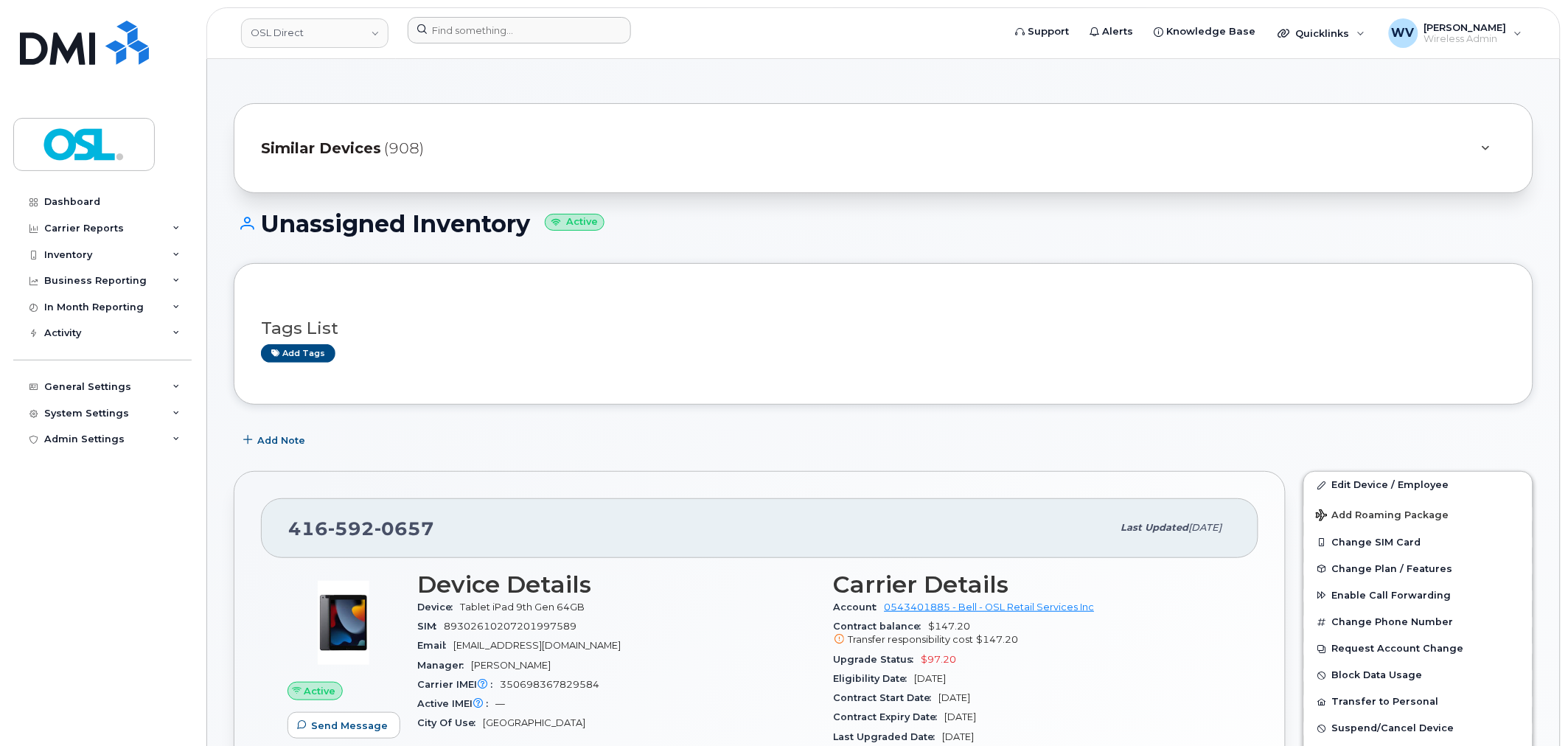
click at [505, 45] on div at bounding box center [700, 33] width 609 height 32
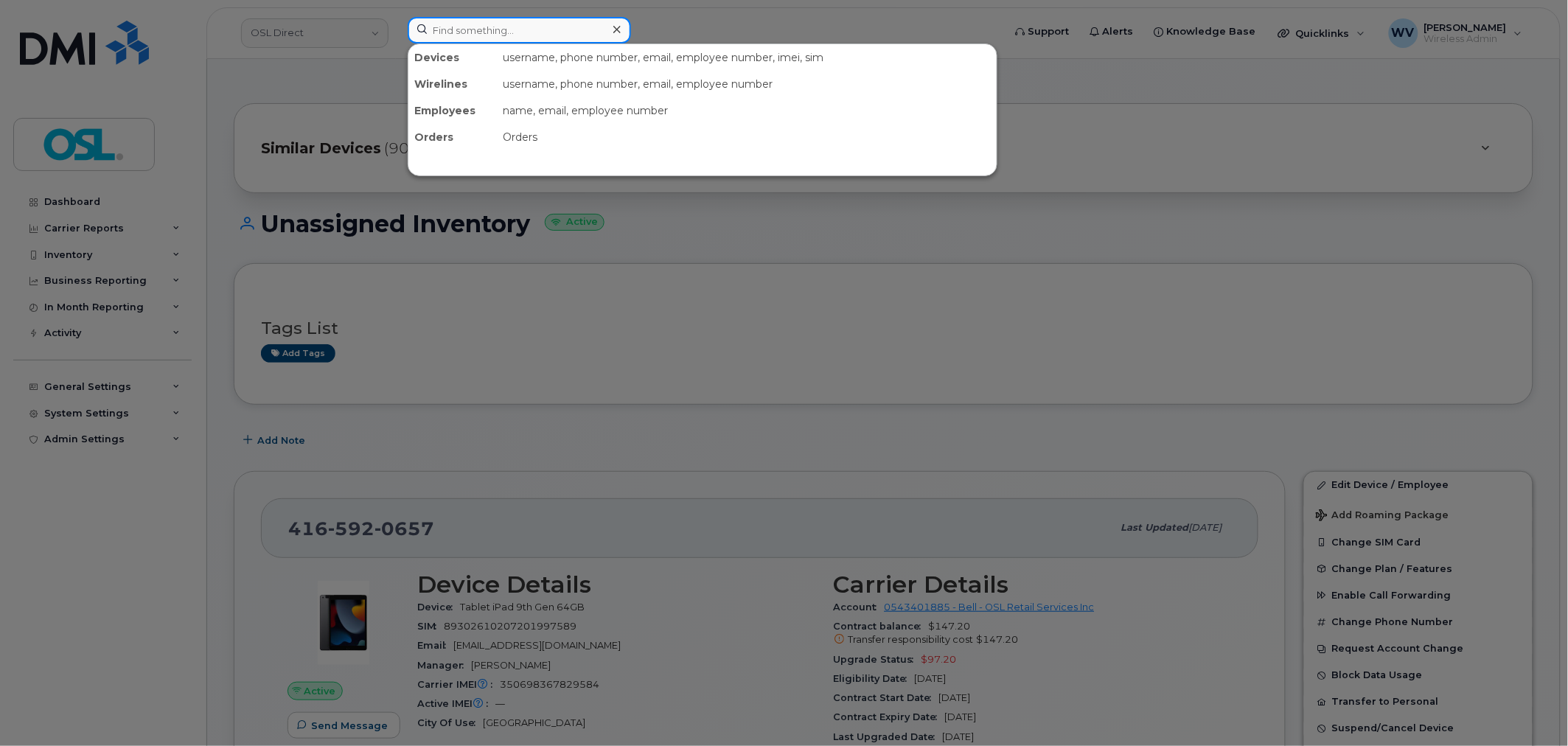
click at [505, 28] on input at bounding box center [519, 30] width 224 height 27
paste input "4383407012"
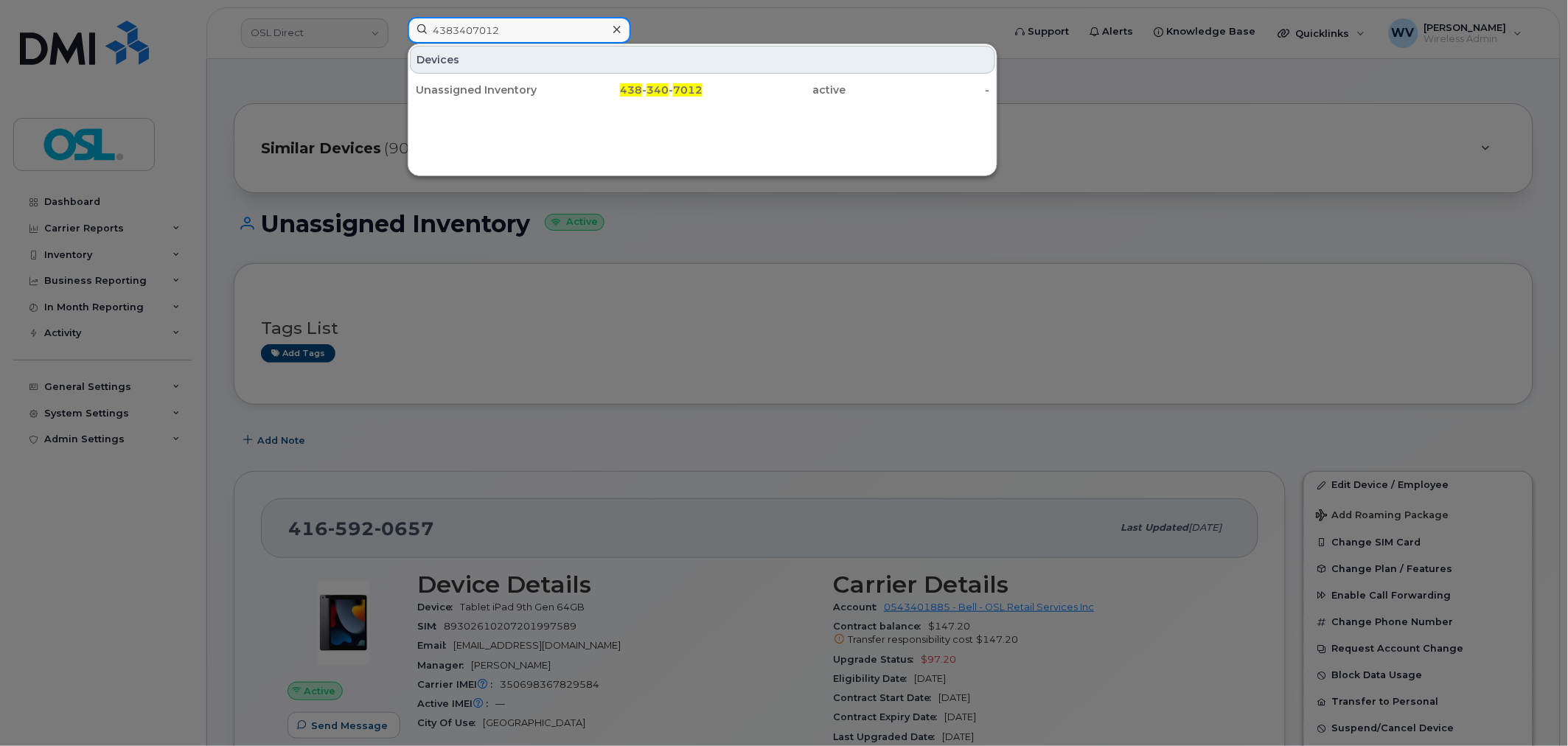
type input "4383407012"
drag, startPoint x: 507, startPoint y: 84, endPoint x: 685, endPoint y: 16, distance: 190.5
click at [510, 88] on div "Unassigned Inventory" at bounding box center [487, 90] width 143 height 15
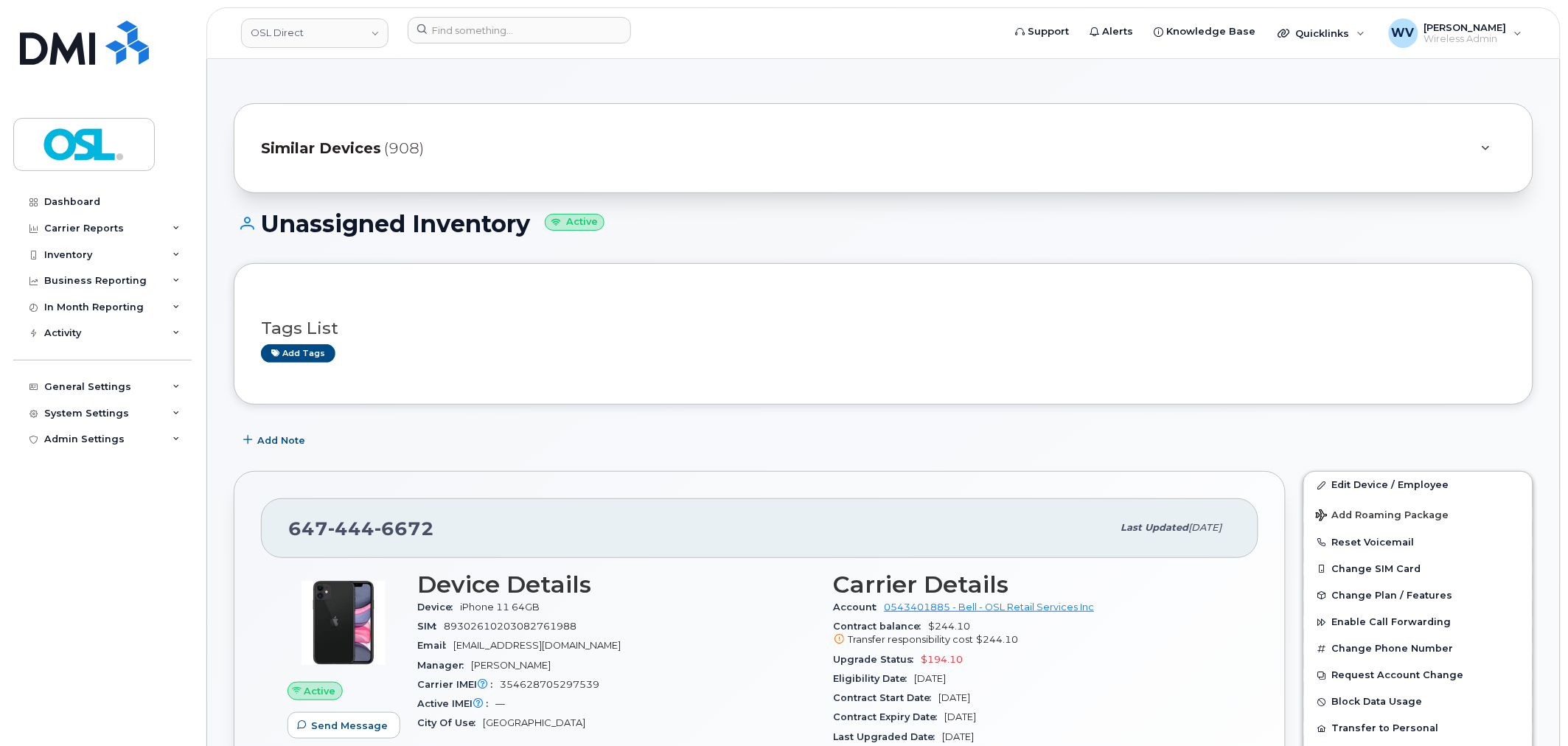
click at [377, 521] on span "6672" at bounding box center [404, 529] width 60 height 22
copy span "647 444 6672"
click at [540, 45] on div at bounding box center [700, 33] width 609 height 32
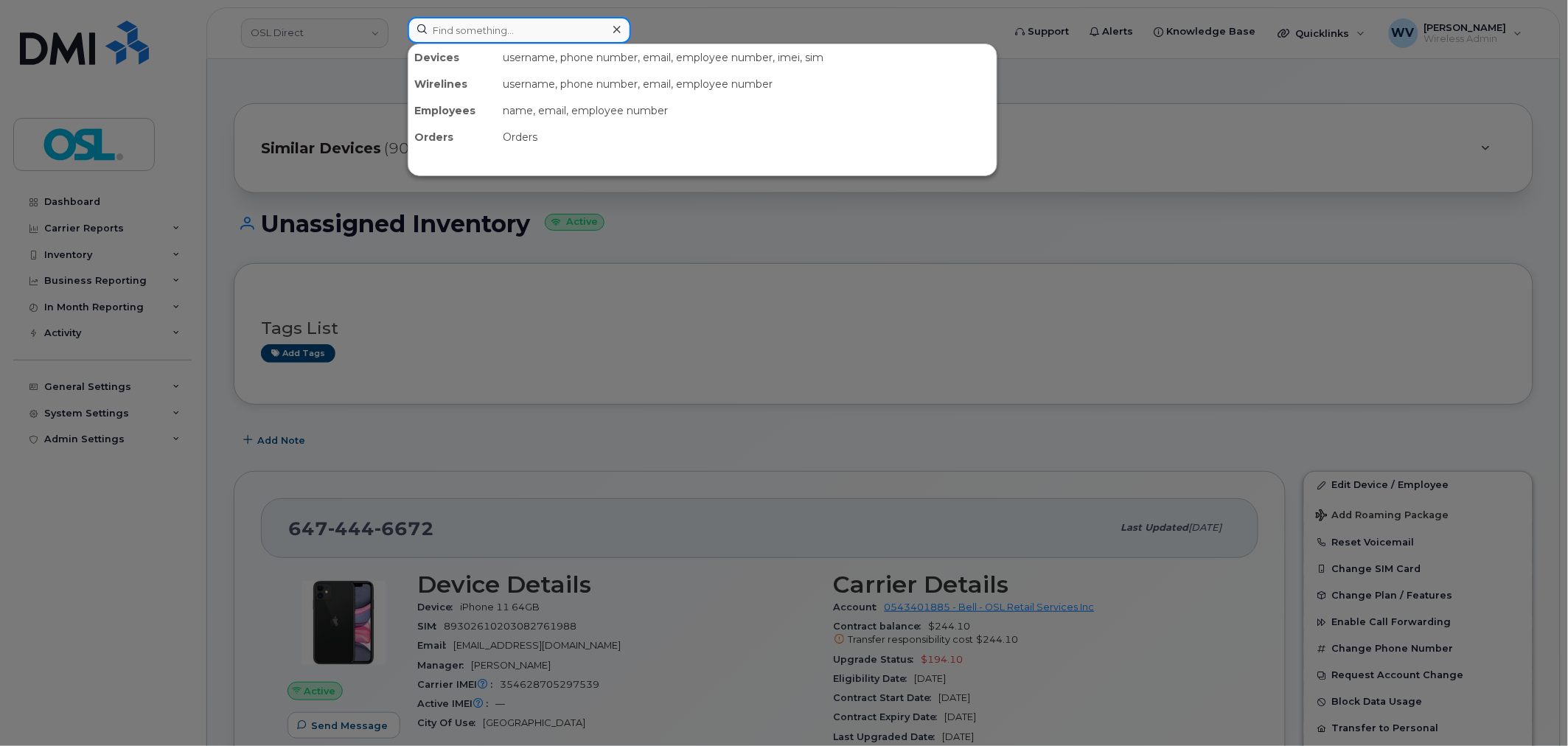
click at [535, 32] on input at bounding box center [519, 30] width 224 height 27
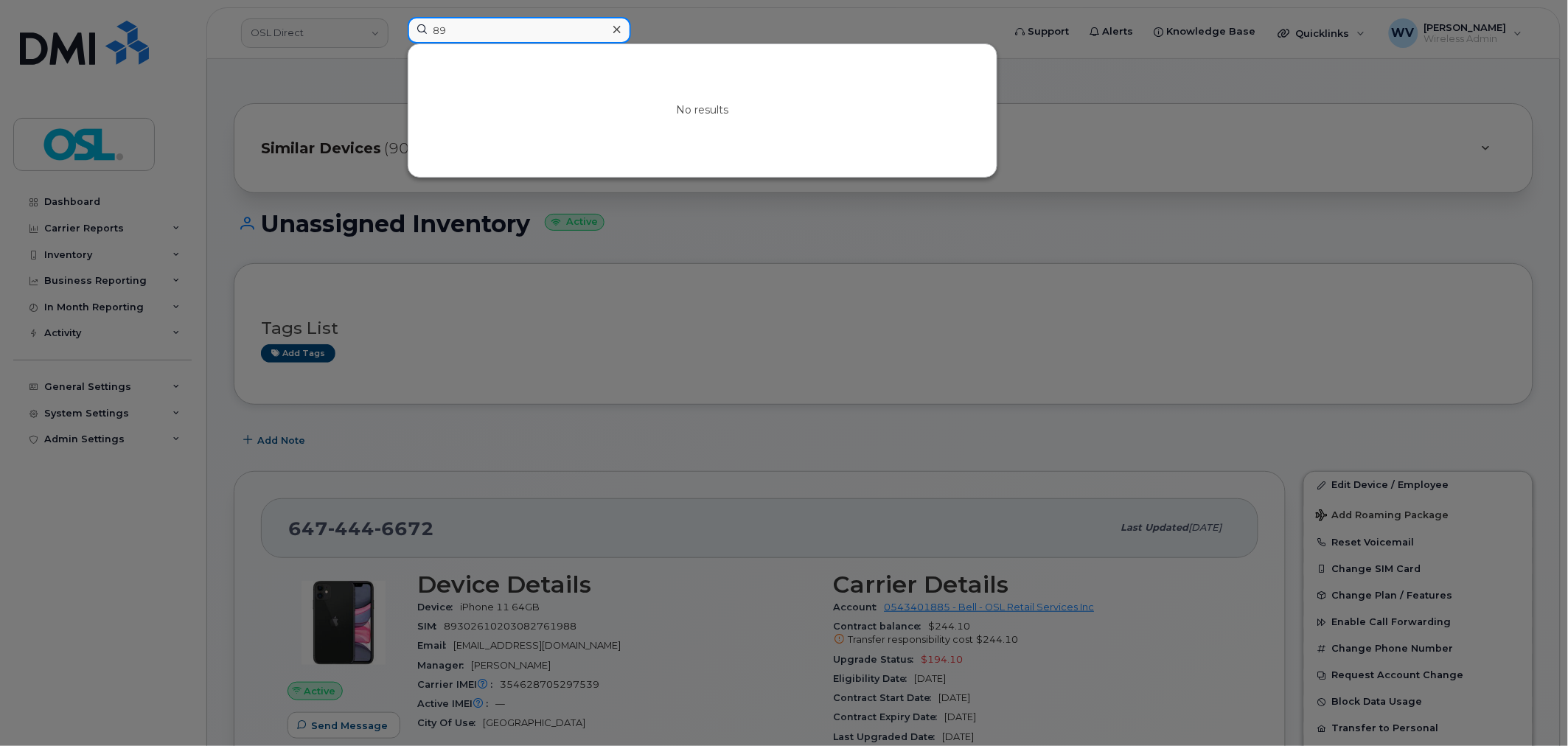
type input "8"
paste input "4313363793"
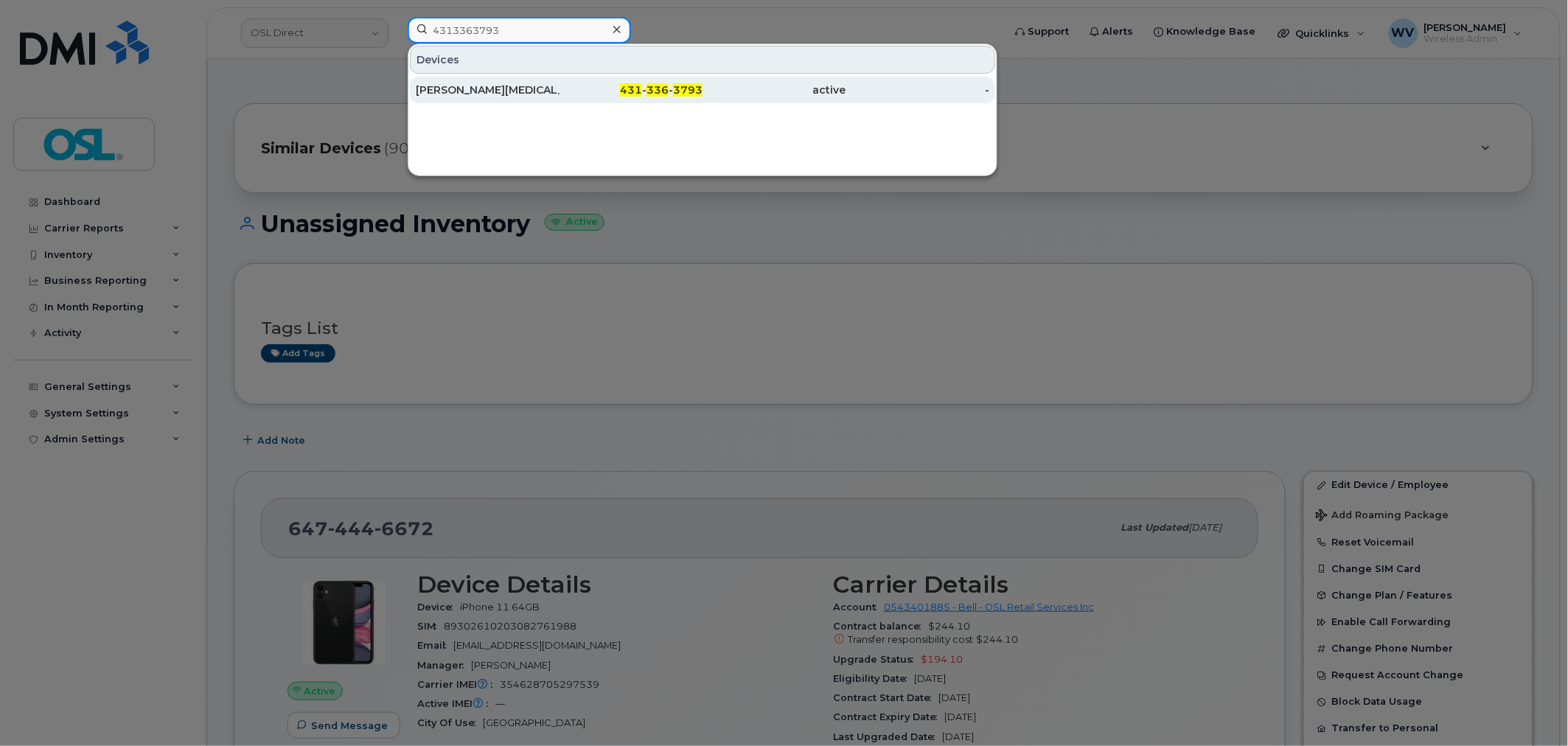
type input "4313363793"
click at [576, 81] on div "431 - 336 - 3793" at bounding box center [631, 90] width 143 height 27
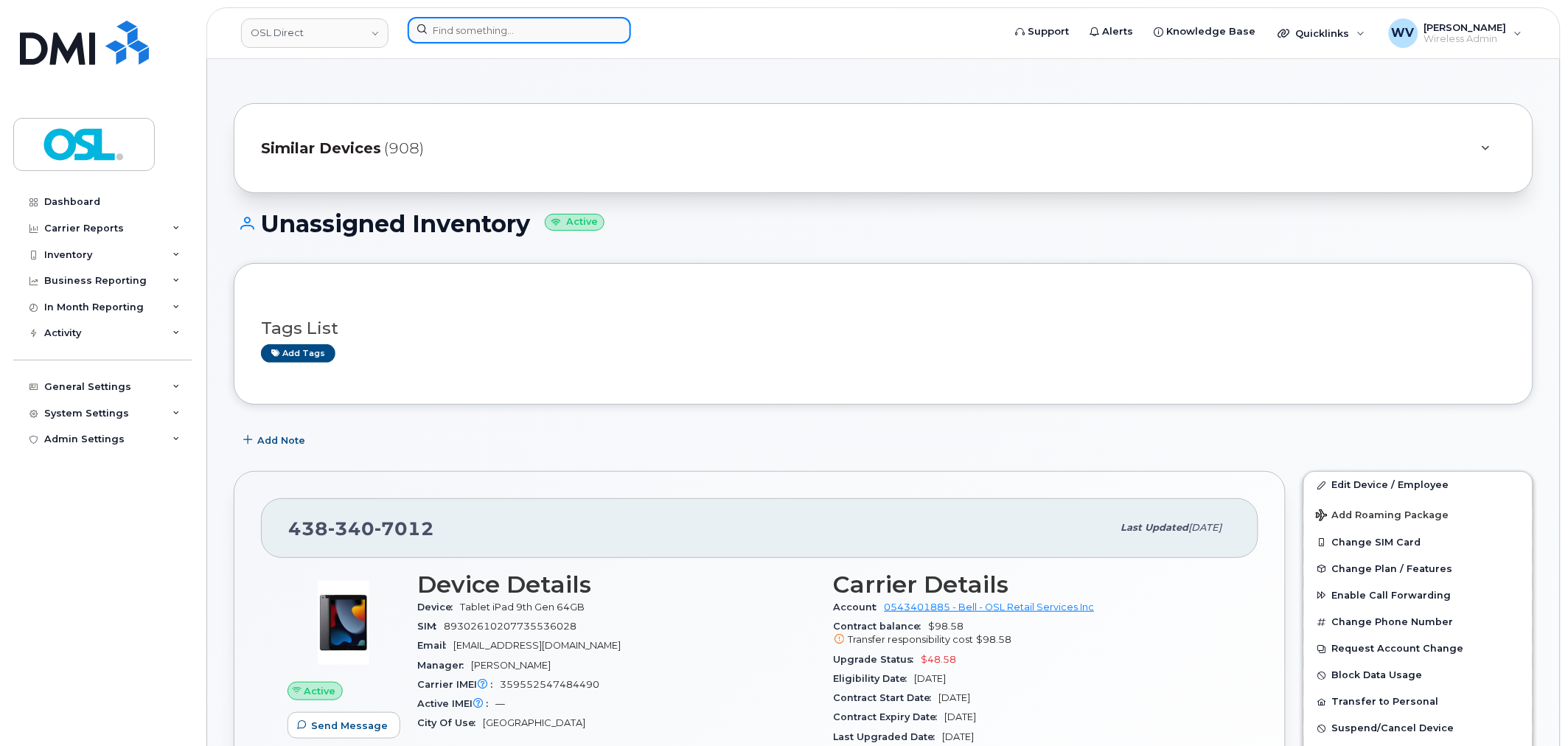
click at [565, 19] on input at bounding box center [519, 30] width 224 height 27
paste input "SAGARDEEP BAL"
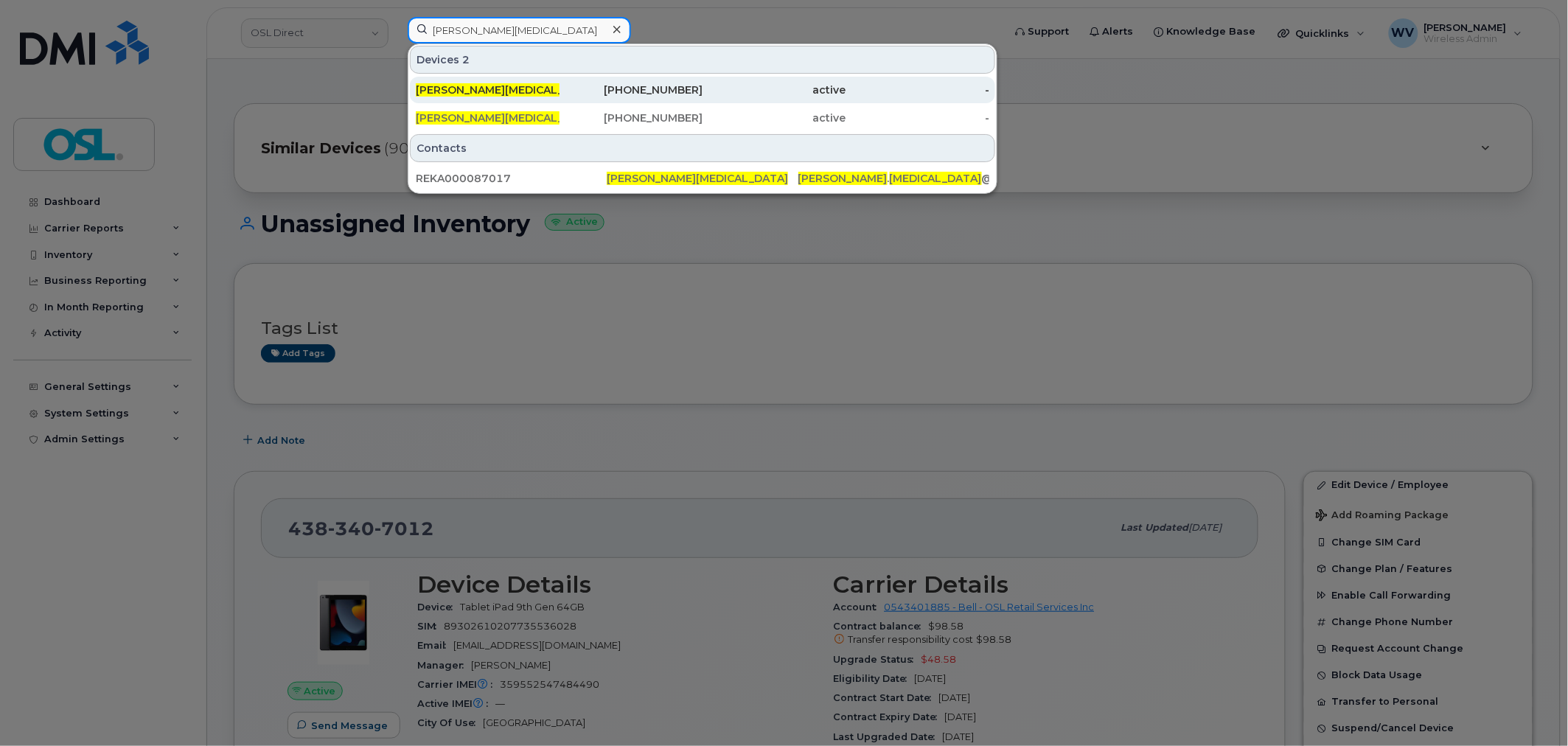
type input "SAGARDEEP BAL"
click at [575, 85] on div "438-341-8199" at bounding box center [631, 90] width 143 height 15
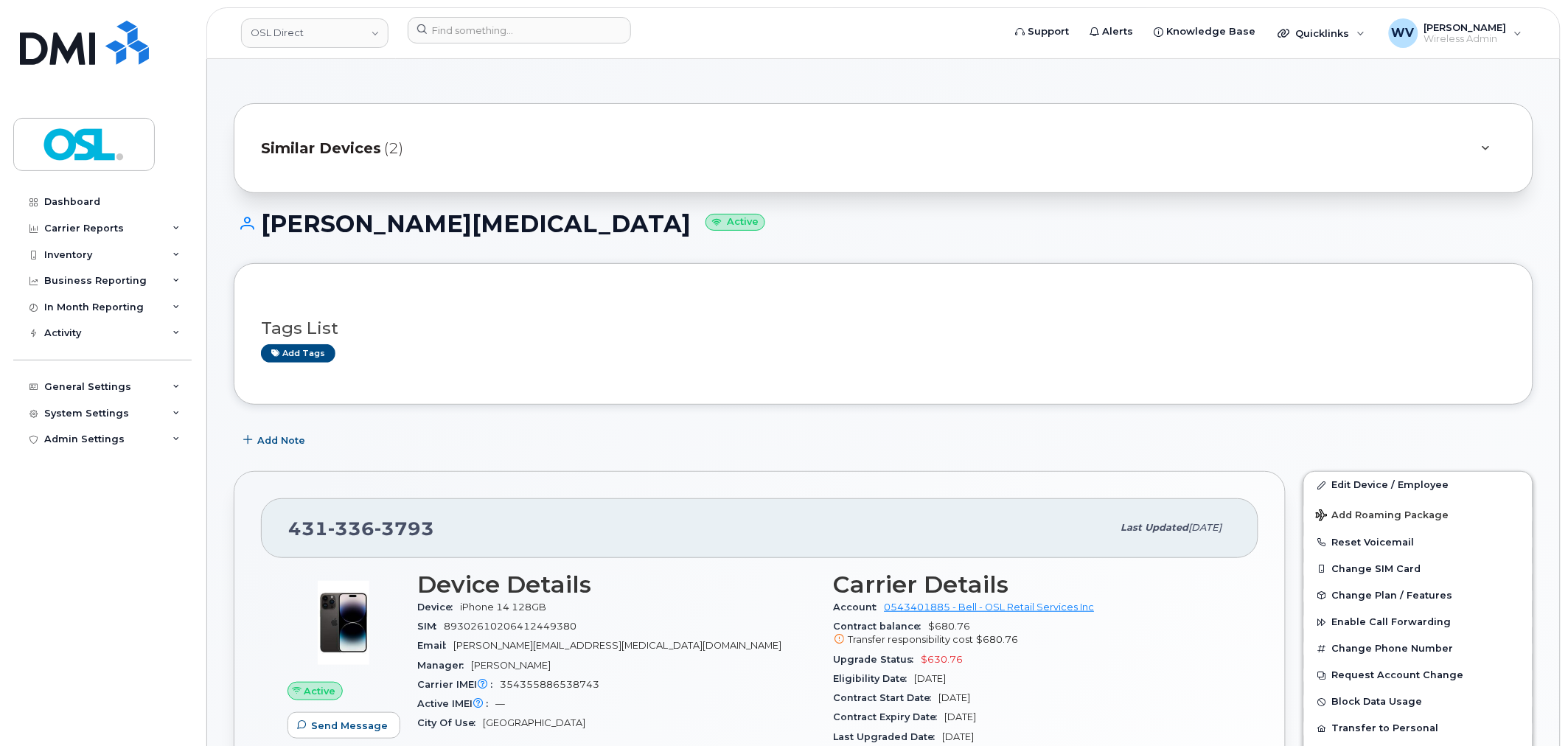
click at [410, 531] on span "3793" at bounding box center [404, 529] width 60 height 22
click at [1365, 480] on link "Edit Device / Employee" at bounding box center [1417, 485] width 228 height 27
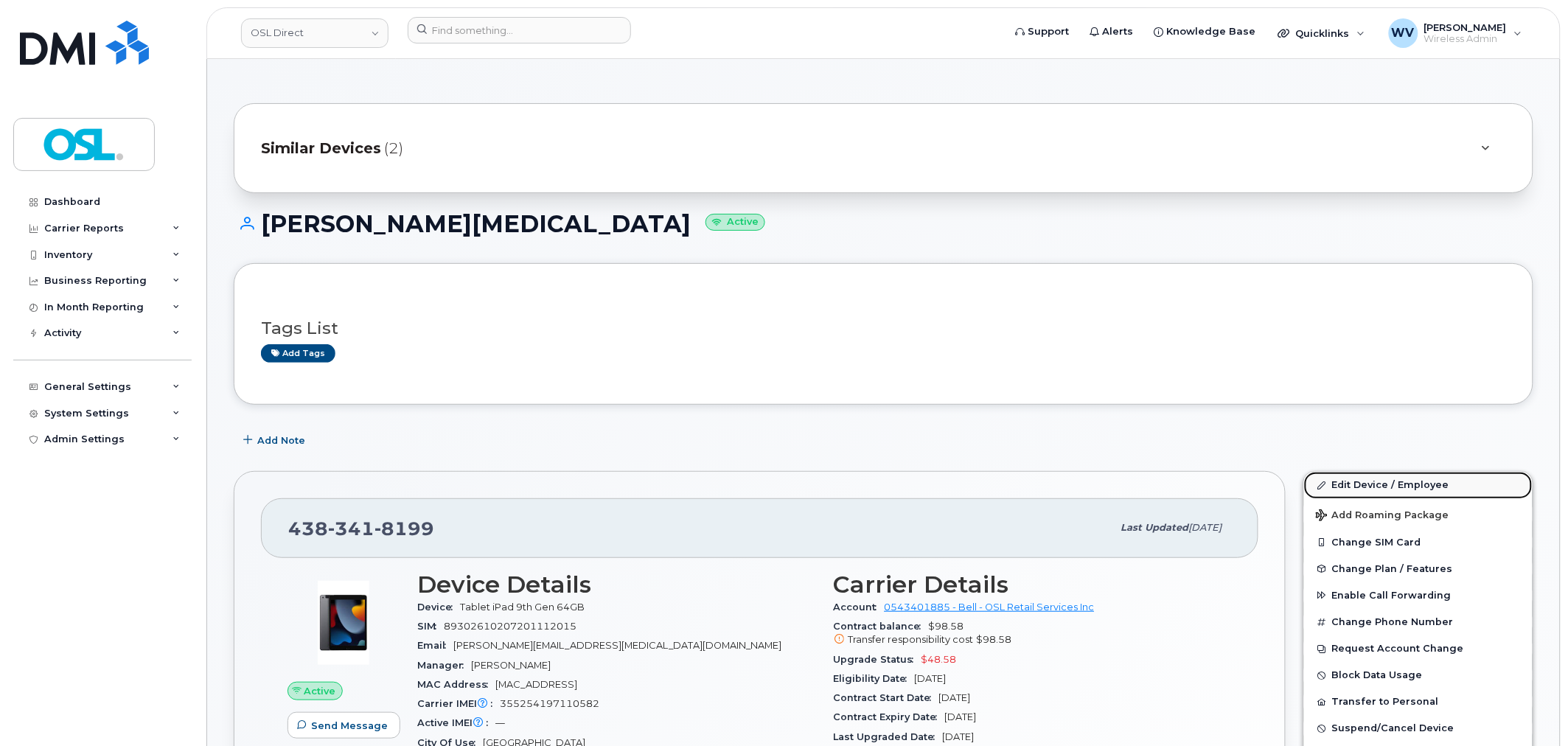
click at [1404, 478] on link "Edit Device / Employee" at bounding box center [1417, 485] width 228 height 27
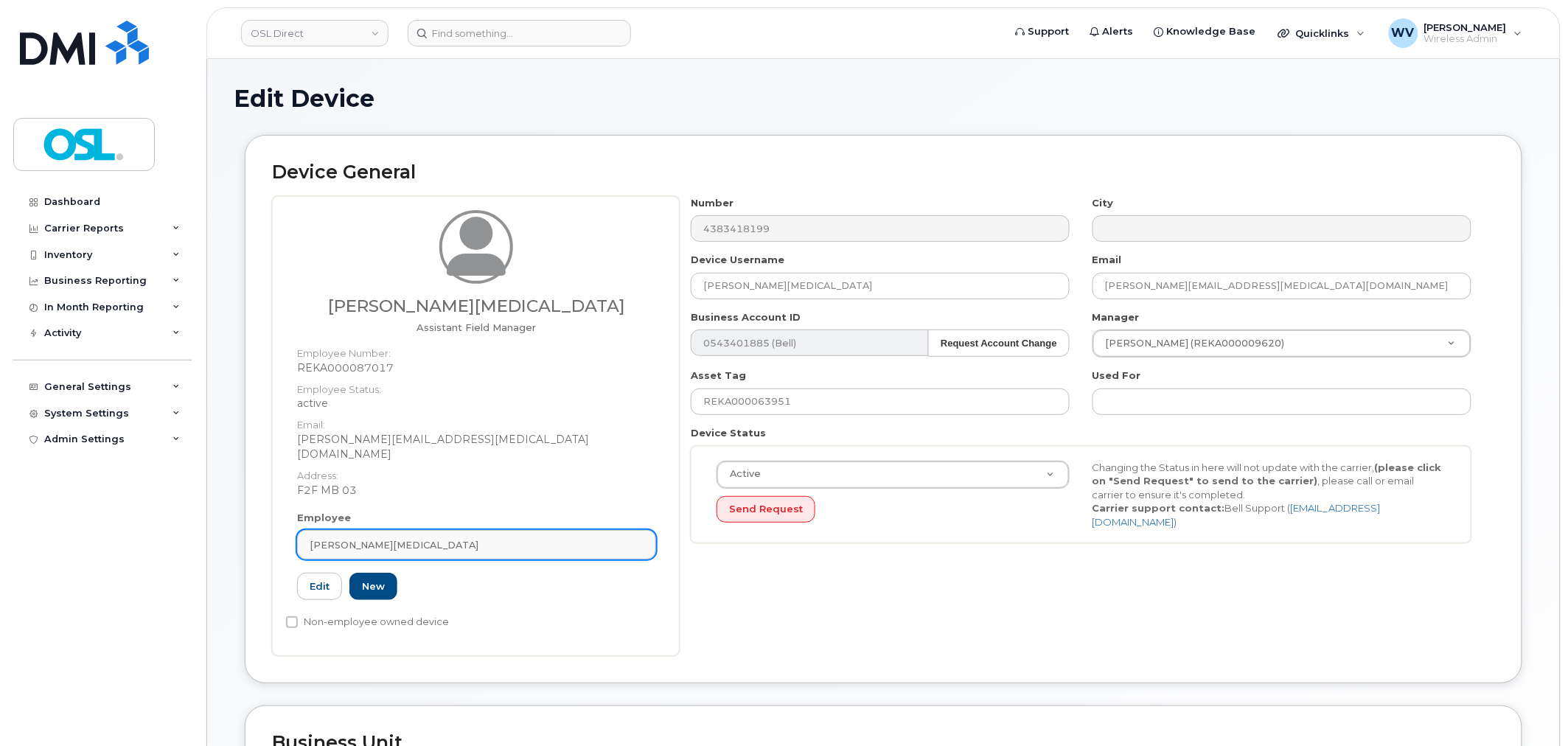
click at [519, 538] on div "[PERSON_NAME][MEDICAL_DATA]" at bounding box center [476, 545] width 334 height 14
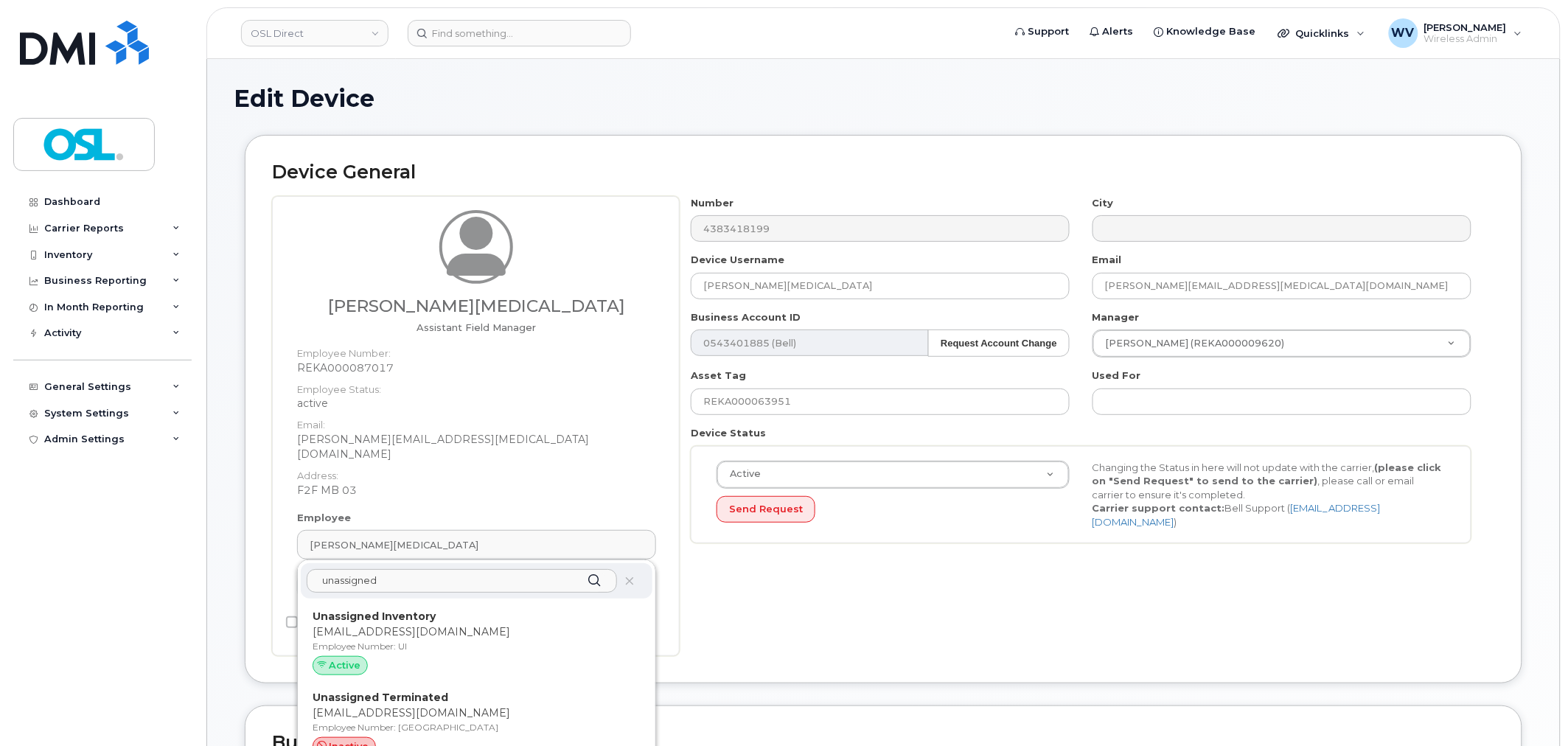
click at [484, 575] on input "unassigned" at bounding box center [461, 581] width 310 height 23
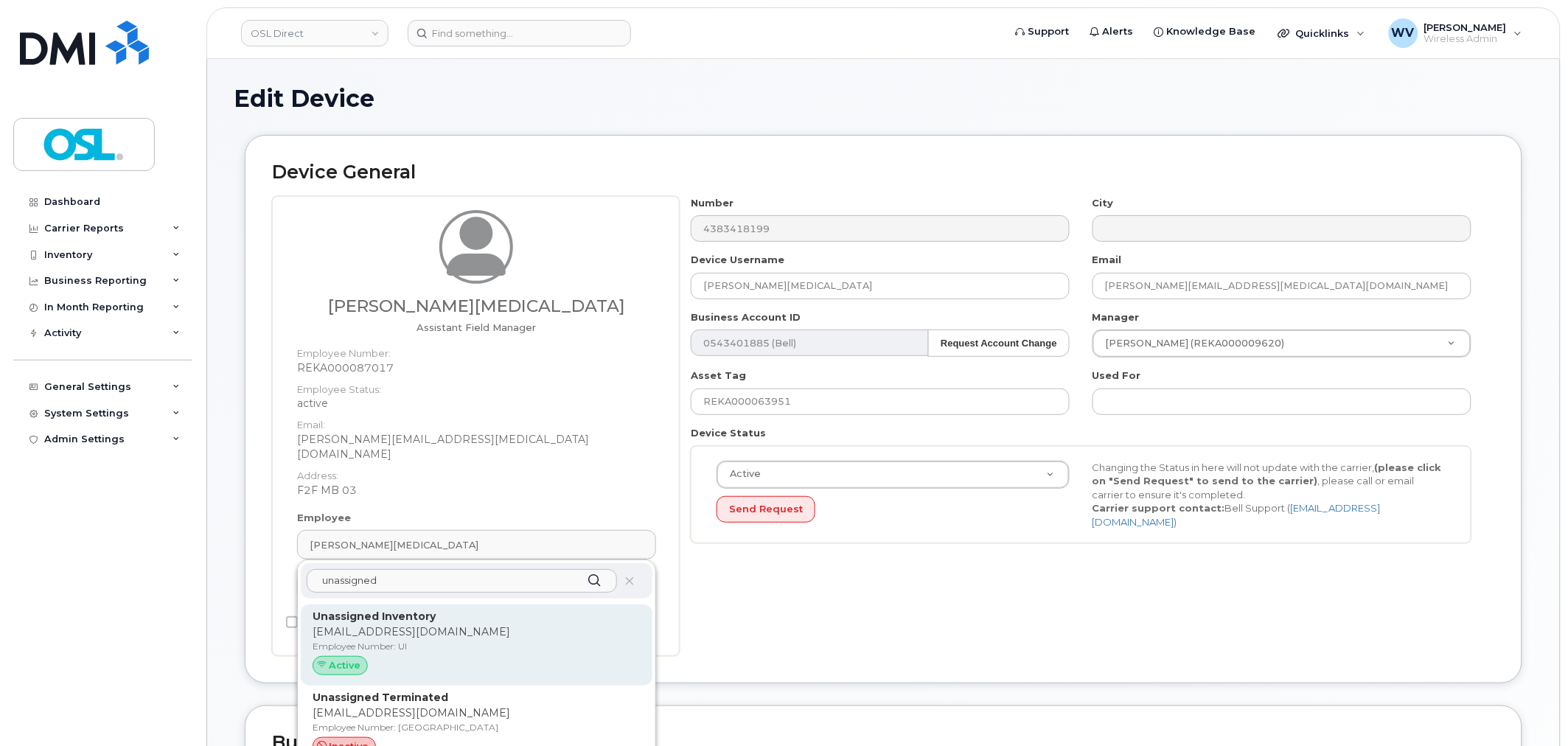
type input "unassigned"
click at [489, 625] on p "[EMAIL_ADDRESS][DOMAIN_NAME]" at bounding box center [477, 632] width 328 height 15
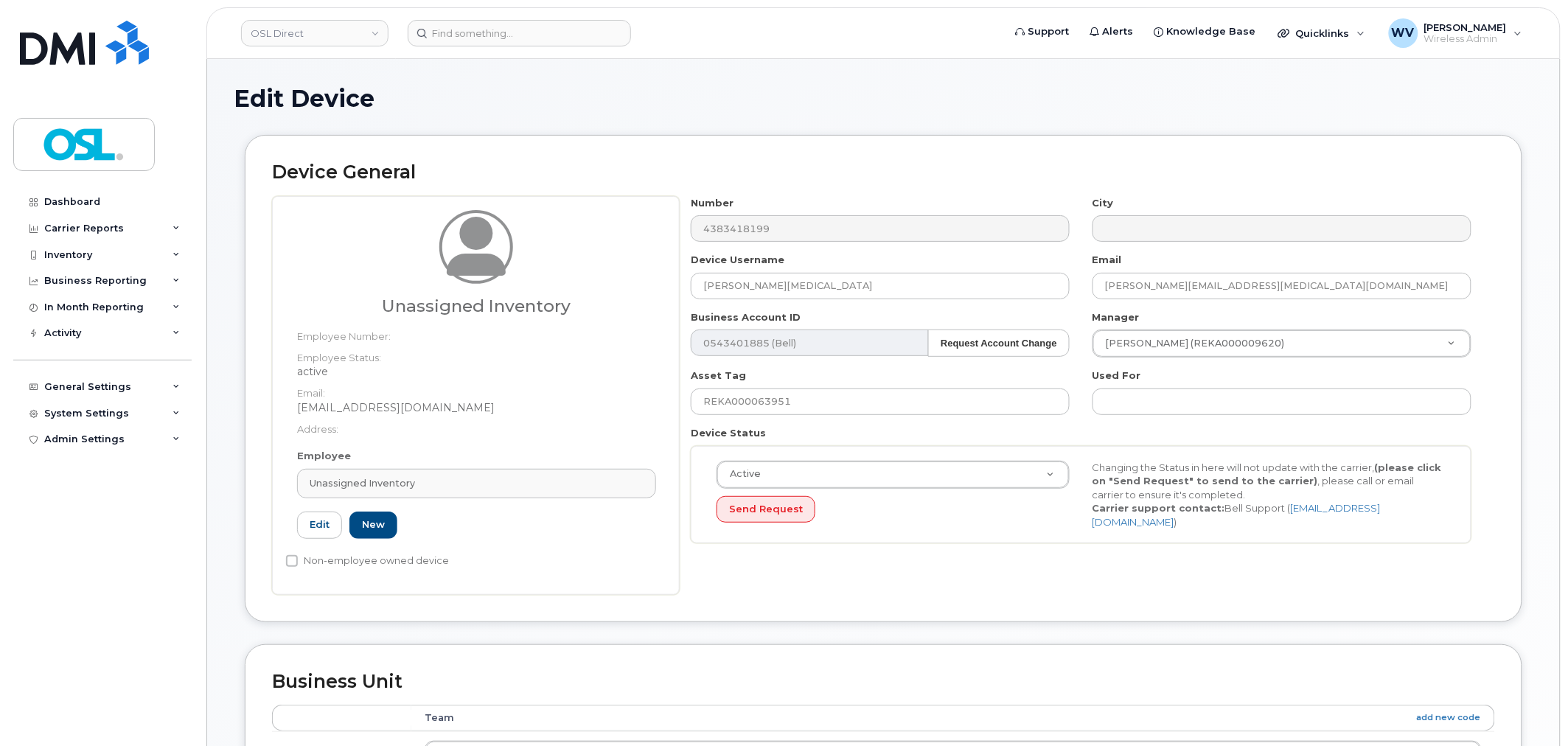
type input "UI"
type input "Unassigned Inventory"
type input "[EMAIL_ADDRESS][DOMAIN_NAME]"
type input "4724252"
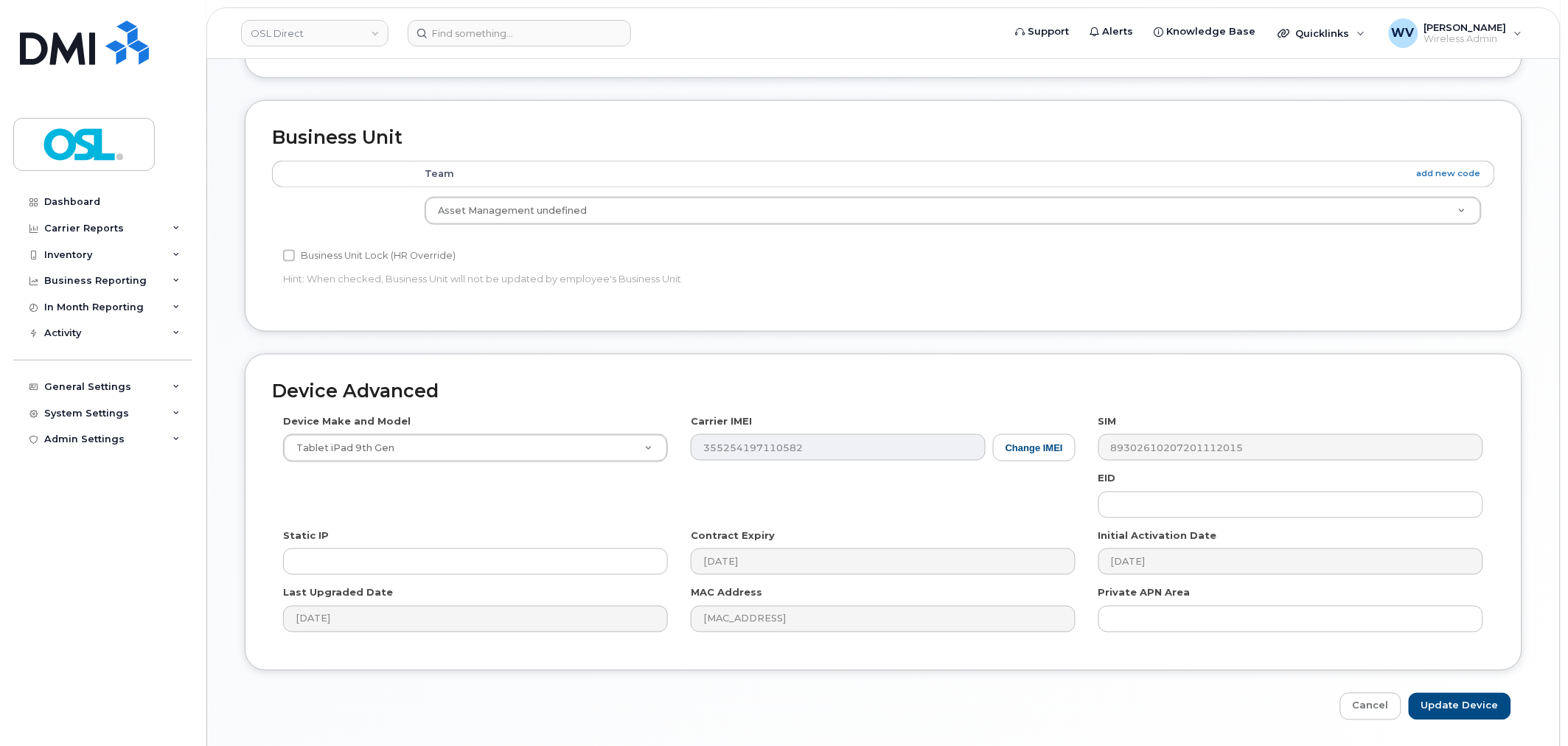
scroll to position [573, 0]
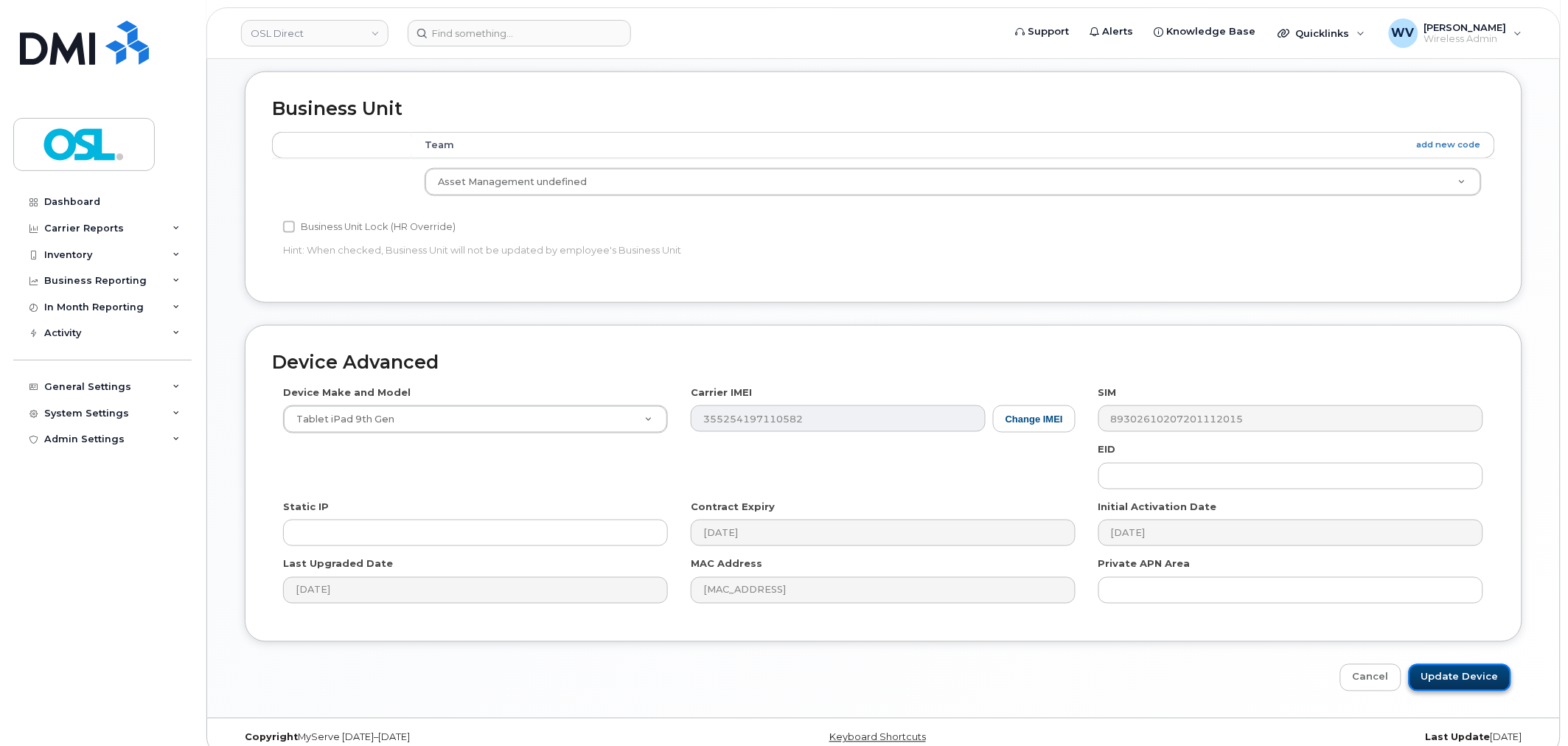
click at [1466, 675] on input "Update Device" at bounding box center [1459, 677] width 102 height 28
type input "Saving..."
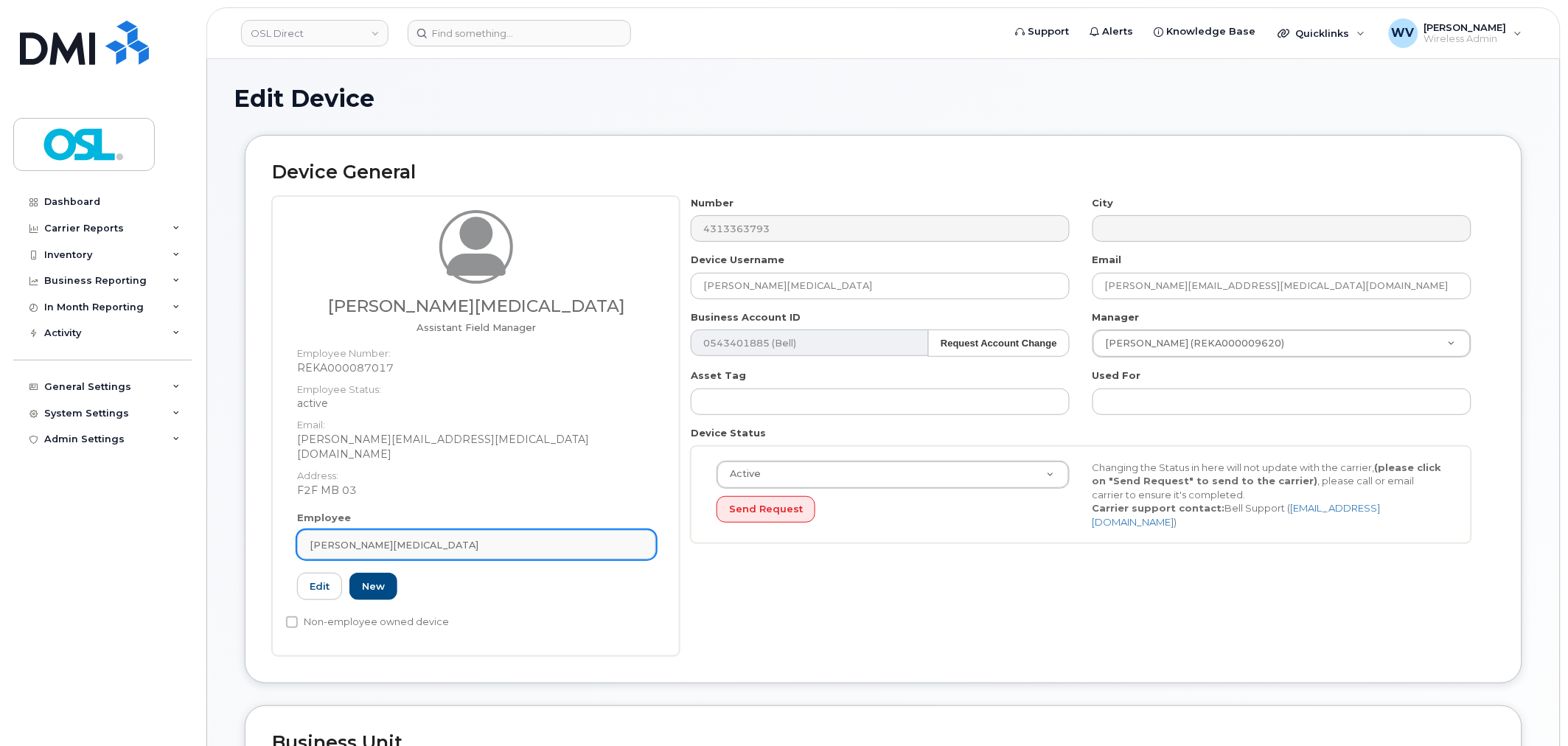
click at [423, 538] on div "[PERSON_NAME][MEDICAL_DATA]" at bounding box center [476, 545] width 334 height 14
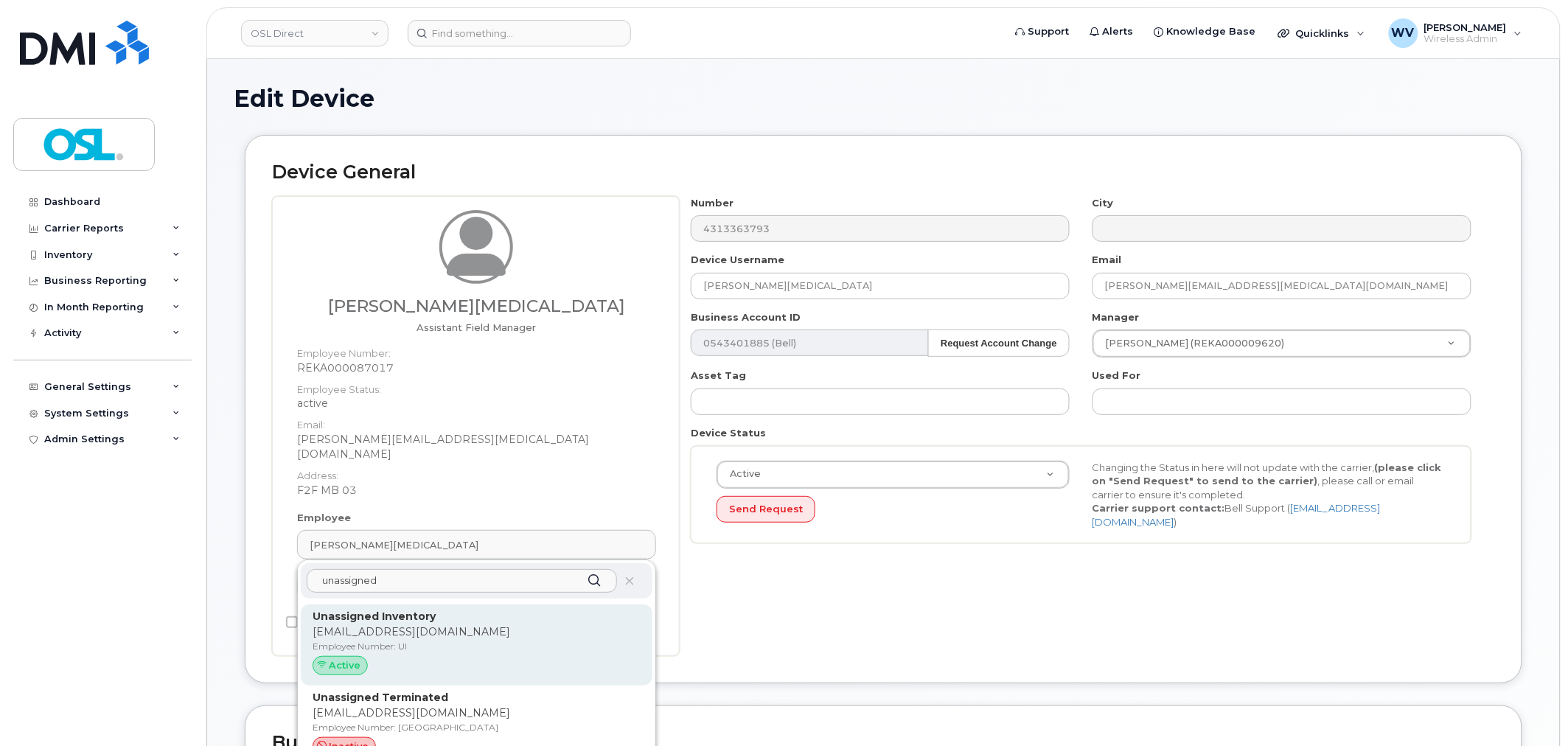
type input "unassigned"
click at [472, 625] on div "Unassigned Inventory [EMAIL_ADDRESS][DOMAIN_NAME] Employee Number: UI Active" at bounding box center [477, 644] width 328 height 72
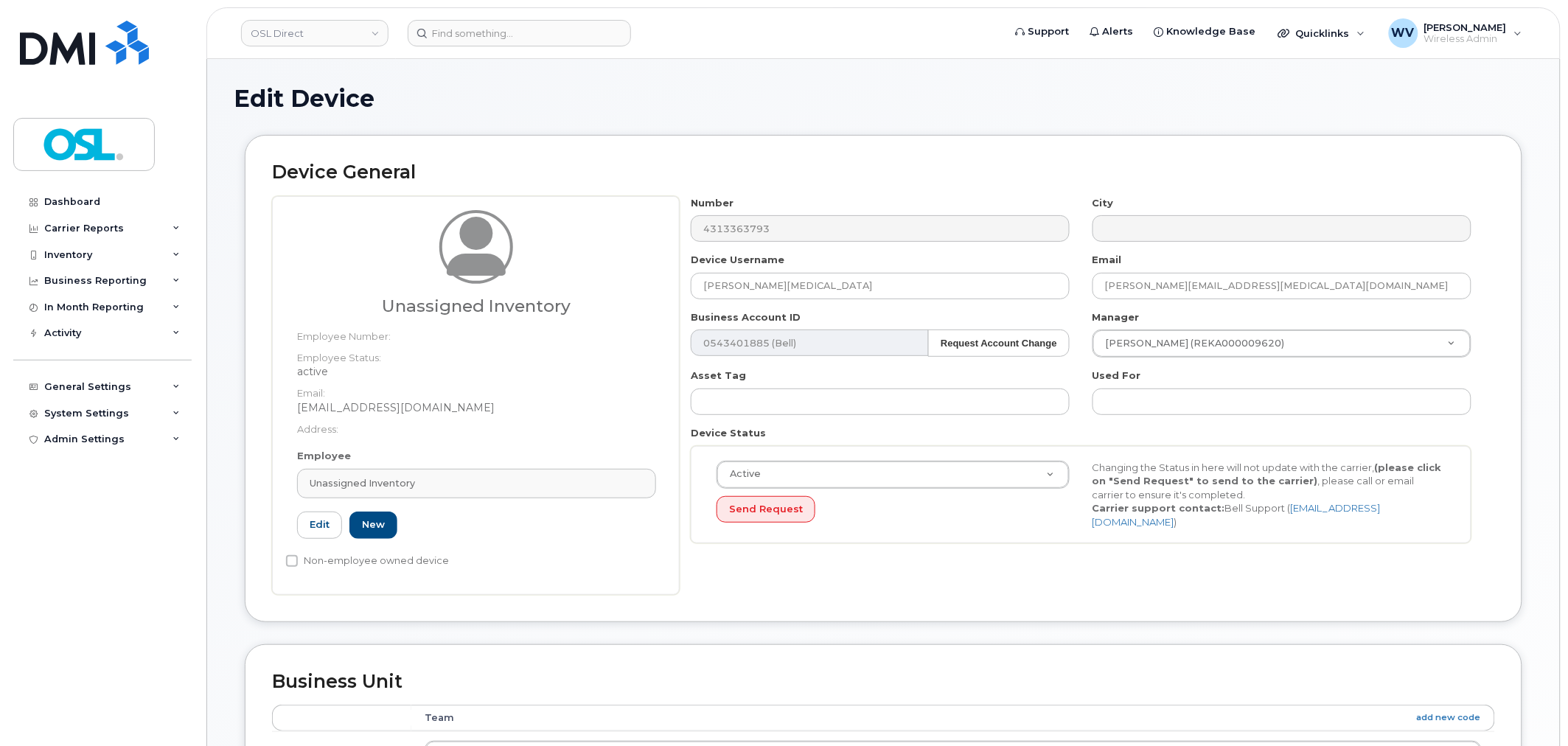
type input "UI"
type input "Unassigned Inventory"
type input "[EMAIL_ADDRESS][DOMAIN_NAME]"
type input "4724252"
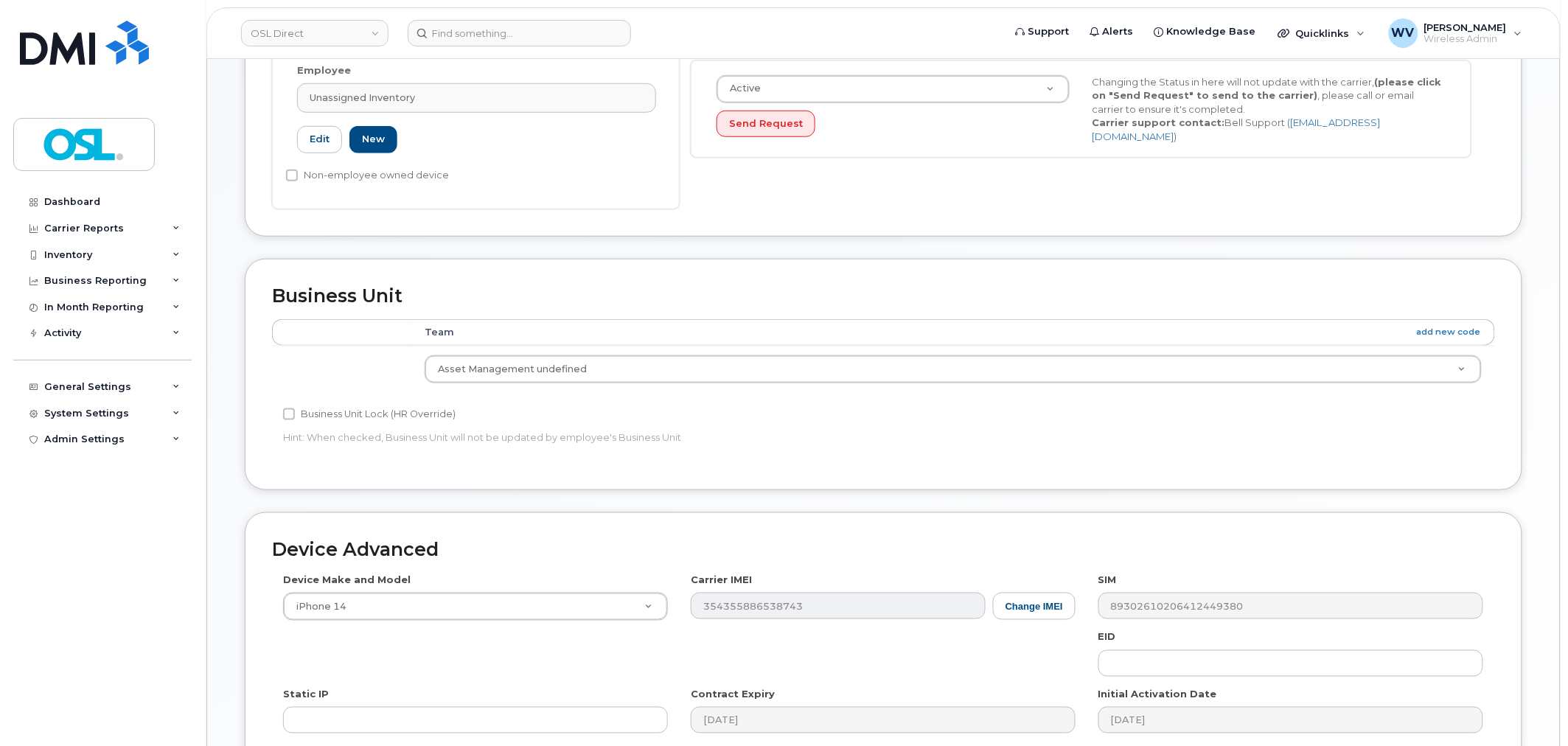
scroll to position [593, 0]
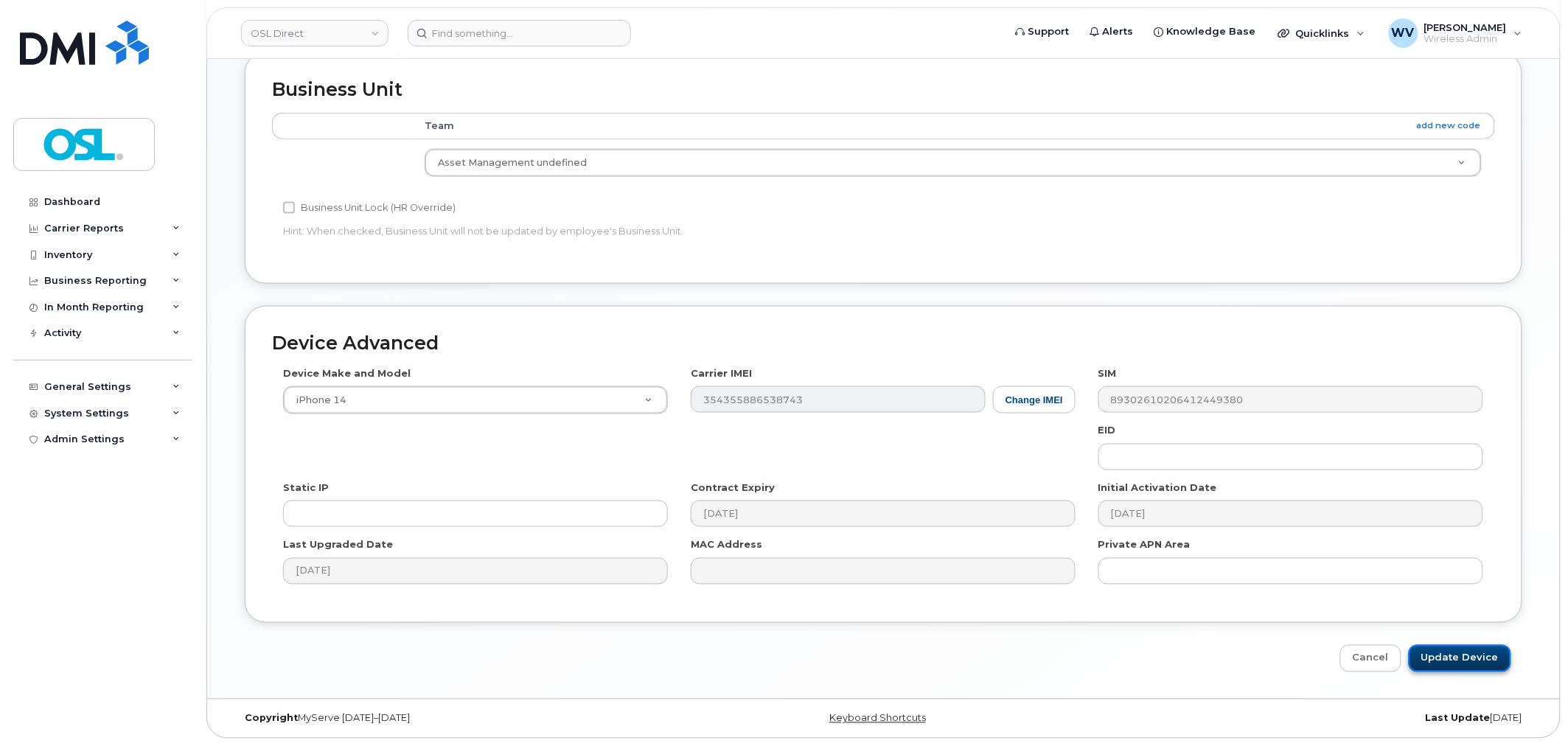
click at [1470, 652] on input "Update Device" at bounding box center [1459, 659] width 102 height 28
type input "Saving..."
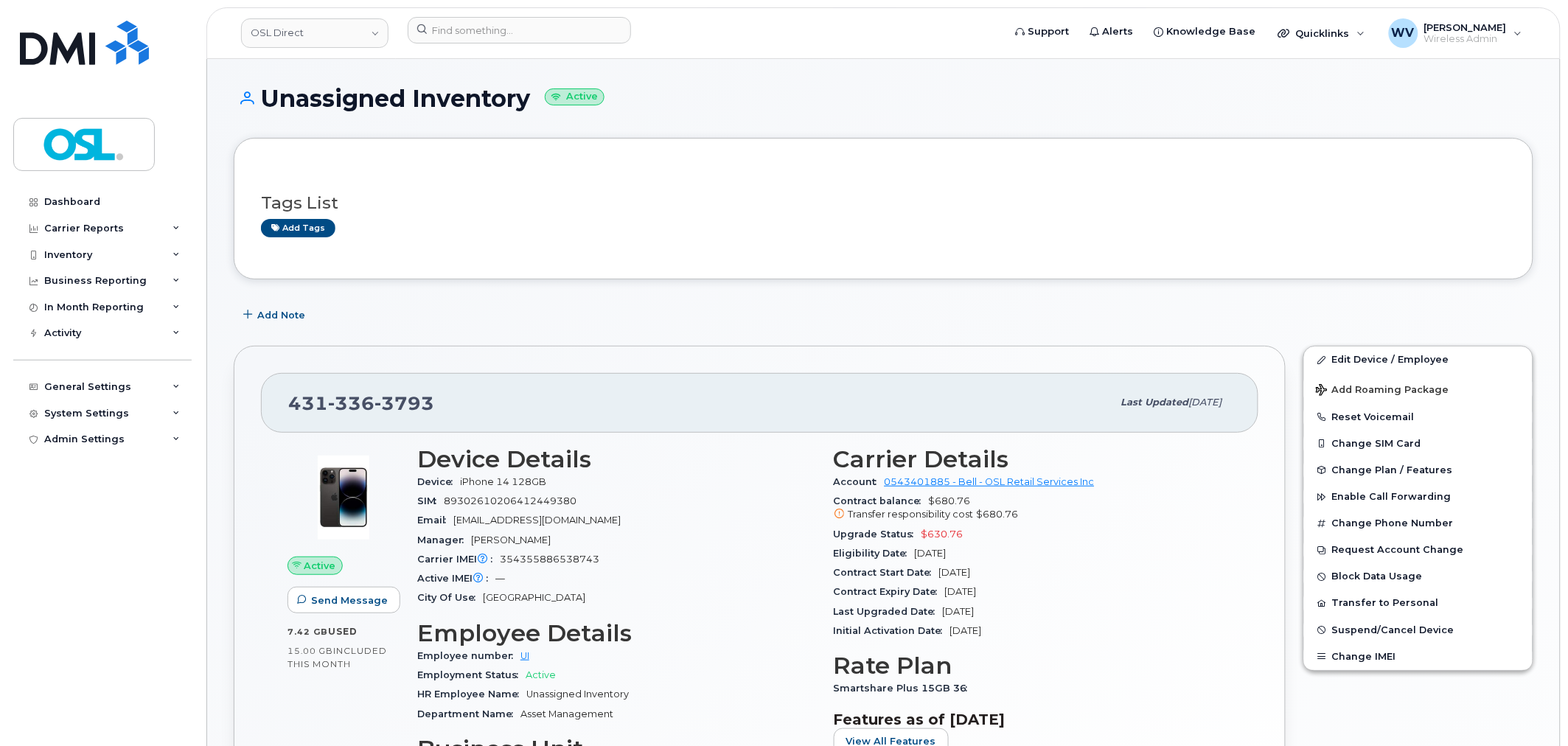
click at [345, 399] on span "336" at bounding box center [351, 403] width 46 height 22
copy span "431 336 3793"
